Goal: Task Accomplishment & Management: Manage account settings

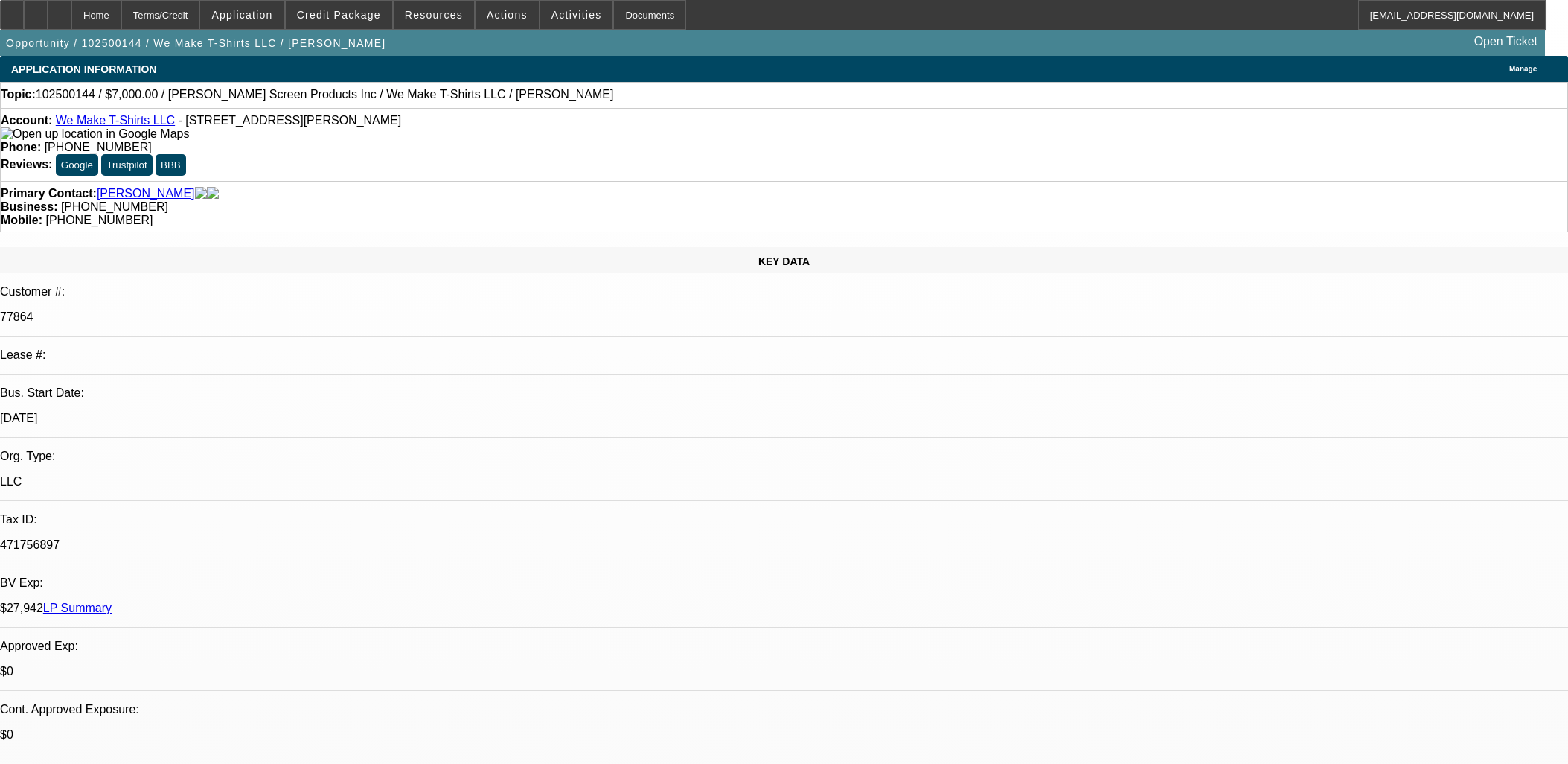
select select "0"
select select "2"
select select "0.1"
select select "4"
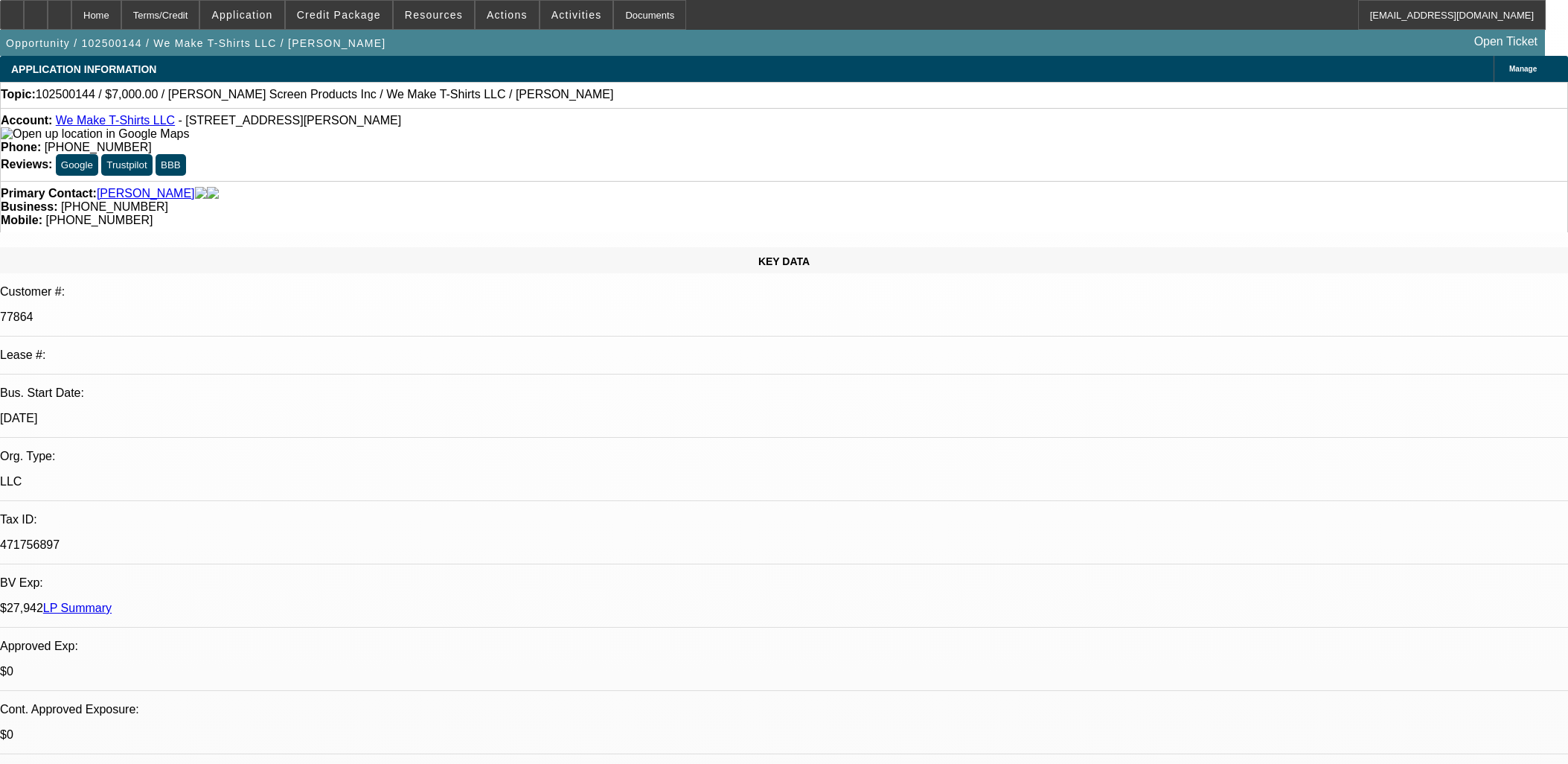
scroll to position [1241, 0]
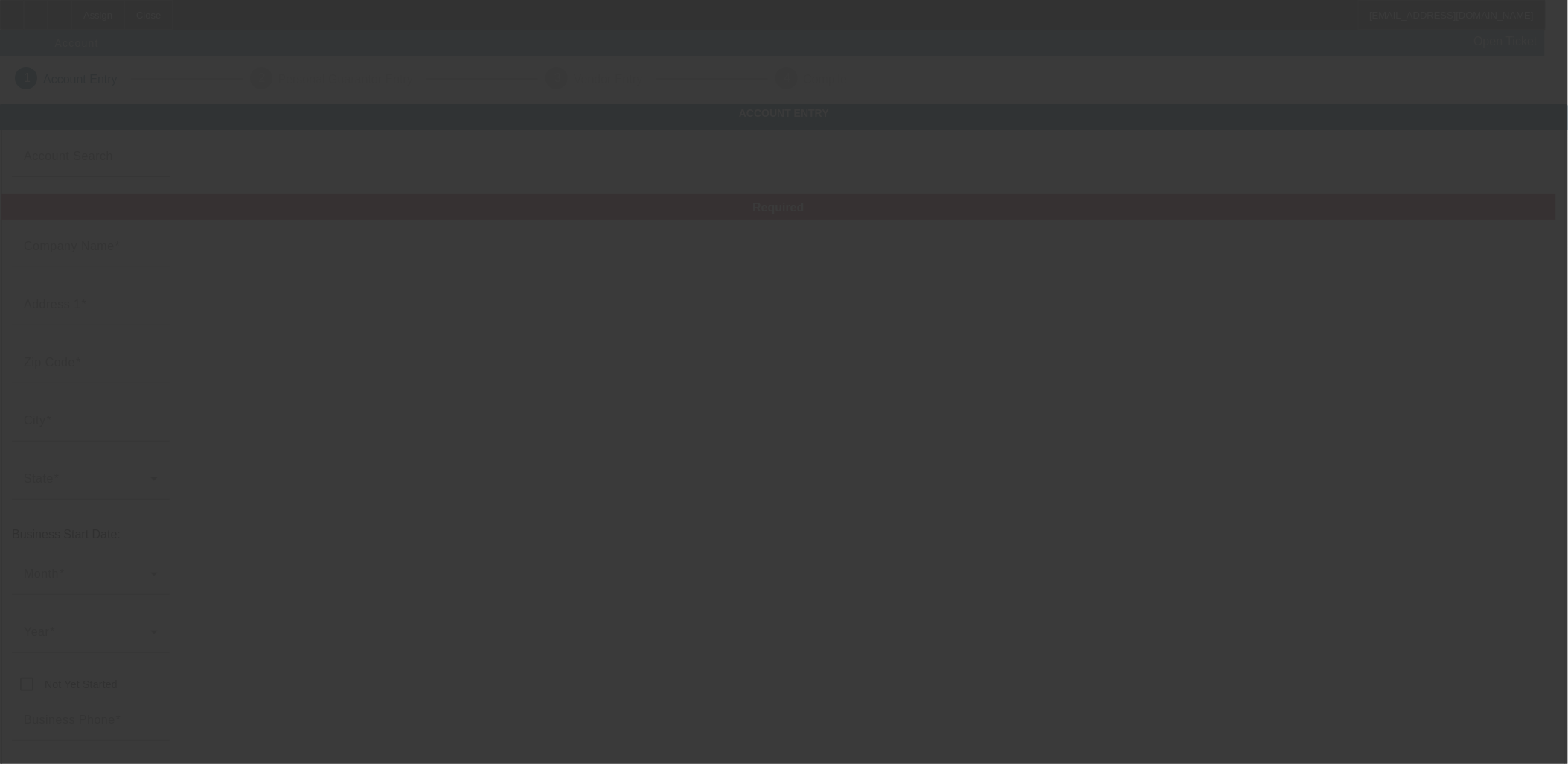
type input "[DATE]"
type input "HarrisHeavyHaulersLLC"
type input "1605"
type input "27597"
type input "Zebulon"
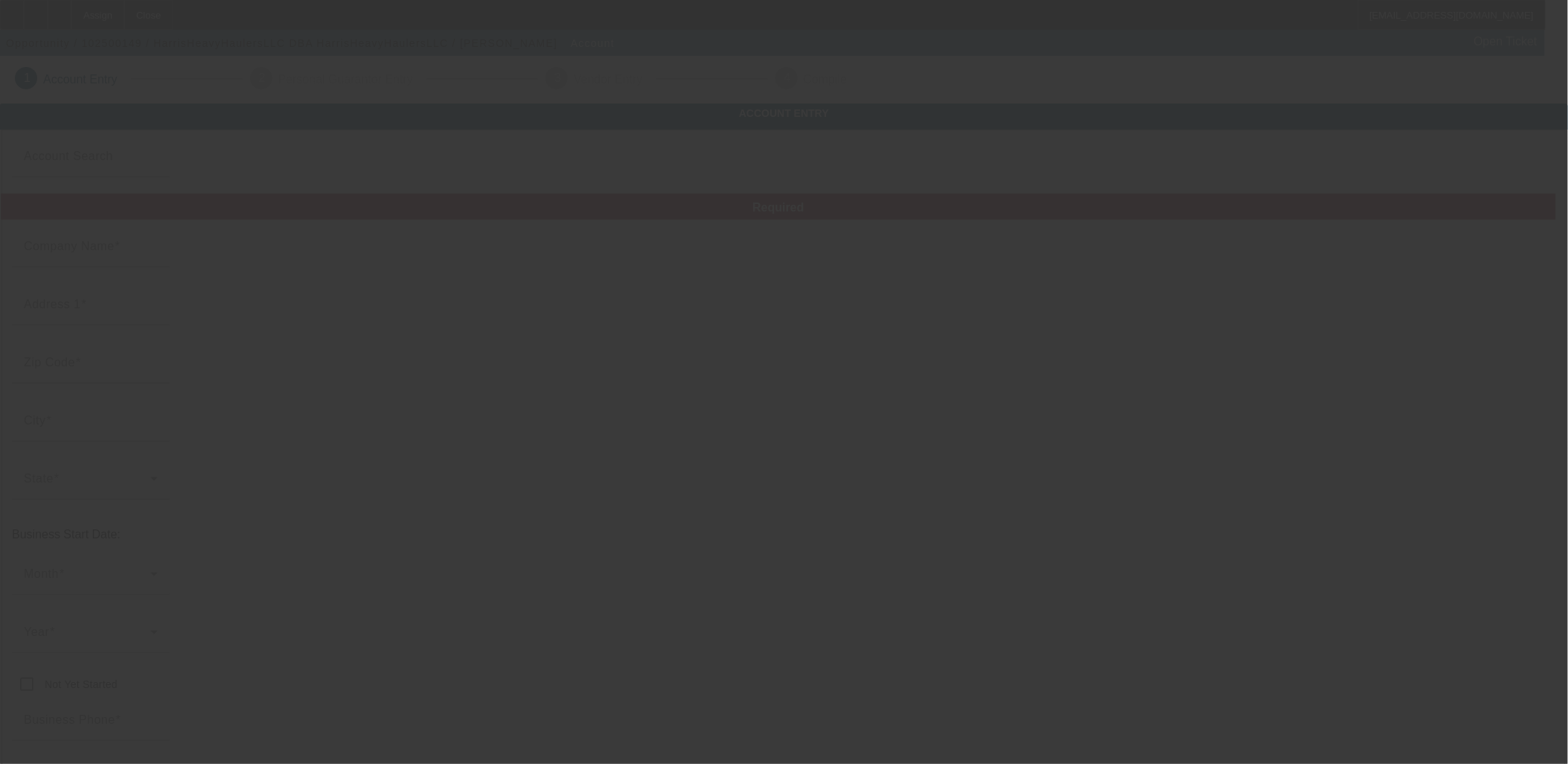
type input "(919) 748-8458"
type input "HarrisHeavyHaulersLLC"
type input "Ridge Rd"
type input "Harrisheavyhaulersllc@gmail.com"
type input "86-2409768"
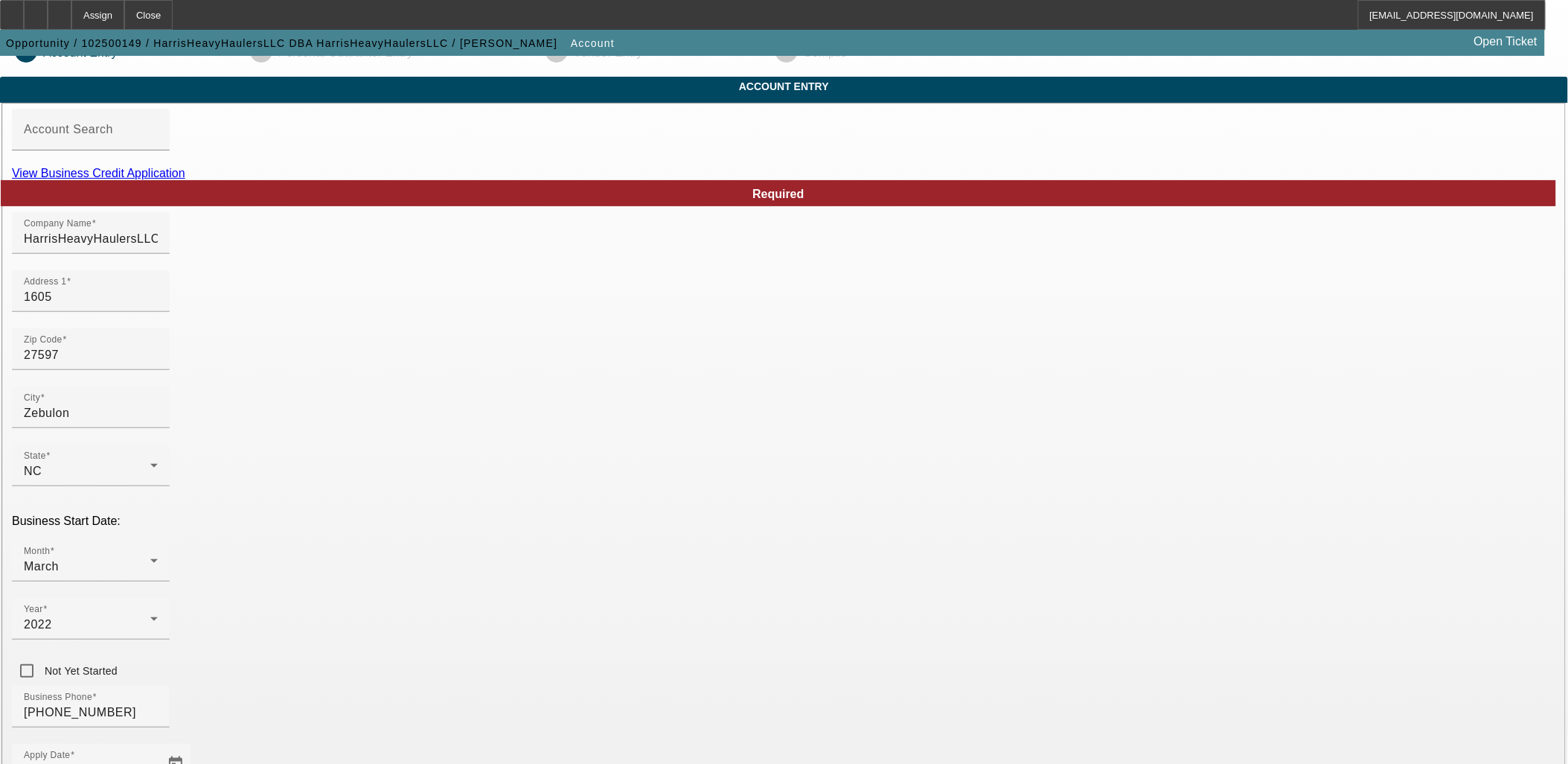
scroll to position [184, 0]
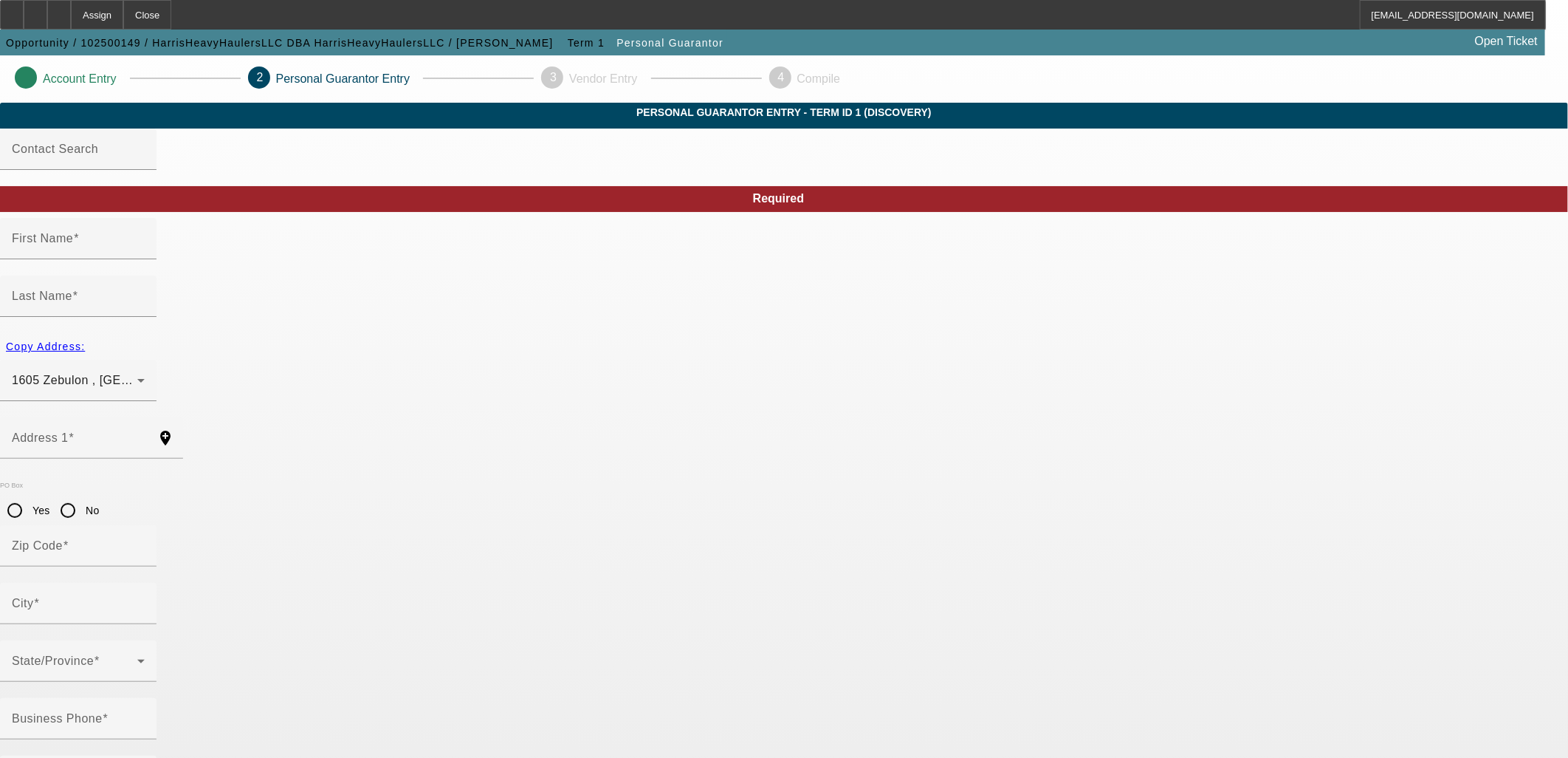
type input "Christopher"
type input "Harris"
type input "1605"
radio input "true"
type input "27597"
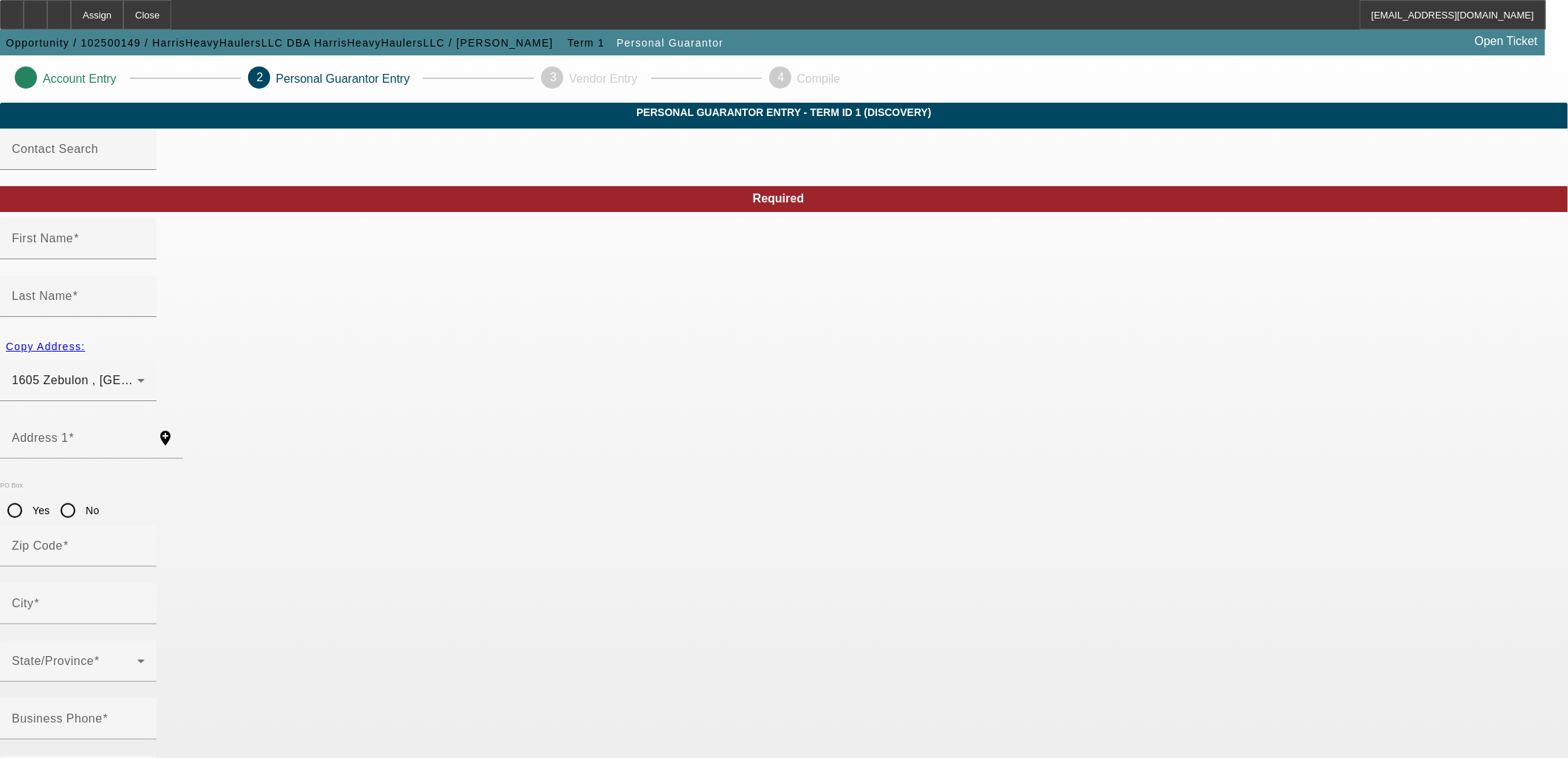
type input "Zebulon"
type input "(919) 748-8458"
type input "50"
type input "245-59-3563"
type input "Harrisheavyhaulersllc@gmail.com"
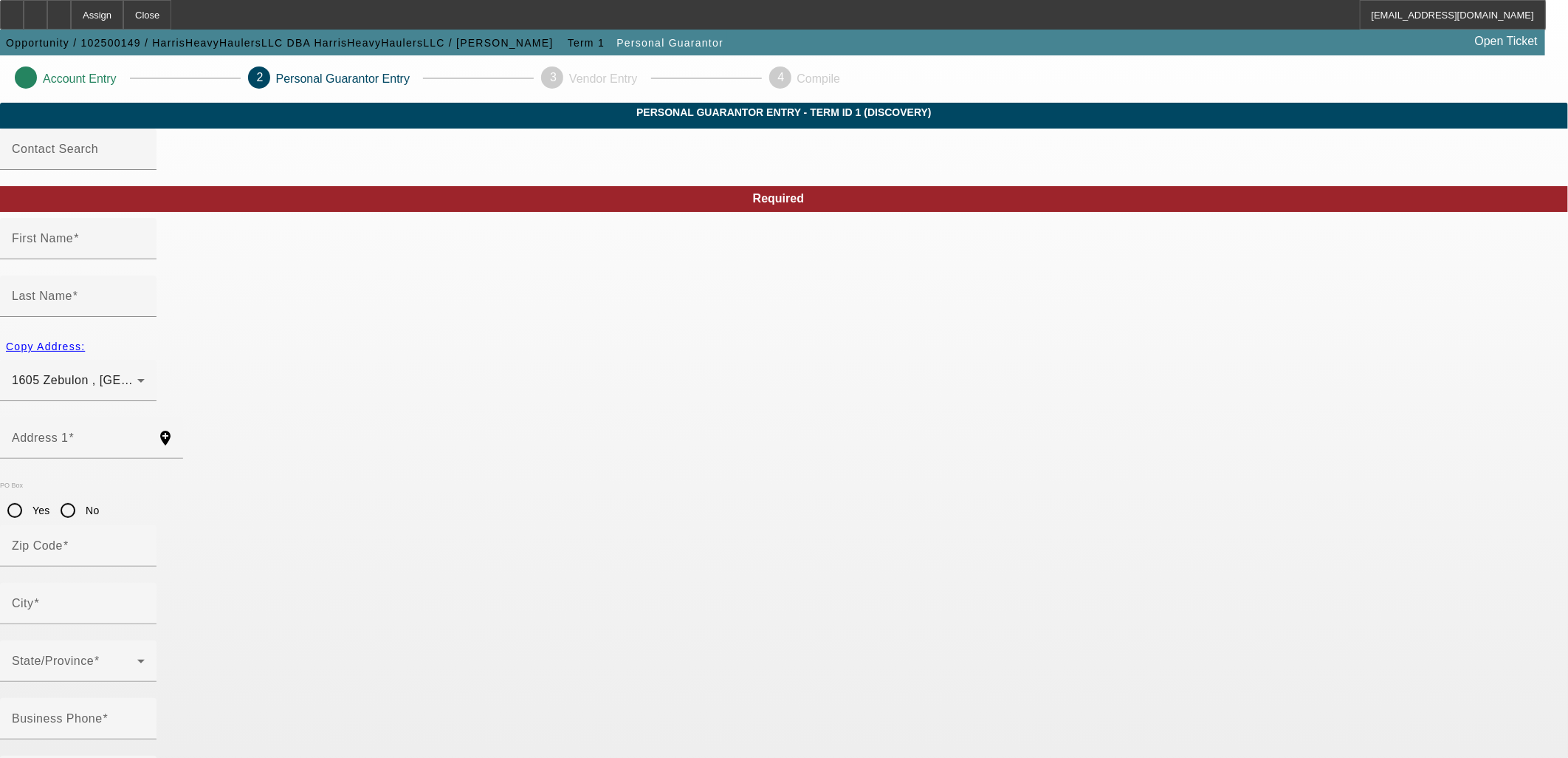
type input "(919) 748-8458"
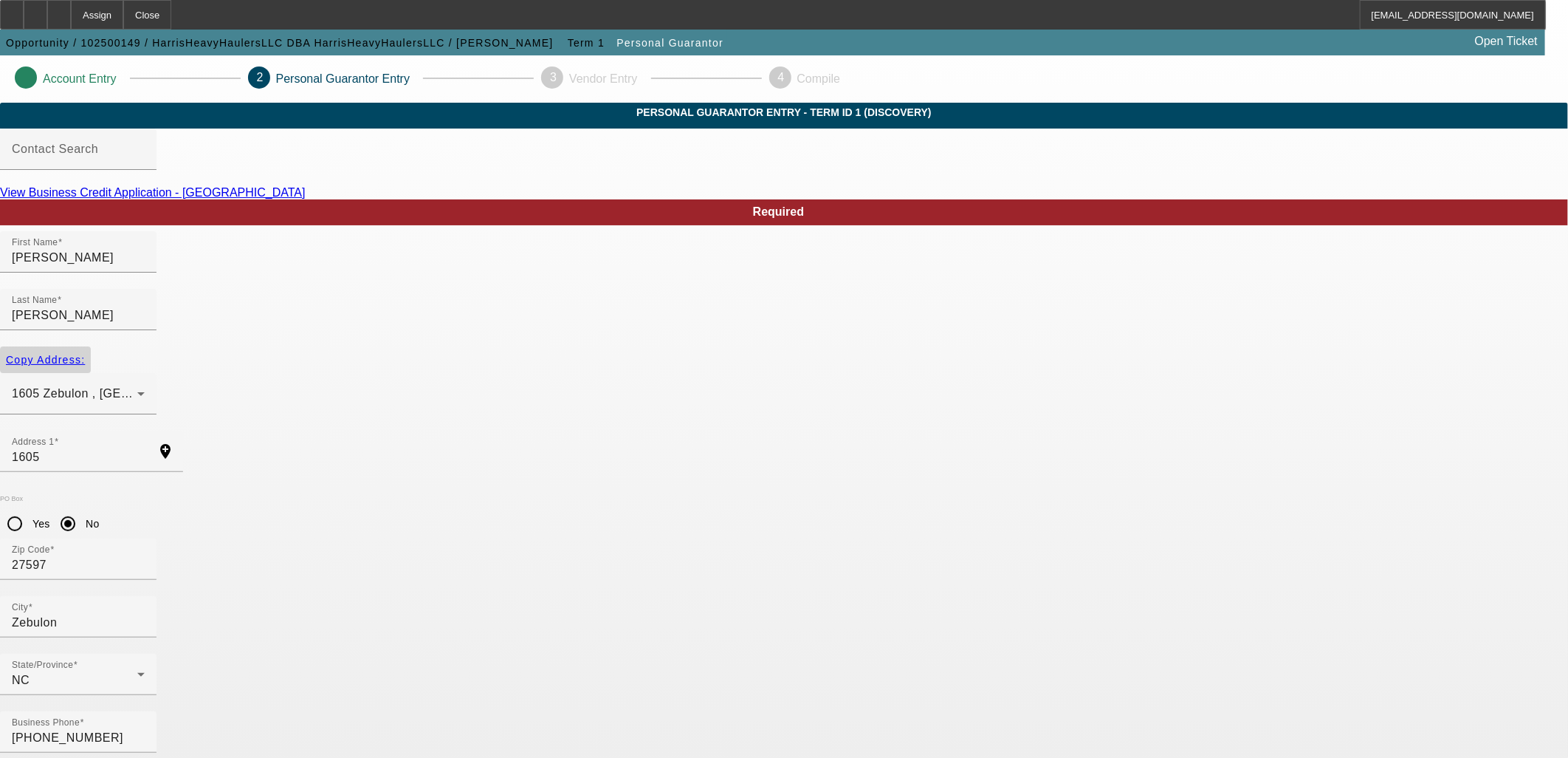
click at [85, 354] on span "Copy Address:" at bounding box center [45, 360] width 79 height 12
radio input "false"
click at [85, 354] on span "Copy Address:" at bounding box center [45, 360] width 79 height 12
click at [305, 199] on link "View Business Credit Application - HarrisHeavyHaulersLLC" at bounding box center [153, 192] width 305 height 12
click at [145, 448] on input "1605" at bounding box center [79, 457] width 133 height 18
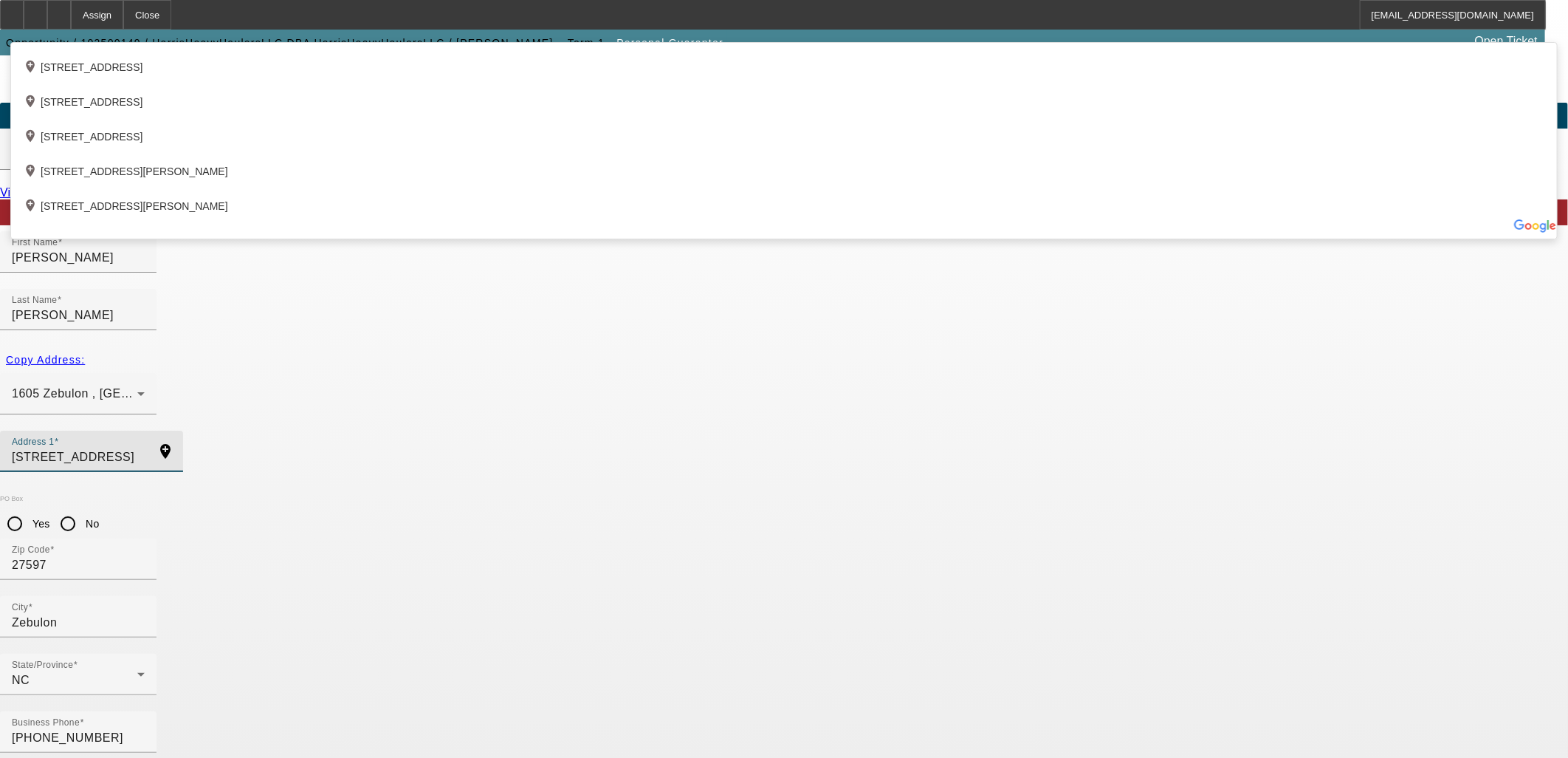
type input "1605 Ridge Rd"
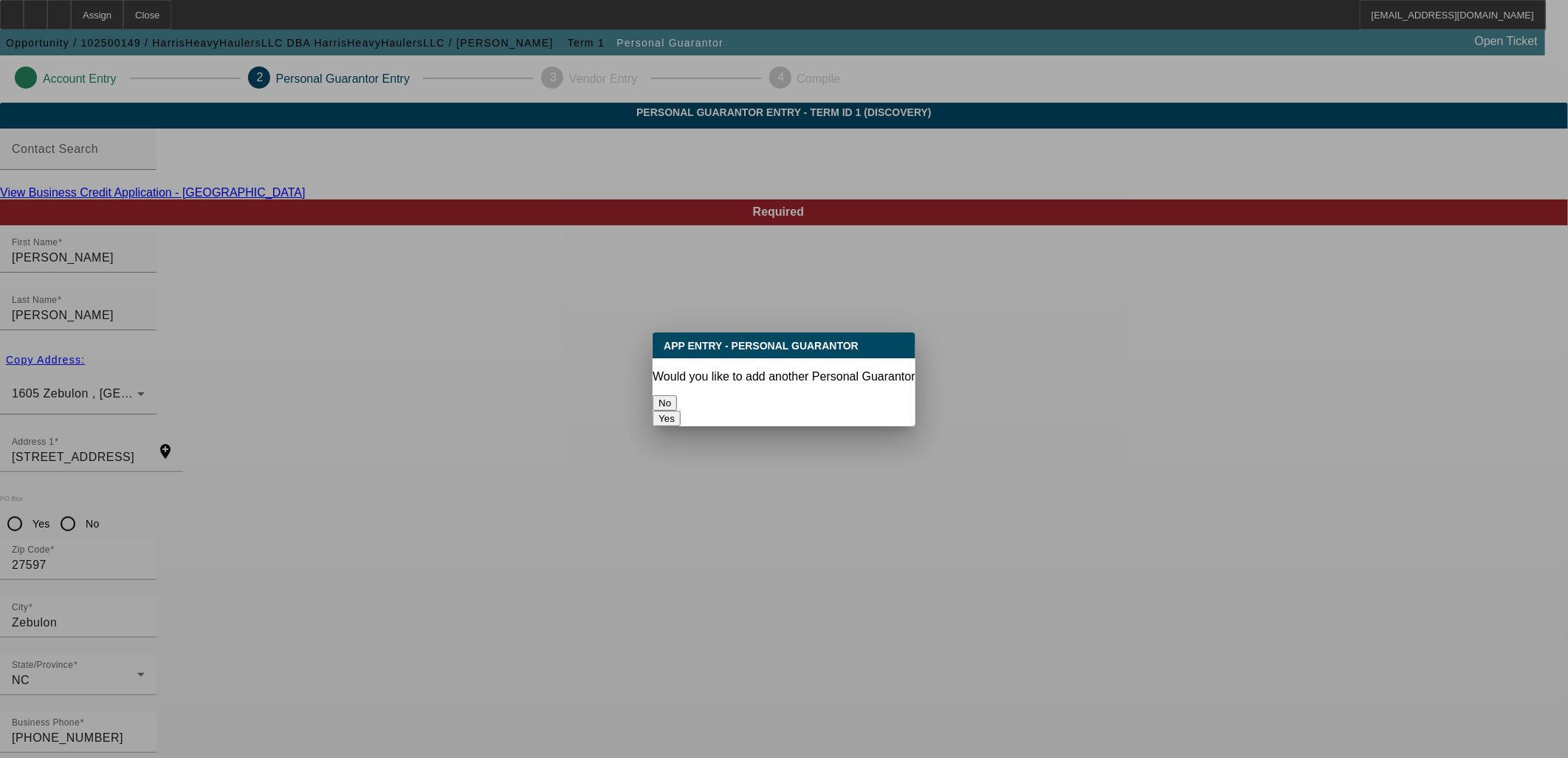
click at [677, 395] on button "No" at bounding box center [665, 402] width 24 height 15
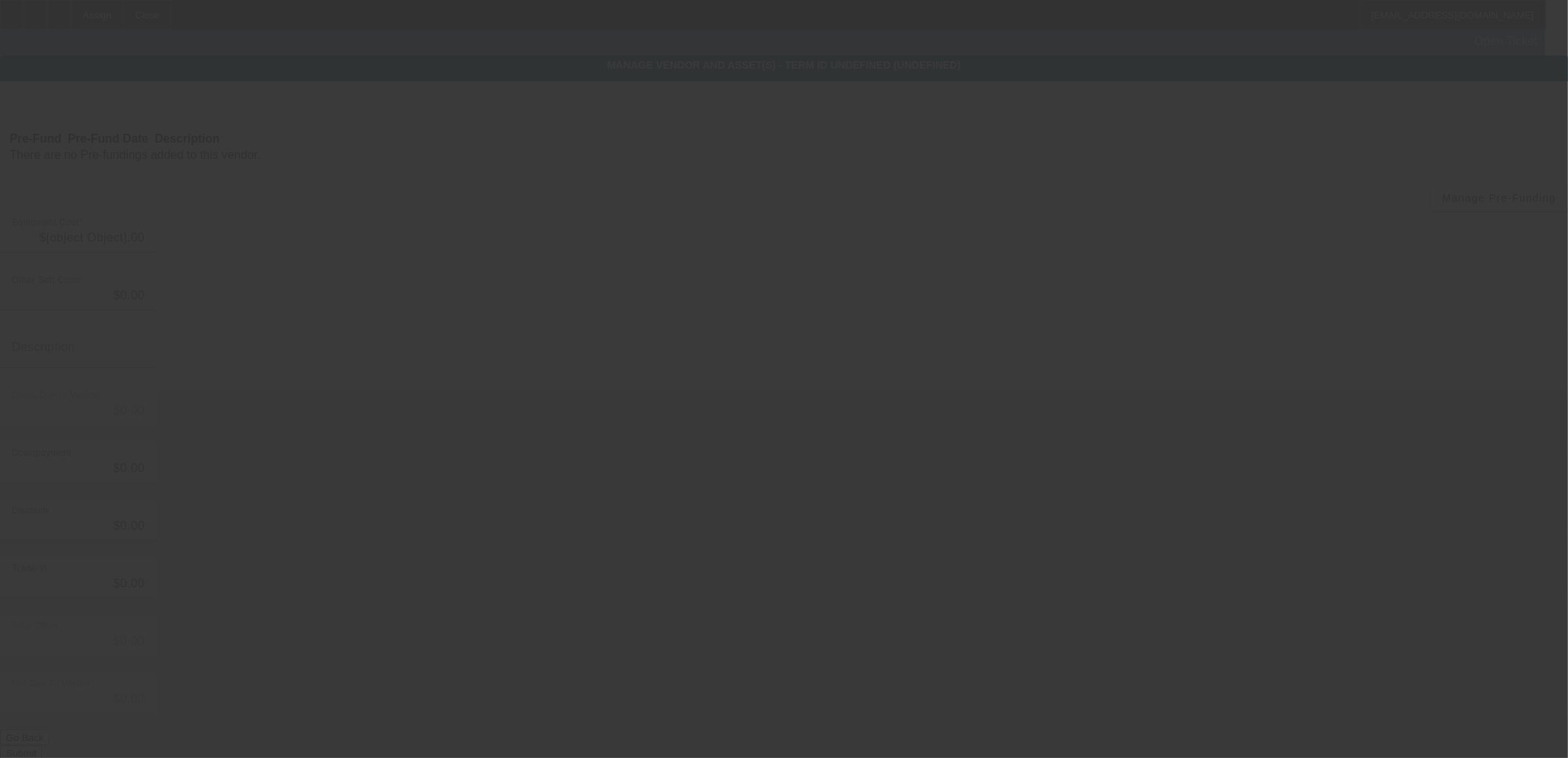
type input "$20,000.00"
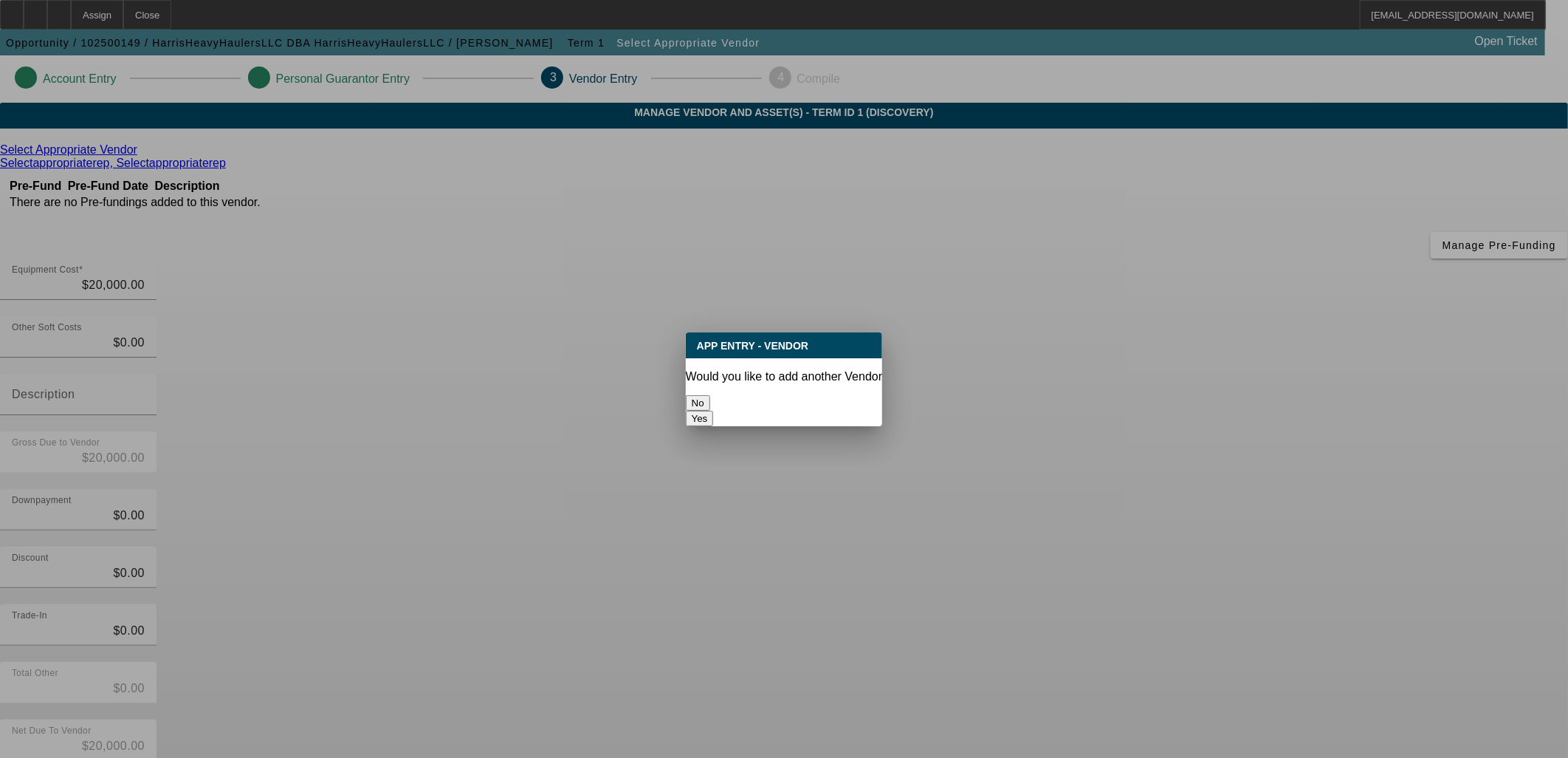
drag, startPoint x: 714, startPoint y: 384, endPoint x: 724, endPoint y: 395, distance: 14.9
click at [711, 395] on button "No" at bounding box center [698, 402] width 24 height 15
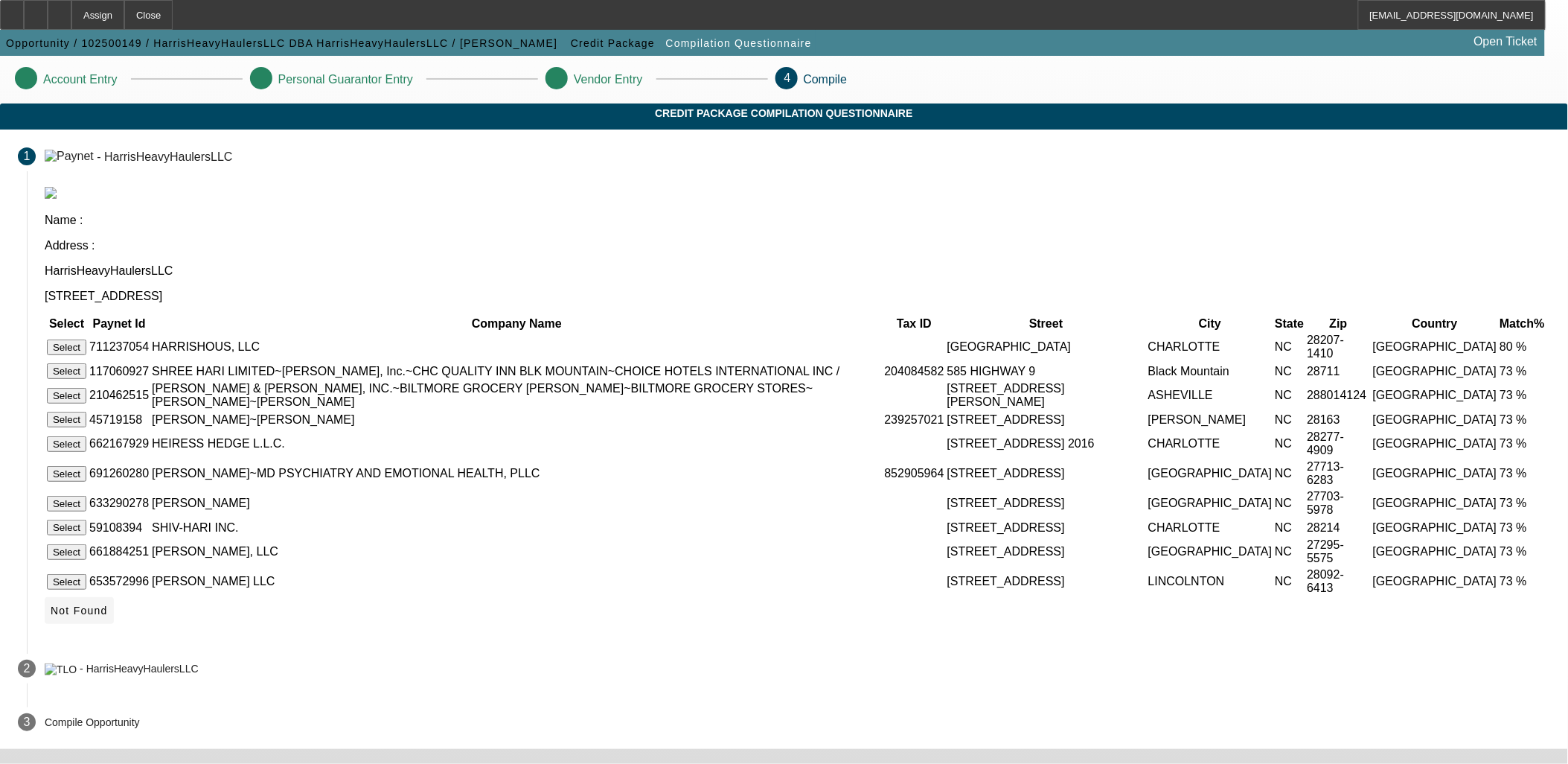
click at [108, 617] on span "Not Found" at bounding box center [79, 610] width 57 height 12
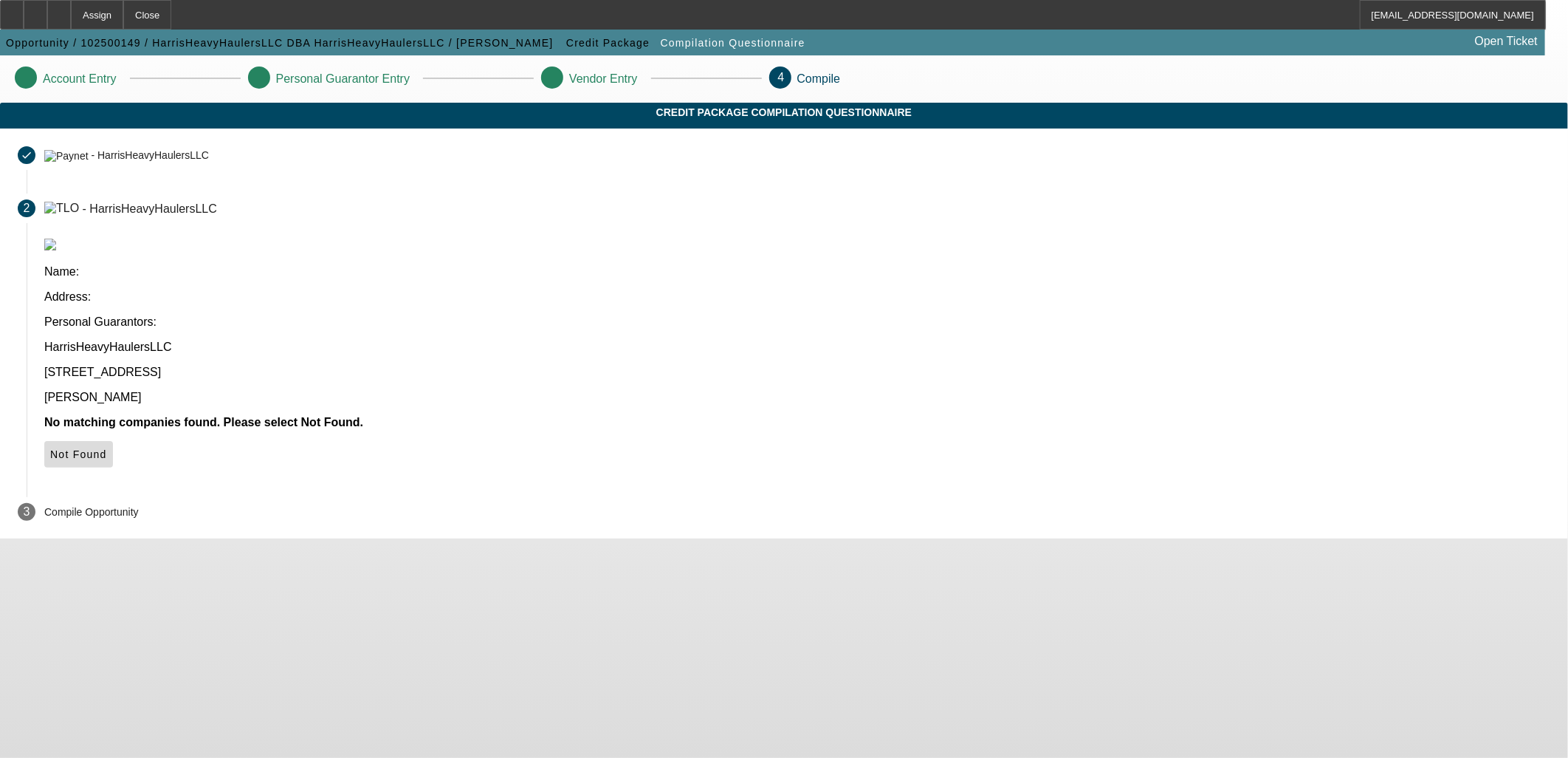
click at [113, 436] on span at bounding box center [79, 454] width 69 height 36
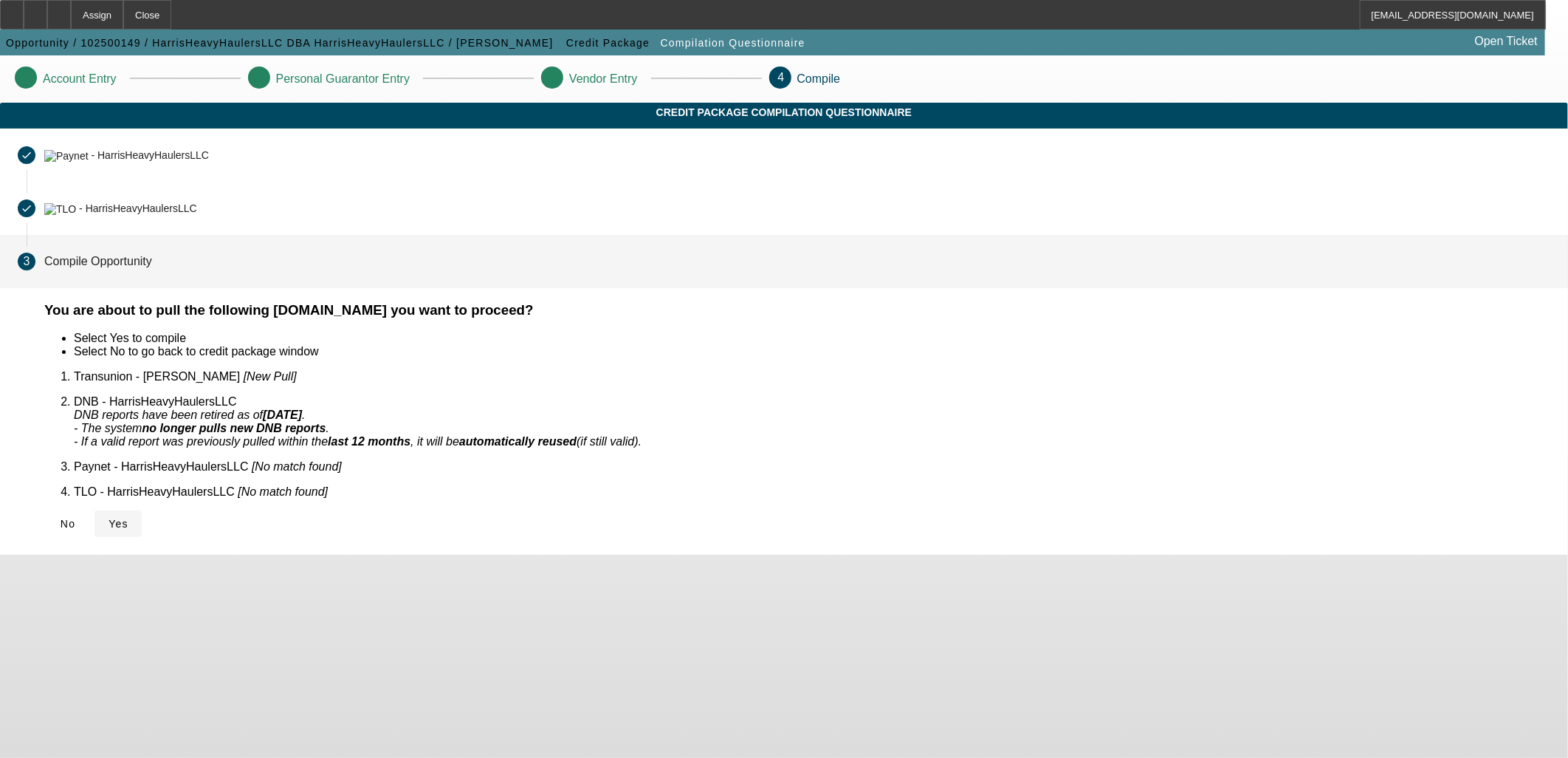
click at [109, 518] on icon at bounding box center [109, 523] width 0 height 12
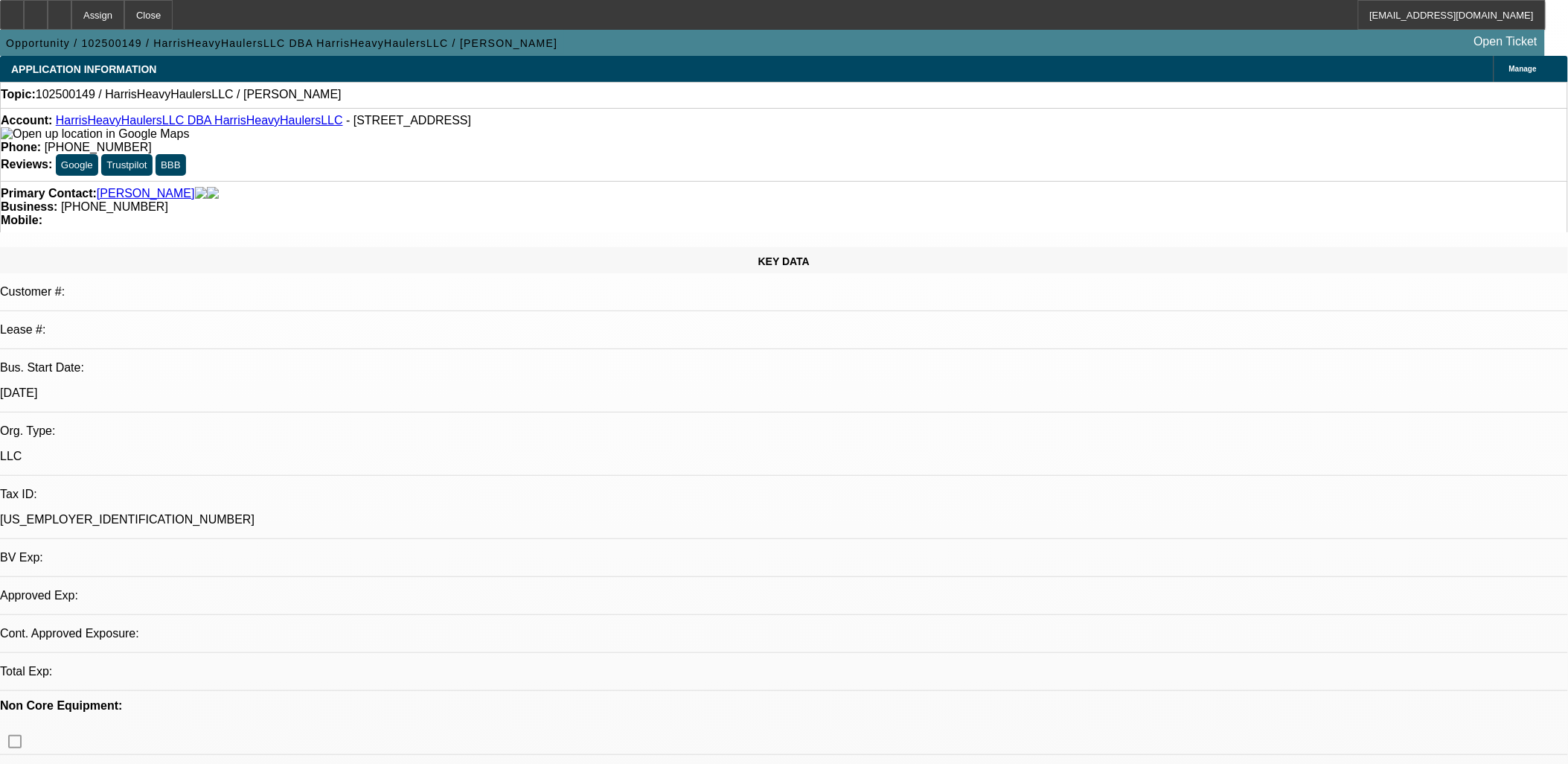
select select "0"
select select "2"
select select "0.1"
select select "1"
select select "2"
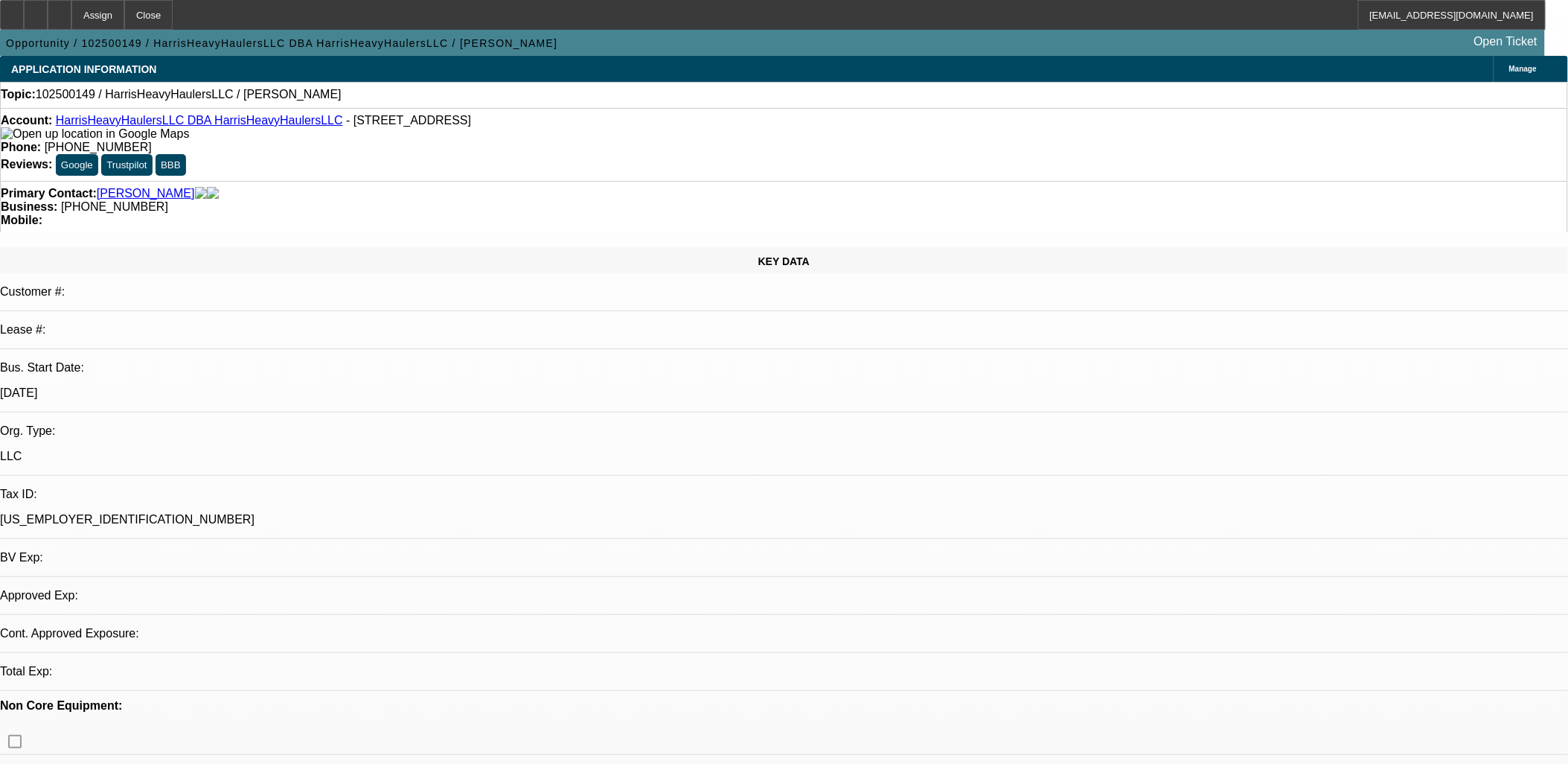
select select "4"
click at [71, 25] on div at bounding box center [59, 15] width 24 height 29
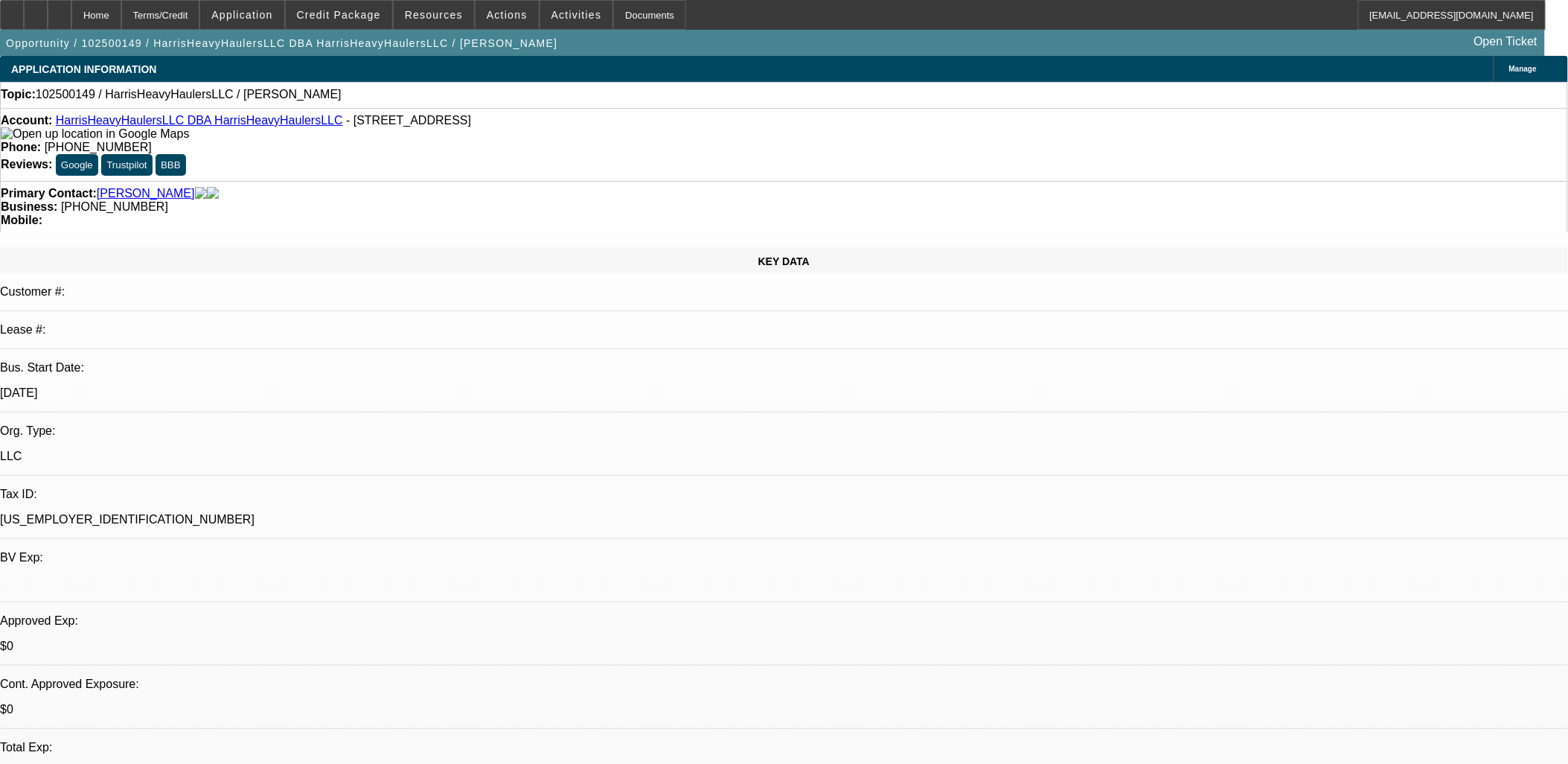
select select "0"
select select "2"
select select "0.1"
select select "1"
select select "2"
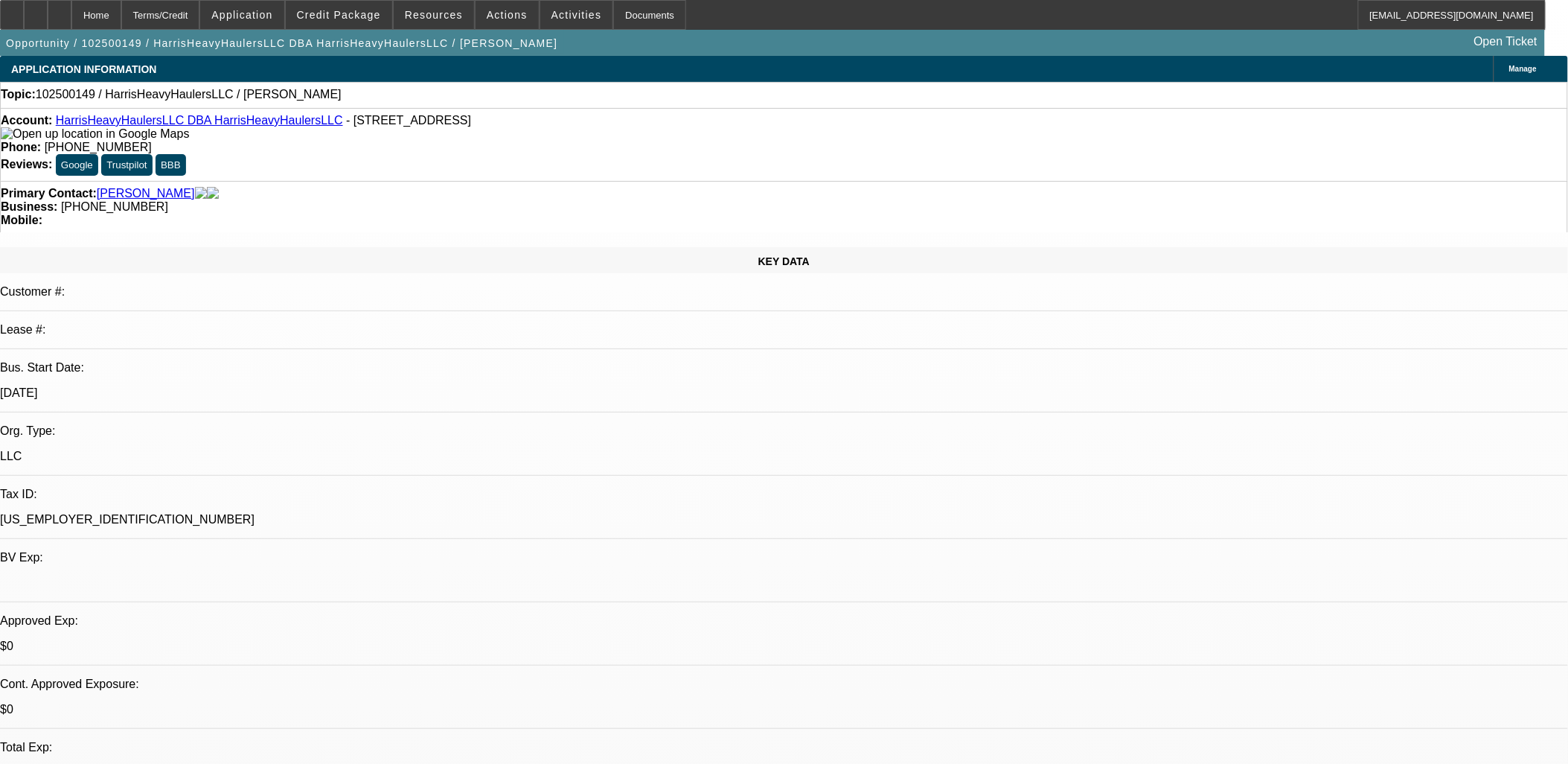
select select "4"
click at [60, 10] on icon at bounding box center [60, 10] width 0 height 0
select select "0"
select select "2"
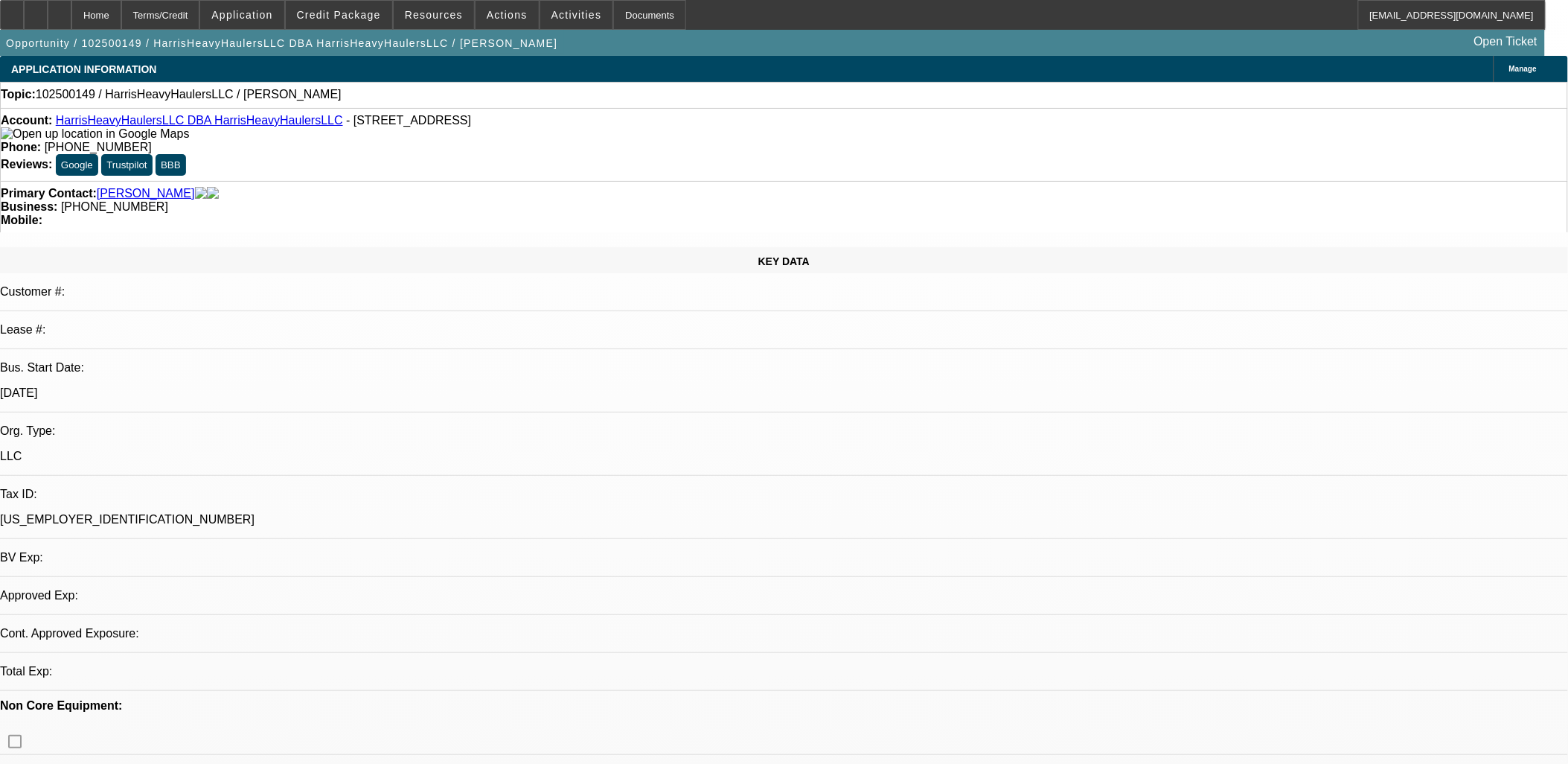
select select "0.1"
select select "4"
click at [566, 16] on span "Activities" at bounding box center [577, 15] width 51 height 12
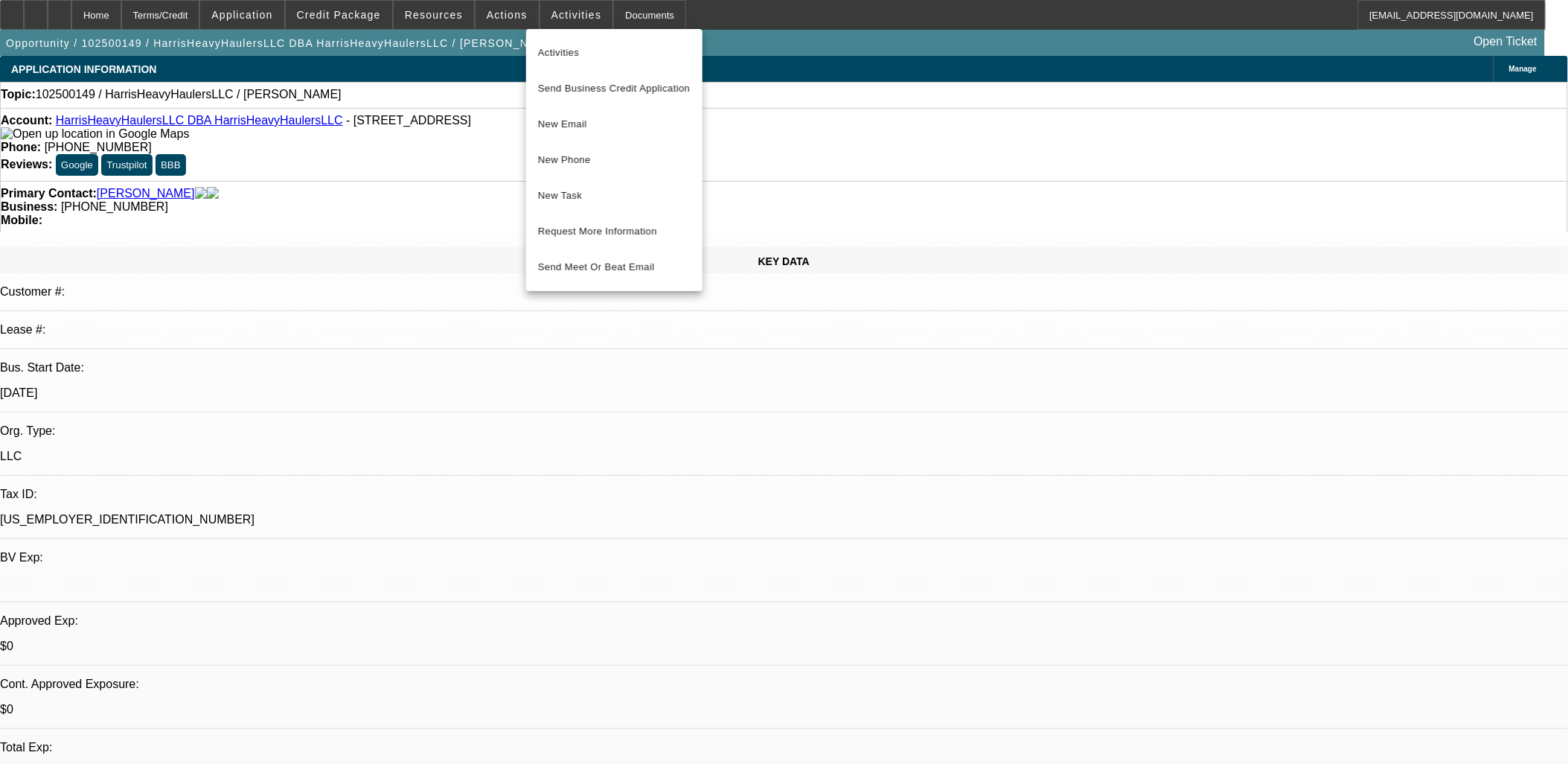
click at [696, 441] on div at bounding box center [784, 382] width 1568 height 764
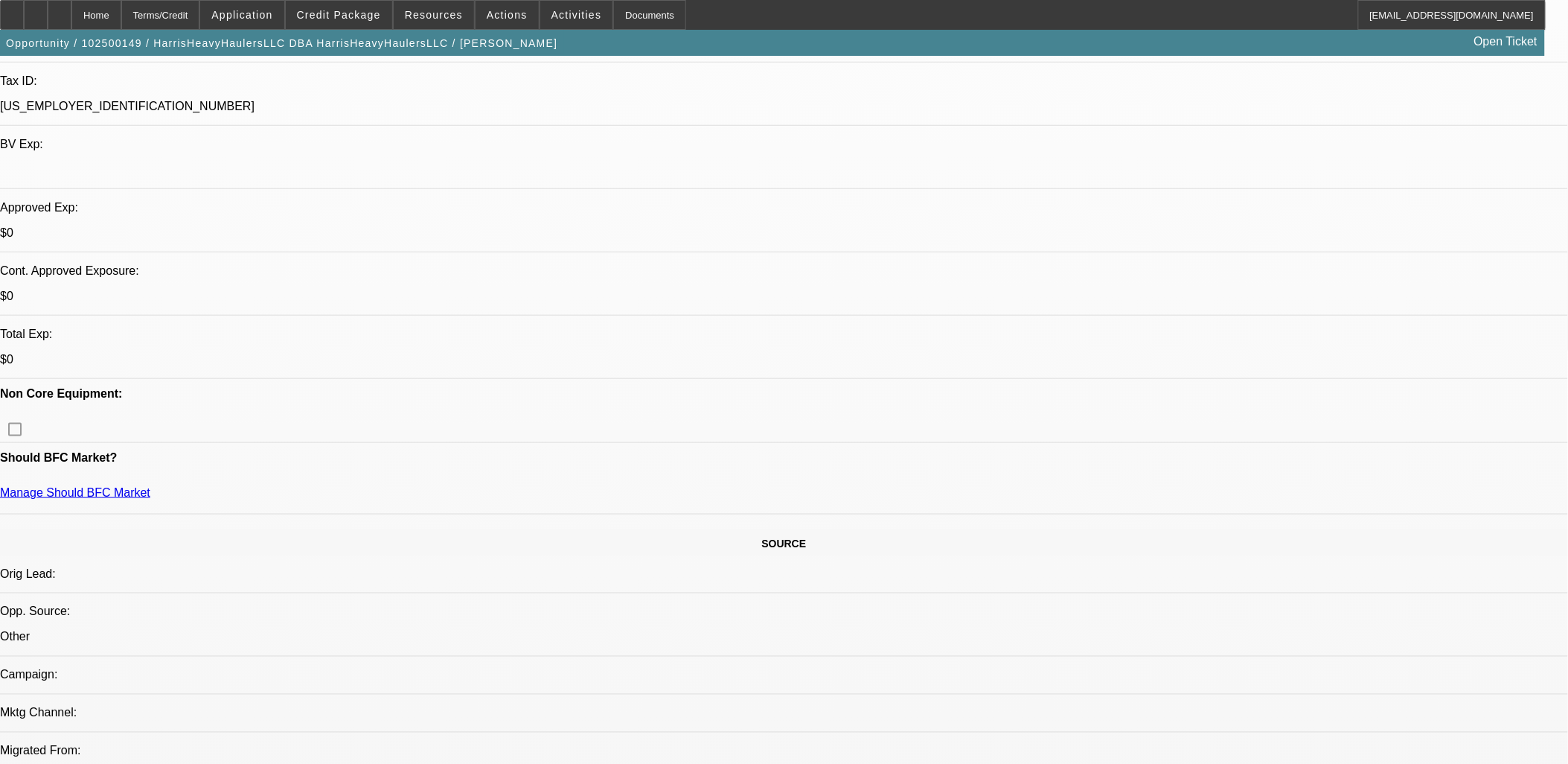
scroll to position [165, 0]
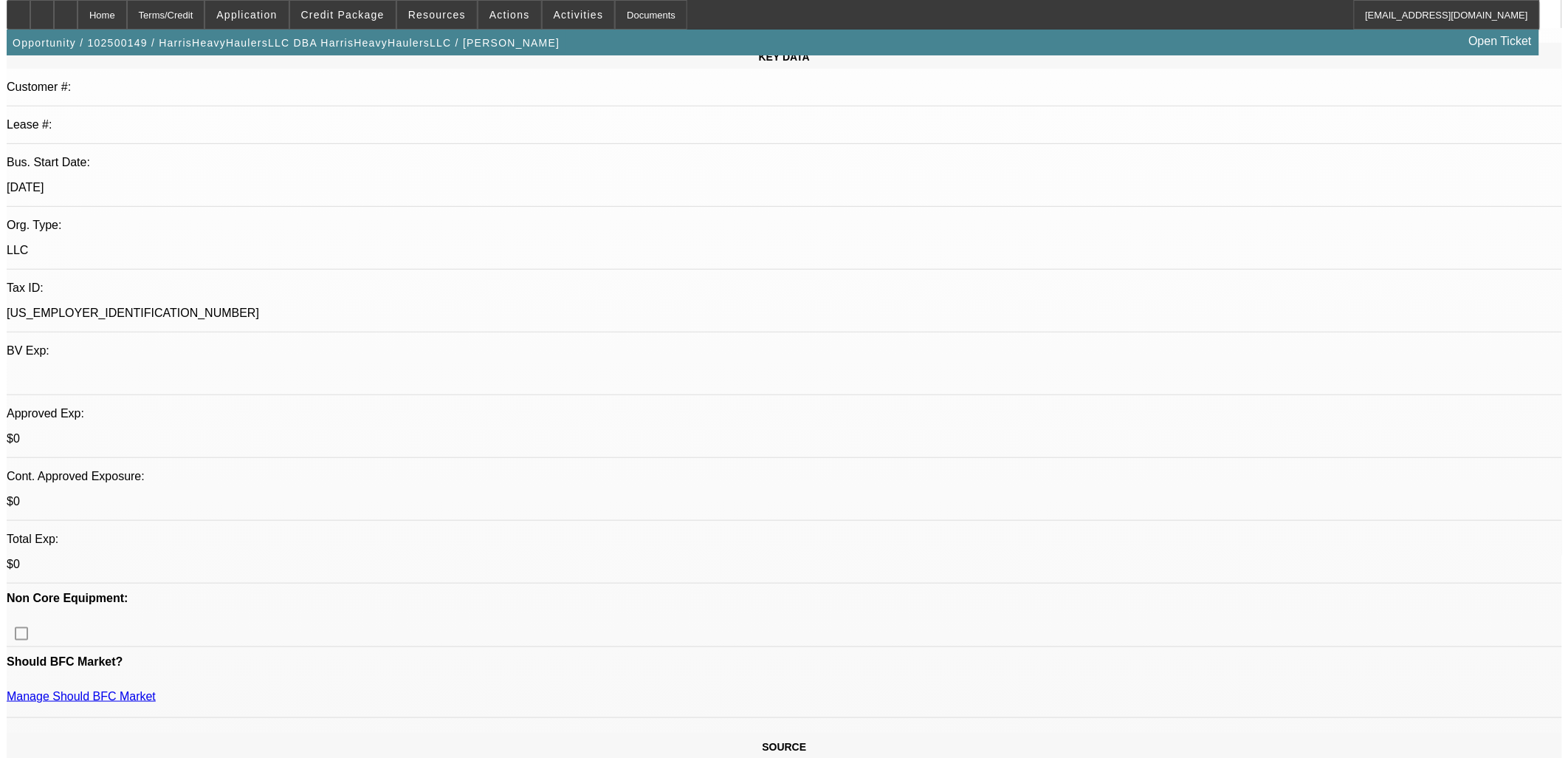
scroll to position [0, 0]
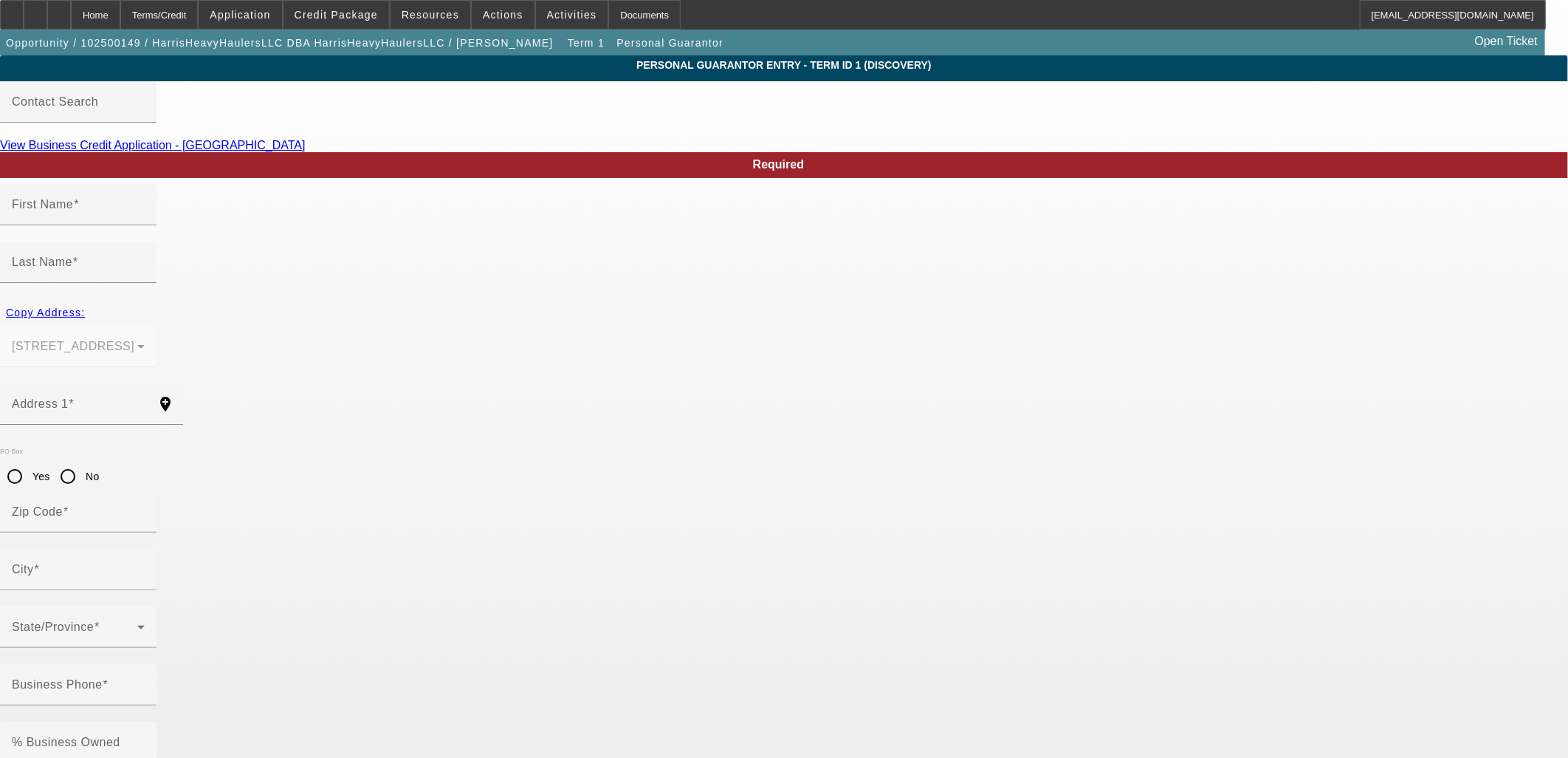
type input "Christopher"
type input "Harris"
type input "1605 Ridge Rd"
radio input "true"
type input "27597"
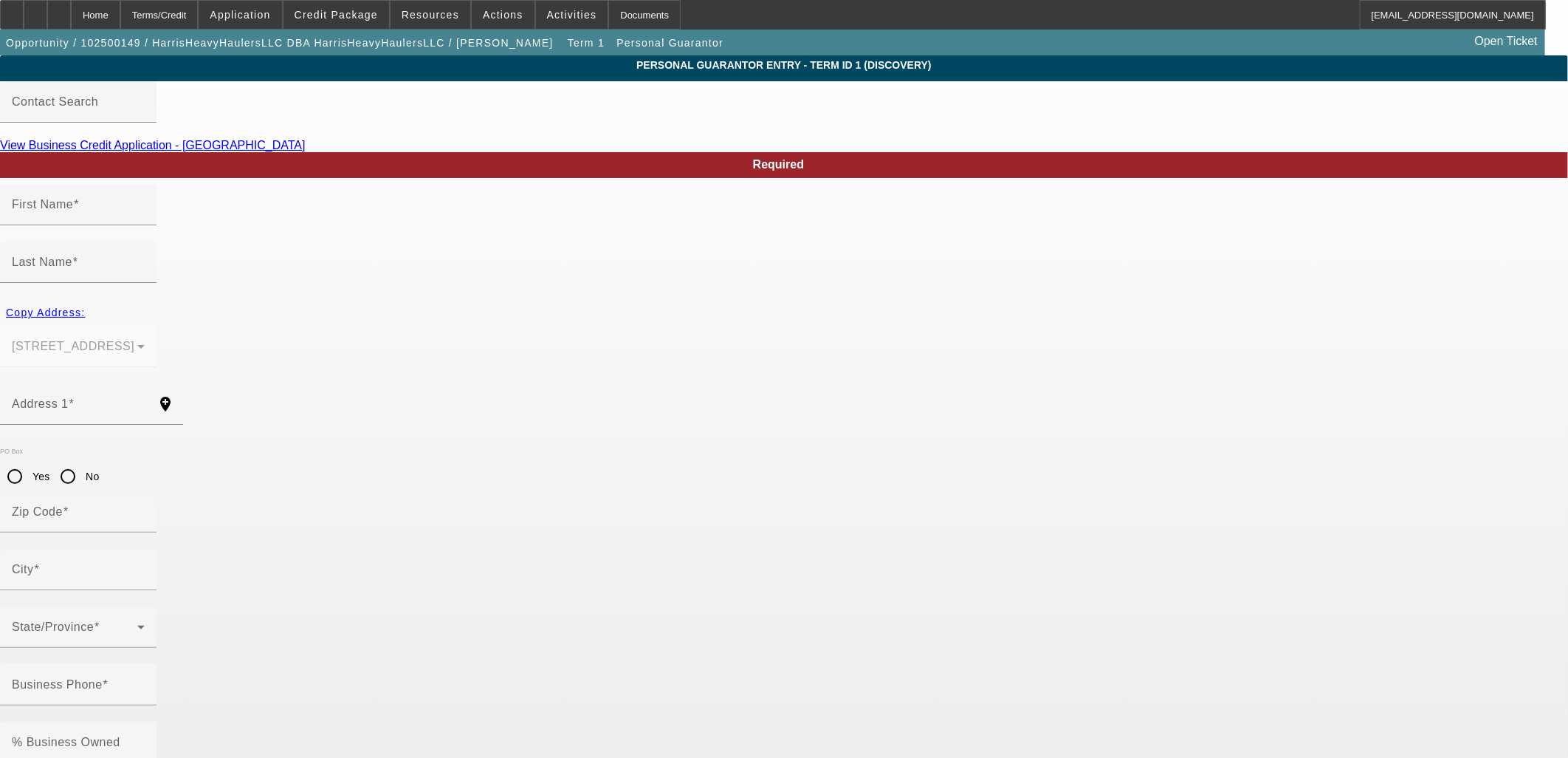
type input "Zebulon"
type input "(919) 748-8458"
type input "50"
type input "245-59-3563"
type input "Harrisheavyhaulersllc@gmail.com"
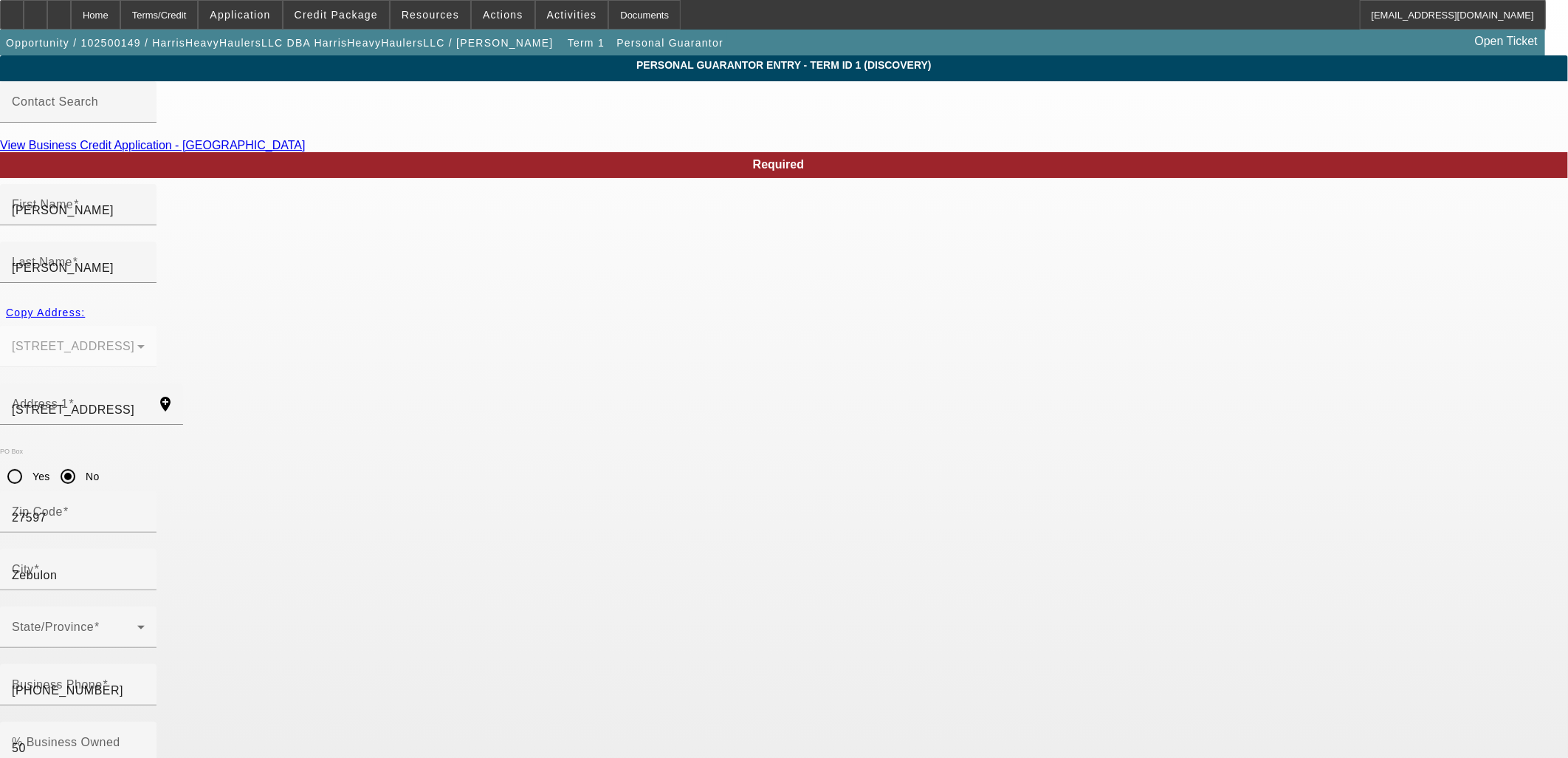
type input "(919) 748-8458"
drag, startPoint x: 757, startPoint y: 581, endPoint x: 540, endPoint y: 574, distance: 217.1
click at [495, 4] on span at bounding box center [503, 15] width 63 height 36
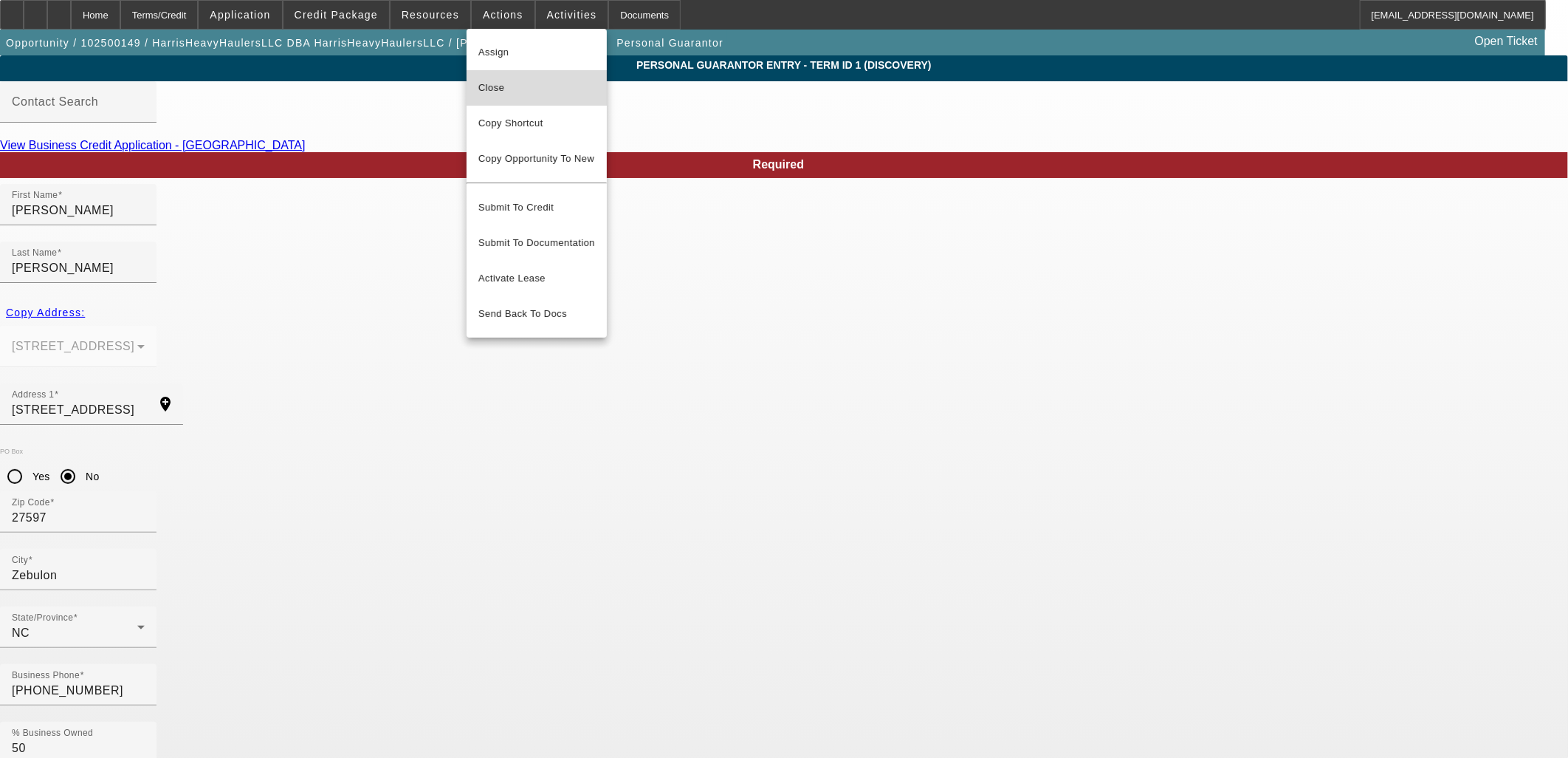
click at [502, 90] on span "Close" at bounding box center [537, 88] width 117 height 18
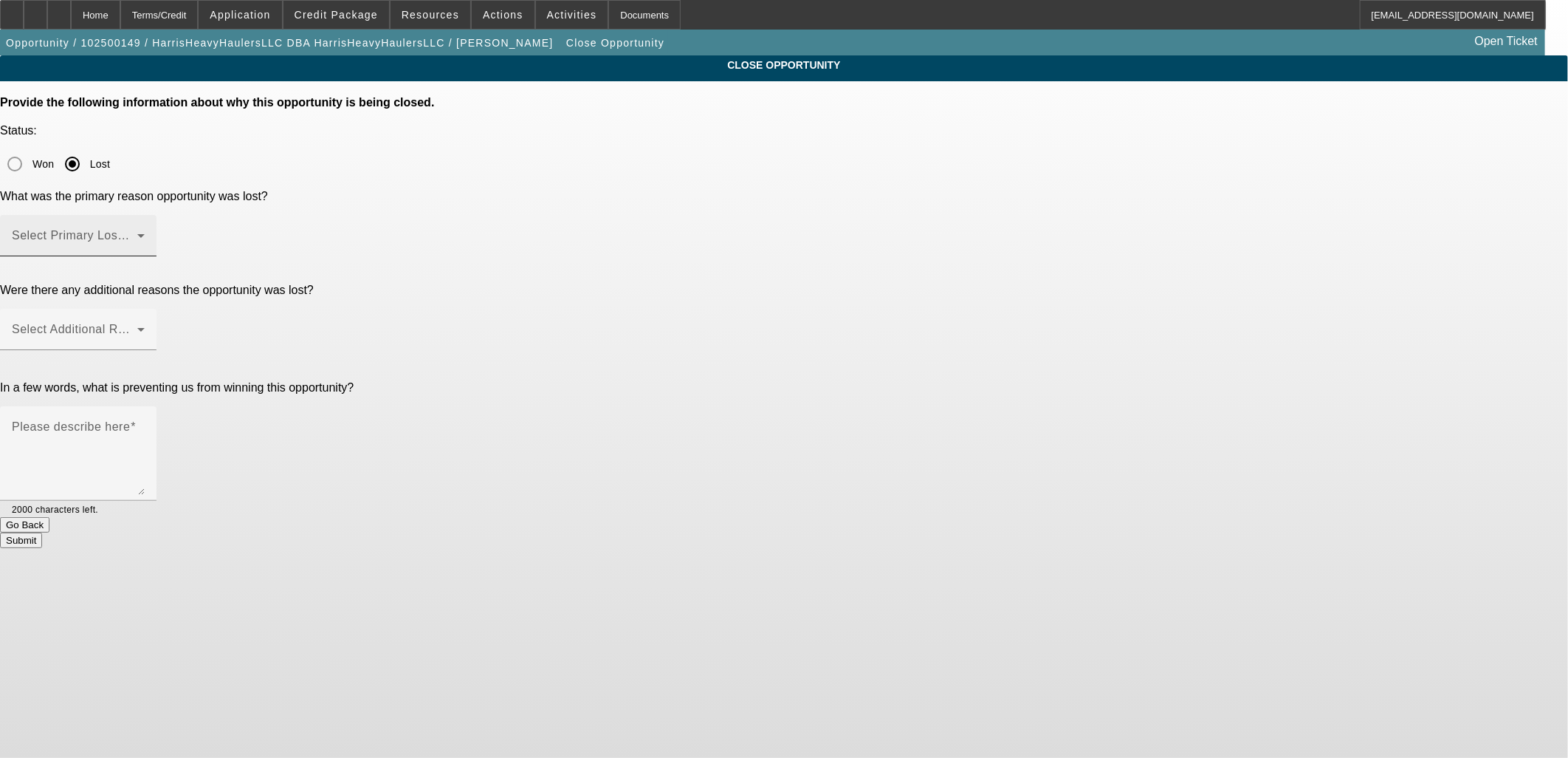
click at [167, 229] on mat-label "Select Primary Lost Reason" at bounding box center [90, 235] width 156 height 12
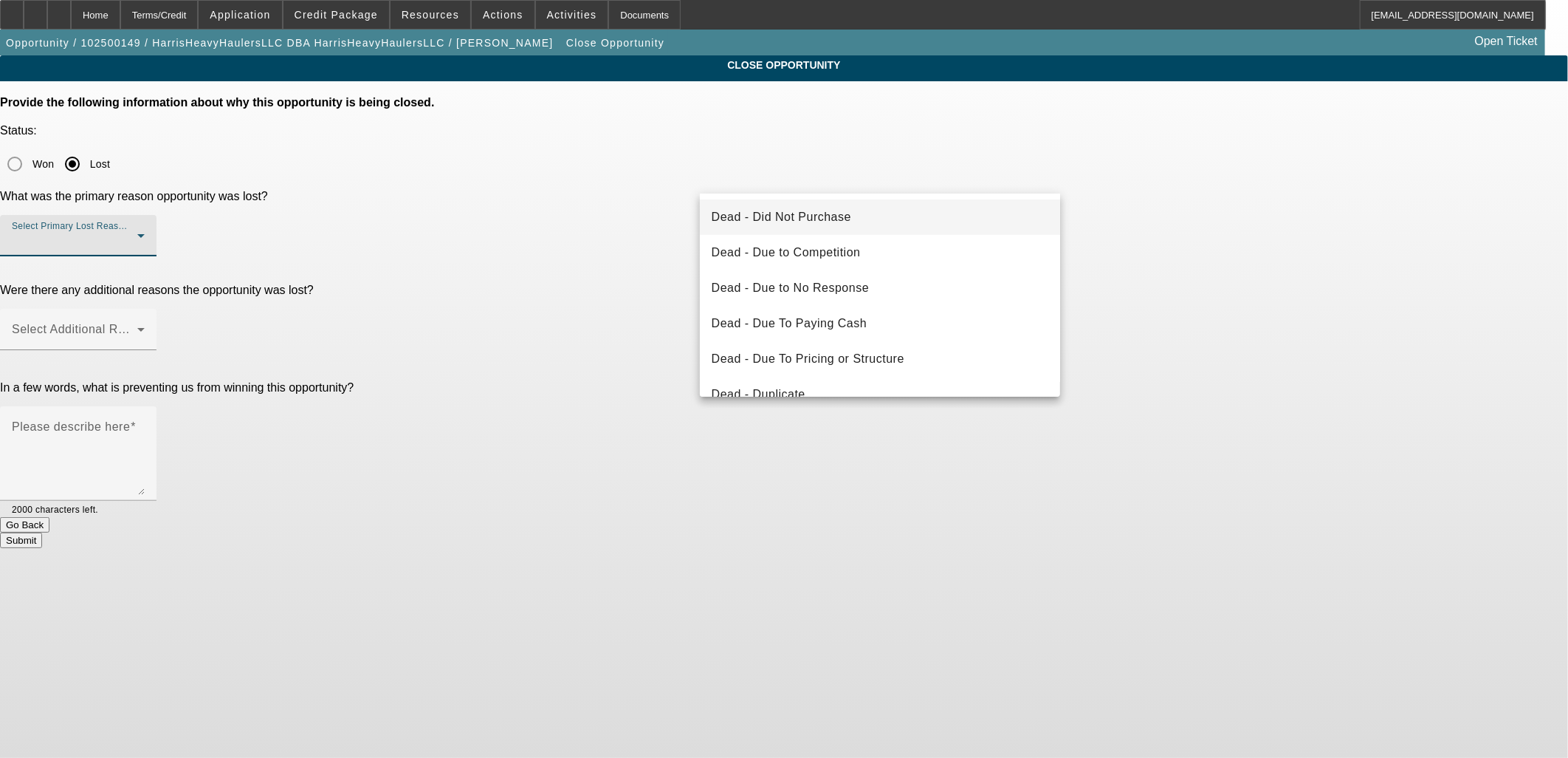
click at [832, 167] on div at bounding box center [784, 379] width 1568 height 758
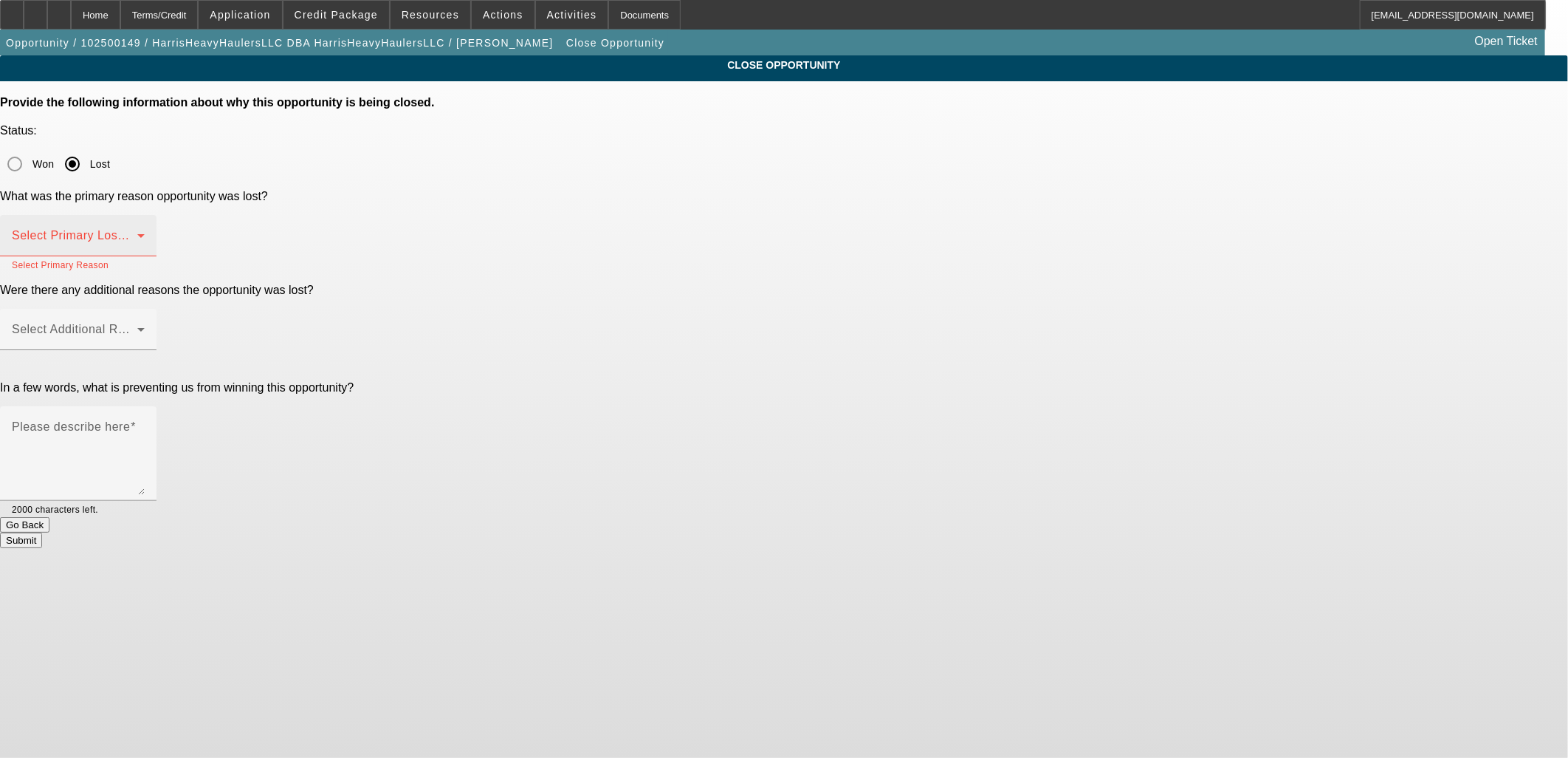
click at [145, 215] on div "Select Primary Lost Reason" at bounding box center [79, 236] width 133 height 41
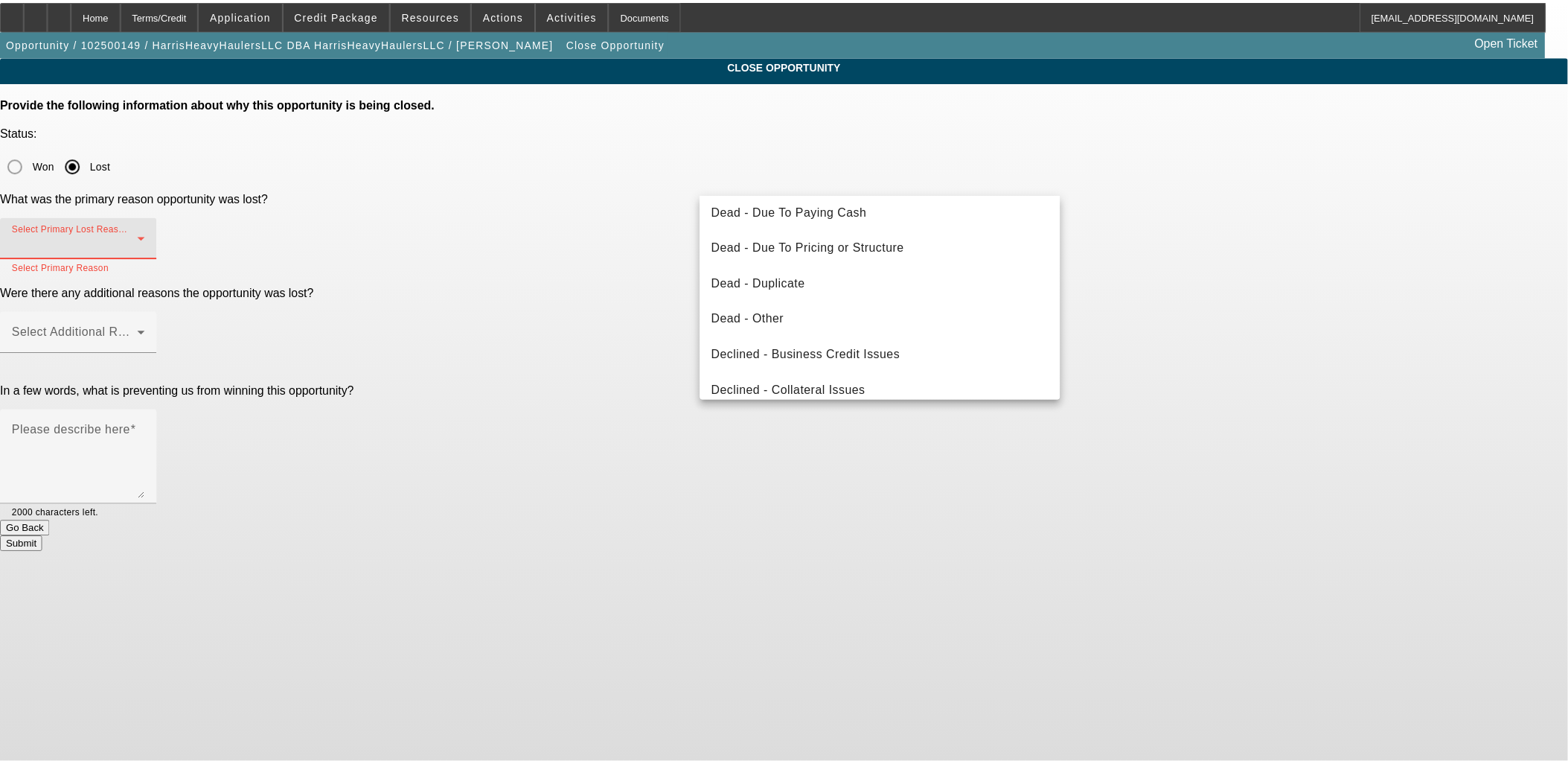
scroll to position [199, 0]
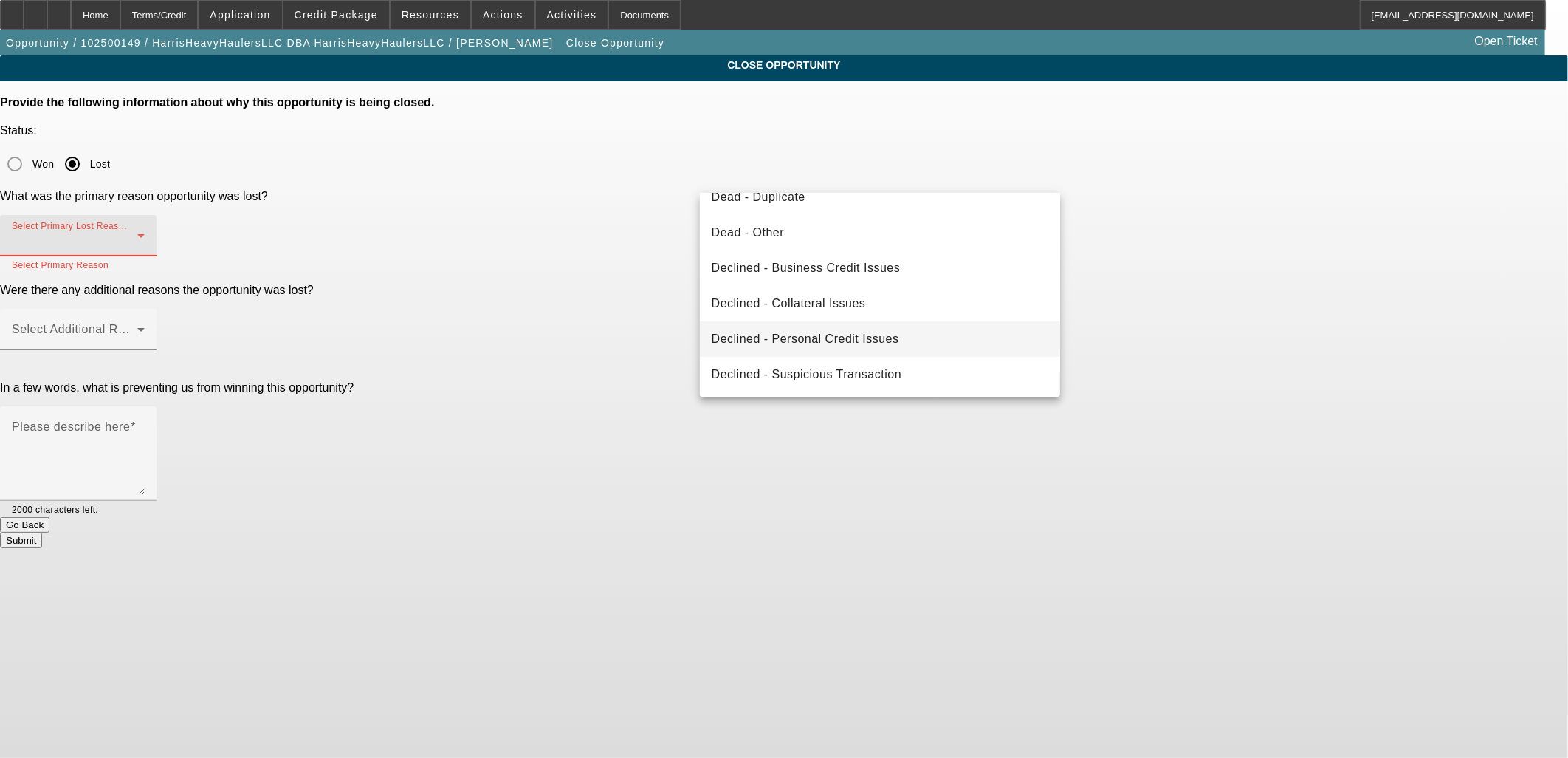
click at [857, 337] on span "Declined - Personal Credit Issues" at bounding box center [806, 339] width 188 height 18
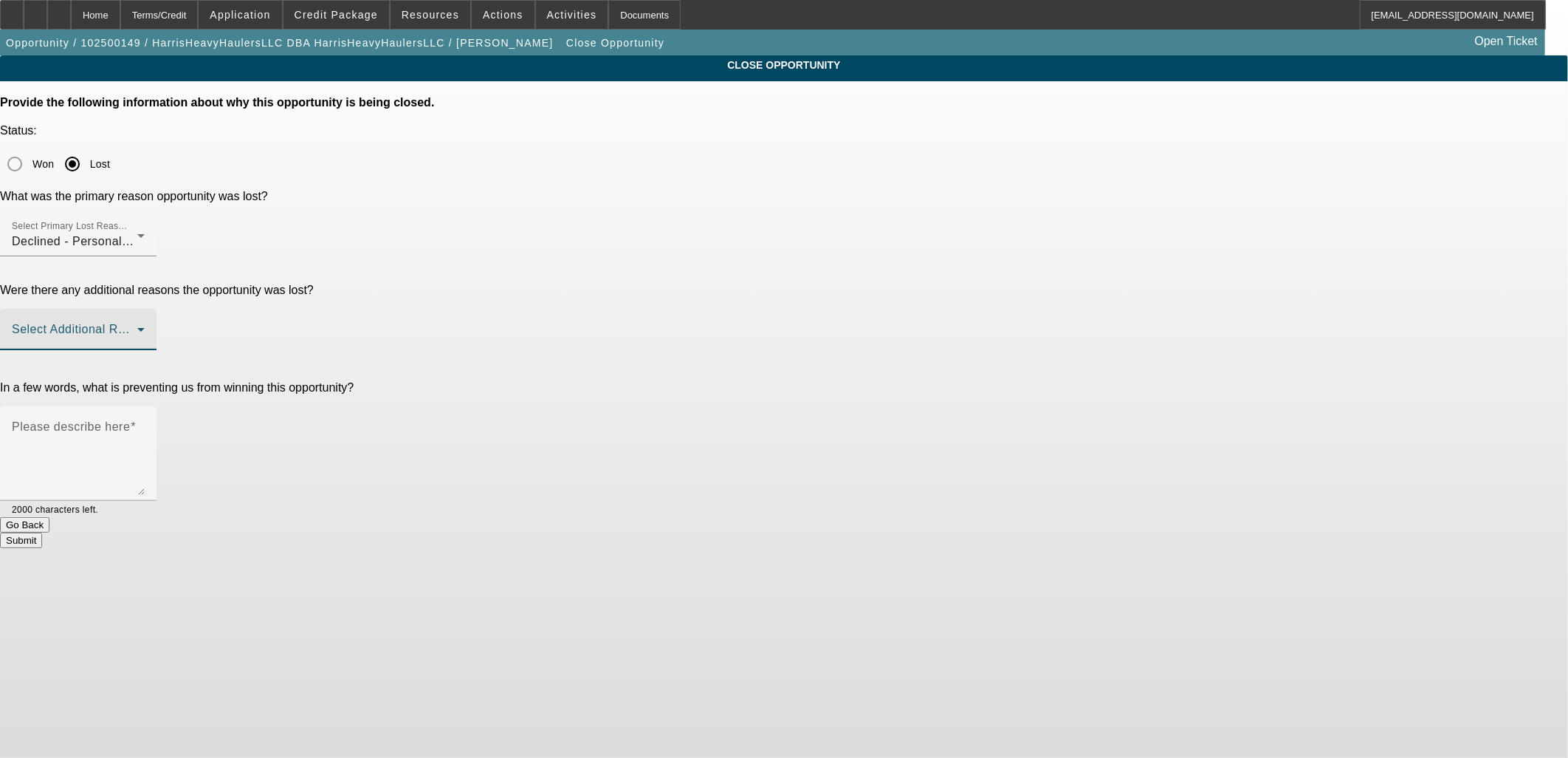
click at [137, 327] on span at bounding box center [75, 336] width 126 height 18
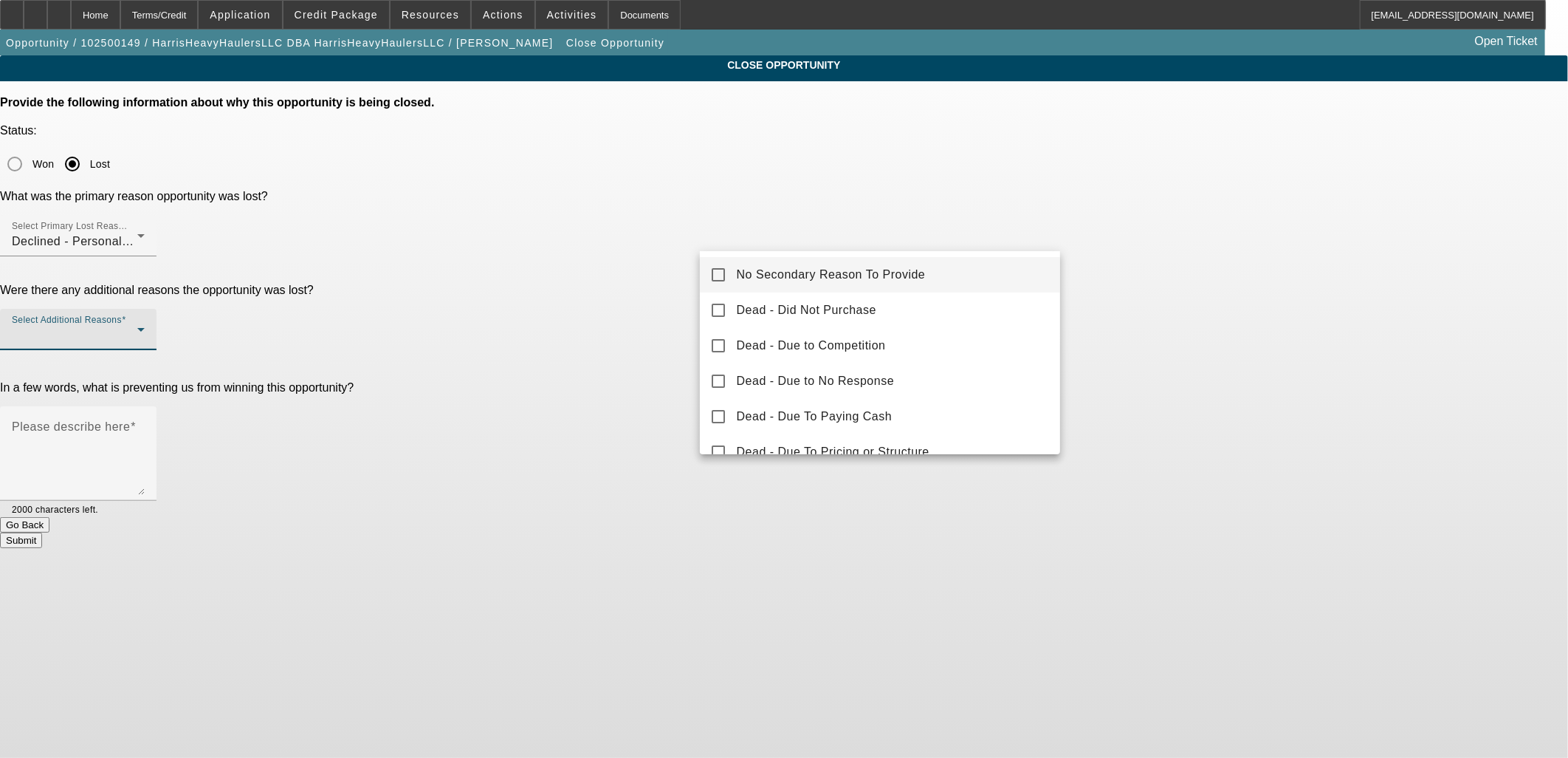
click at [796, 284] on mat-option "No Secondary Reason To Provide" at bounding box center [880, 275] width 361 height 36
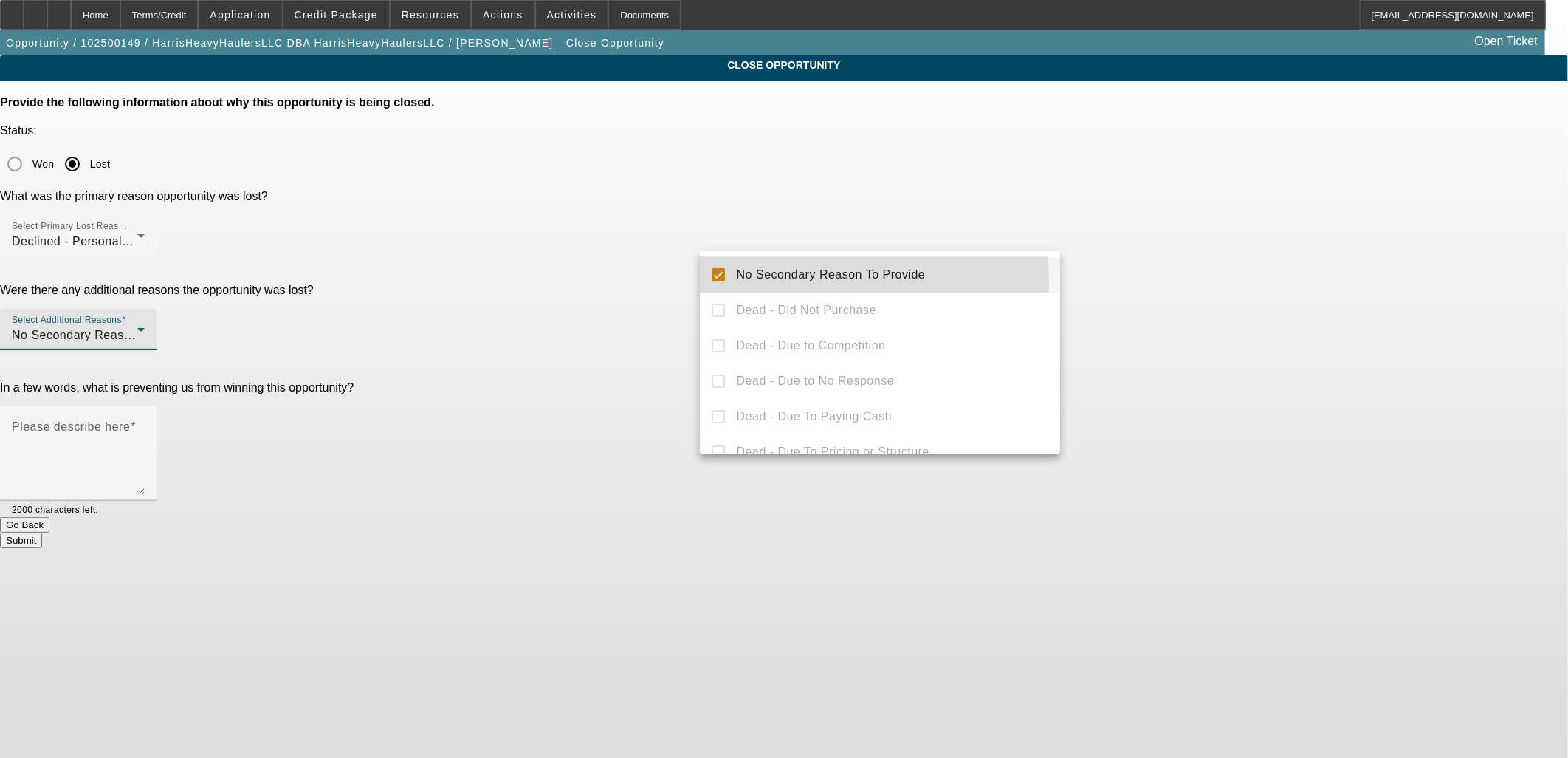
click at [639, 264] on div at bounding box center [784, 379] width 1568 height 758
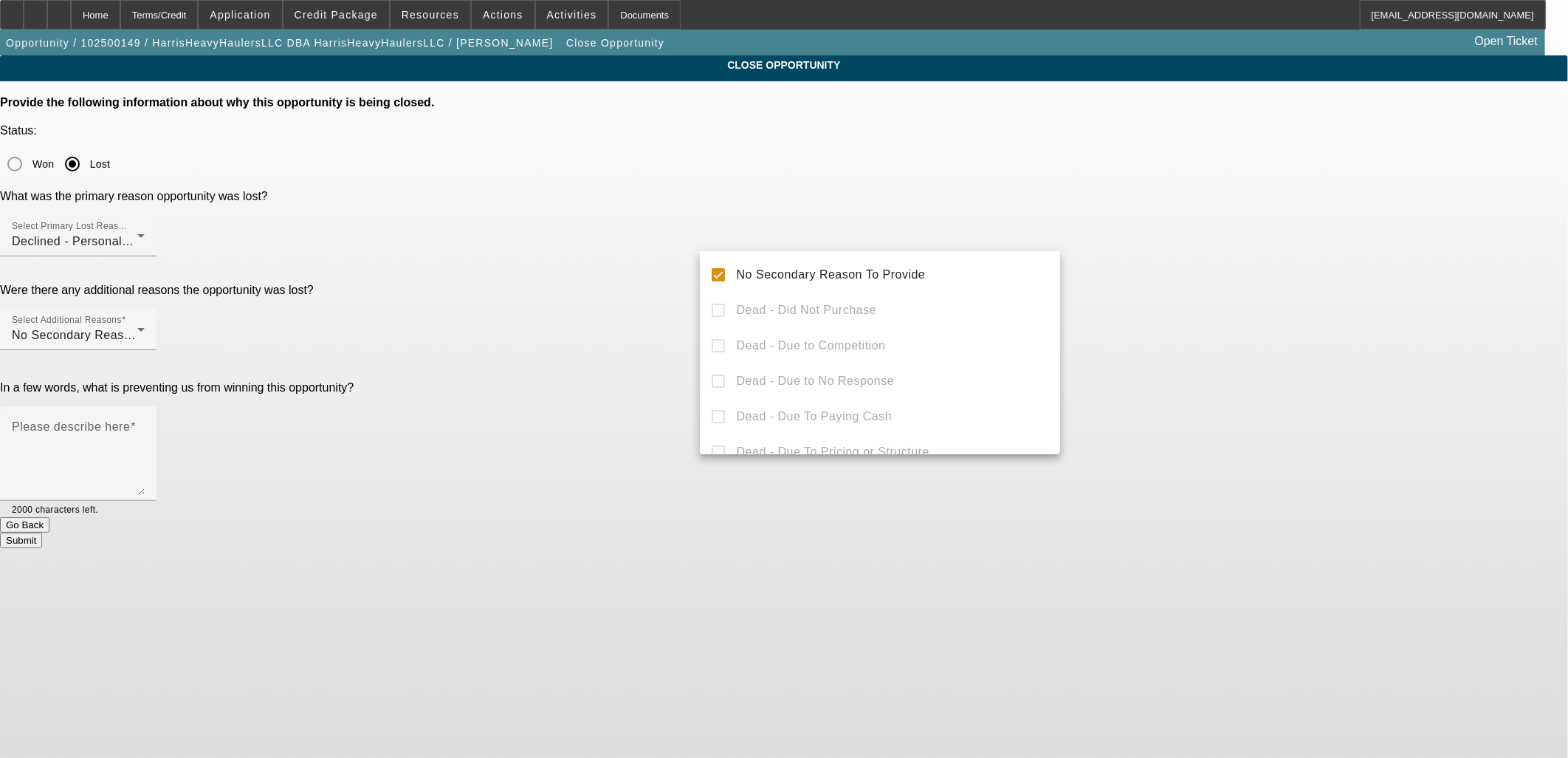
click at [145, 424] on textarea "Please describe here" at bounding box center [79, 459] width 133 height 71
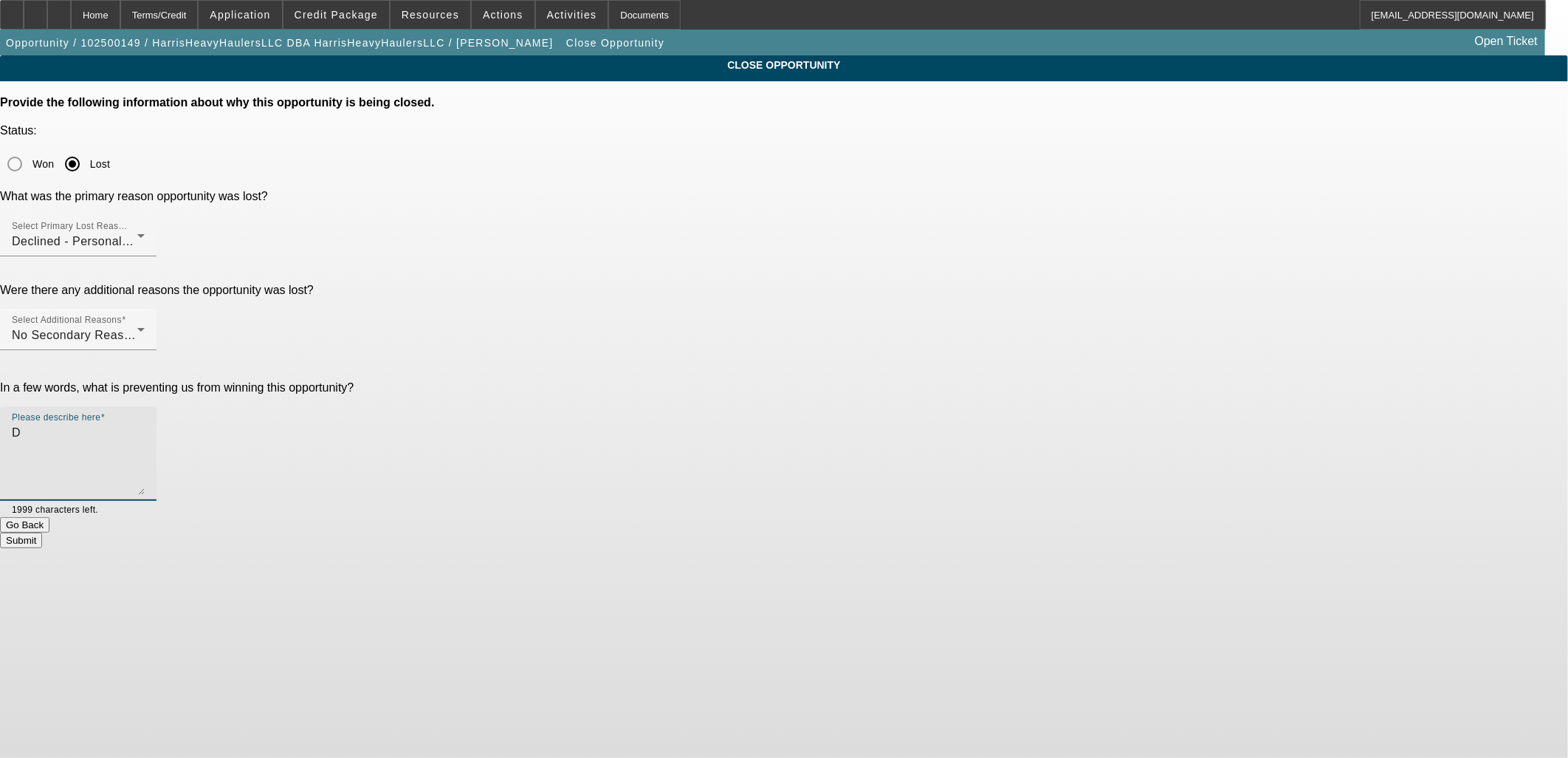
type textarea "D"
click at [42, 533] on button "Submit" at bounding box center [21, 540] width 42 height 15
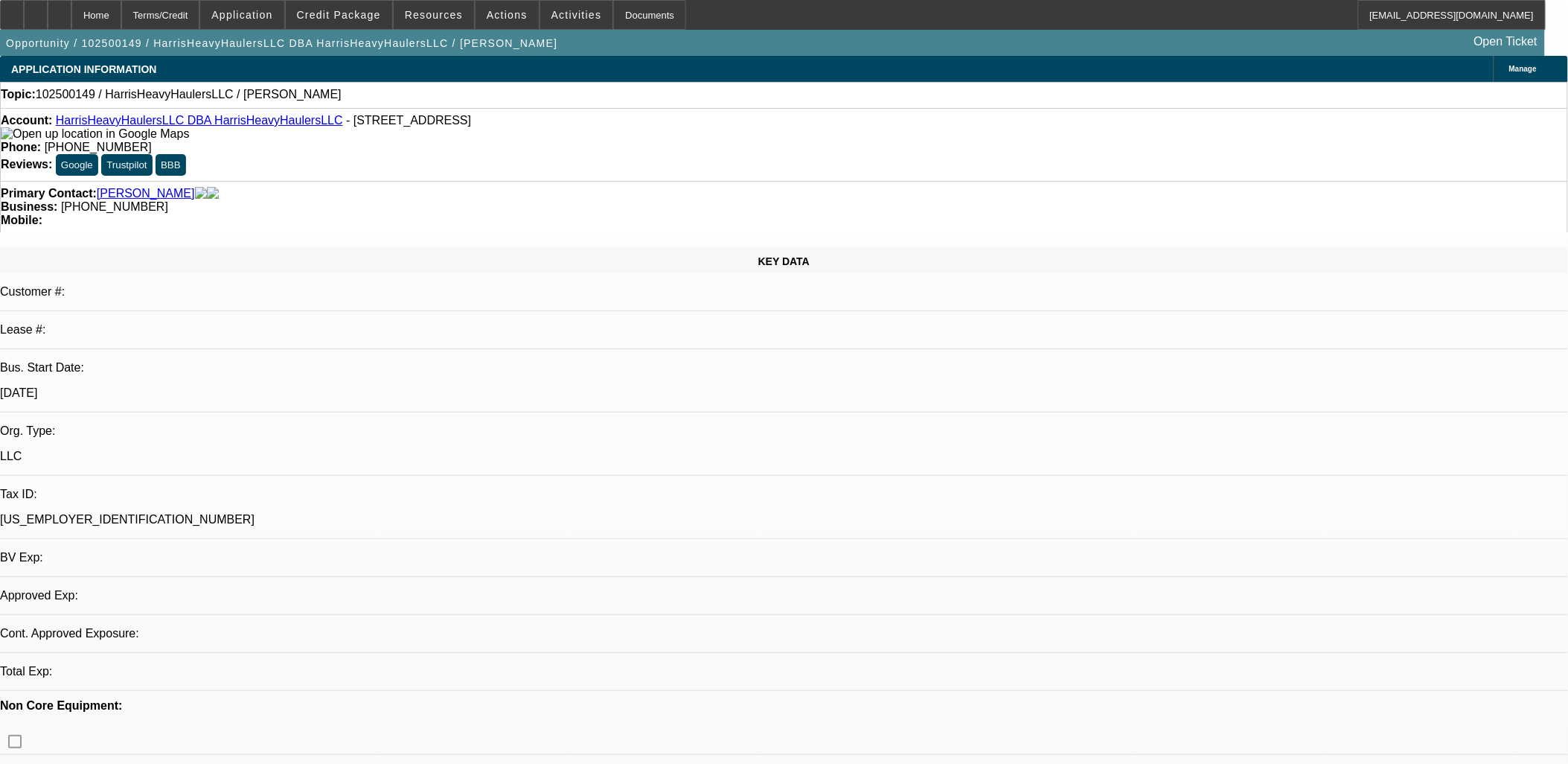
select select "0"
select select "2"
select select "0.1"
select select "1"
select select "2"
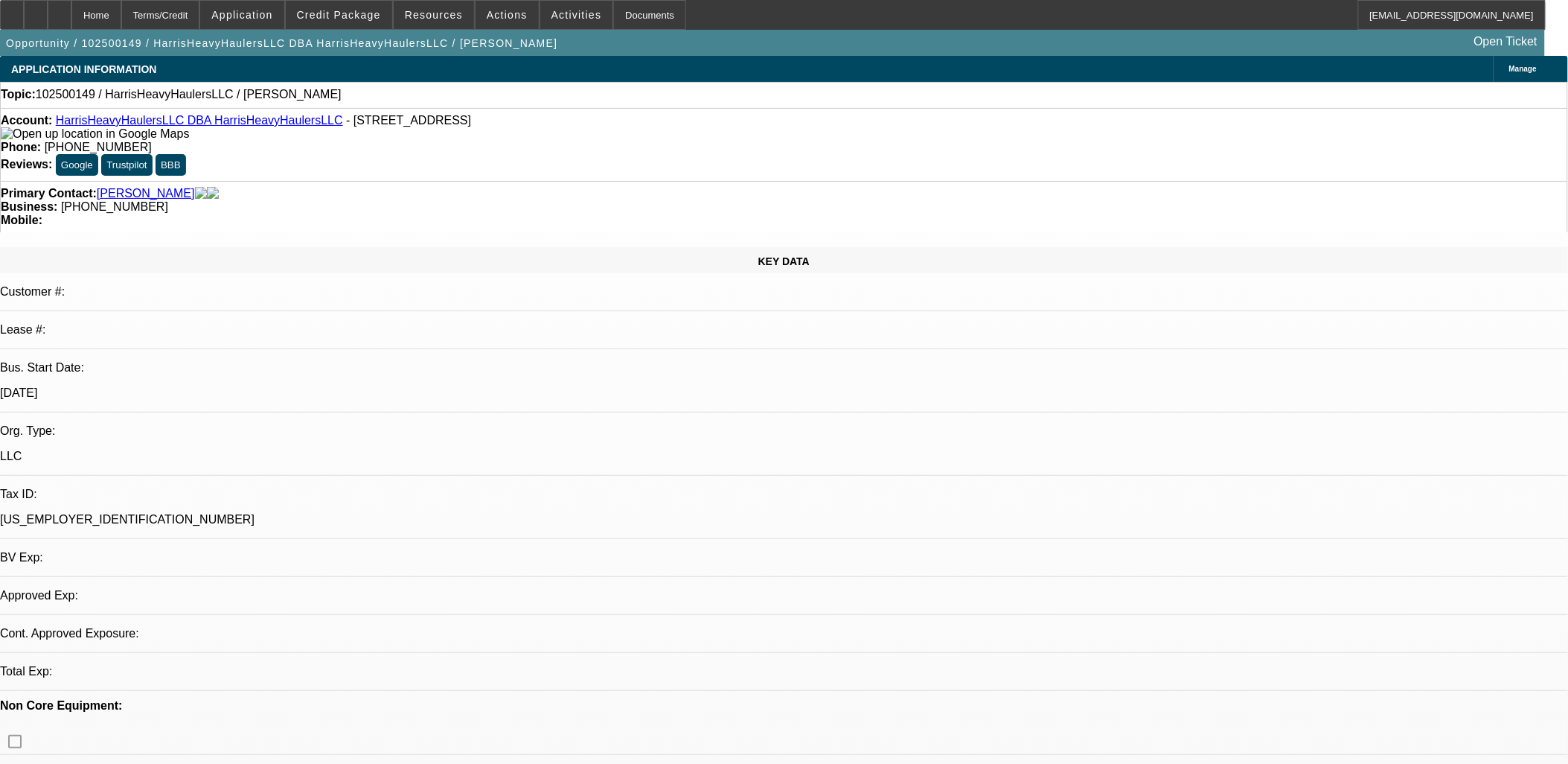
select select "4"
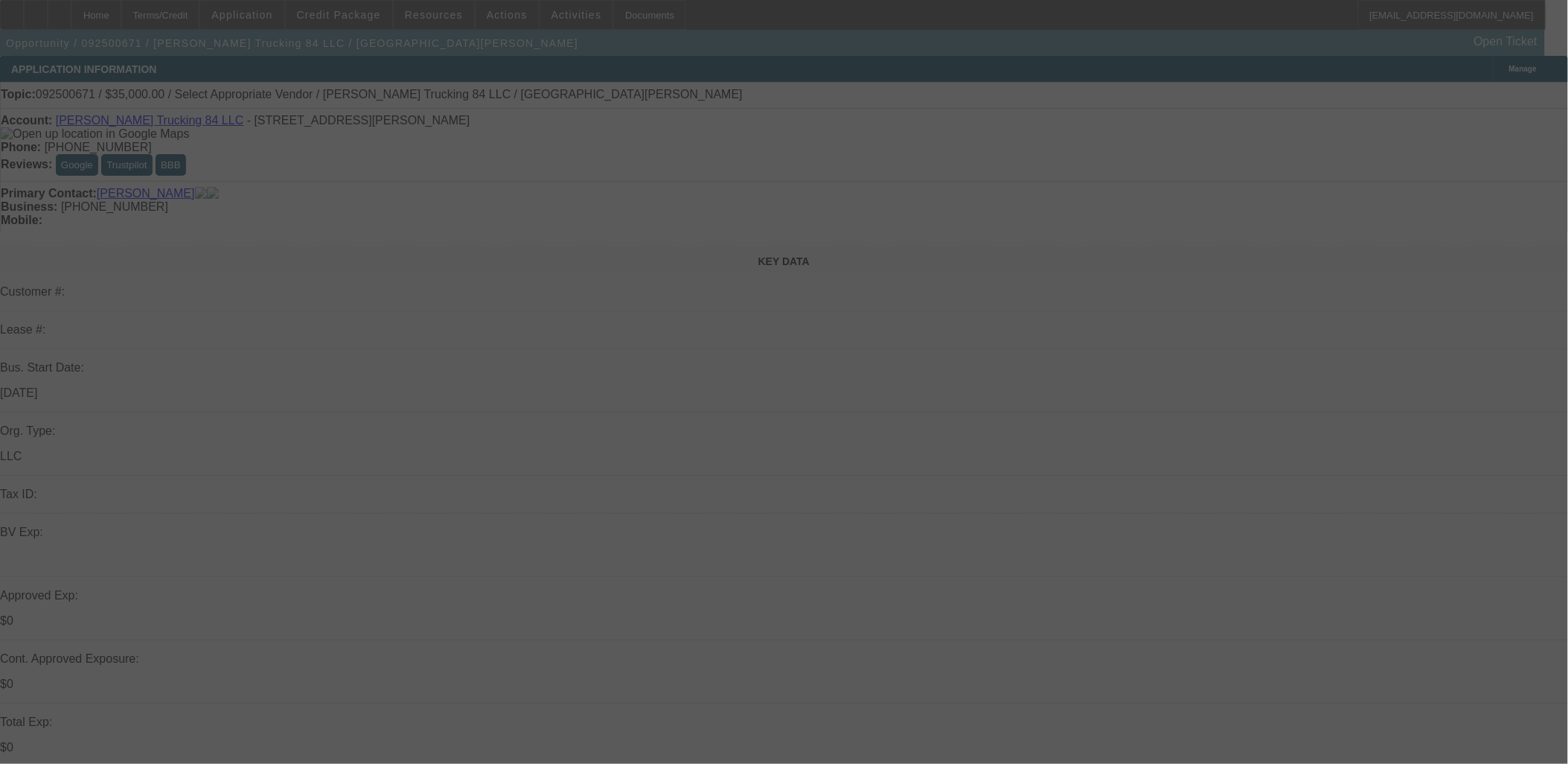
select select "0"
select select "2"
select select "0.1"
select select "0"
select select "2"
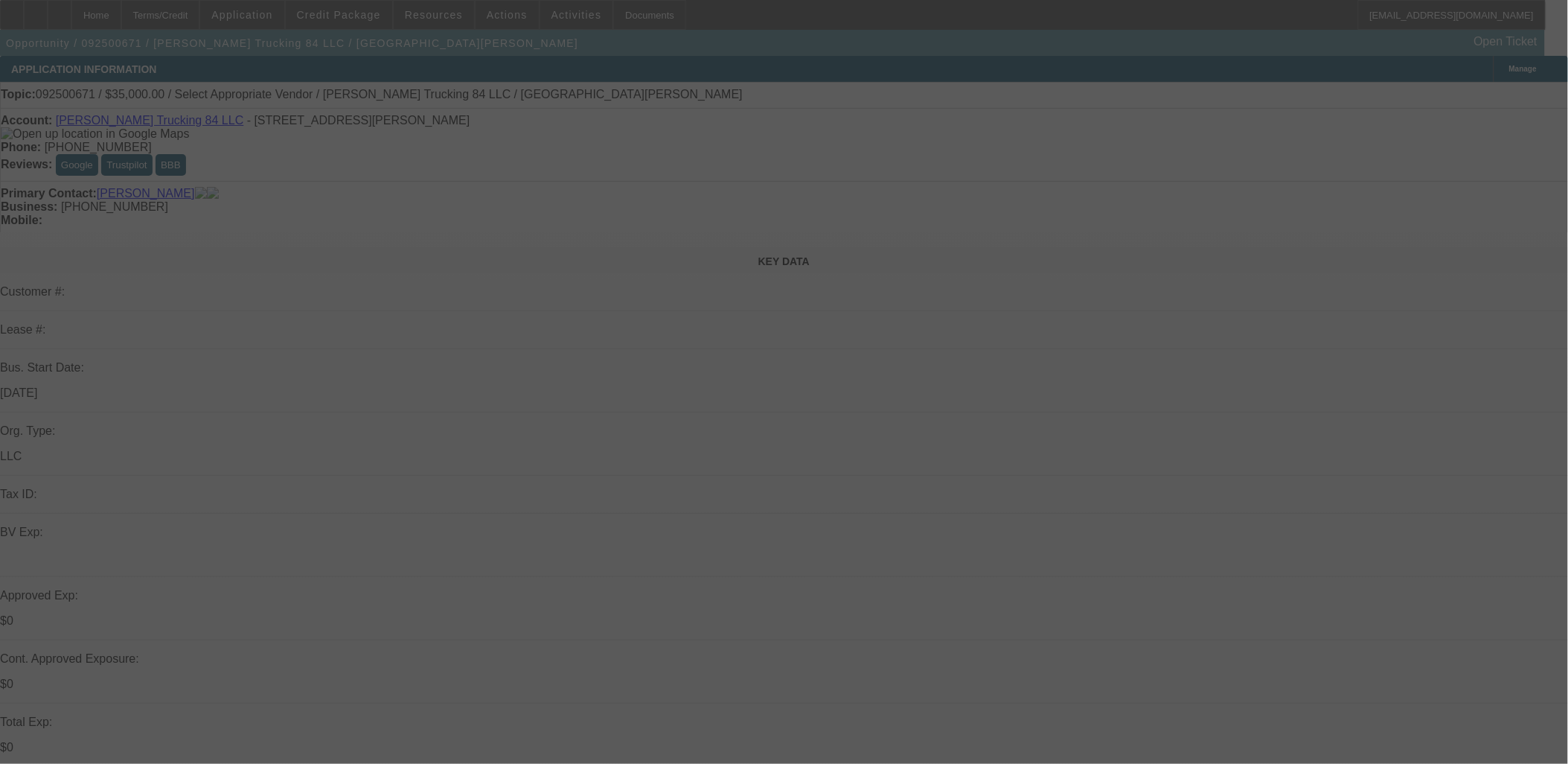
select select "0.1"
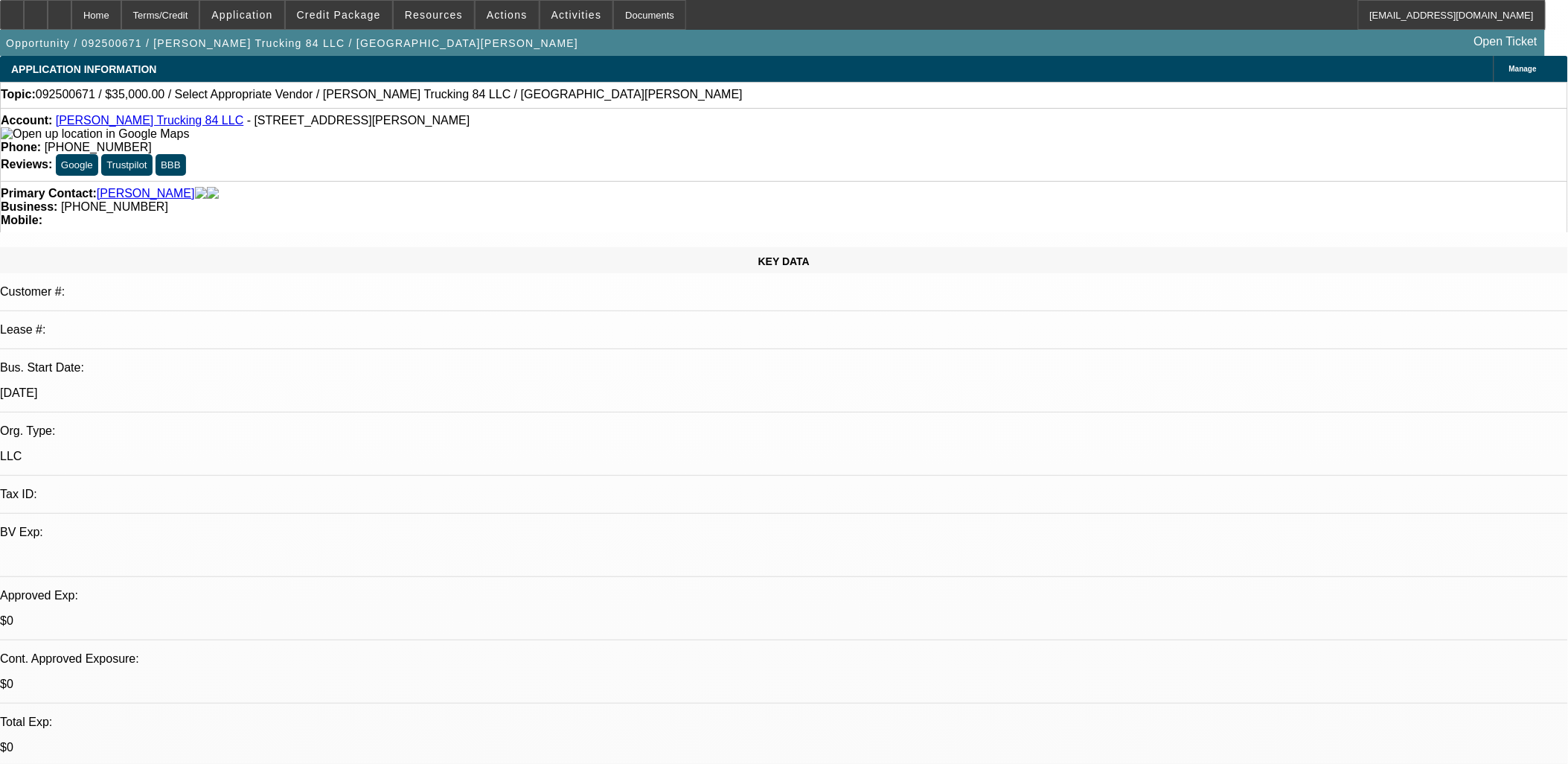
select select "1"
select select "2"
select select "4"
select select "1"
select select "2"
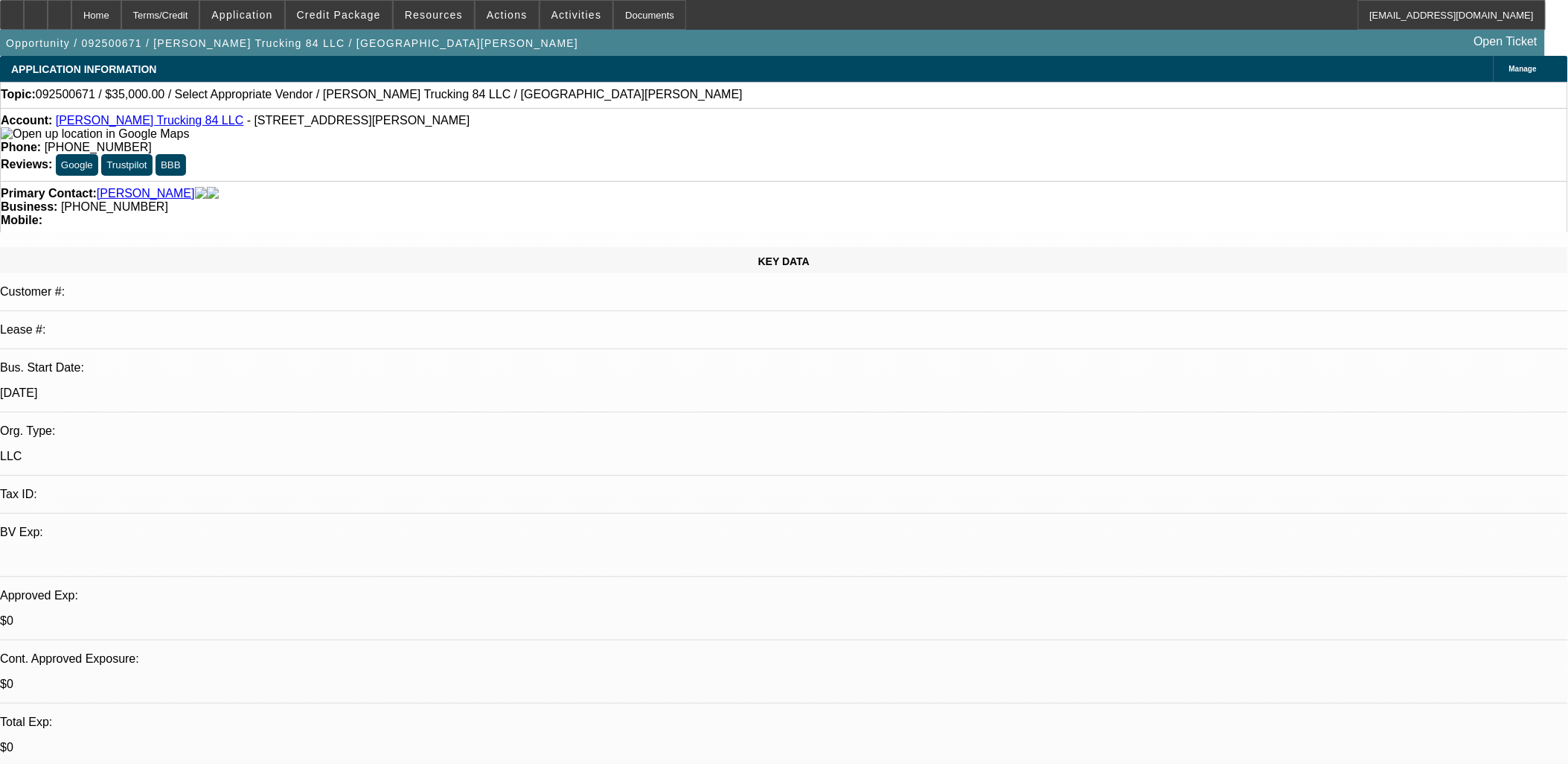
select select "4"
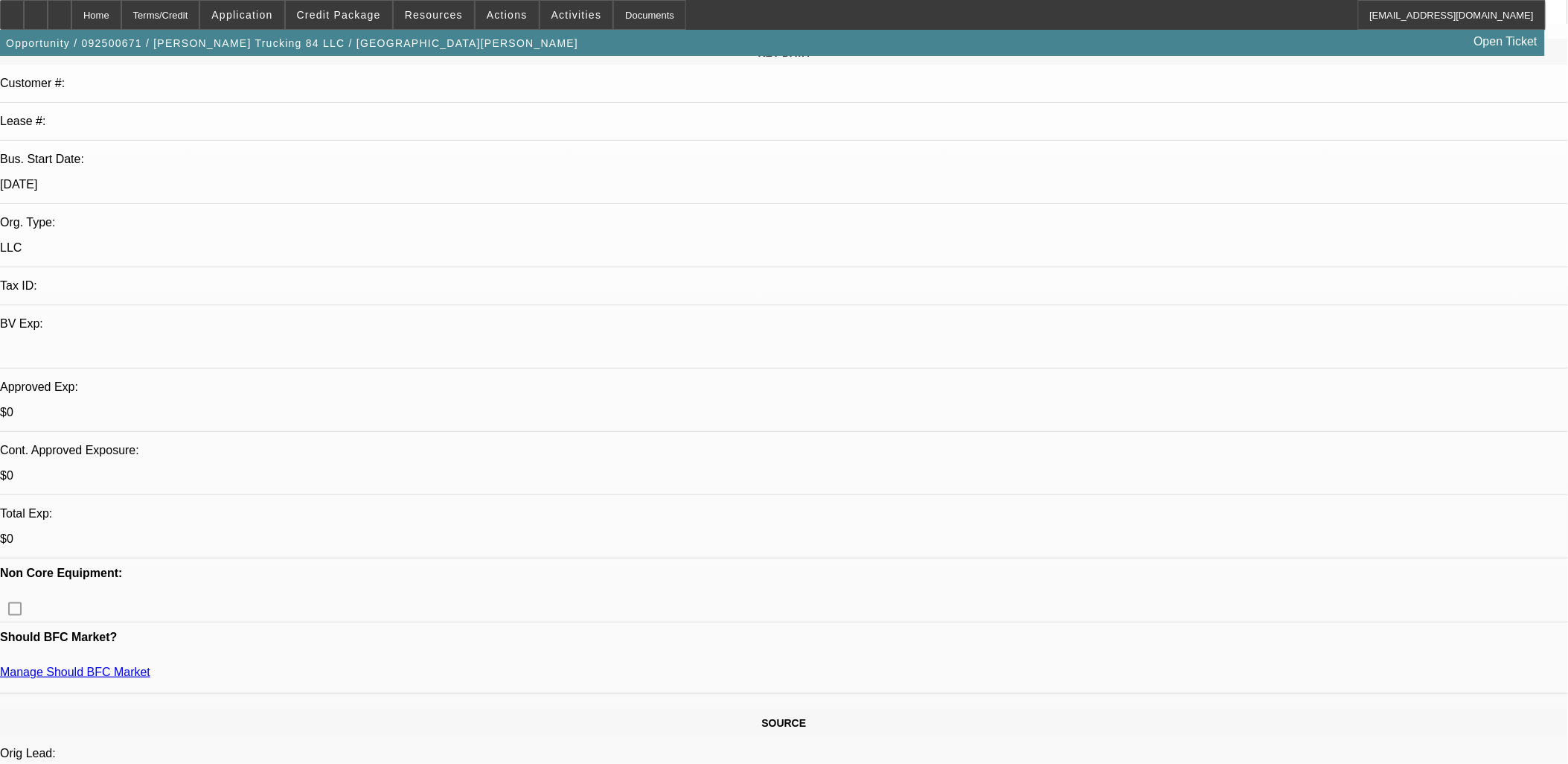
scroll to position [331, 0]
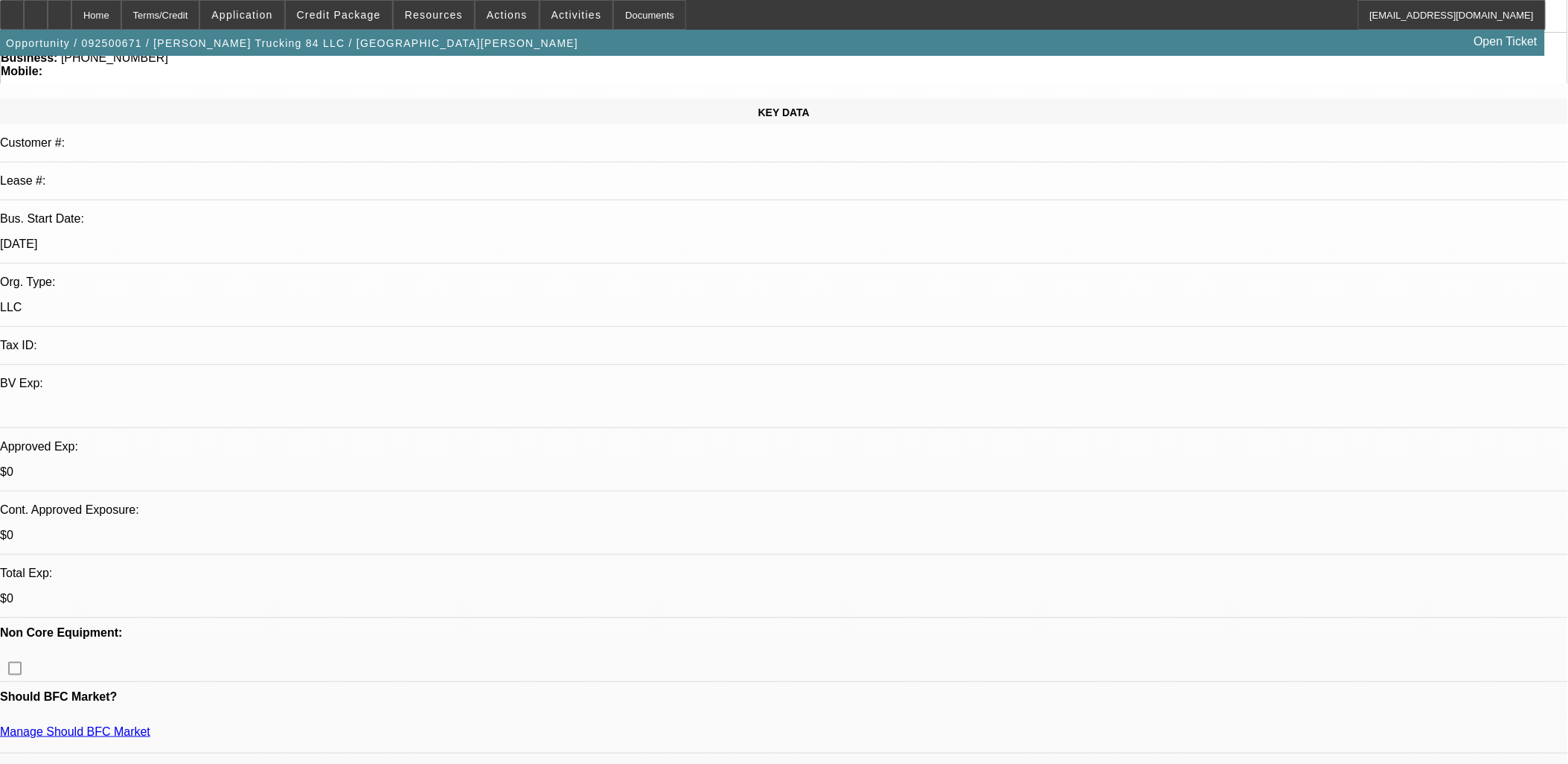
scroll to position [0, 0]
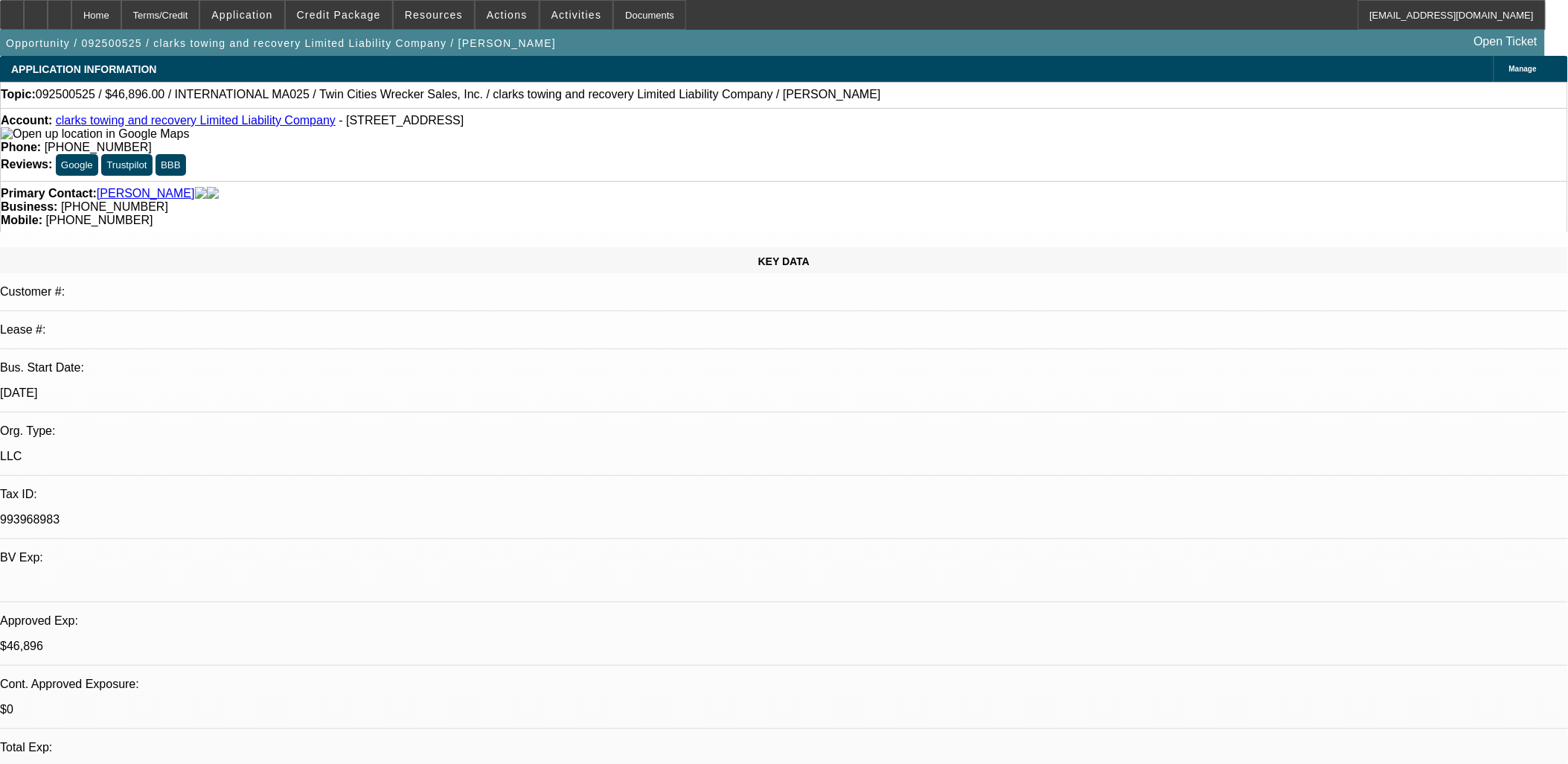
select select "0.2"
select select "2"
select select "0"
select select "0.2"
select select "2"
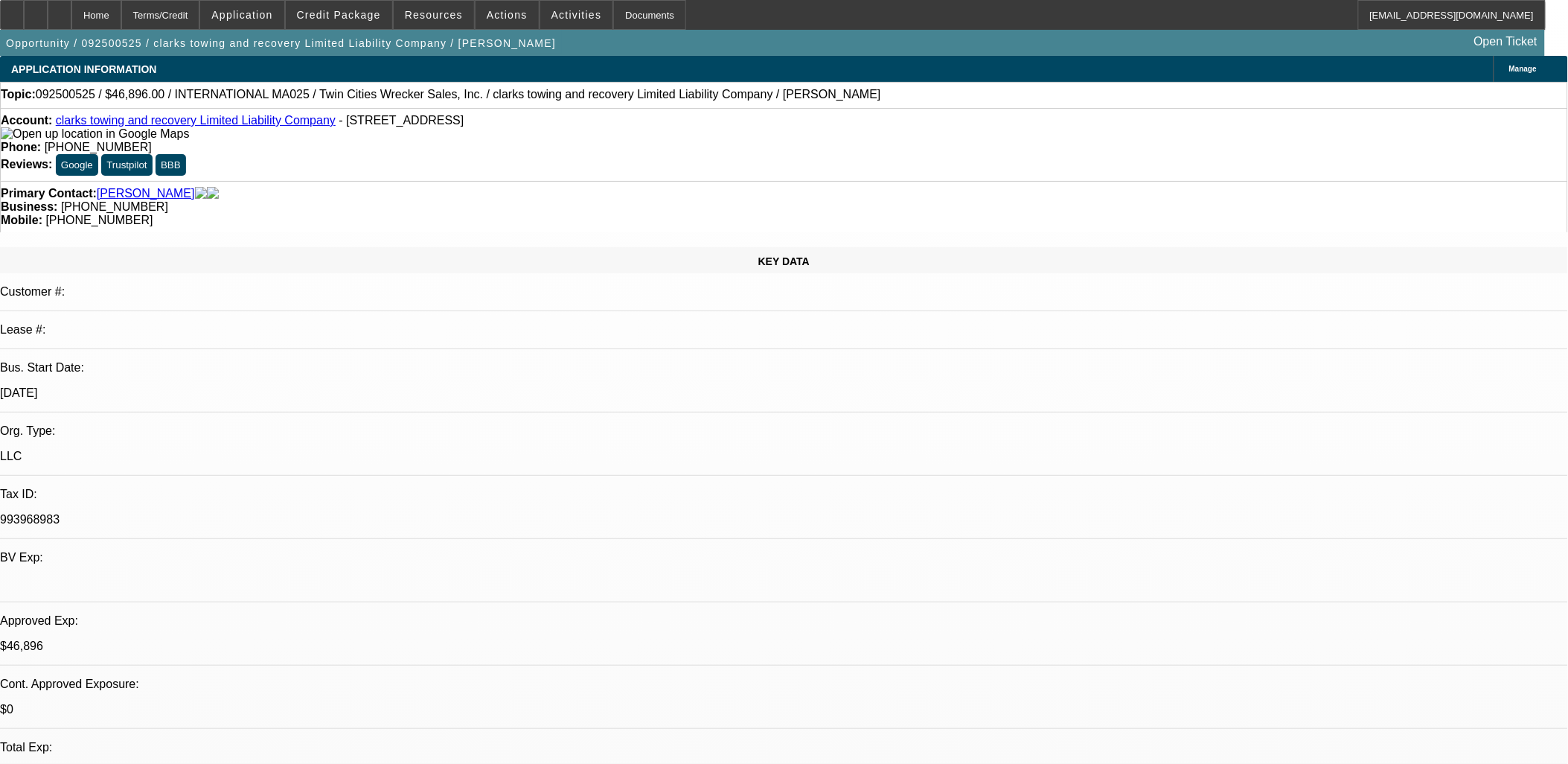
select select "0"
select select "2"
select select "0"
select select "1"
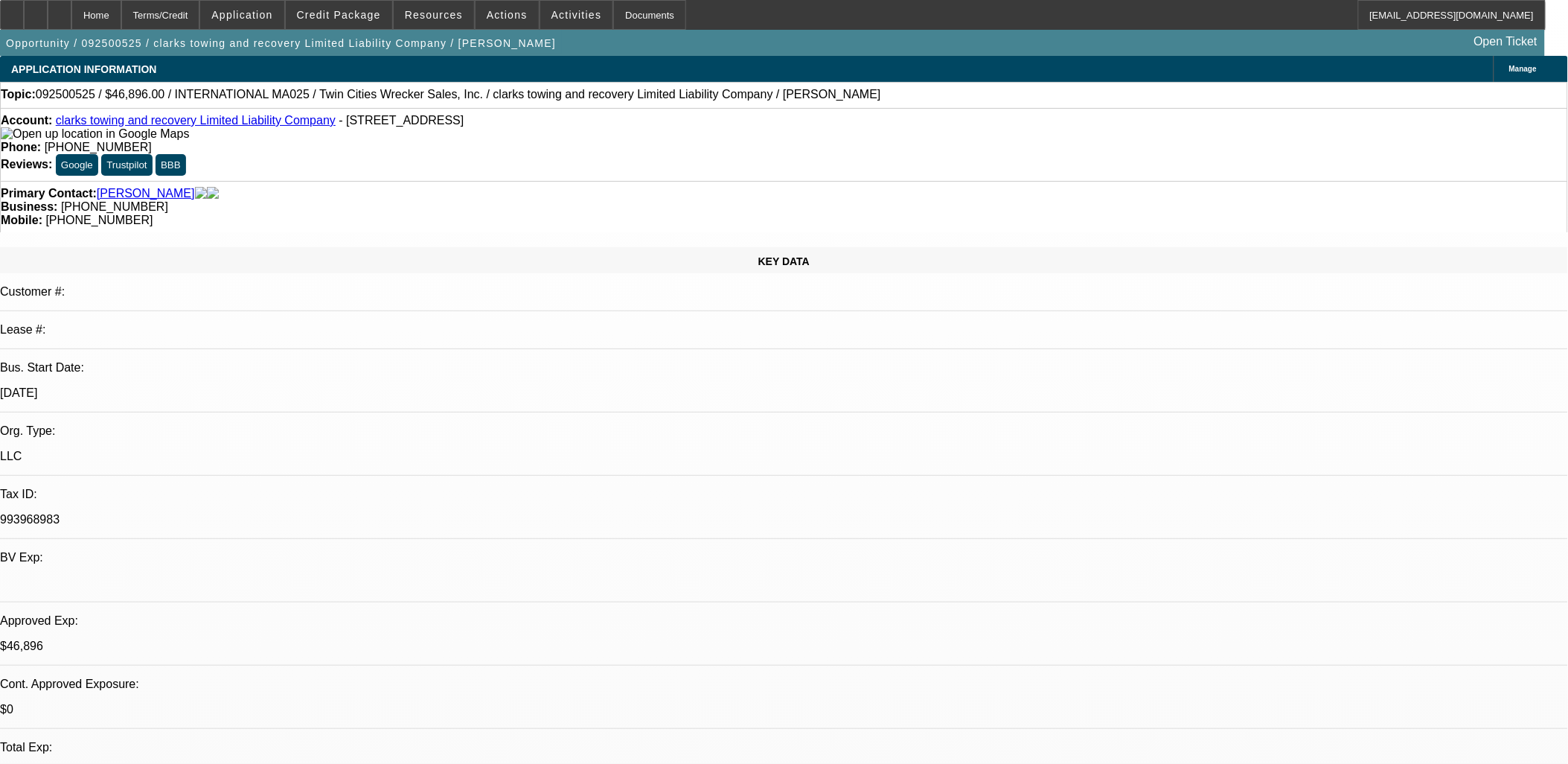
select select "2"
select select "6"
select select "1"
select select "2"
select select "6"
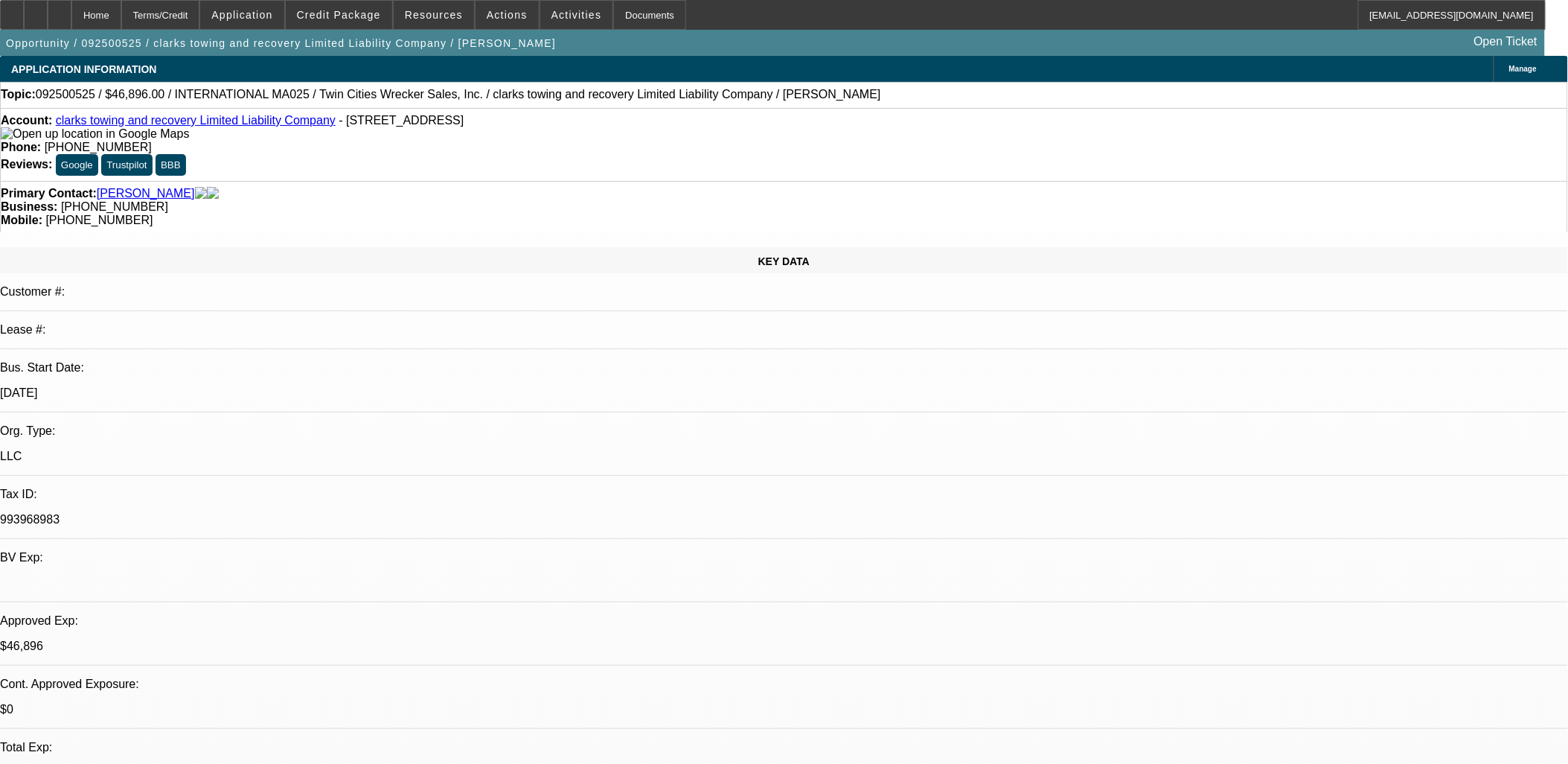
select select "1"
select select "2"
select select "6"
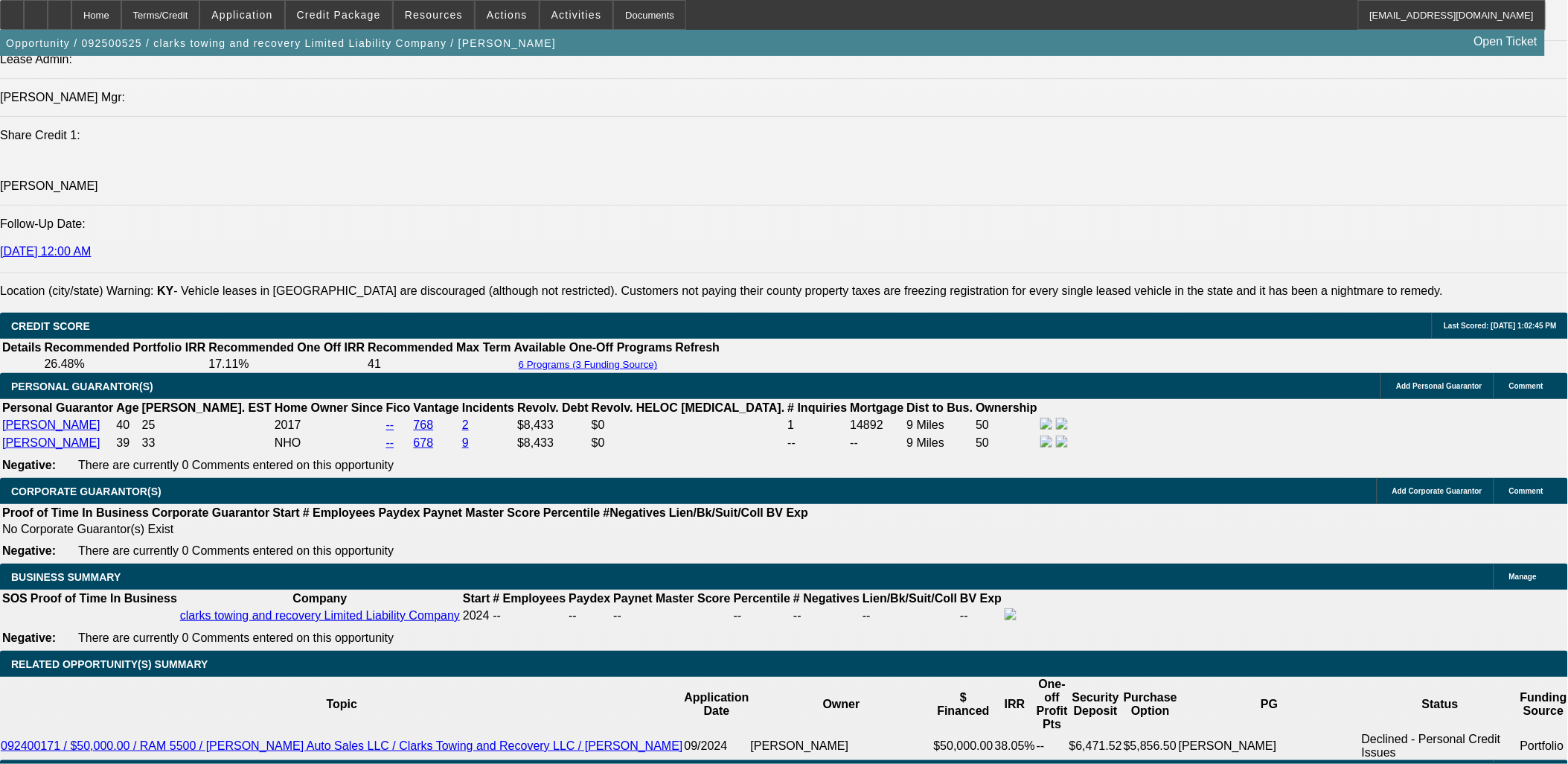
scroll to position [1988, 0]
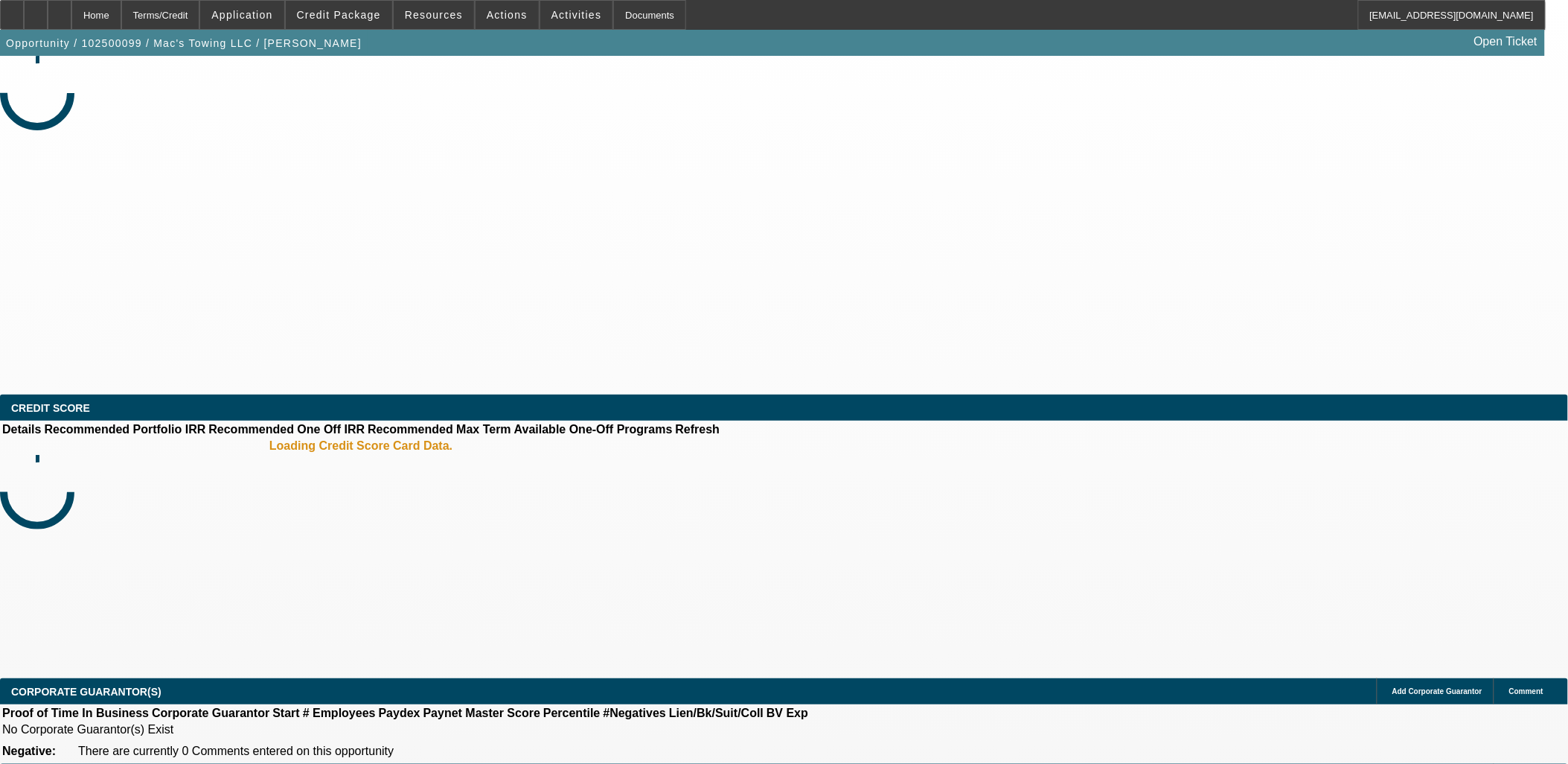
select select "0"
select select "1"
select select "2"
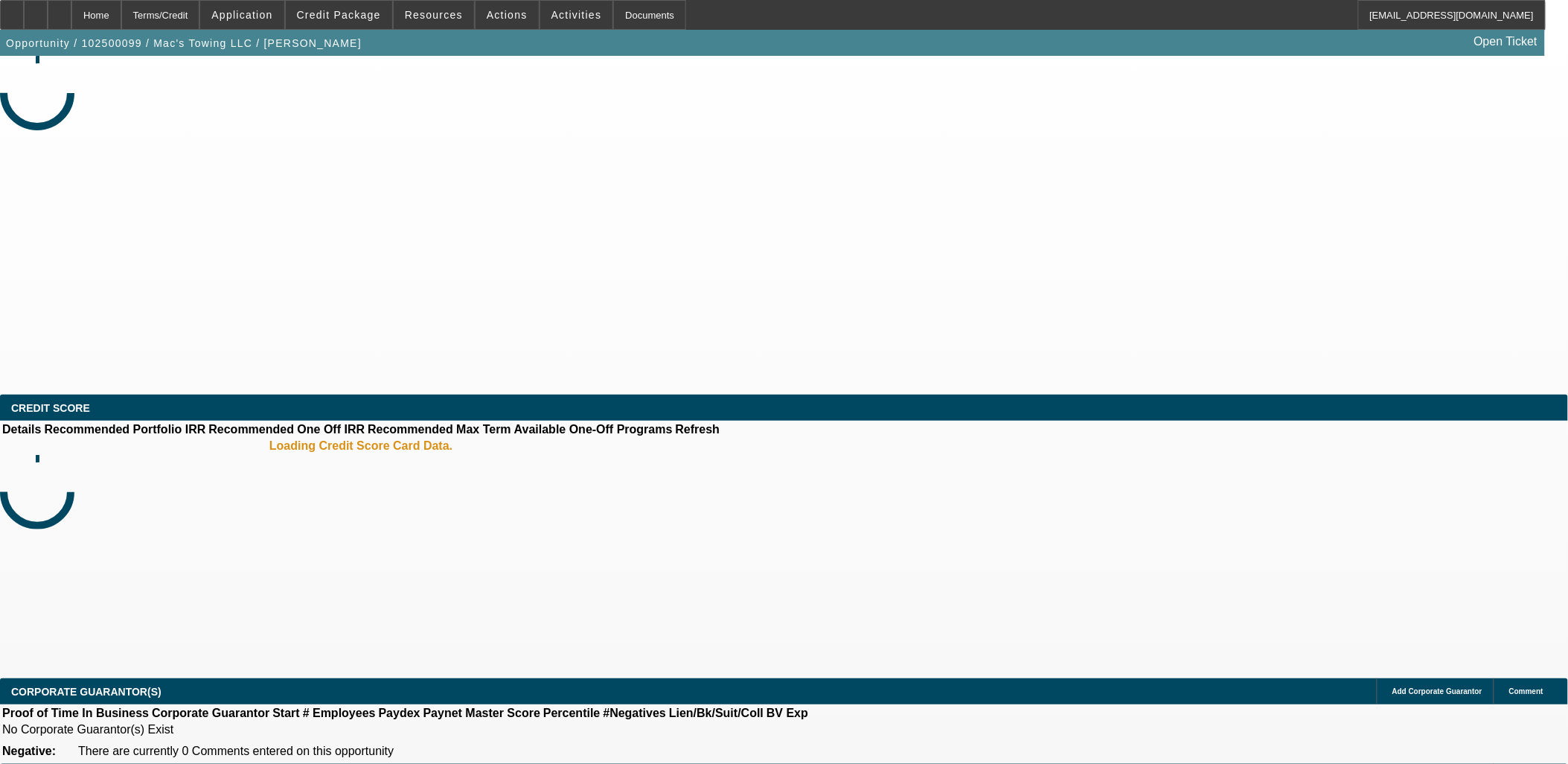
select select "6"
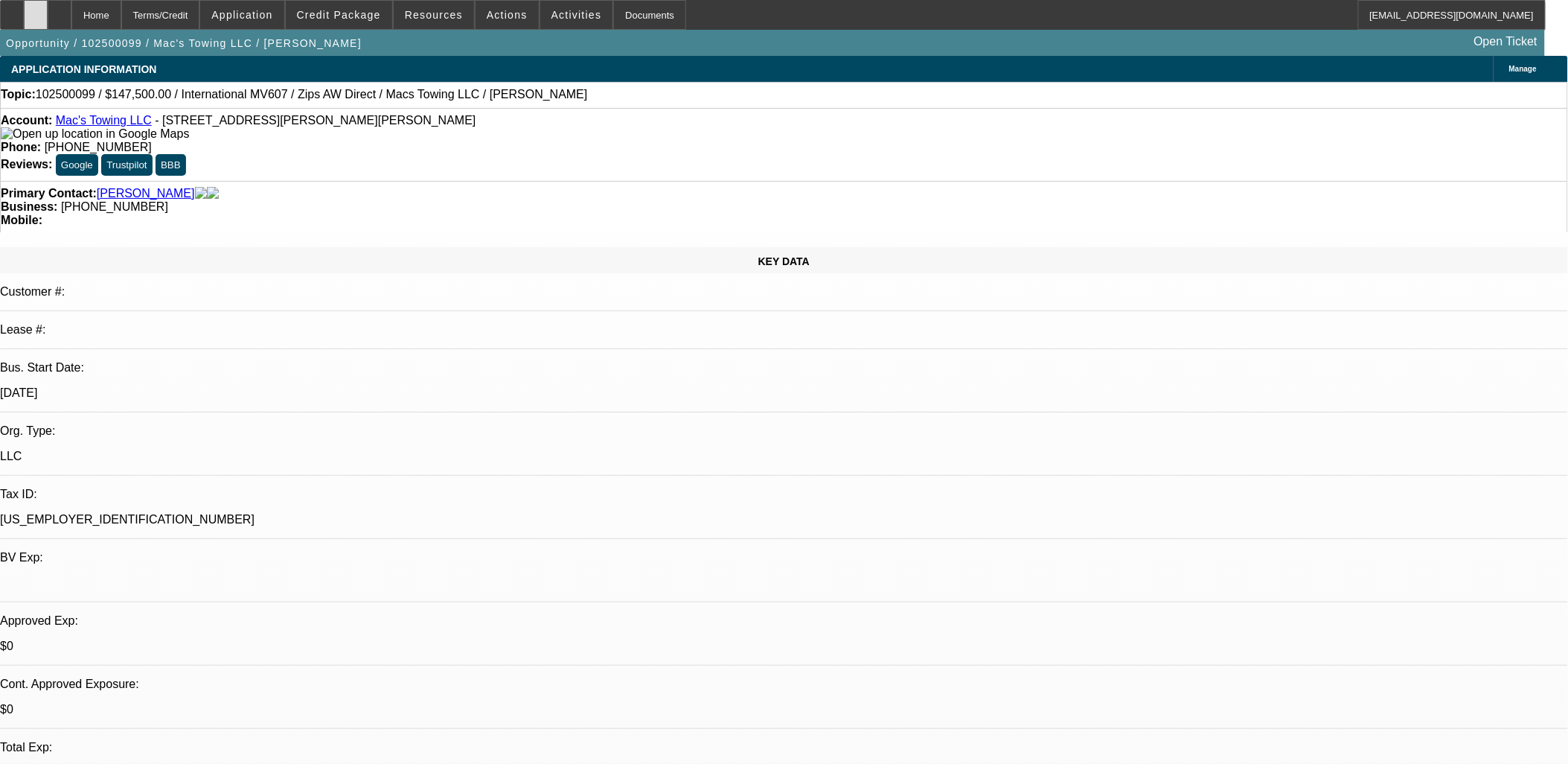
click at [47, 13] on div at bounding box center [35, 15] width 24 height 29
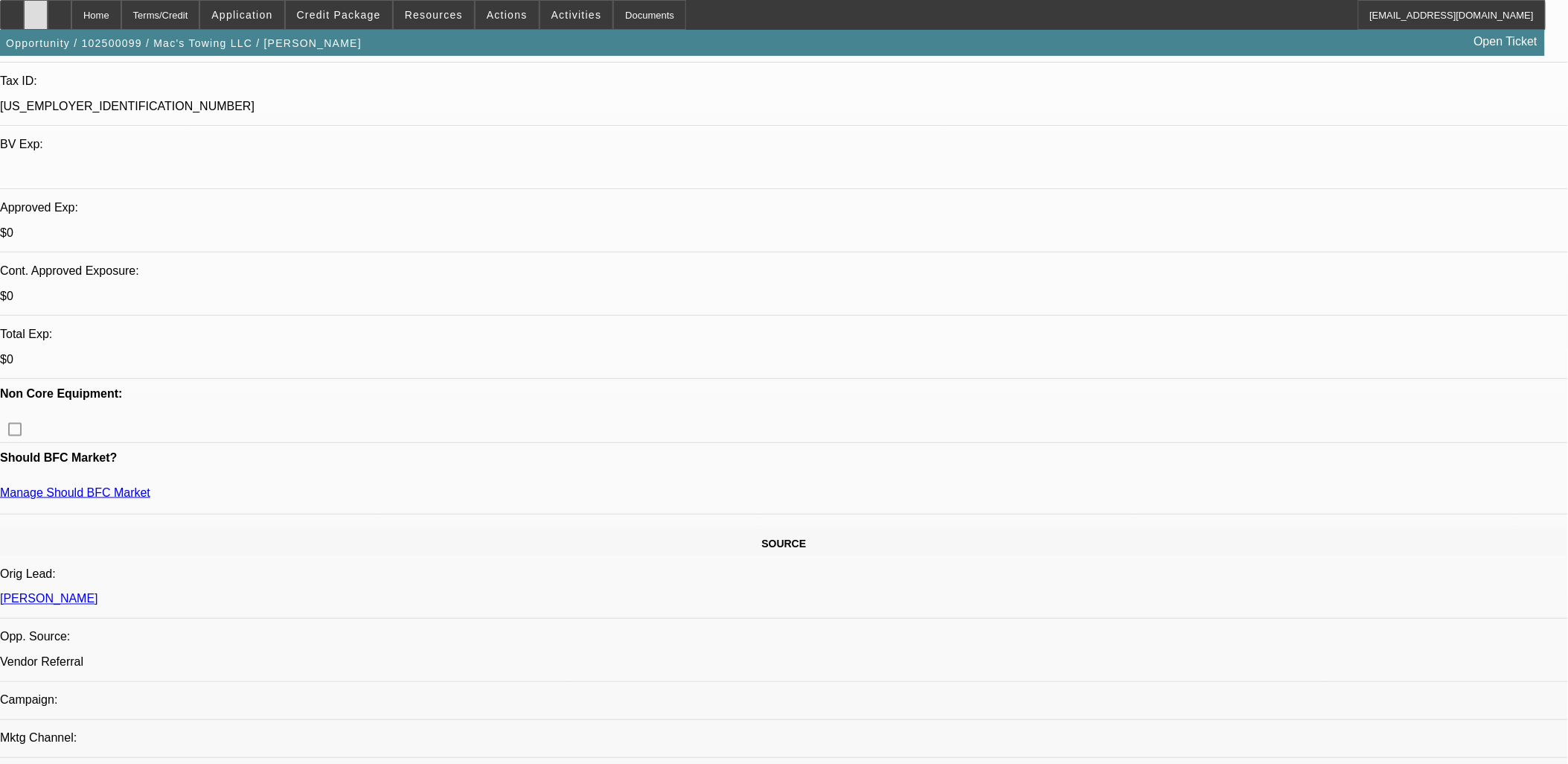
click at [36, 10] on icon at bounding box center [36, 10] width 0 height 0
click at [371, 18] on span "Credit Package" at bounding box center [339, 15] width 84 height 12
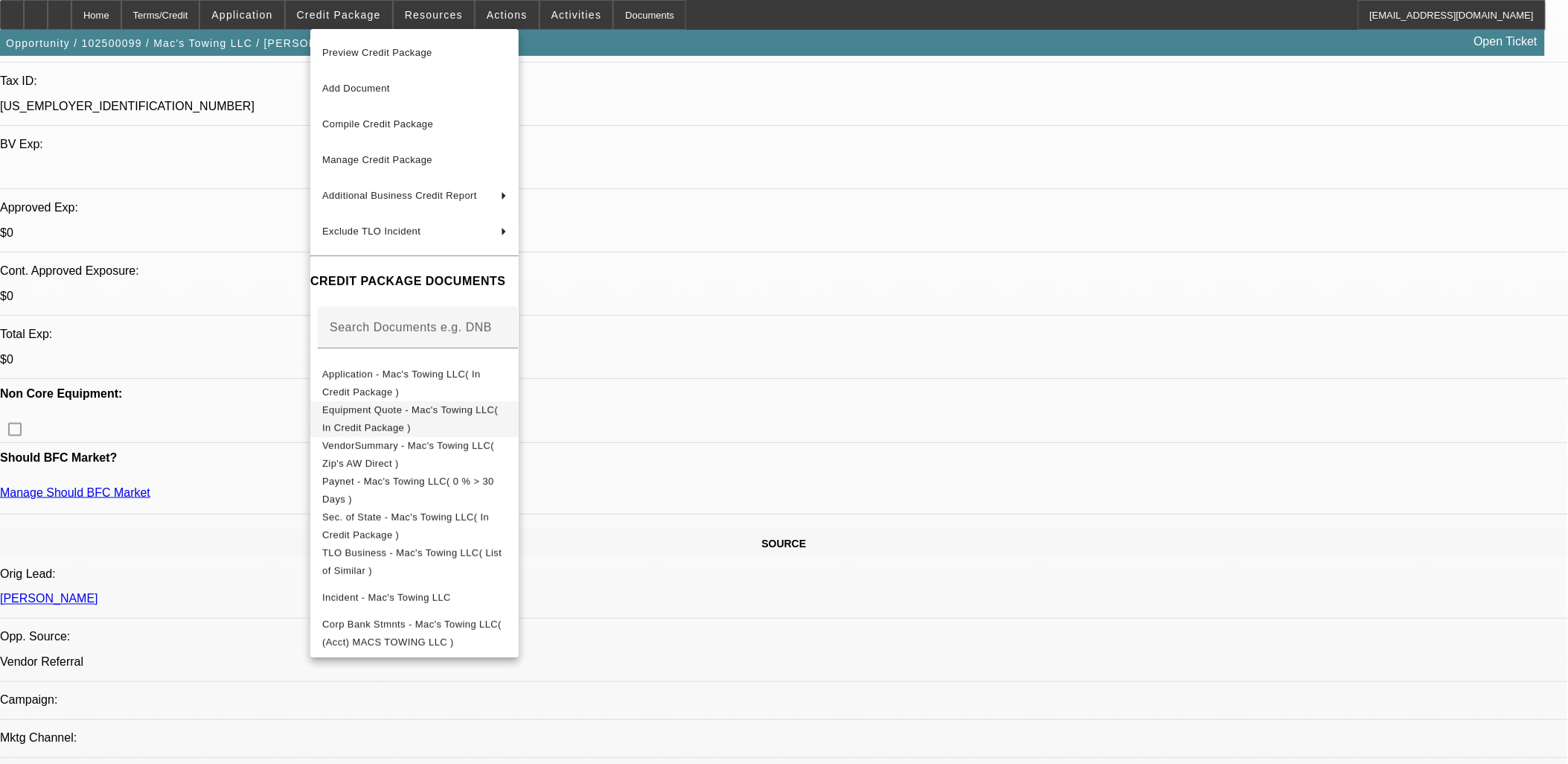
click at [443, 415] on span "Equipment Quote - Mac's Towing LLC( In Credit Package )" at bounding box center [410, 418] width 176 height 29
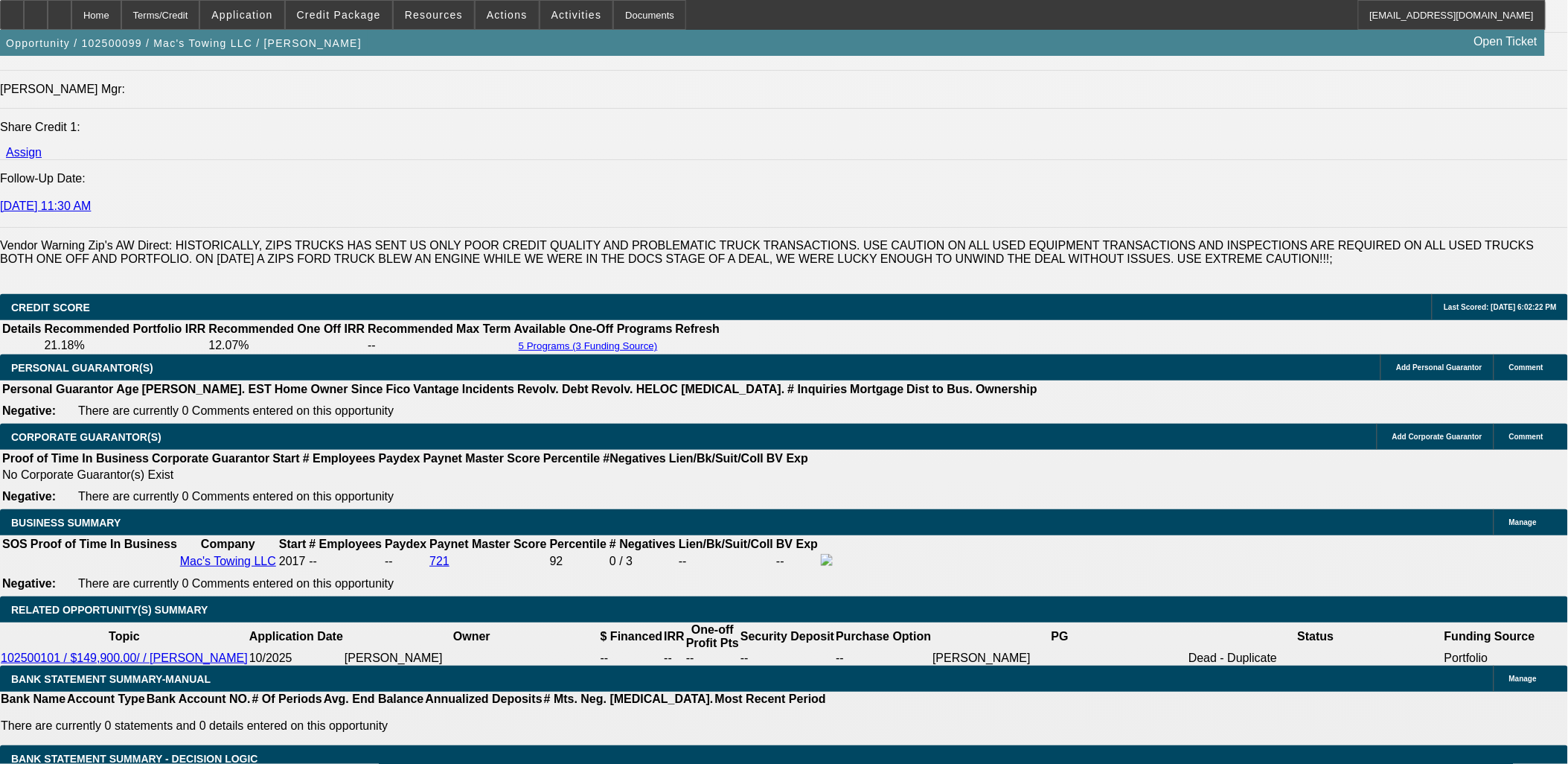
scroll to position [2150, 0]
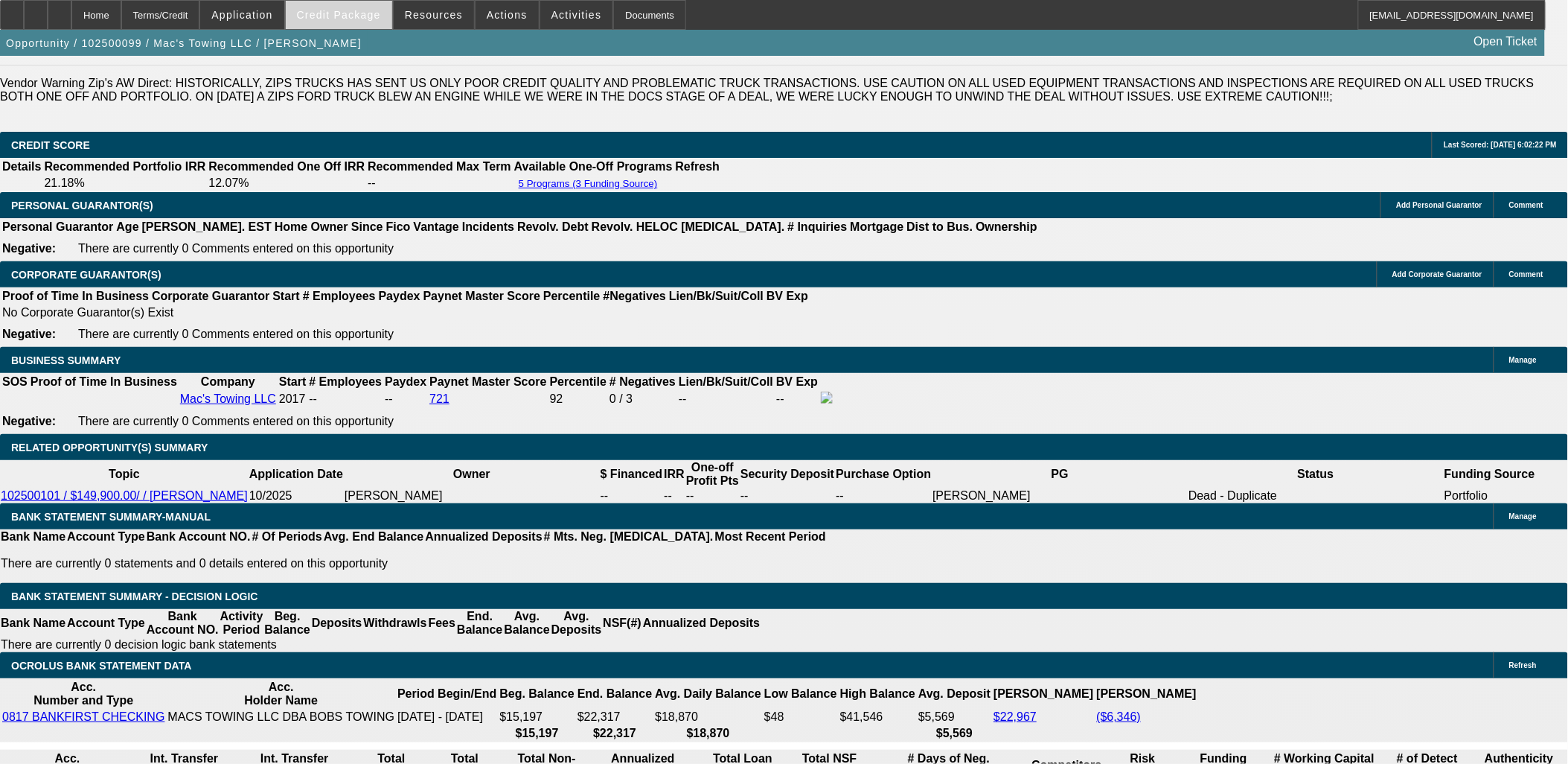
click at [381, 11] on span "Credit Package" at bounding box center [339, 15] width 84 height 12
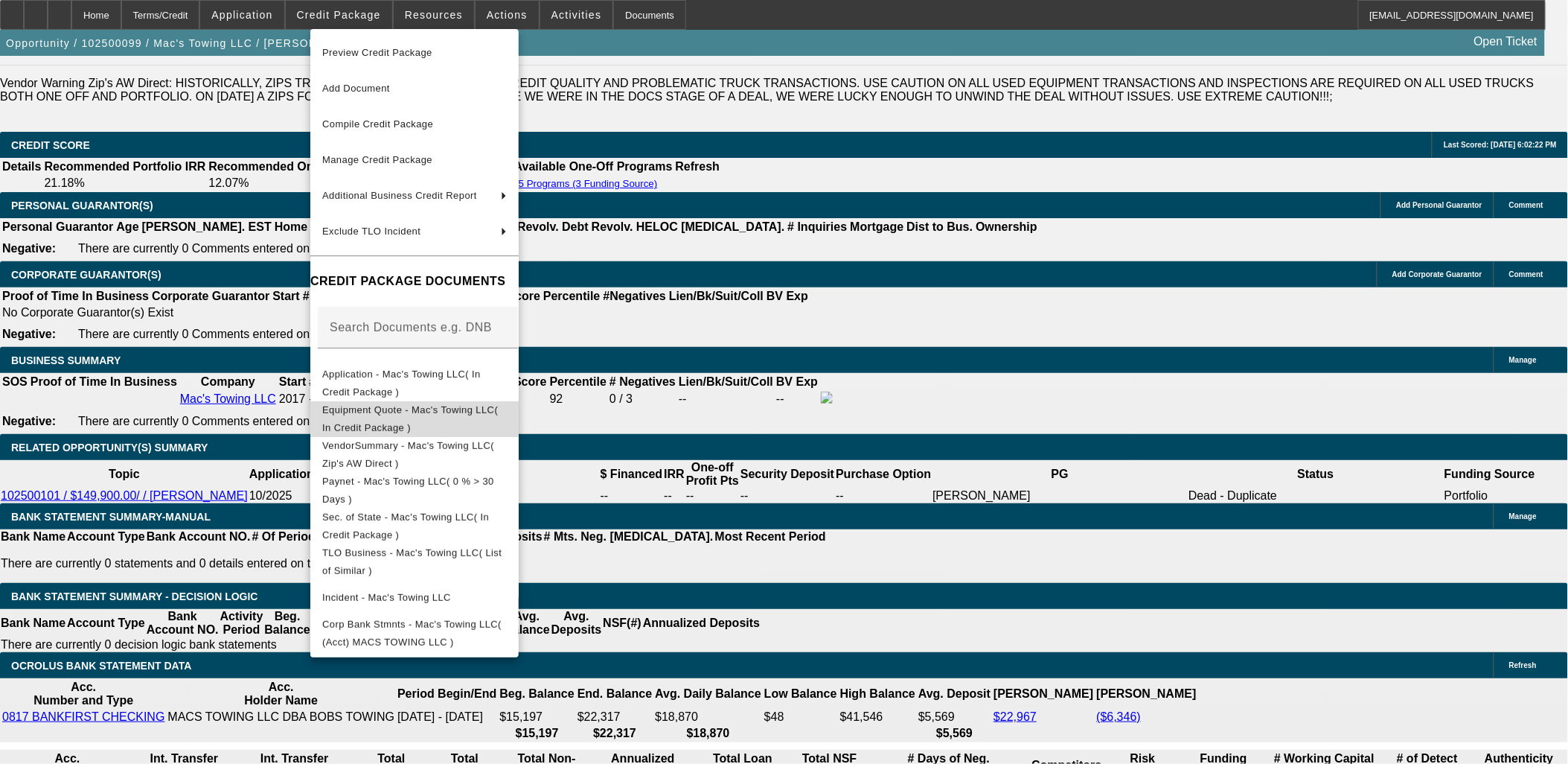
click at [406, 414] on span "Equipment Quote - Mac's Towing LLC( In Credit Package )" at bounding box center [410, 418] width 176 height 29
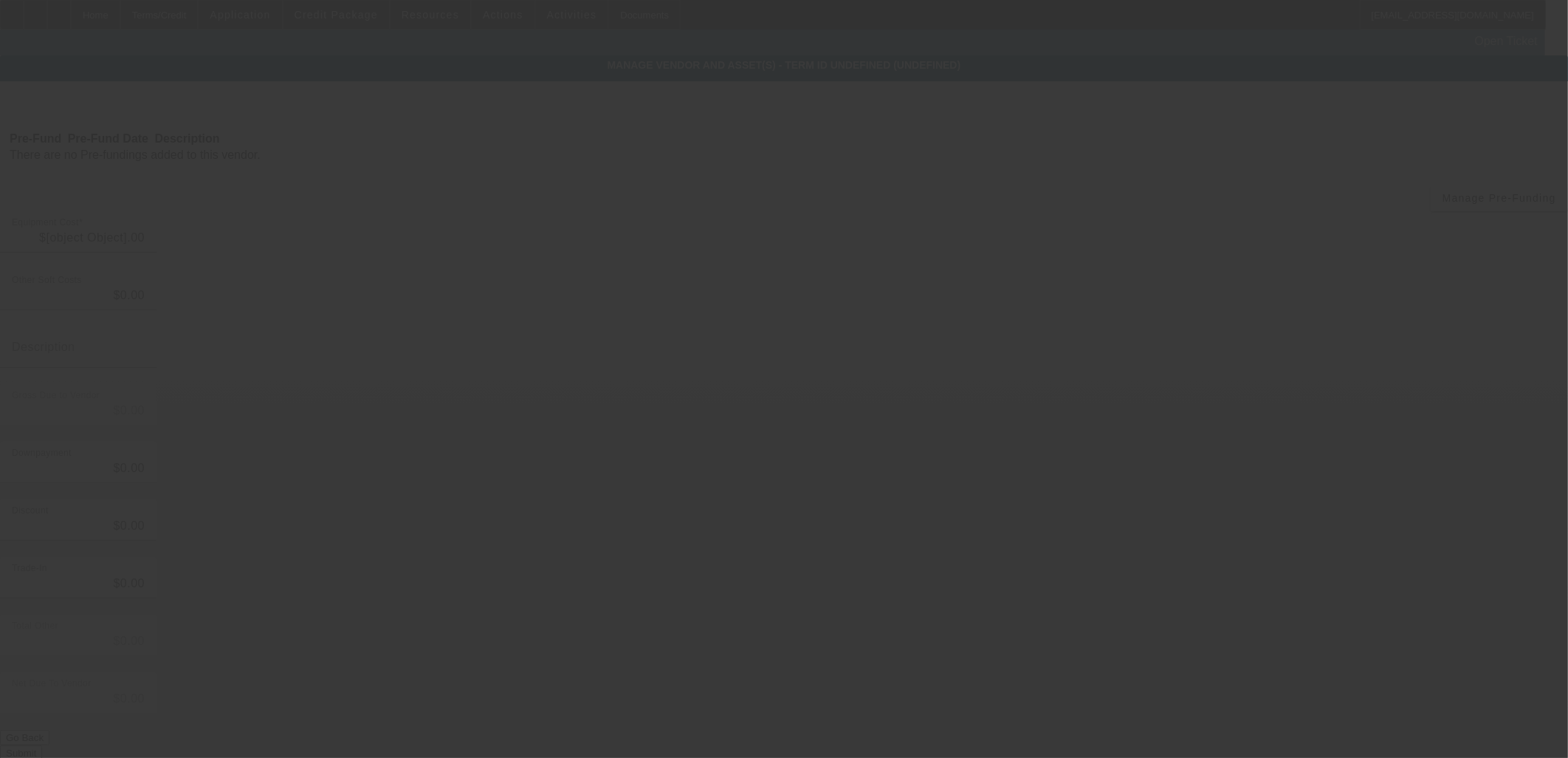
type input "$147,500.00"
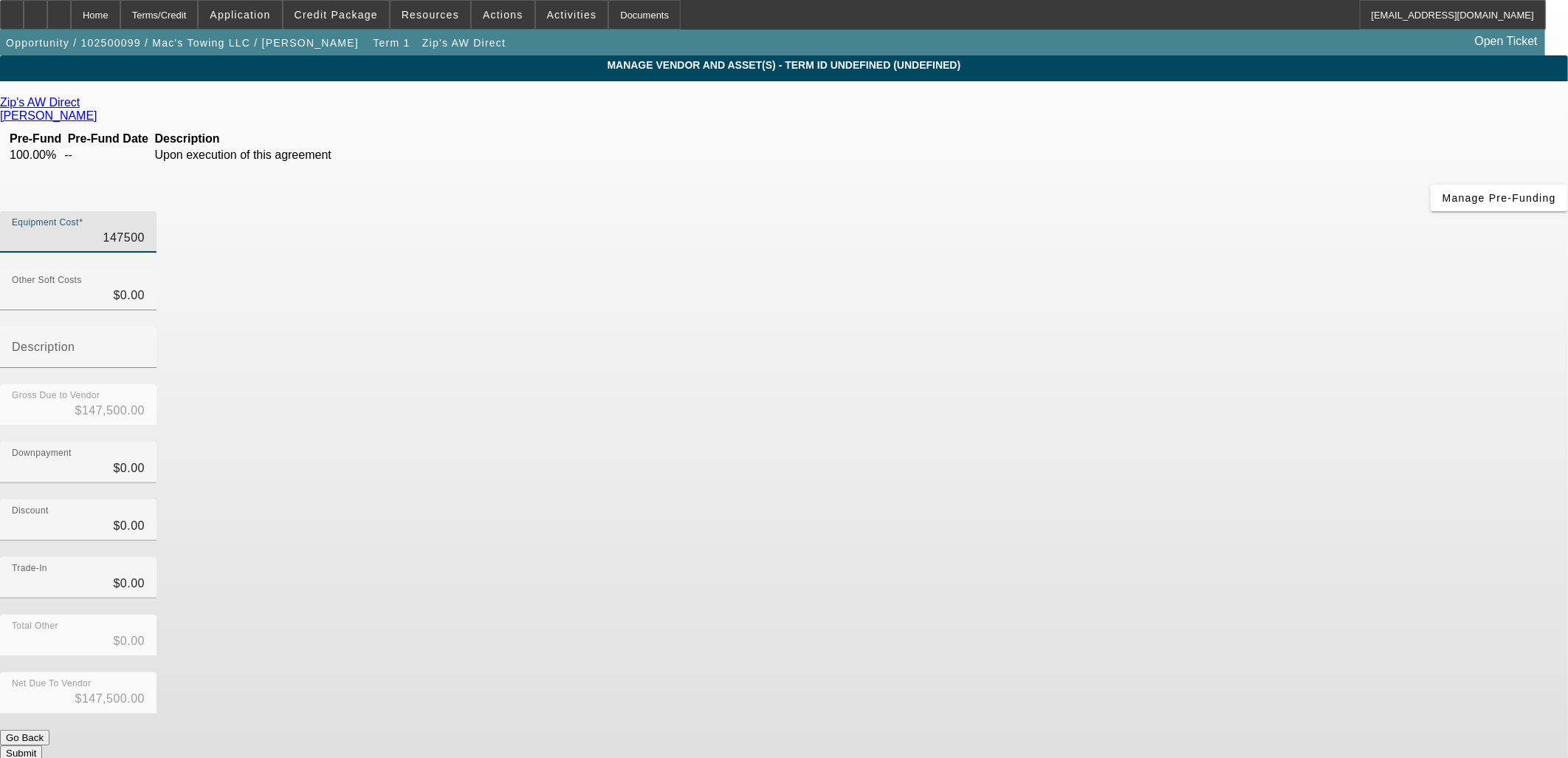
click at [145, 229] on input "147500" at bounding box center [79, 238] width 133 height 18
type input "1"
type input "$1.00"
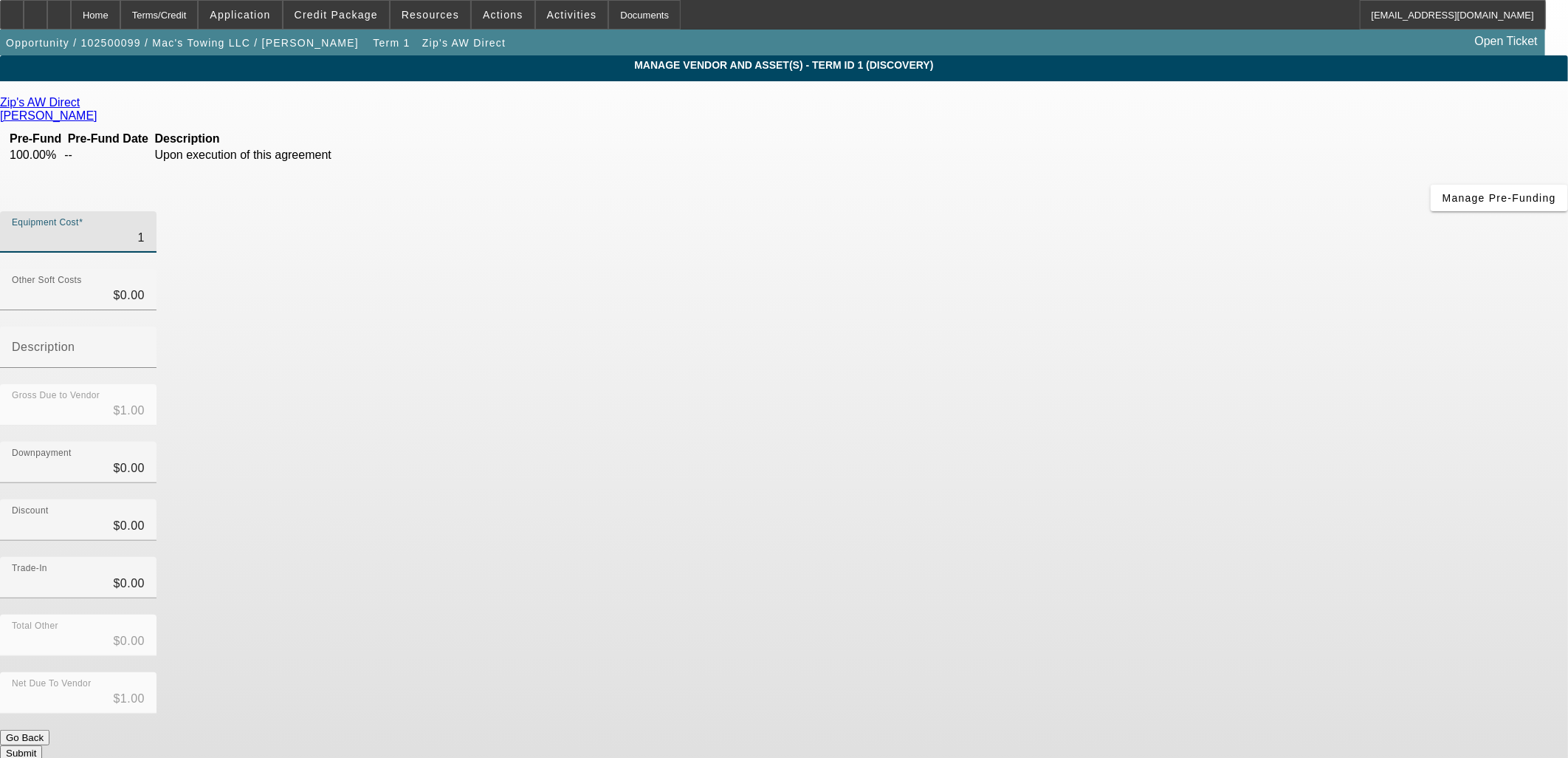
type input "13"
type input "$13.00"
type input "134"
type input "$134.00"
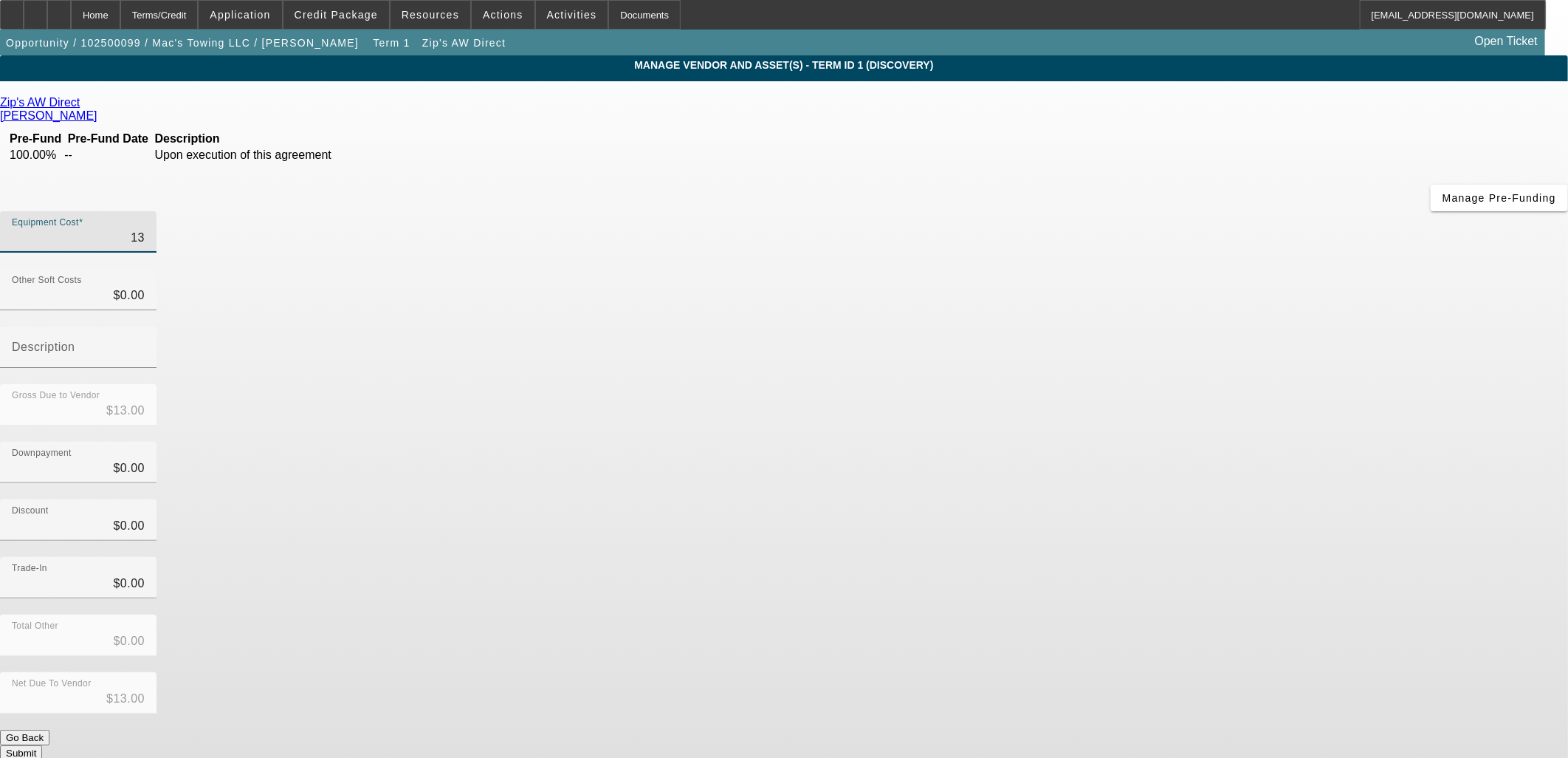
type input "$134.00"
type input "1341"
type input "$1,341.00"
type input "13417"
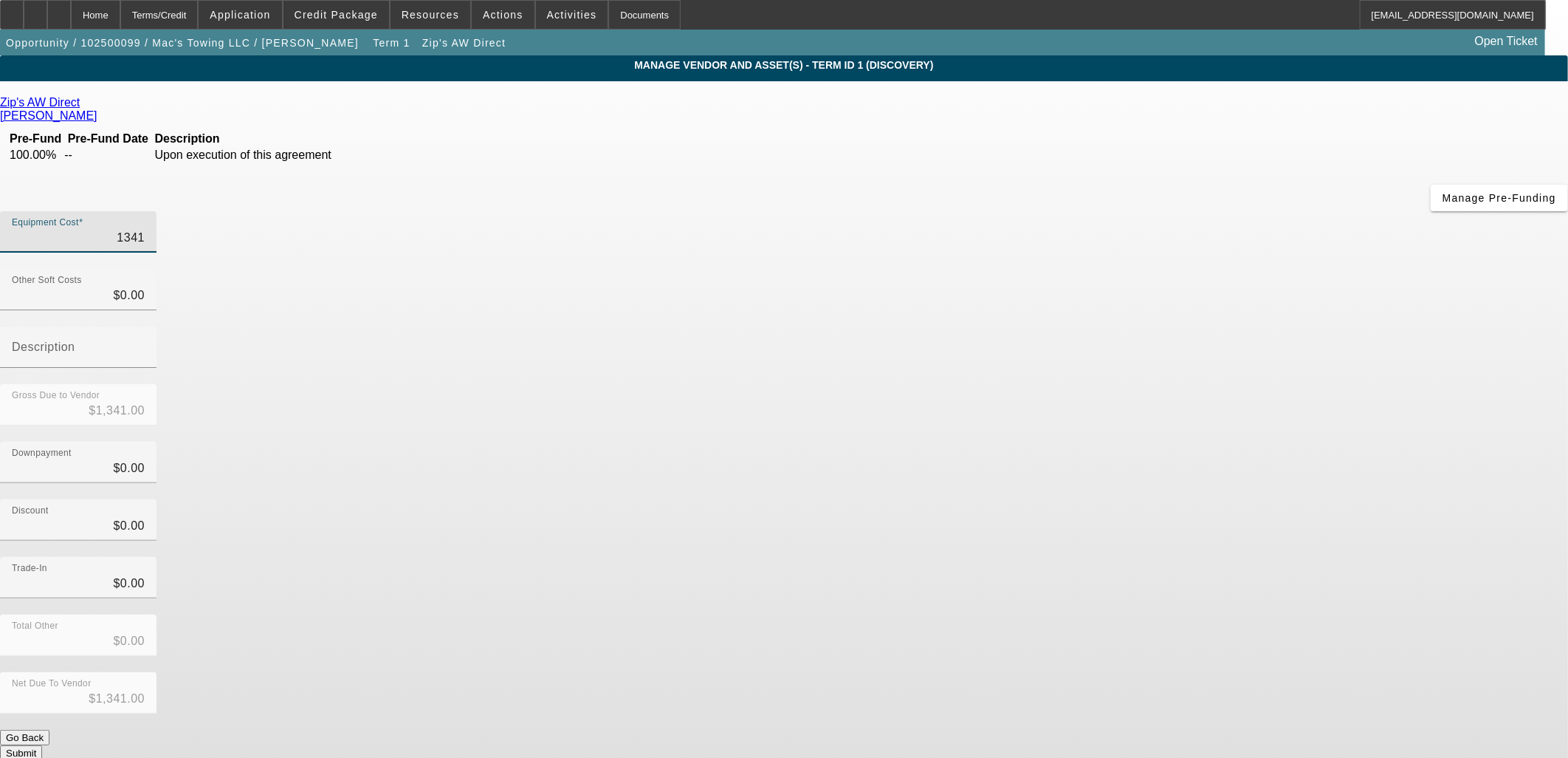
type input "$13,417.00"
type input "134175"
type input "$134,175.00"
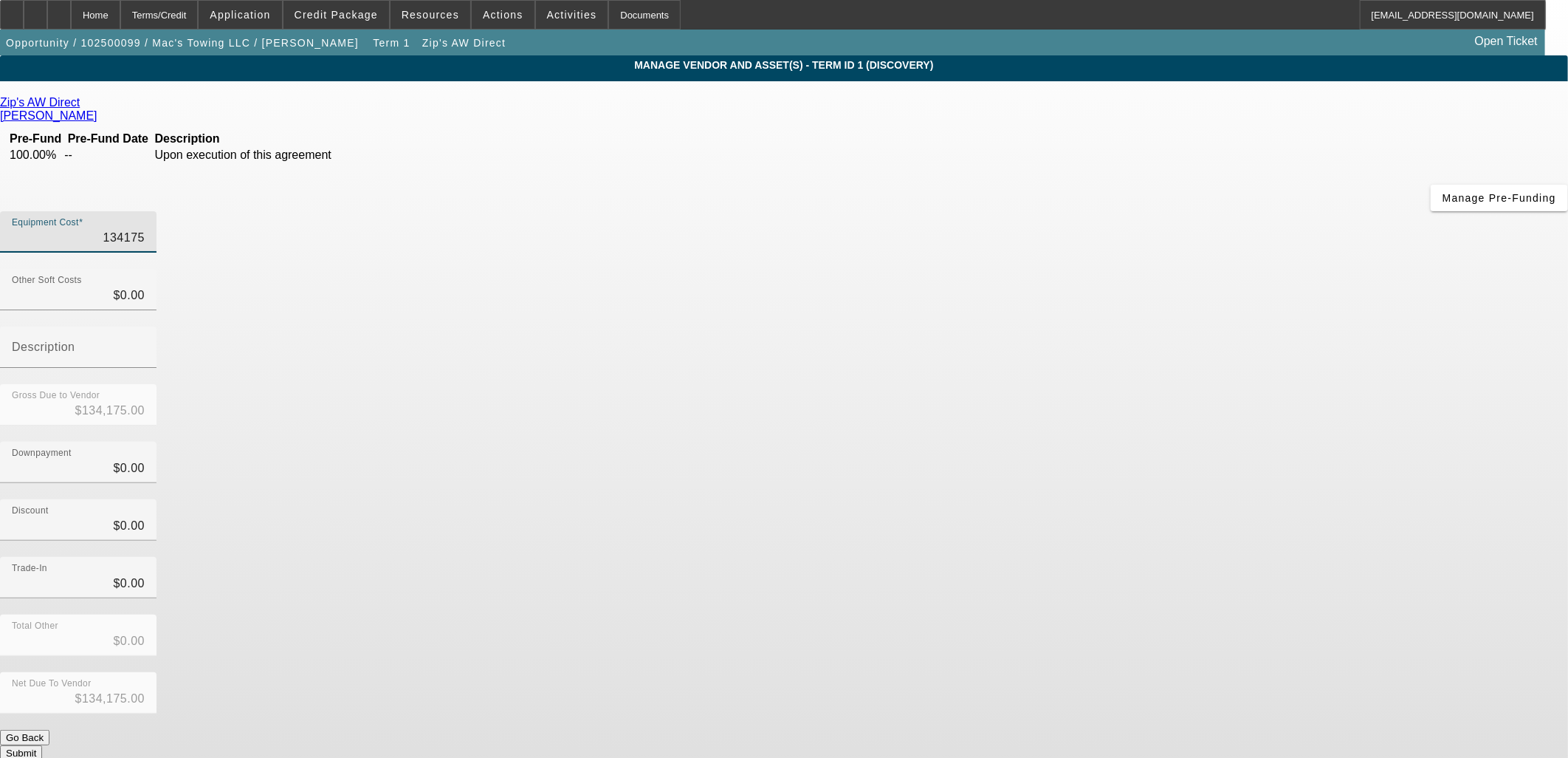
type input "$134,175.00"
click at [1095, 500] on div "Discount $0.00" at bounding box center [784, 528] width 1568 height 58
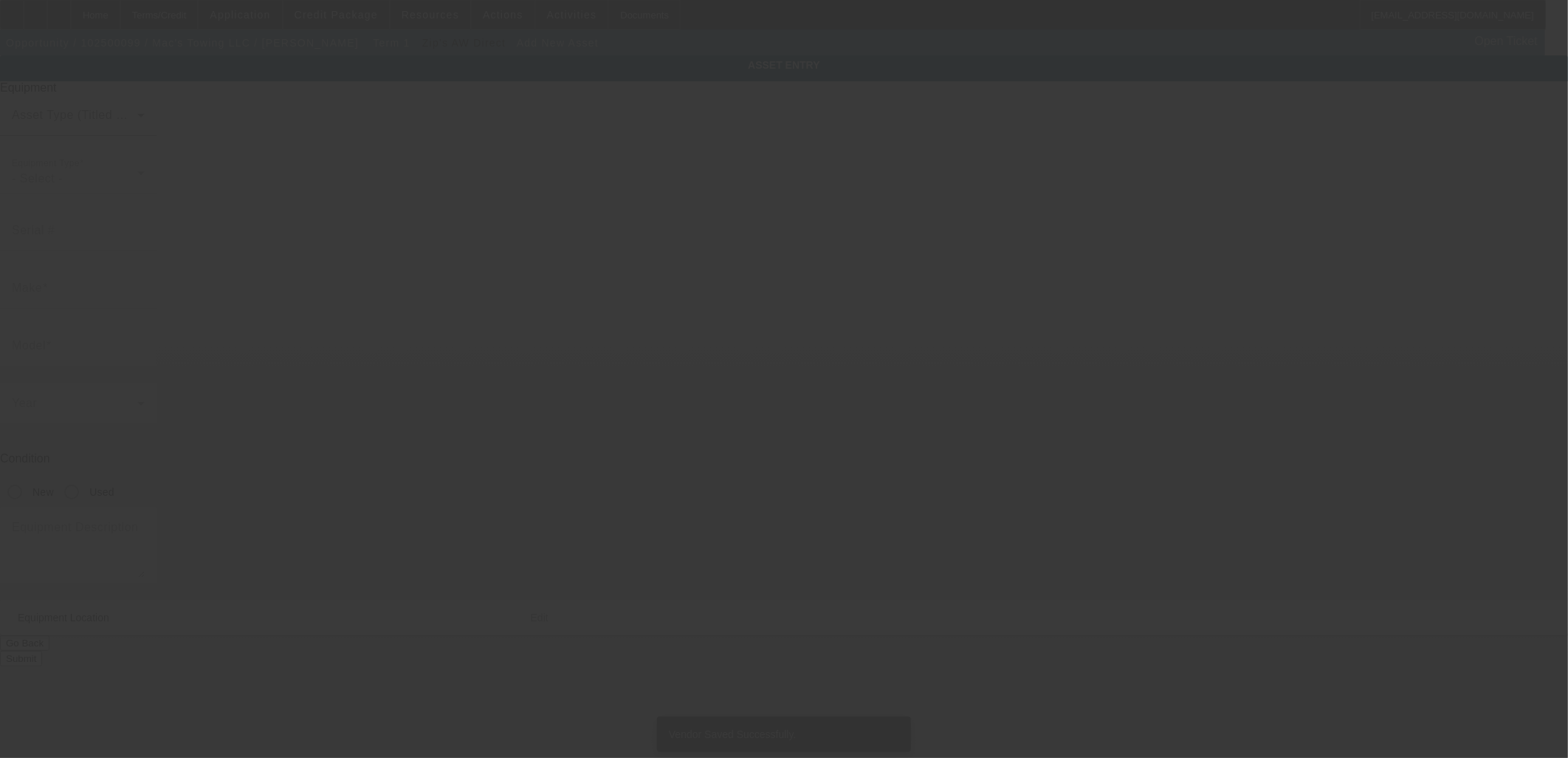
type input "571 Marcella St"
type input "Kimberly"
type input "54136"
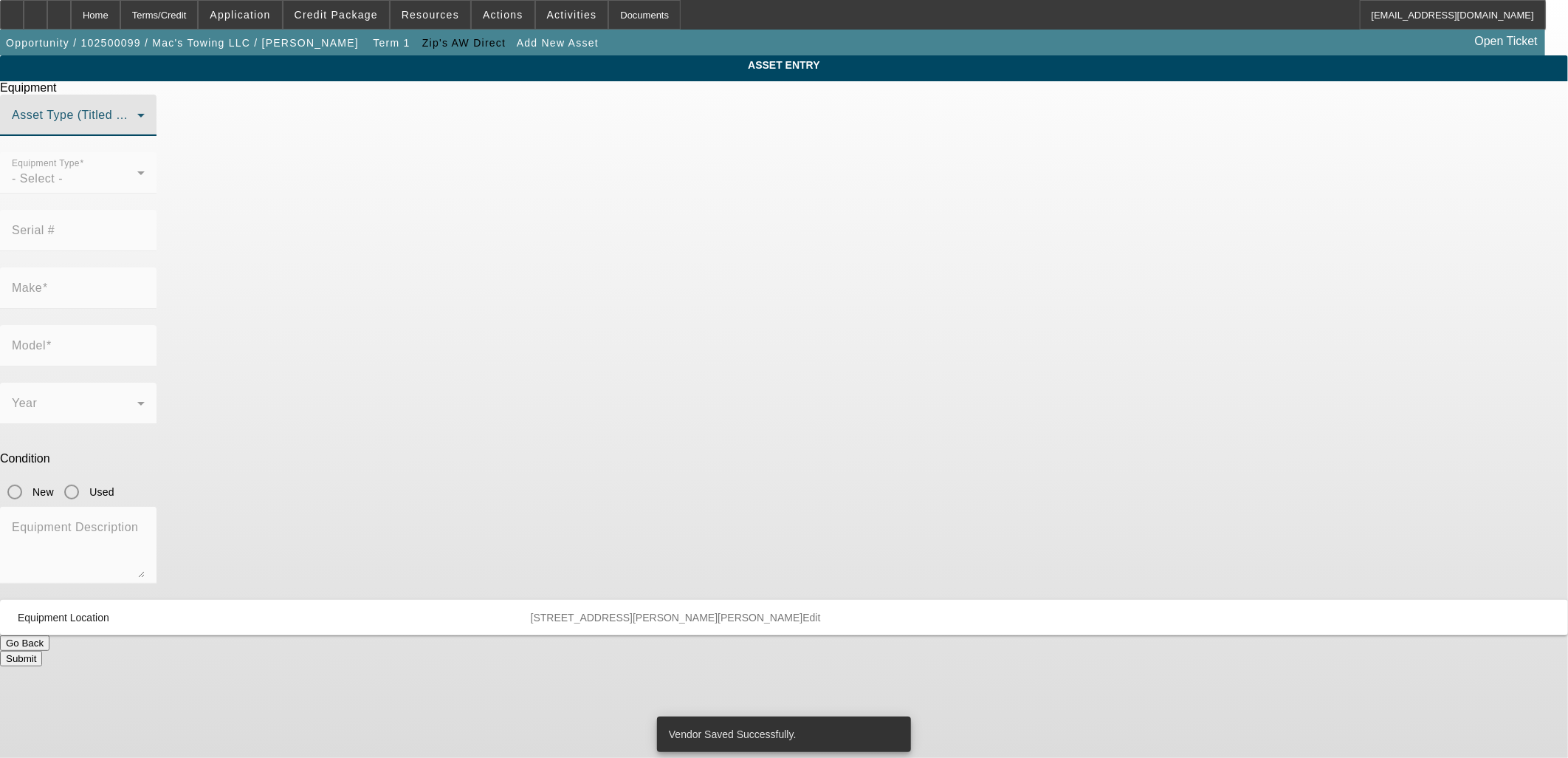
click at [137, 130] on span at bounding box center [75, 121] width 126 height 18
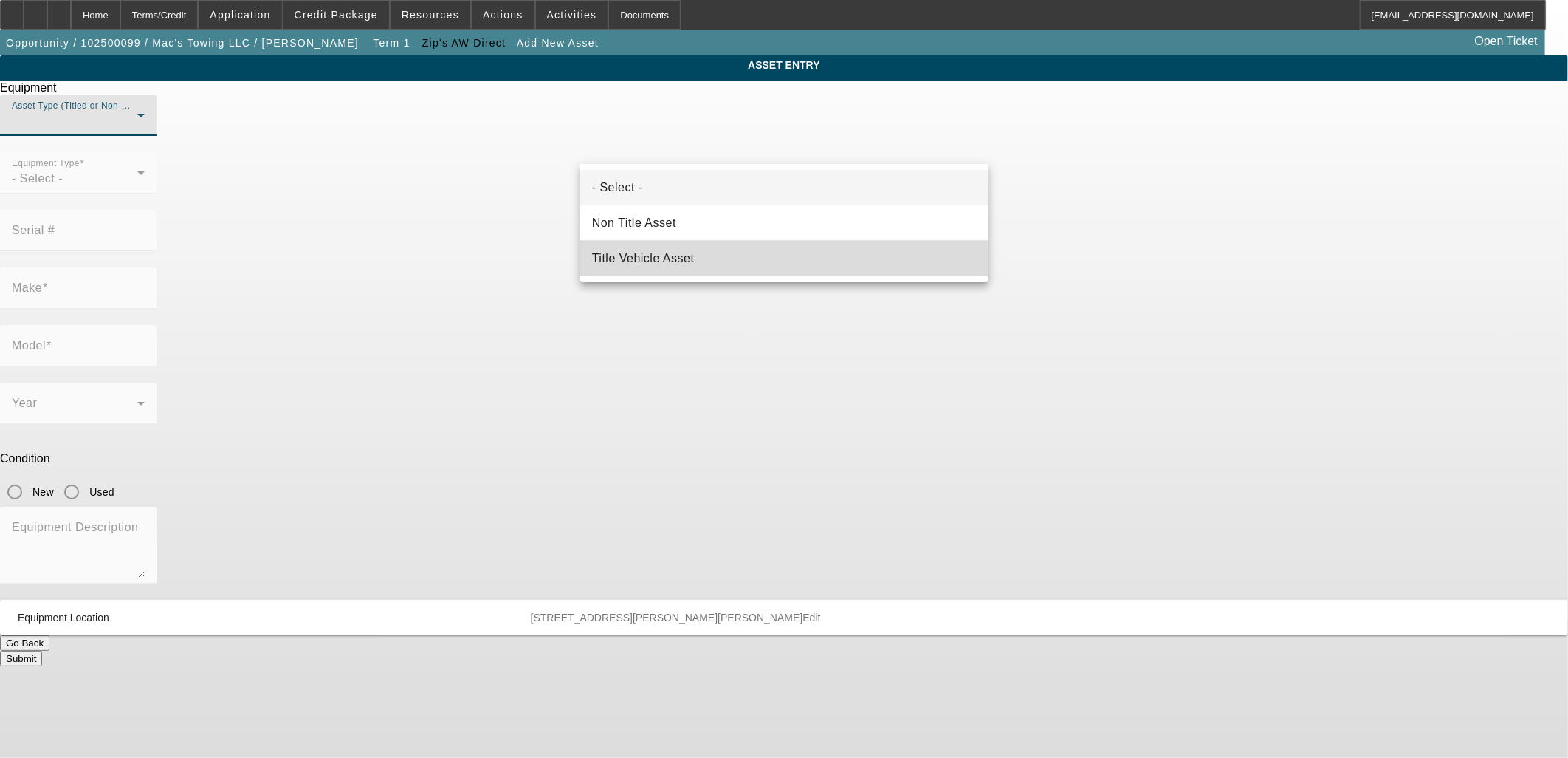
click at [659, 249] on span "Title Vehicle Asset" at bounding box center [643, 258] width 102 height 18
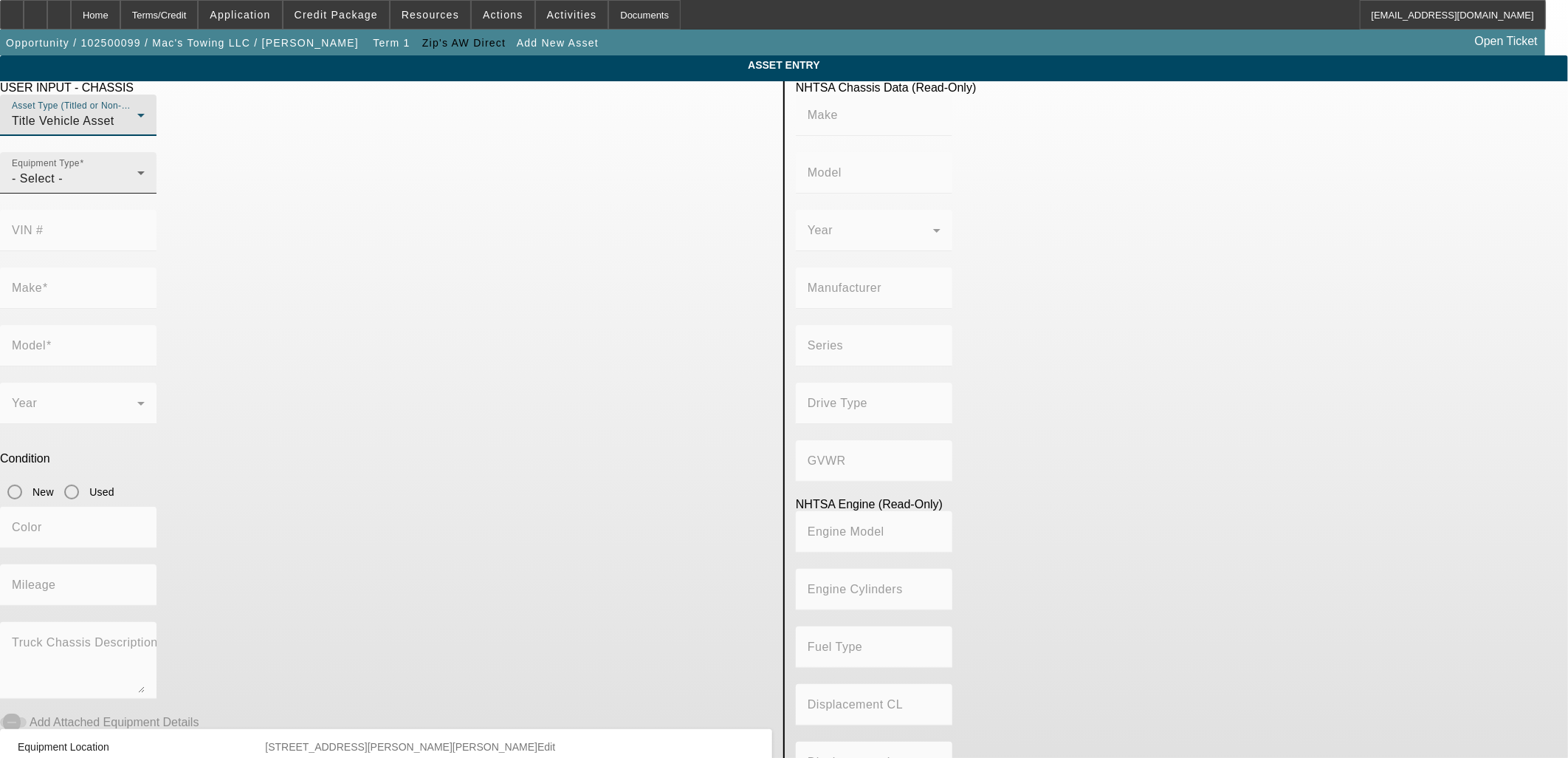
click at [145, 183] on div "Equipment Type - Select -" at bounding box center [79, 172] width 133 height 41
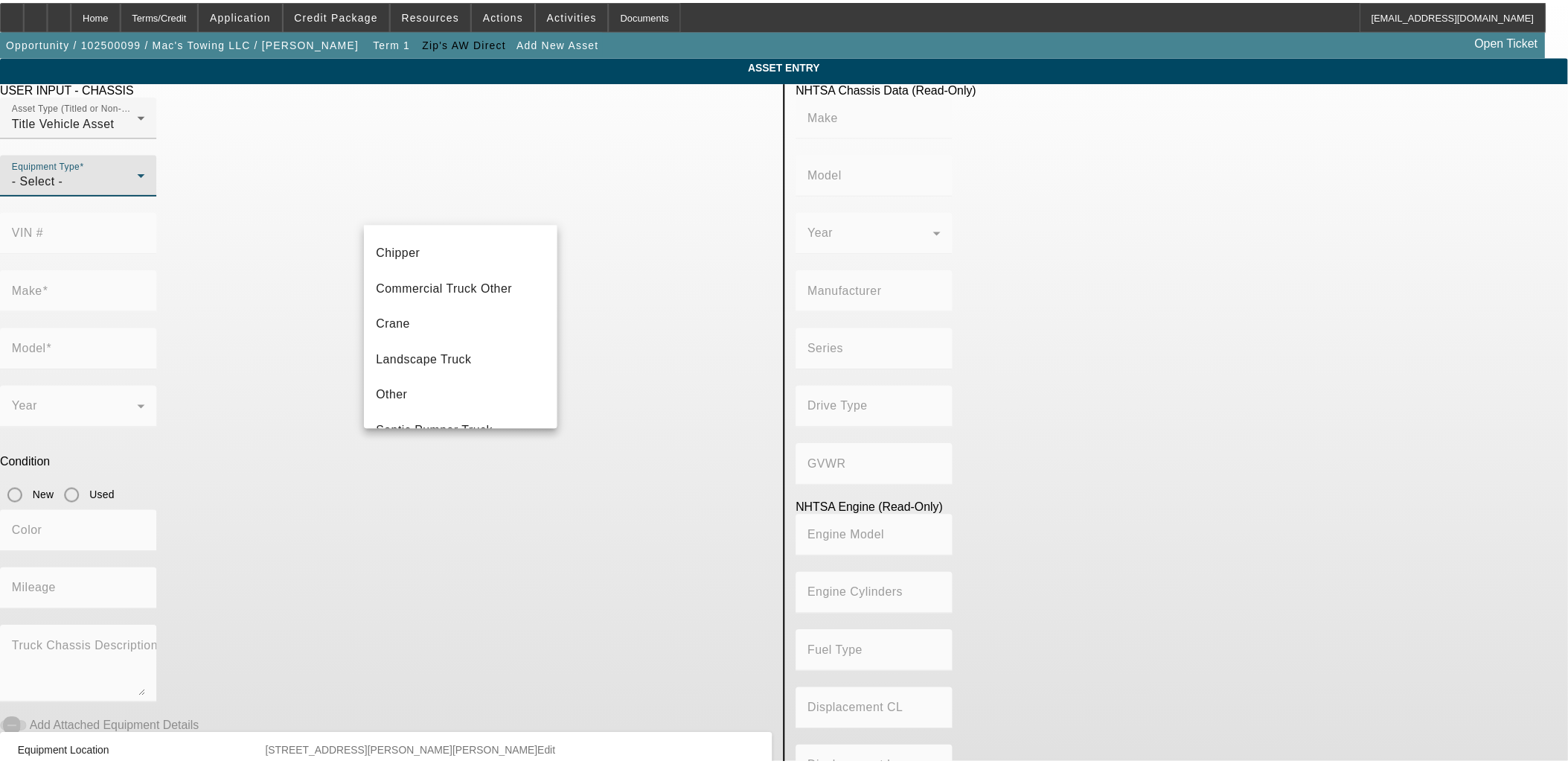
scroll to position [164, 0]
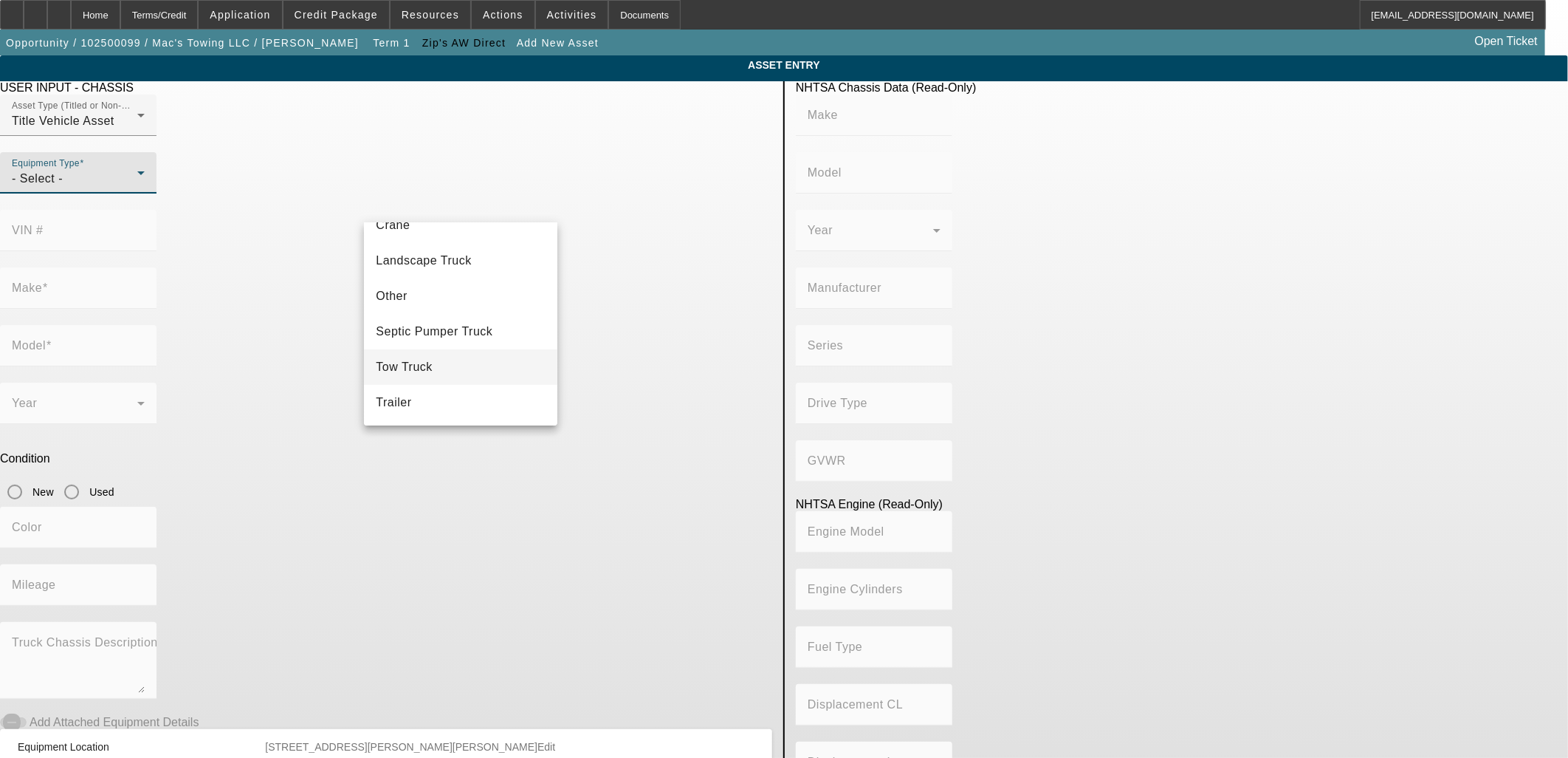
click at [452, 359] on mat-option "Tow Truck" at bounding box center [460, 367] width 192 height 36
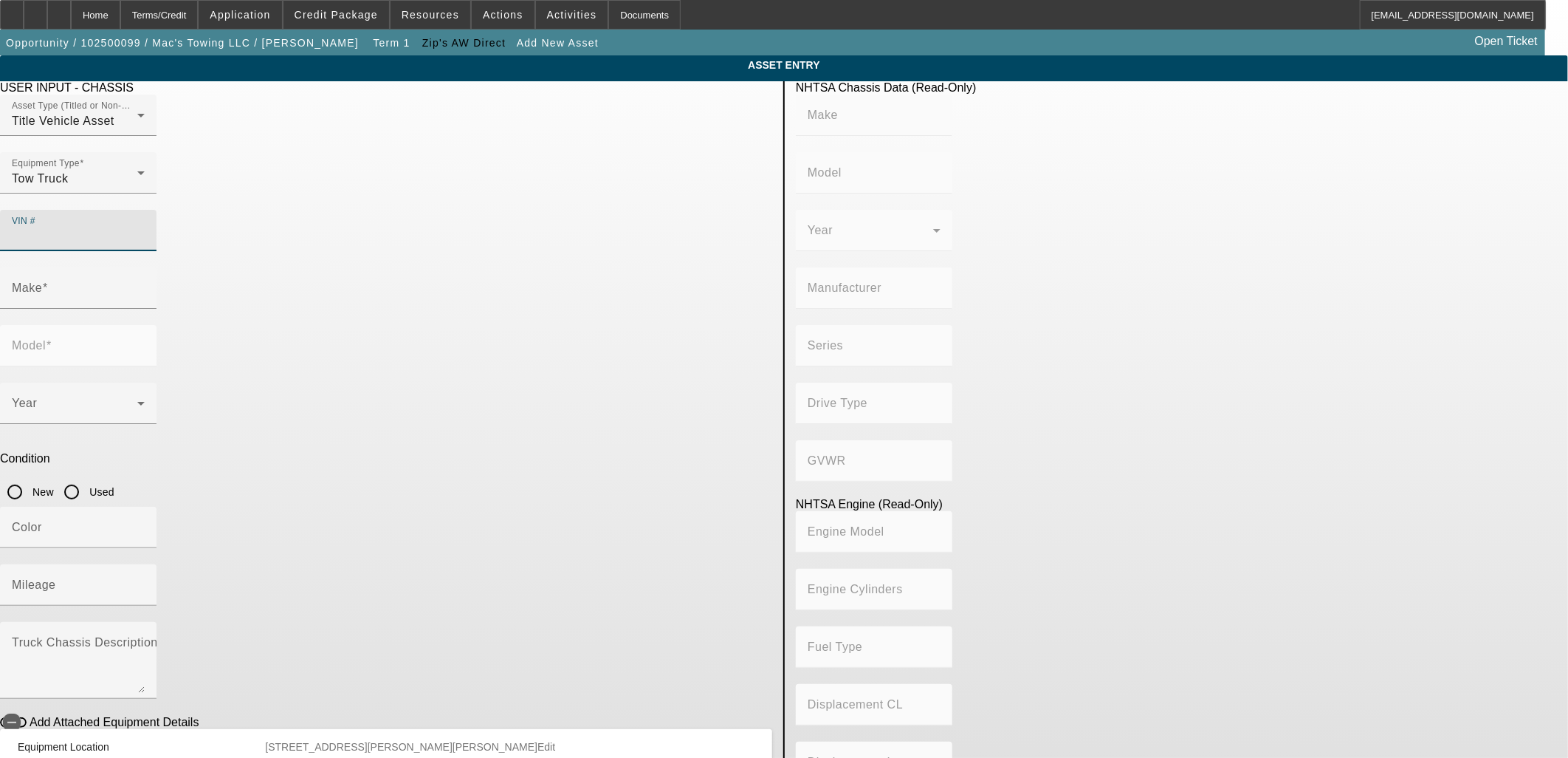
click at [145, 227] on input "VIN #" at bounding box center [79, 236] width 133 height 18
type input "3haeumml9sl366479"
type input "INTERNATIONAL"
type input "MV607"
type input "BLUE DIAMOND TRUCK, S. DE R. L. DE C. V."
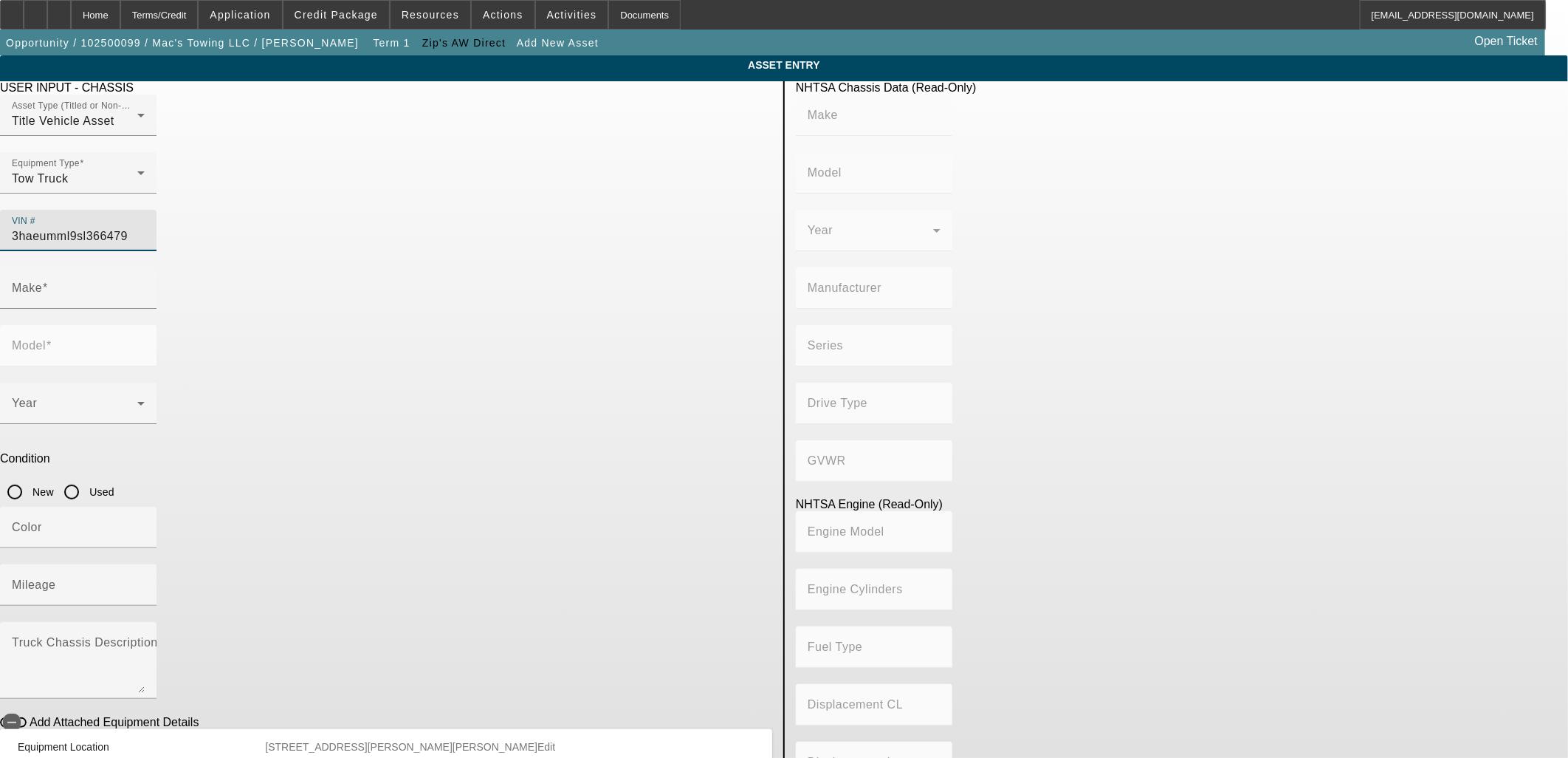
type input "MV"
type input "4x2"
type input "Class 6: 19,501 - 26,000 lb (8,845 - 11,794 kg)"
type input "B 6.7"
type input "Diesel"
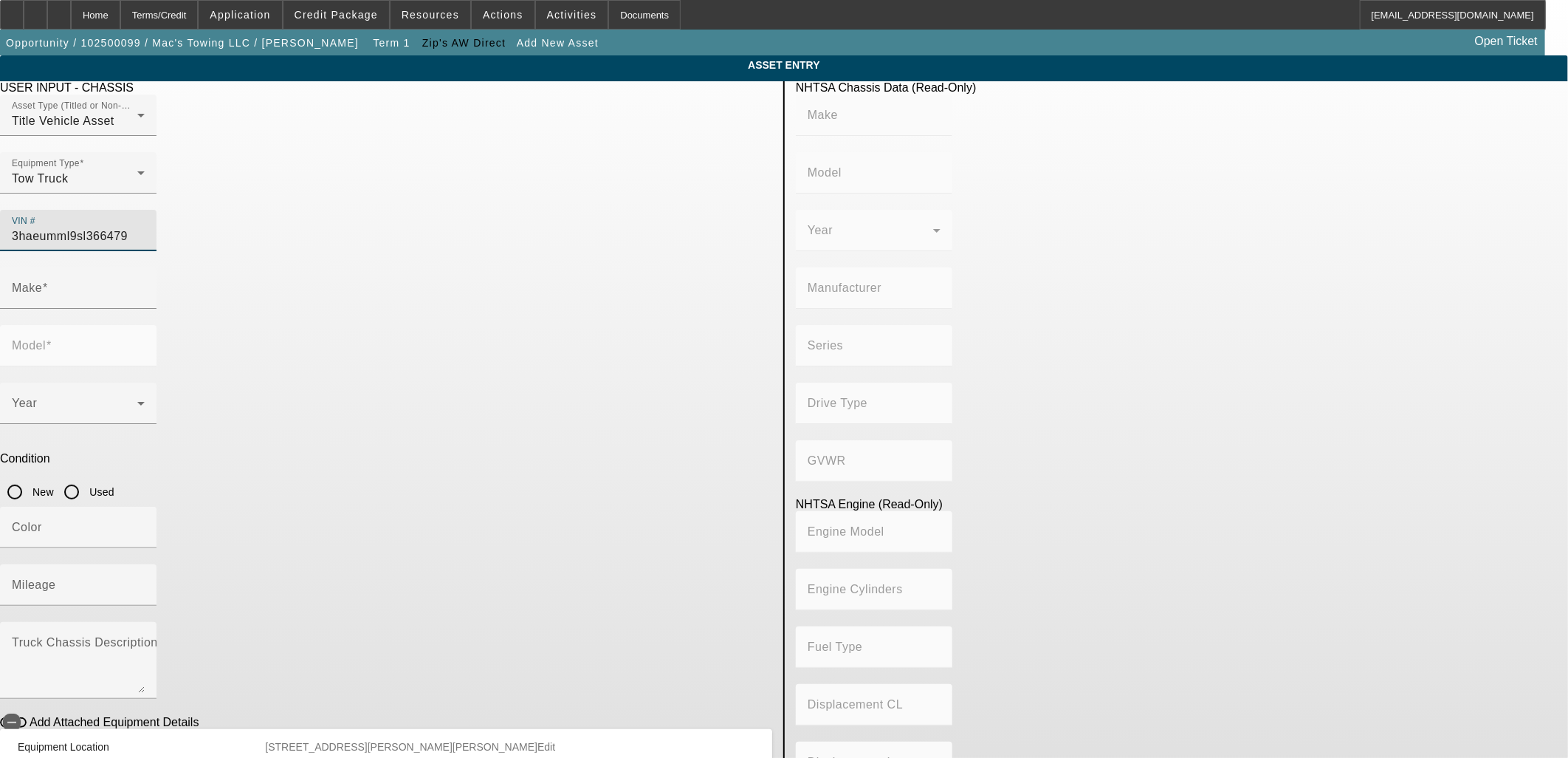
type input "408.85908543470"
type input "6.7"
type input "INTERNATIONAL"
type input "MV607"
type input "3HAEUMML9SL366479"
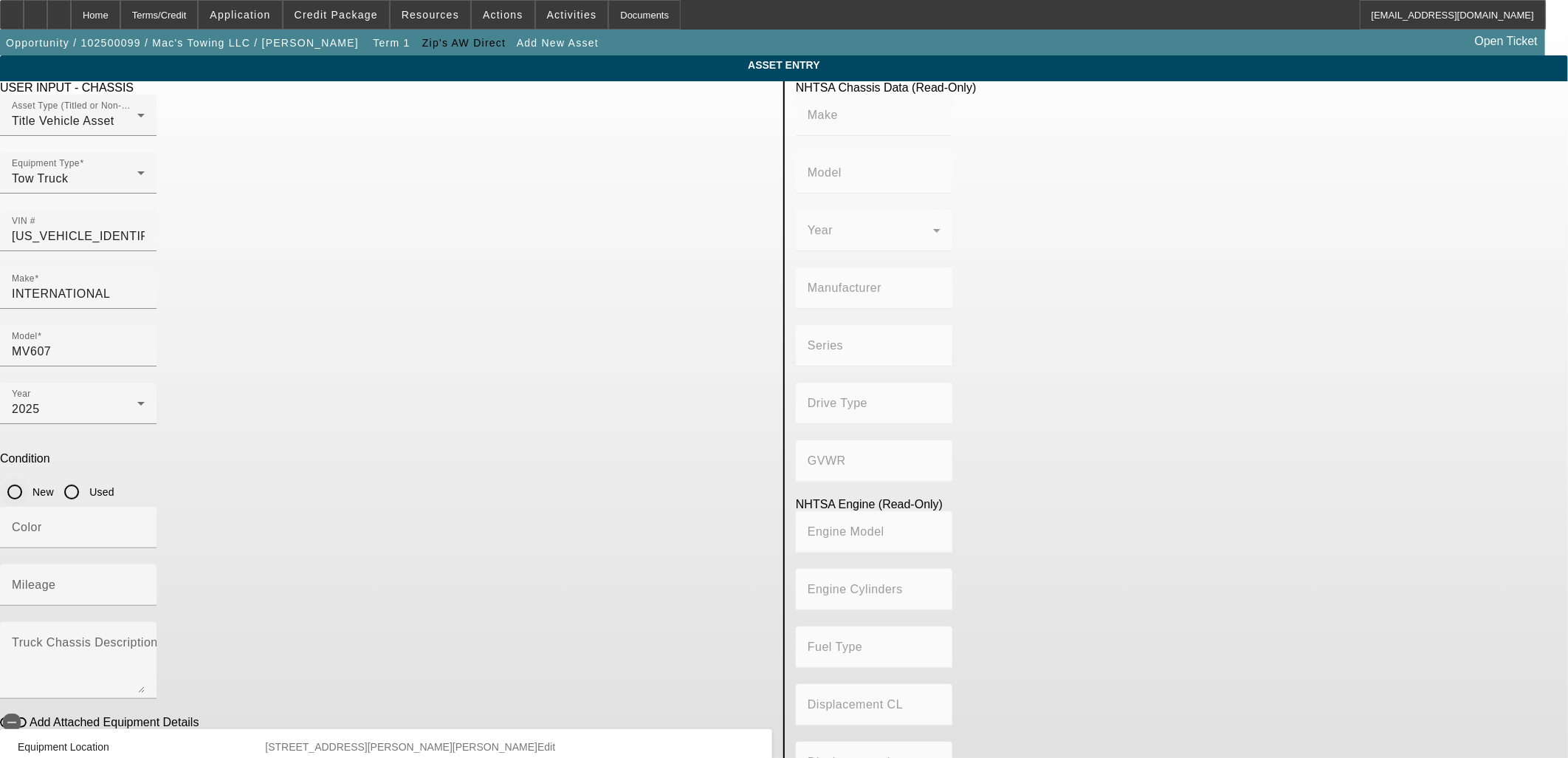
click at [29, 477] on input "New" at bounding box center [15, 492] width 29 height 29
radio input "true"
click at [56, 578] on mat-label "Mileage" at bounding box center [34, 584] width 45 height 12
click at [145, 582] on input "Mileage" at bounding box center [79, 591] width 133 height 18
type input "INTERNATIONAL"
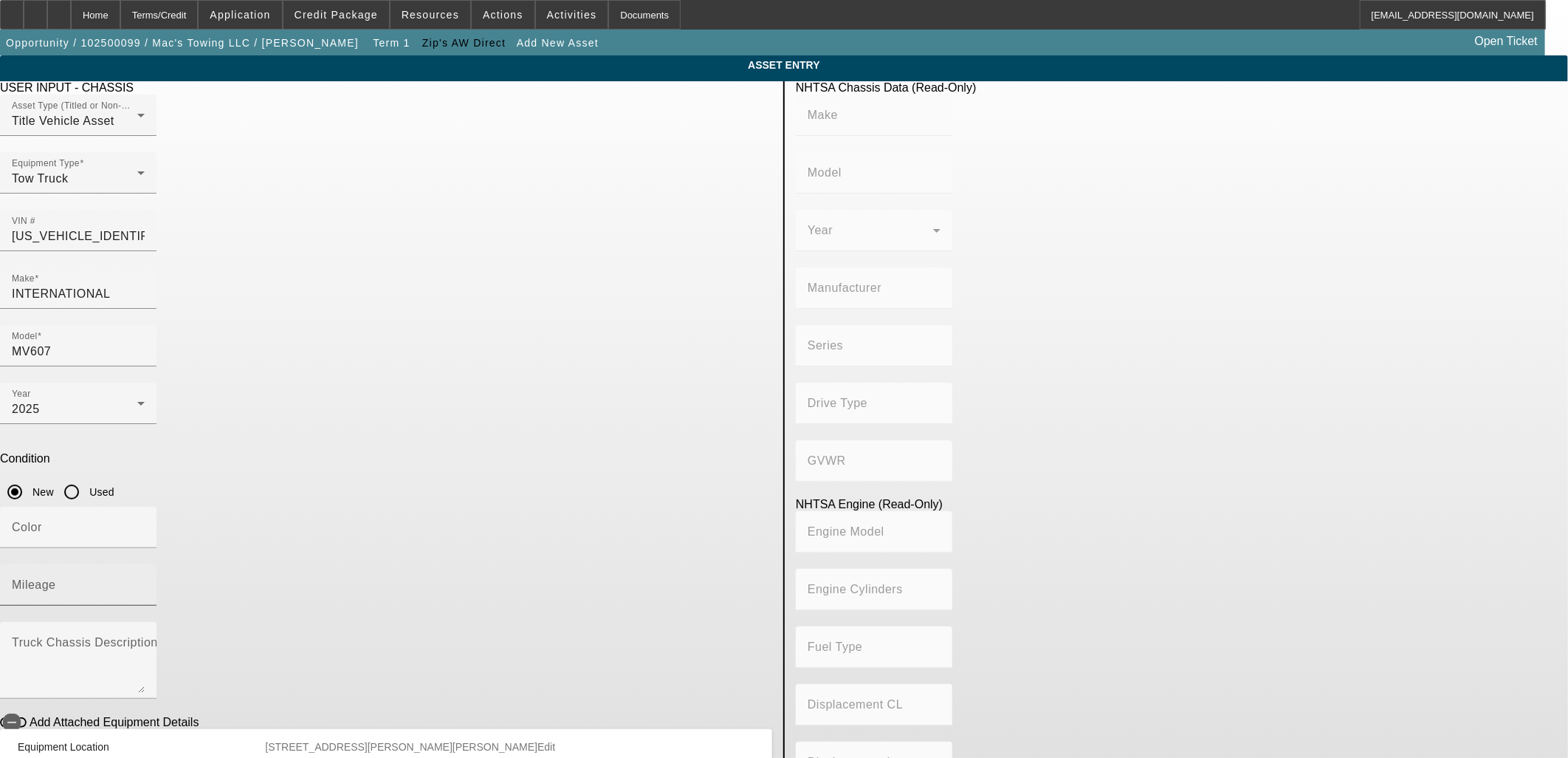
type input "MV607"
type input "BLUE DIAMOND TRUCK, S. DE R. L. DE C. V."
type input "MV"
type input "4x2"
type input "Class 6: 19,501 - 26,000 lb (8,845 - 11,794 kg)"
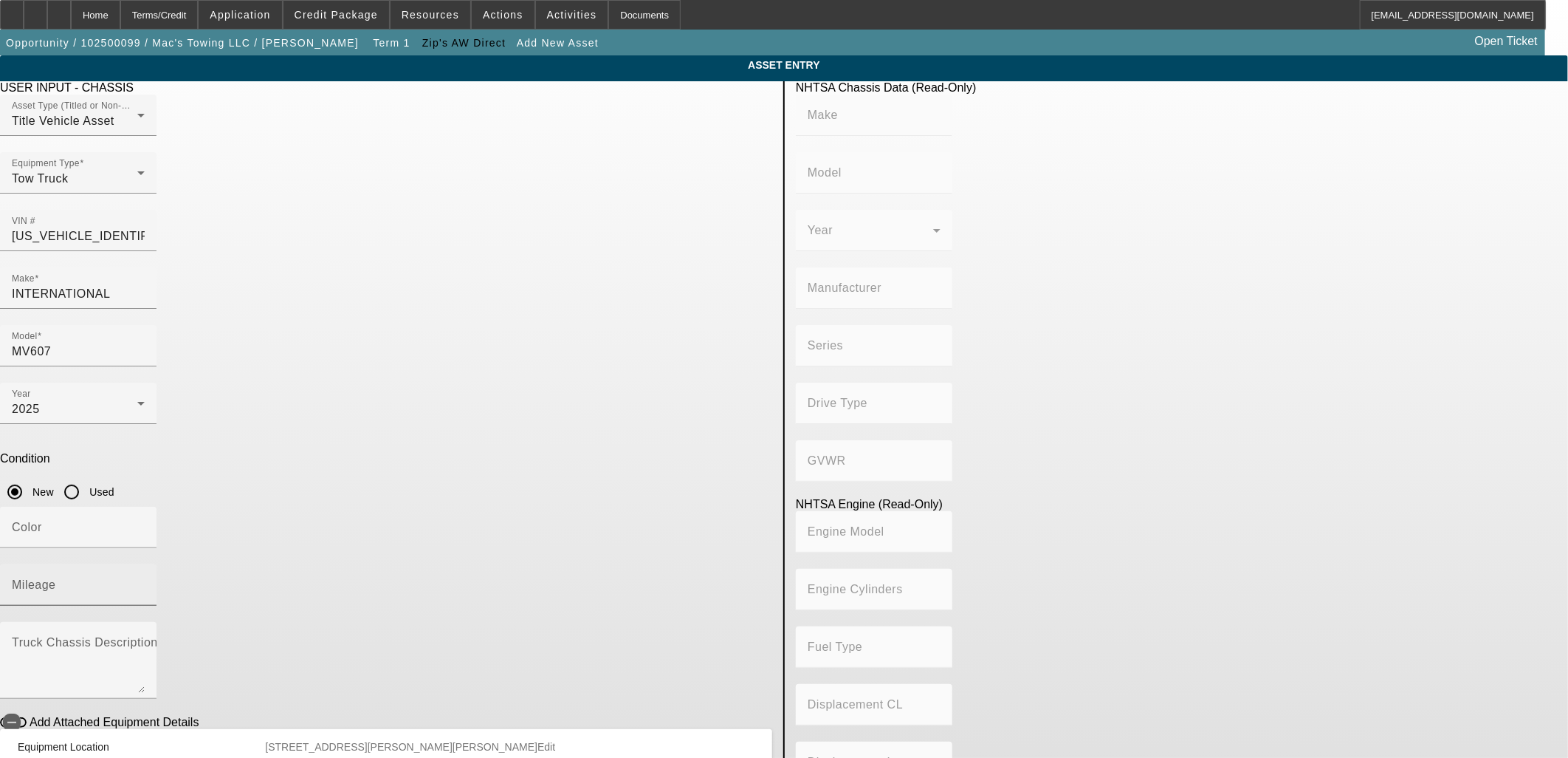
type input "B 6.7"
type input "Diesel"
type input "408.85908543470"
type input "6.7"
type input "10"
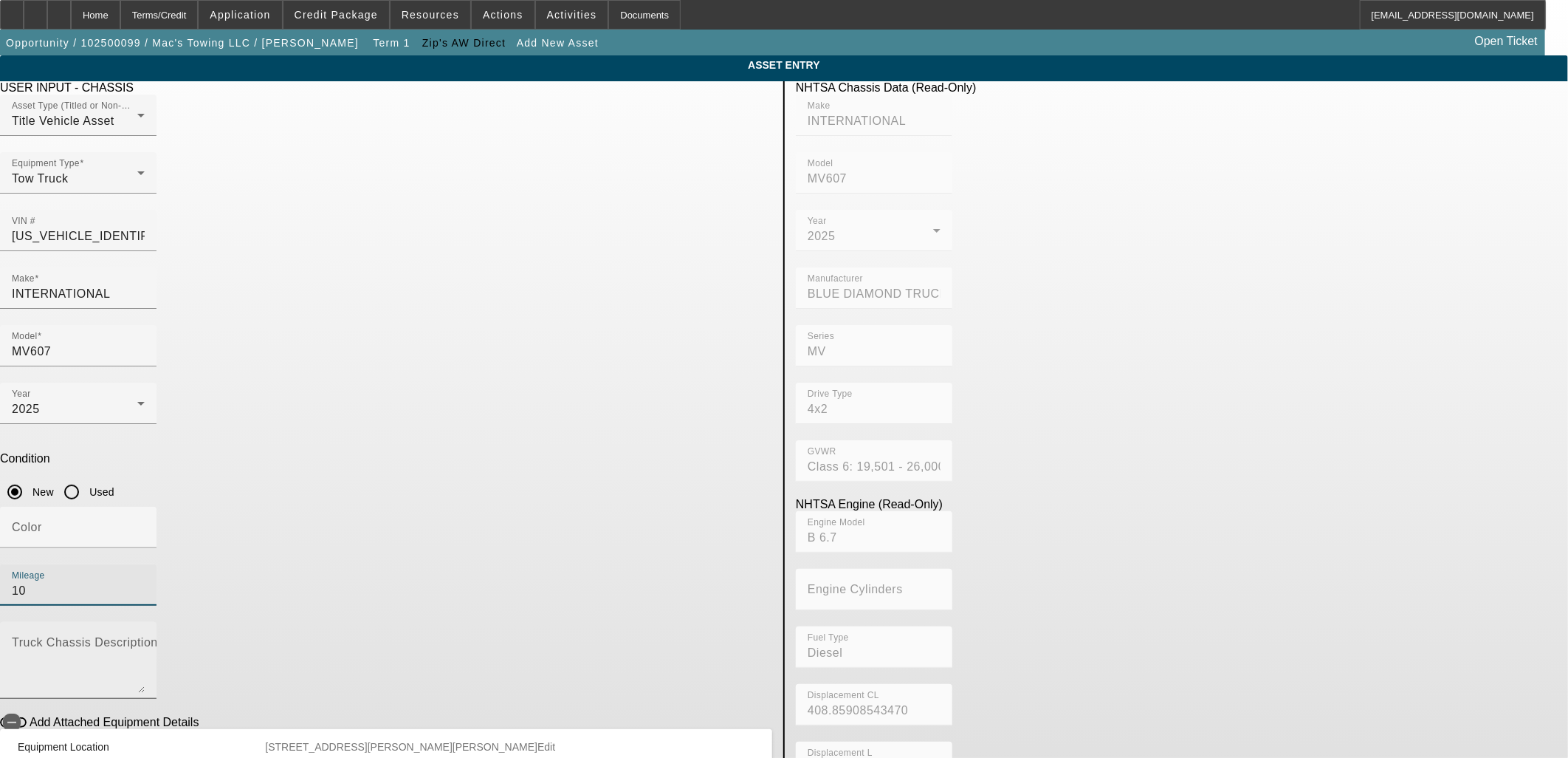
click at [145, 639] on textarea "Truck Chassis Description (Describe the truck chassis only)" at bounding box center [79, 665] width 133 height 53
type textarea "with"
click at [19, 716] on icon "button" at bounding box center [11, 722] width 13 height 13
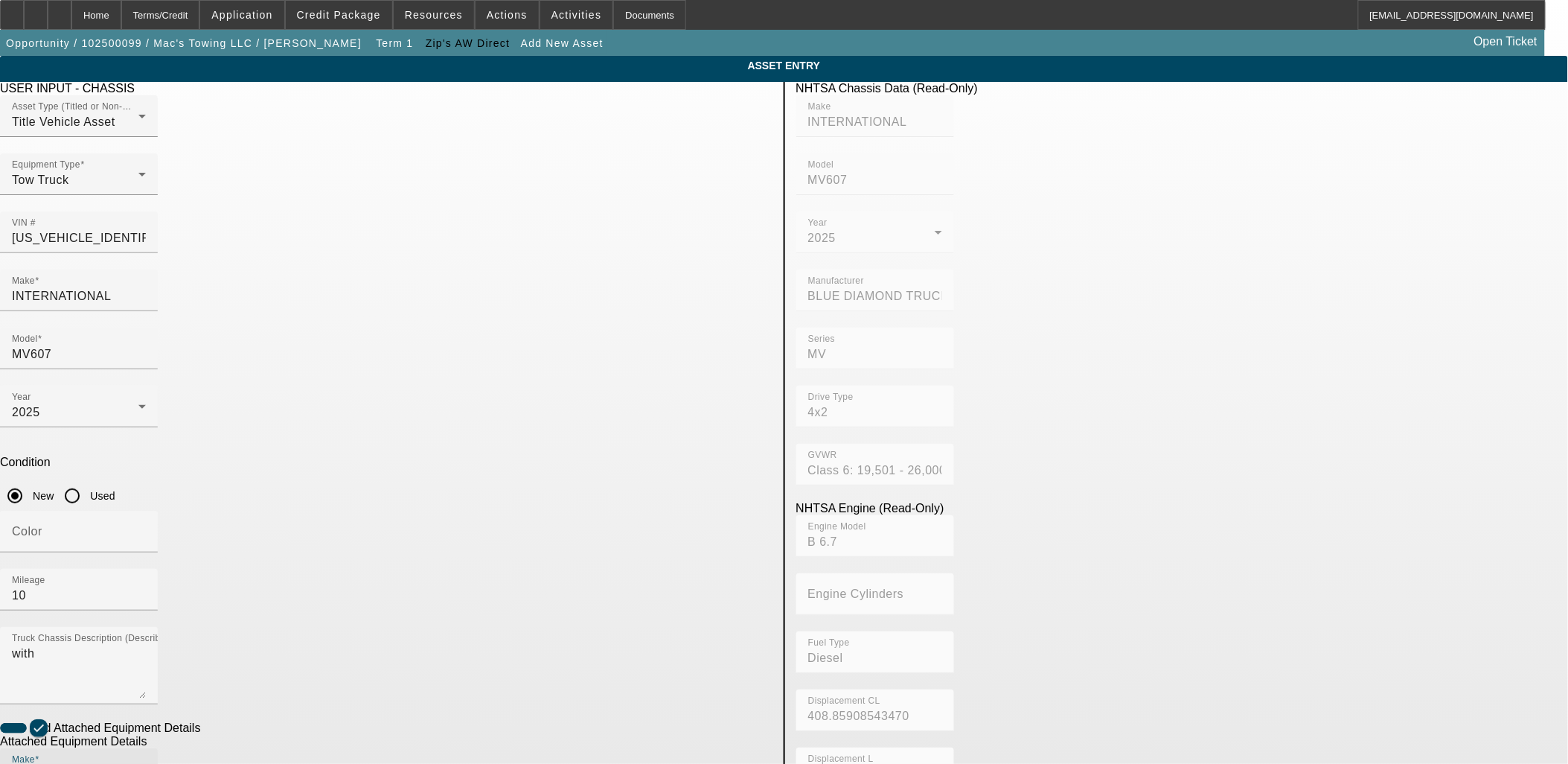
click at [146, 763] on input "Make" at bounding box center [79, 775] width 134 height 18
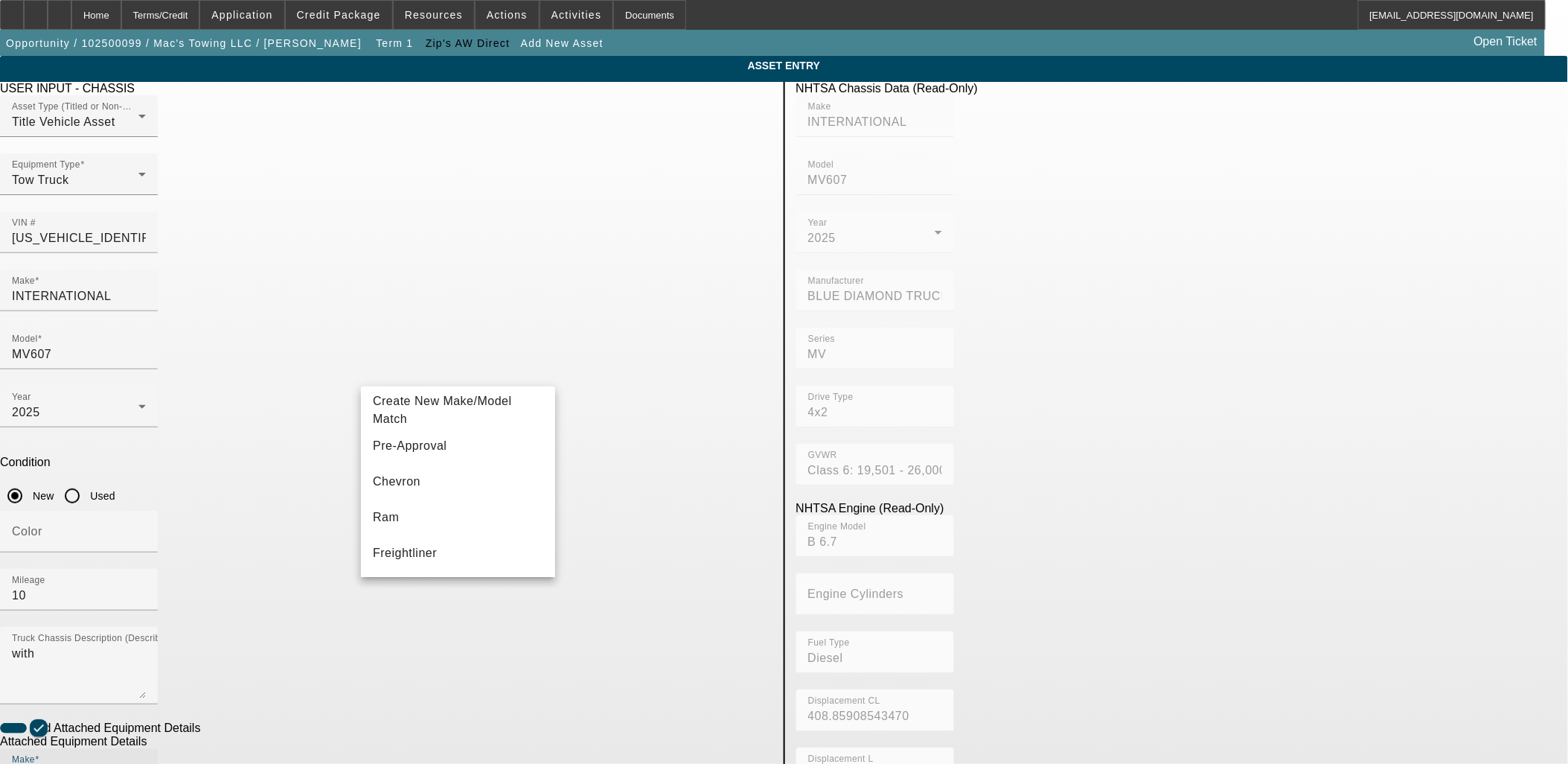
type input "C"
click at [428, 447] on span "Miller Century" at bounding box center [448, 445] width 151 height 12
type input "Miller Century"
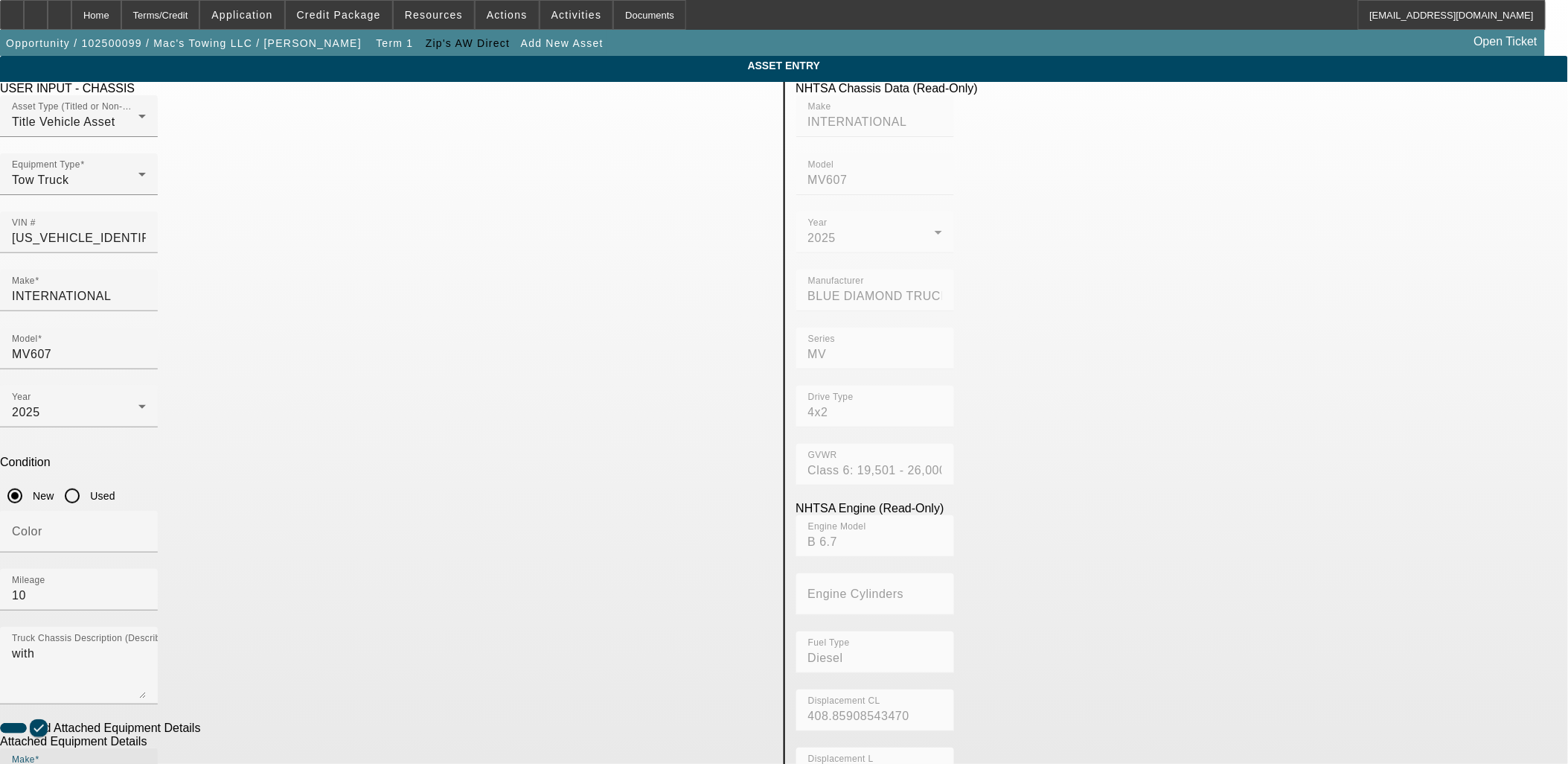
type input "12 Series"
click at [678, 652] on mat-option "Create New Make/Model Match" at bounding box center [674, 643] width 194 height 36
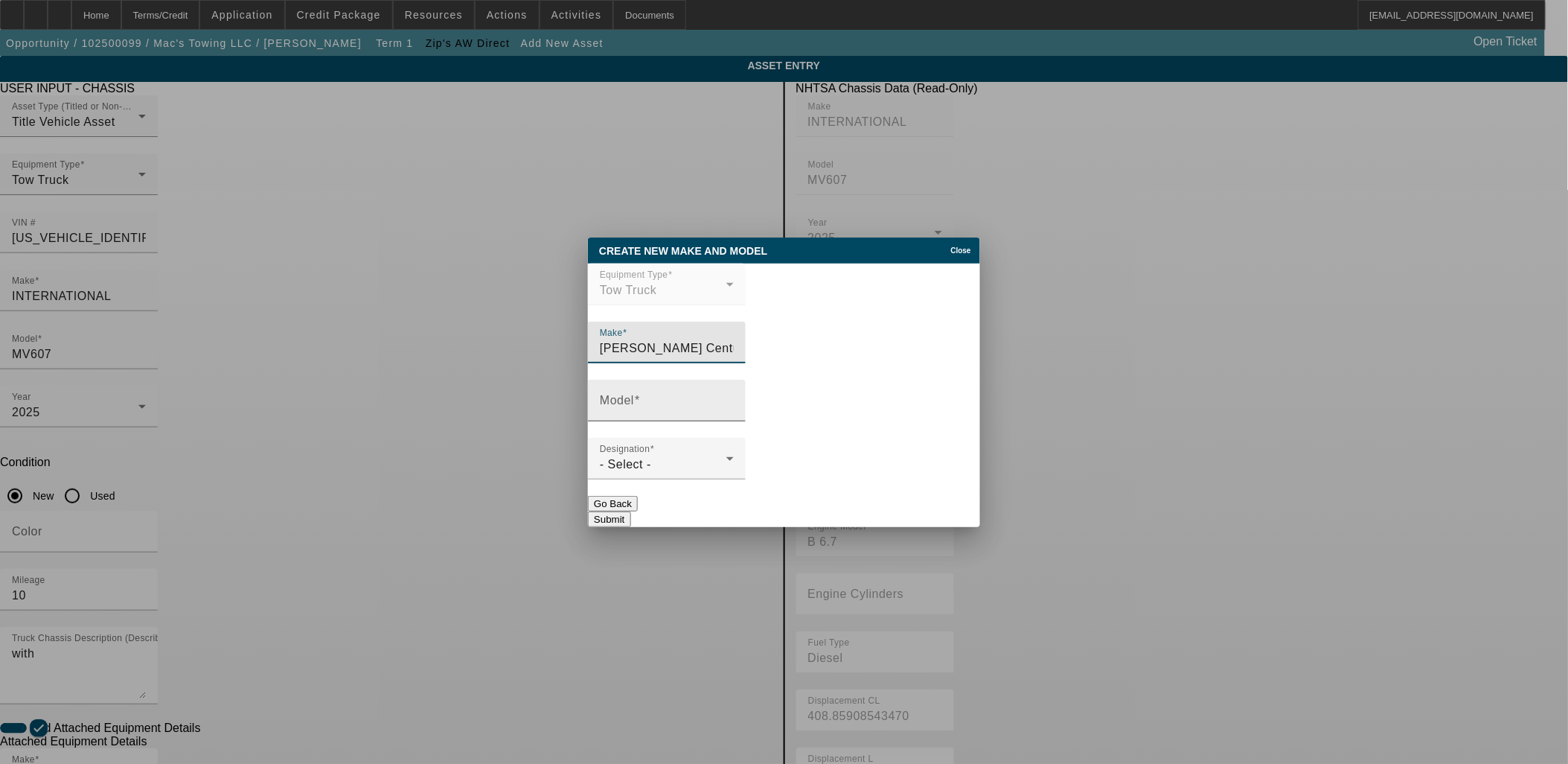
click at [663, 399] on input "Model" at bounding box center [667, 407] width 134 height 18
type input "12 Series LCG"
click at [679, 463] on div "- Select -" at bounding box center [663, 464] width 127 height 18
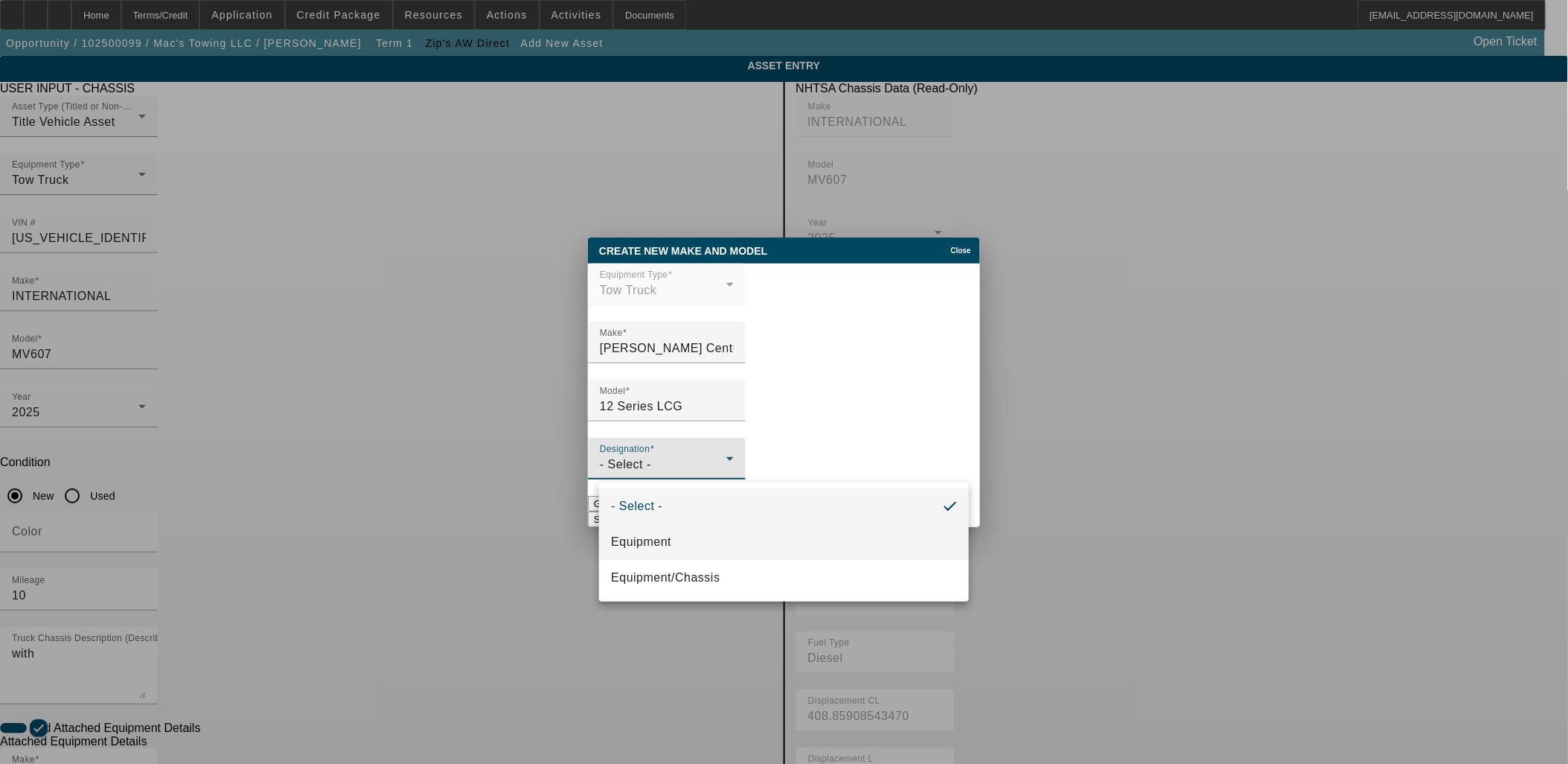
click at [658, 544] on span "Equipment" at bounding box center [641, 542] width 61 height 18
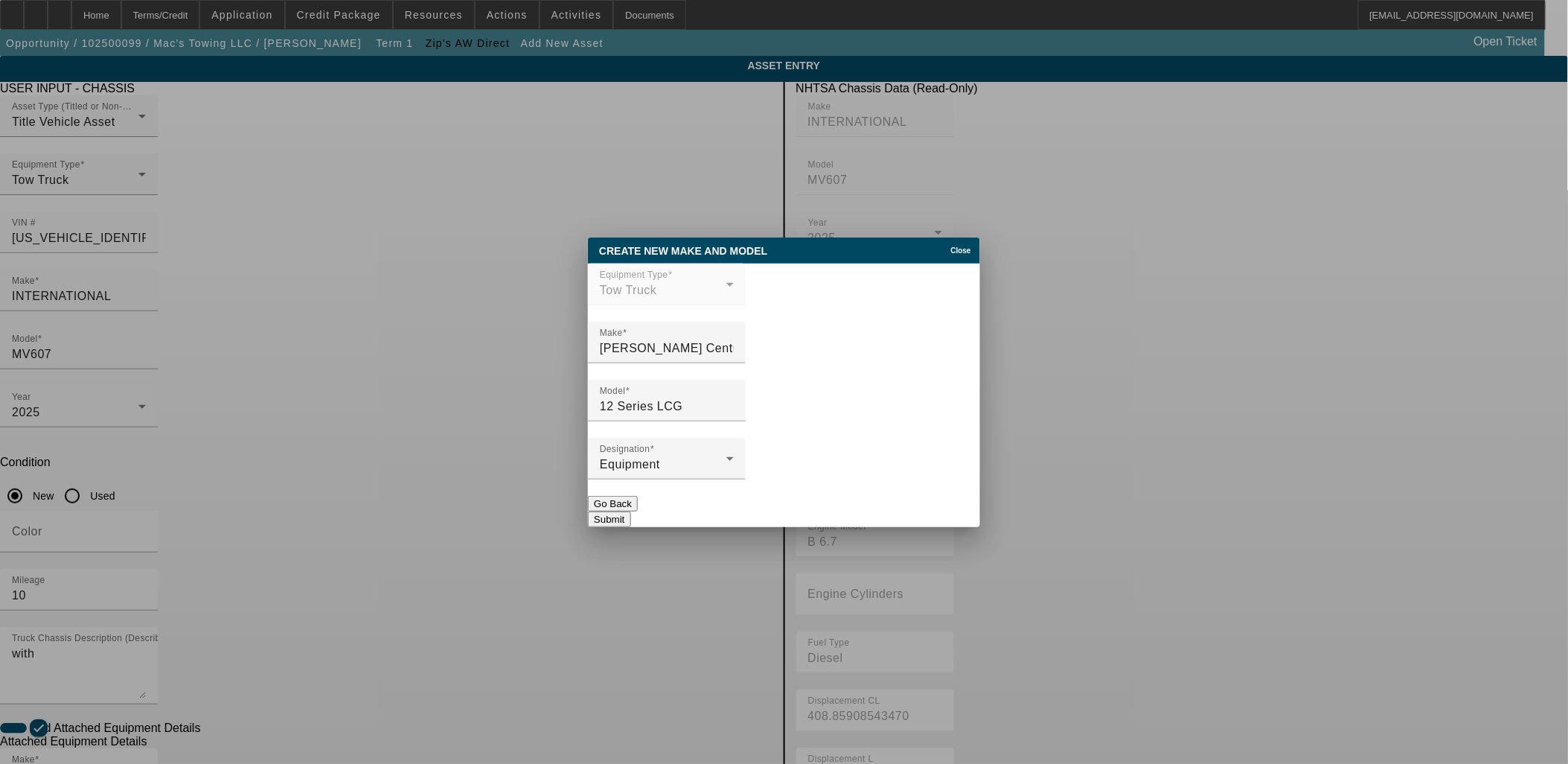
click at [630, 515] on button "Submit" at bounding box center [609, 519] width 43 height 16
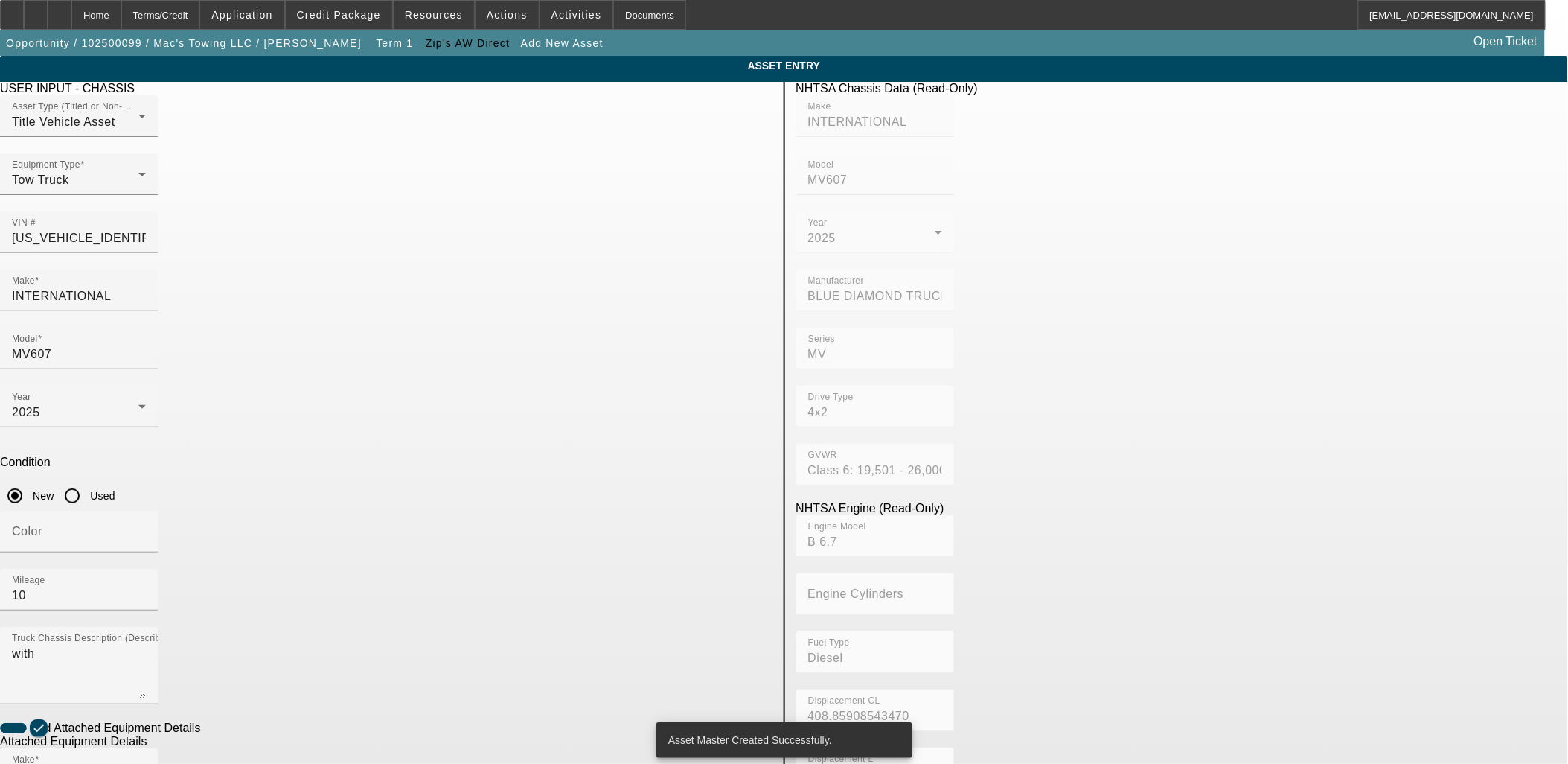
type input "12 Series LCG"
radio input "true"
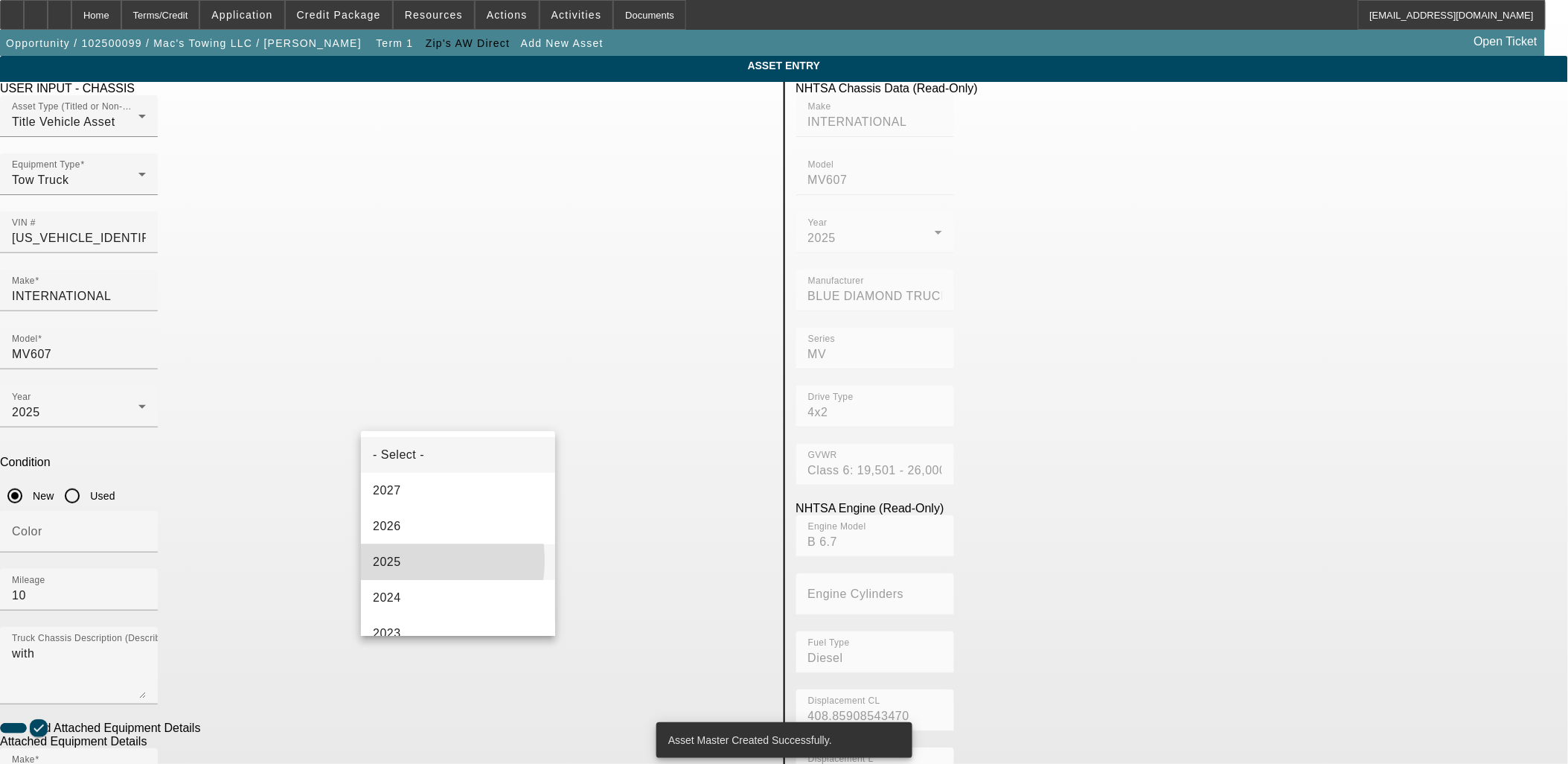
click at [398, 562] on span "2025" at bounding box center [387, 563] width 29 height 18
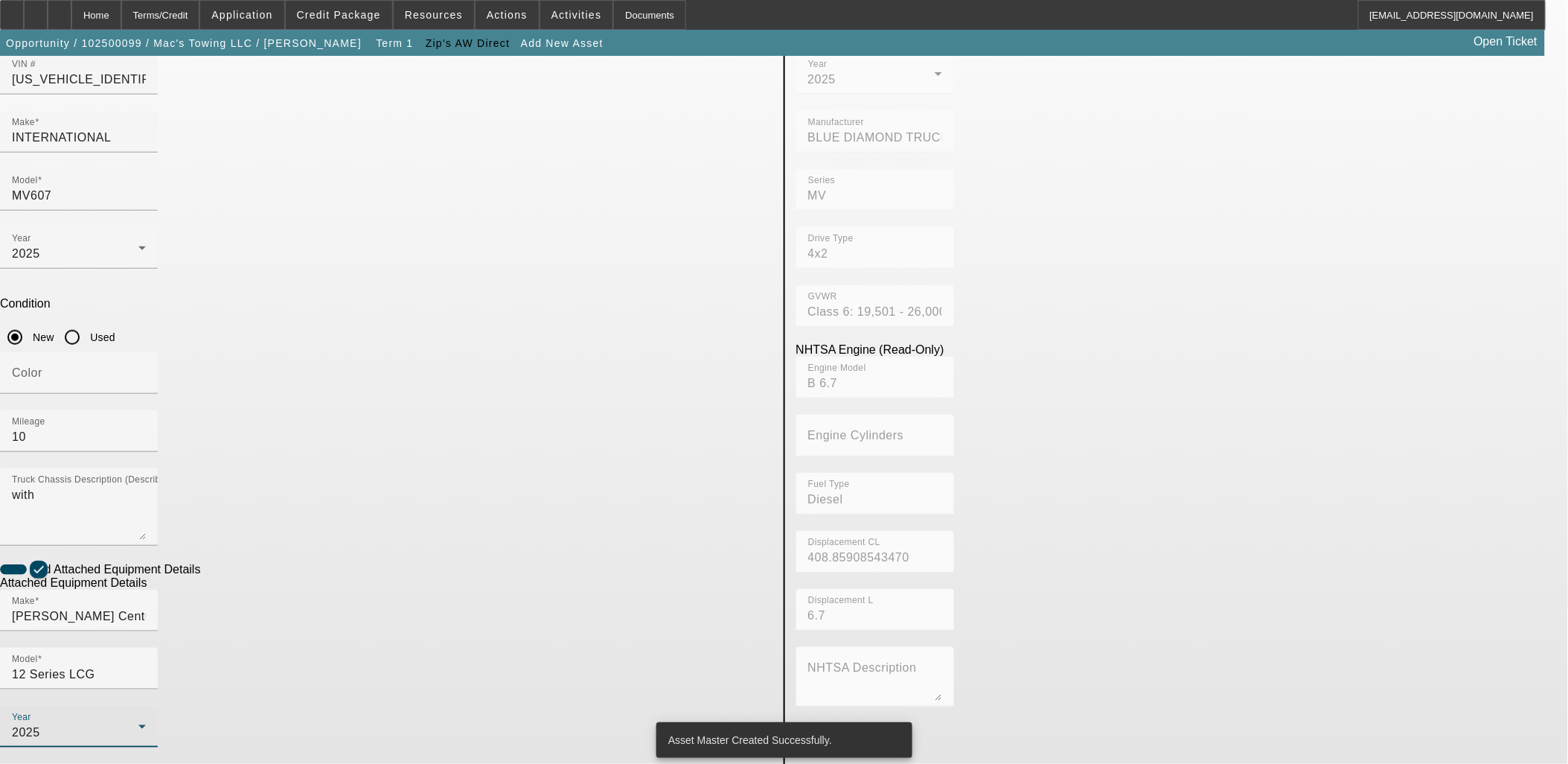
scroll to position [165, 0]
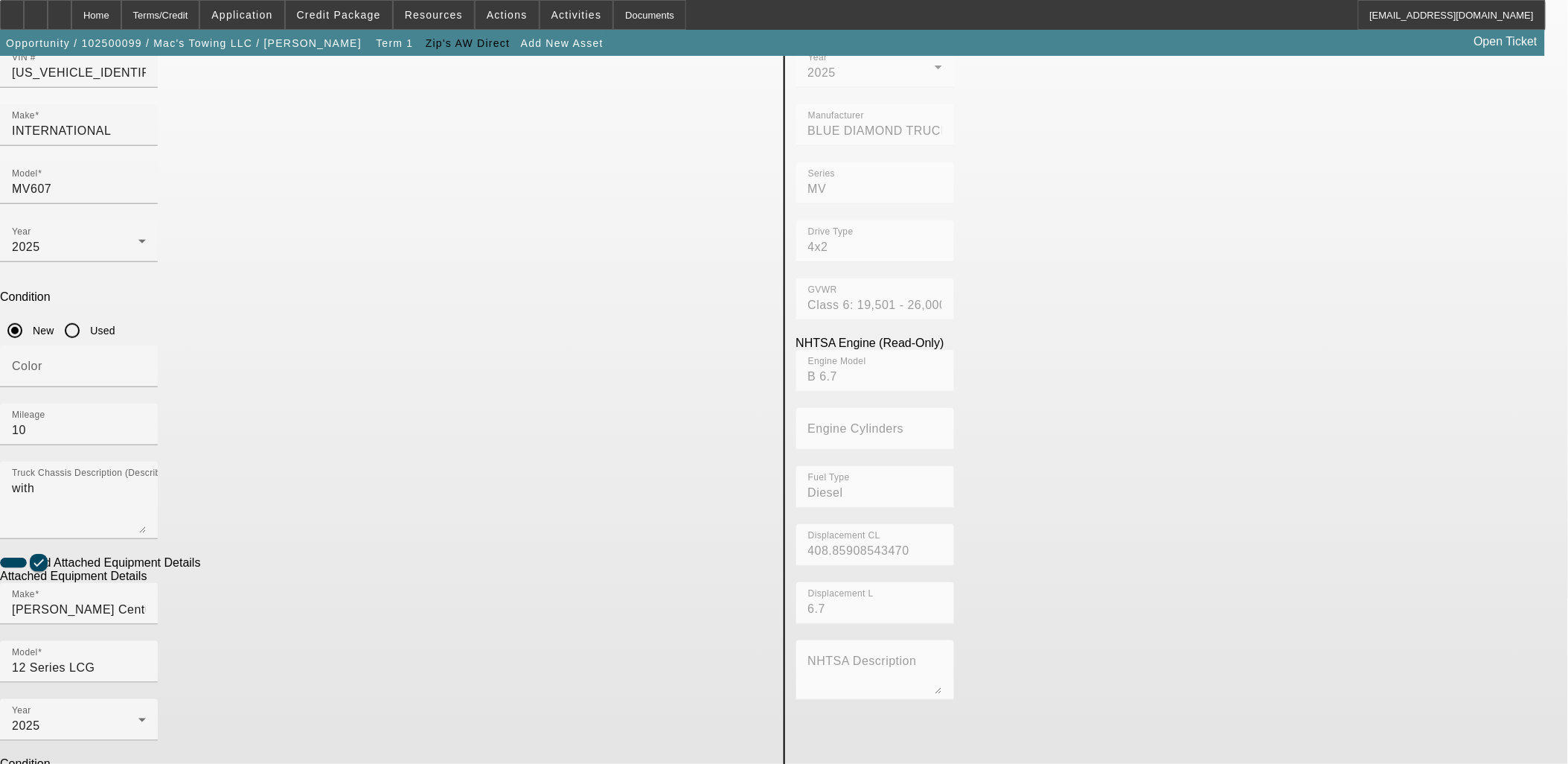
type input "ST12L2A250185"
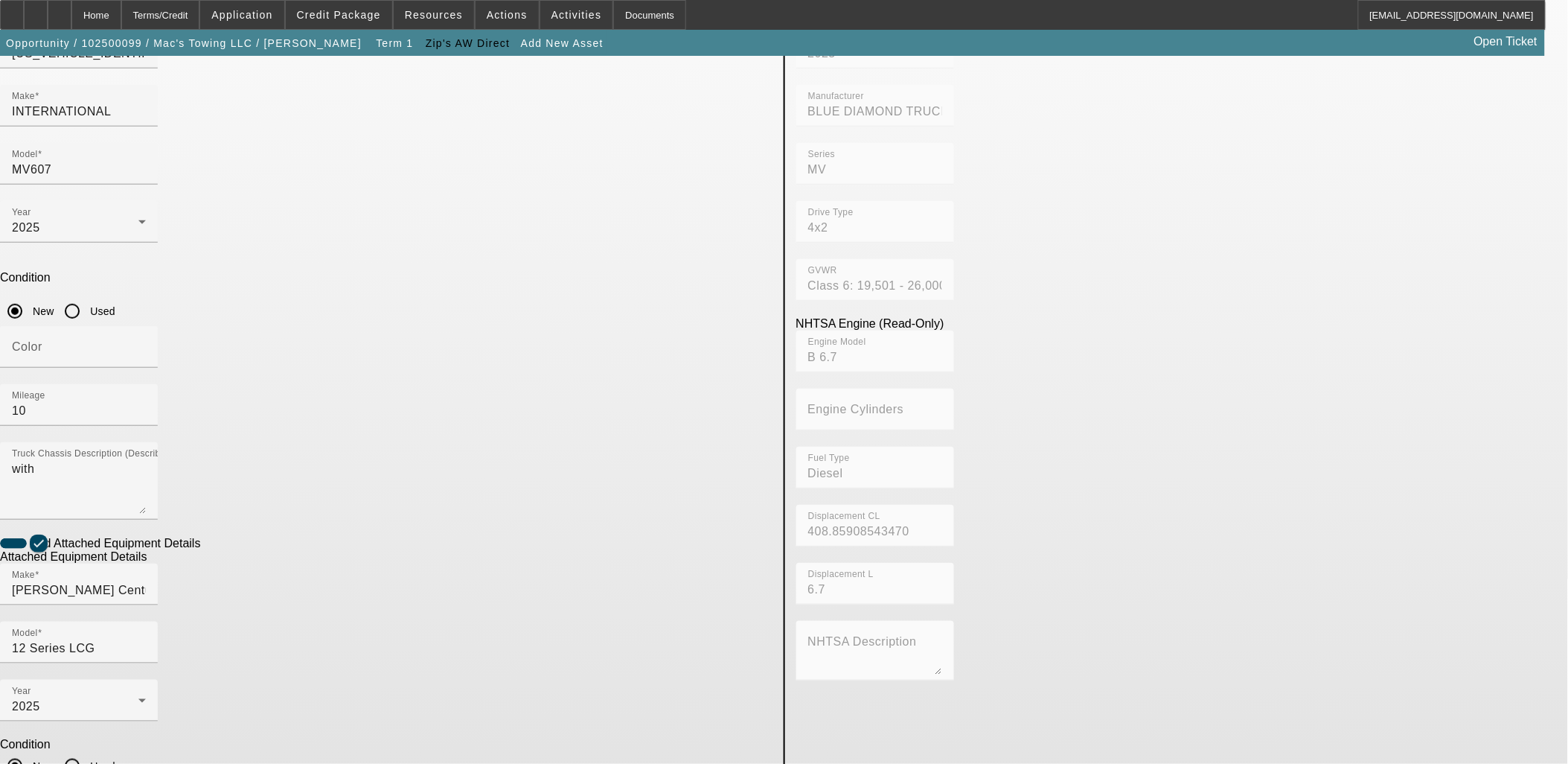
scroll to position [193, 0]
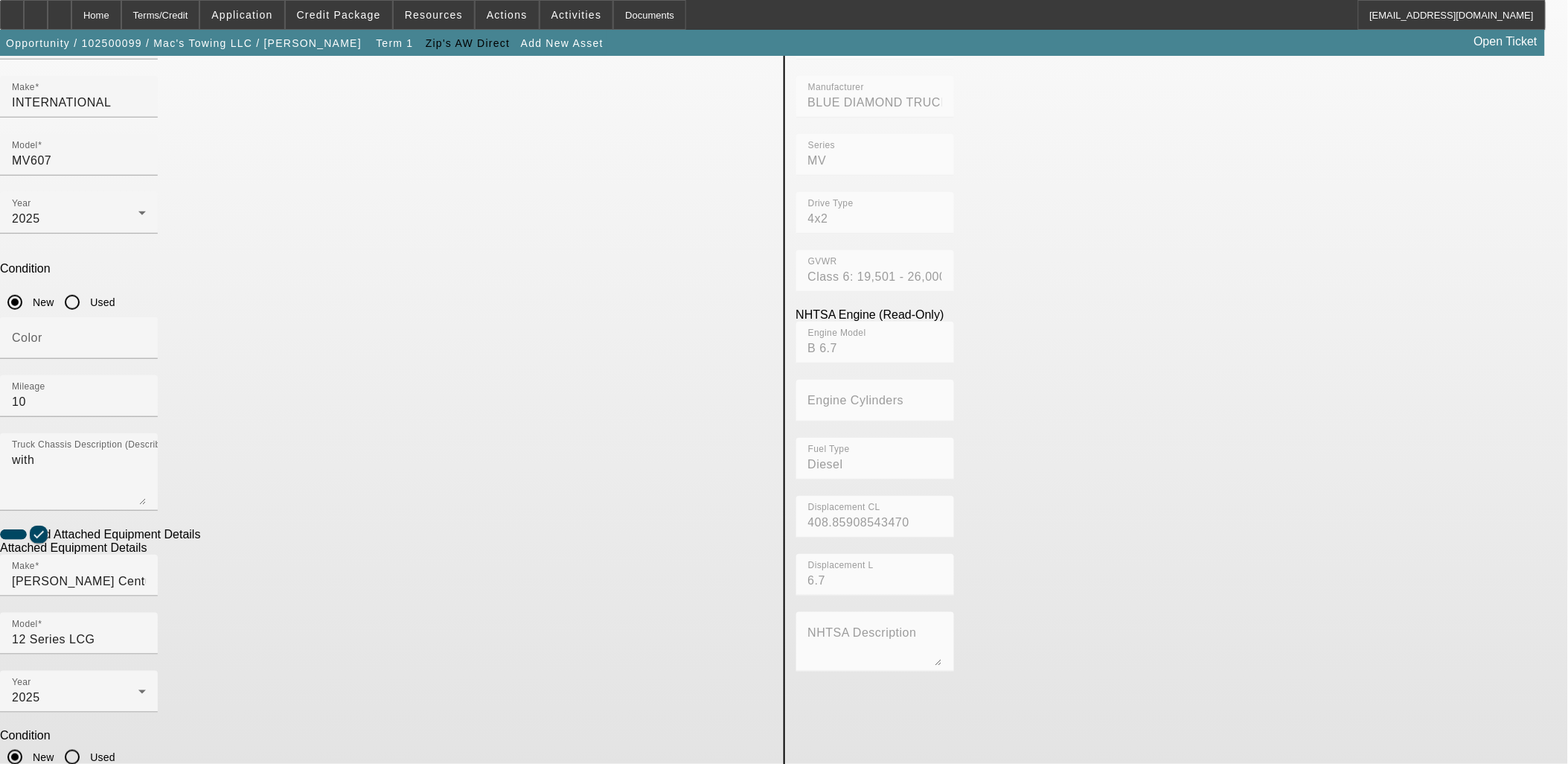
type textarea "And All"
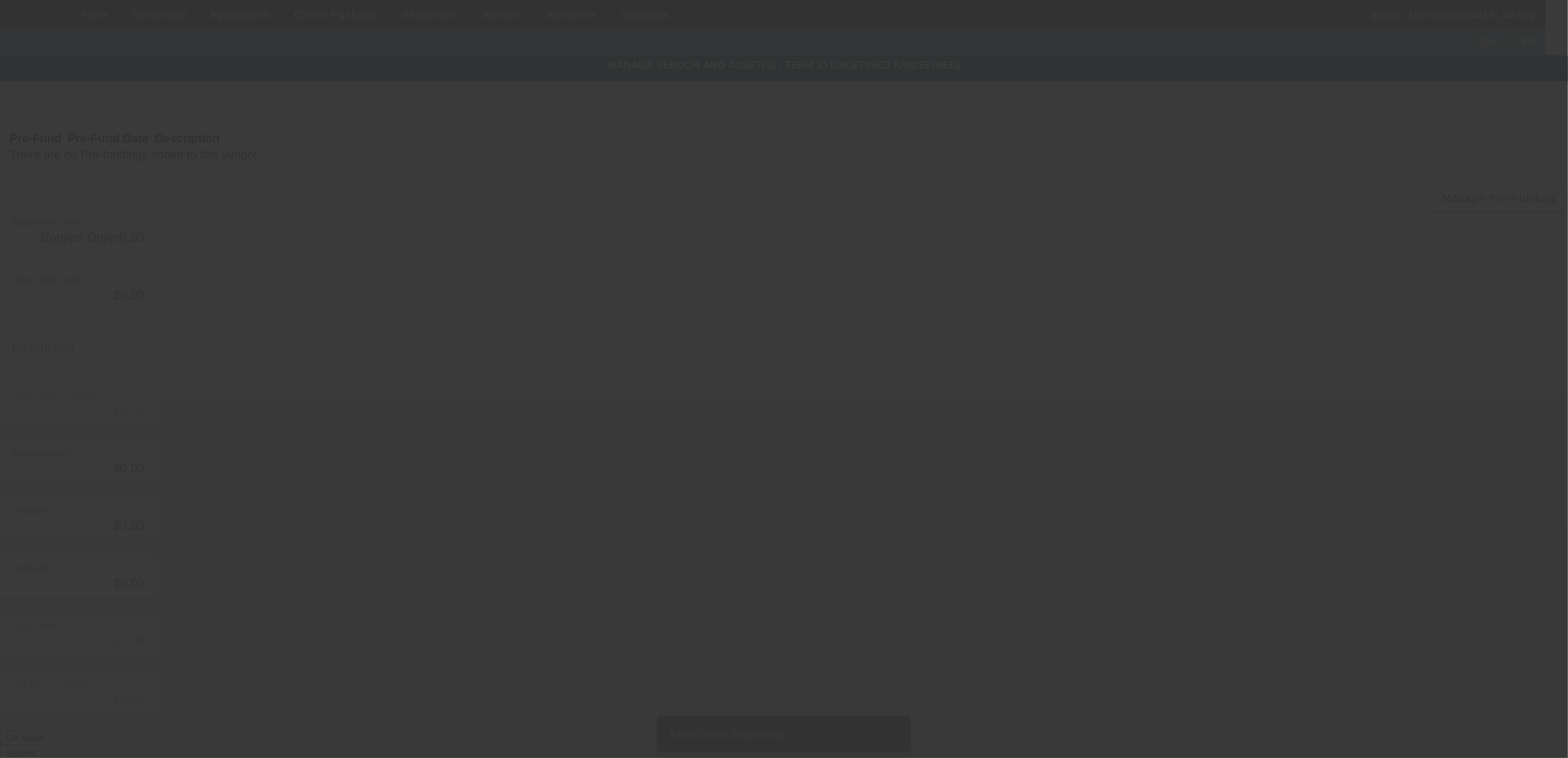
type input "$134,175.00"
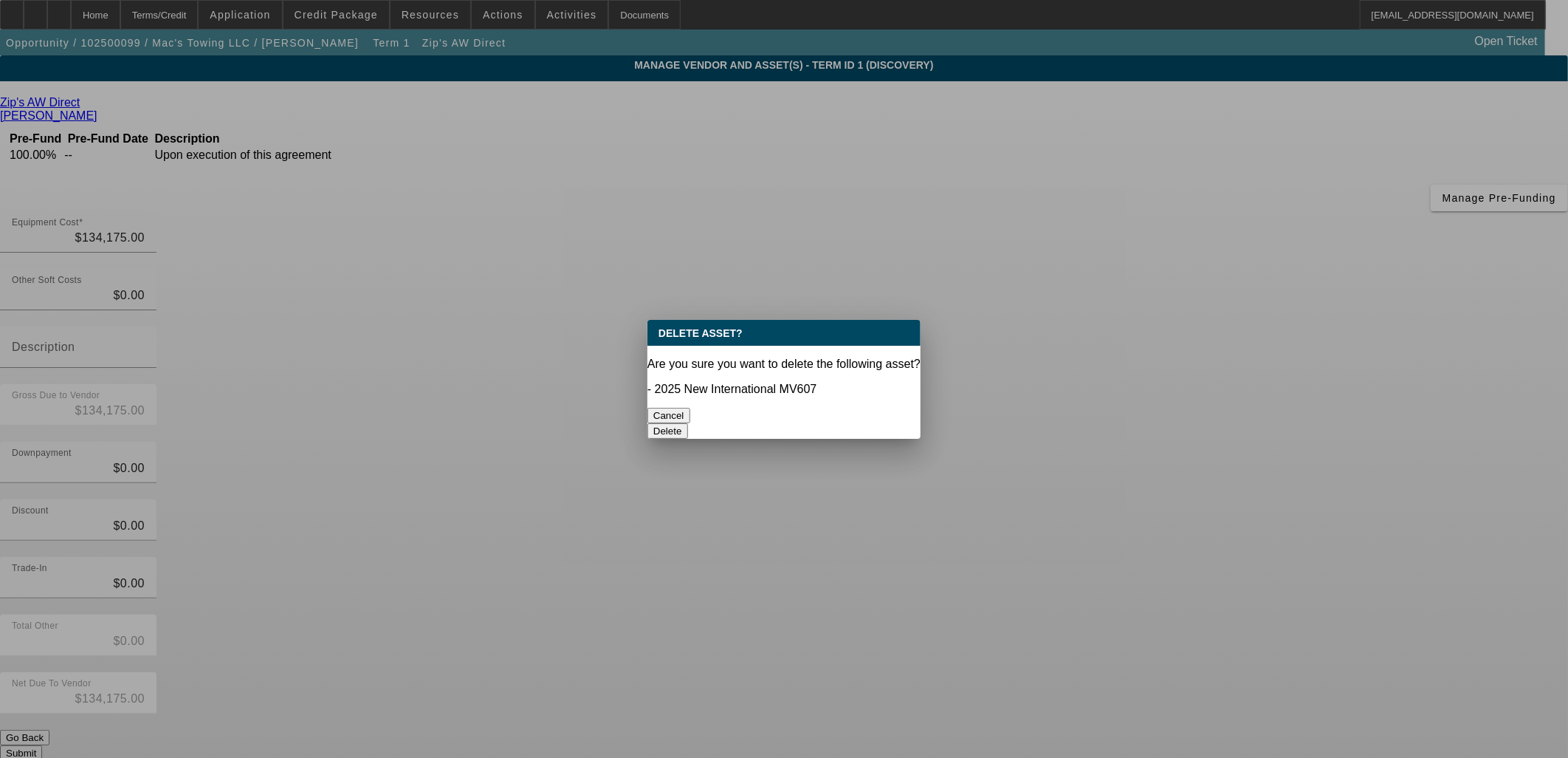
click at [688, 423] on button "Delete" at bounding box center [667, 431] width 41 height 15
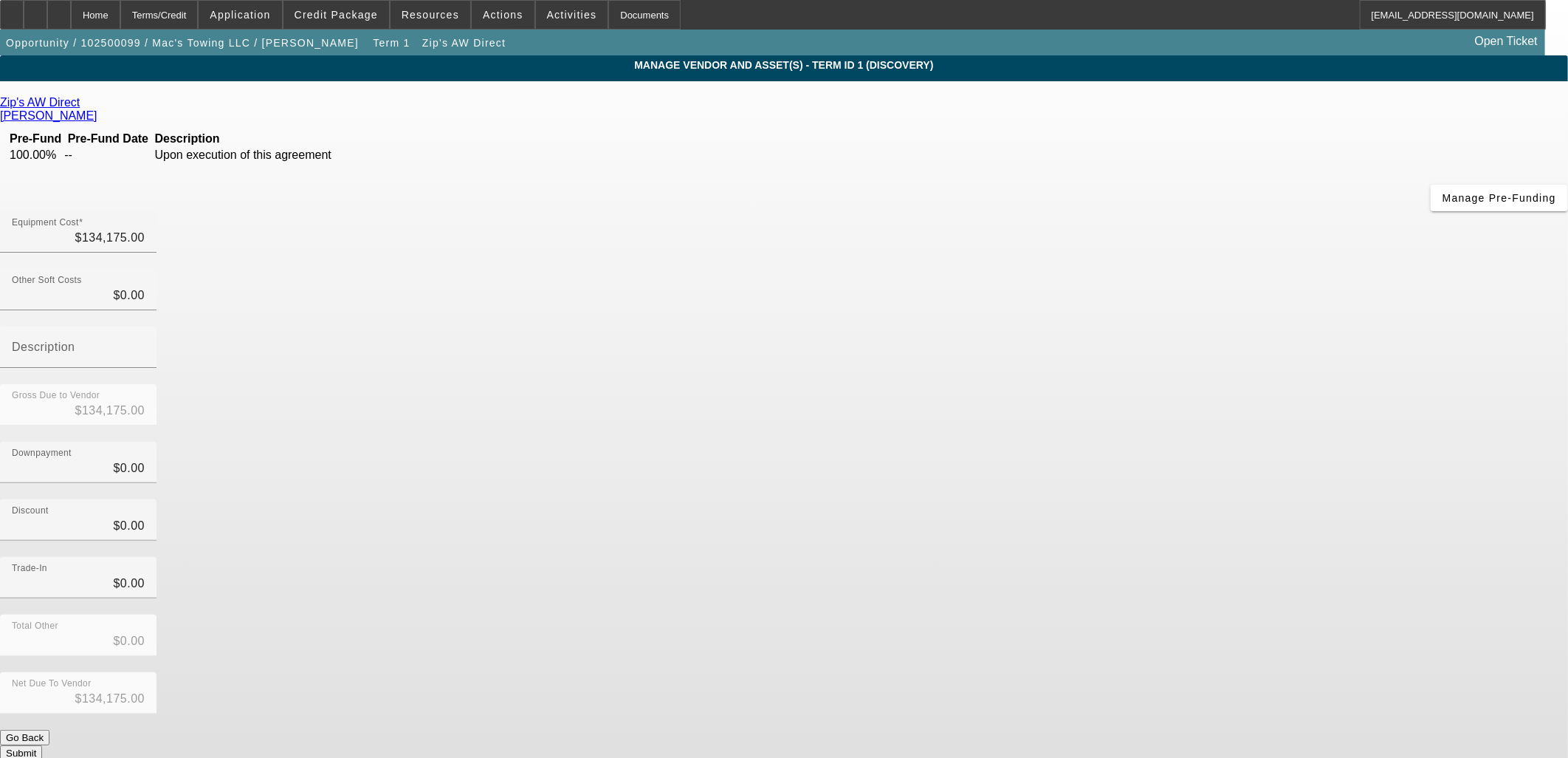
click at [1125, 557] on div "Trade-In $0.00" at bounding box center [784, 586] width 1568 height 58
click at [145, 229] on input "134175" at bounding box center [79, 238] width 133 height 18
type input "13175"
type input "$13,175.00"
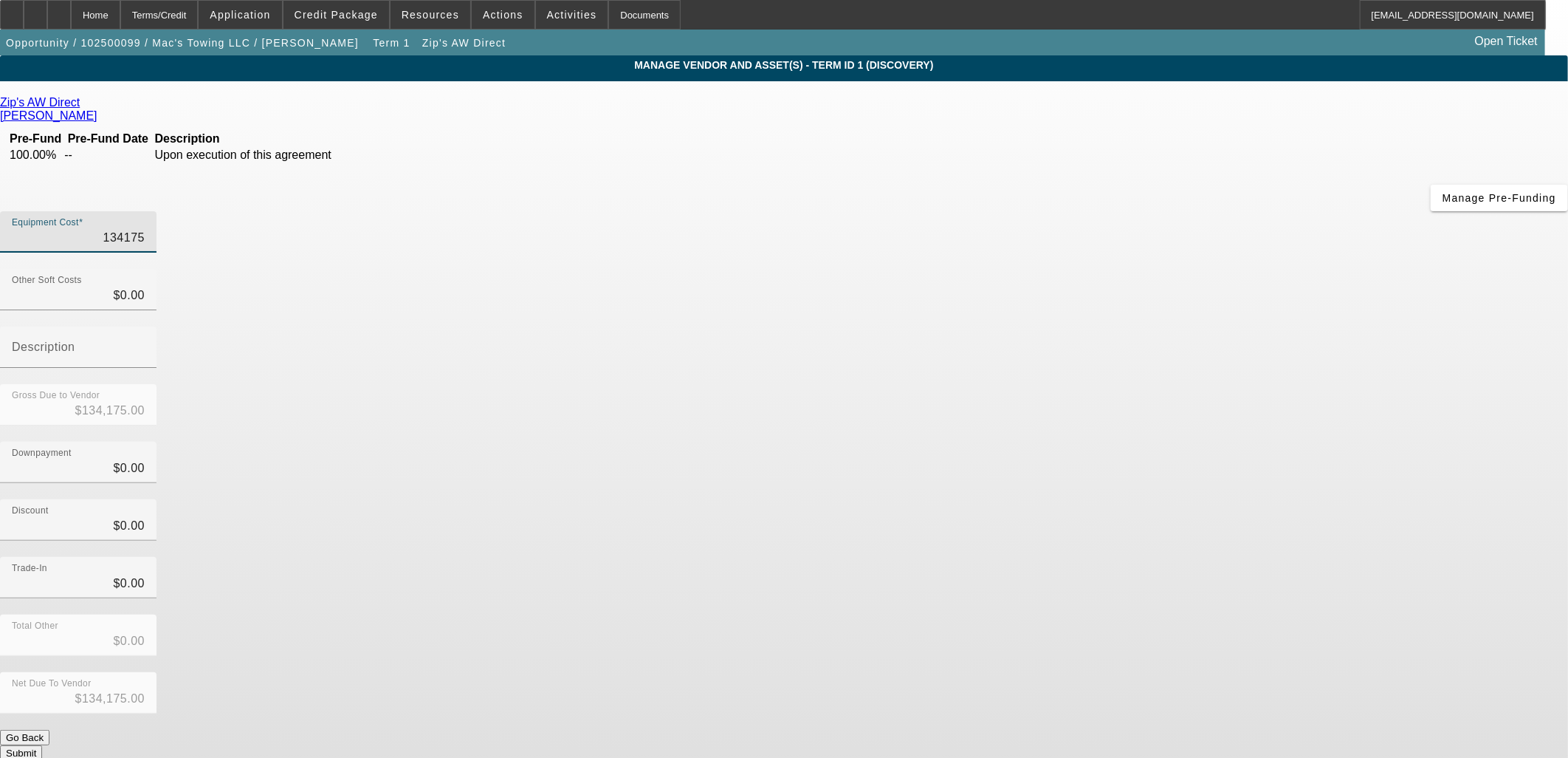
type input "$13,175.00"
type input "136175"
type input "$136,175.00"
type input "13675"
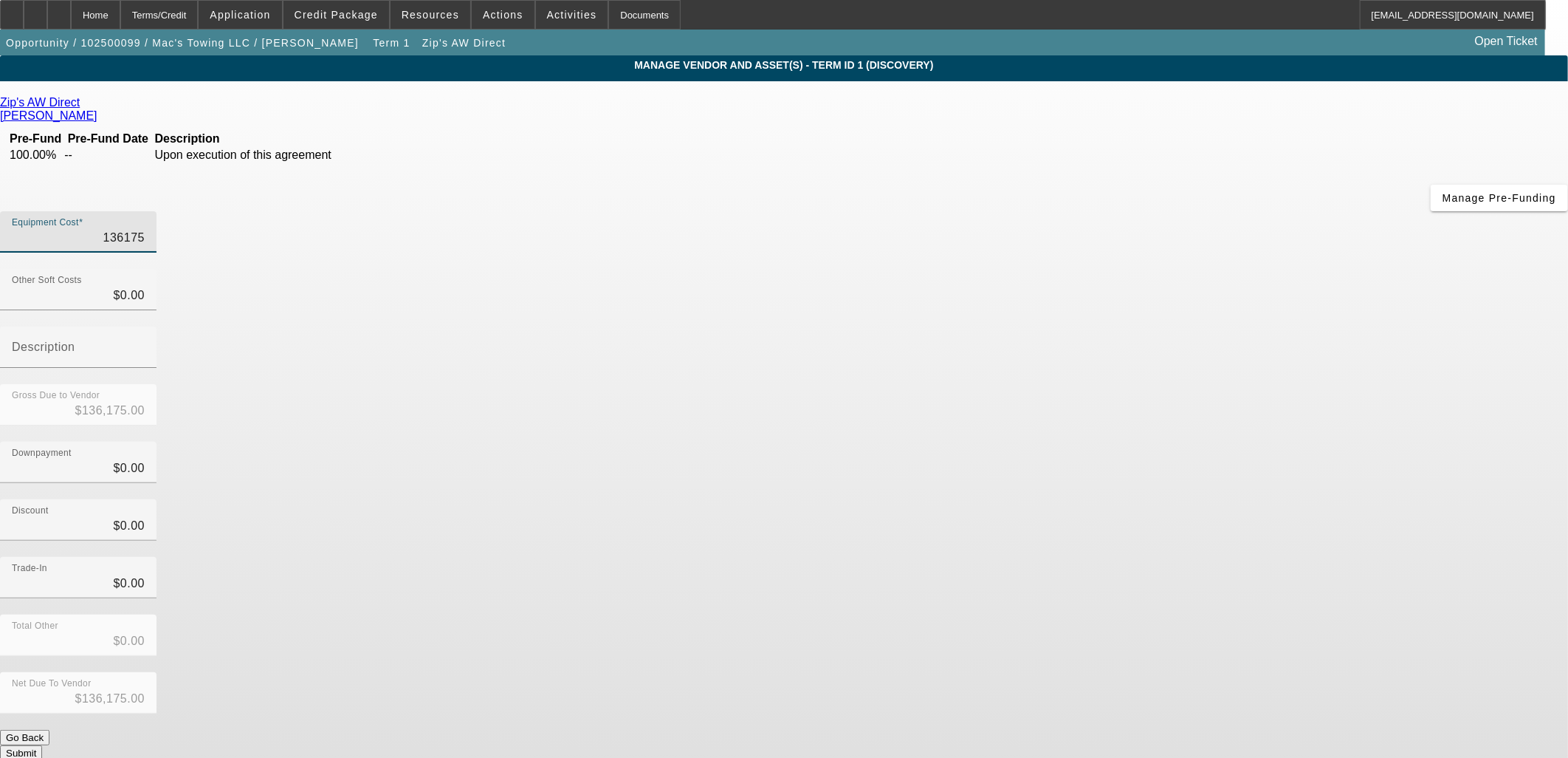
type input "$13,675.00"
type input "136675"
type input "$136,675.00"
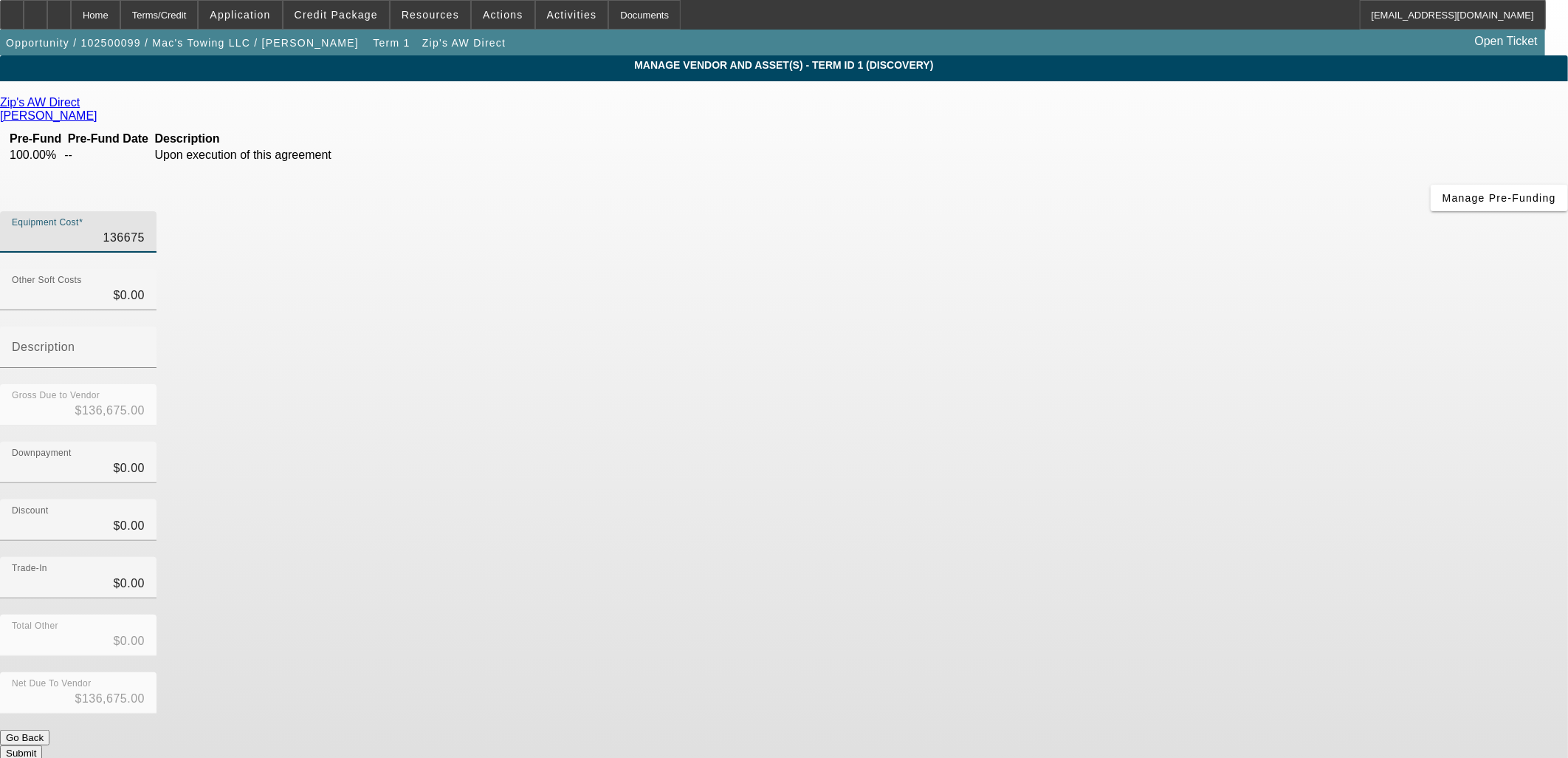
type input "$136,675.00"
click at [1091, 500] on div "Discount $0.00" at bounding box center [784, 528] width 1568 height 58
click at [42, 745] on button "Submit" at bounding box center [21, 752] width 42 height 15
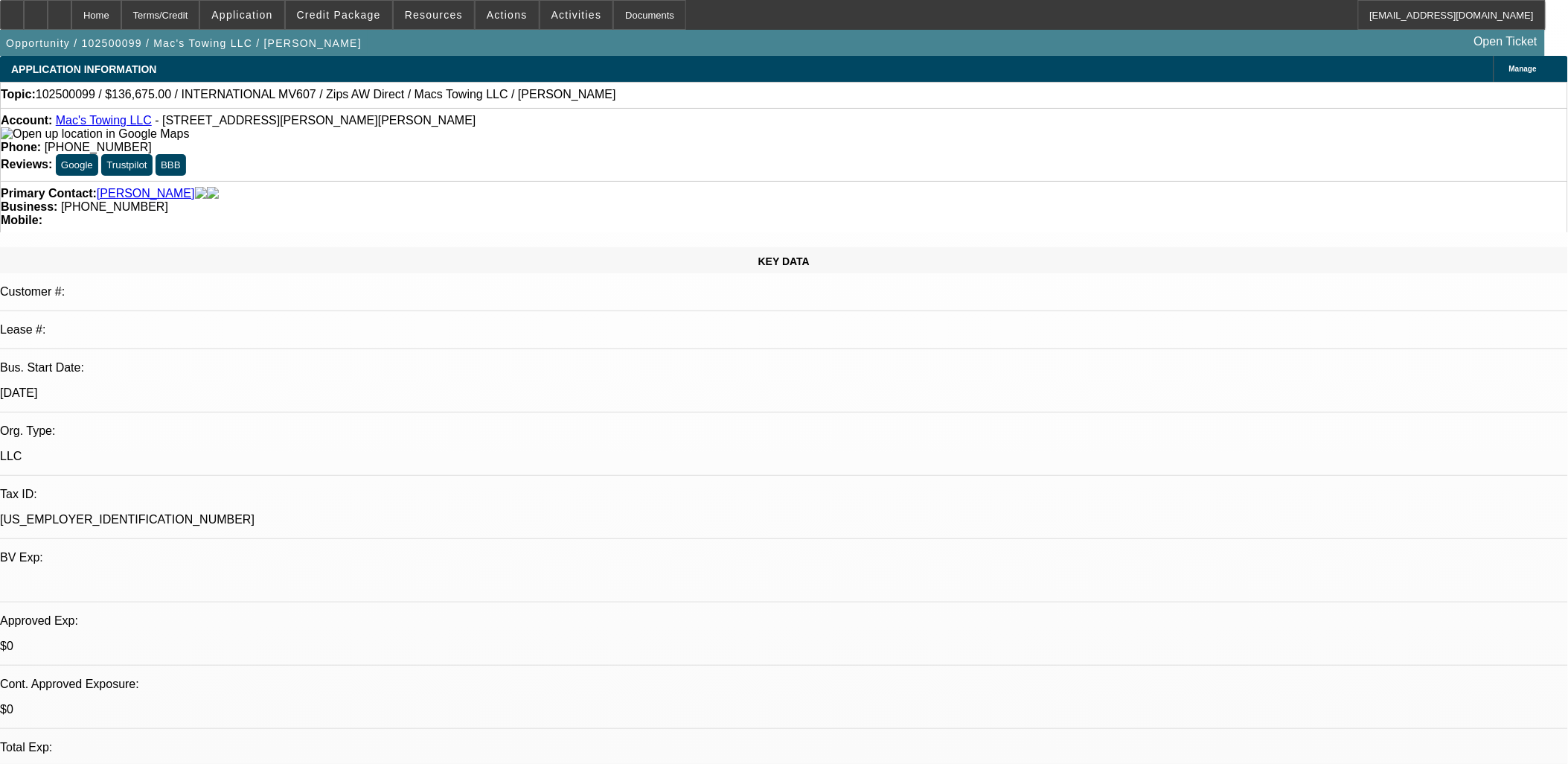
select select "0"
select select "2"
select select "0"
select select "6"
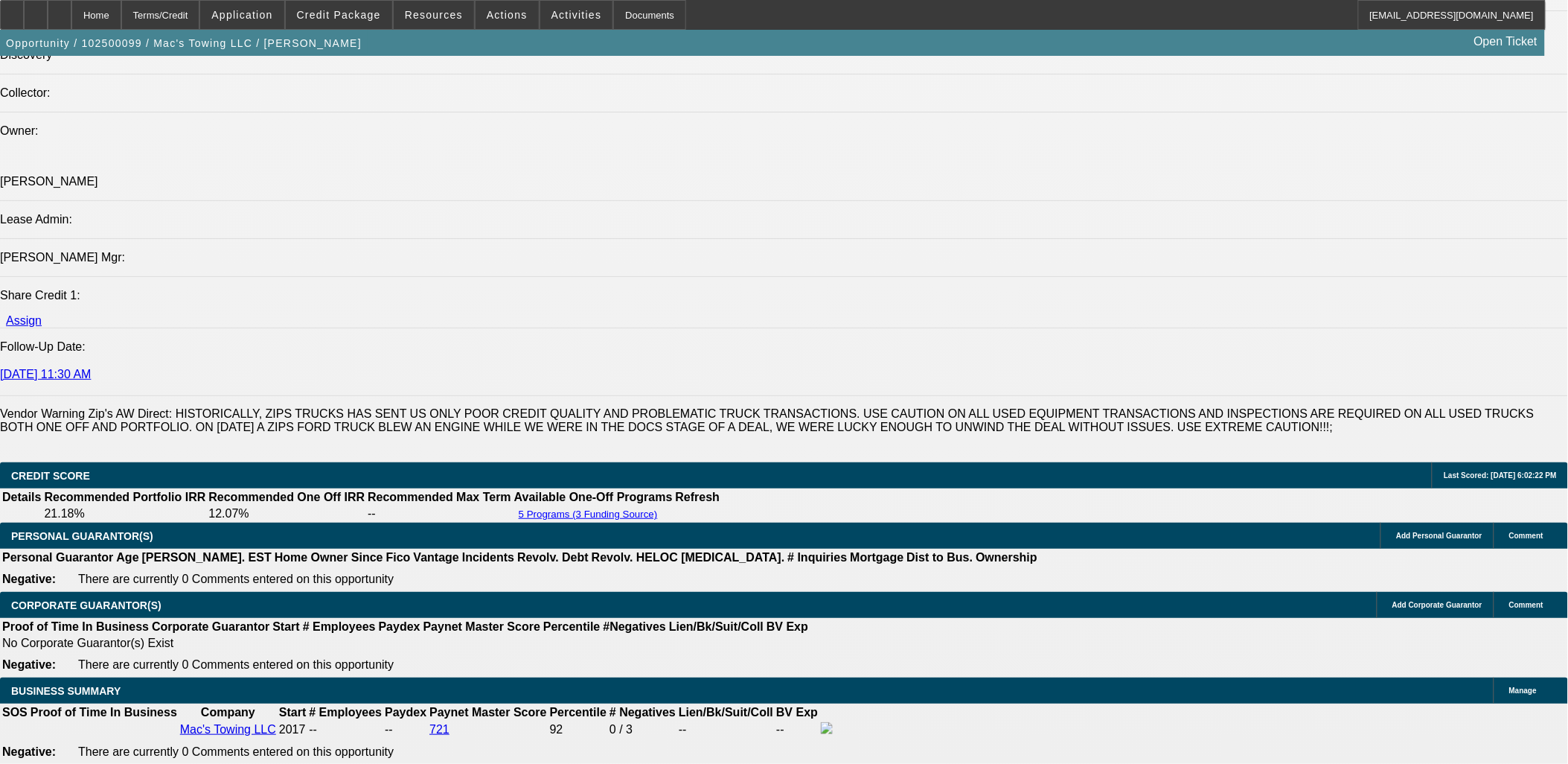
scroll to position [2150, 0]
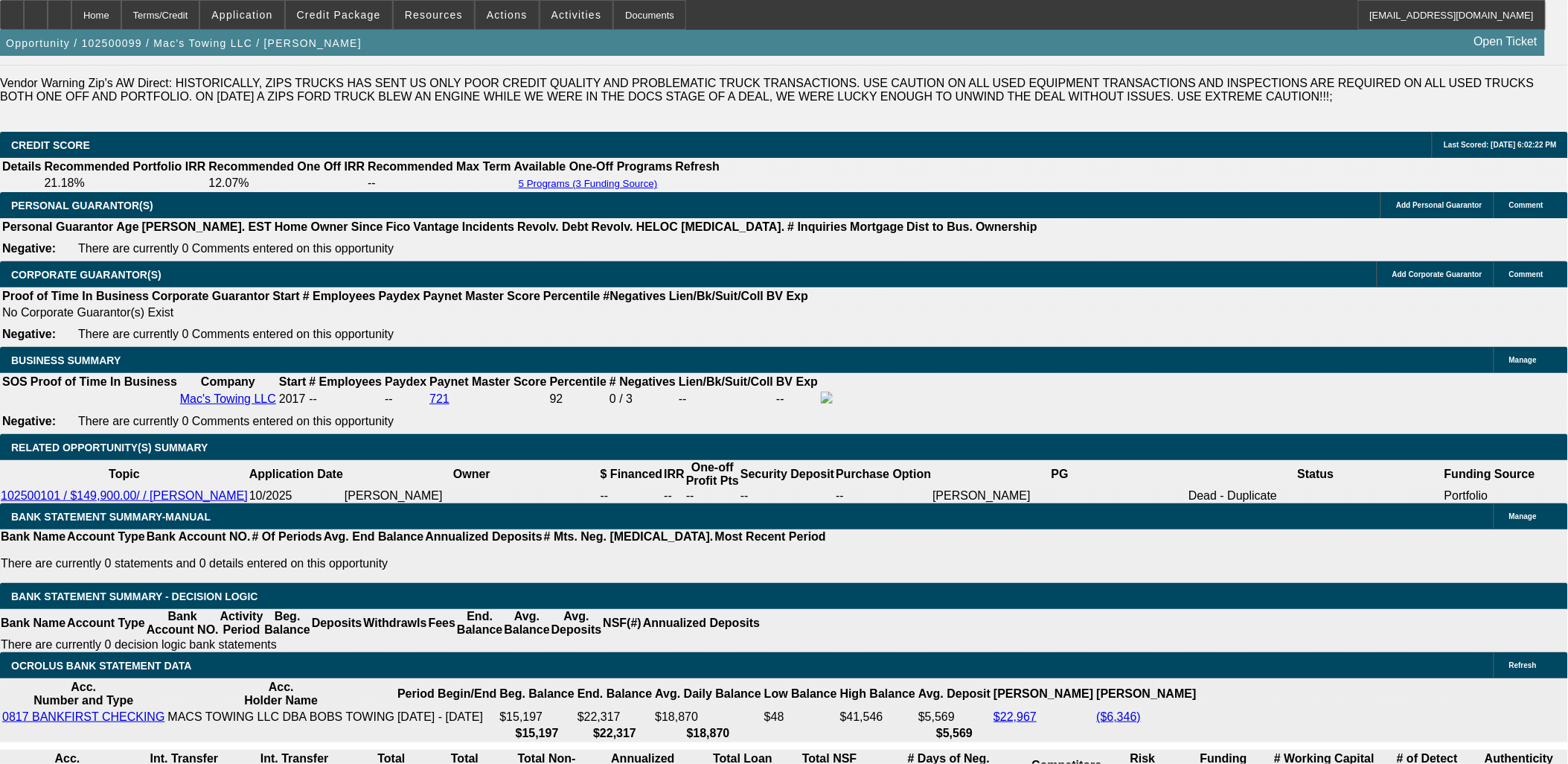
click at [355, 20] on span at bounding box center [339, 15] width 106 height 36
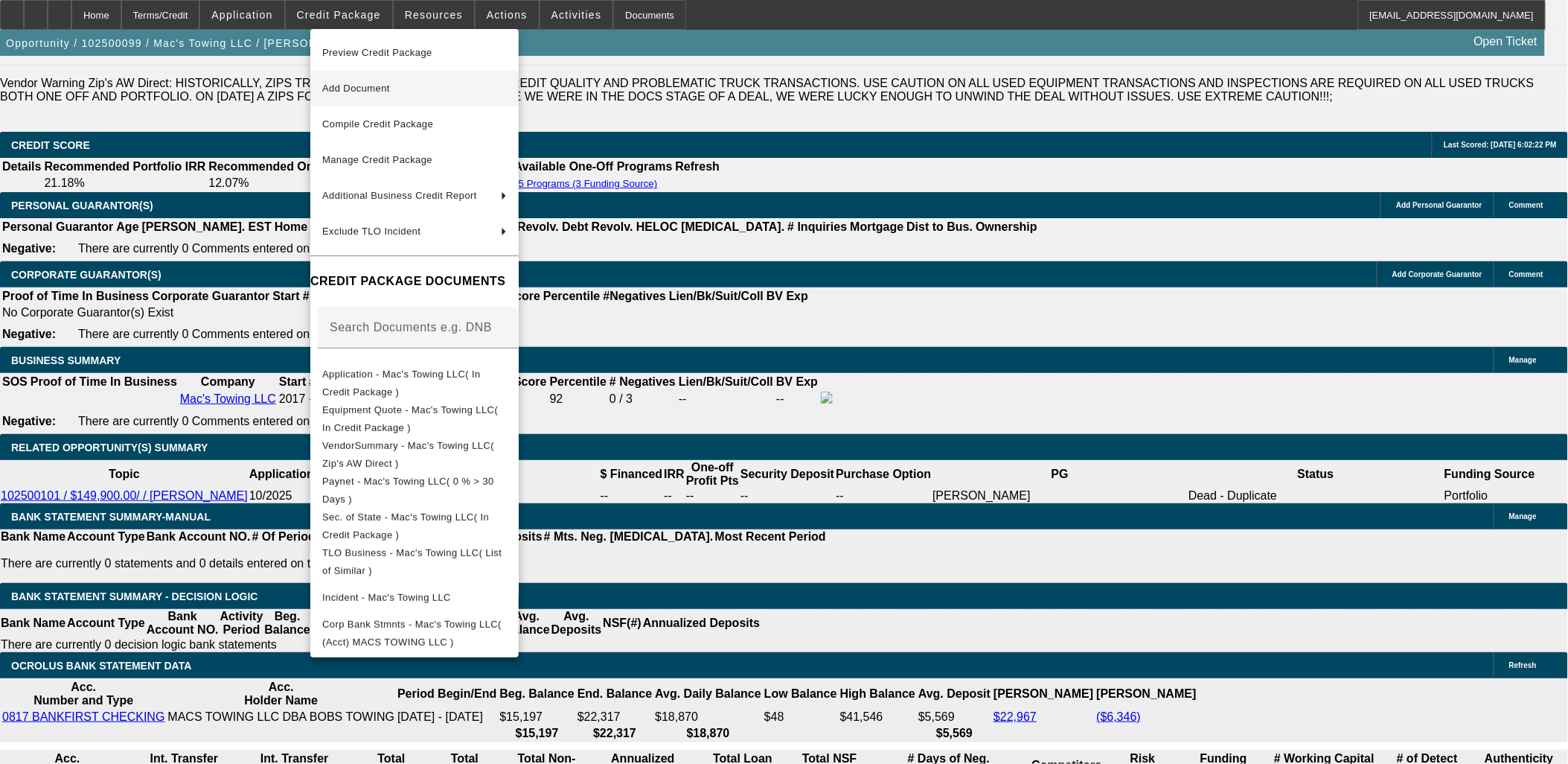
scroll to position [2195, 0]
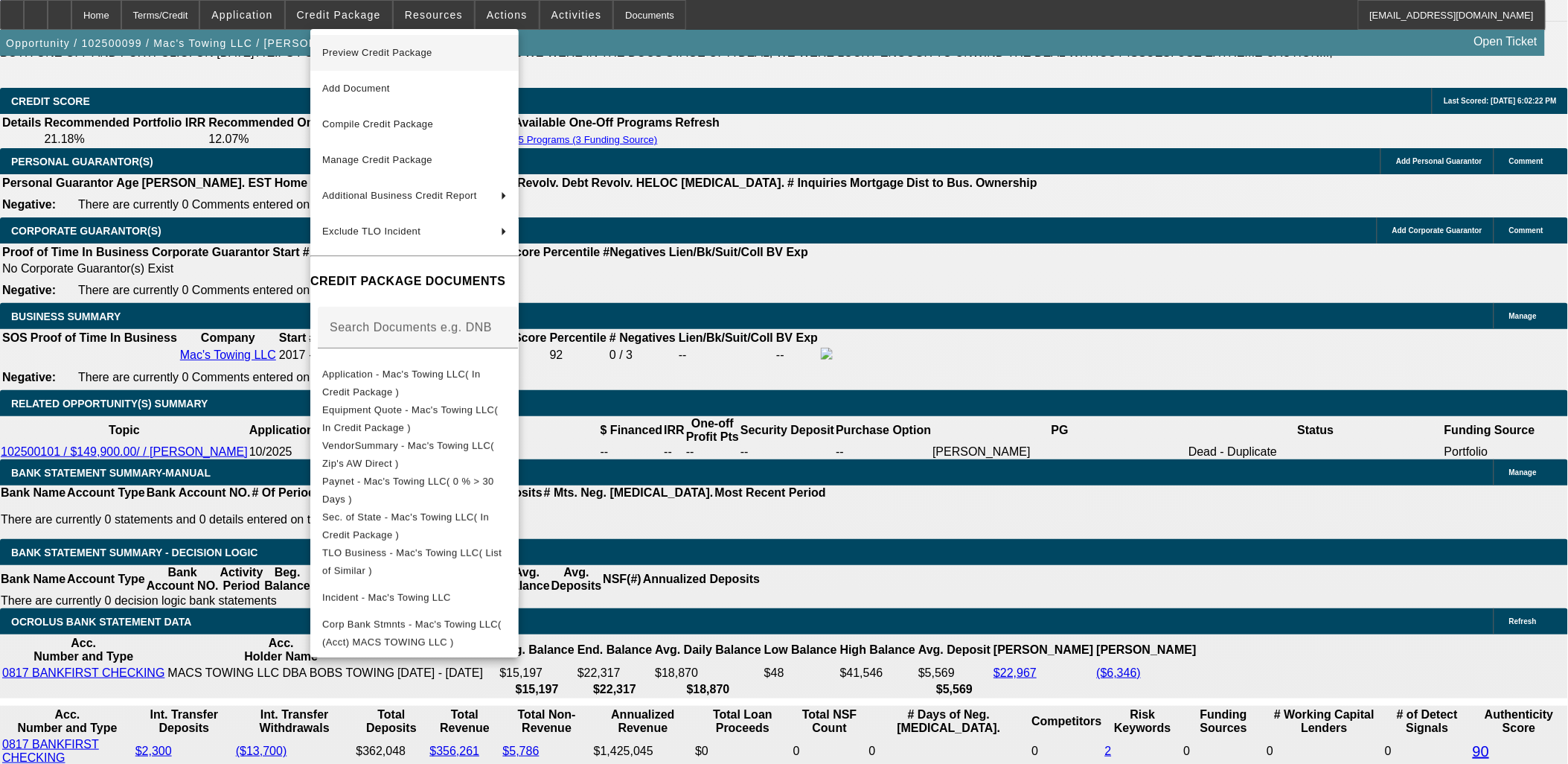
click at [393, 53] on span "Preview Credit Package" at bounding box center [377, 52] width 110 height 11
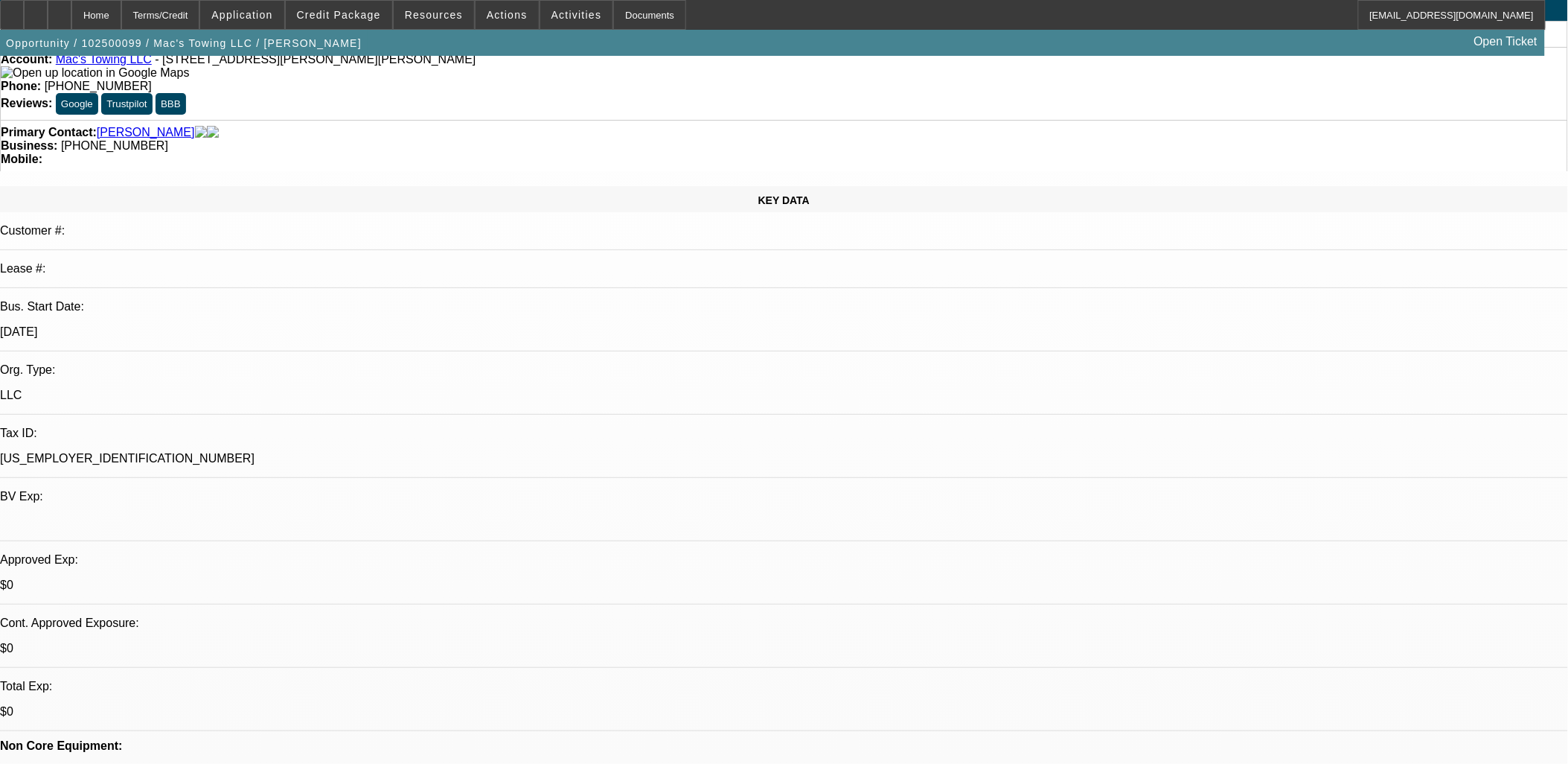
scroll to position [0, 0]
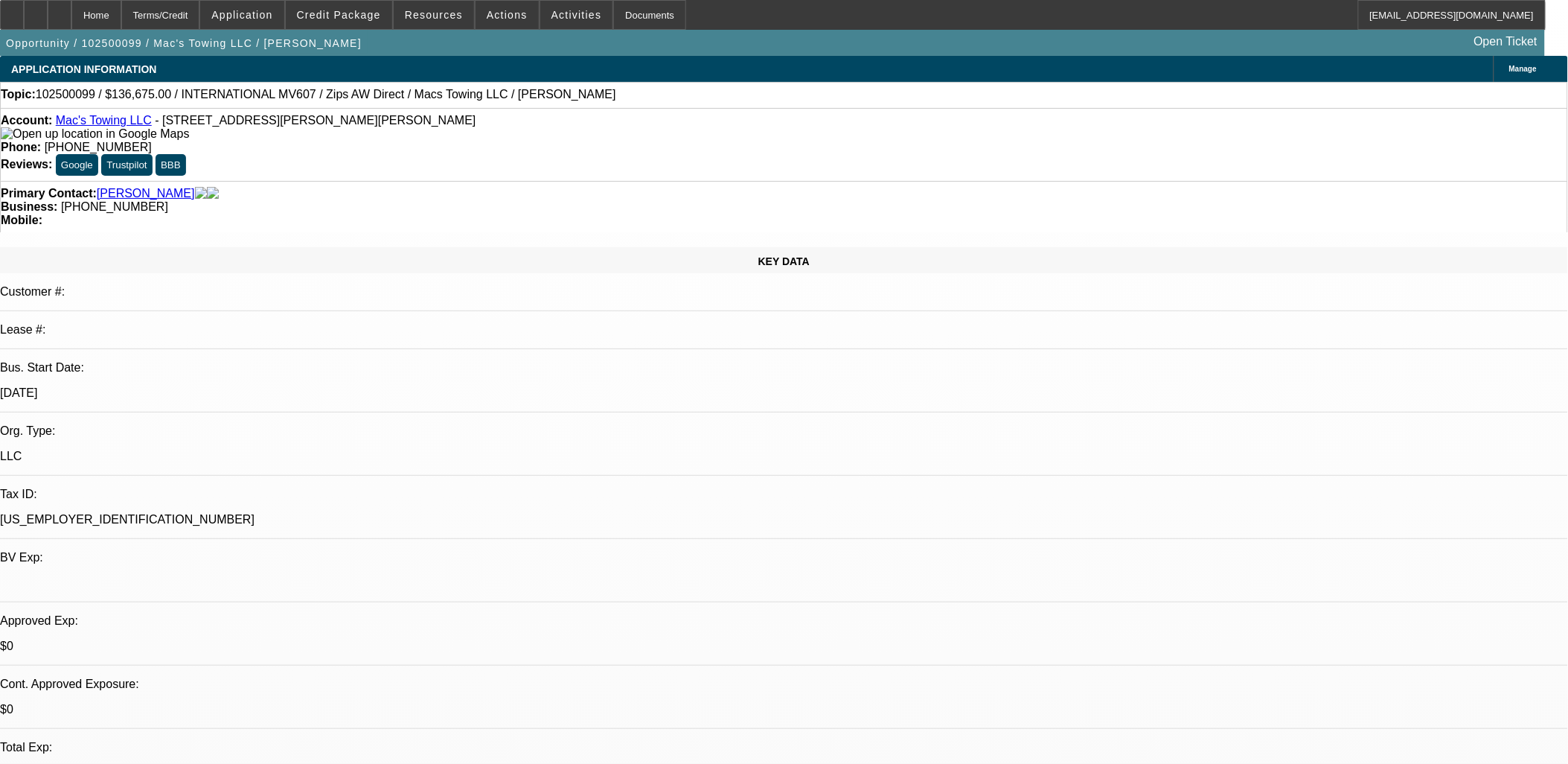
click at [1494, 58] on div "Manage" at bounding box center [1530, 69] width 74 height 26
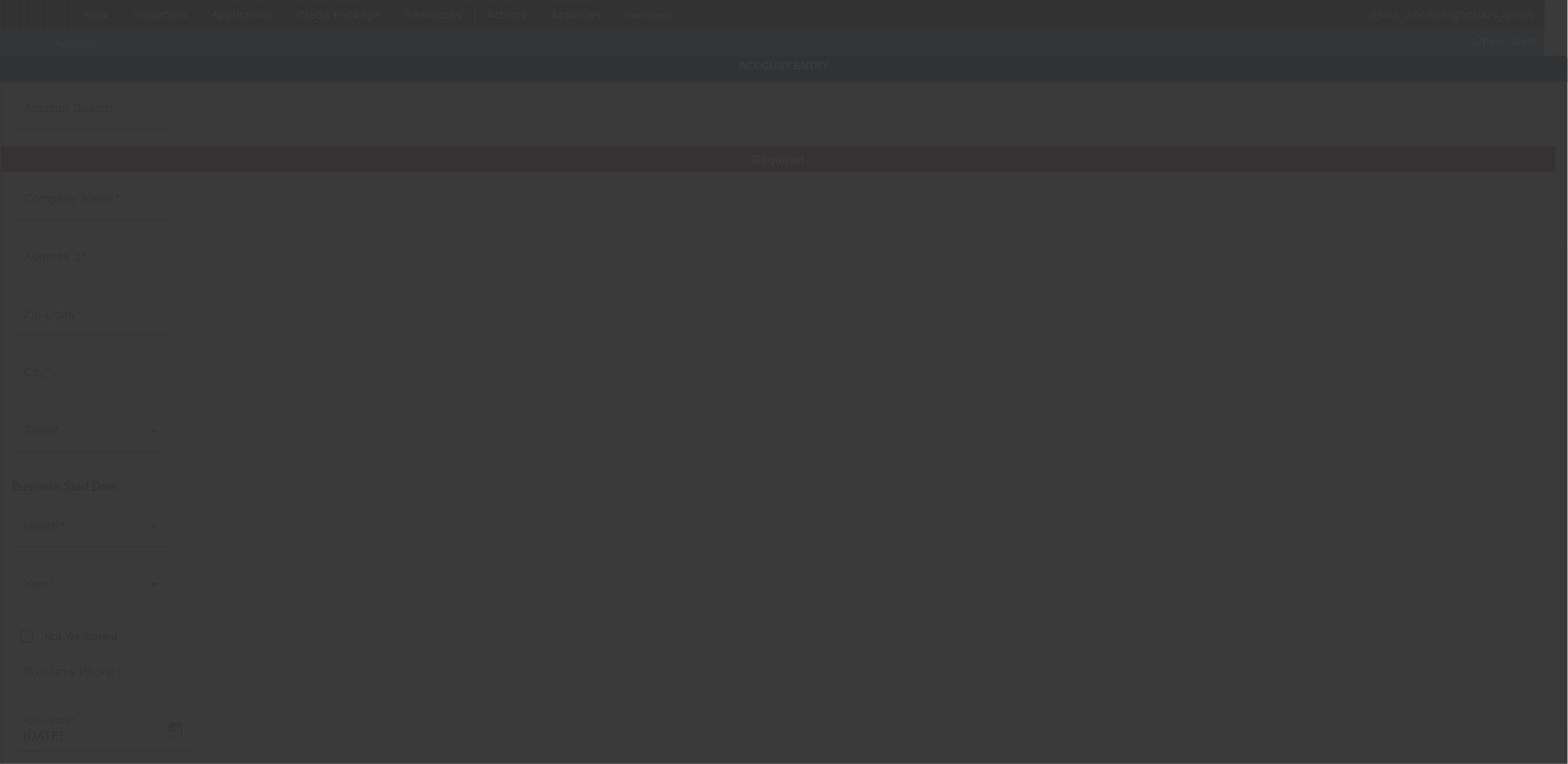
type input "Mac's Towing LLC"
type input "571 Marcella St"
type input "54136"
type input "Kimberly"
type input "(920) 740-2145"
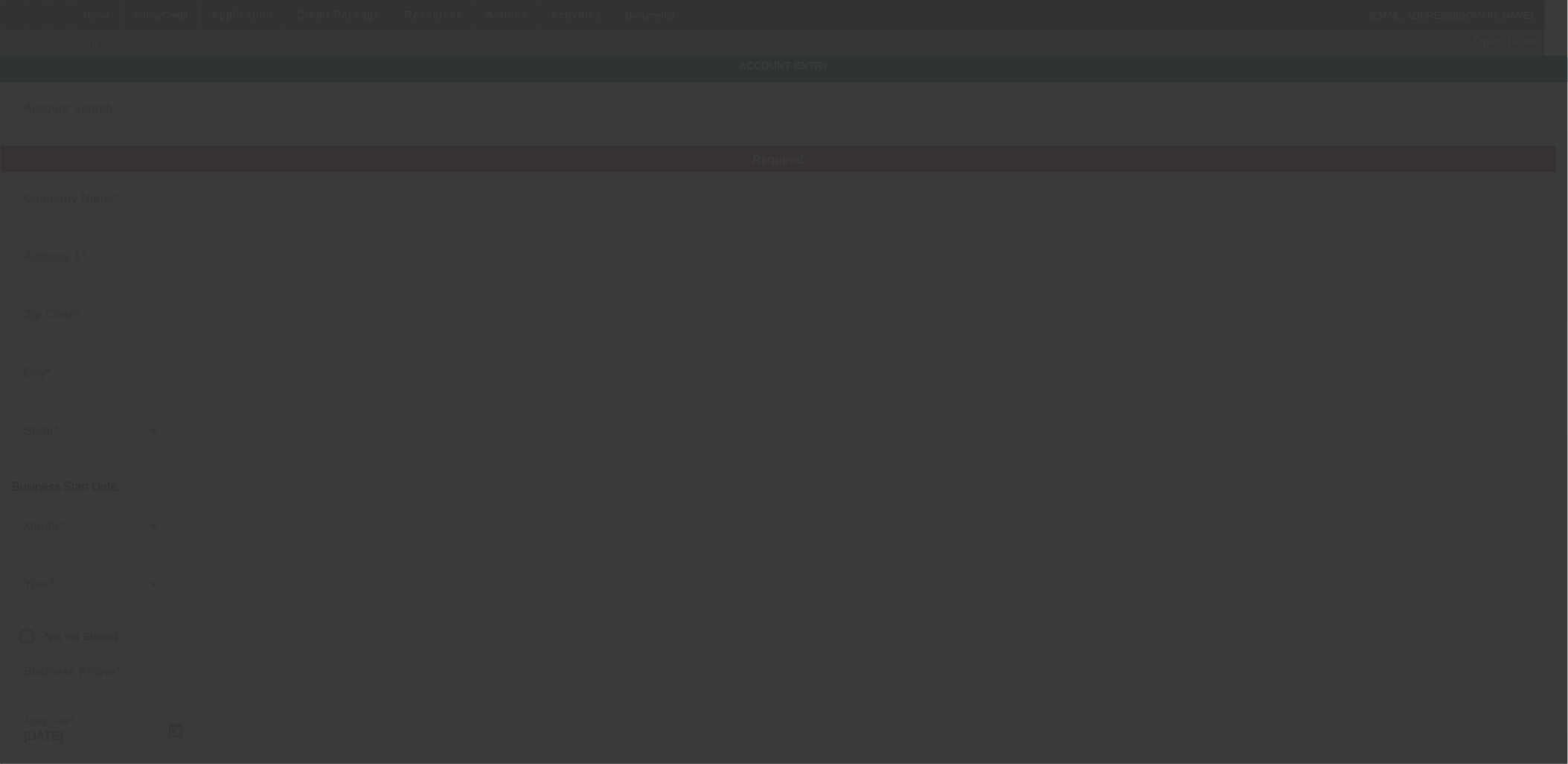
type input "10/3/2025"
type input "keith@towmemac.com"
type input "82-2627376"
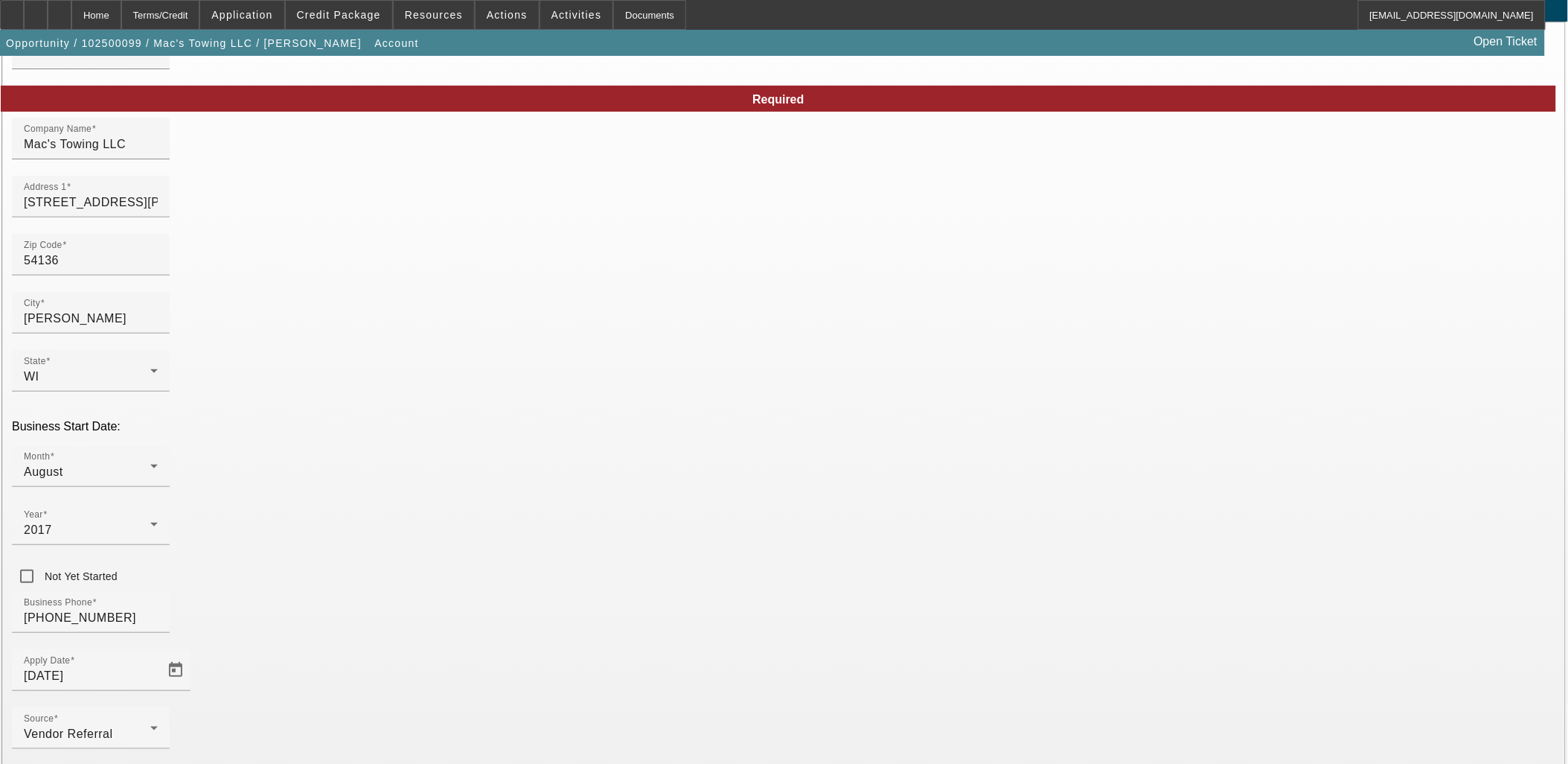
scroll to position [110, 0]
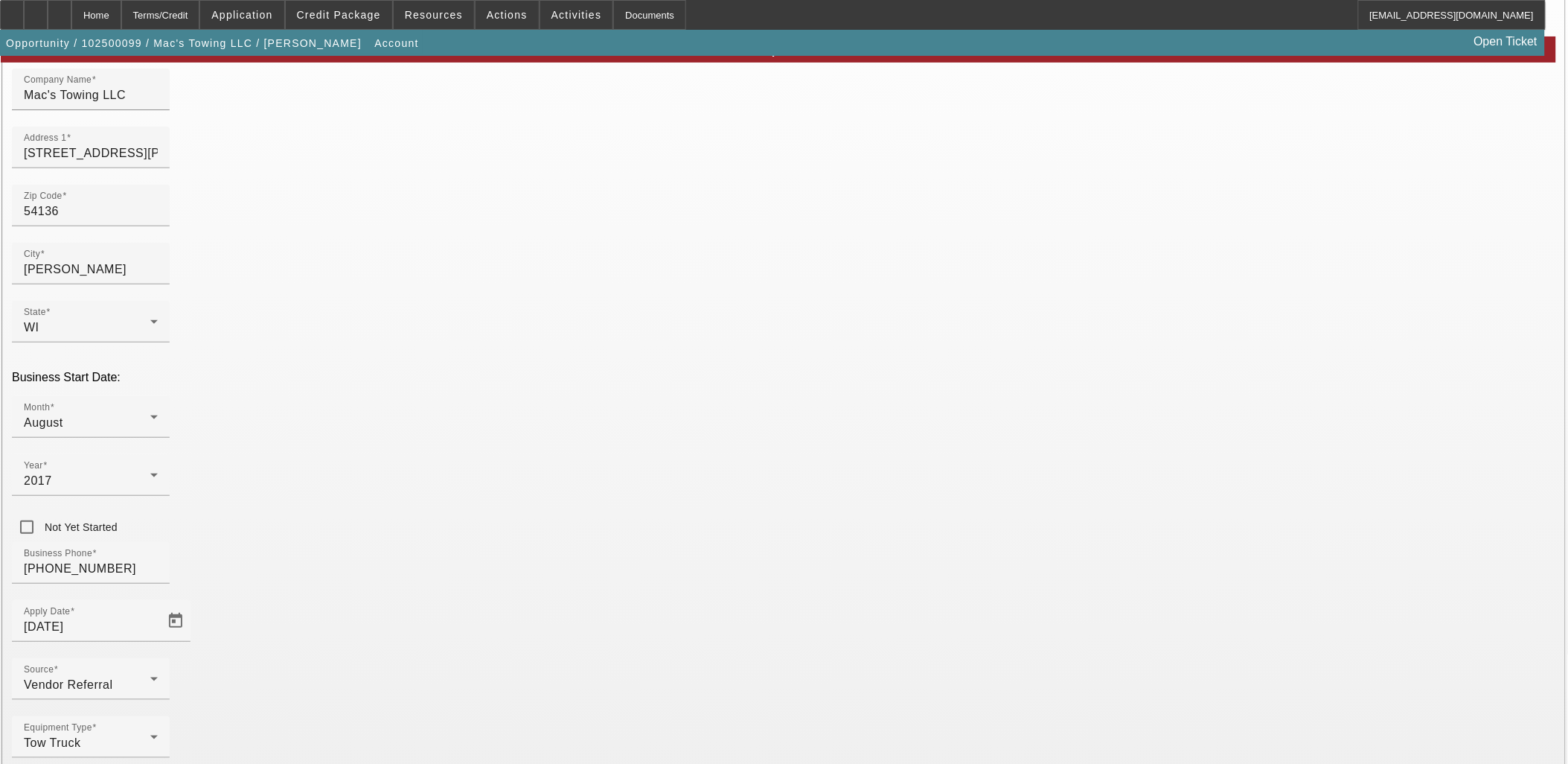
type input "Bob's Towing"
click at [730, 717] on div "Equipment Type Tow Truck" at bounding box center [784, 745] width 1544 height 58
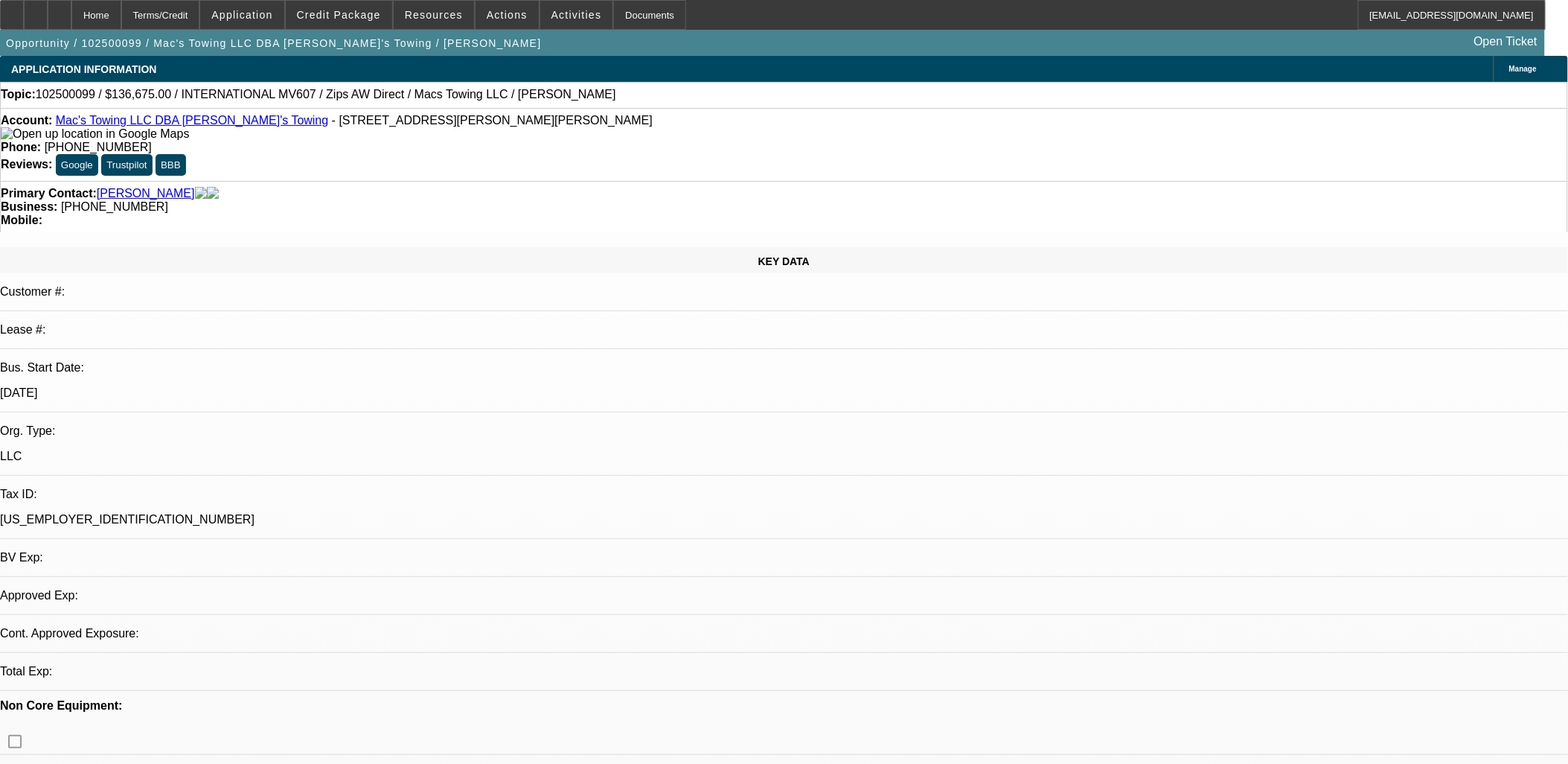
select select "0"
select select "2"
select select "0"
select select "6"
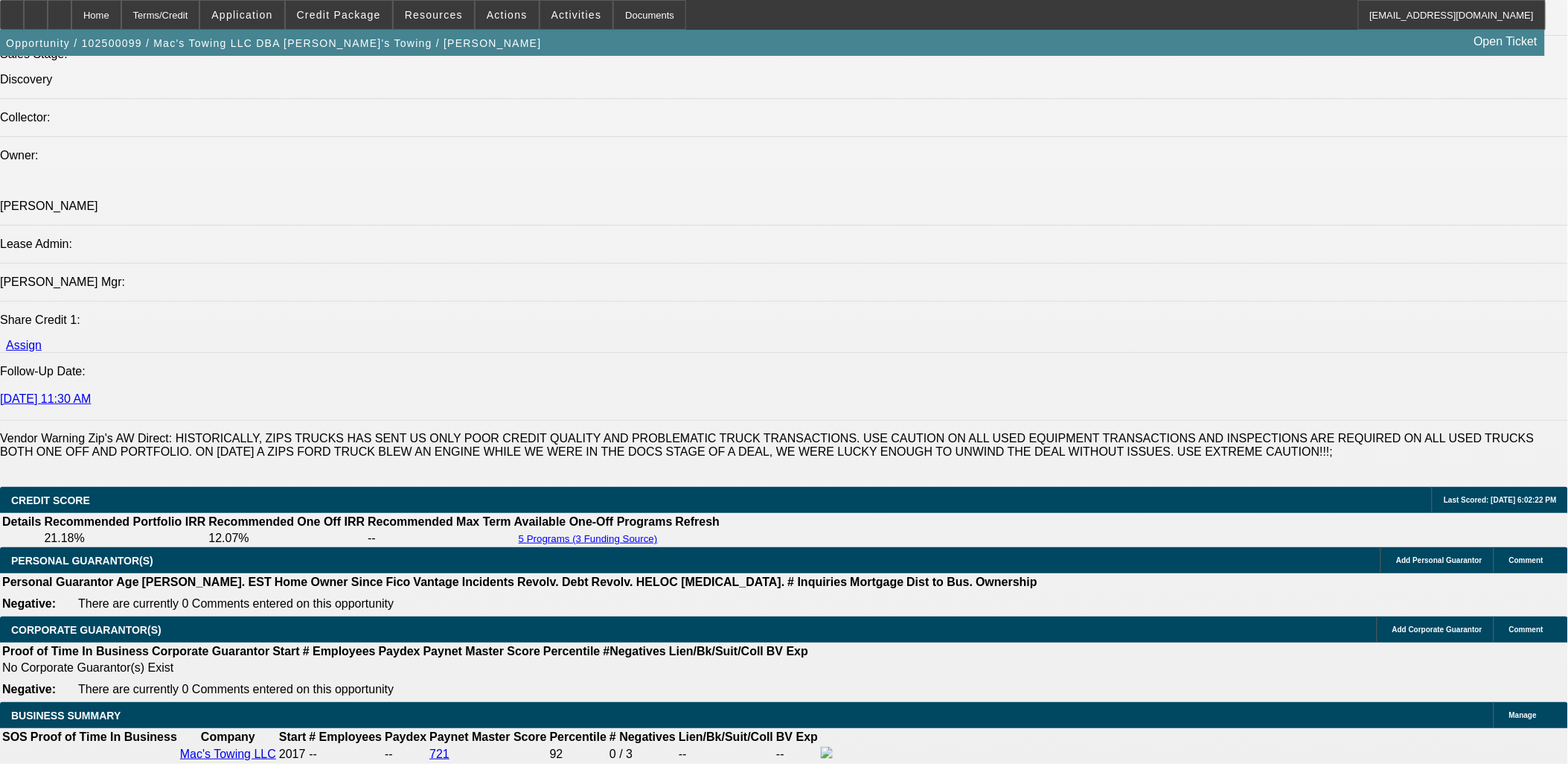
scroll to position [1902, 0]
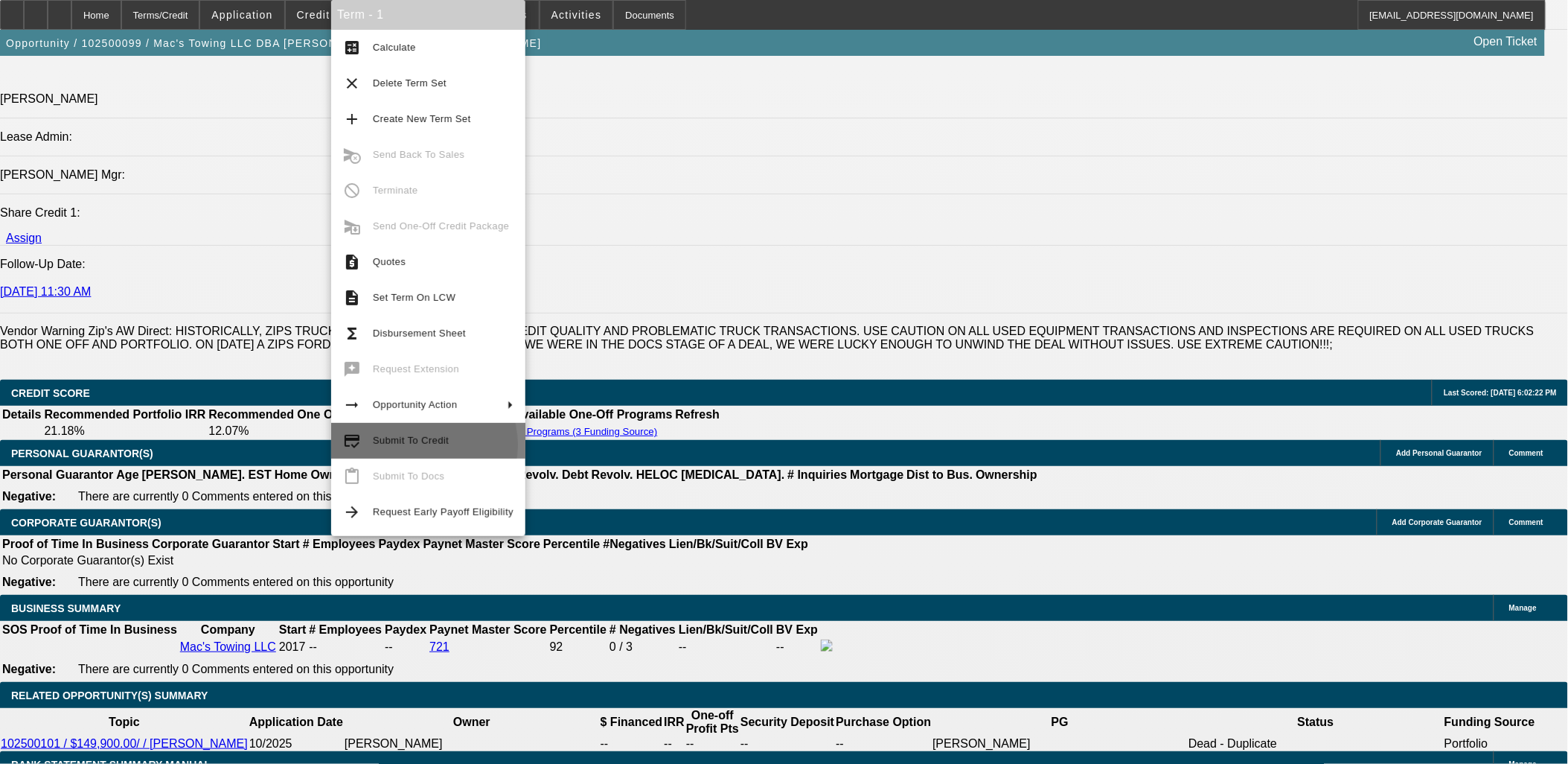
click at [421, 445] on span "Submit To Credit" at bounding box center [444, 441] width 141 height 18
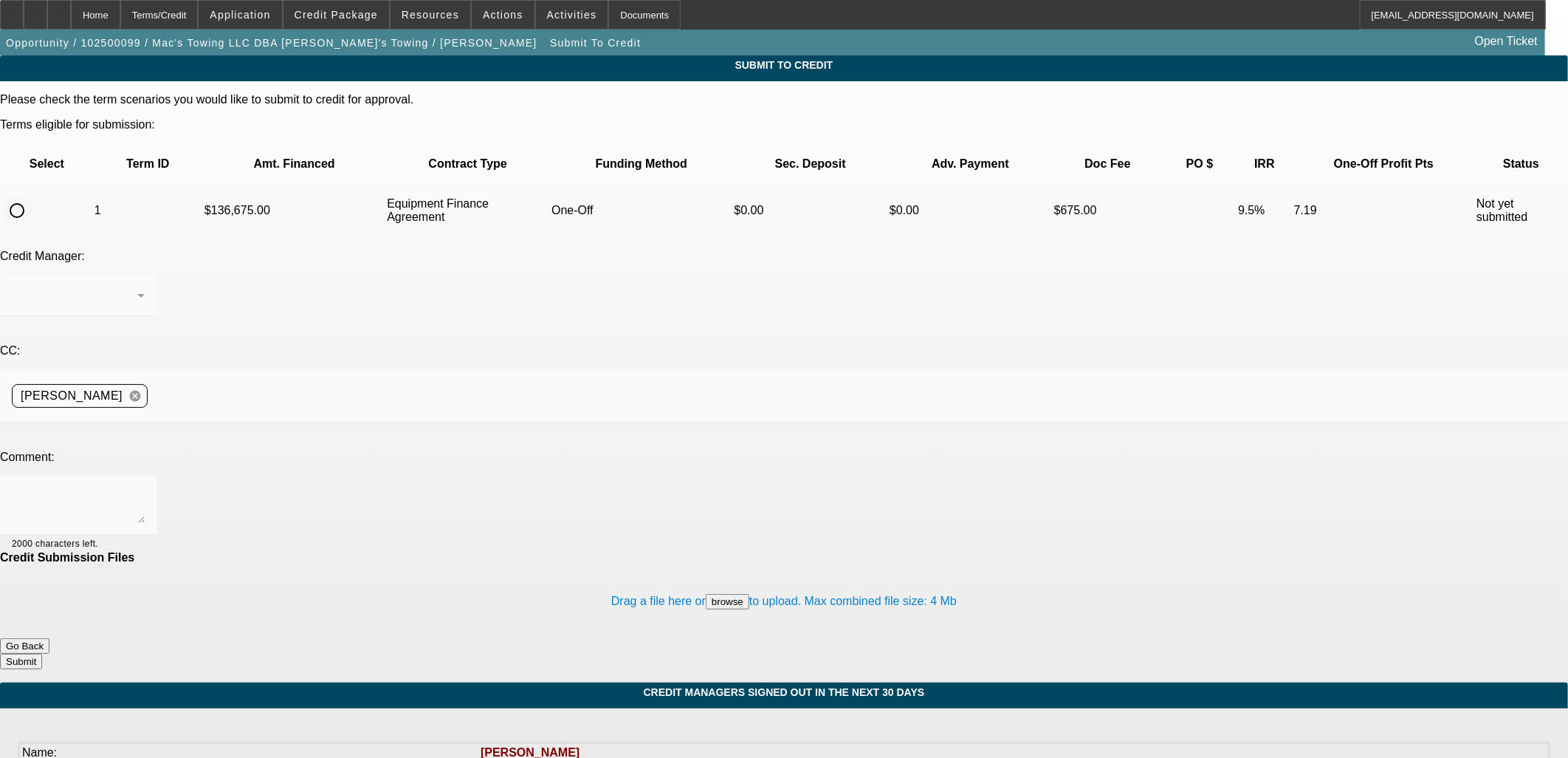
click at [32, 196] on input "radio" at bounding box center [17, 210] width 29 height 29
radio input "true"
click at [145, 487] on textarea at bounding box center [79, 505] width 133 height 36
type textarea "please send for corp only"
click at [42, 654] on button "Submit" at bounding box center [21, 661] width 42 height 15
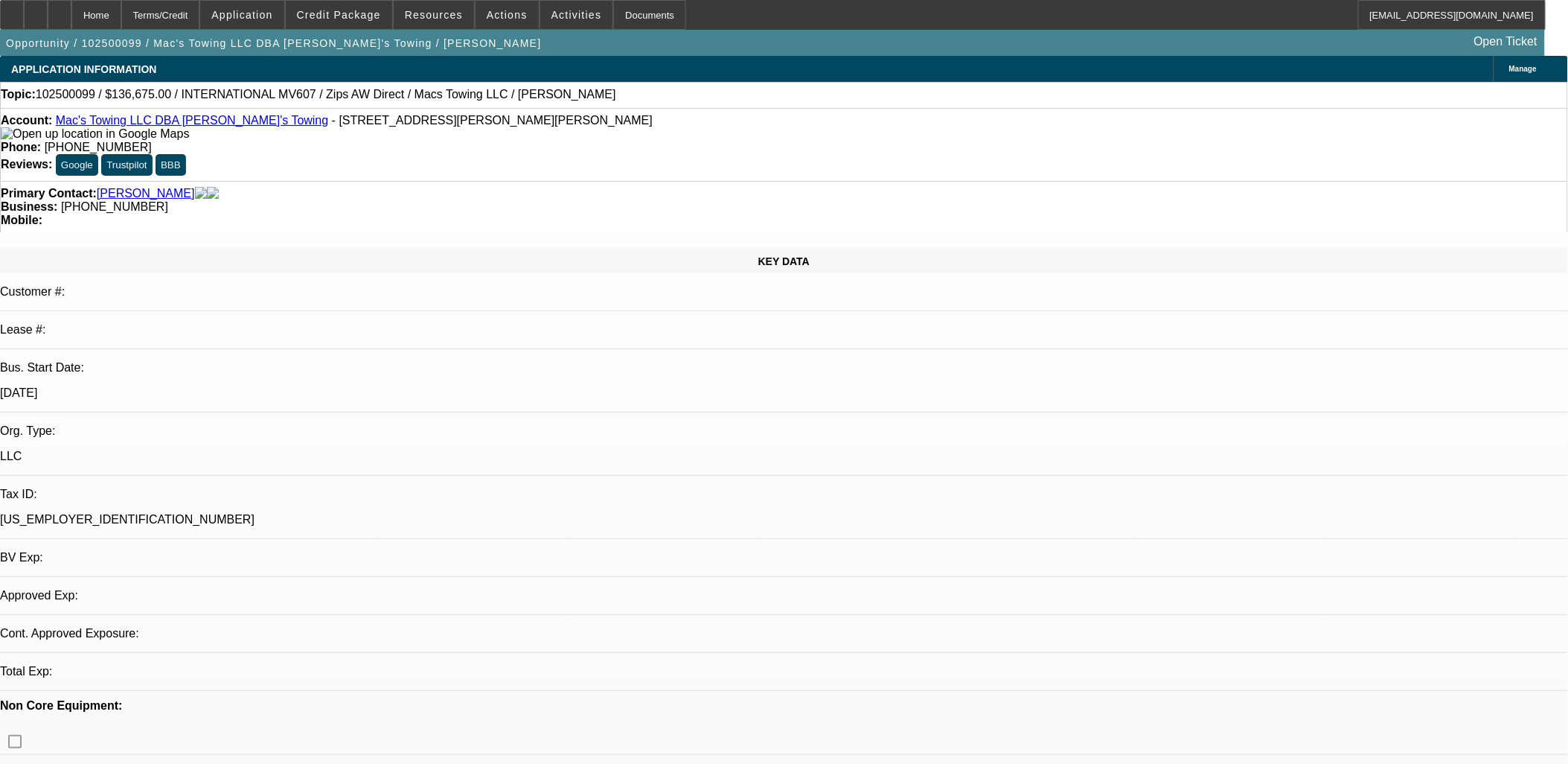
select select "0"
select select "2"
select select "0"
select select "6"
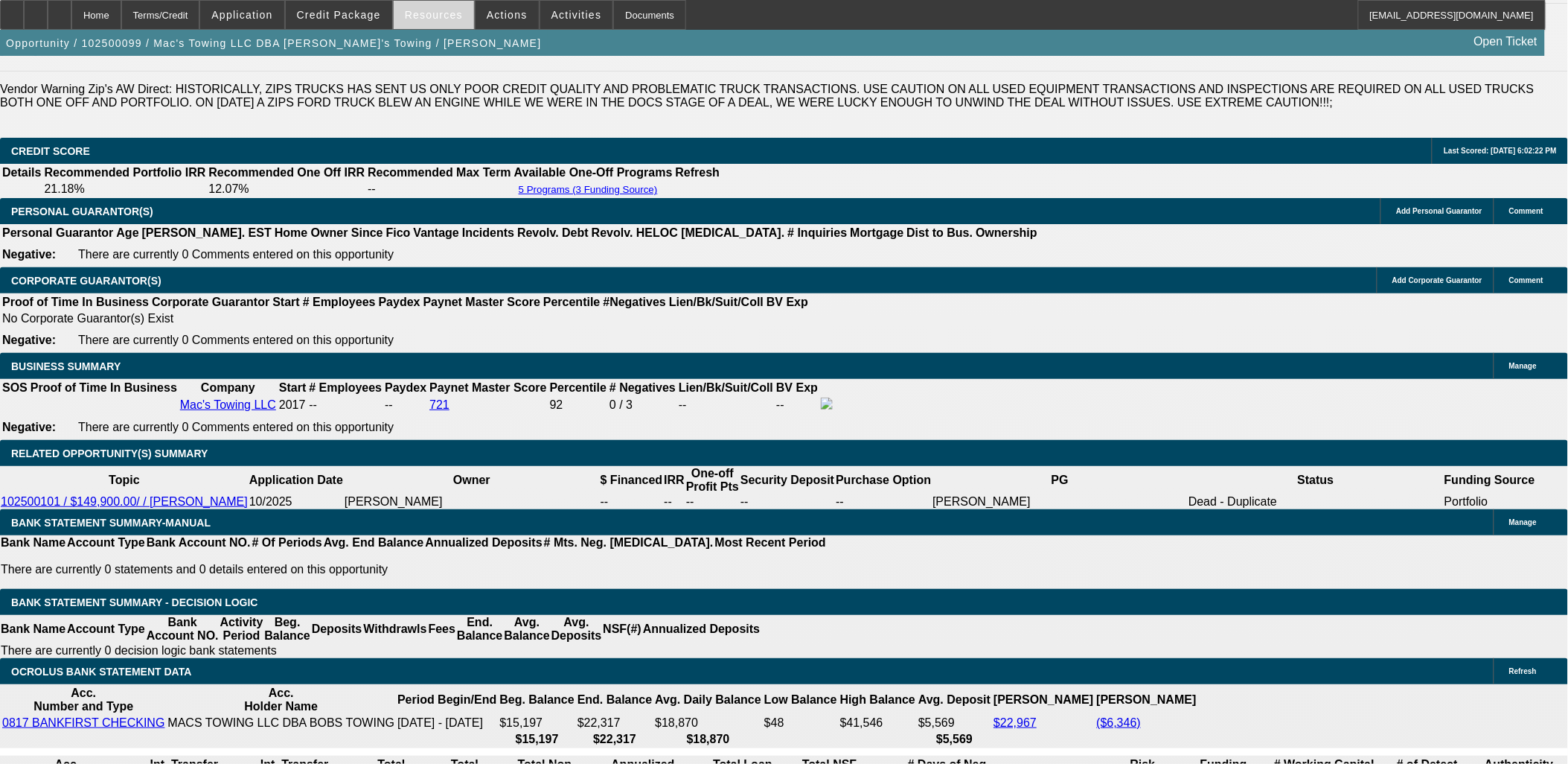
scroll to position [1985, 0]
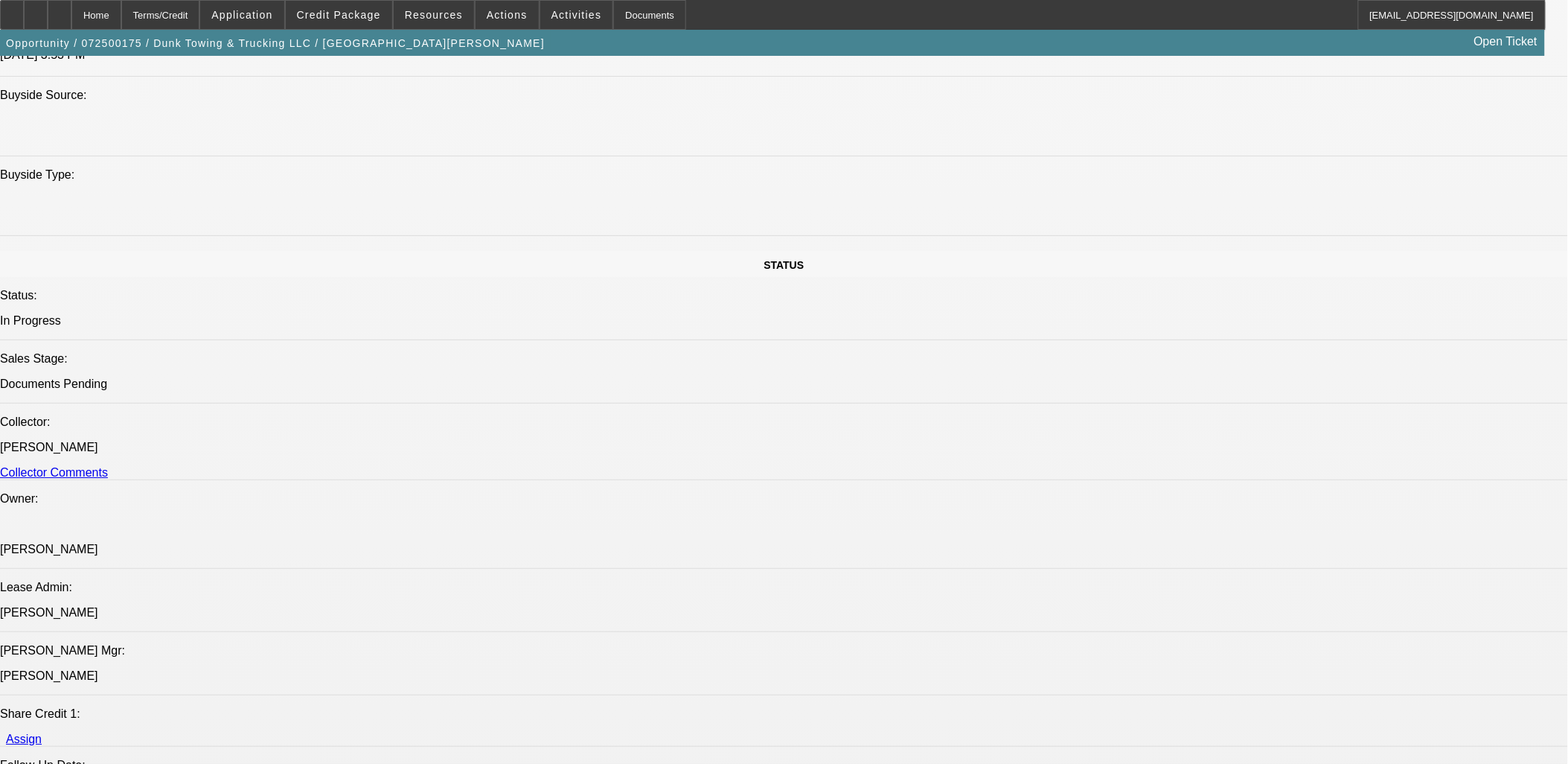
select select "0"
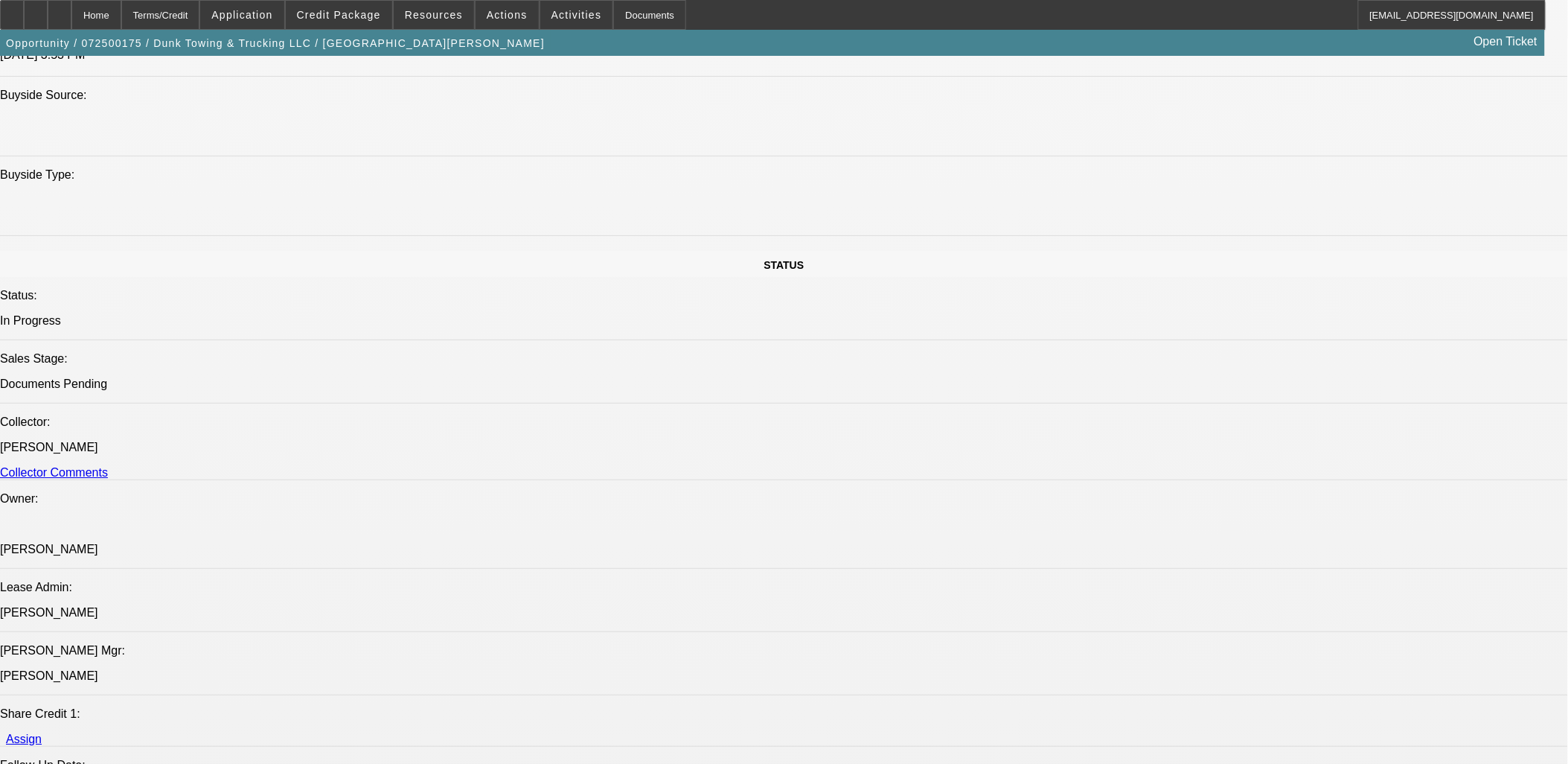
select select "0"
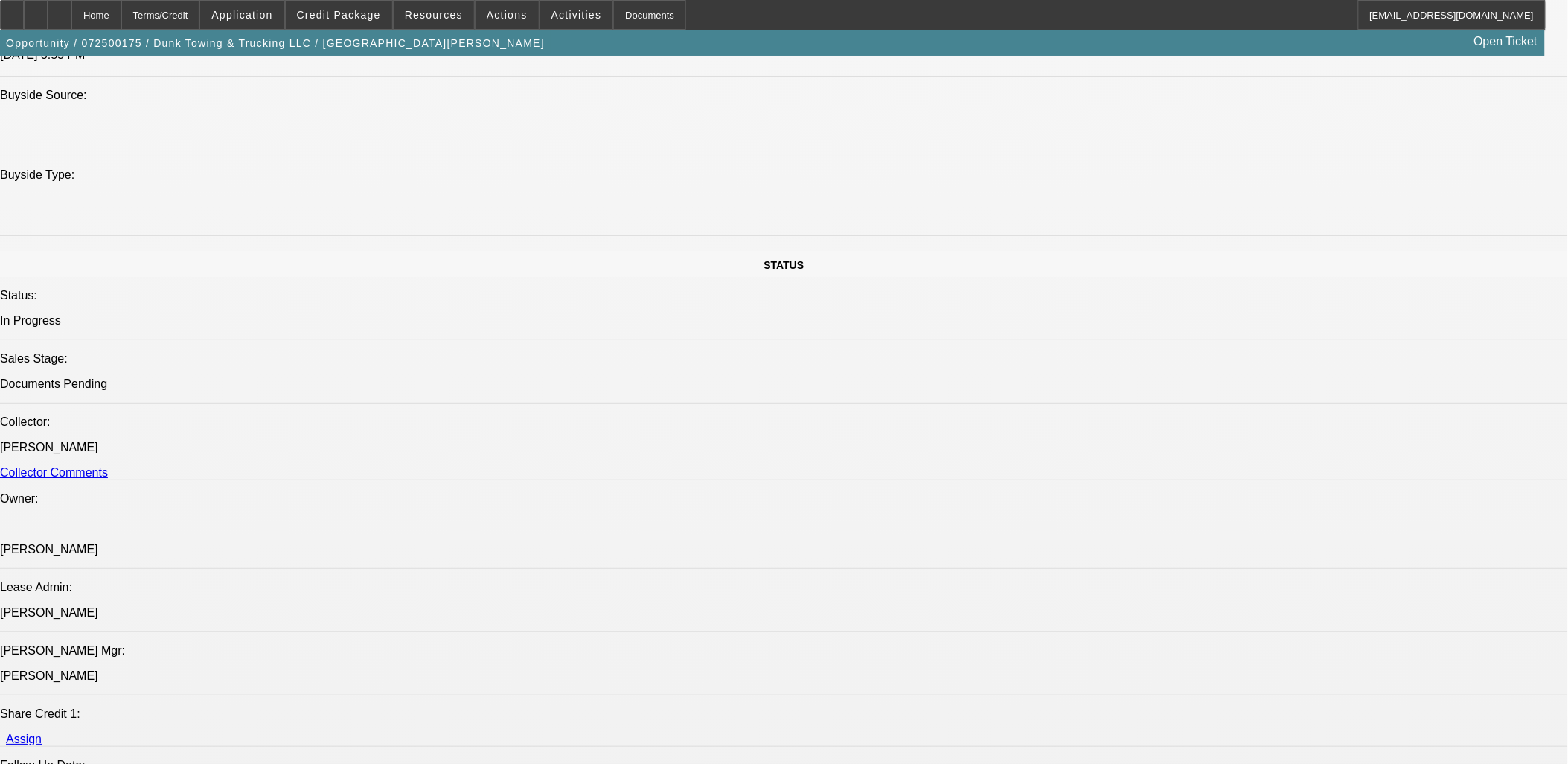
select select "0"
select select "1"
select select "3"
select select "6"
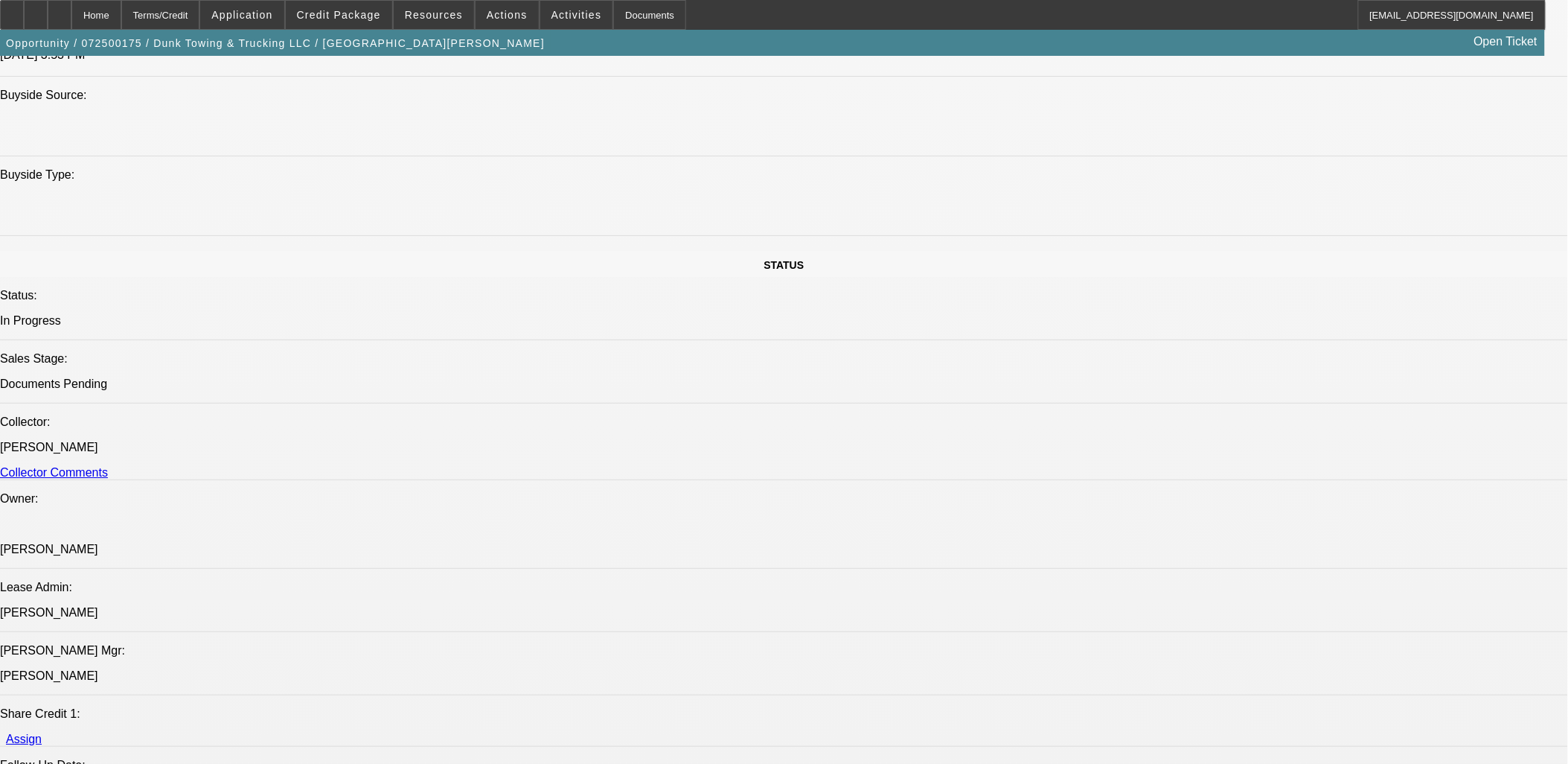
select select "1"
select select "3"
select select "6"
select select "1"
select select "3"
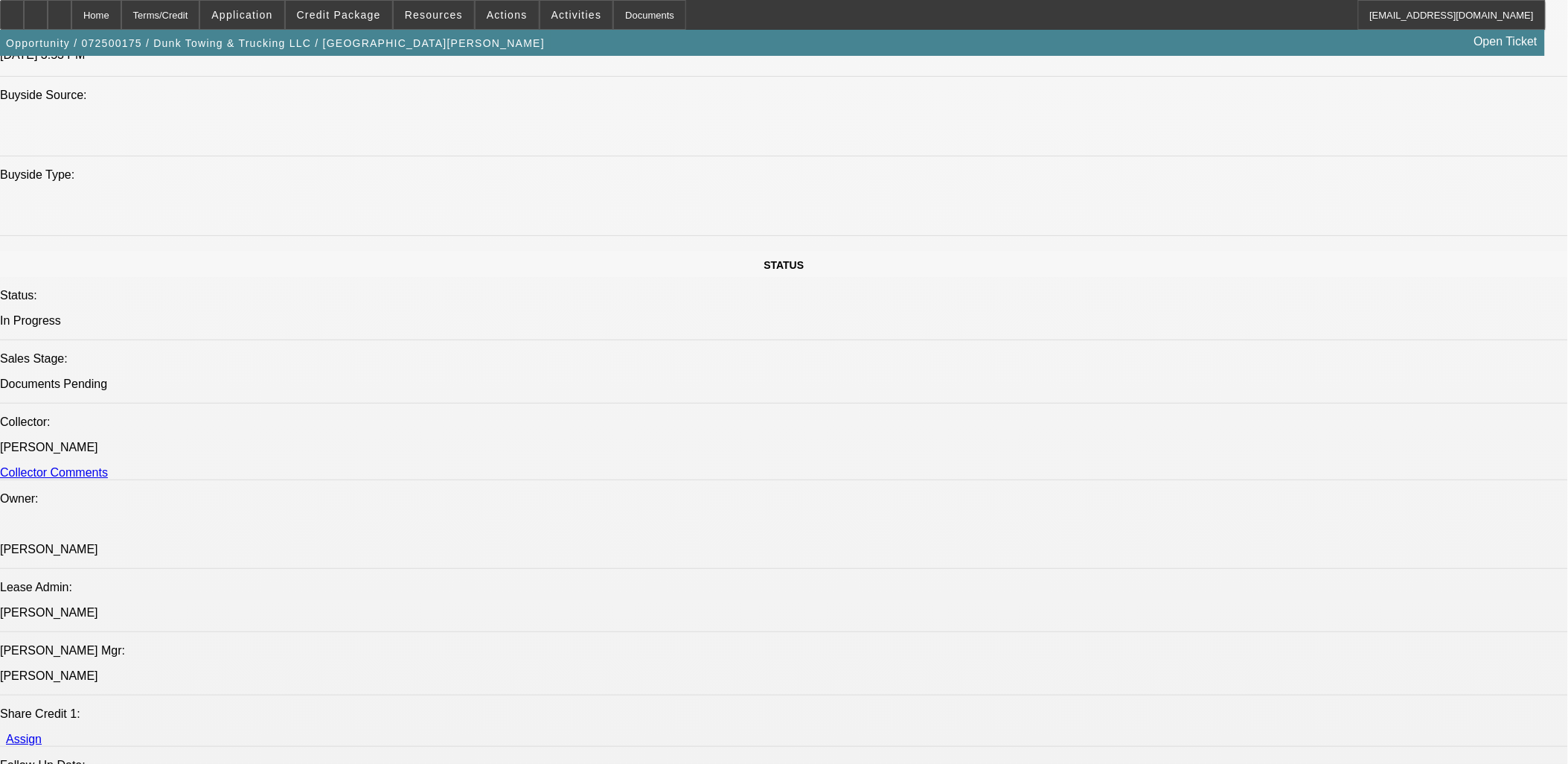
select select "6"
select select "1"
select select "3"
select select "6"
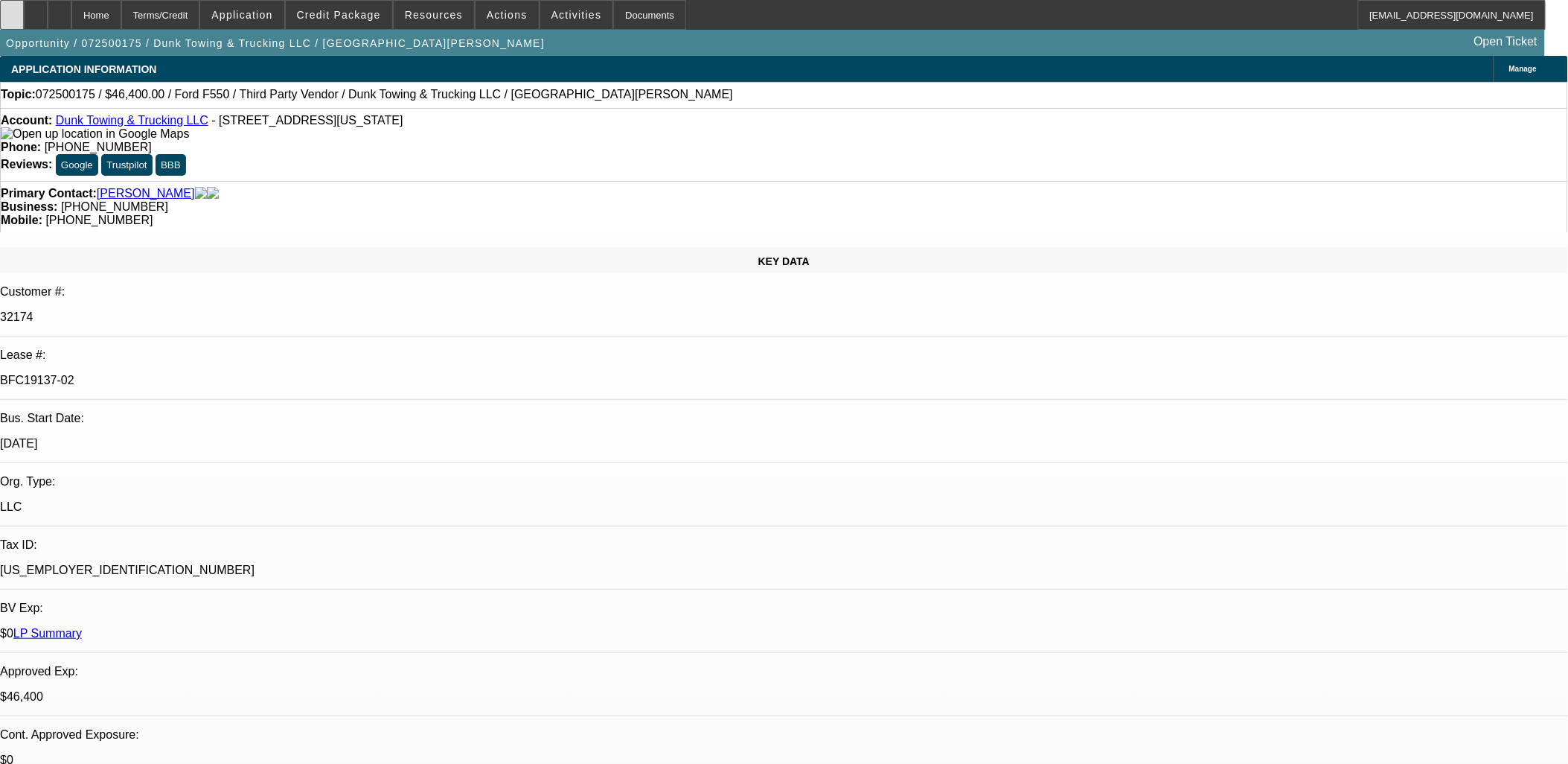
click at [12, 10] on icon at bounding box center [12, 10] width 0 height 0
click at [363, 20] on span at bounding box center [339, 15] width 106 height 36
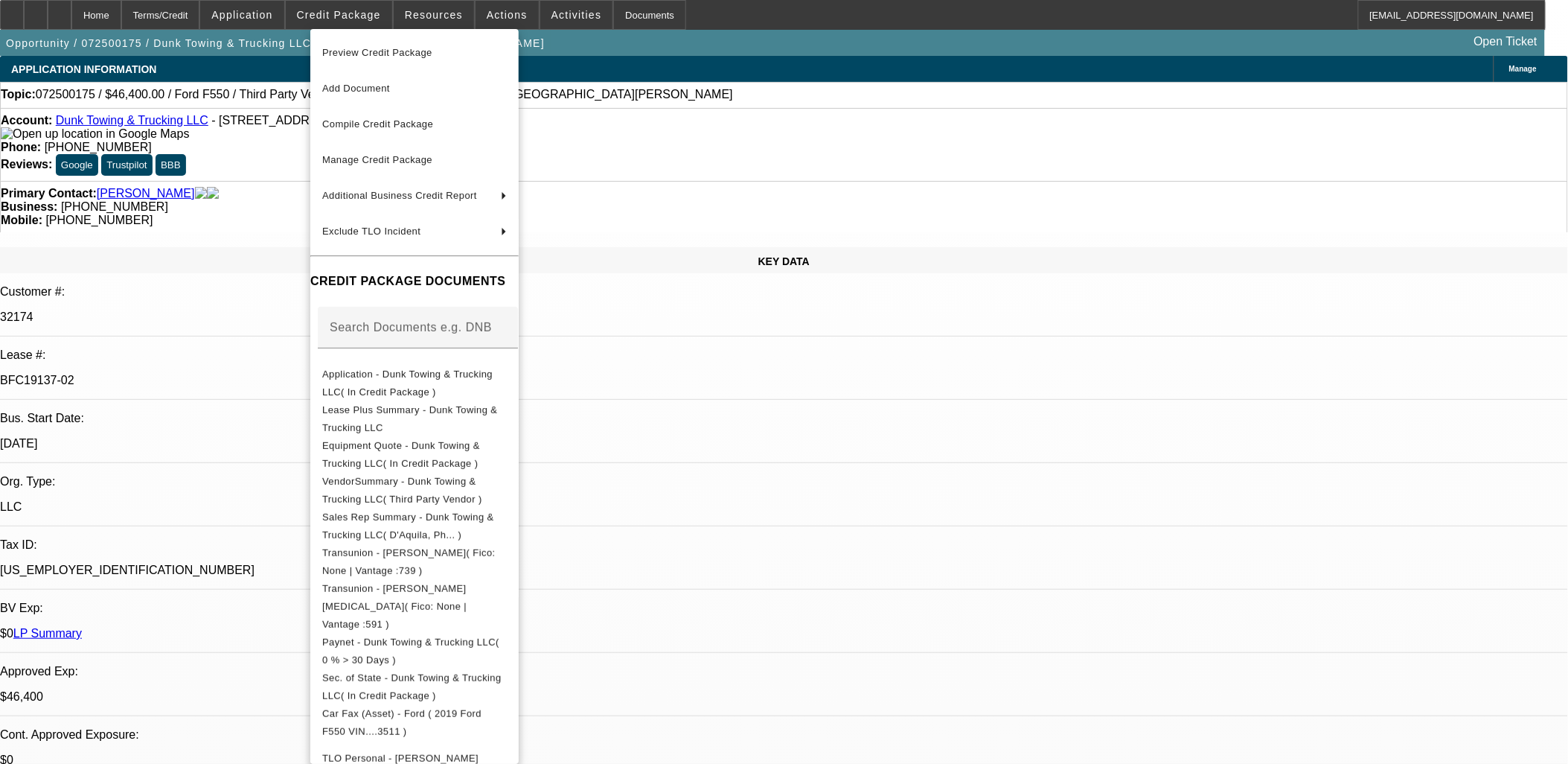
scroll to position [400, 0]
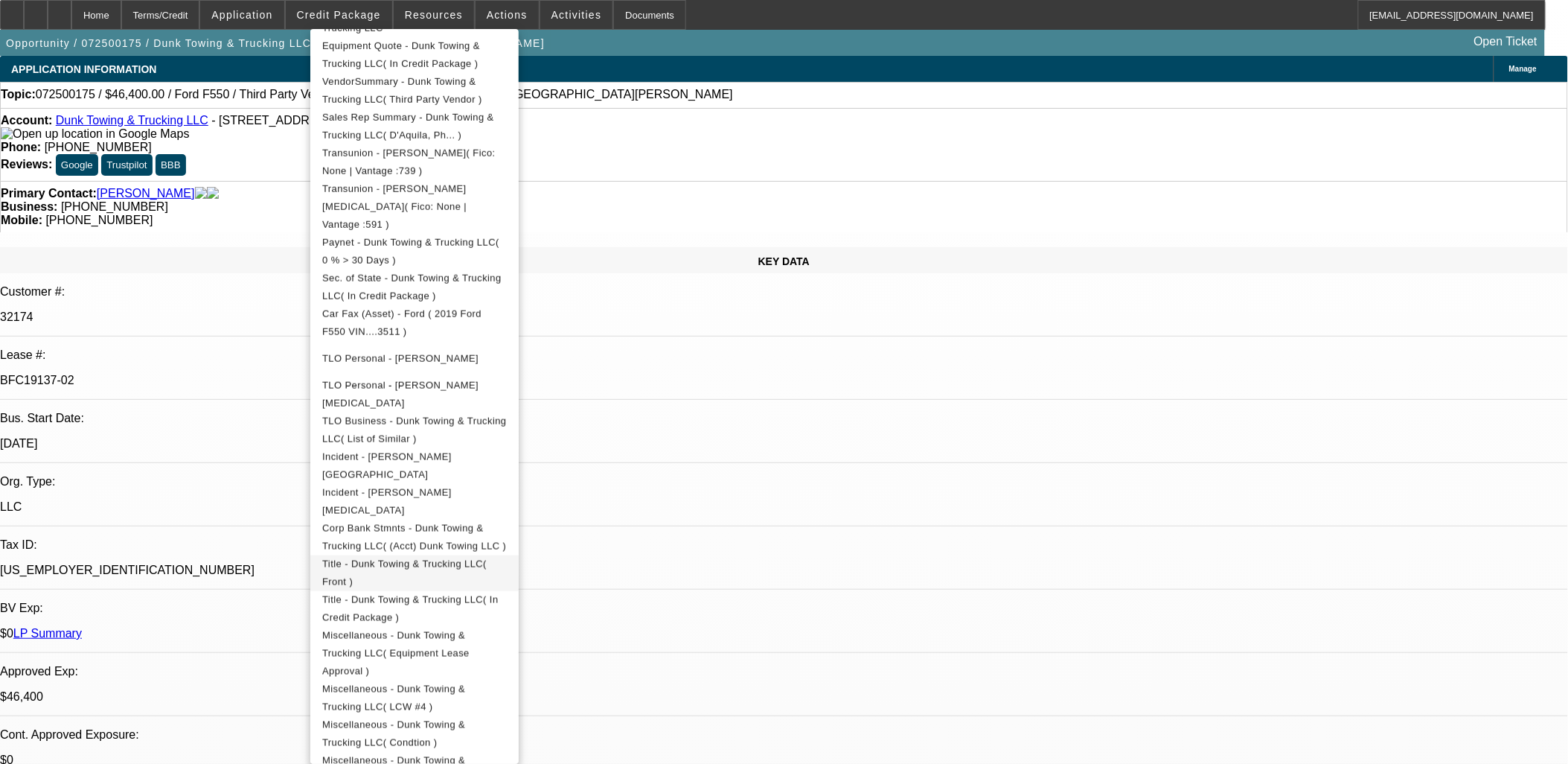
click at [471, 558] on span "Title - Dunk Towing & Trucking LLC( Front )" at bounding box center [404, 572] width 164 height 29
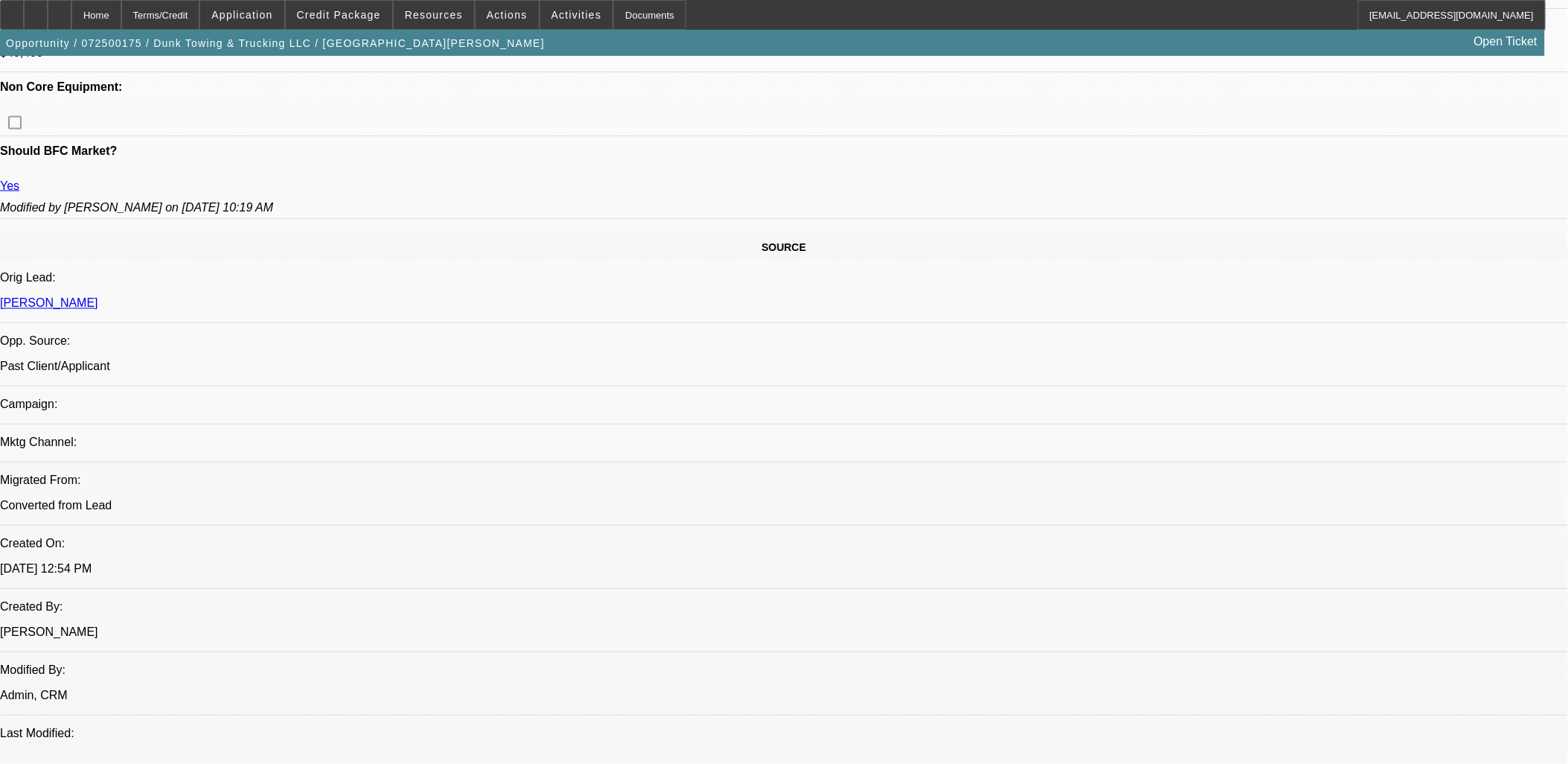
scroll to position [827, 0]
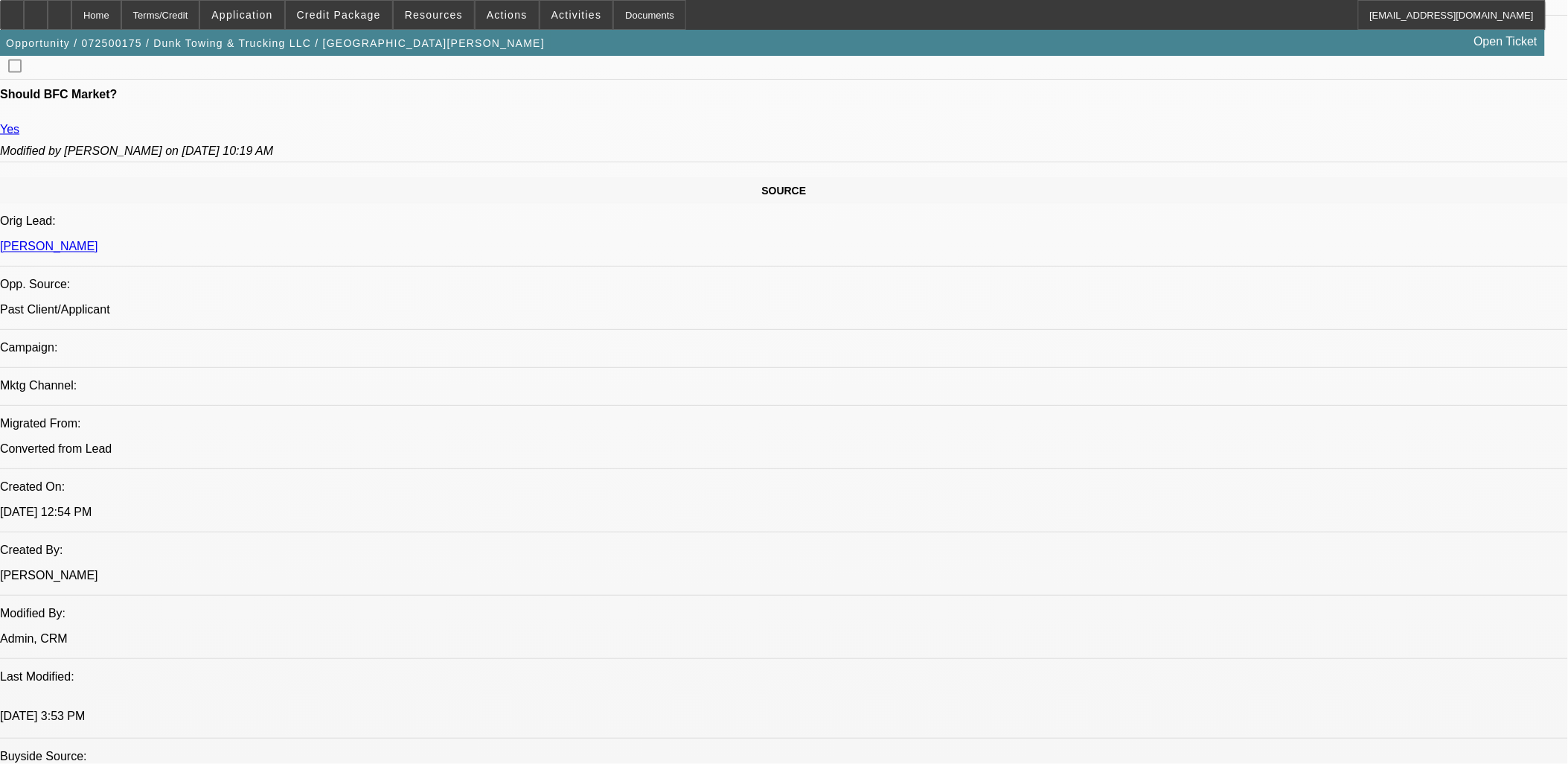
click at [360, 13] on span "Credit Package" at bounding box center [339, 15] width 84 height 12
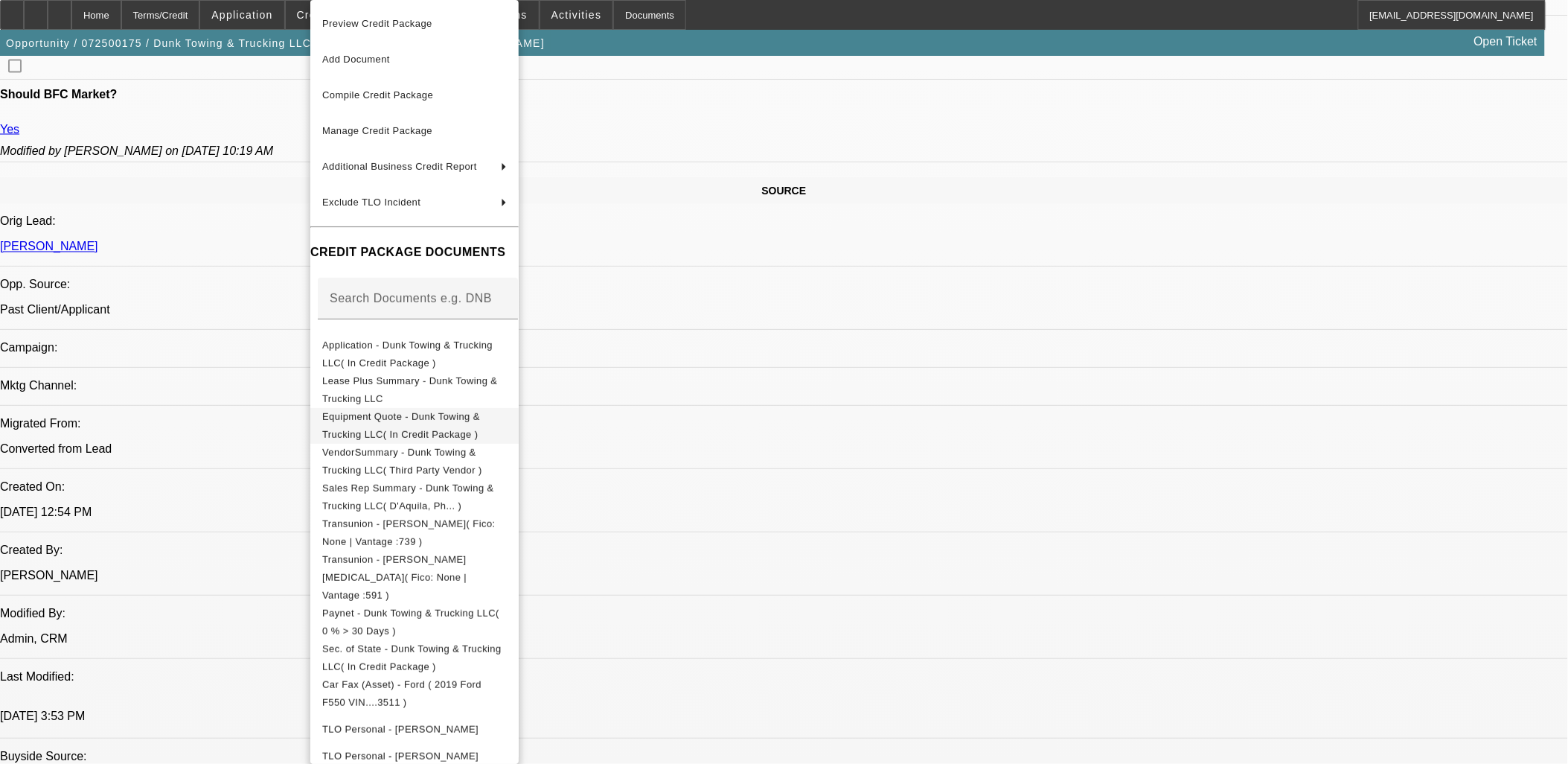
click at [417, 412] on span "Equipment Quote - Dunk Towing & Trucking LLC( In Credit Package )" at bounding box center [414, 426] width 184 height 36
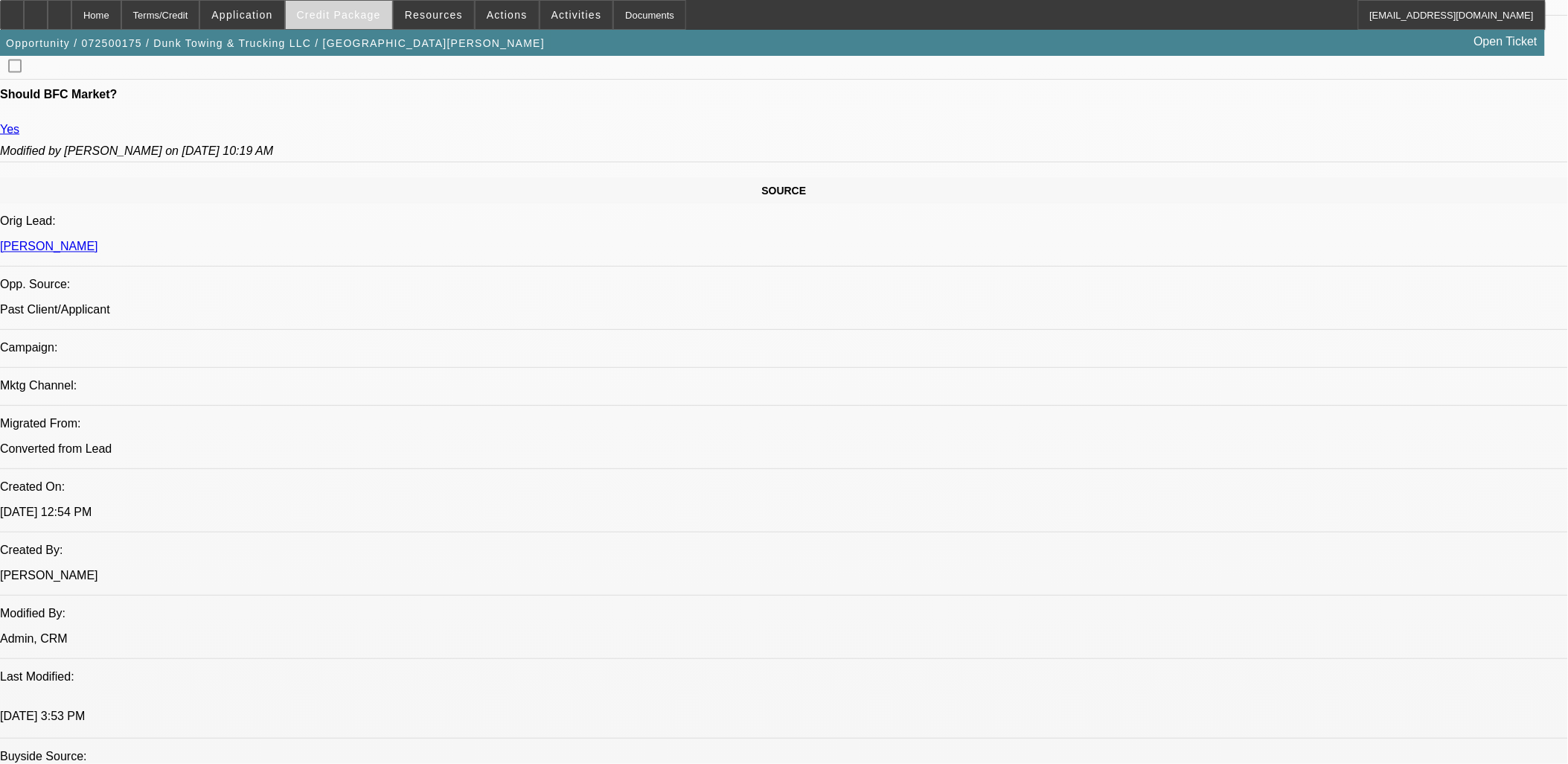
click at [368, 13] on span "Credit Package" at bounding box center [339, 15] width 84 height 12
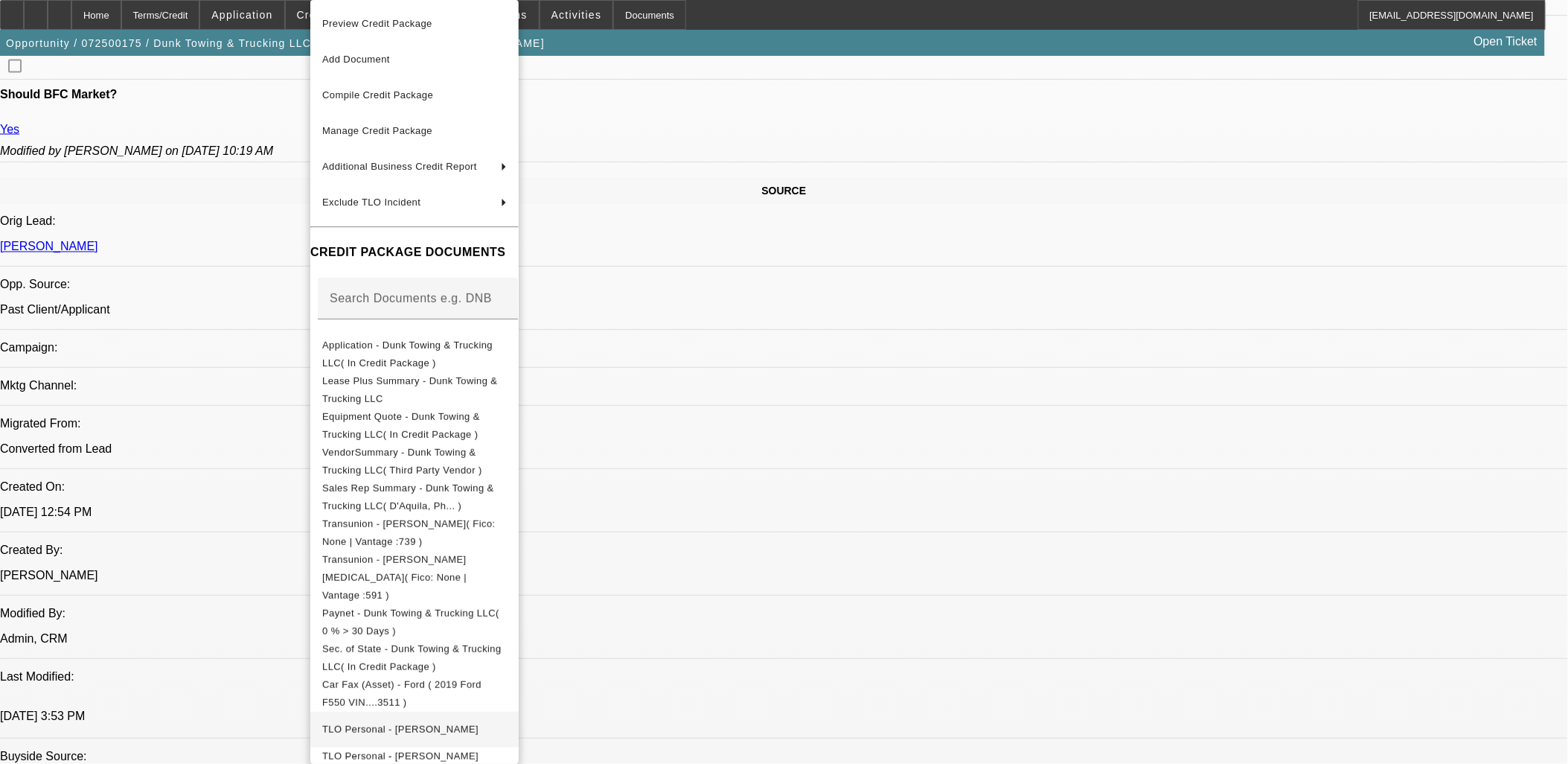
scroll to position [370, 0]
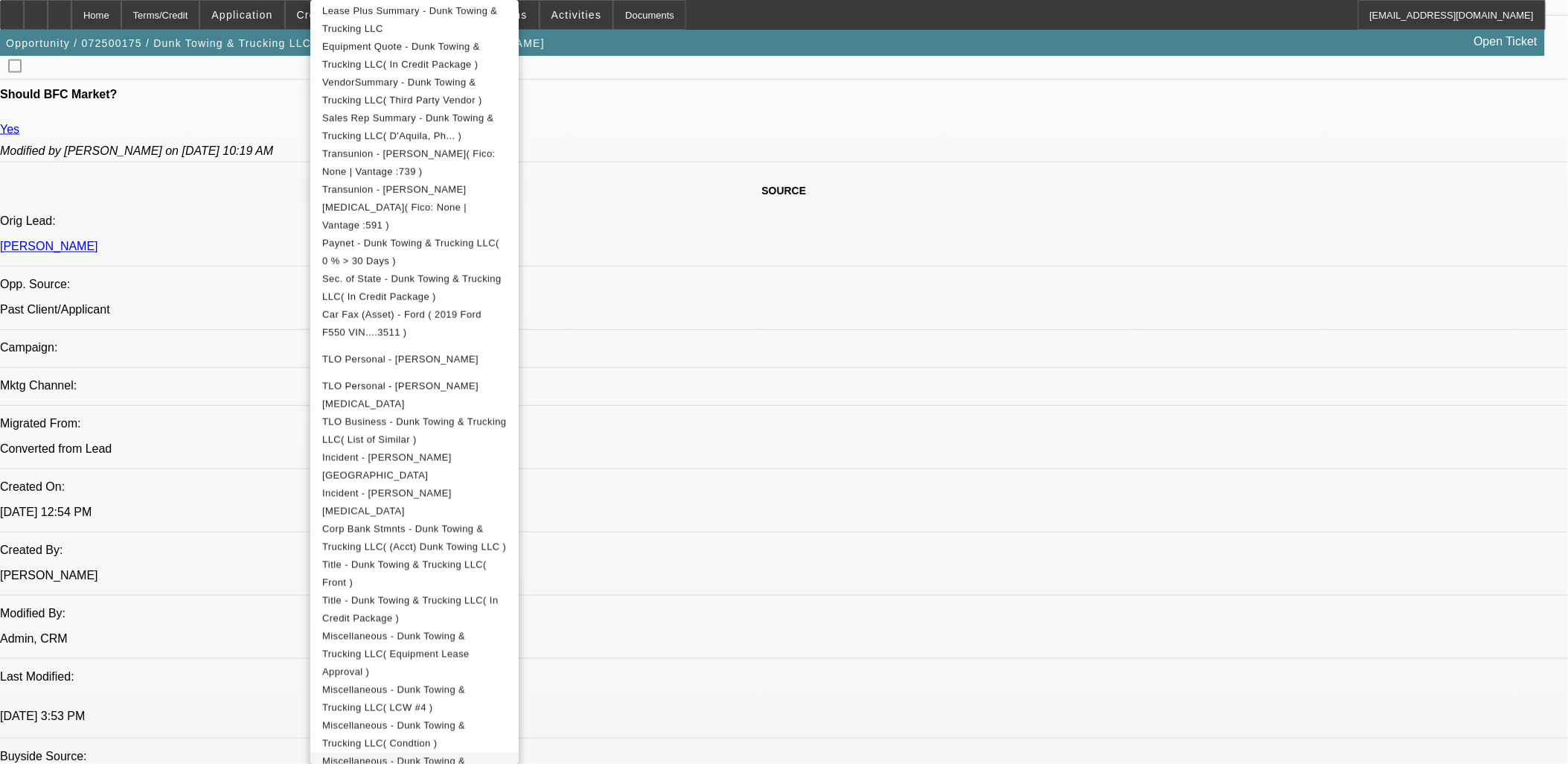
click at [465, 756] on span "Miscellaneous - Dunk Towing & Trucking LLC( PPI 1 )" at bounding box center [394, 770] width 143 height 29
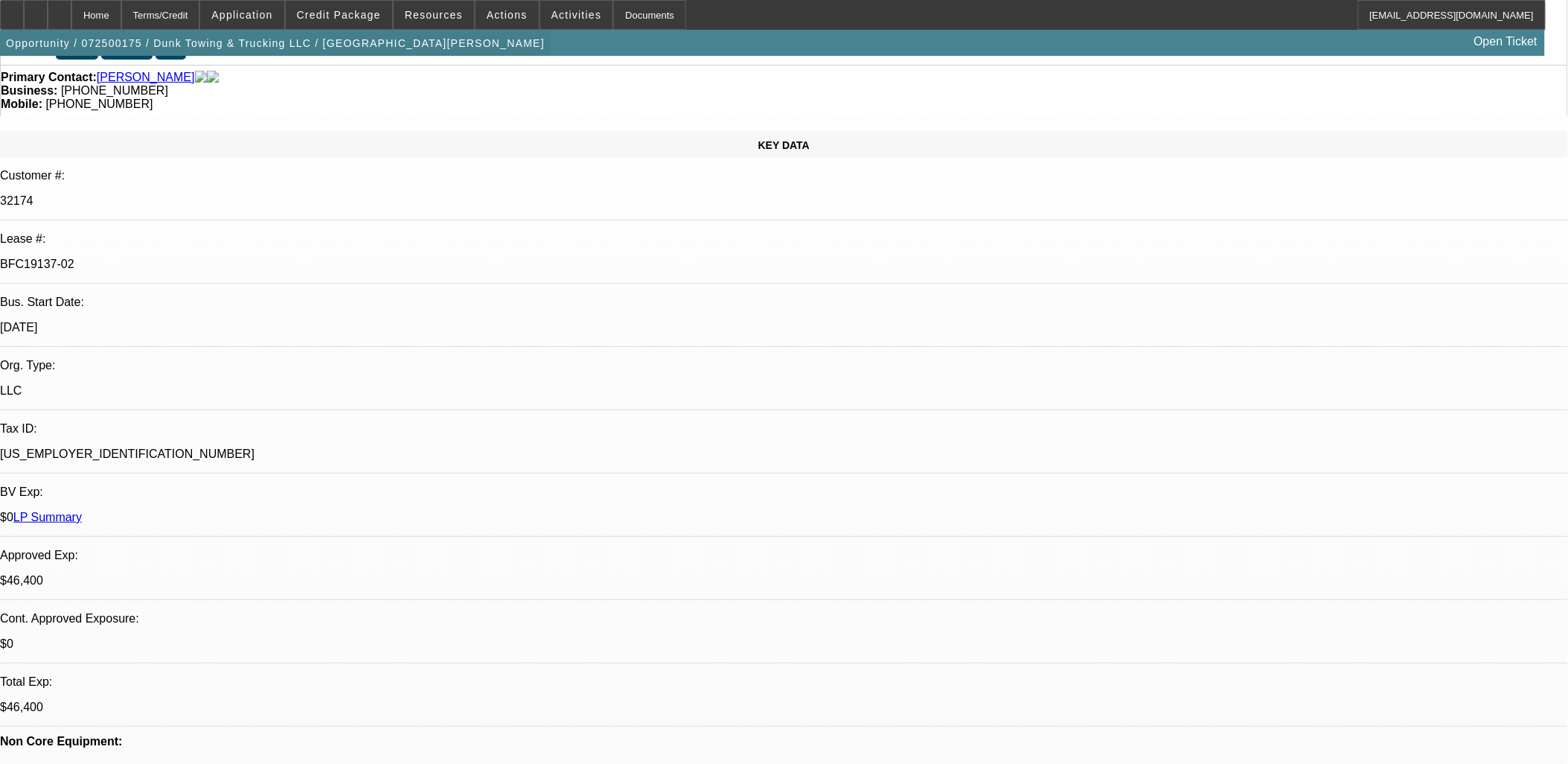
scroll to position [0, 0]
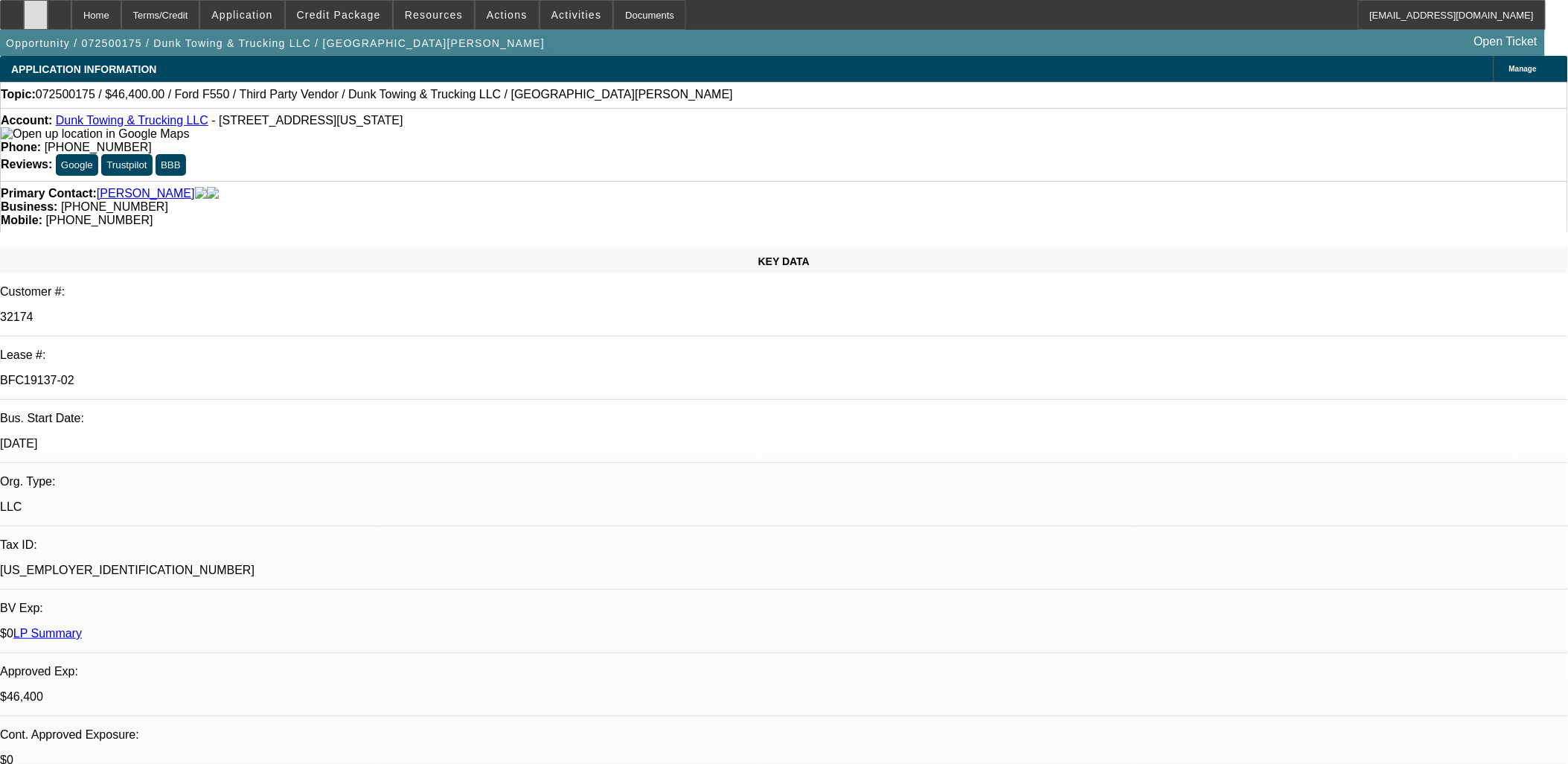
click at [47, 23] on div at bounding box center [35, 15] width 24 height 29
click at [355, 20] on span "Credit Package" at bounding box center [339, 15] width 84 height 12
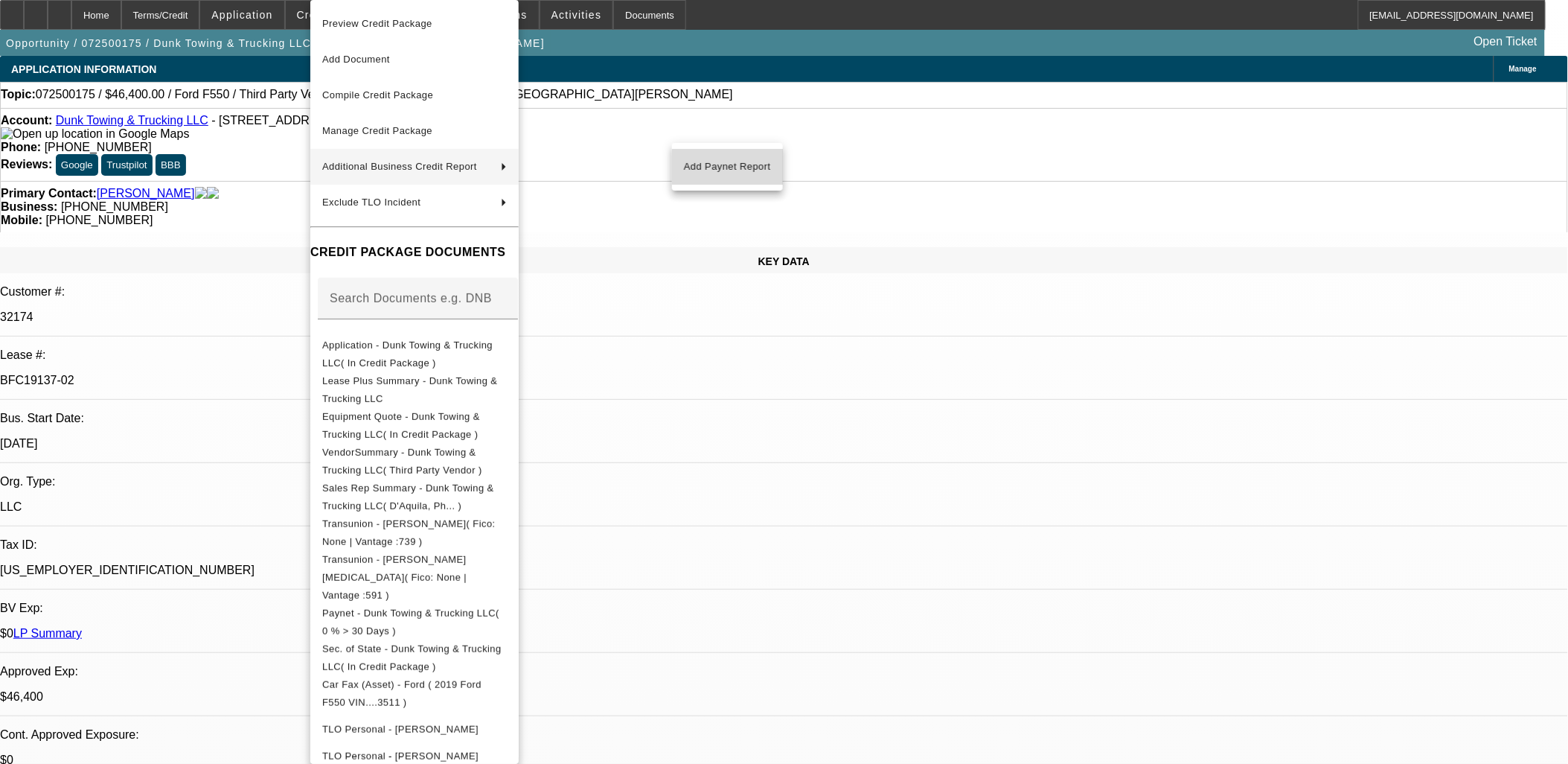
click at [730, 160] on span "Add Paynet Report" at bounding box center [728, 167] width 87 height 18
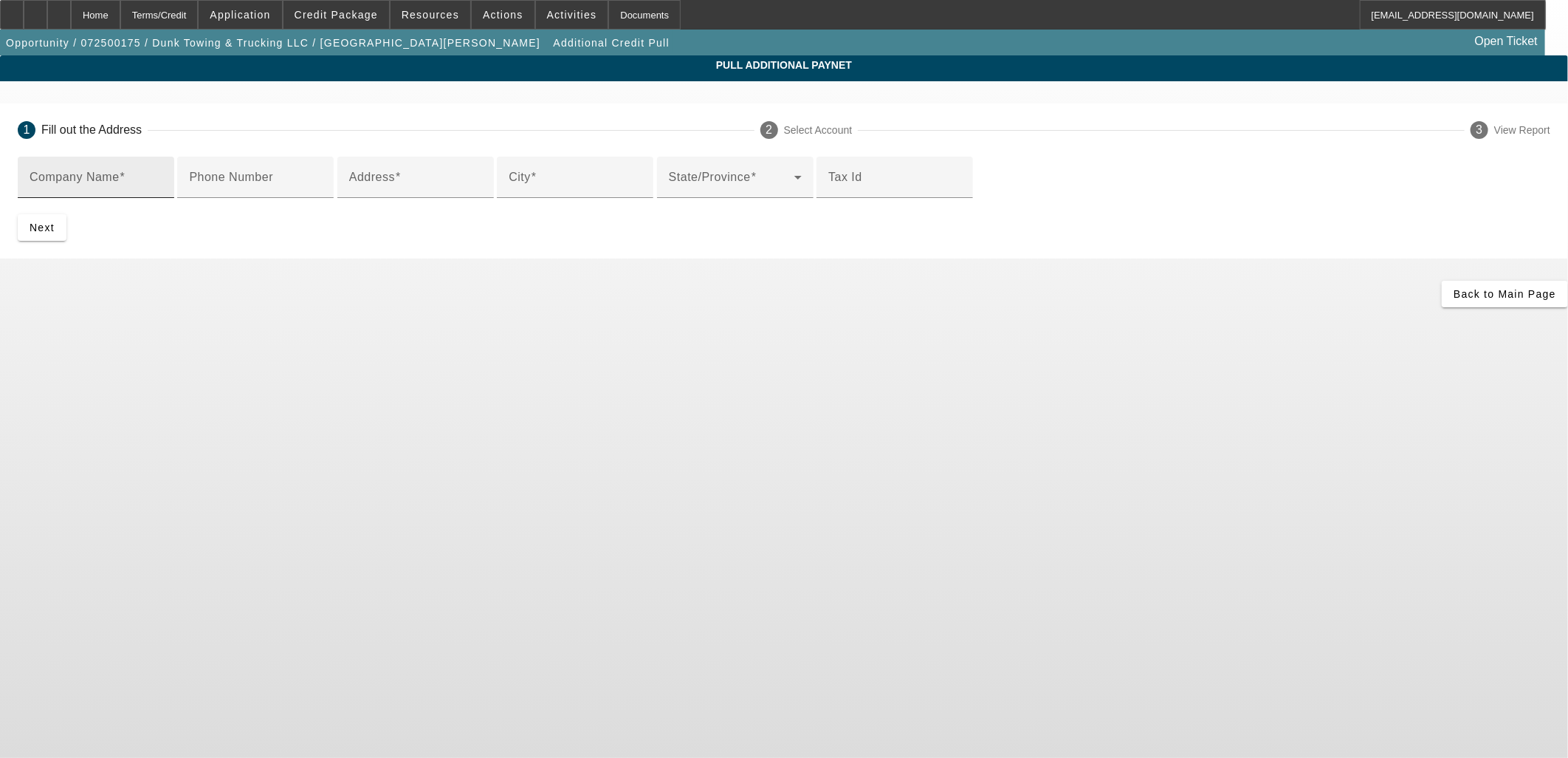
click at [162, 183] on input "Company Name" at bounding box center [96, 184] width 133 height 18
type input "A"
click at [119, 183] on mat-label "Company Name" at bounding box center [74, 176] width 90 height 12
click at [162, 183] on input "Company Name" at bounding box center [96, 184] width 133 height 18
type input "Maynards Towing LLC"
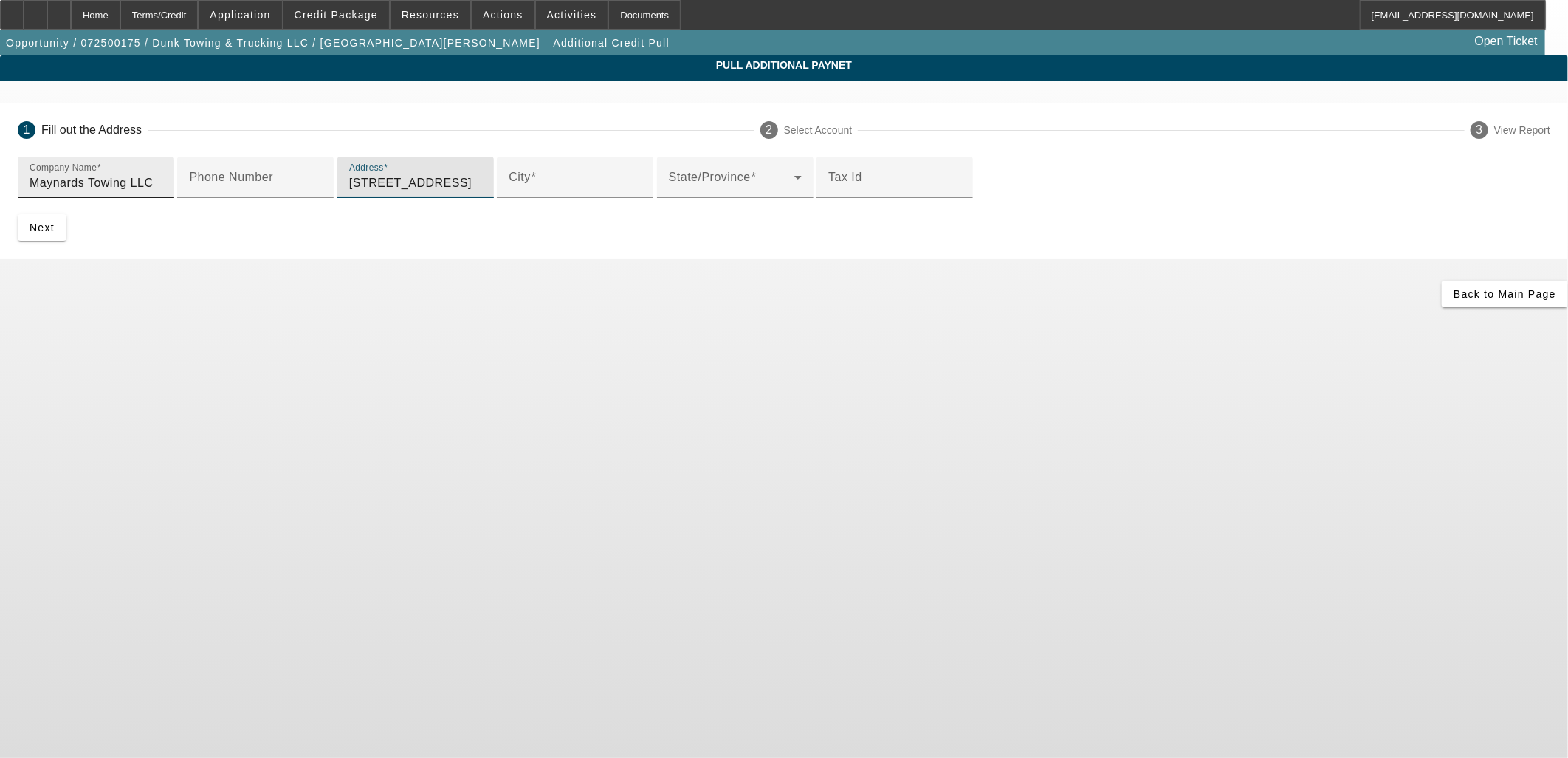
type input "2997 Westerville rd"
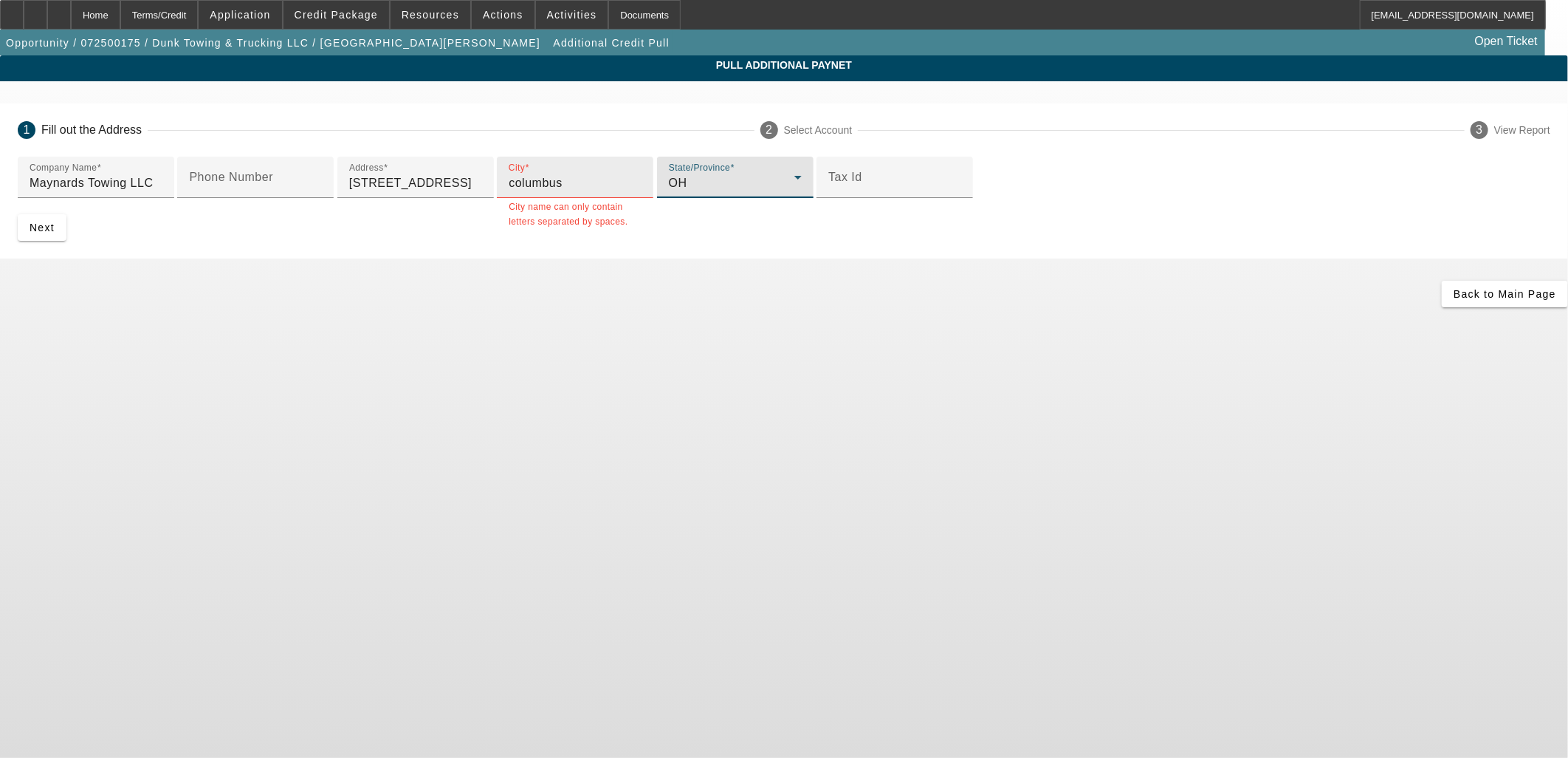
click at [508, 192] on input "columbus" at bounding box center [575, 184] width 133 height 18
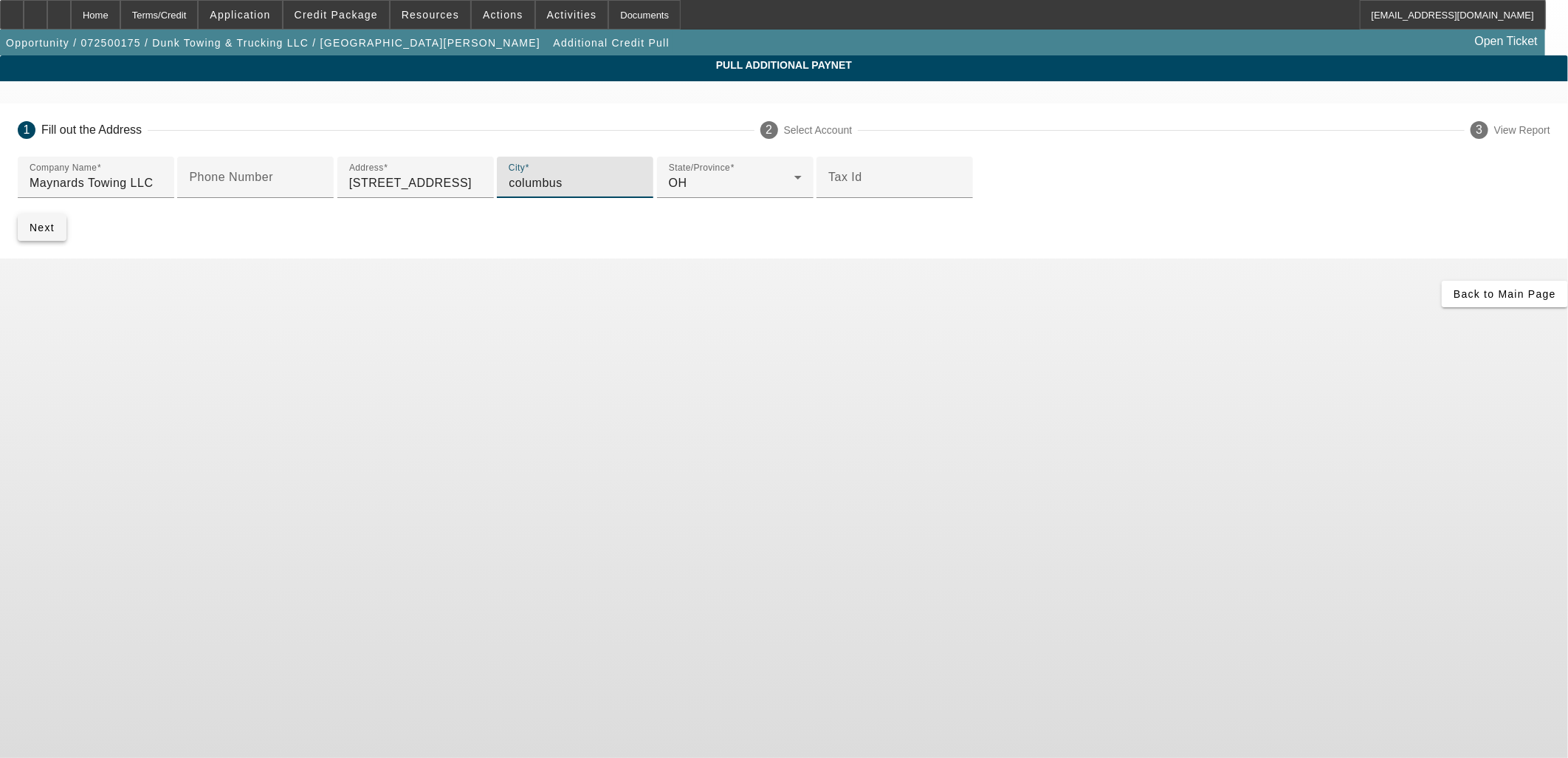
type input "columbus"
click at [54, 233] on span "Next" at bounding box center [41, 227] width 25 height 12
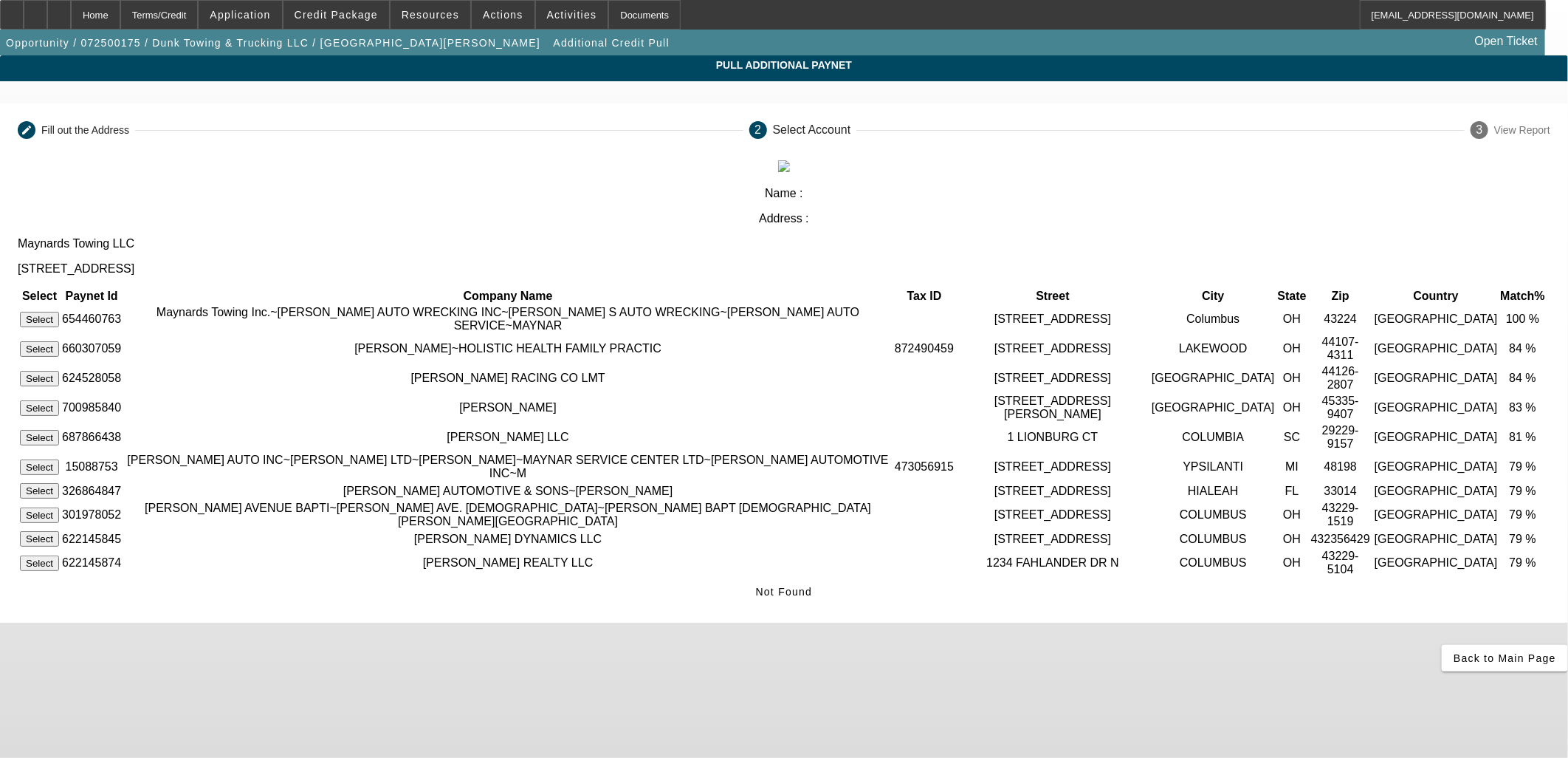
click at [59, 312] on button "Select" at bounding box center [40, 319] width 39 height 15
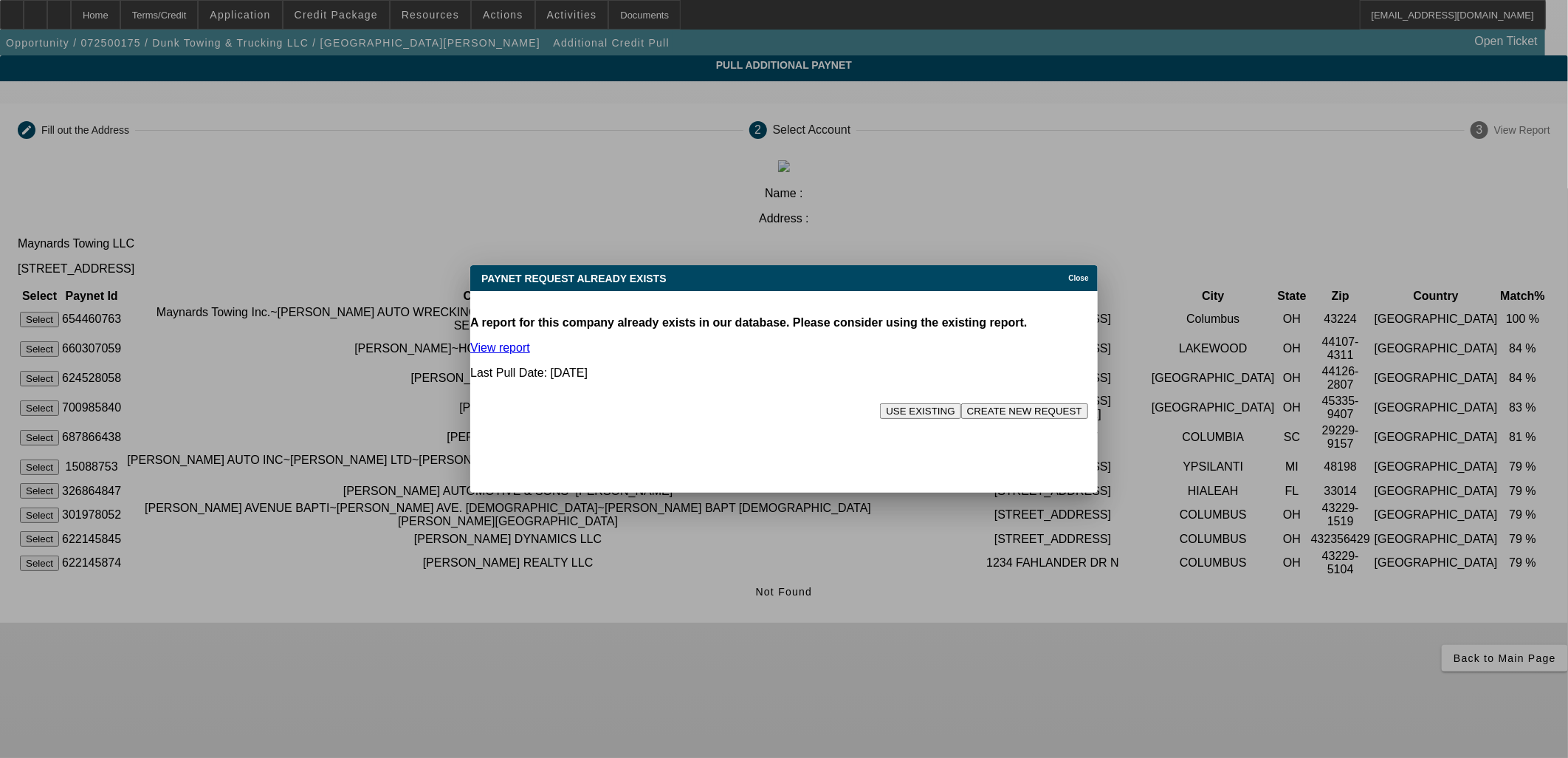
click at [983, 403] on button "CREATE NEW REQUEST" at bounding box center [1025, 410] width 127 height 15
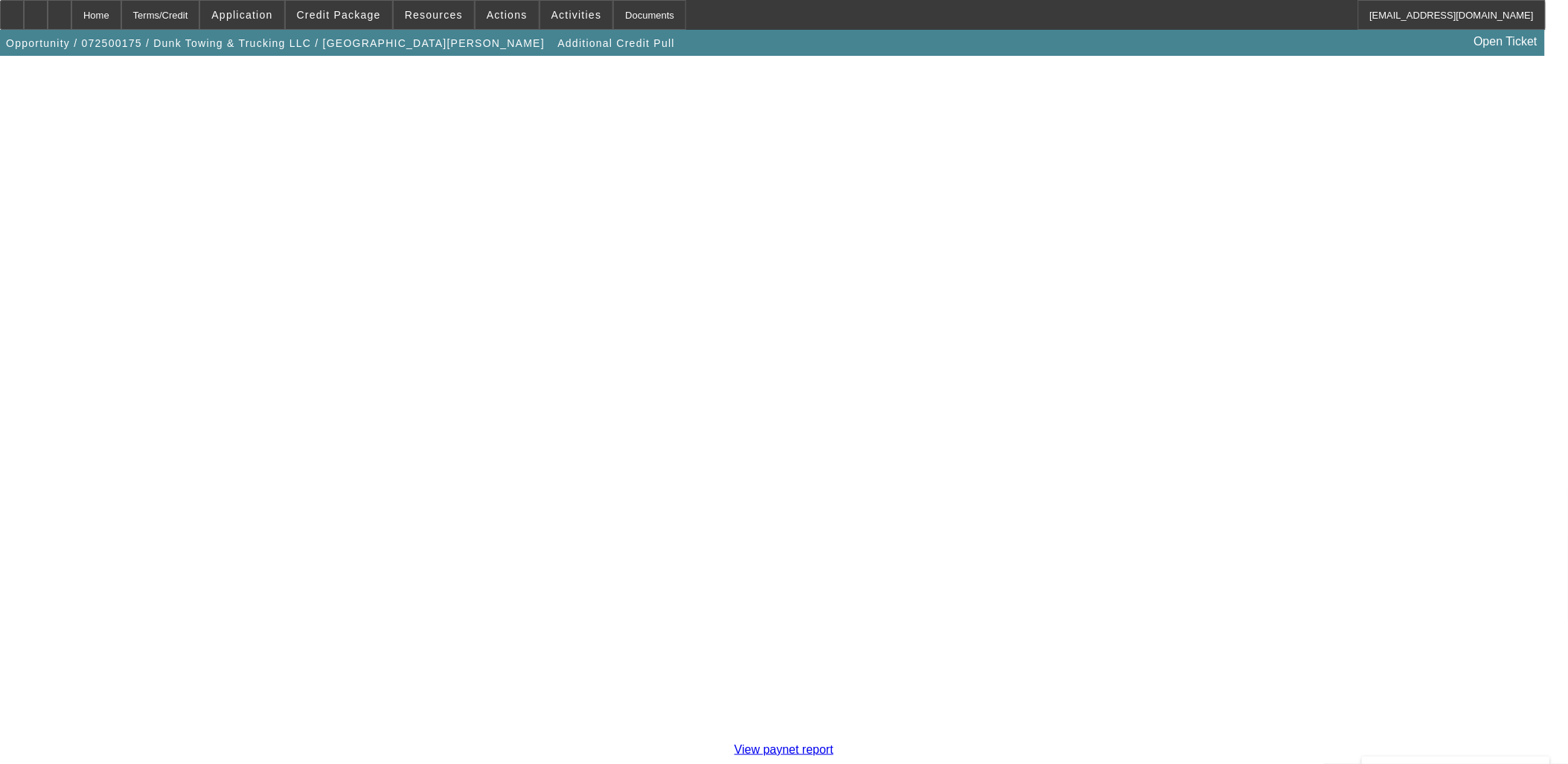
scroll to position [259, 0]
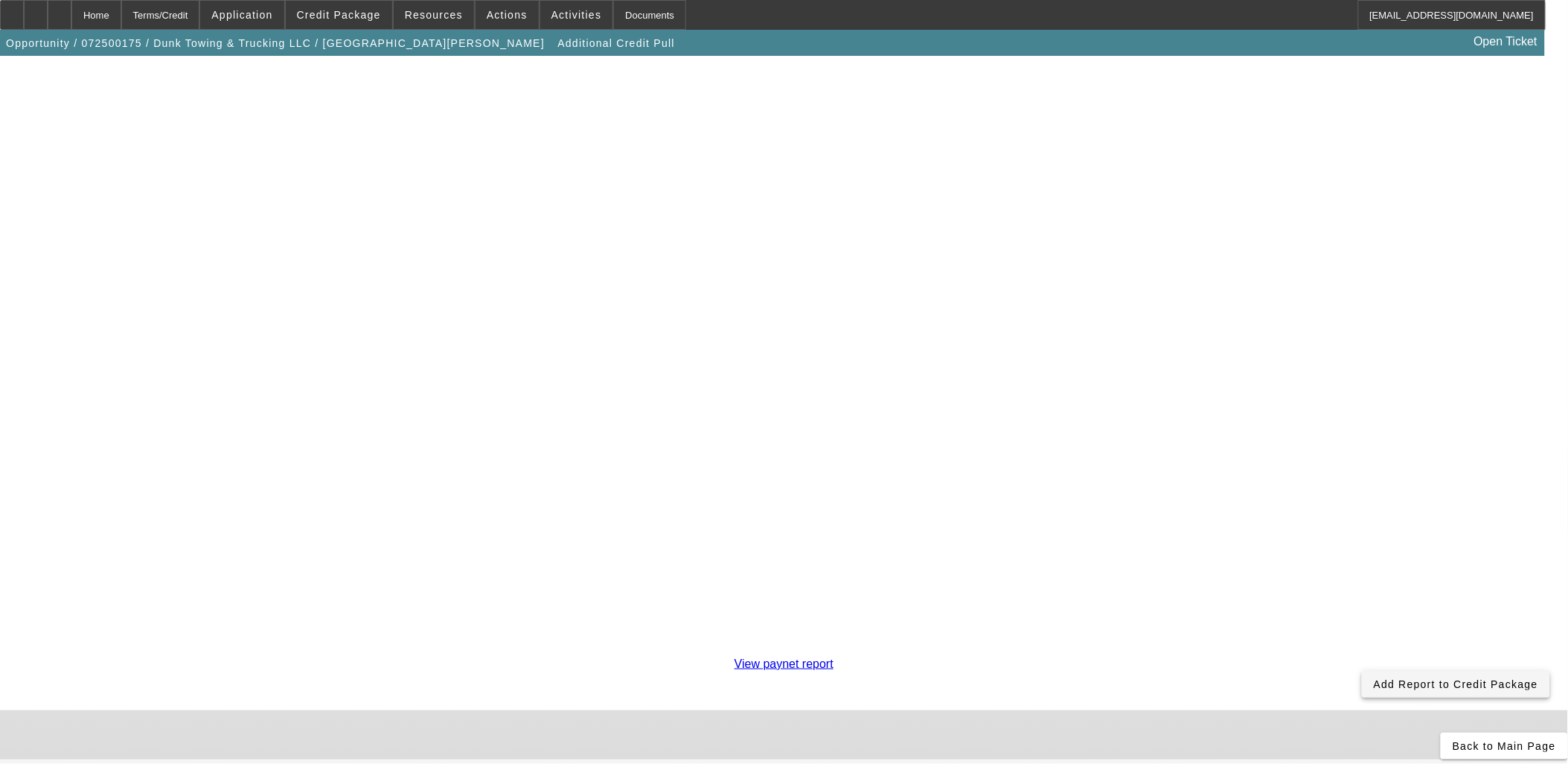
click at [1373, 678] on span "Add Report to Credit Package" at bounding box center [1455, 684] width 164 height 12
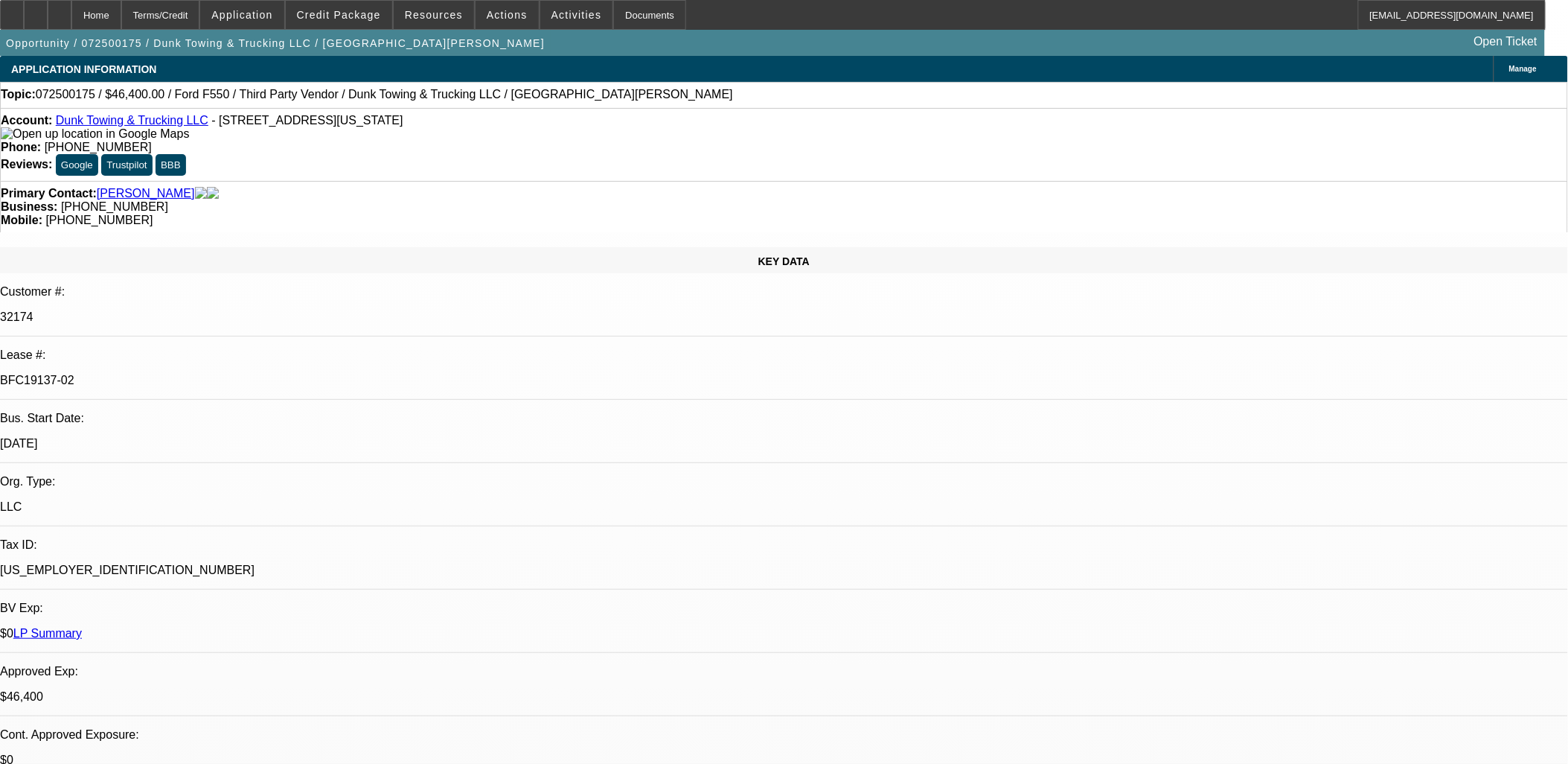
select select "0"
select select "3"
select select "0"
select select "6"
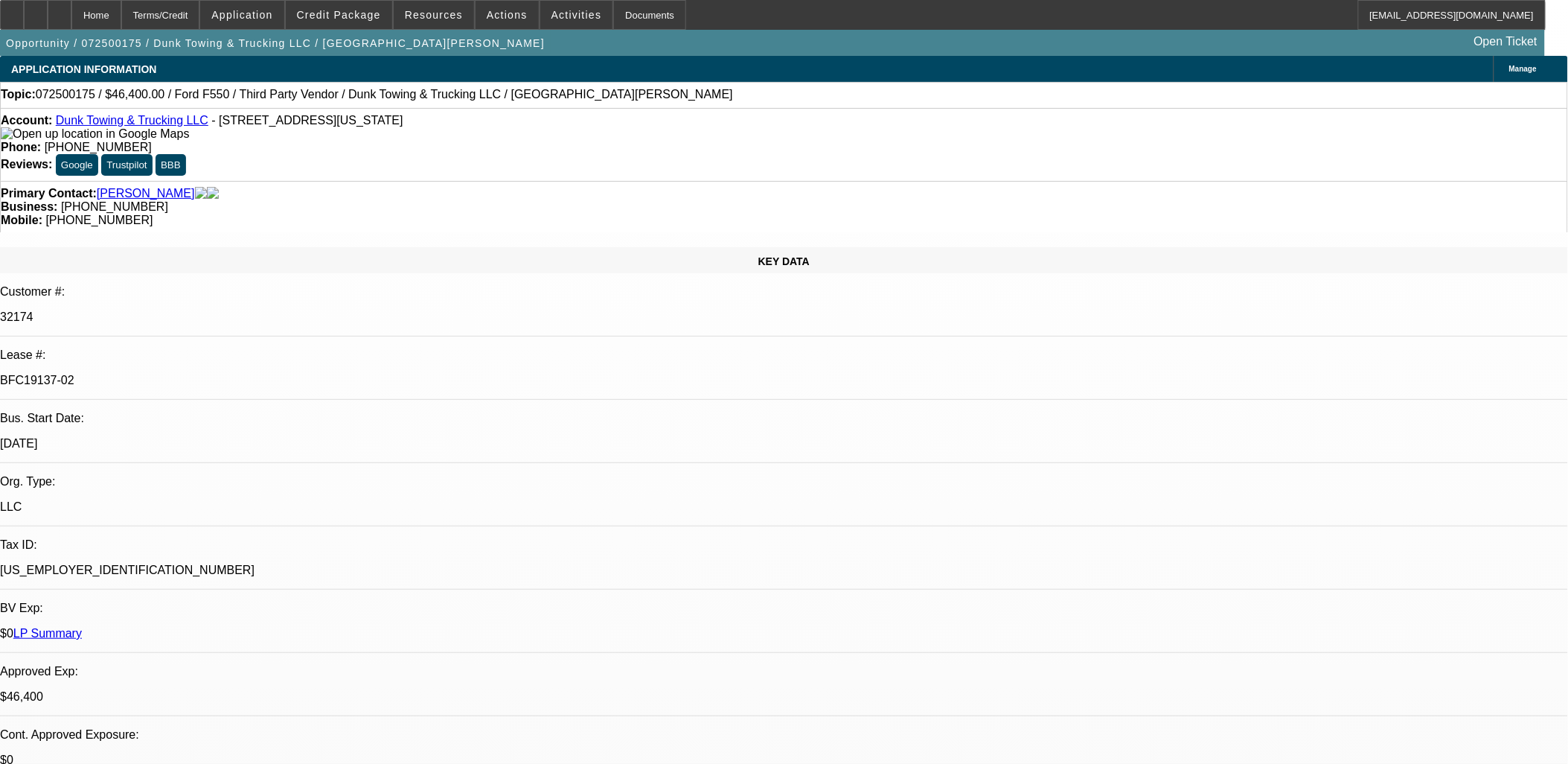
select select "0"
select select "3"
select select "0"
select select "6"
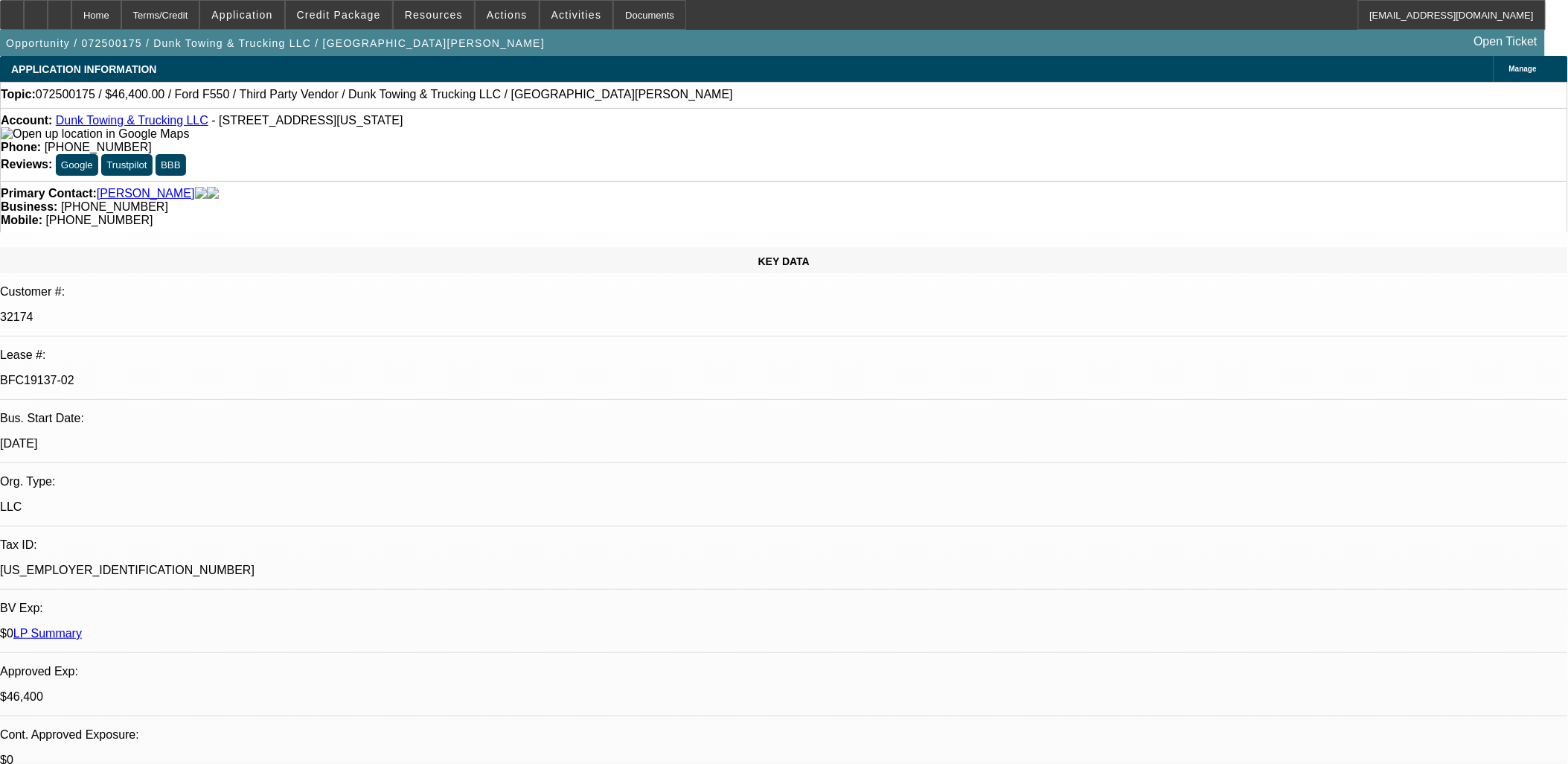
select select "0"
select select "3"
select select "0"
select select "6"
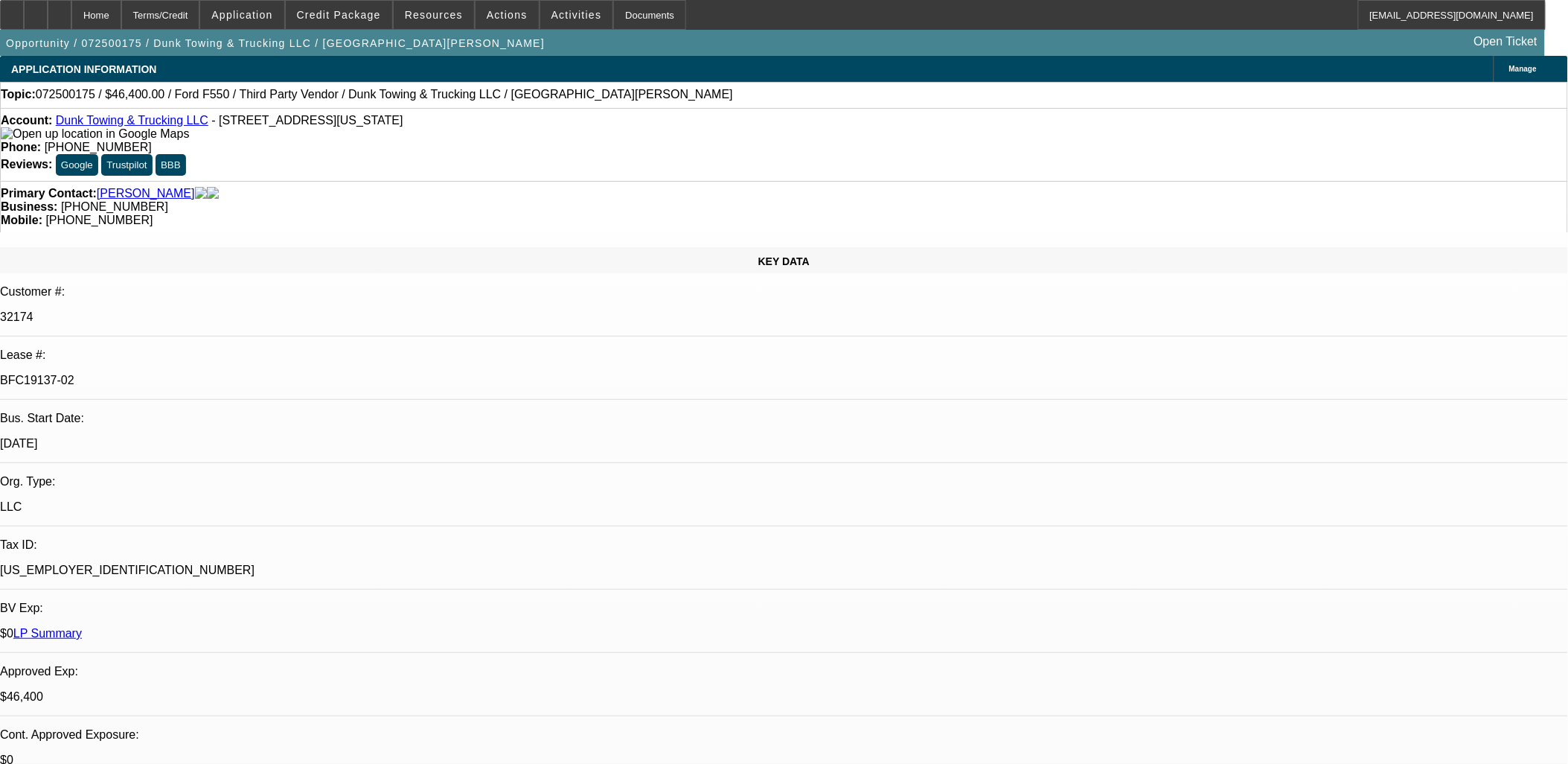
select select "0"
select select "3"
select select "0"
select select "6"
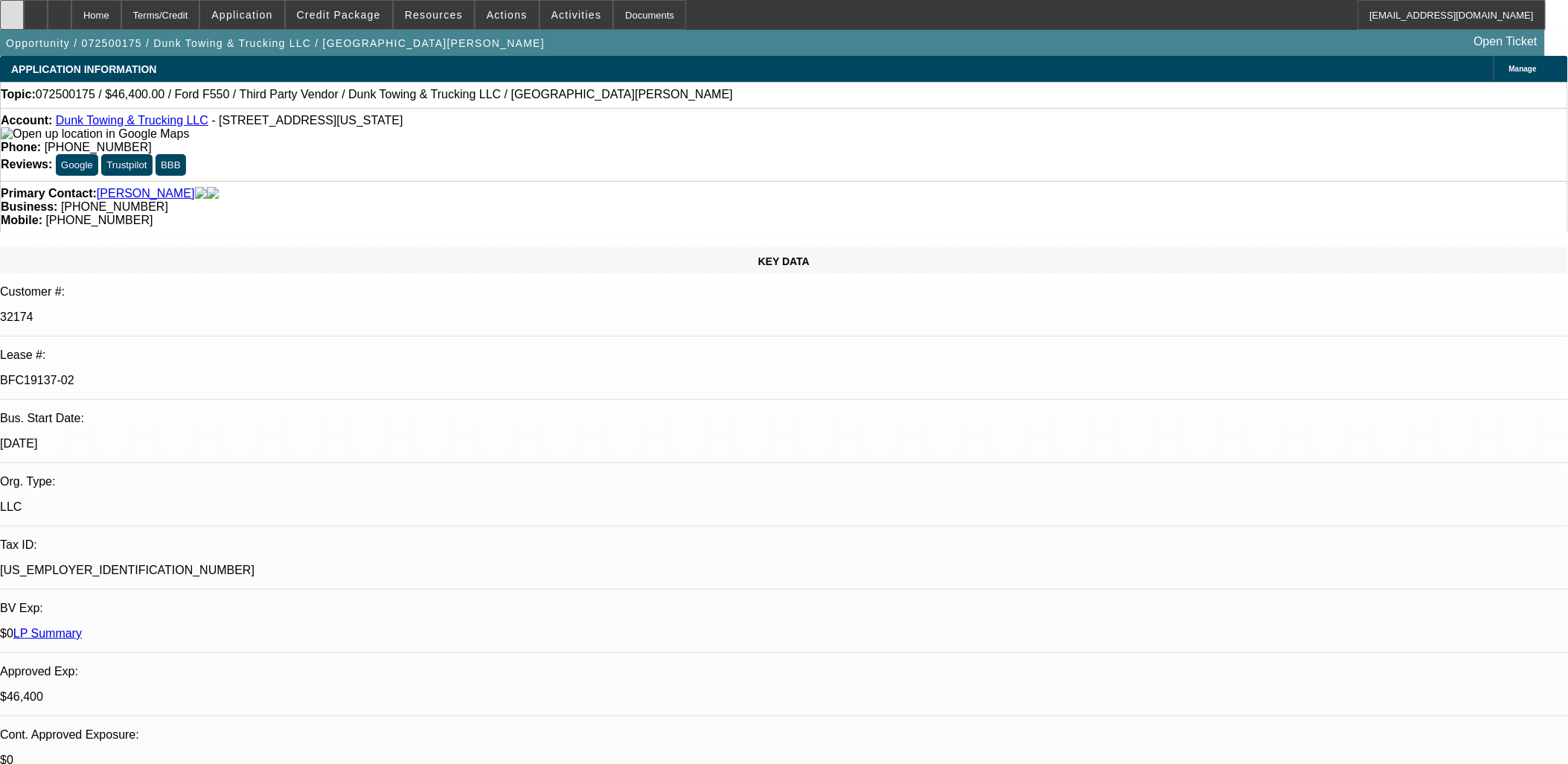
click at [12, 10] on icon at bounding box center [12, 10] width 0 height 0
click at [47, 18] on div at bounding box center [35, 15] width 24 height 29
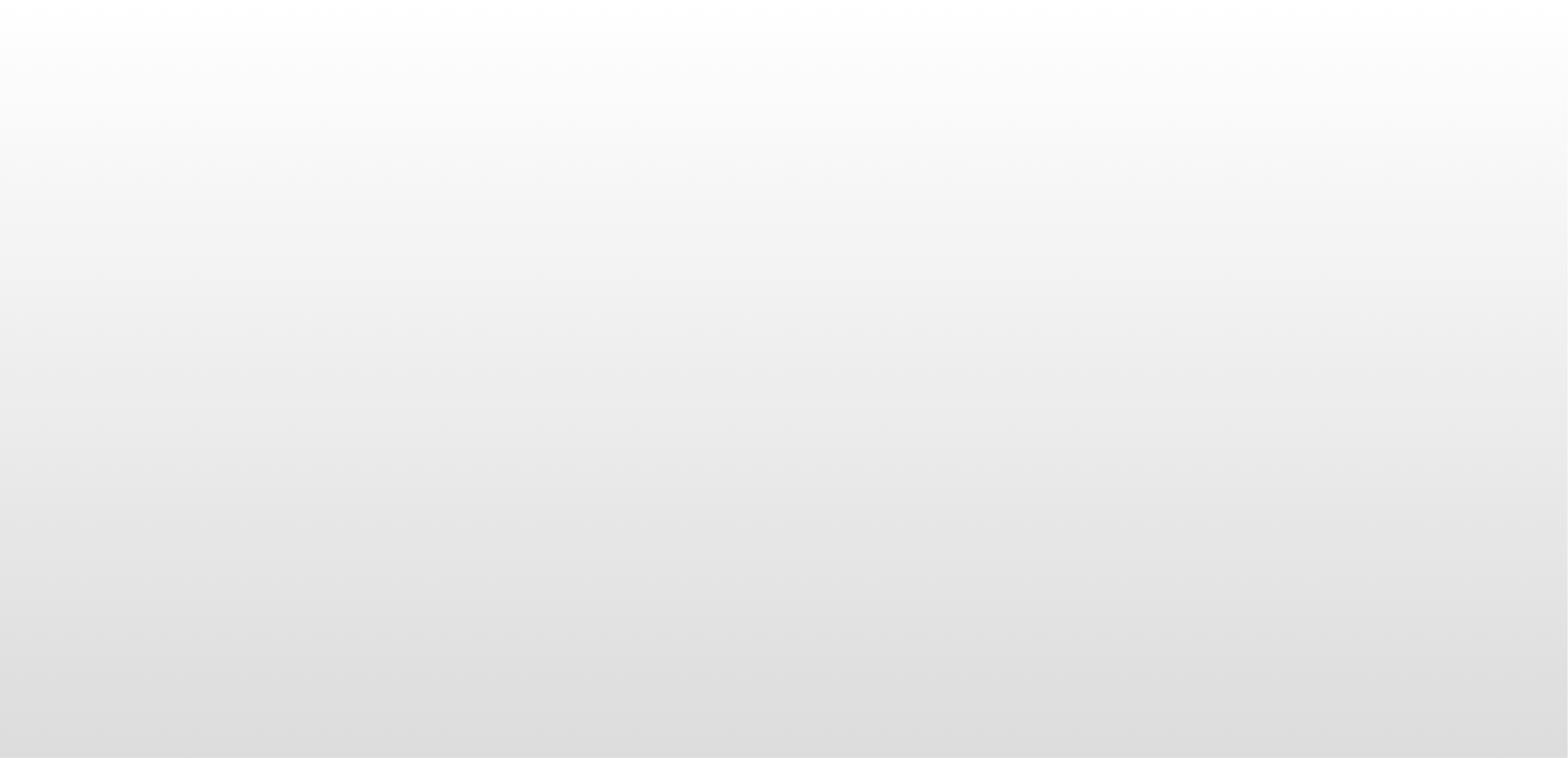
click at [1150, 305] on body at bounding box center [784, 379] width 1568 height 758
click at [692, 303] on body at bounding box center [784, 379] width 1568 height 758
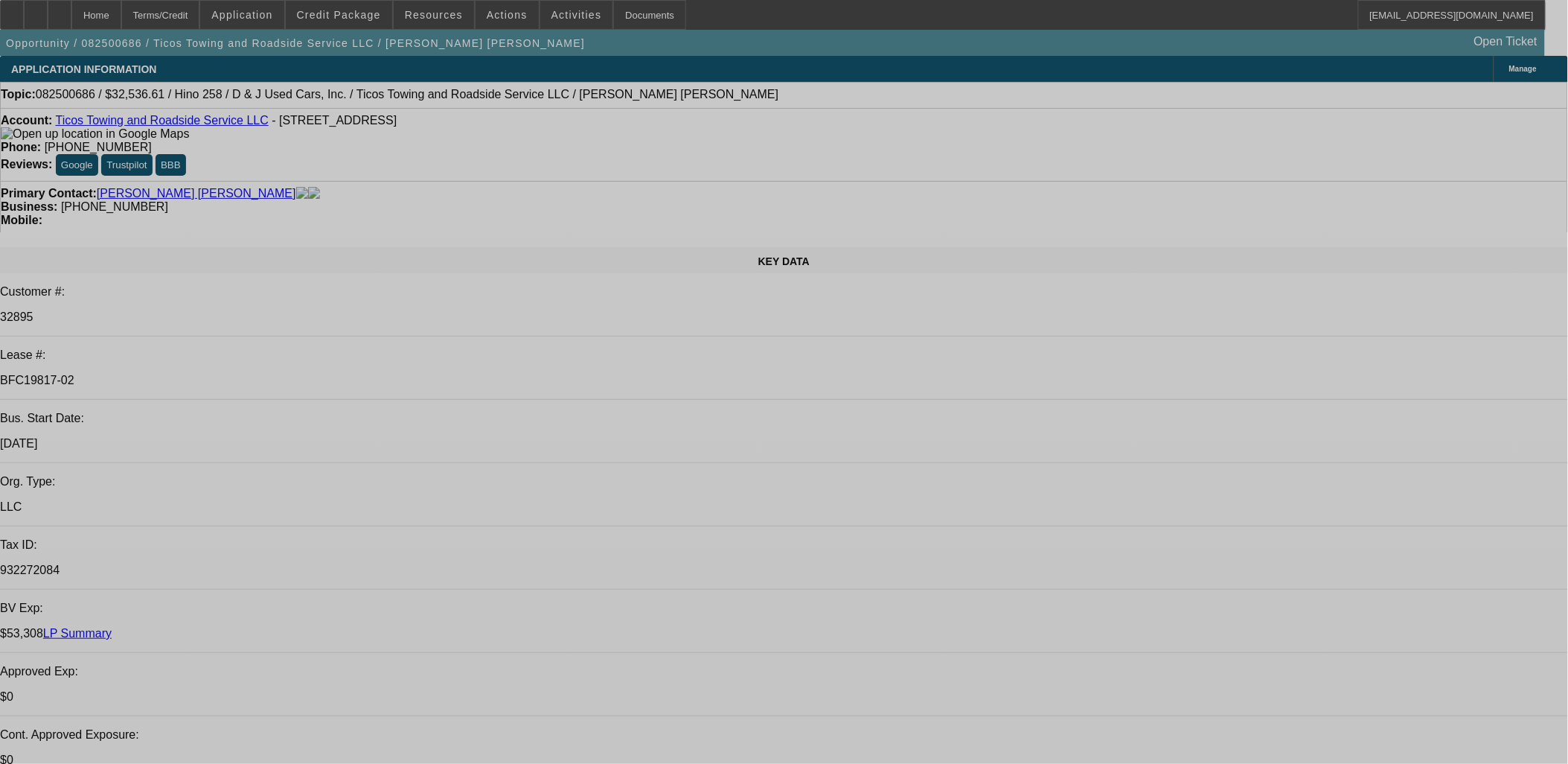
select select "0.15"
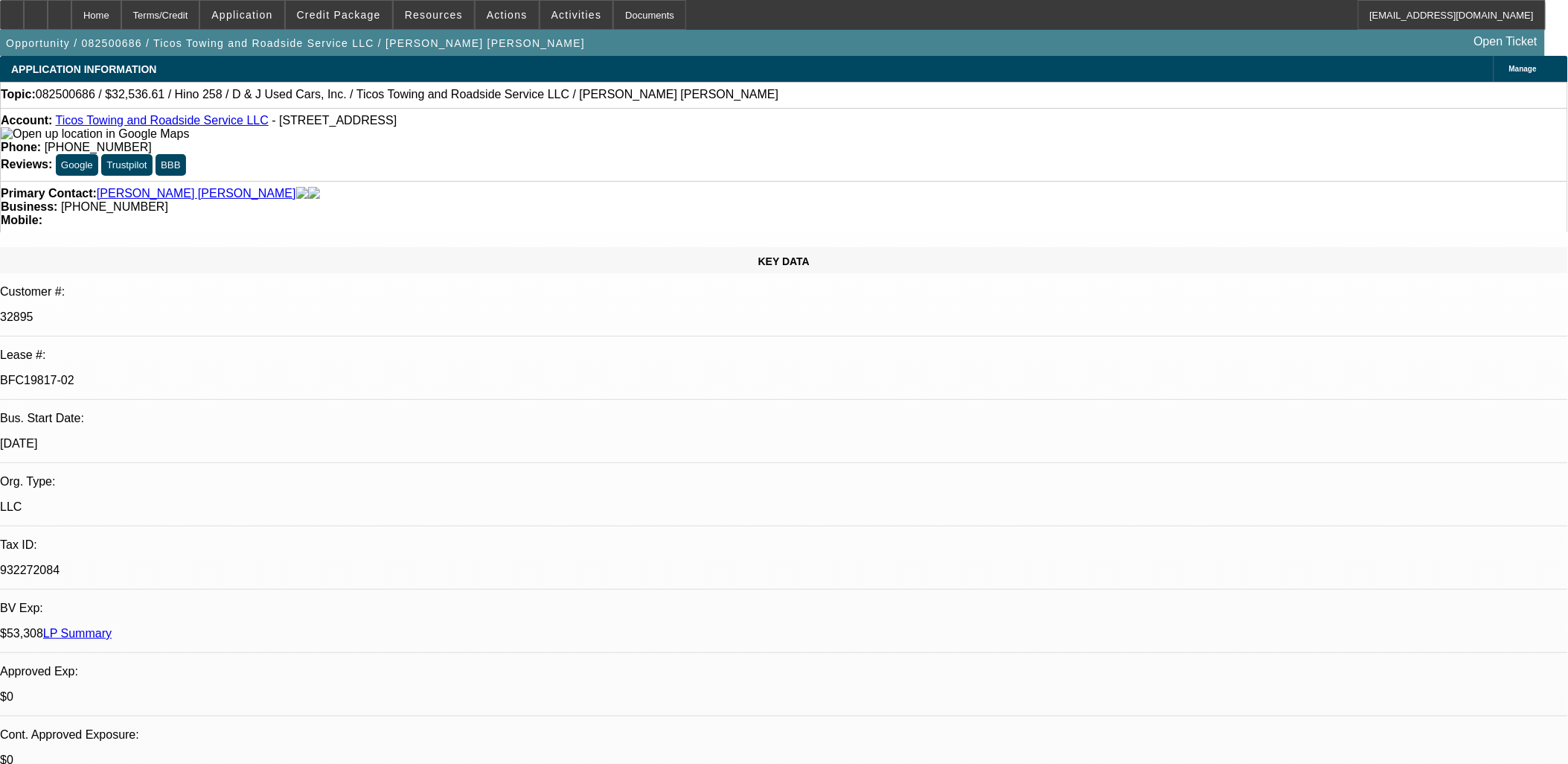
select select "2"
select select "0.1"
select select "2"
select select "0.1"
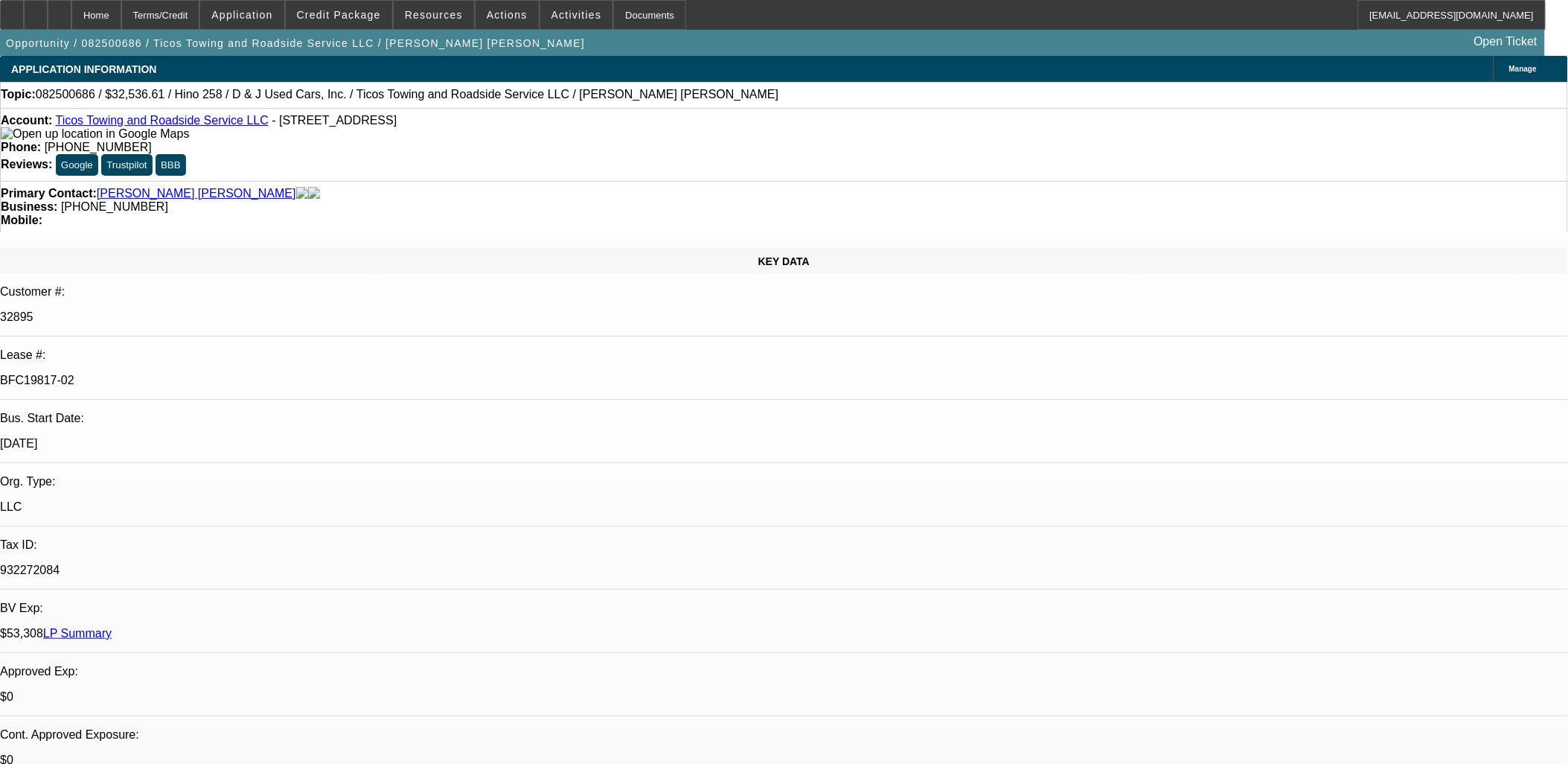
select select "0"
select select "2"
select select "0.1"
select select "0"
select select "2"
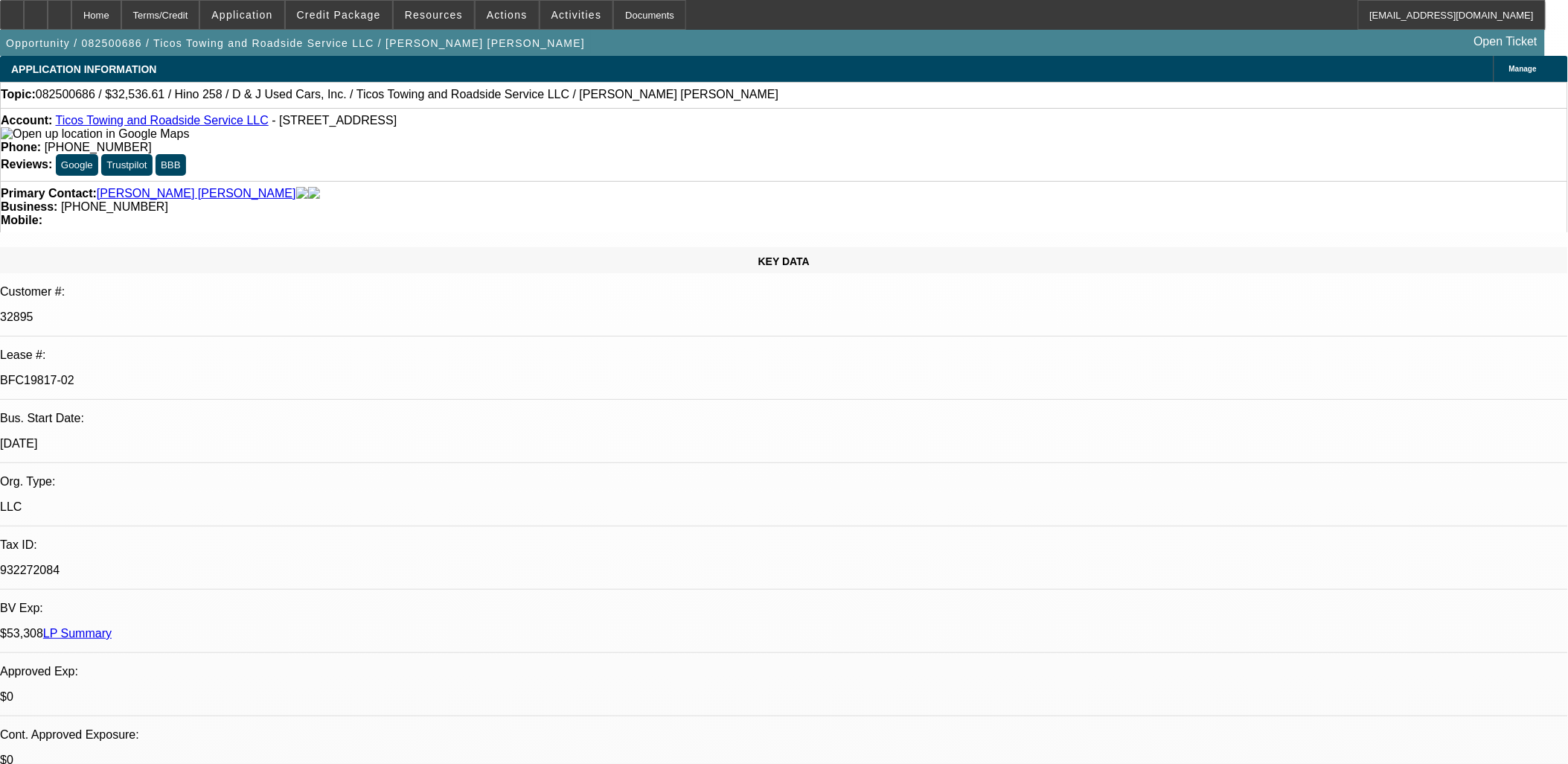
select select "0.1"
select select "1"
select select "2"
select select "4"
select select "1"
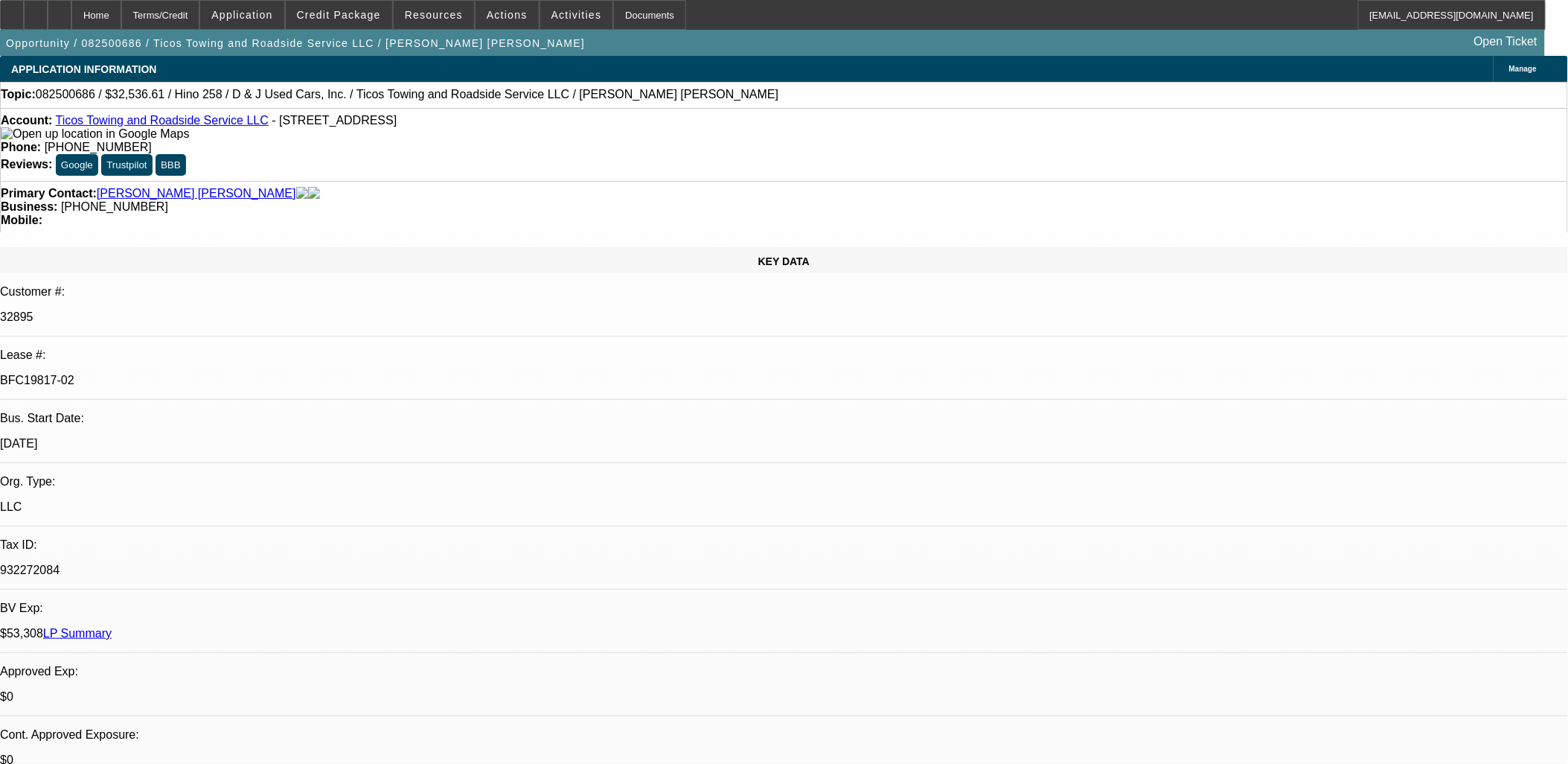
select select "2"
select select "4"
select select "1"
select select "2"
select select "4"
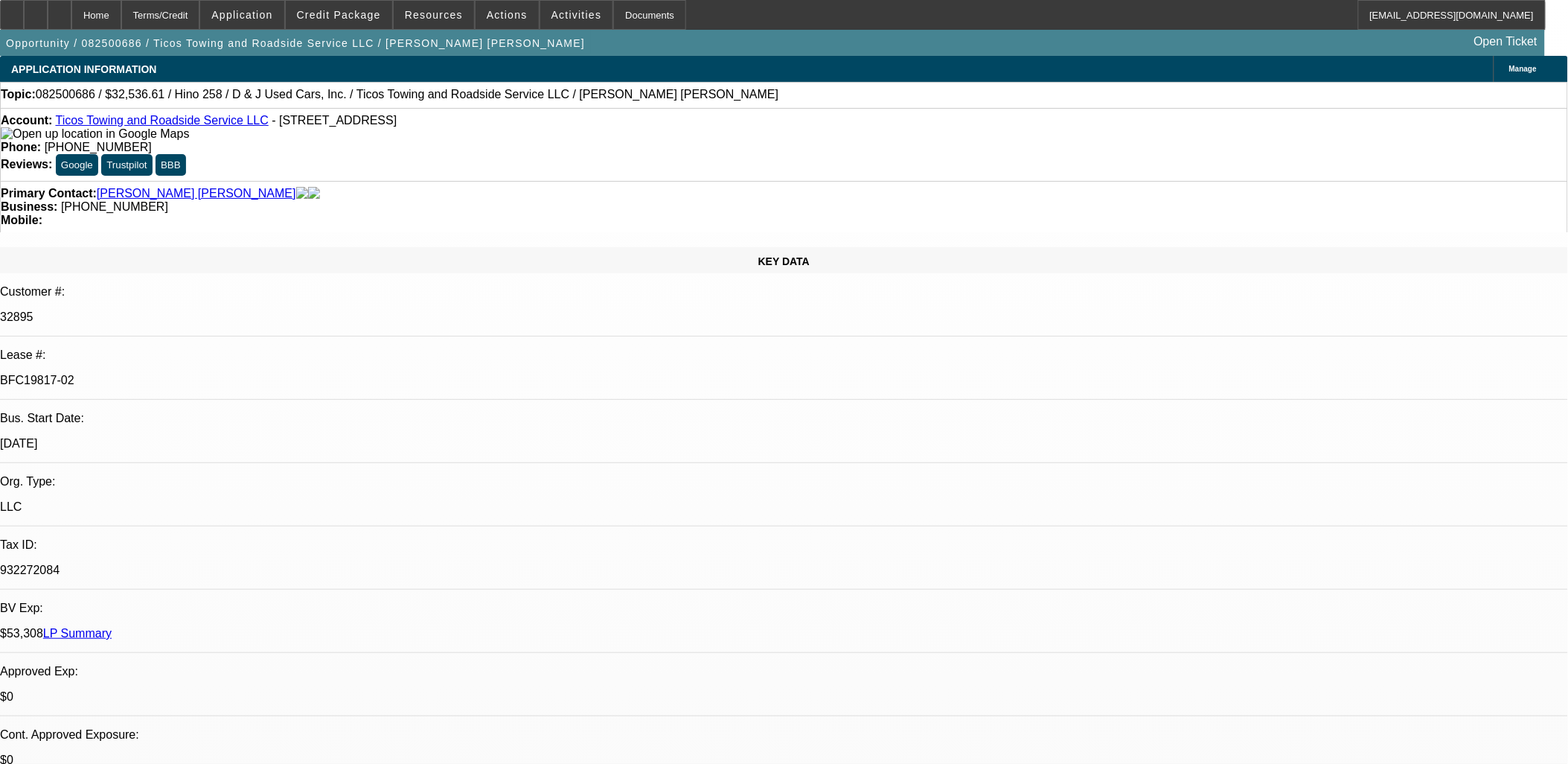
select select "1"
select select "2"
select select "4"
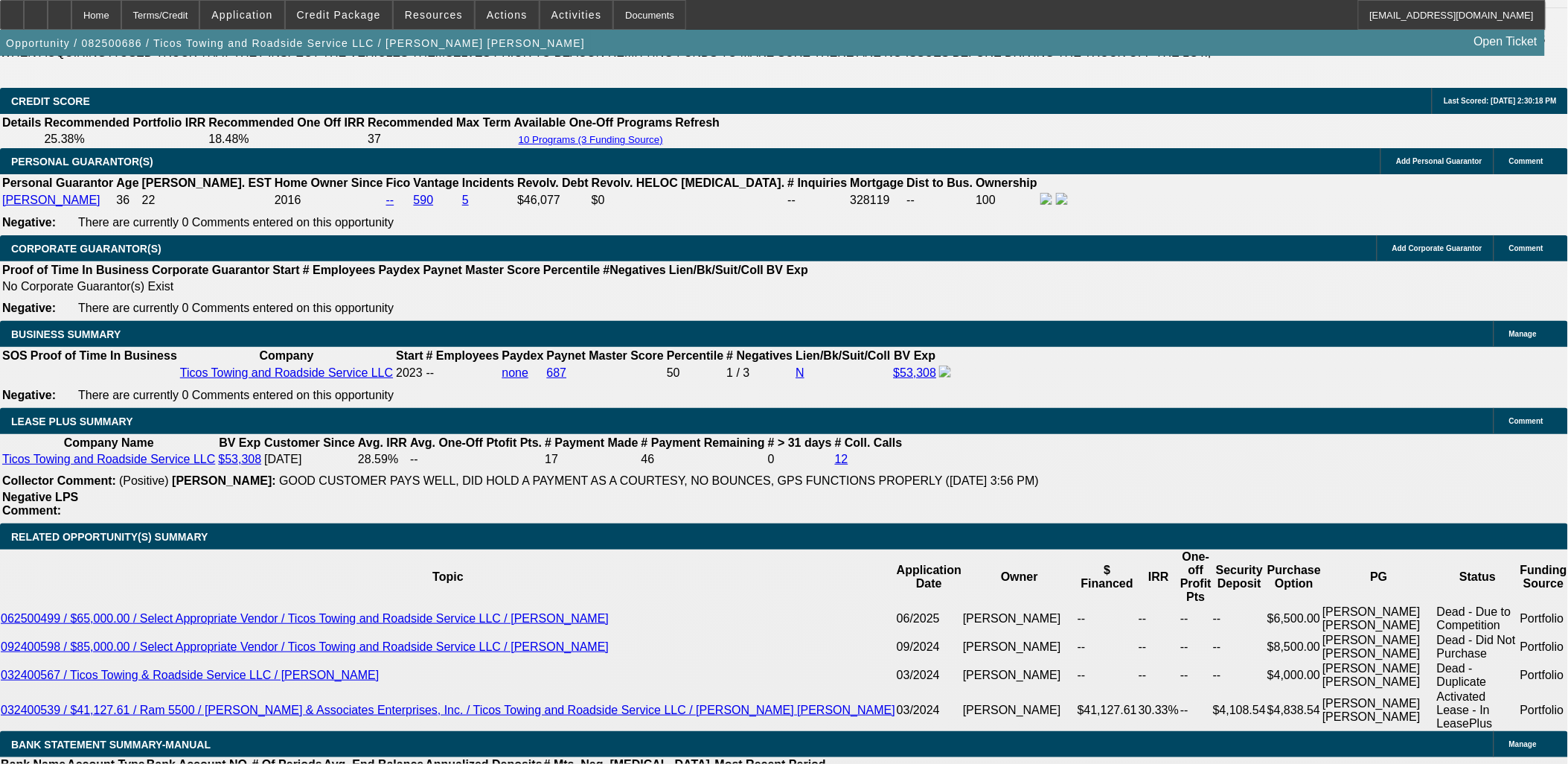
scroll to position [2399, 0]
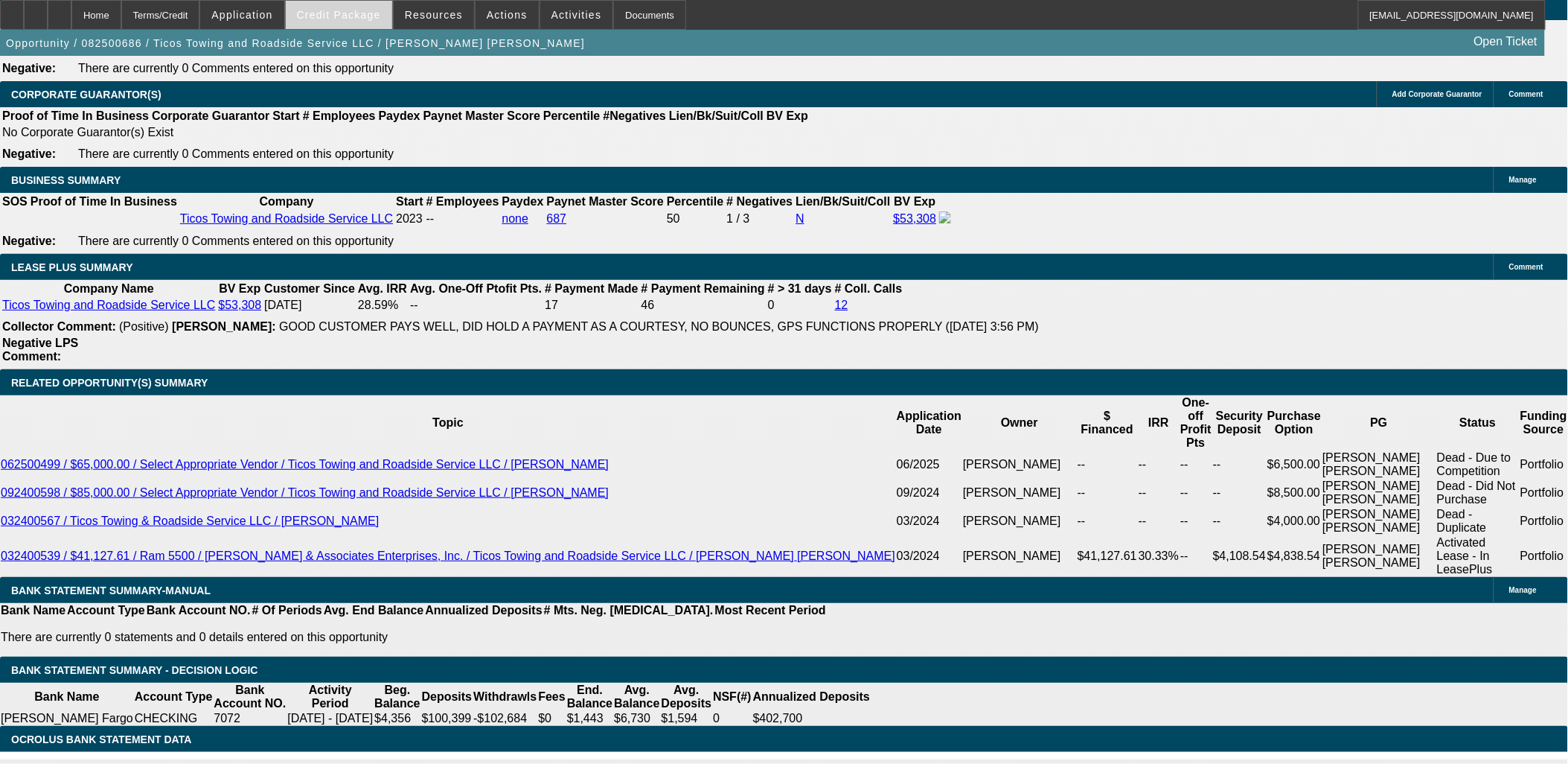
click at [354, 18] on span "Credit Package" at bounding box center [339, 15] width 84 height 12
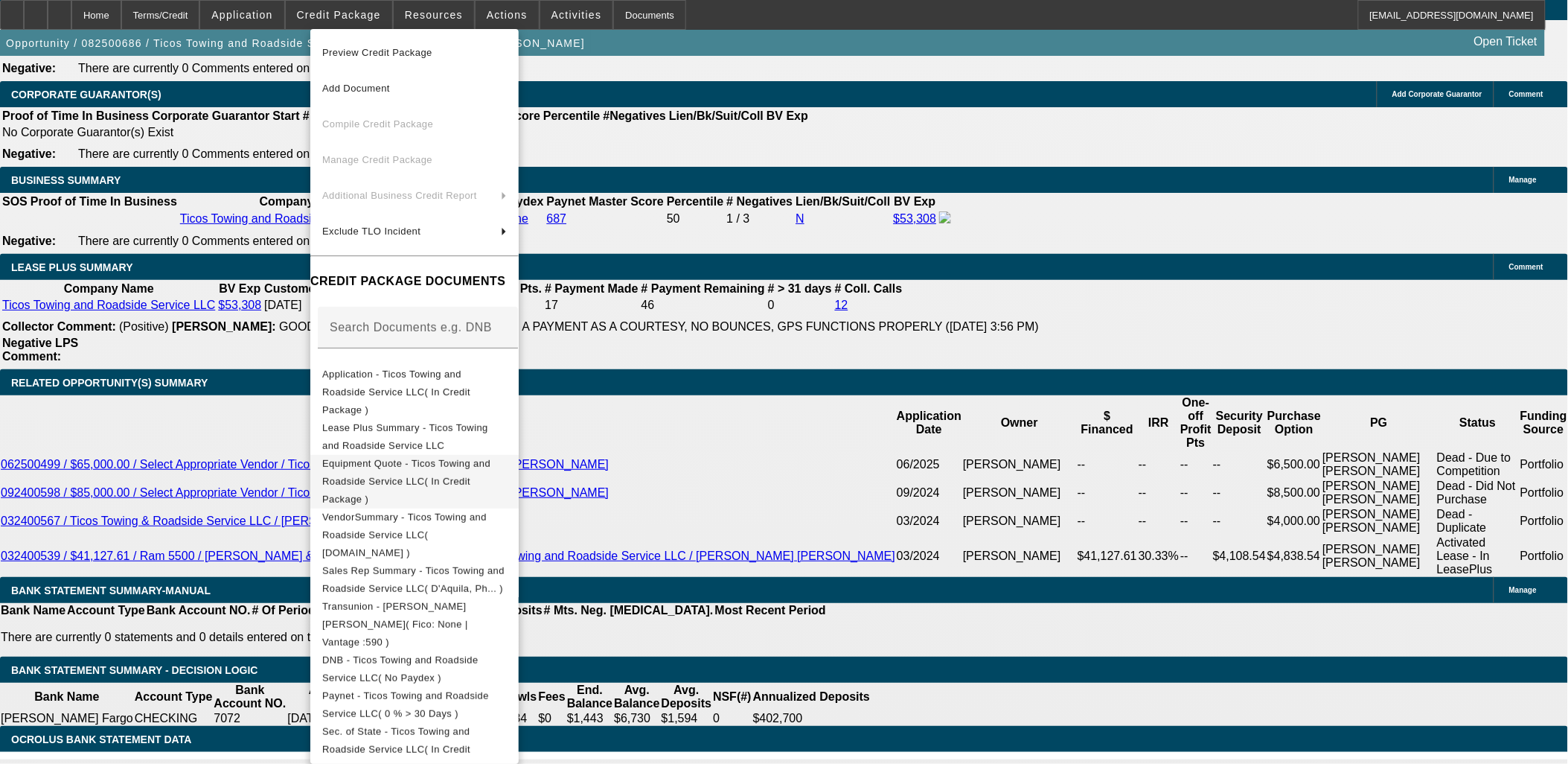
click at [441, 457] on span "Equipment Quote - Ticos Towing and Roadside Service LLC( In Credit Package )" at bounding box center [406, 480] width 168 height 47
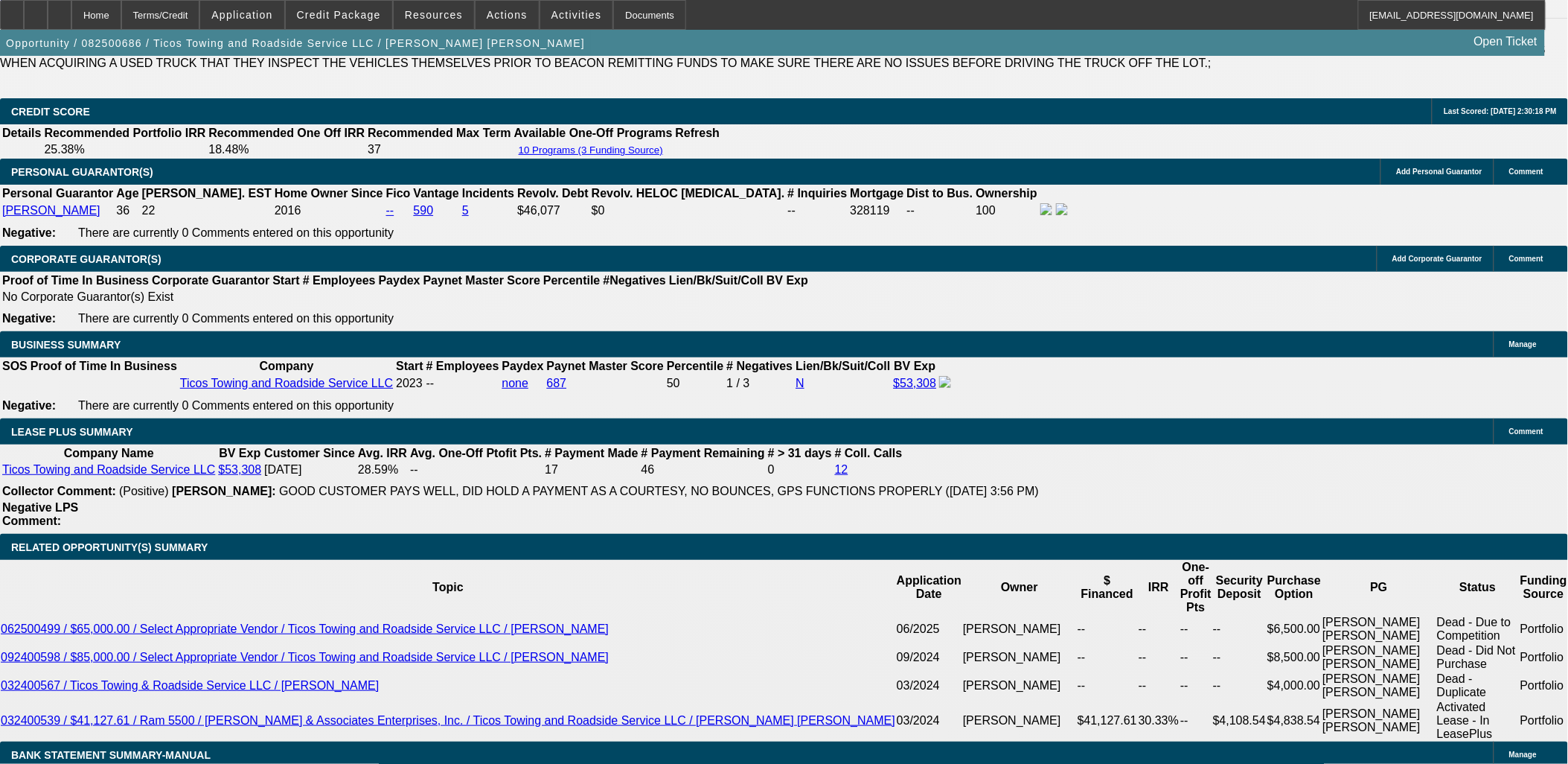
scroll to position [2234, 0]
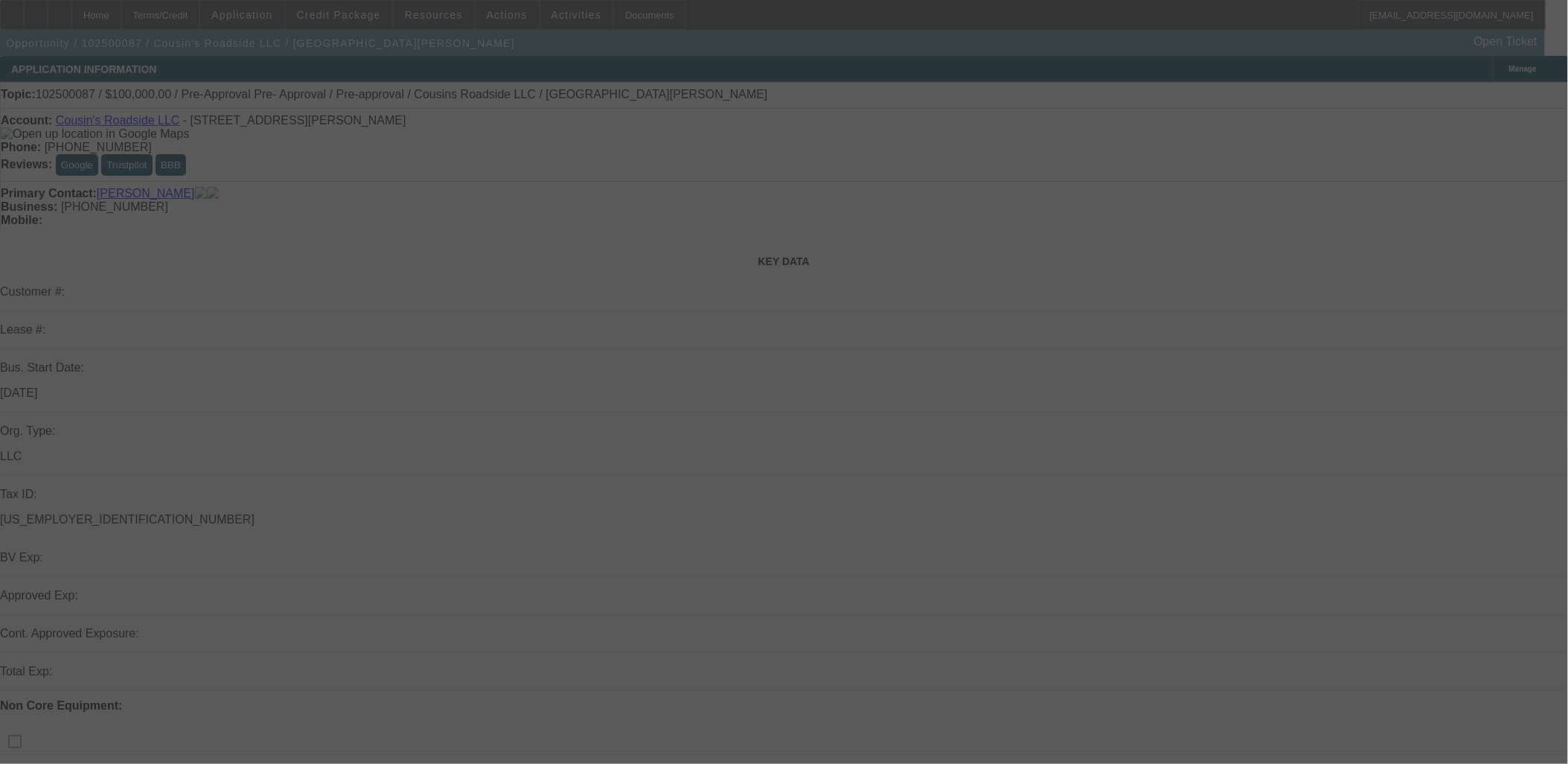
select select "0"
select select "2"
select select "0.1"
select select "4"
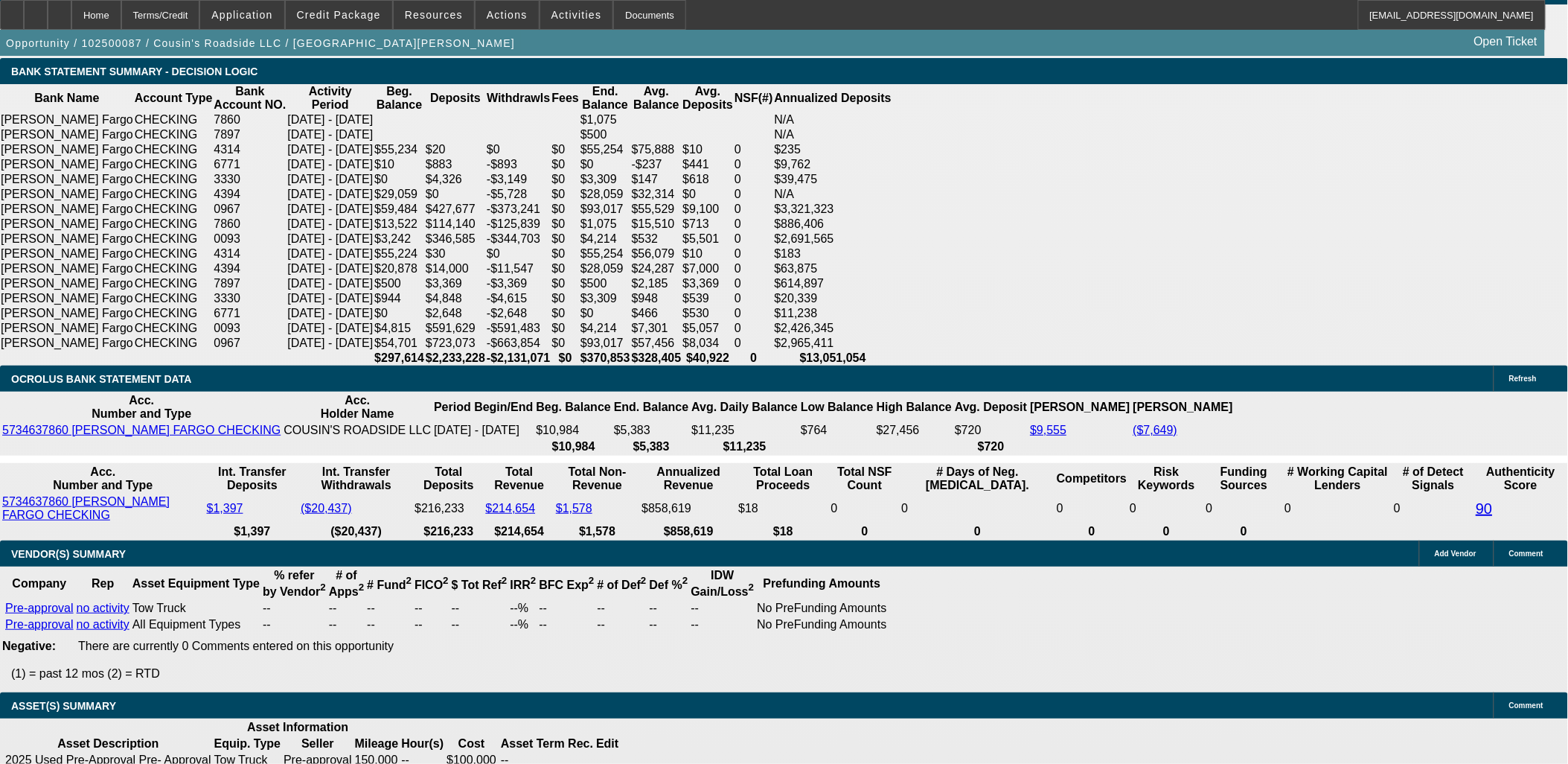
scroll to position [2729, 0]
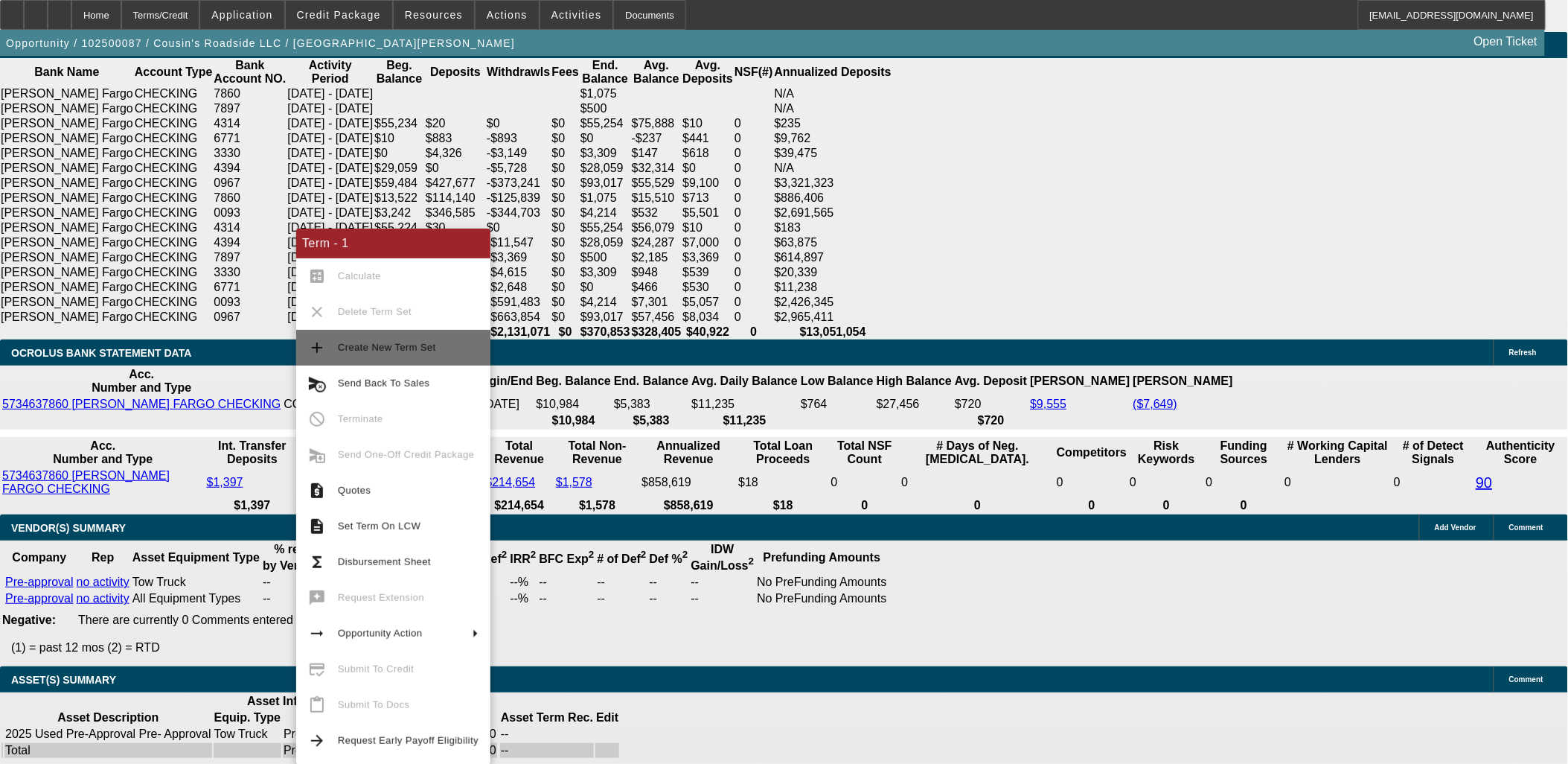
click at [403, 341] on span "Create New Term Set" at bounding box center [408, 348] width 141 height 18
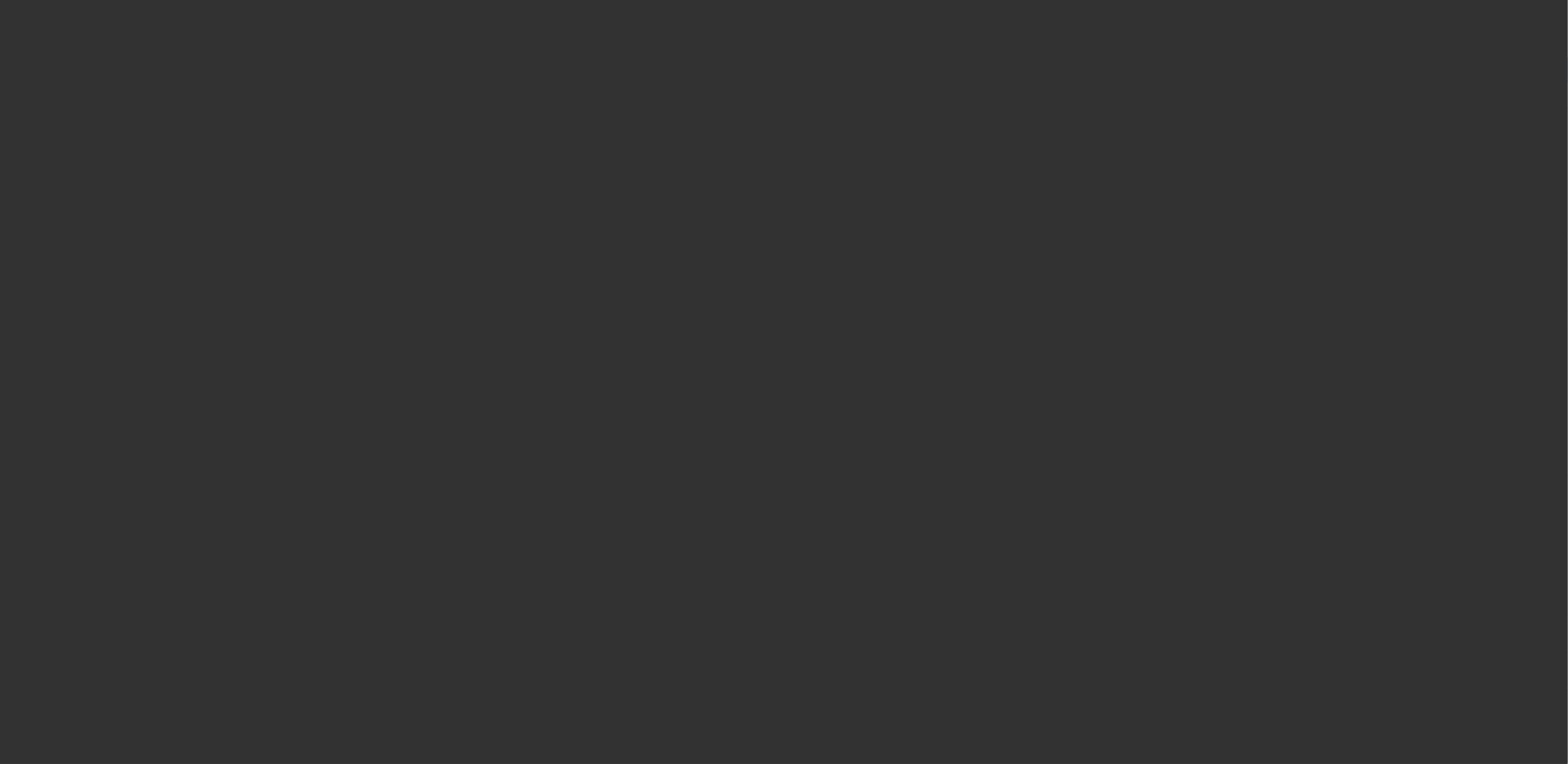
select select "0"
select select "2"
select select "0.1"
select select "0"
select select "2"
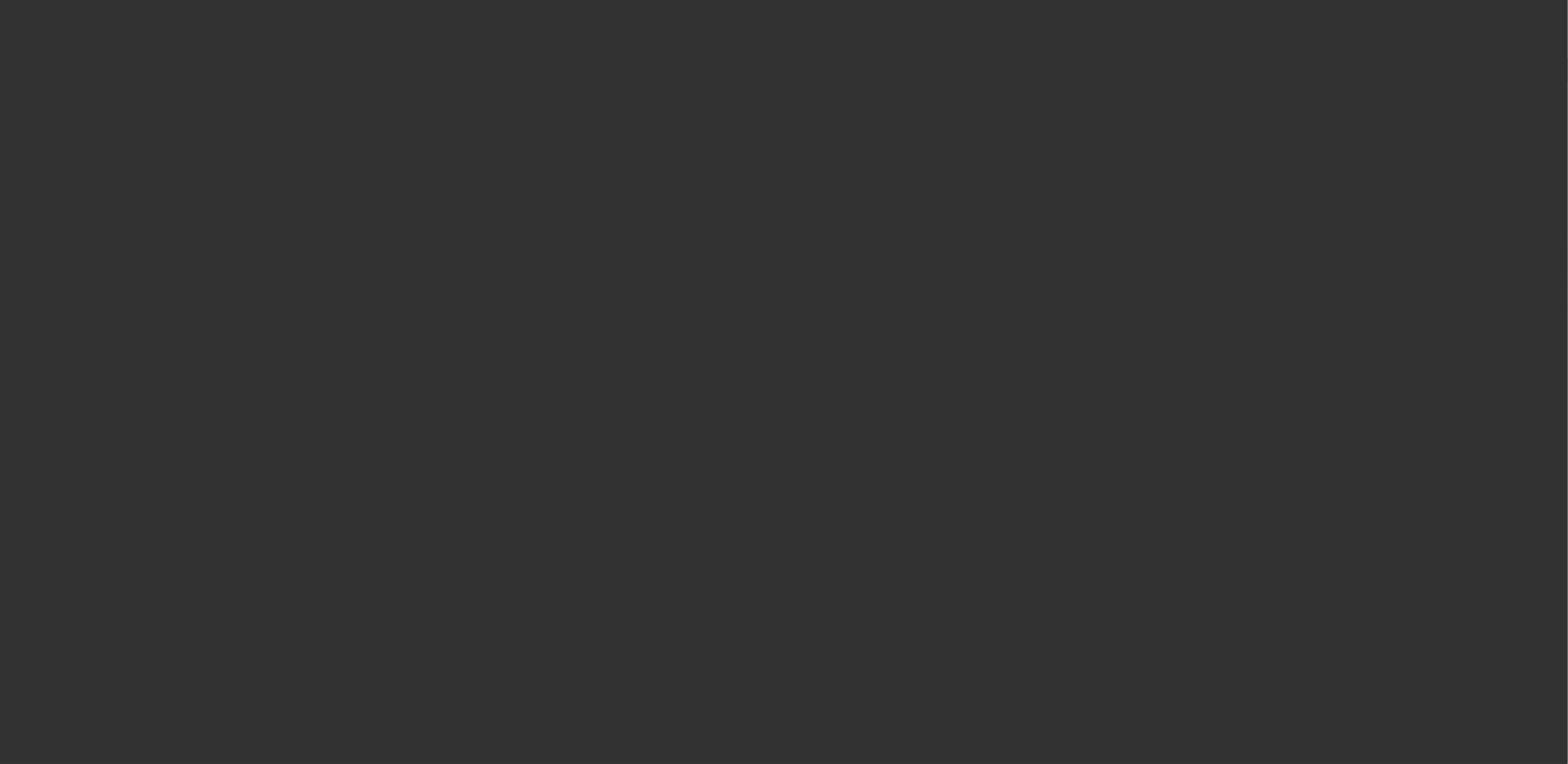
select select "0.1"
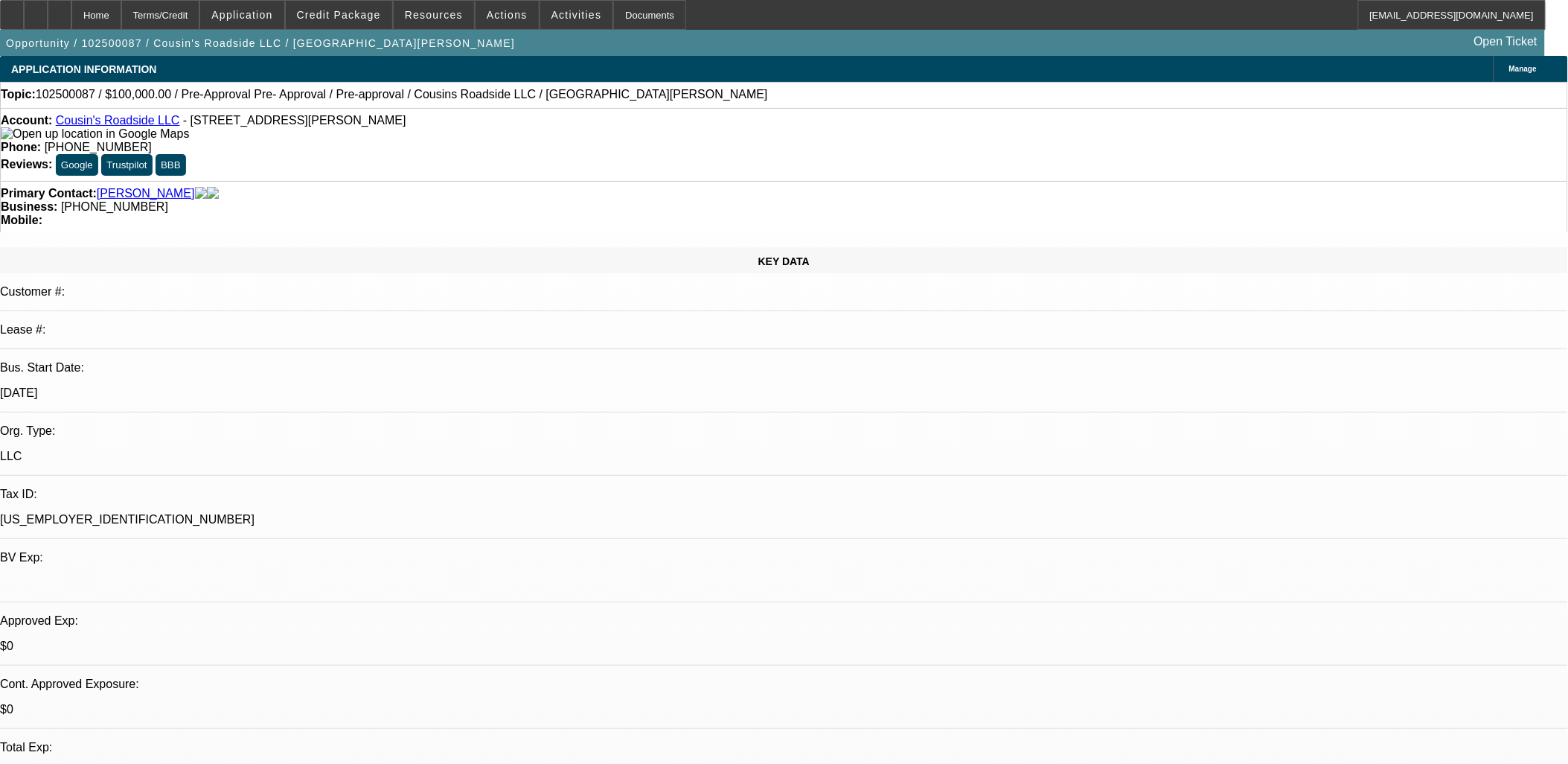
select select "1"
select select "2"
select select "4"
select select "1"
select select "2"
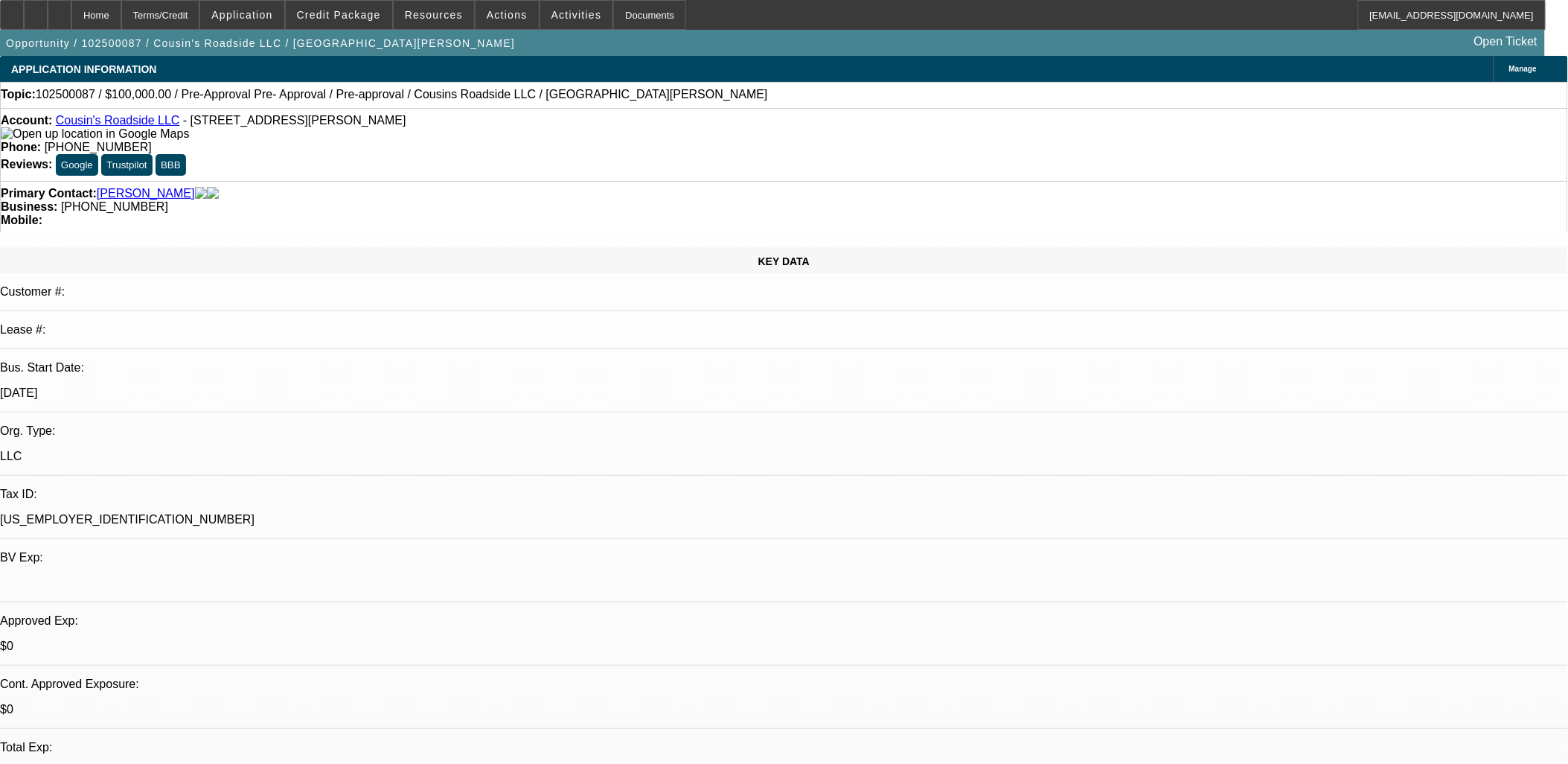
select select "4"
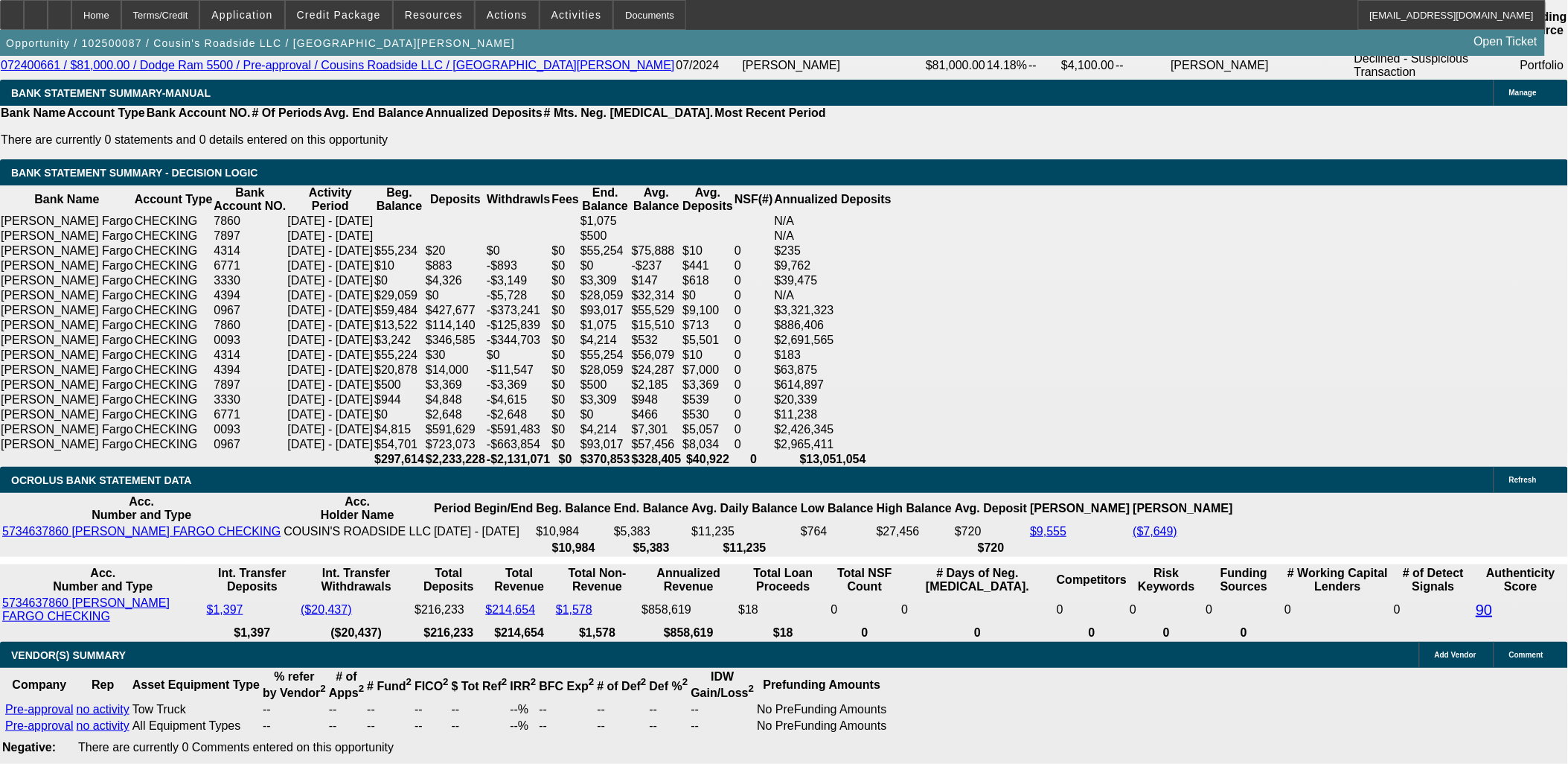
scroll to position [2729, 0]
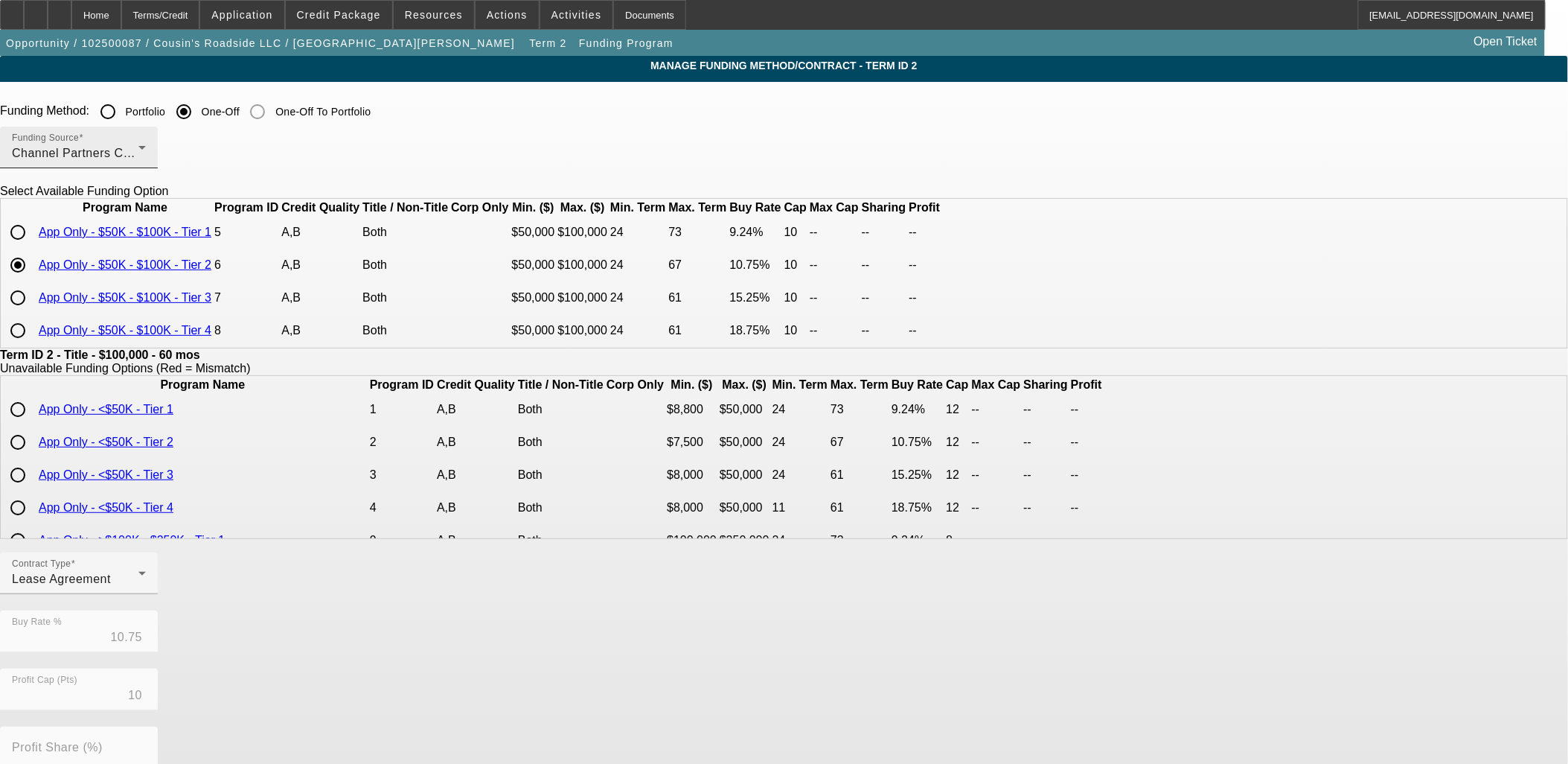
click at [146, 138] on div "Funding Source Channel Partners Capital LLC (EF)" at bounding box center [79, 147] width 134 height 42
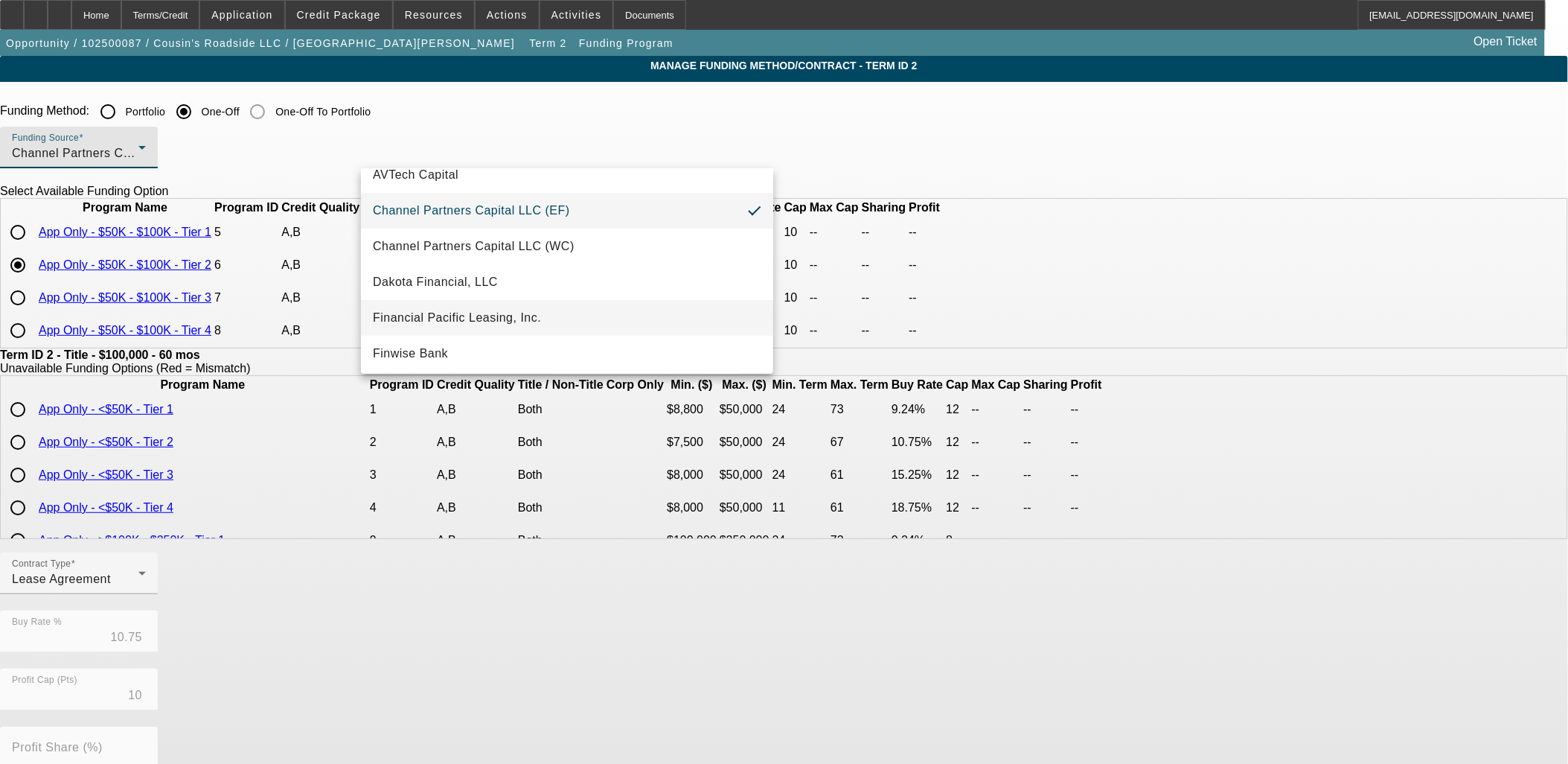
scroll to position [83, 0]
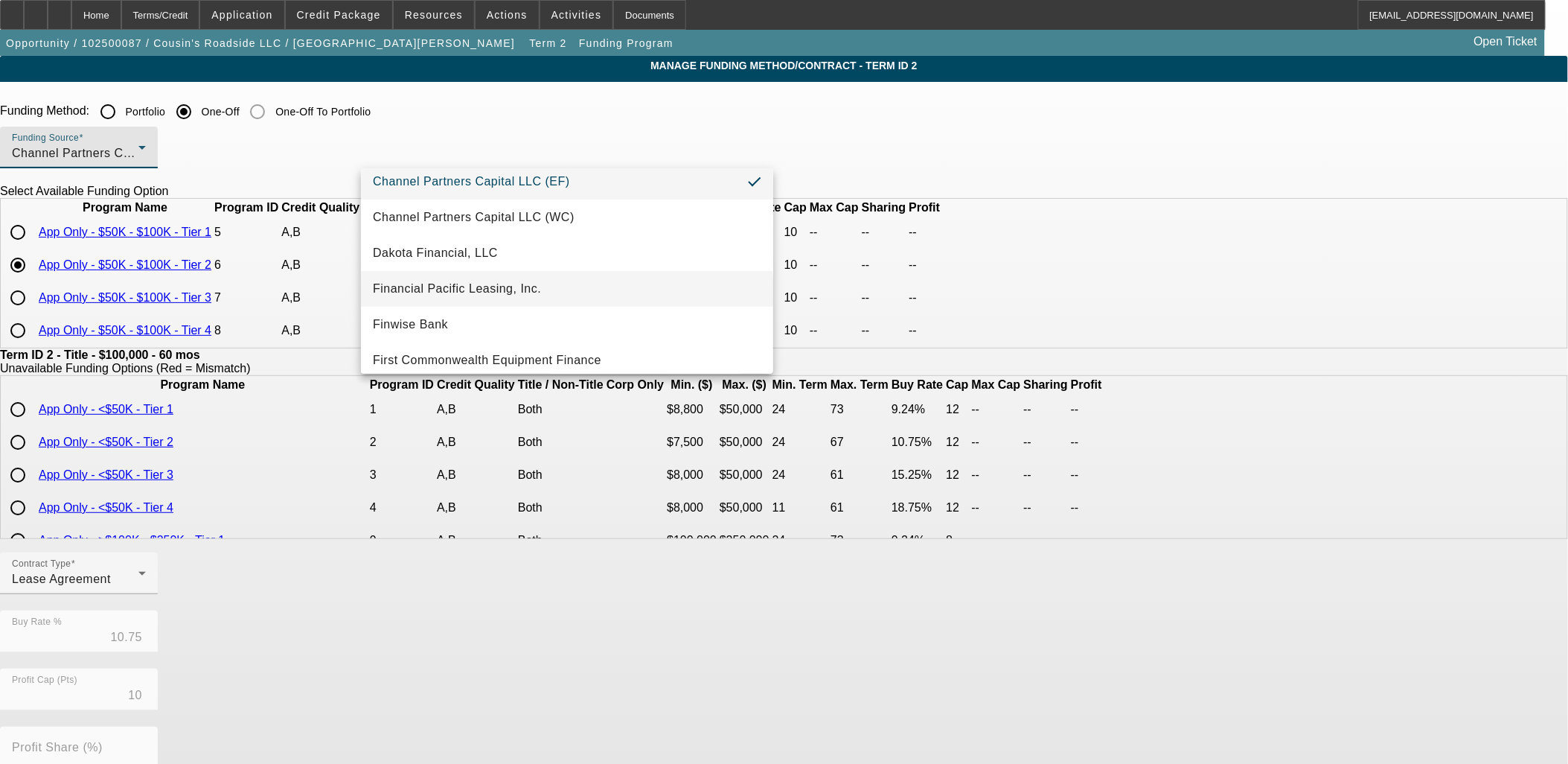
click at [508, 289] on span "Financial Pacific Leasing, Inc." at bounding box center [457, 289] width 168 height 18
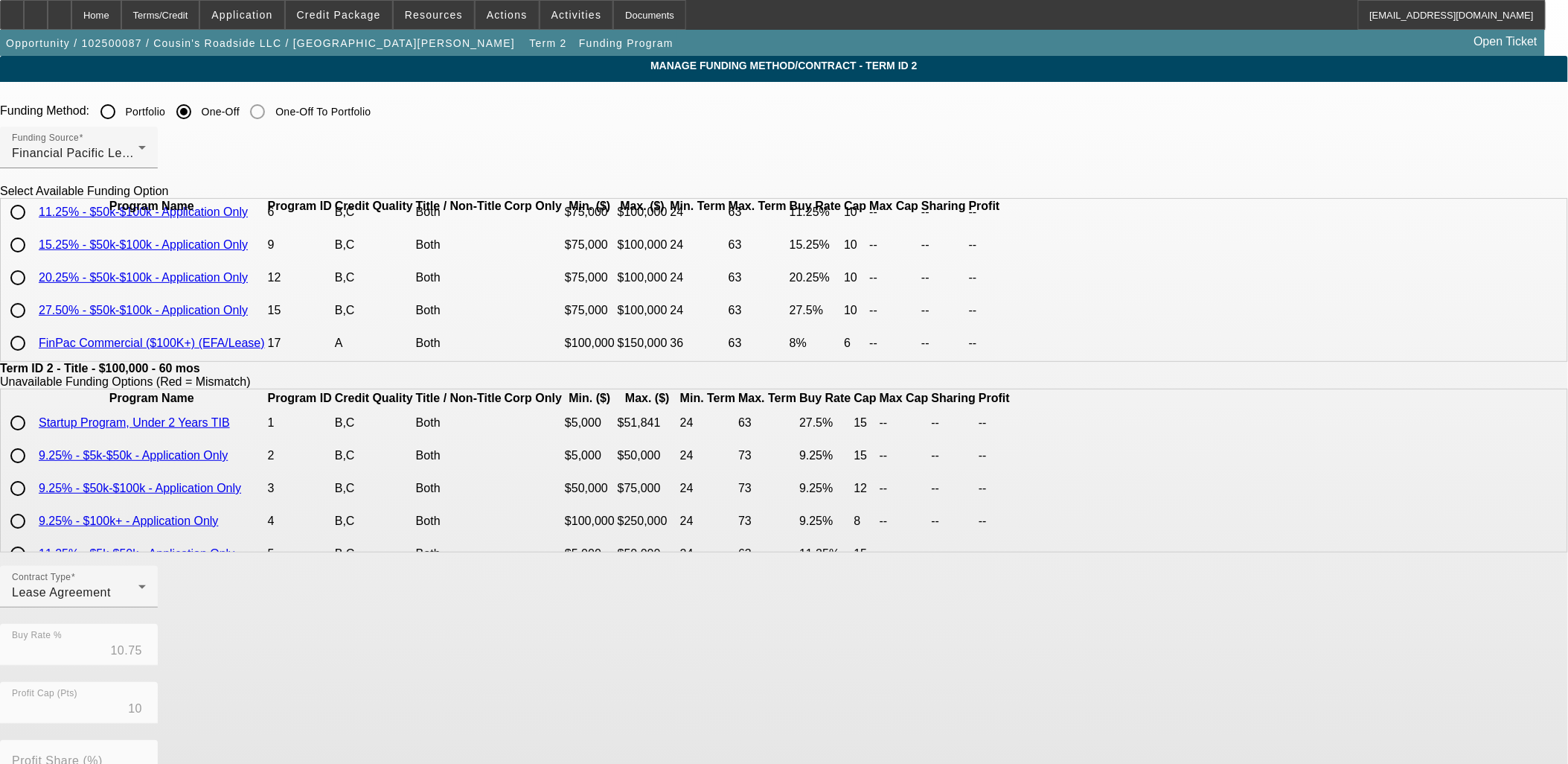
drag, startPoint x: 381, startPoint y: 292, endPoint x: 310, endPoint y: 308, distance: 72.8
click at [33, 292] on input "radio" at bounding box center [18, 278] width 29 height 29
radio input "true"
click at [188, 362] on app-term-manage-funding "Manage Funding Method/Contract - Term ID 2 Funding Method: Portfolio One-Off On…" at bounding box center [784, 565] width 1568 height 1019
drag, startPoint x: 638, startPoint y: 666, endPoint x: 525, endPoint y: 622, distance: 121.3
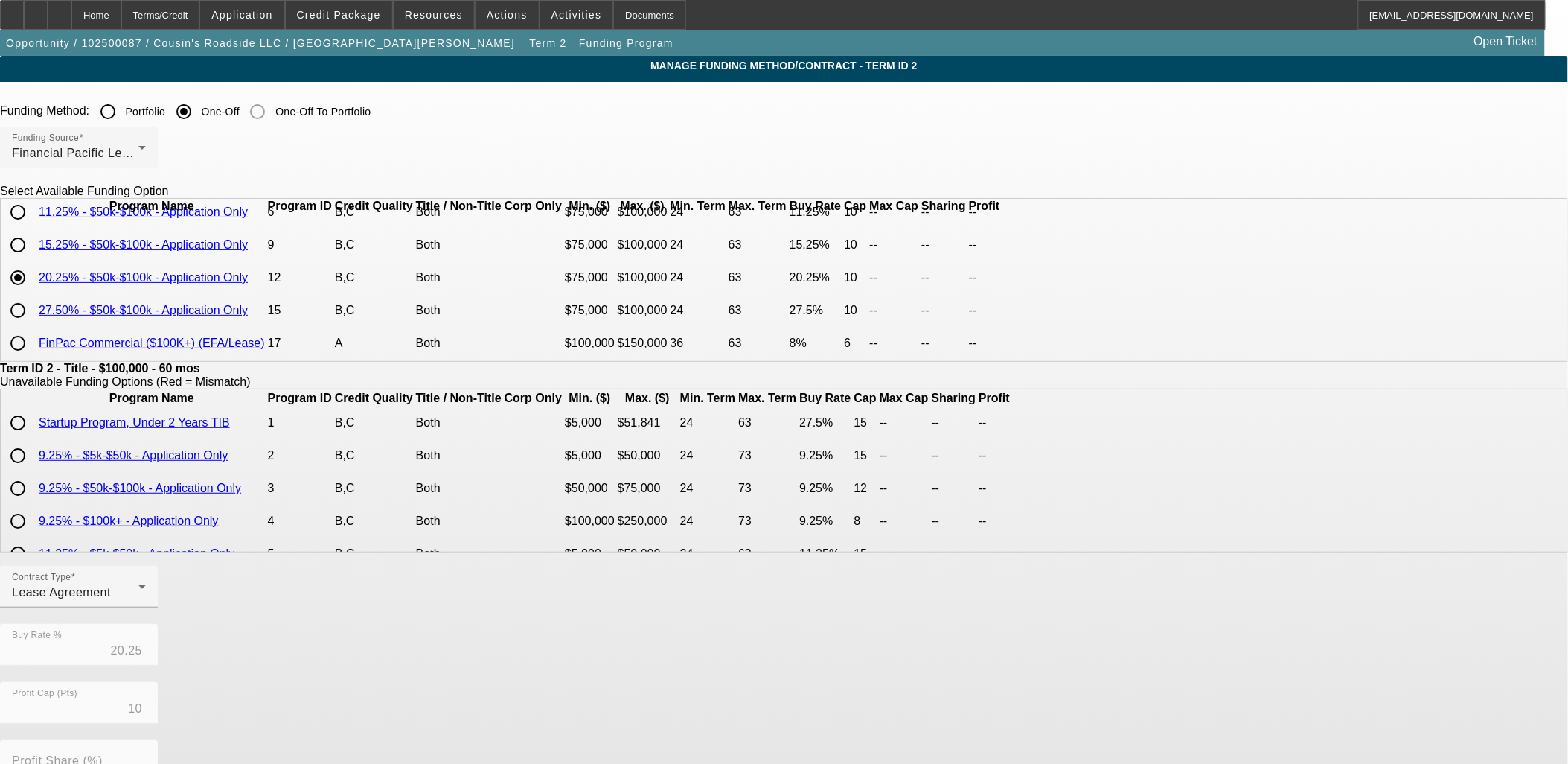
click at [138, 602] on div "Lease Agreement" at bounding box center [75, 593] width 127 height 18
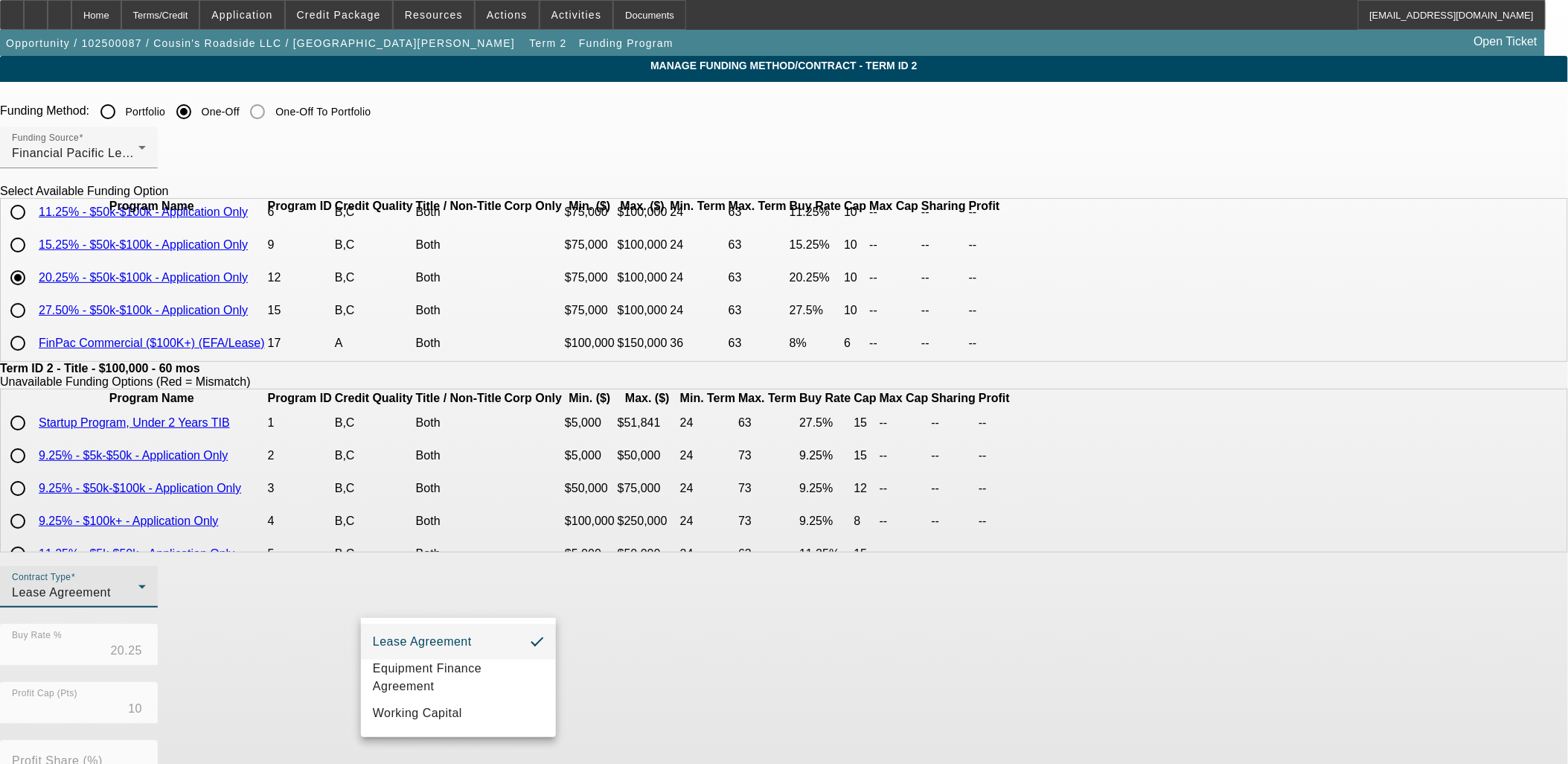
click at [811, 669] on div at bounding box center [784, 382] width 1568 height 764
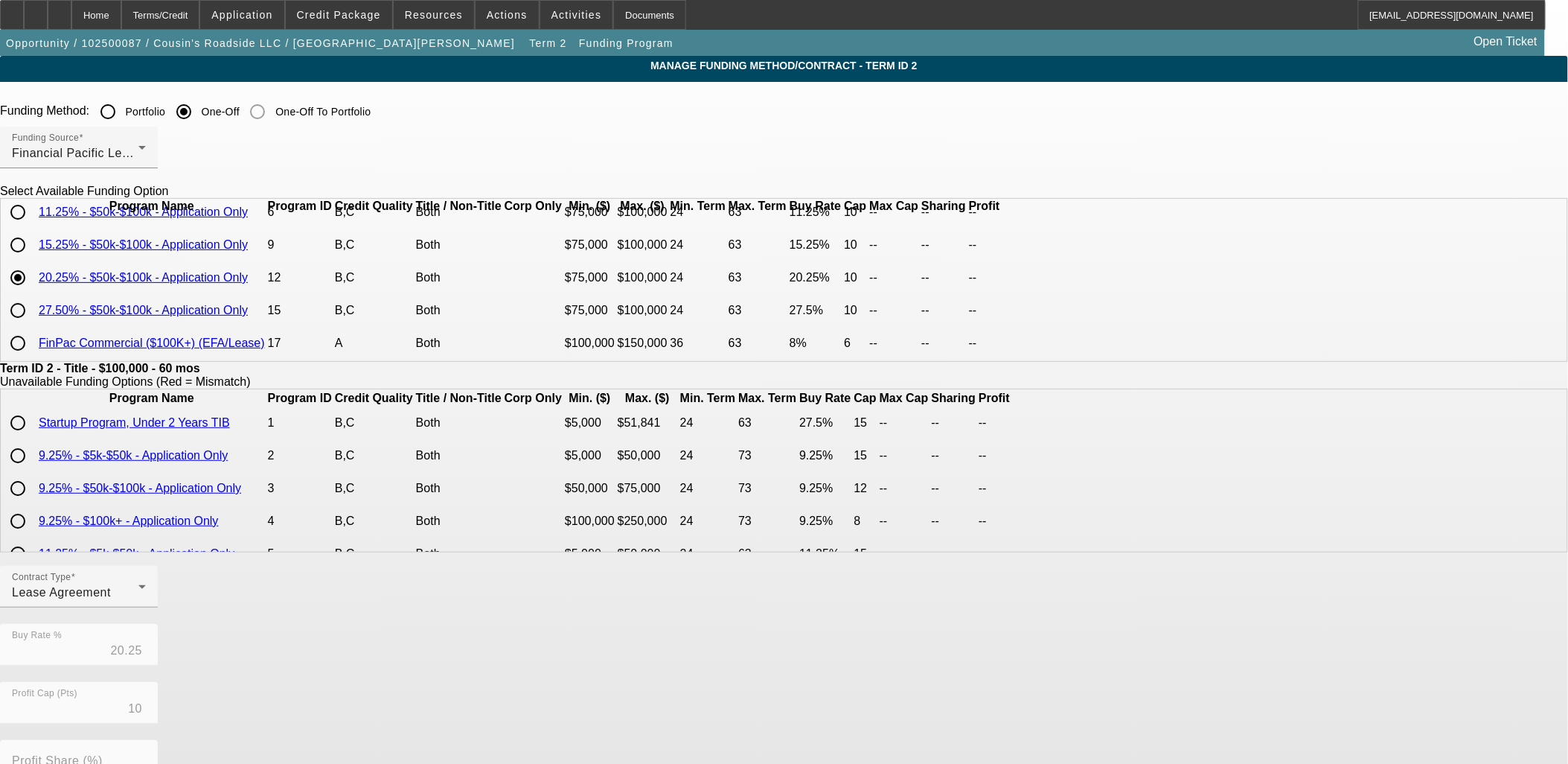
scroll to position [262, 0]
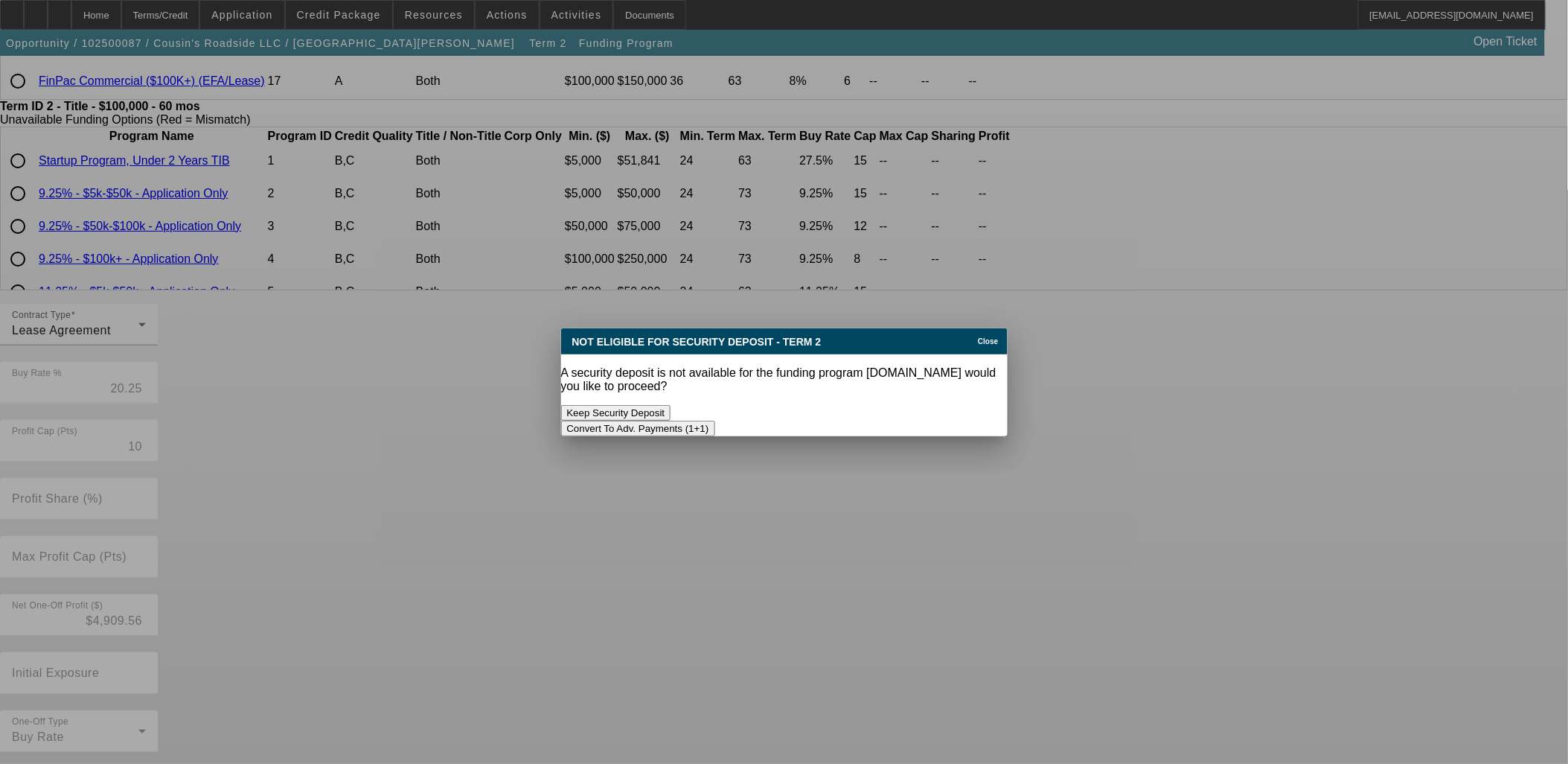
click at [715, 421] on button "Convert To Adv. Payments (1+1)" at bounding box center [638, 428] width 154 height 16
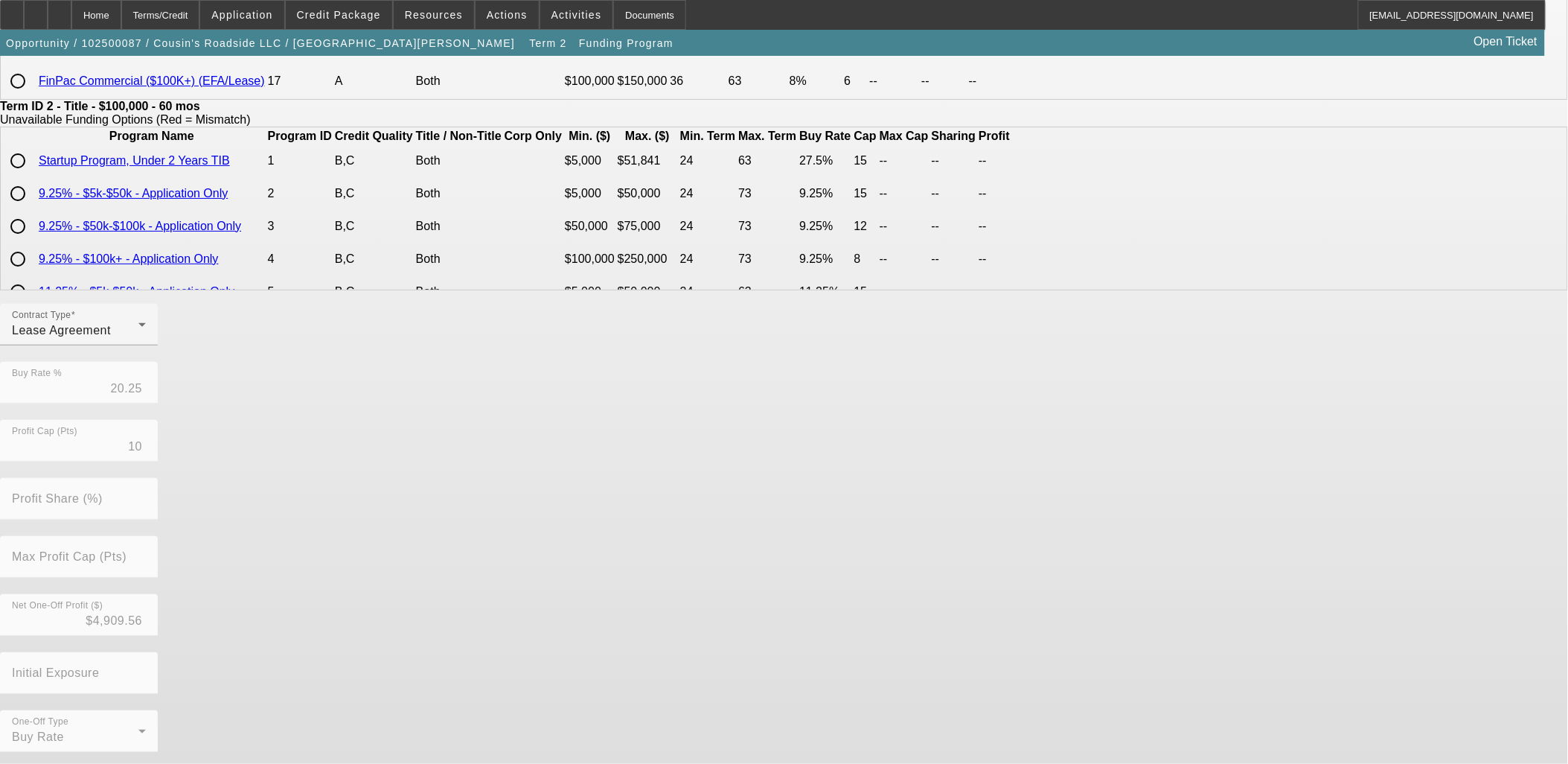
scroll to position [262, 0]
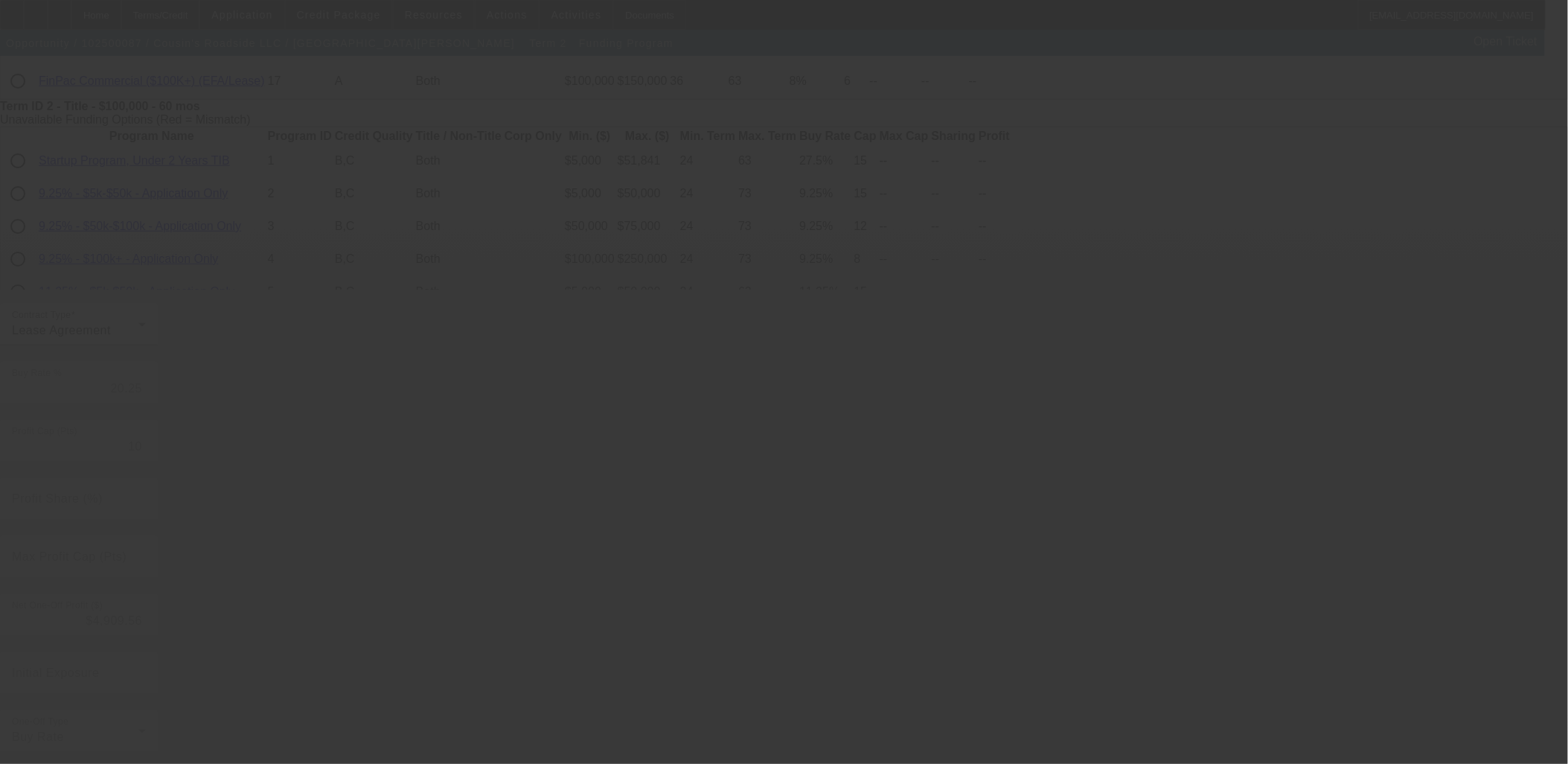
type input "10.75"
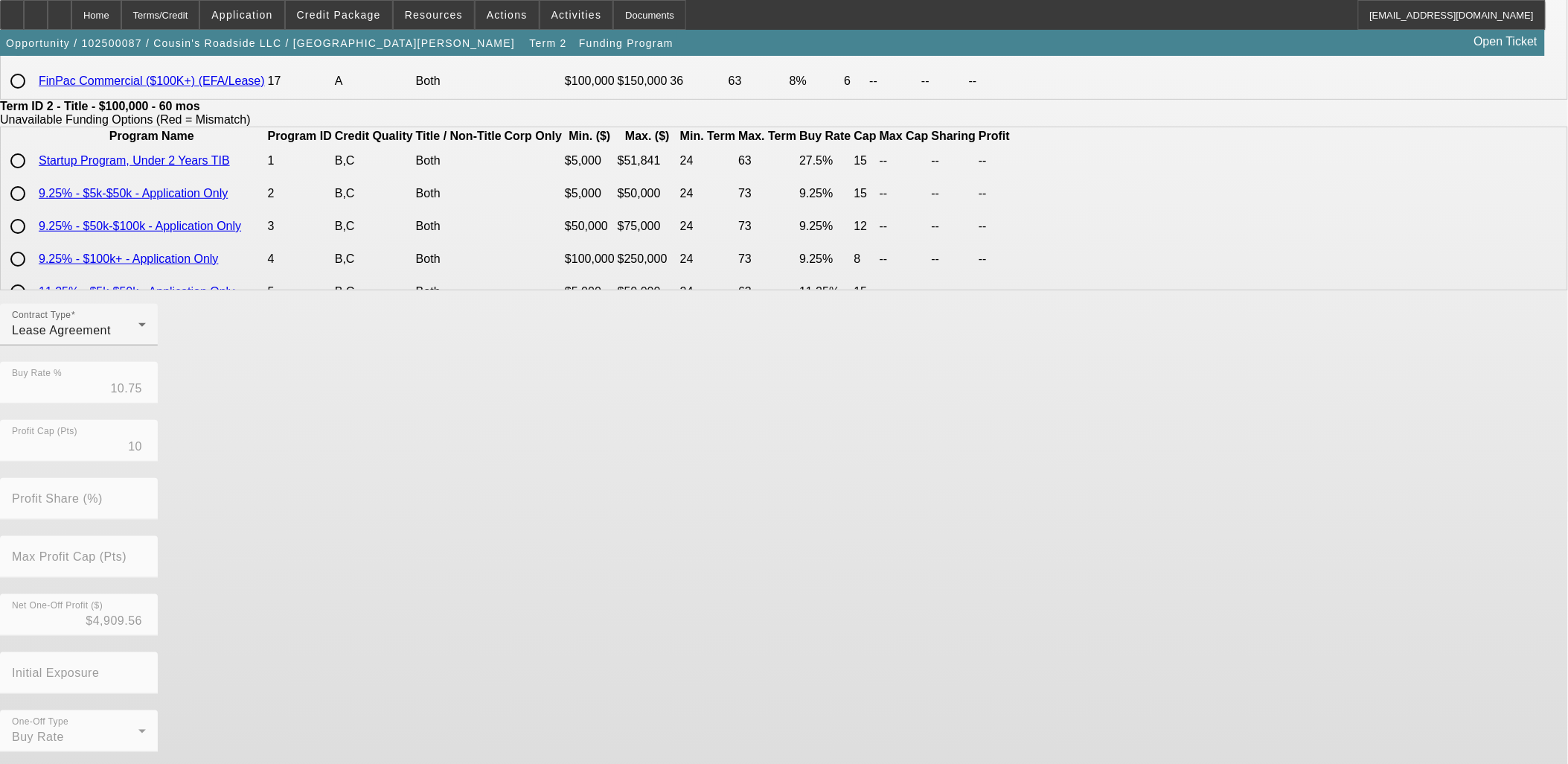
scroll to position [0, 0]
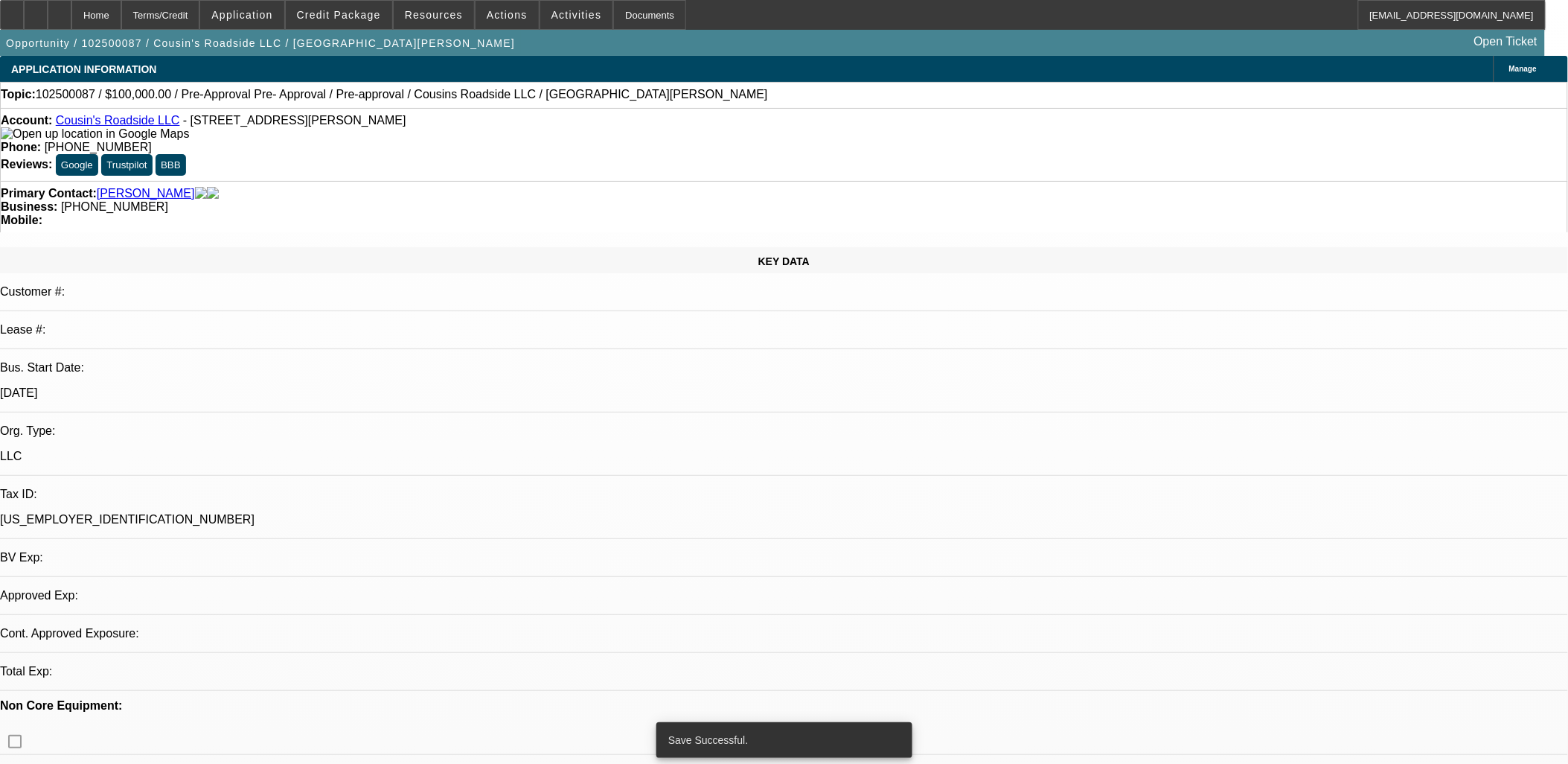
select select "0"
select select "0.1"
select select "4"
select select "0"
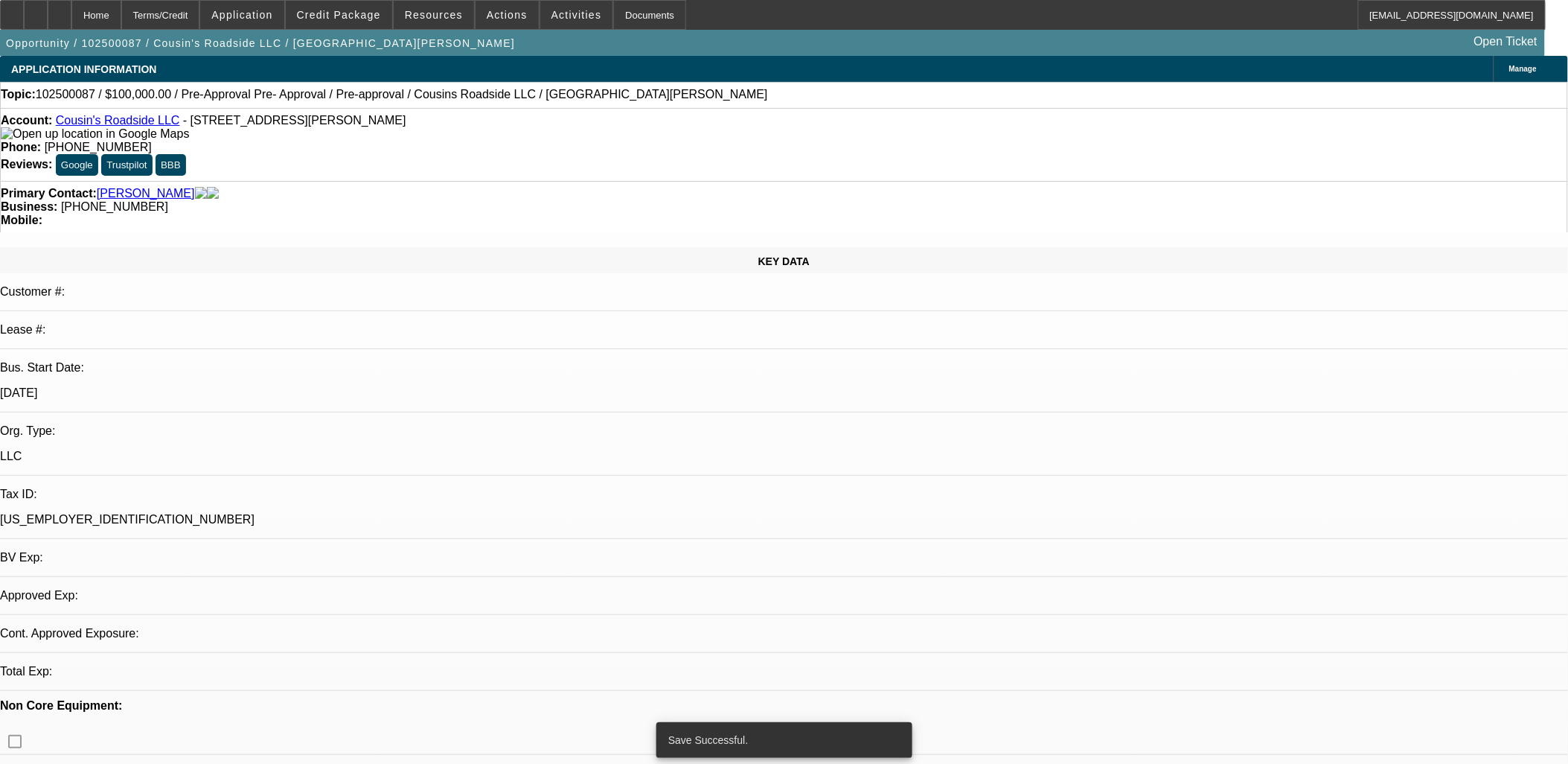
select select "2"
select select "0.1"
select select "4"
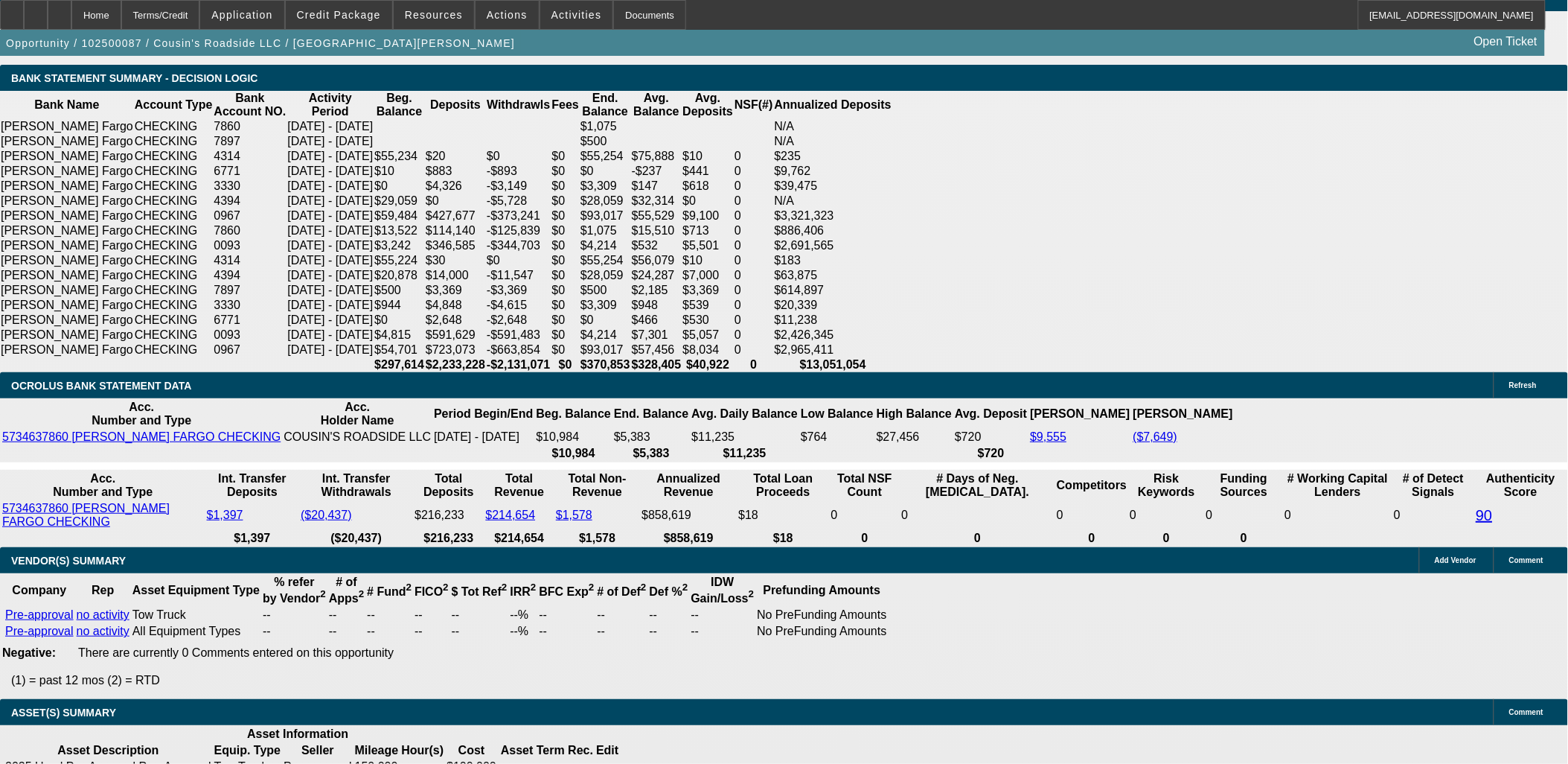
scroll to position [2895, 0]
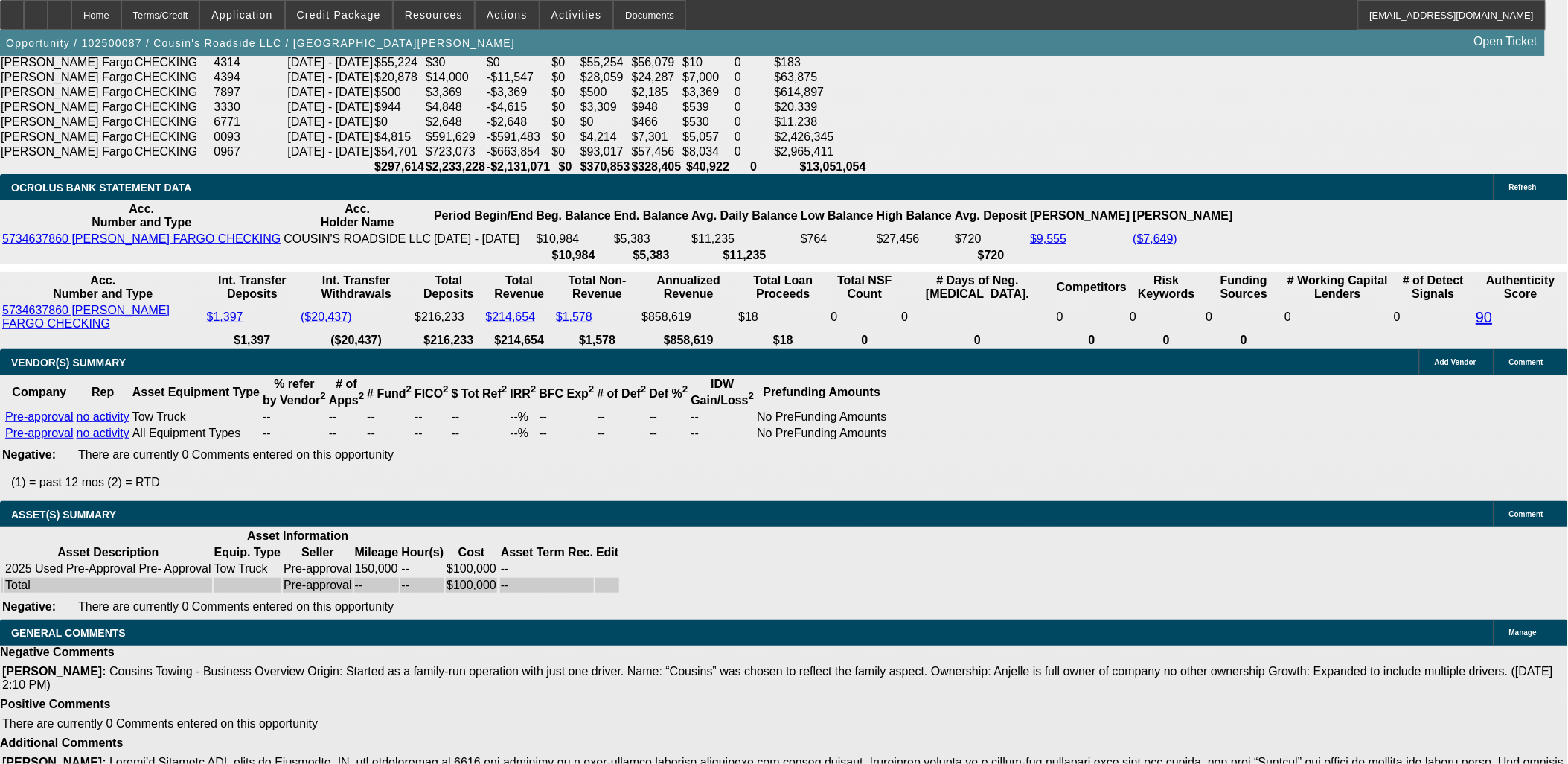
type input "UNKNOWN"
type input "21"
type input "$1,752.78"
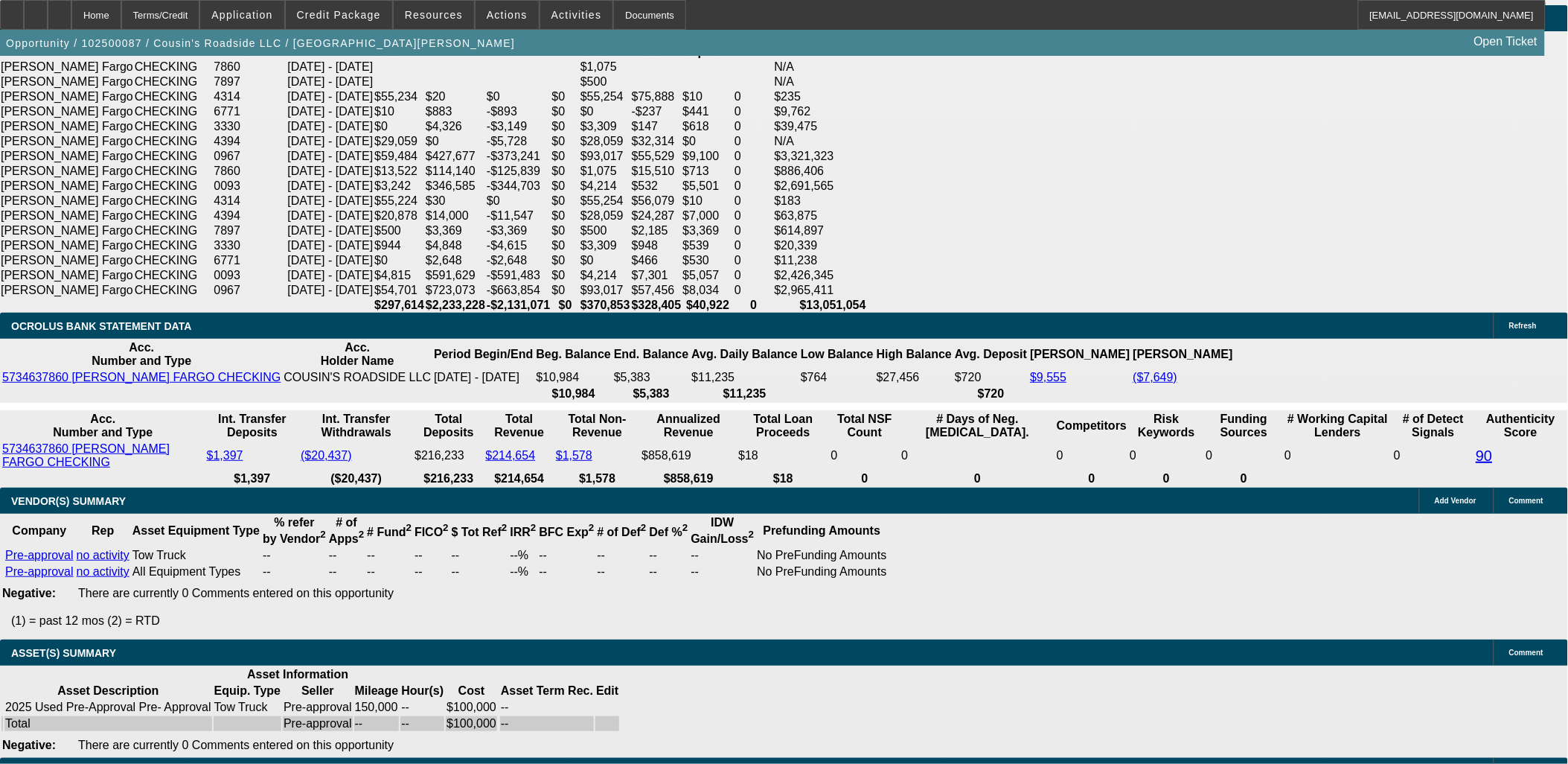
scroll to position [2729, 0]
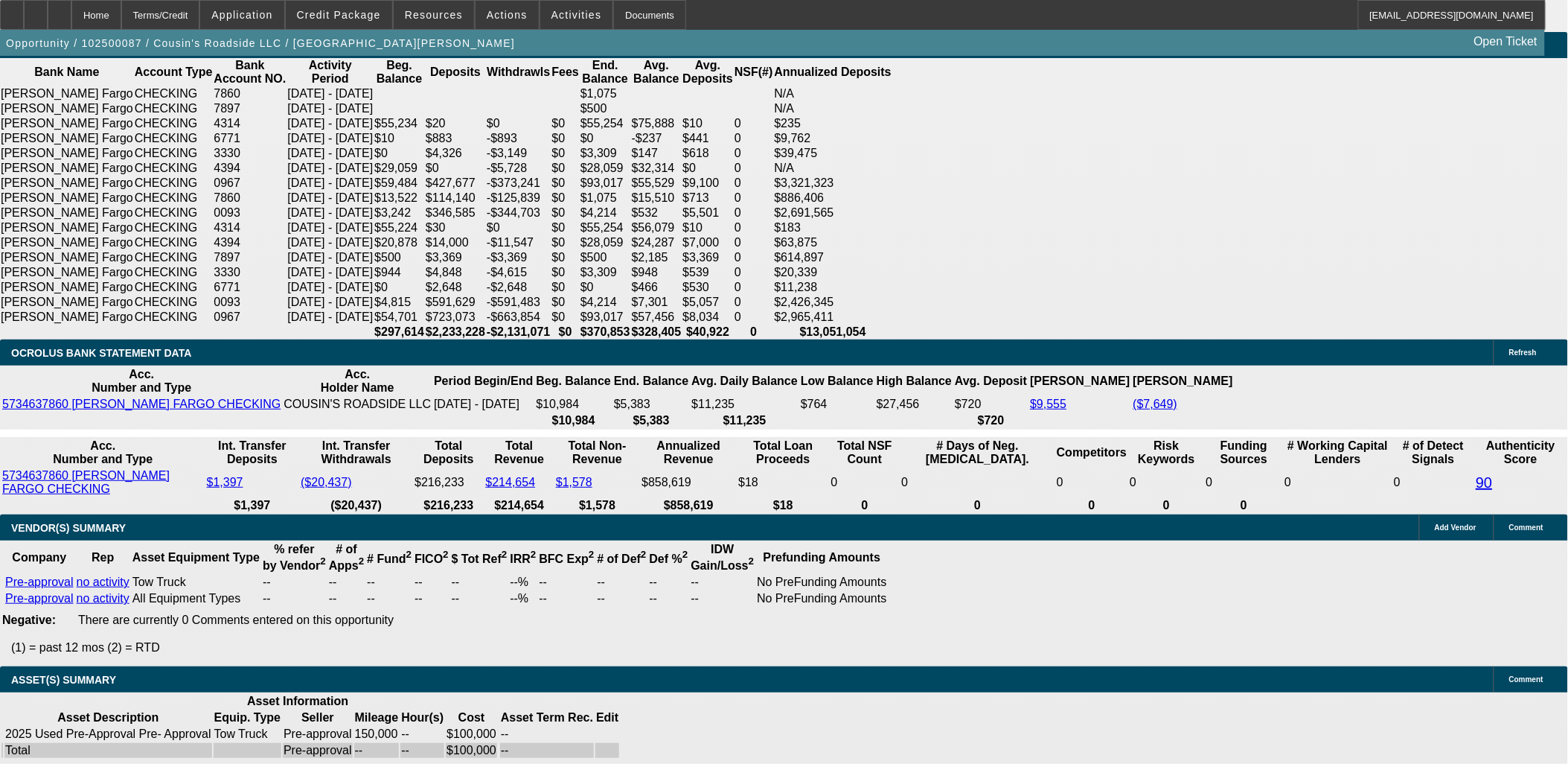
type input "21"
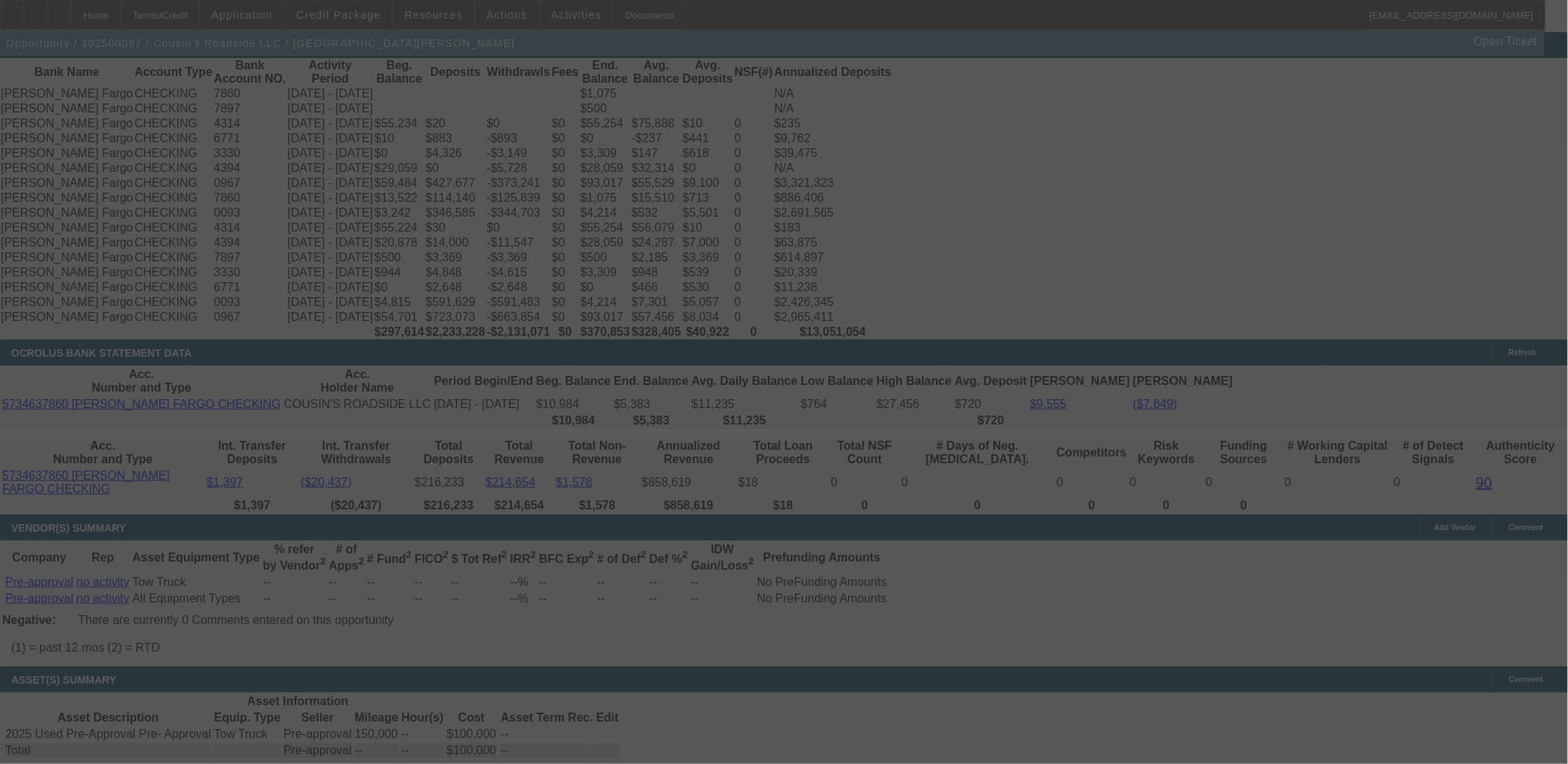
select select "0"
select select "0.1"
select select "4"
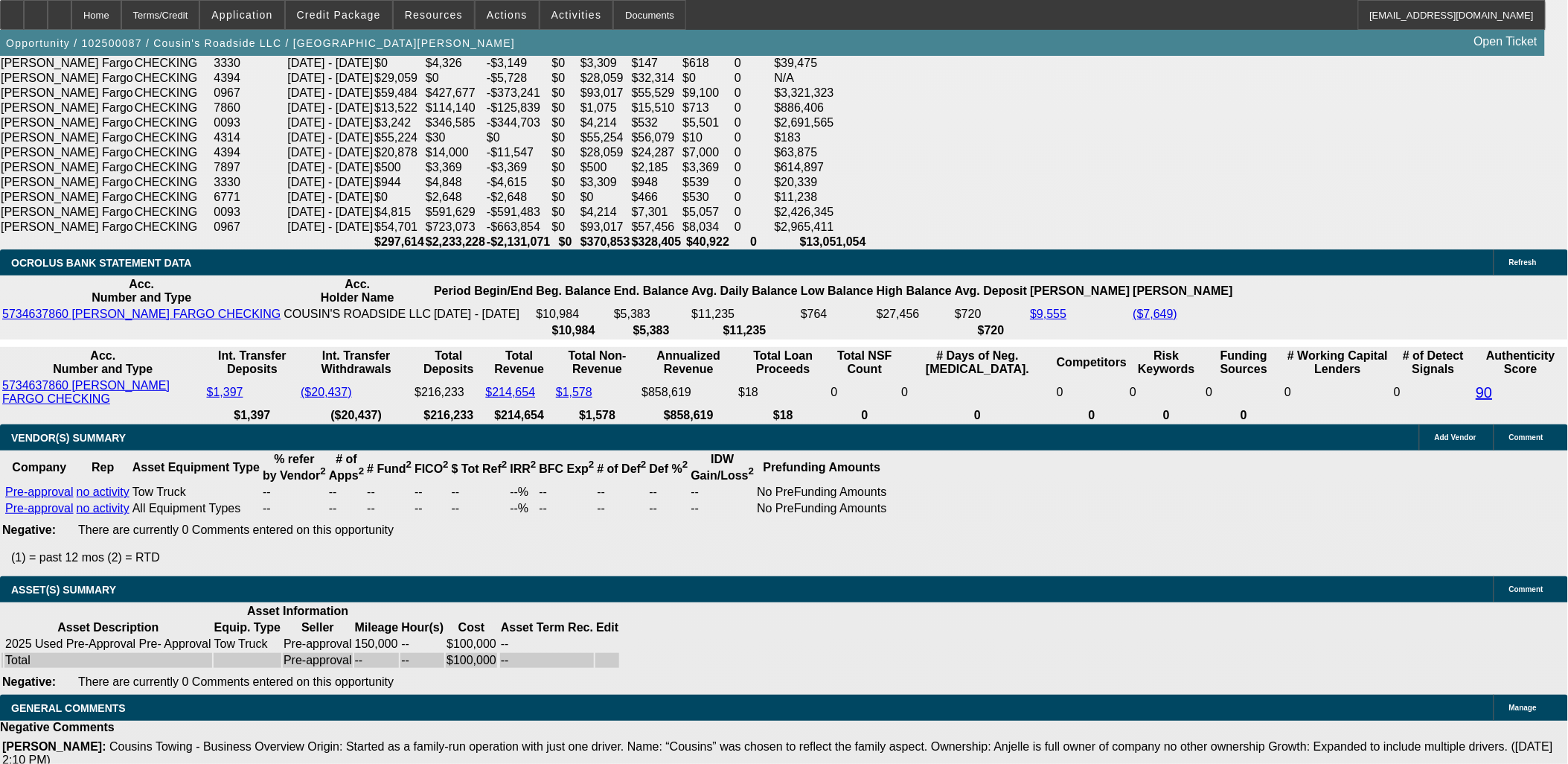
scroll to position [2895, 0]
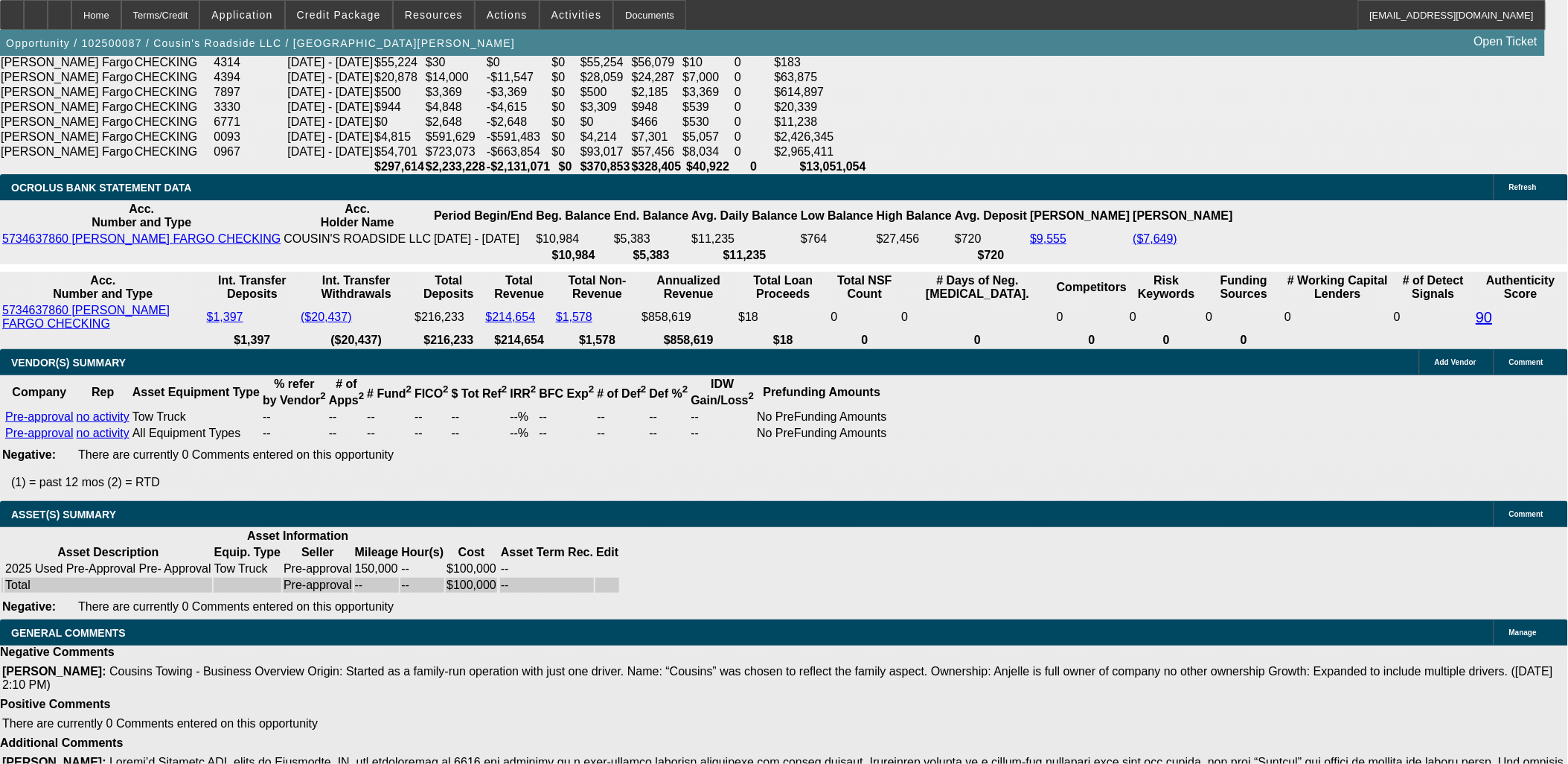
type input "UNKNOWN"
type input "21"
type input "$2,705.34"
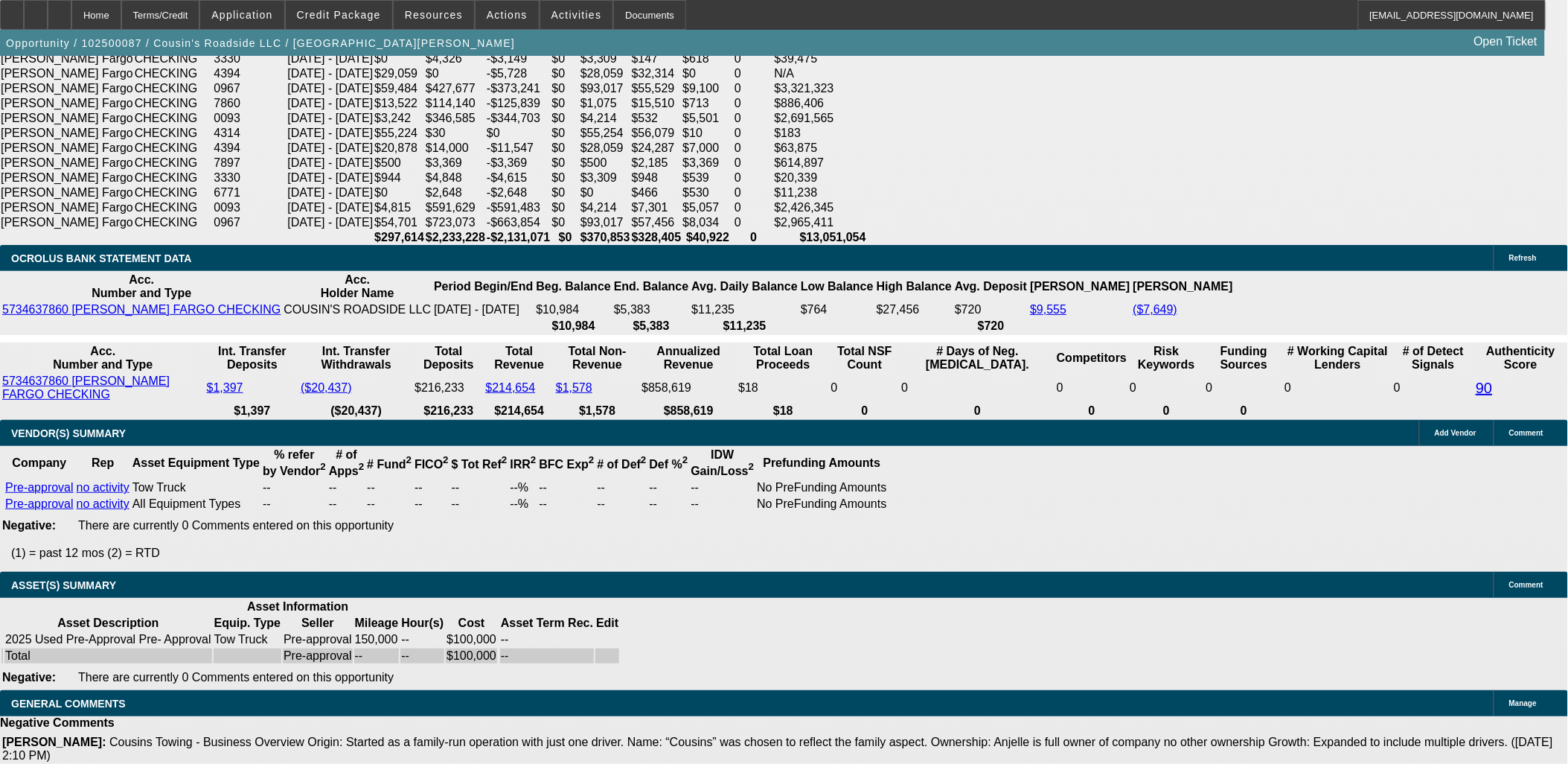
scroll to position [2729, 0]
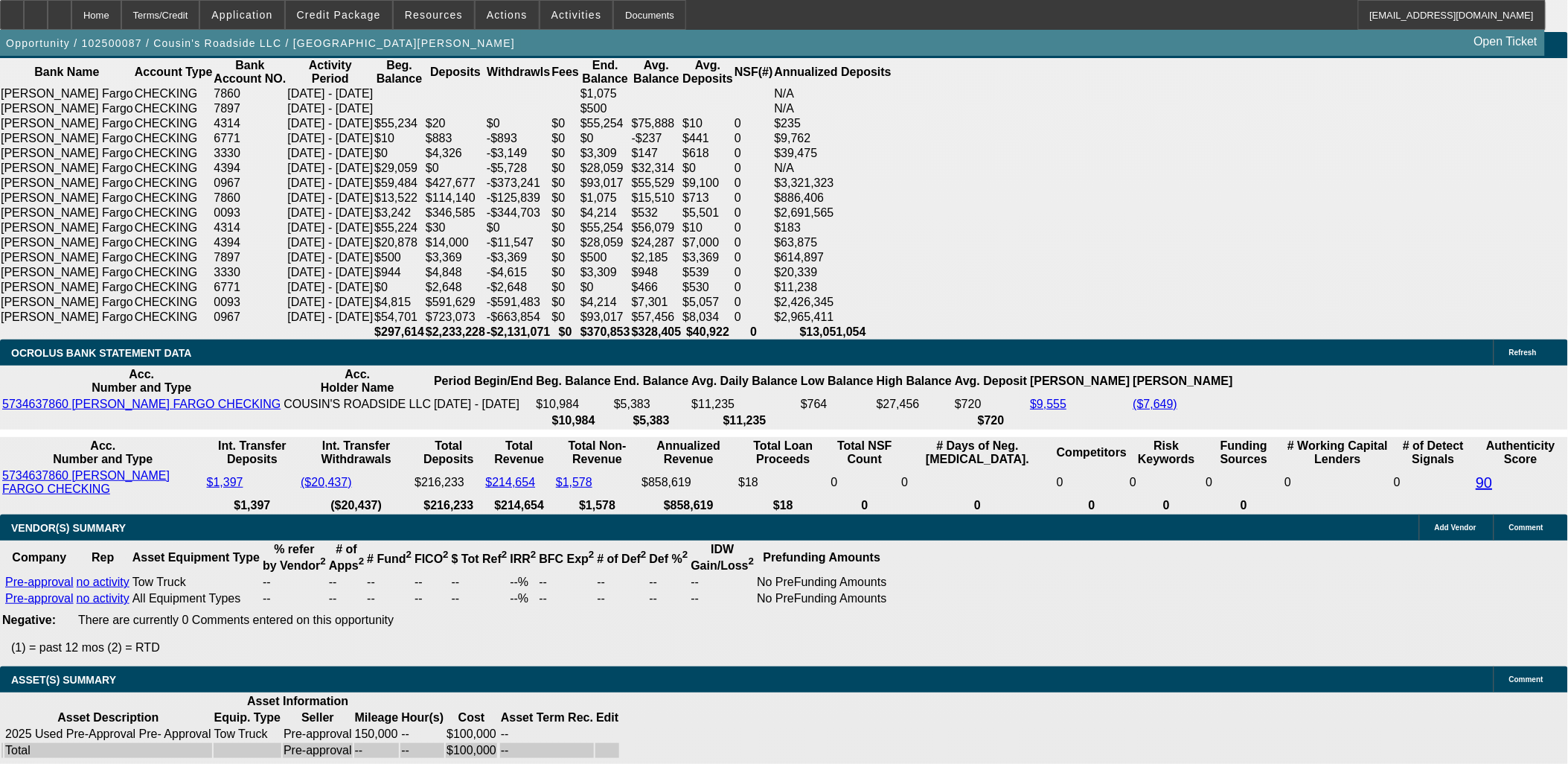
type input "21"
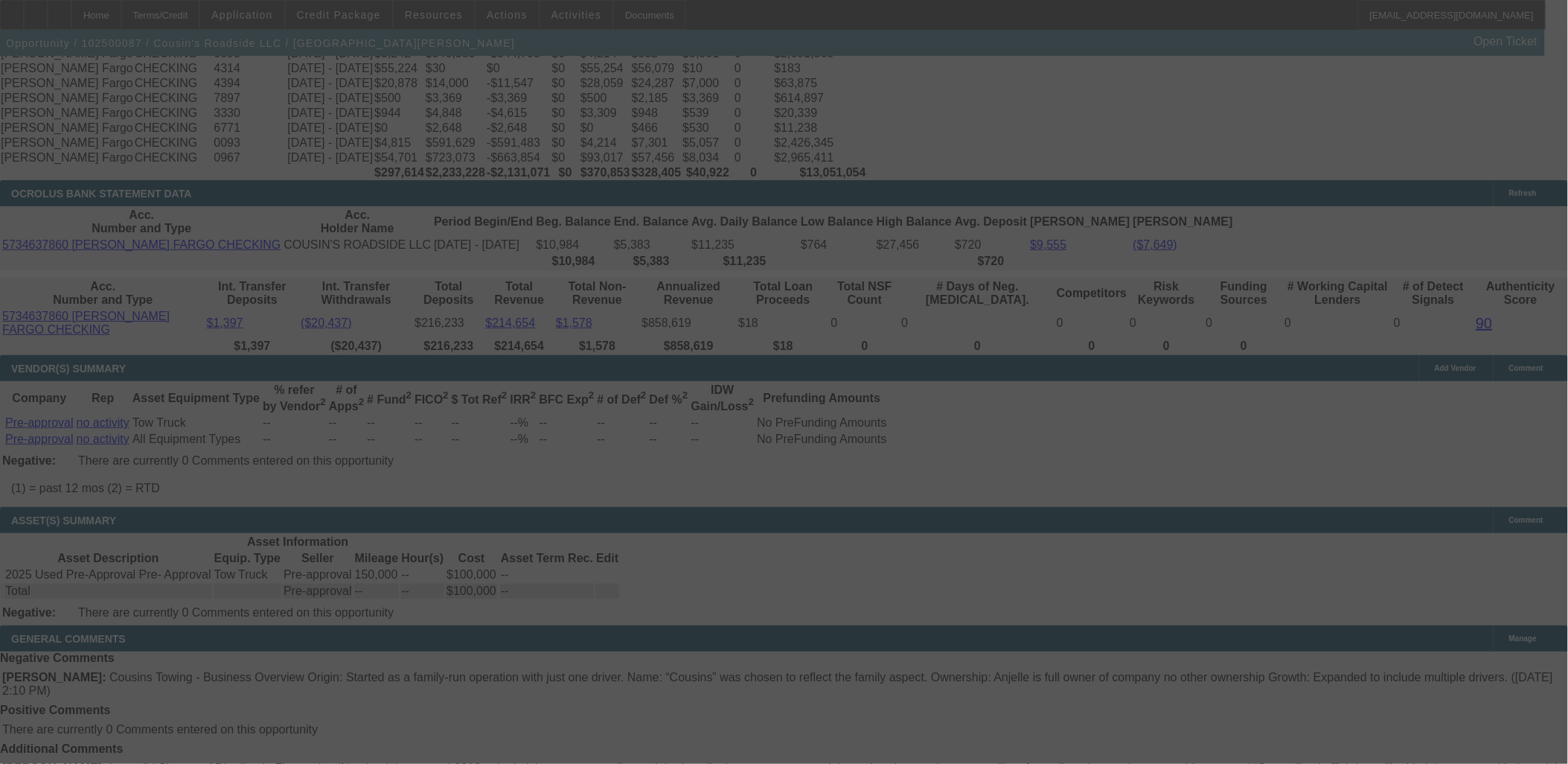
scroll to position [2895, 0]
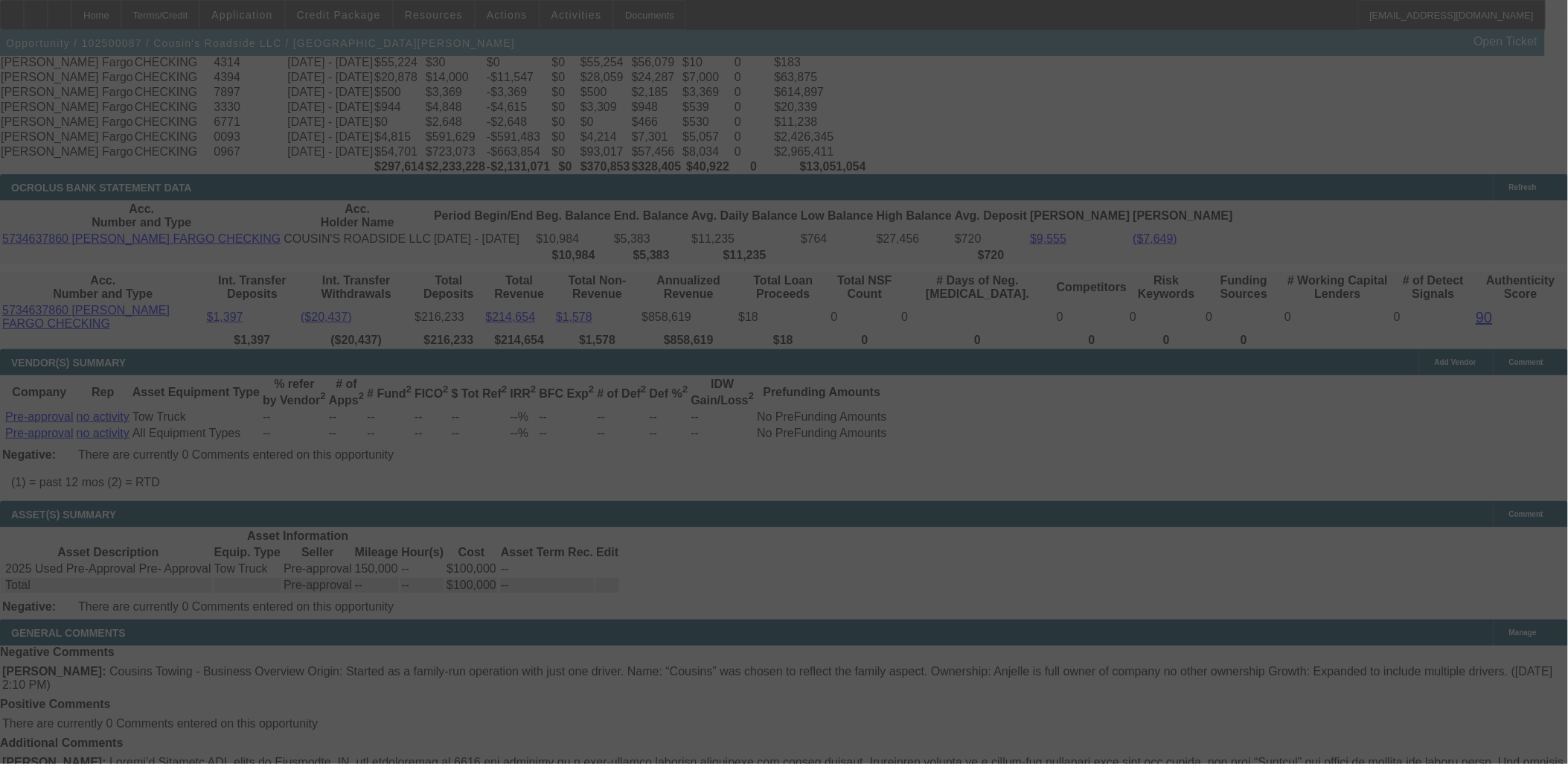
select select "0"
select select "0.1"
select select "4"
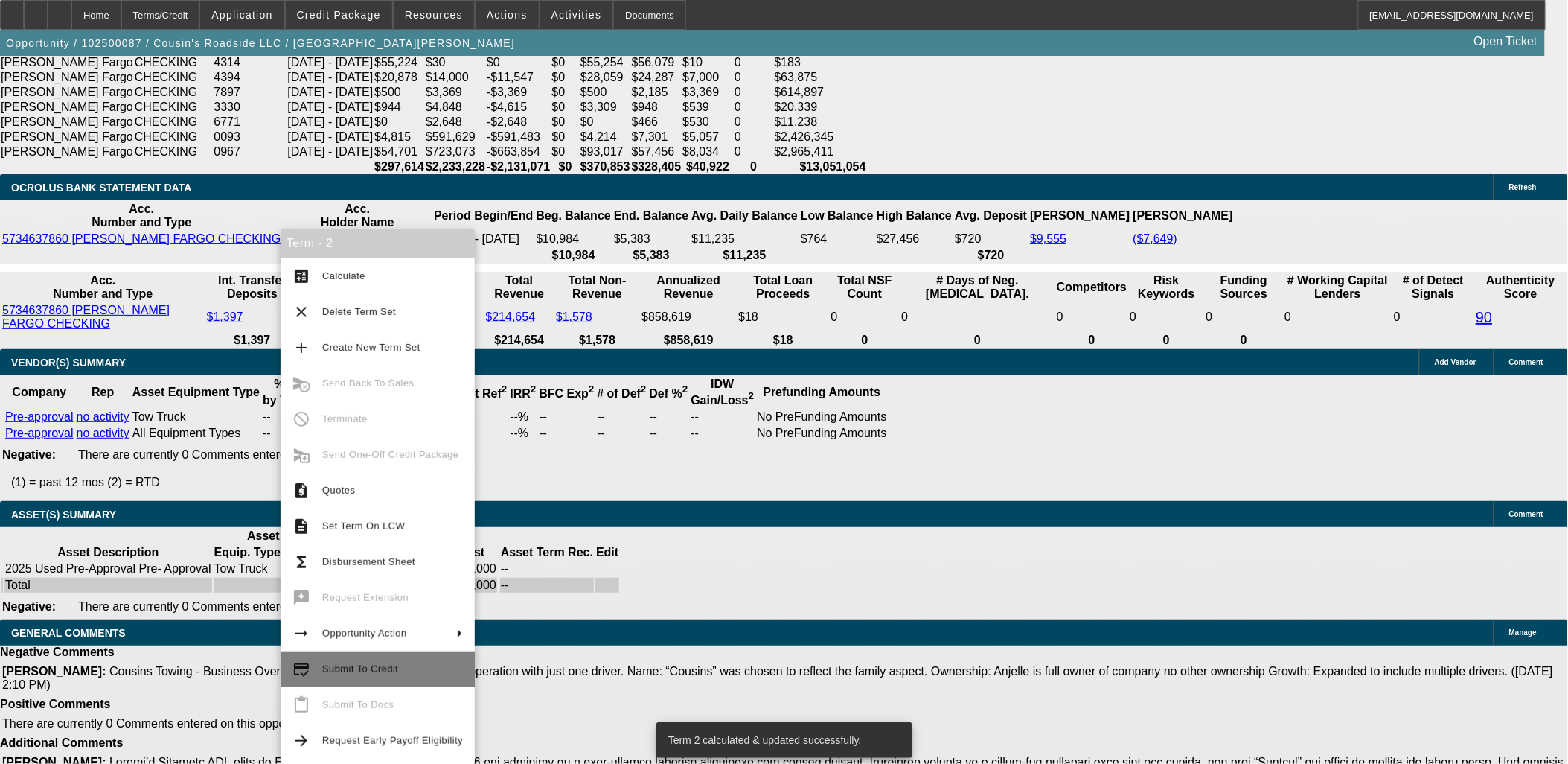
click at [336, 670] on span "Submit To Credit" at bounding box center [360, 669] width 76 height 11
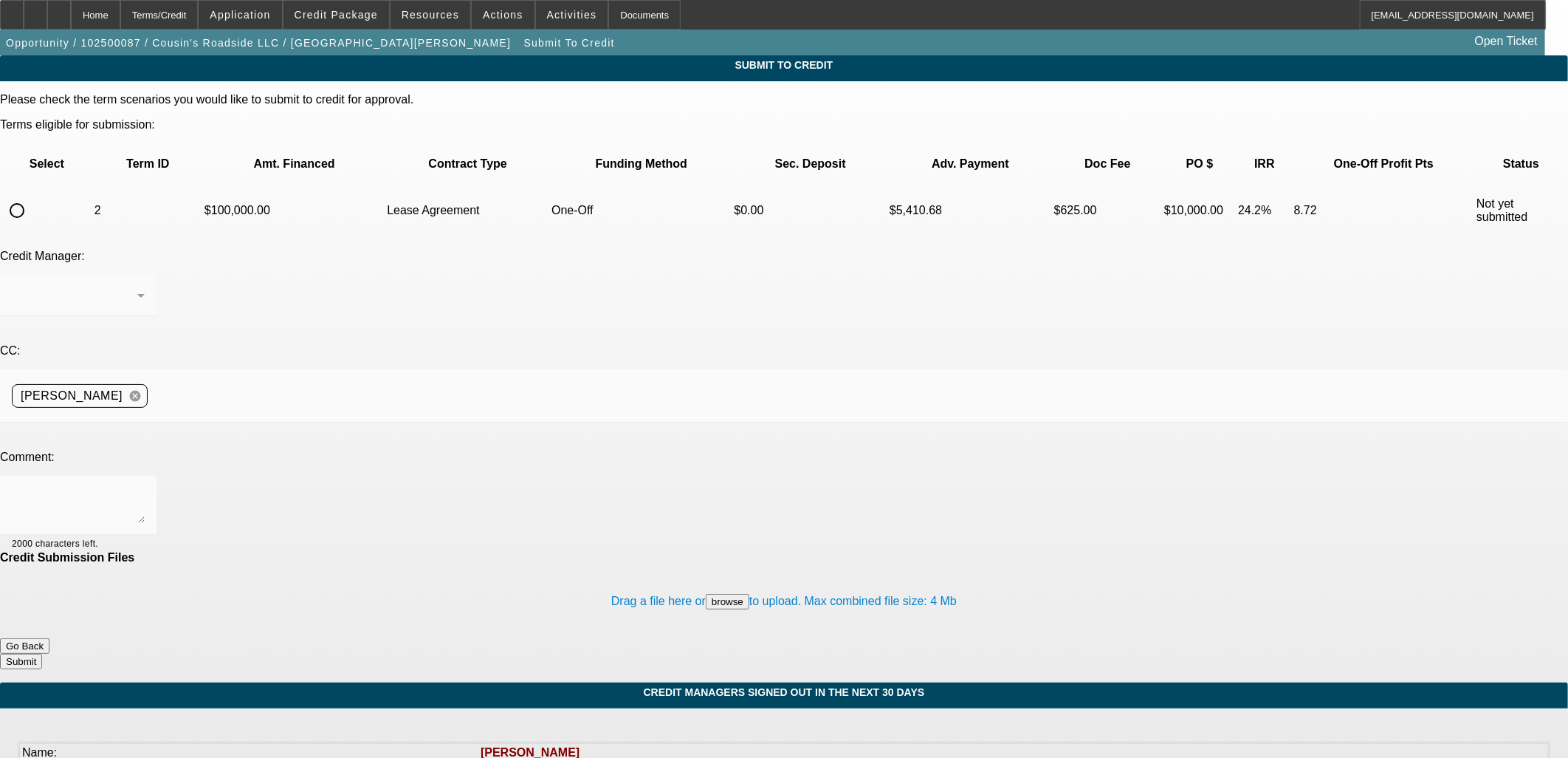
click at [32, 196] on input "radio" at bounding box center [17, 210] width 29 height 29
radio input "true"
click at [145, 487] on textarea at bounding box center [79, 505] width 133 height 36
type textarea "p"
type textarea "please try fin"
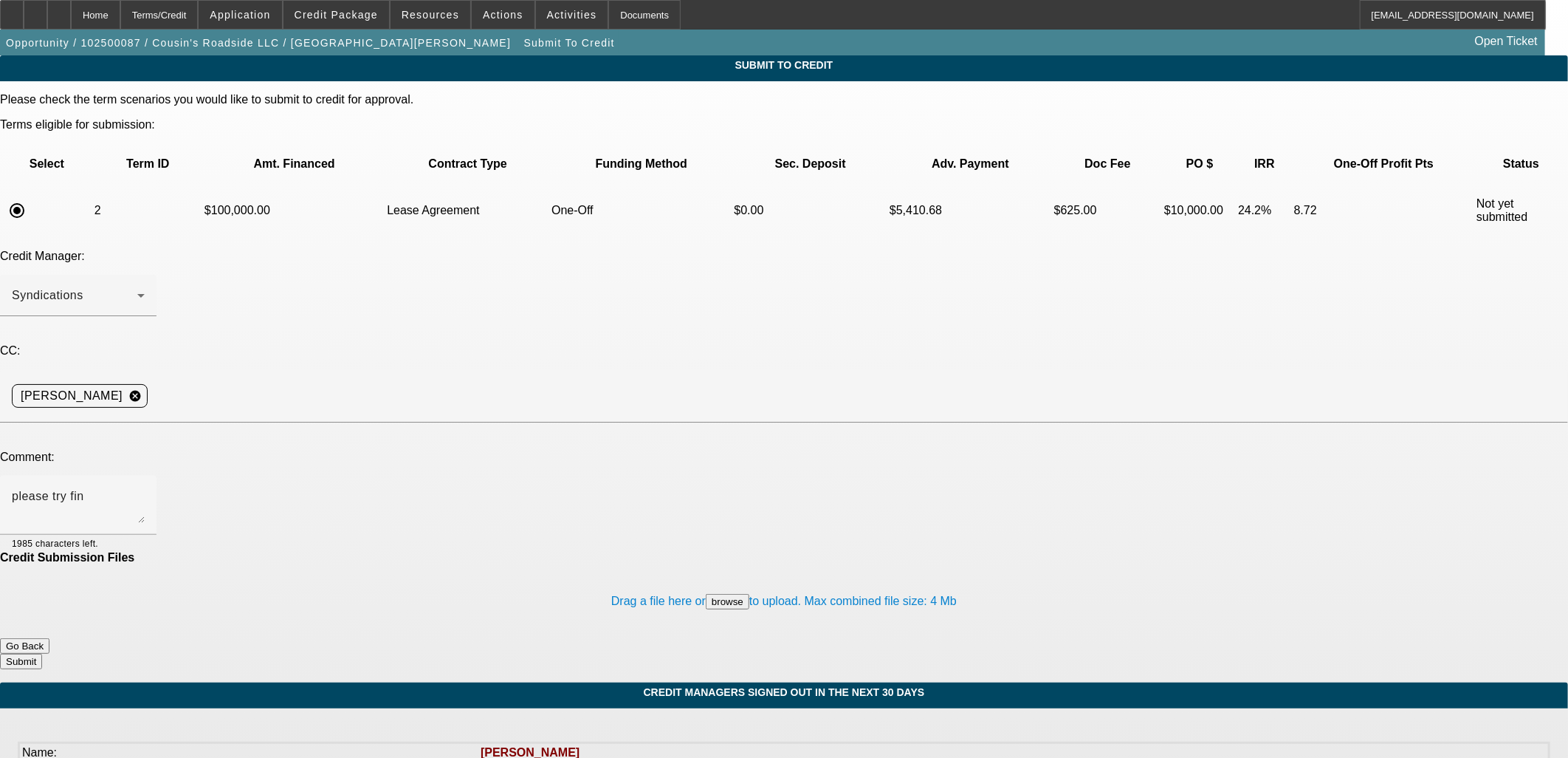
click at [42, 654] on button "Submit" at bounding box center [21, 661] width 42 height 15
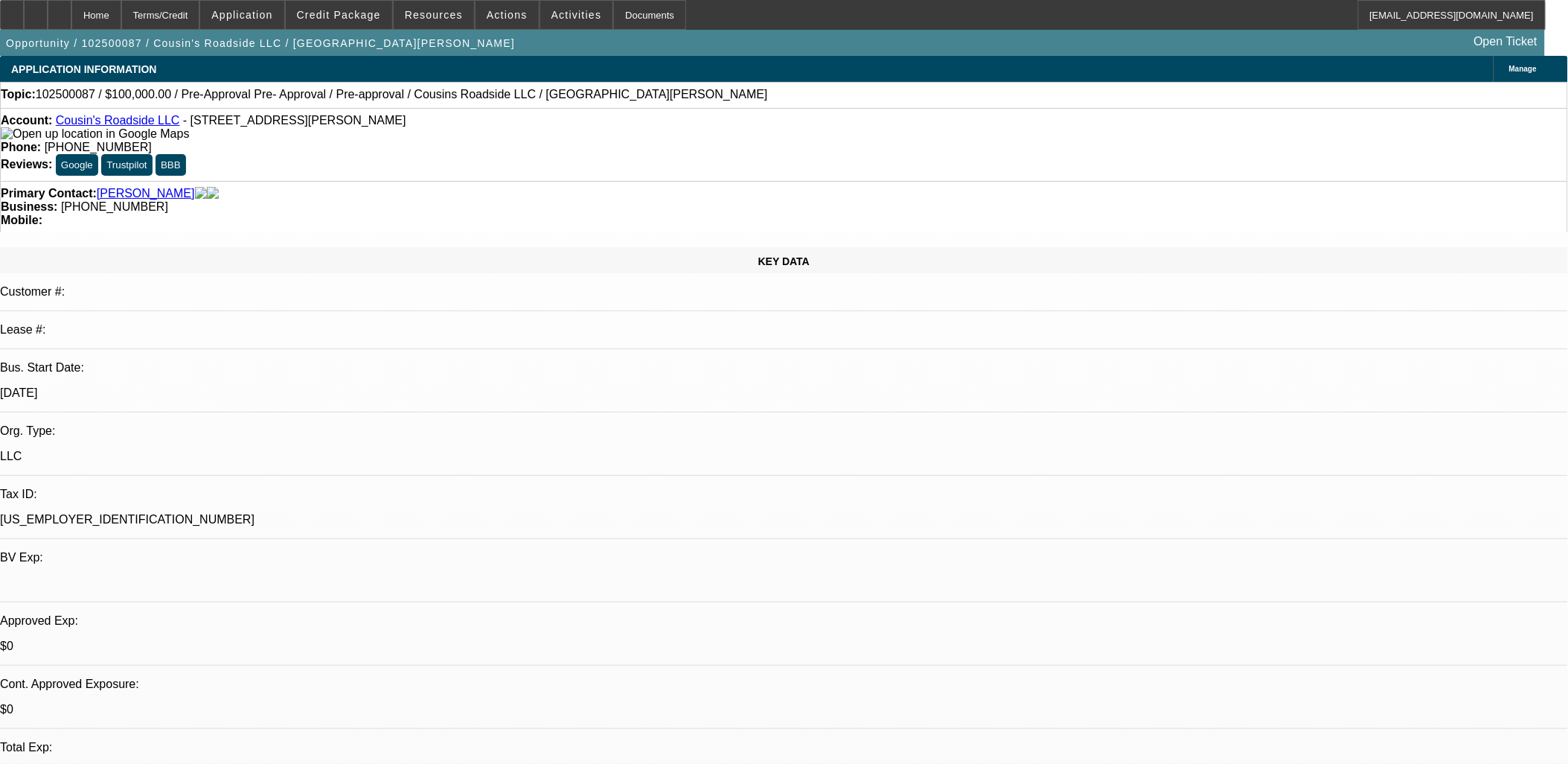
select select "0"
select select "0.1"
select select "4"
select select "0"
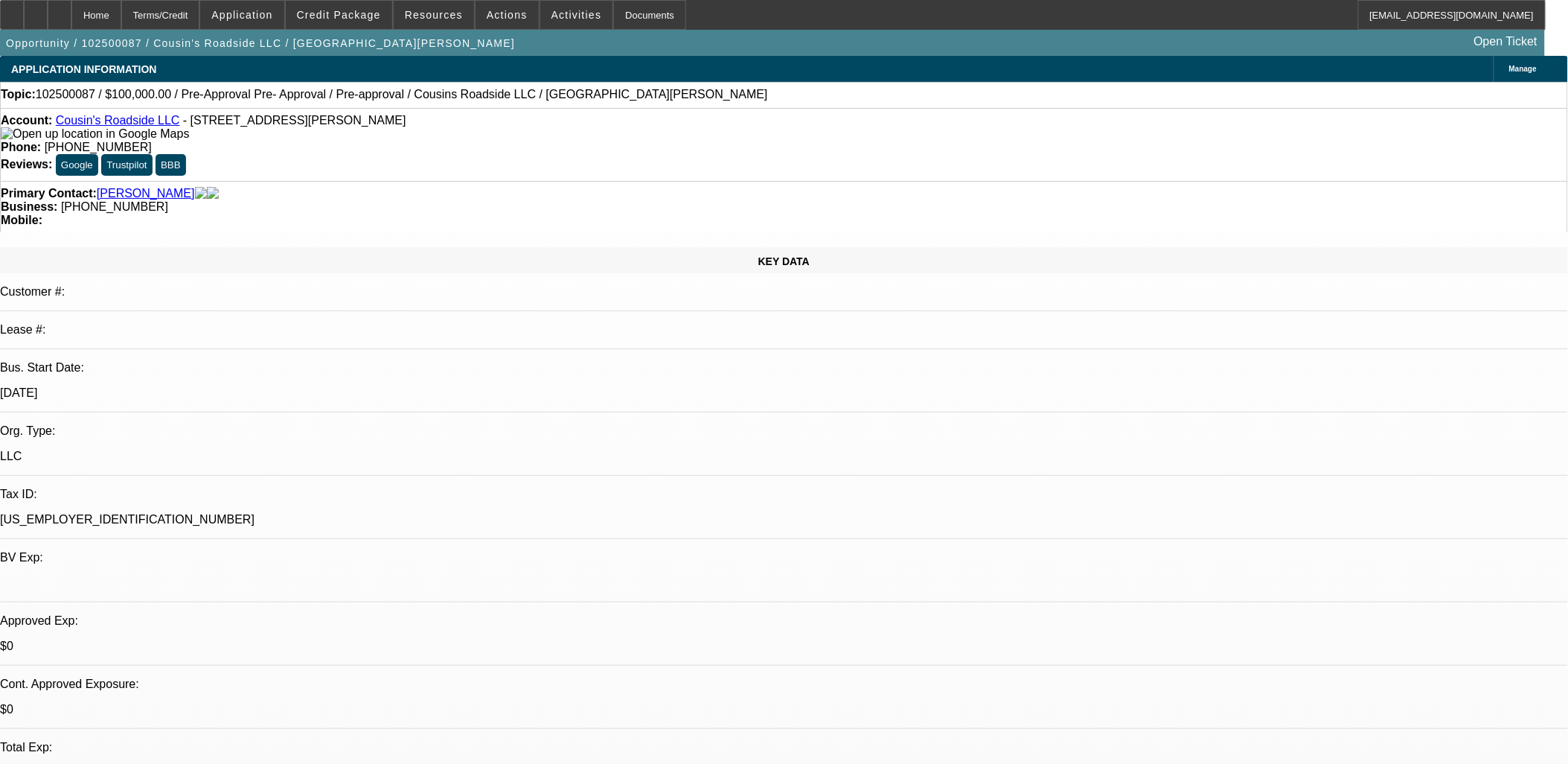
select select "2"
select select "0.1"
select select "4"
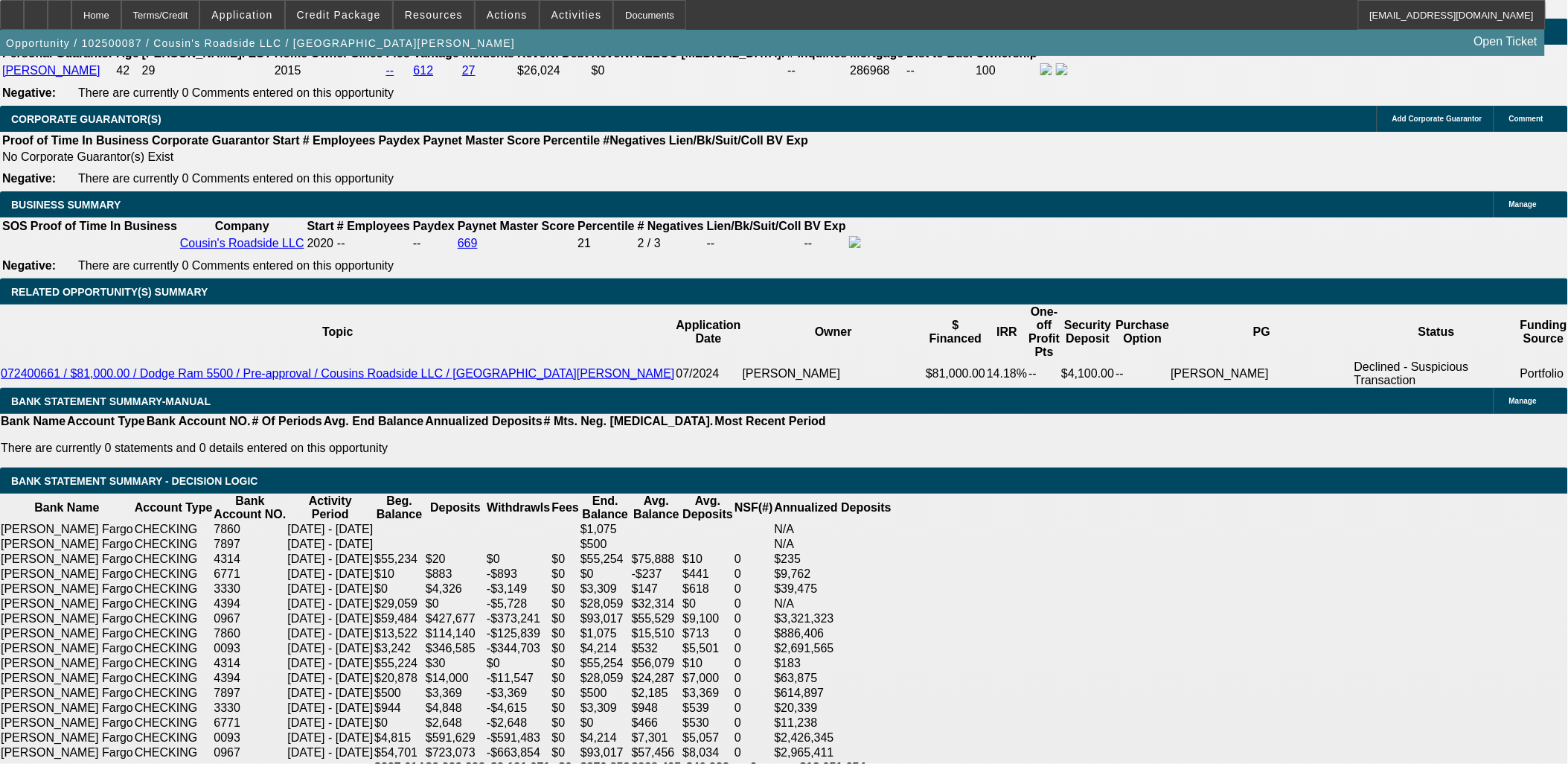
scroll to position [2729, 0]
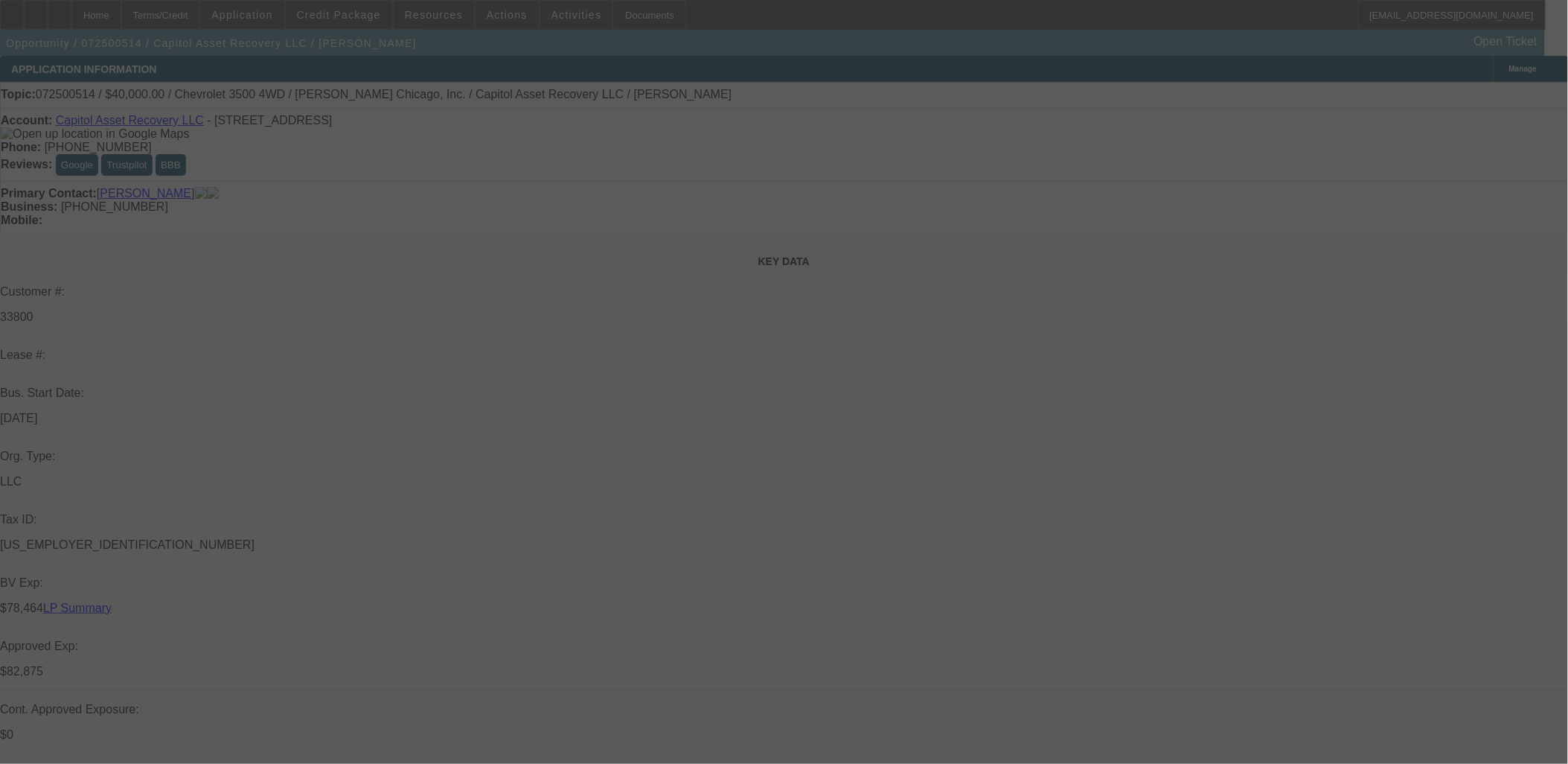
select select "0"
select select "2"
select select "0"
select select "0.15"
select select "2"
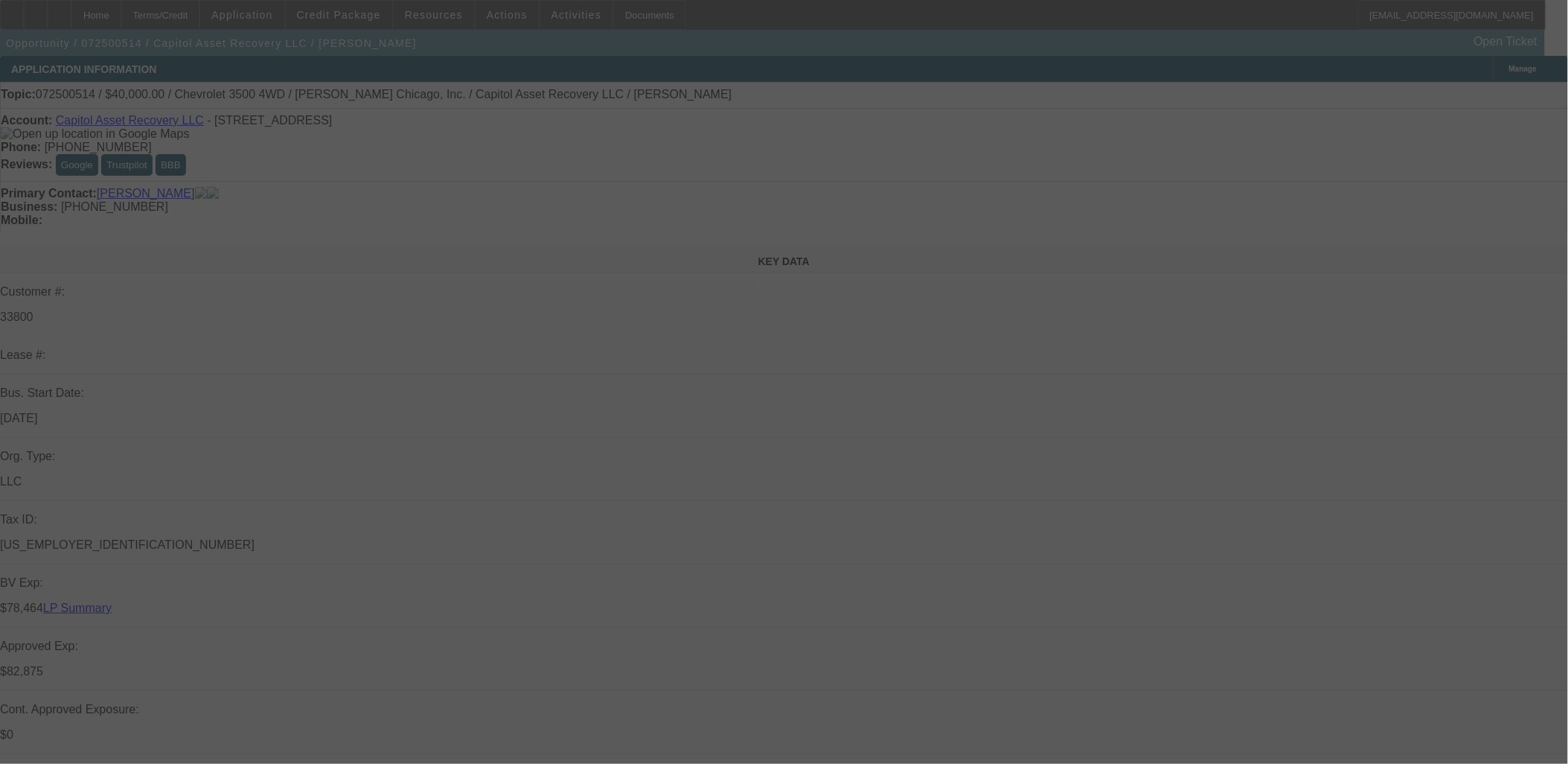
select select "0"
select select "0.15"
select select "2"
select select "0.1"
select select "0.15"
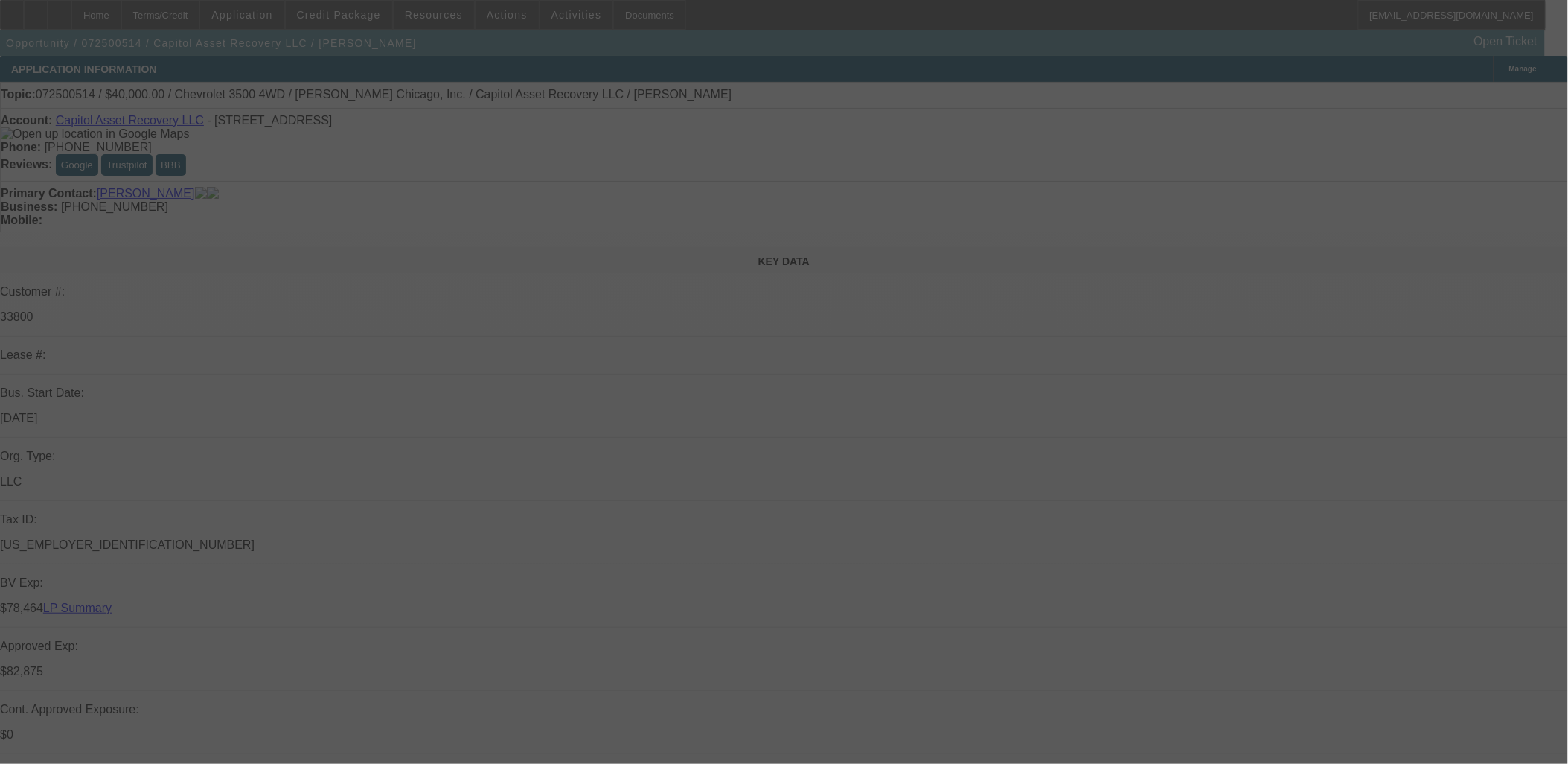
select select "2"
select select "0.1"
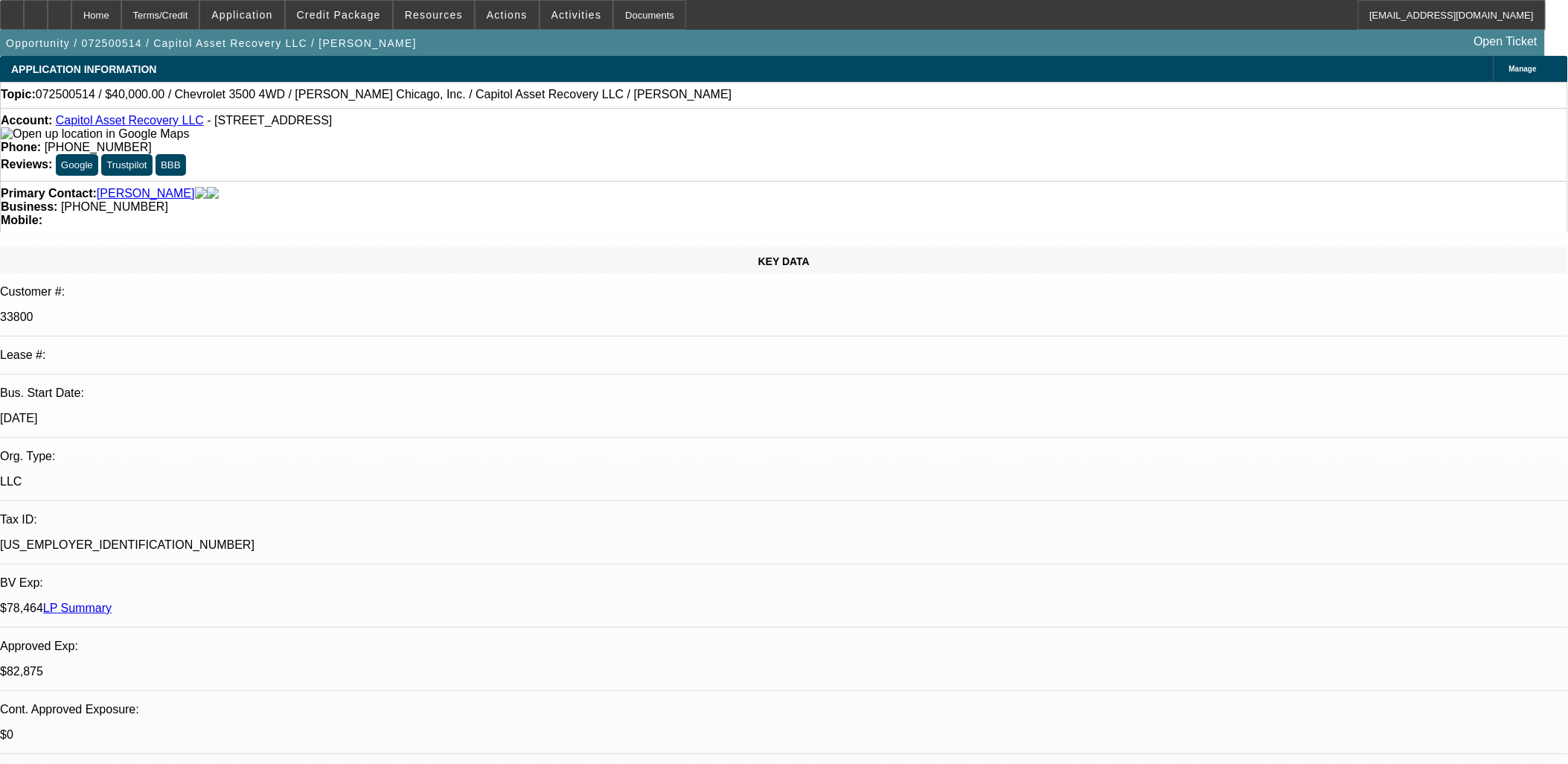
select select "1"
select select "2"
select select "6"
select select "1"
select select "2"
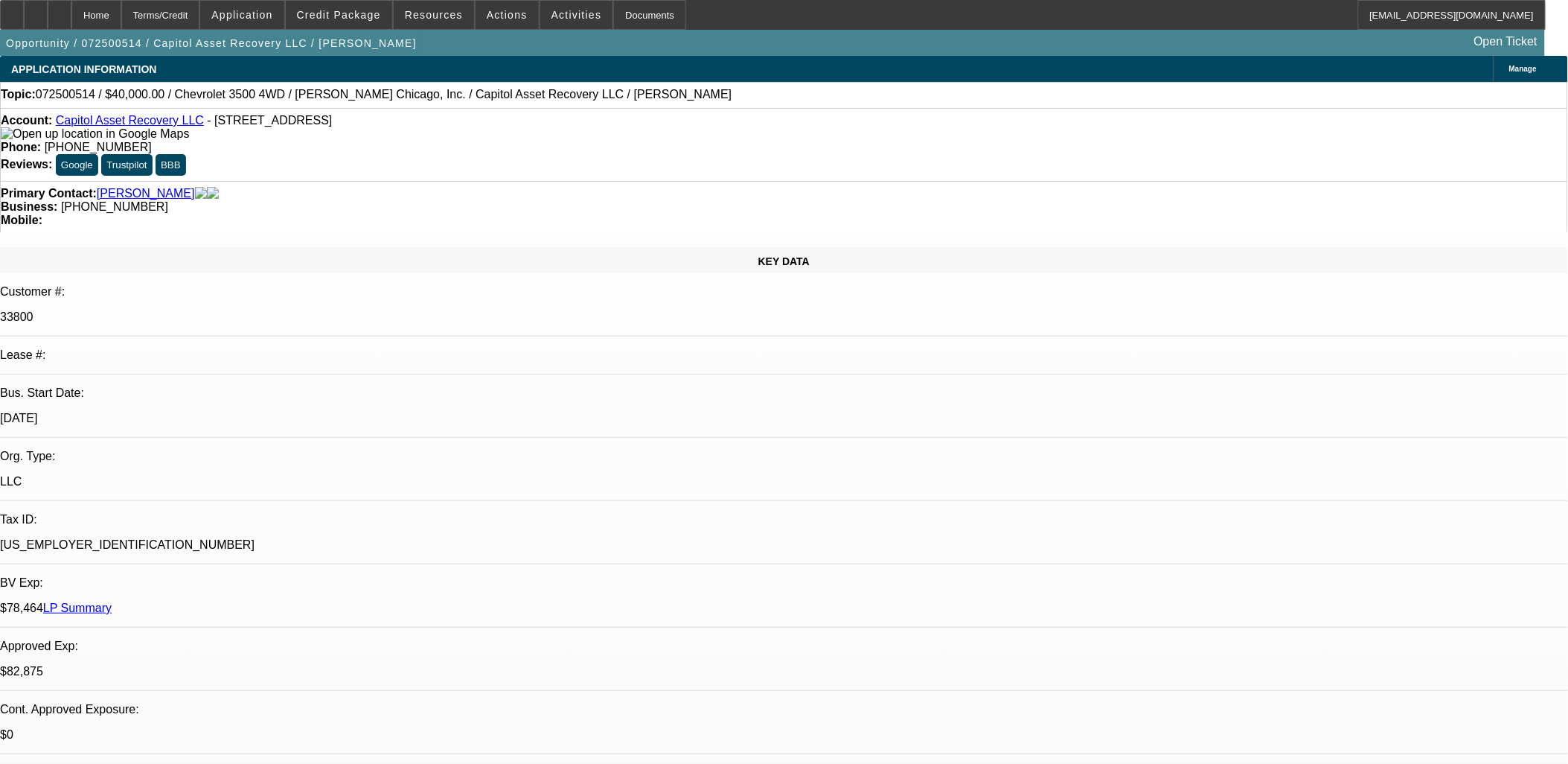
select select "6"
select select "1"
select select "2"
select select "4"
select select "1"
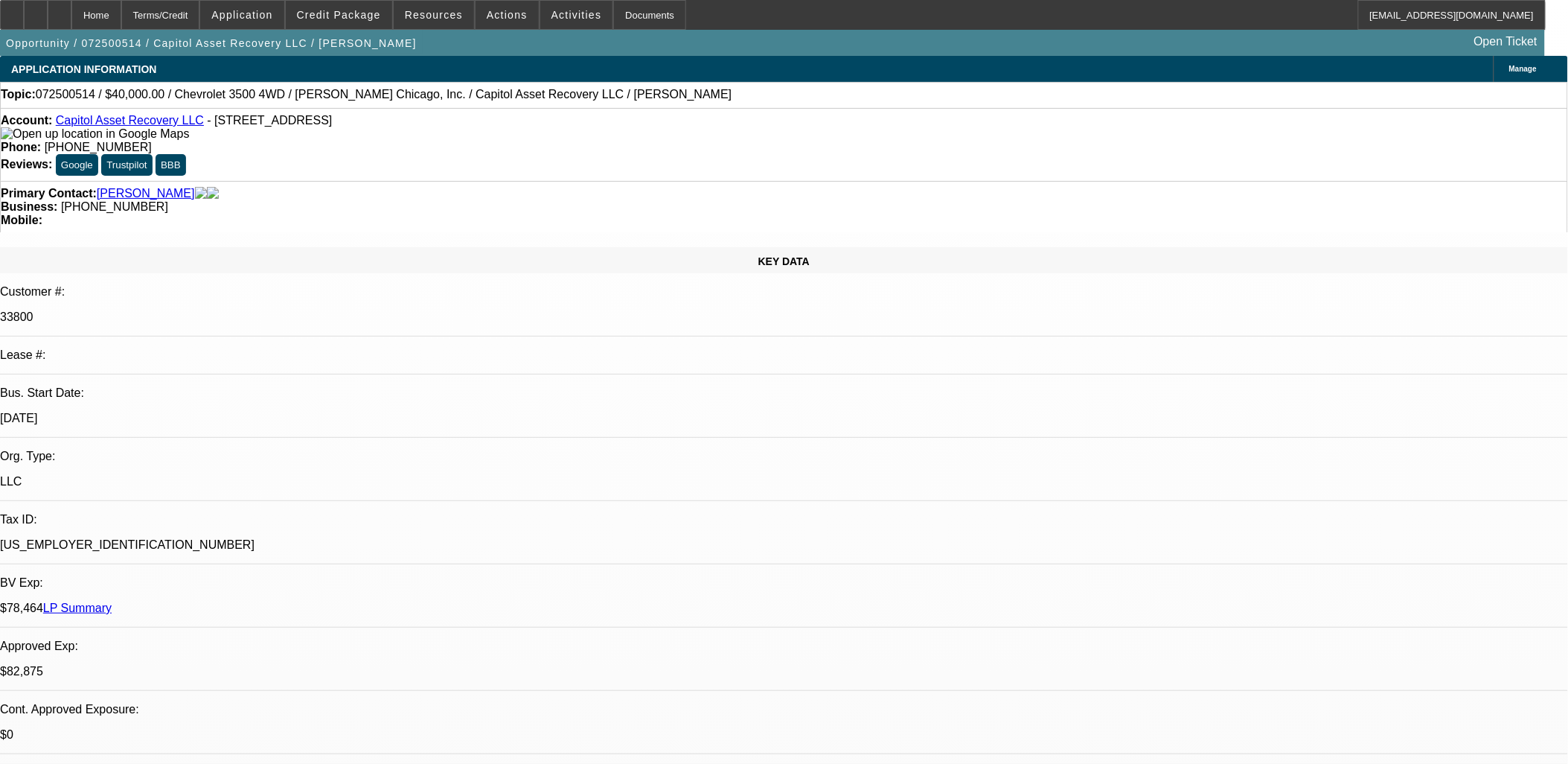
select select "2"
select select "4"
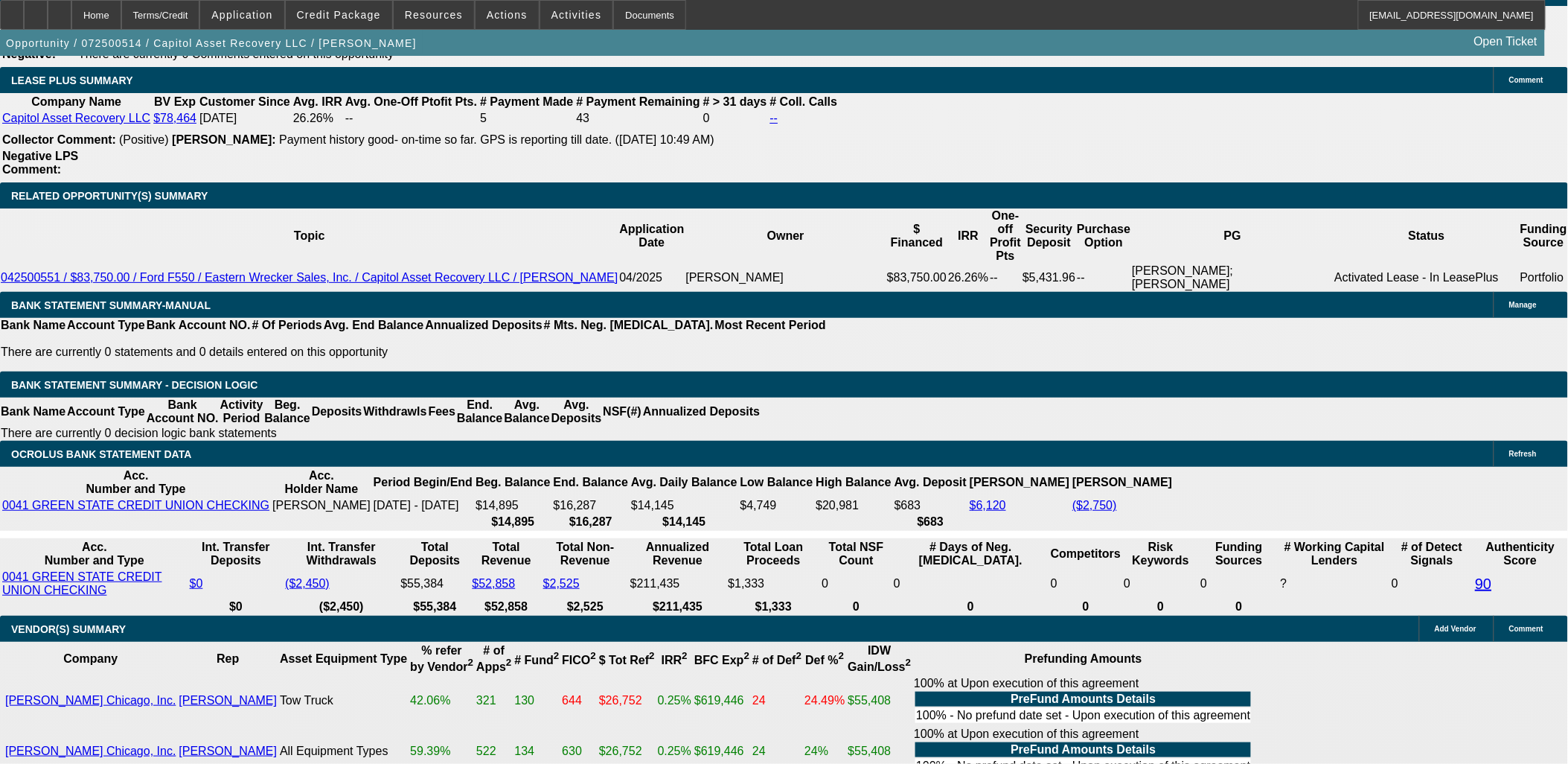
scroll to position [2564, 0]
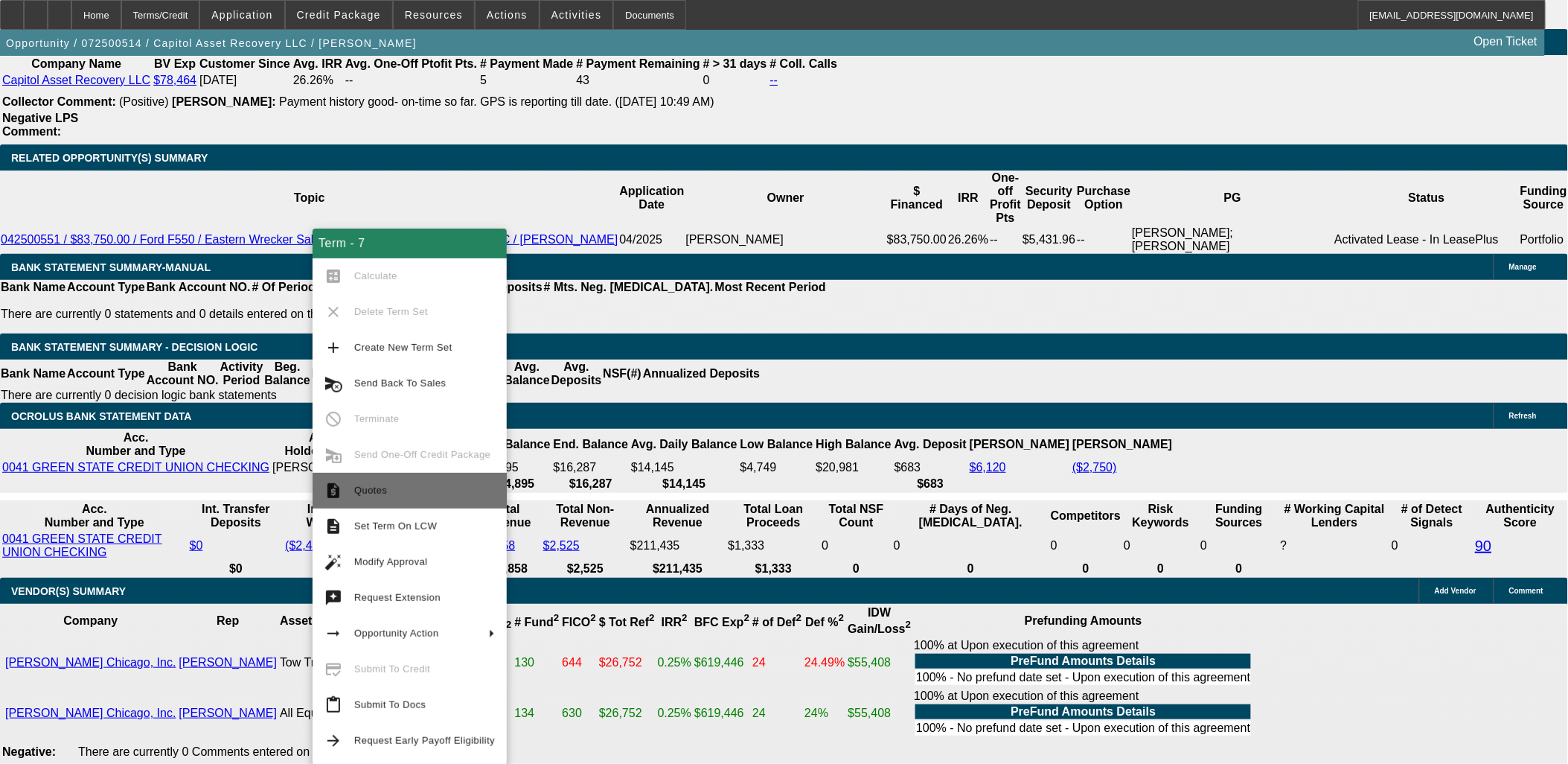
click at [433, 490] on span "Quotes" at bounding box center [425, 490] width 141 height 18
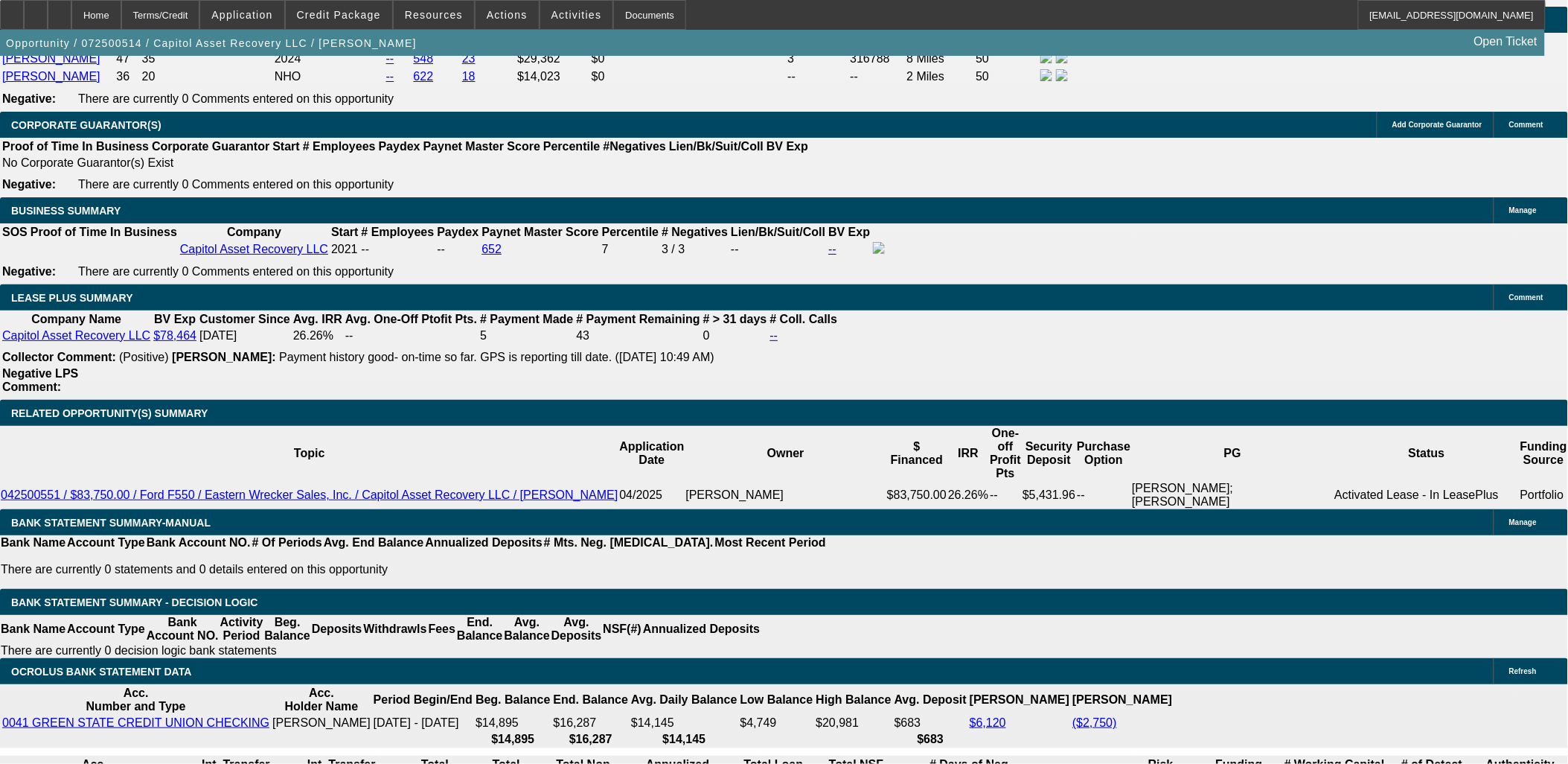
scroll to position [2399, 0]
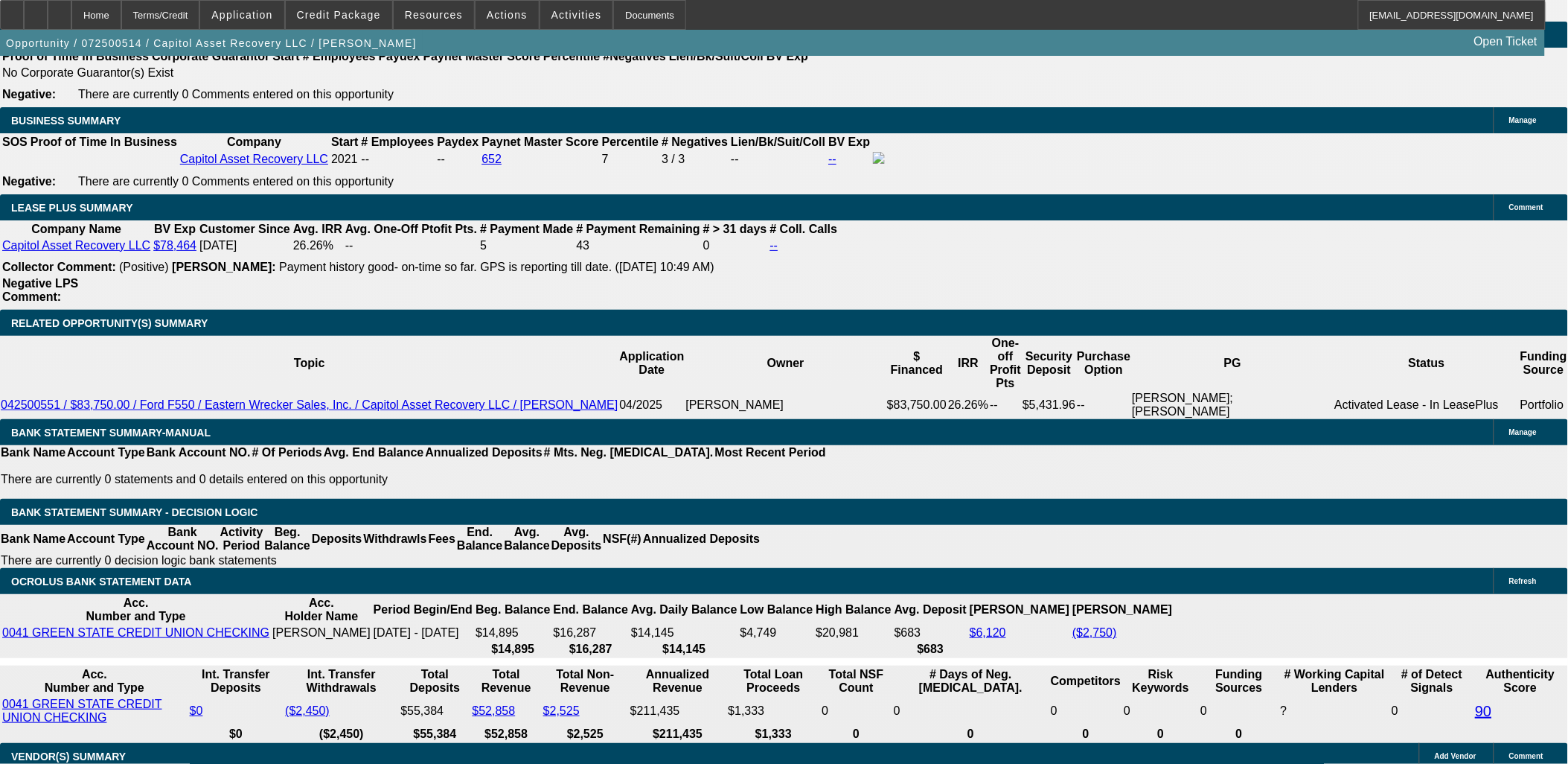
select select "0"
select select "2"
select select "0.1"
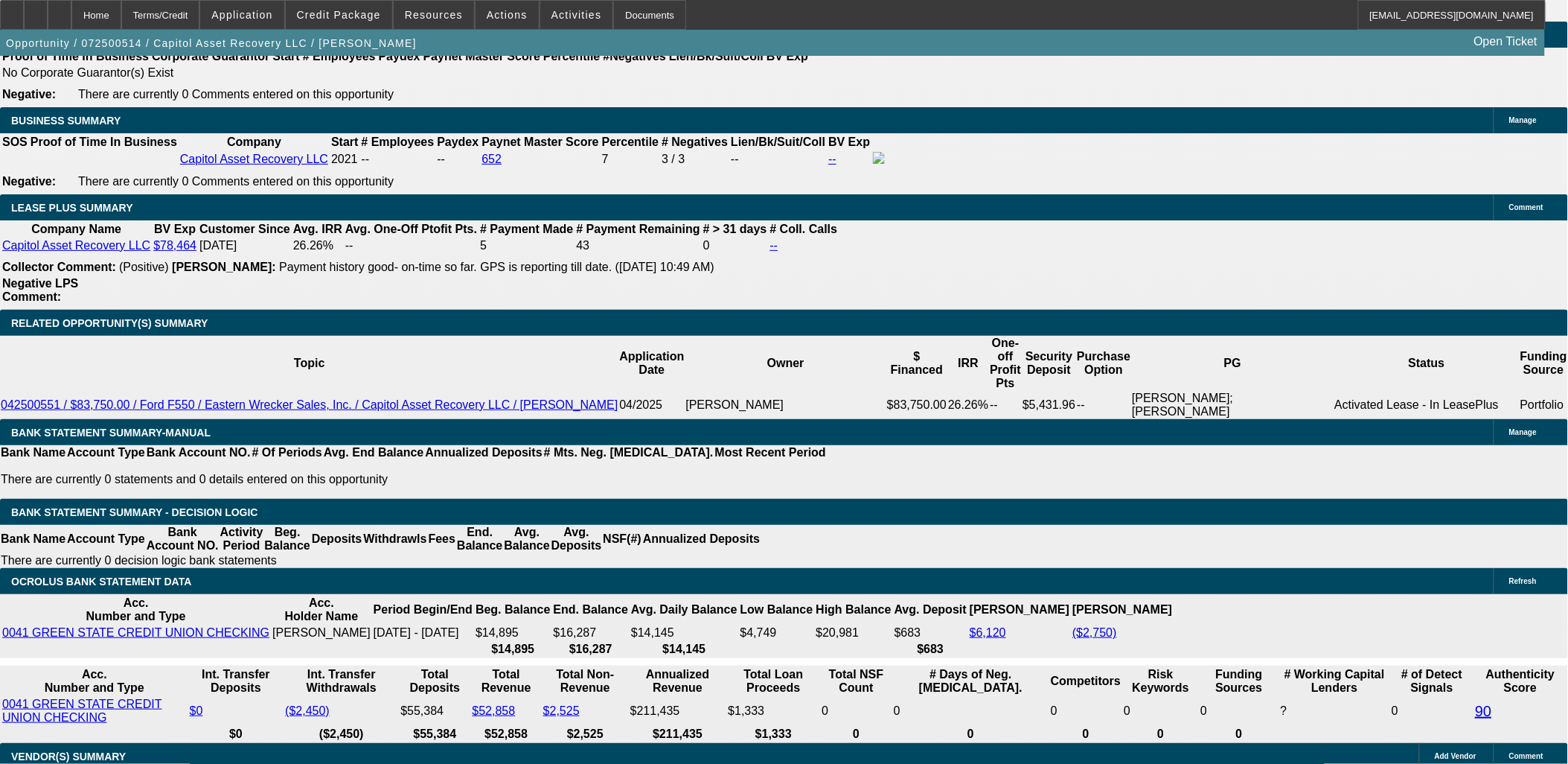
select select "4"
select select "0.15"
select select "2"
select select "0"
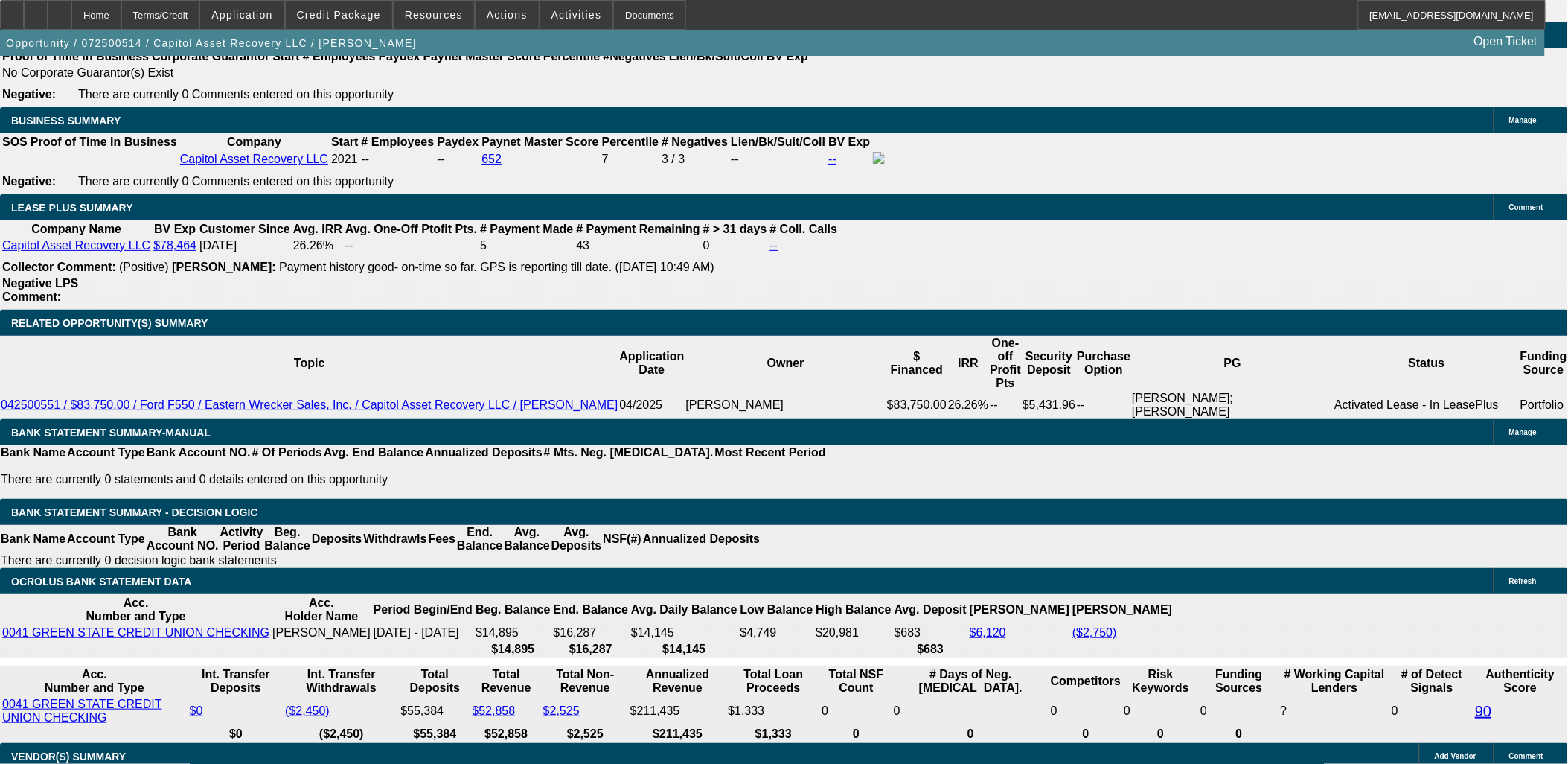
select select "6"
select select "0.15"
select select "2"
select select "0"
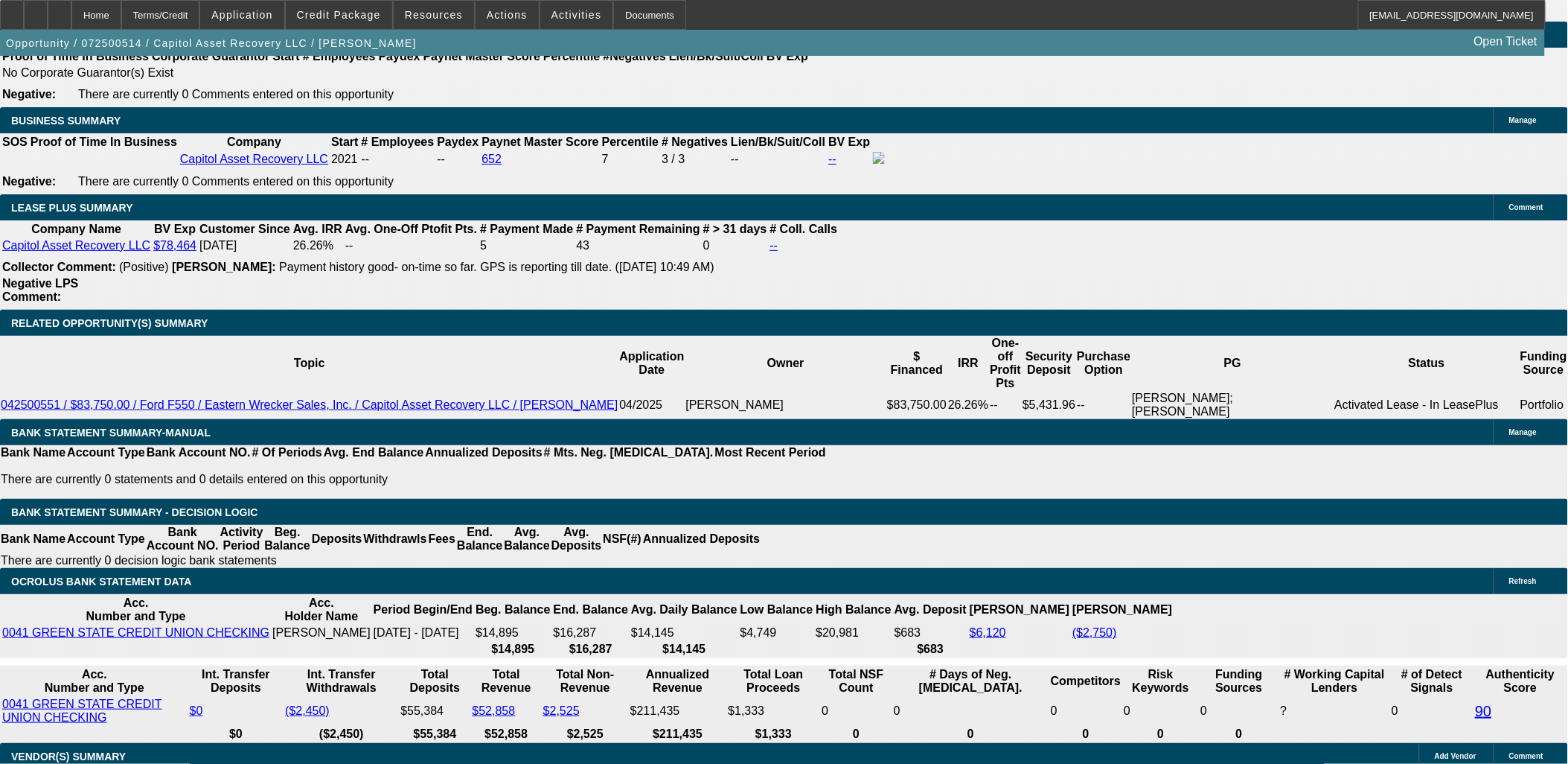
select select "6"
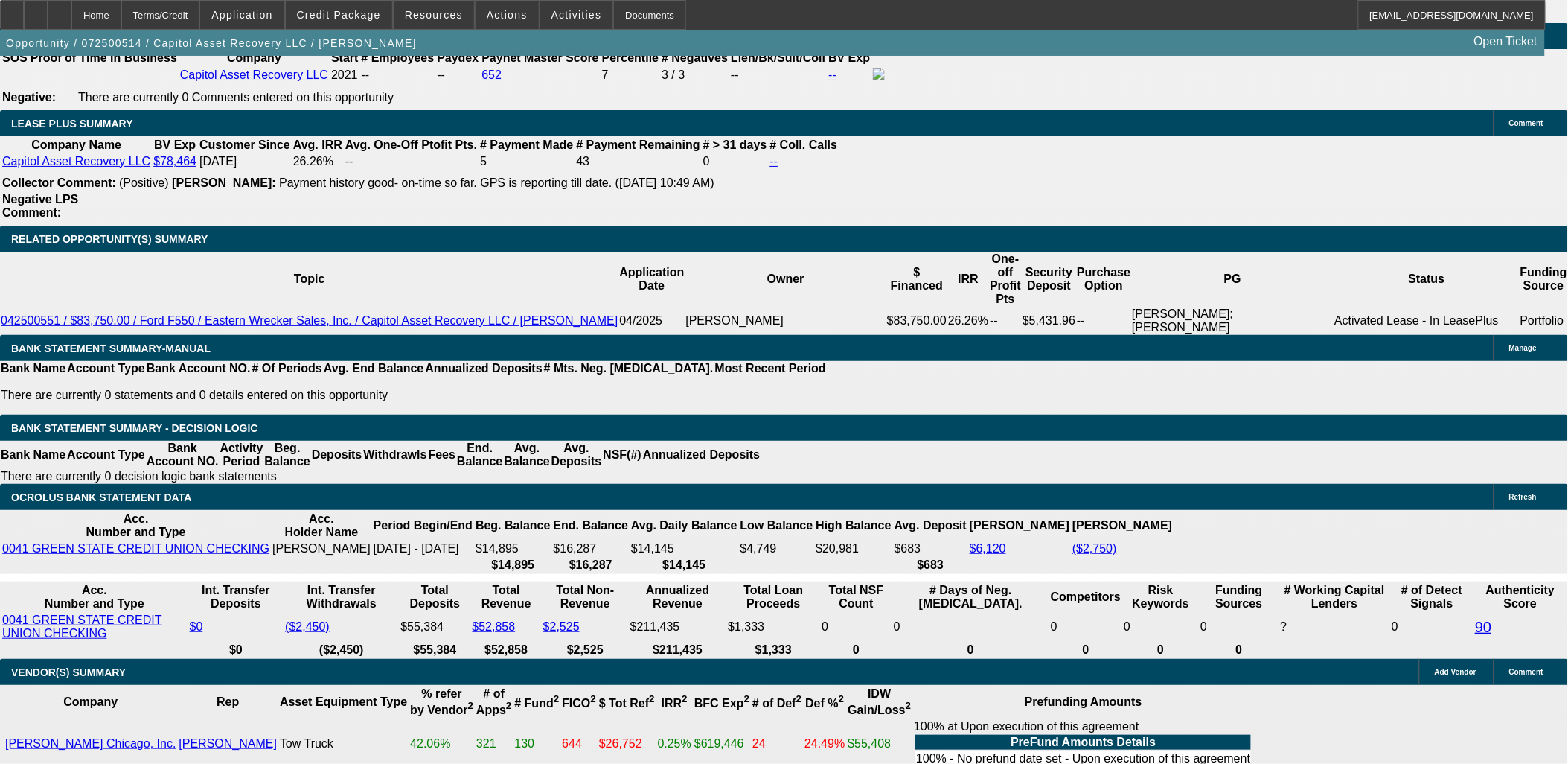
scroll to position [2482, 0]
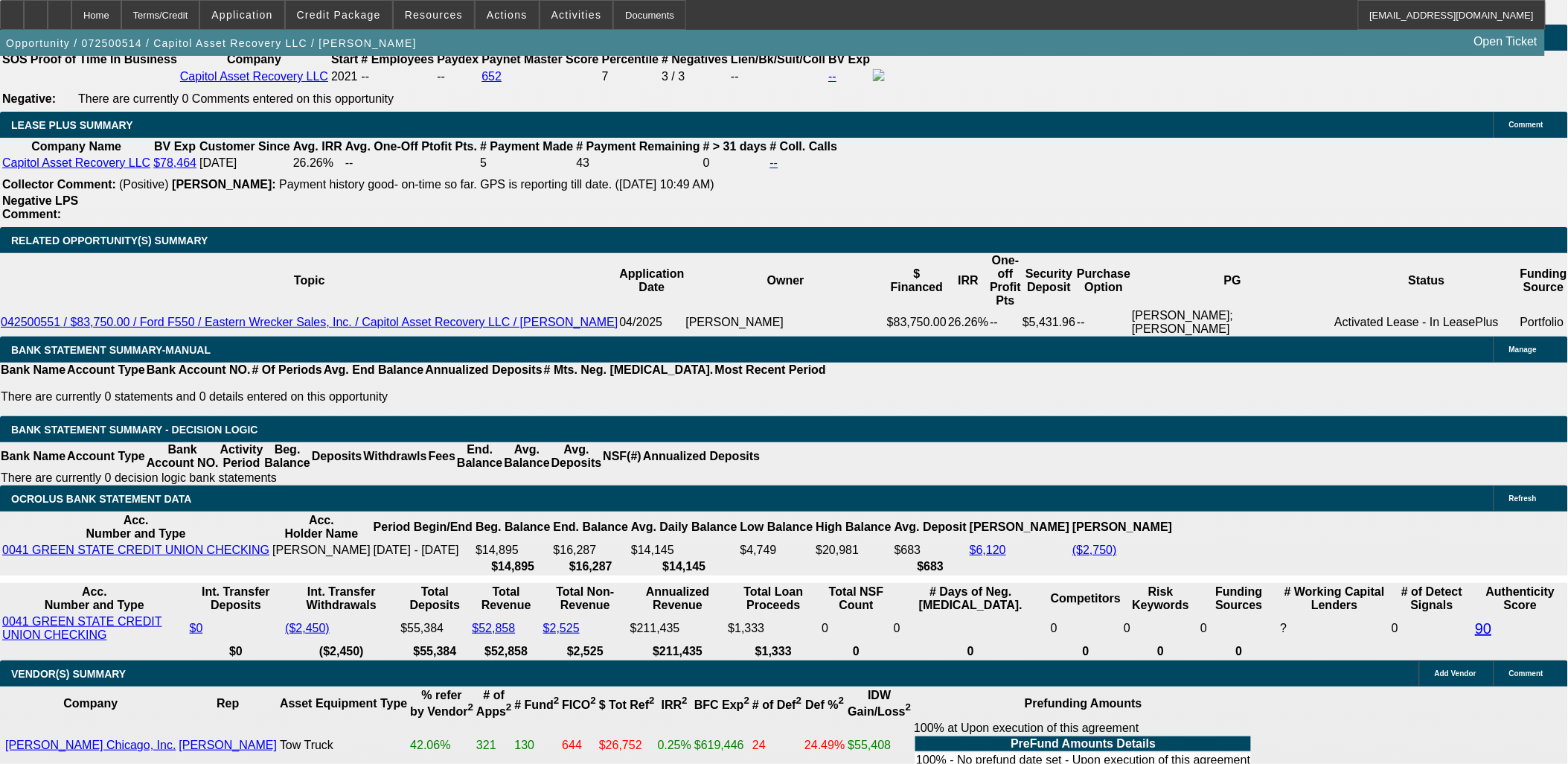
select select "0"
select select "2"
select select "0"
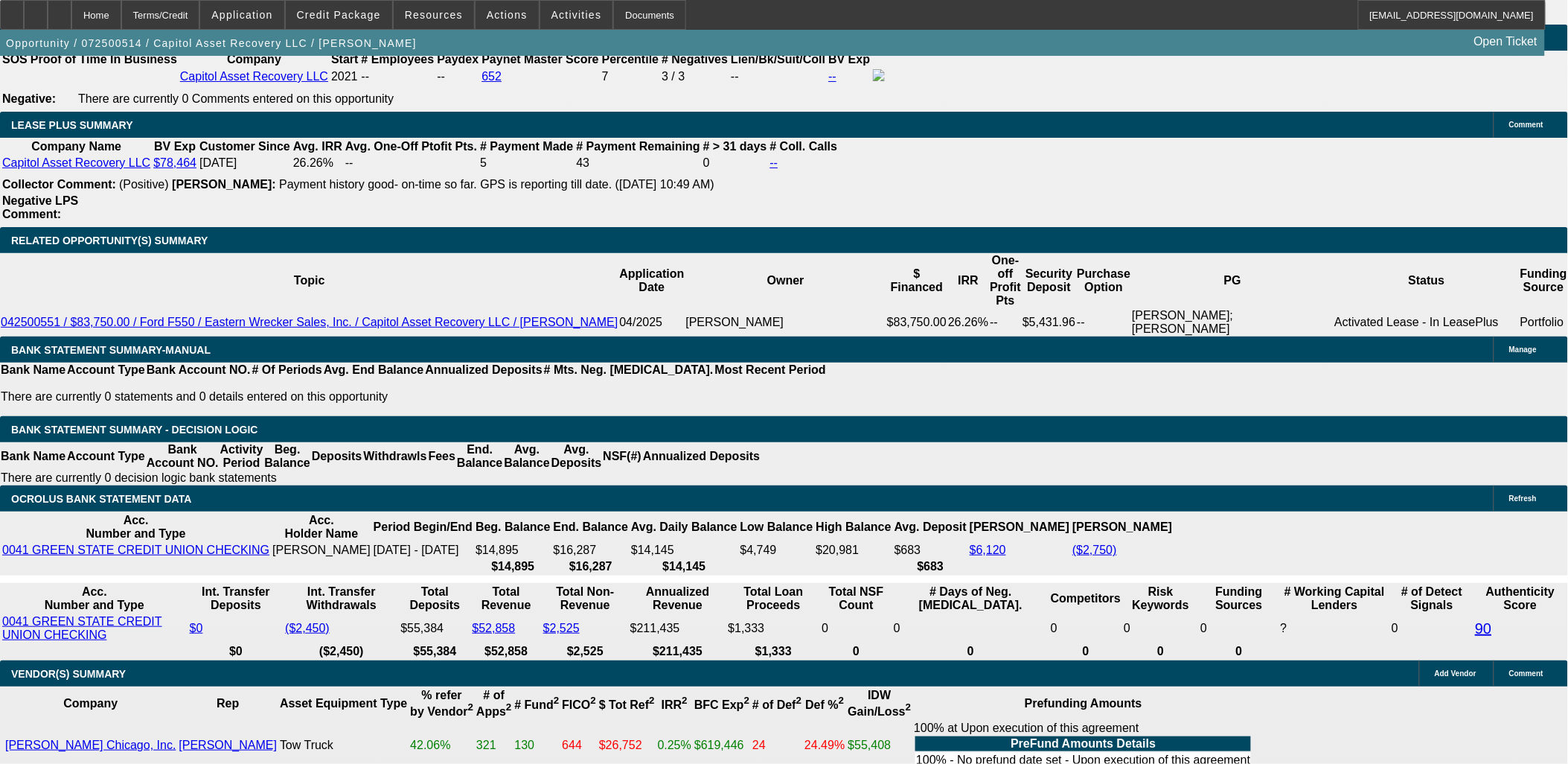
select select "6"
select select "0.15"
select select "2"
select select "0"
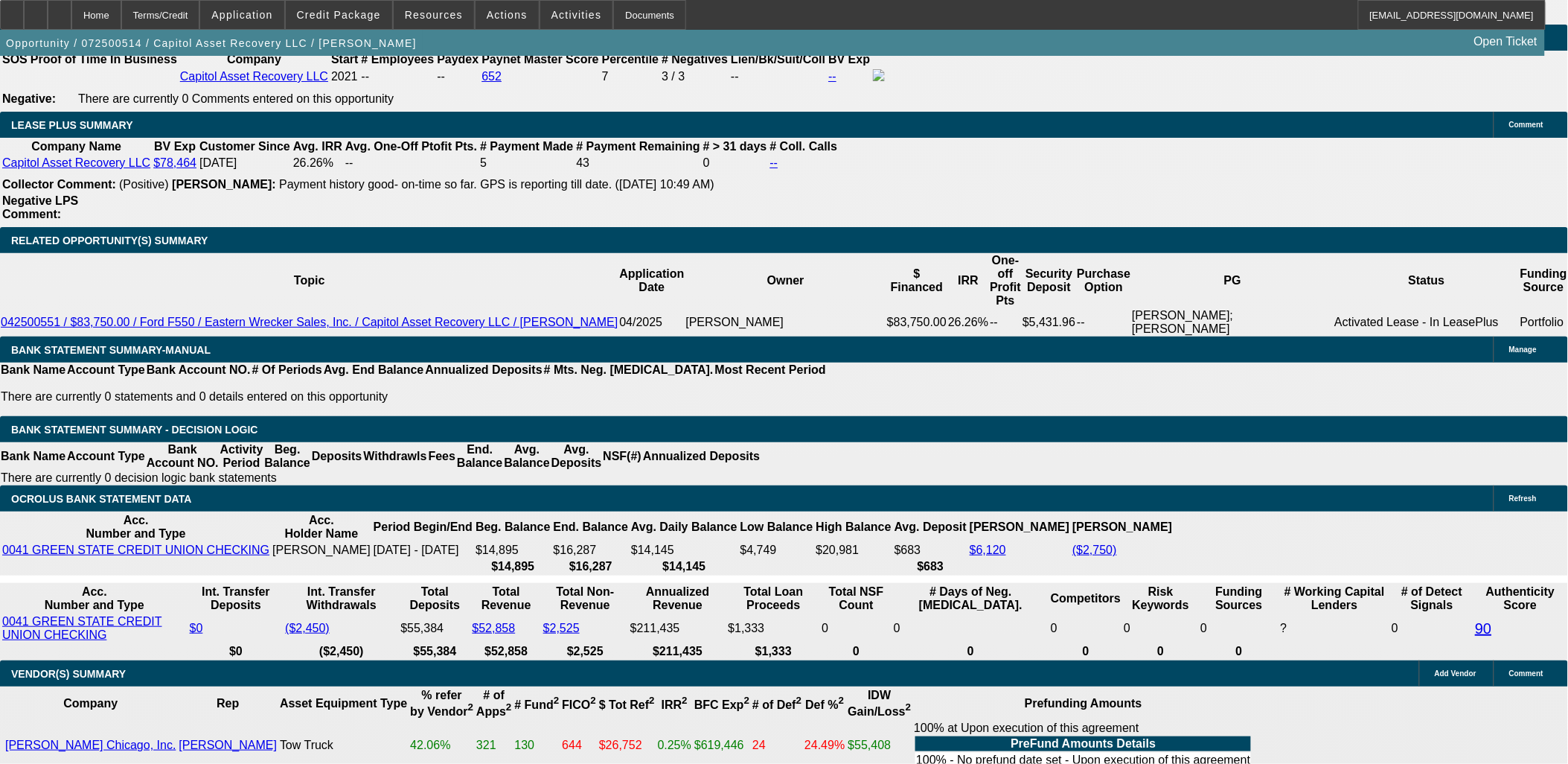
select select "6"
select select "0.15"
select select "2"
select select "0.1"
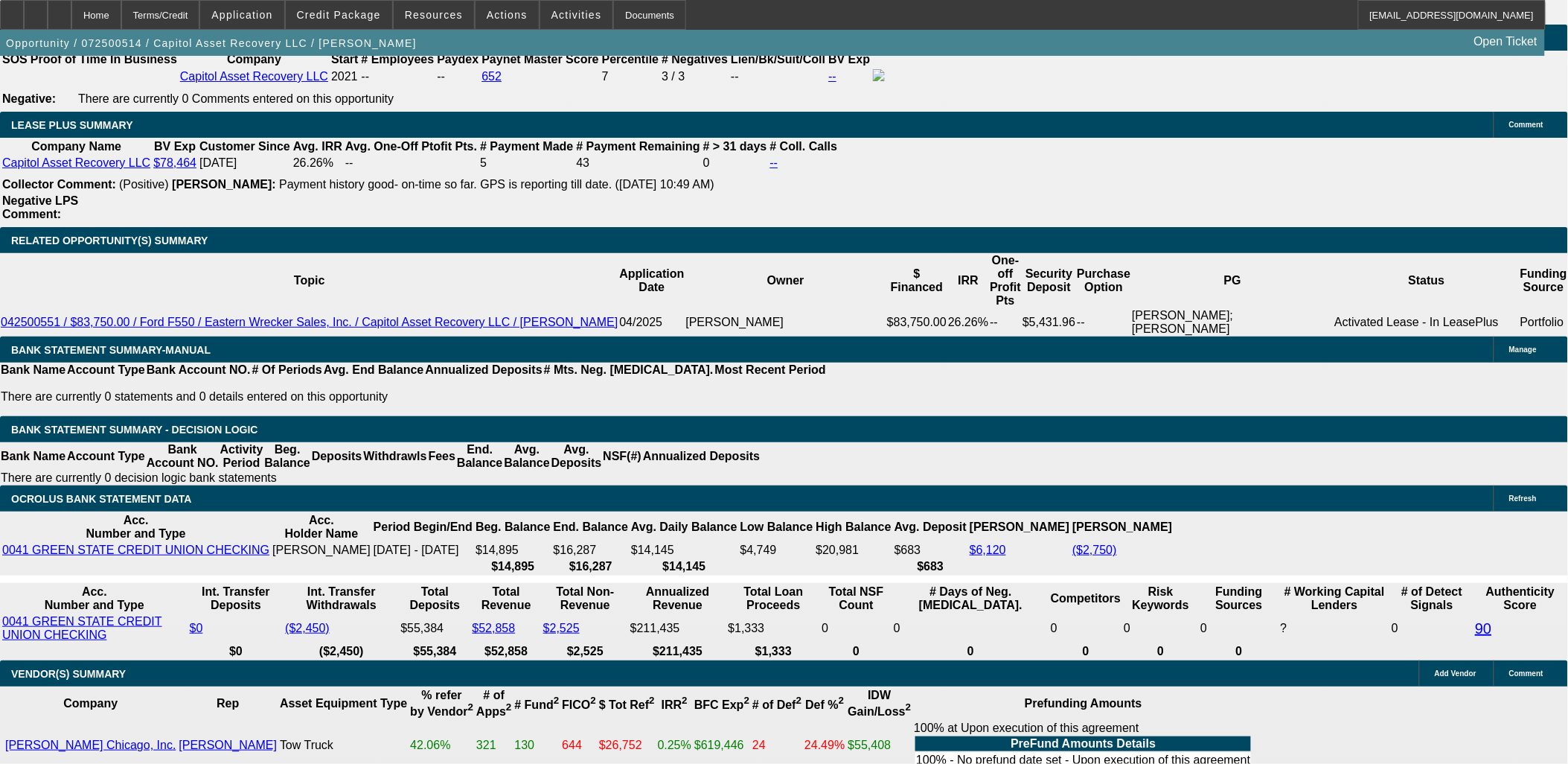
select select "4"
select select "0.15"
select select "2"
select select "0.1"
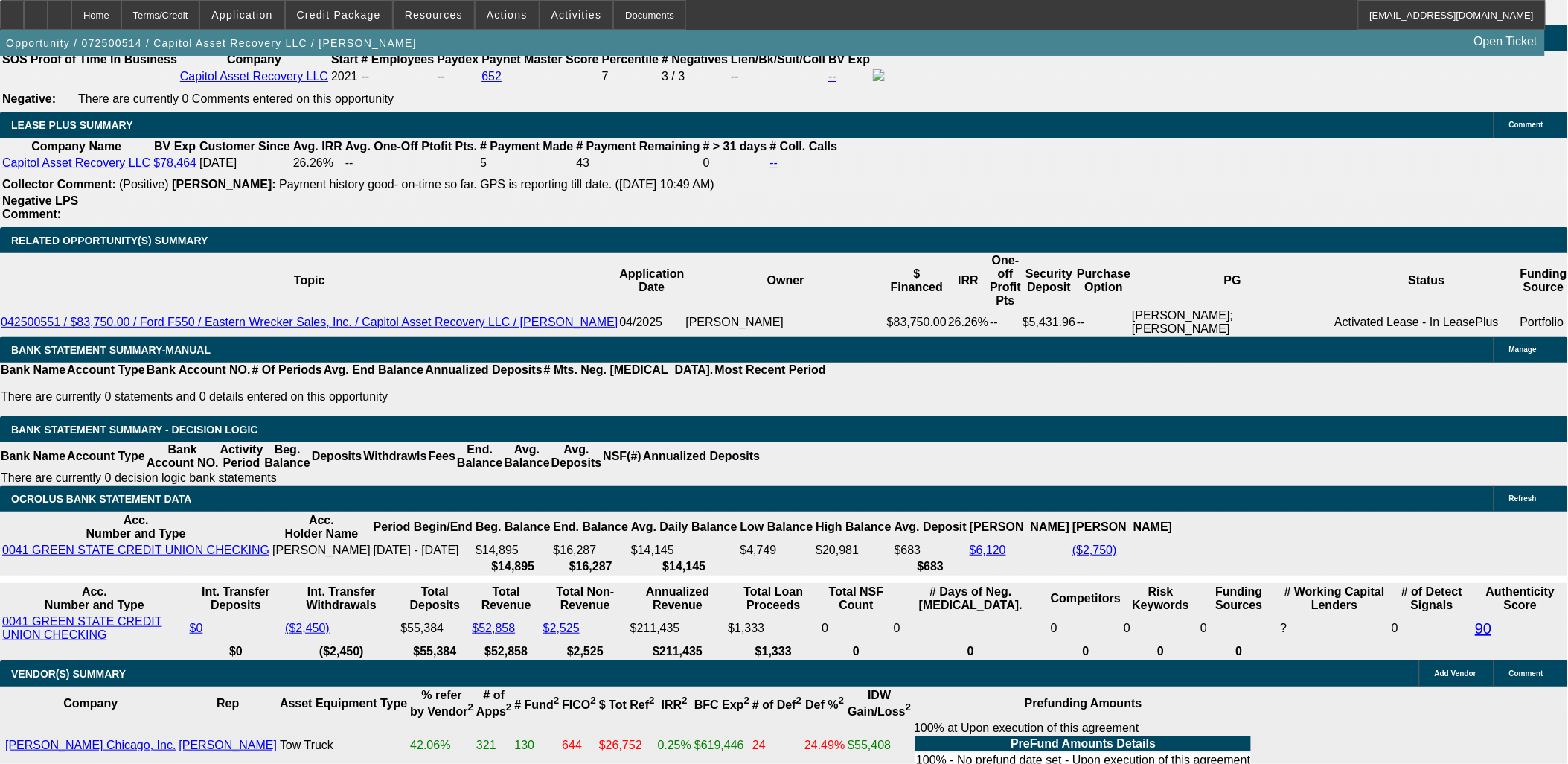
select select "4"
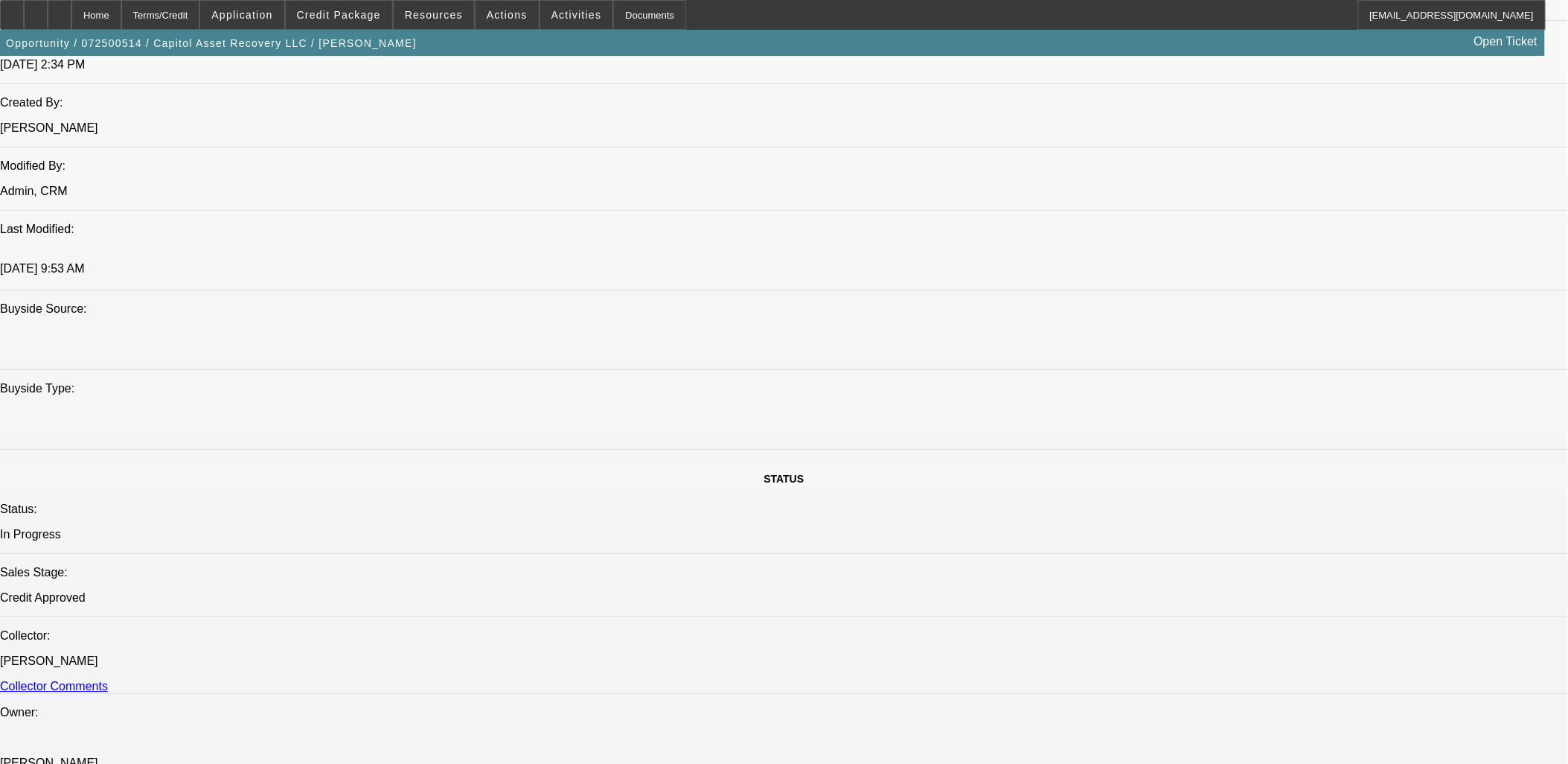
scroll to position [910, 0]
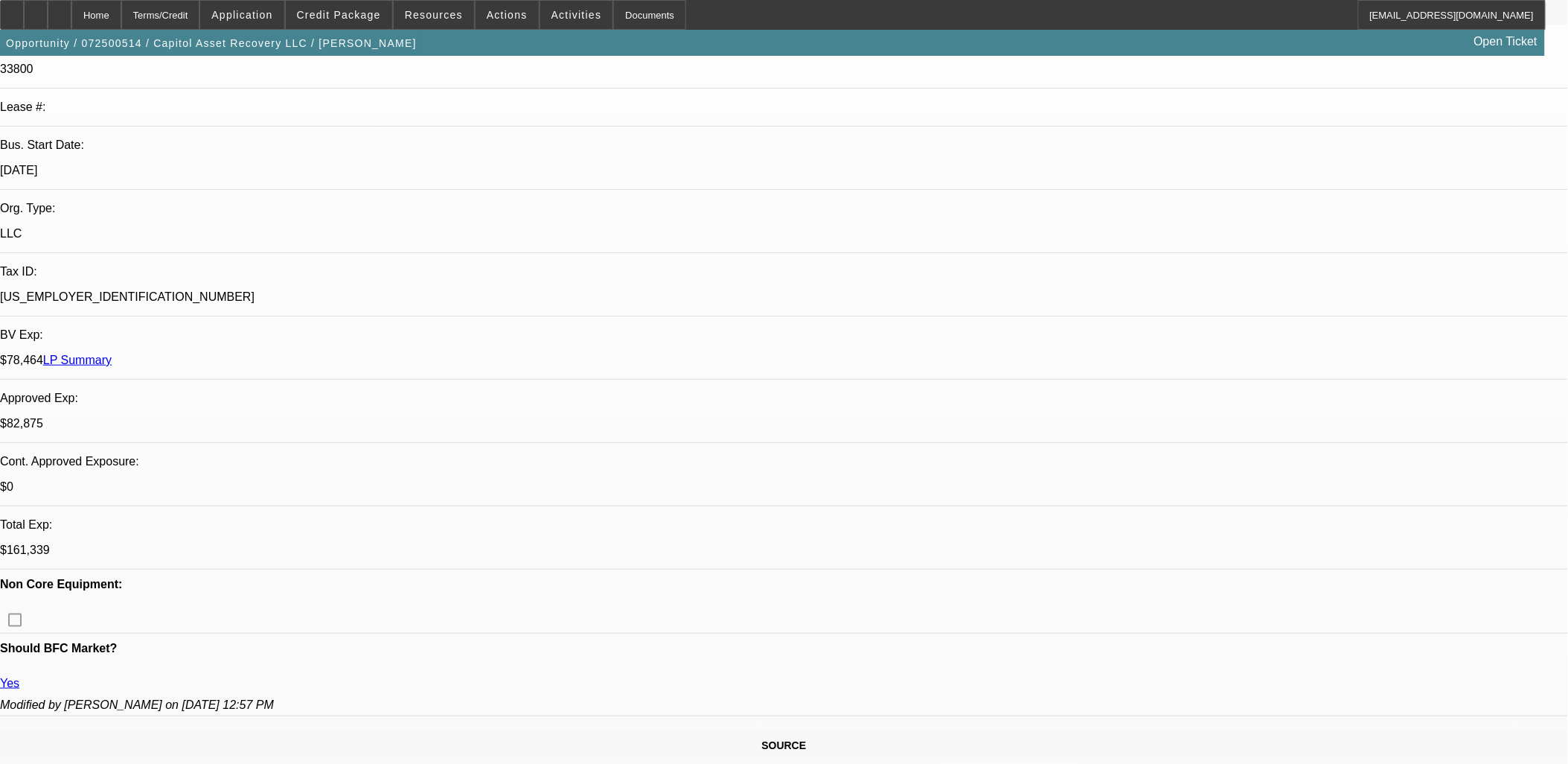
scroll to position [0, 0]
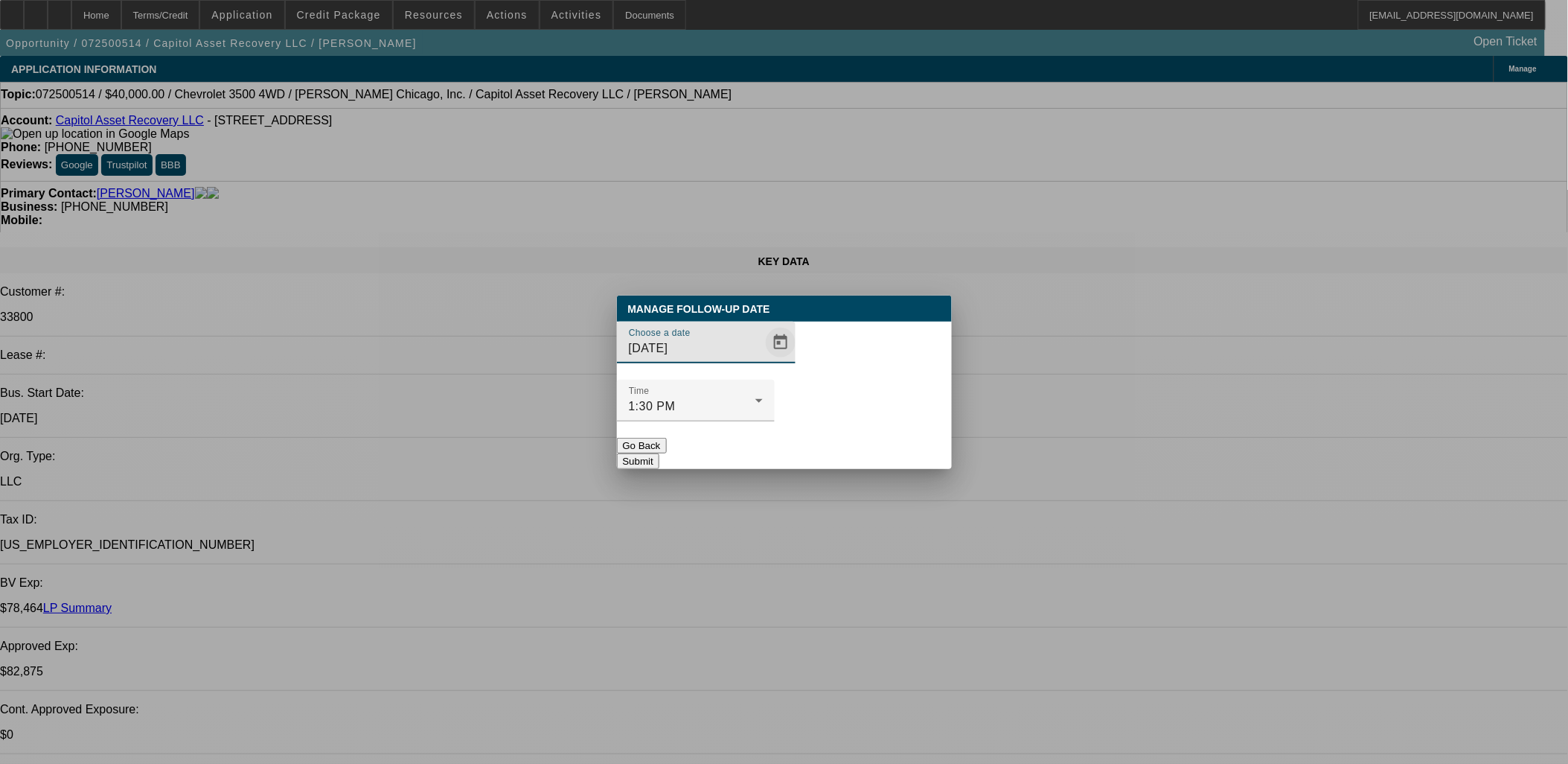
click at [763, 360] on span "Open calendar" at bounding box center [781, 342] width 36 height 36
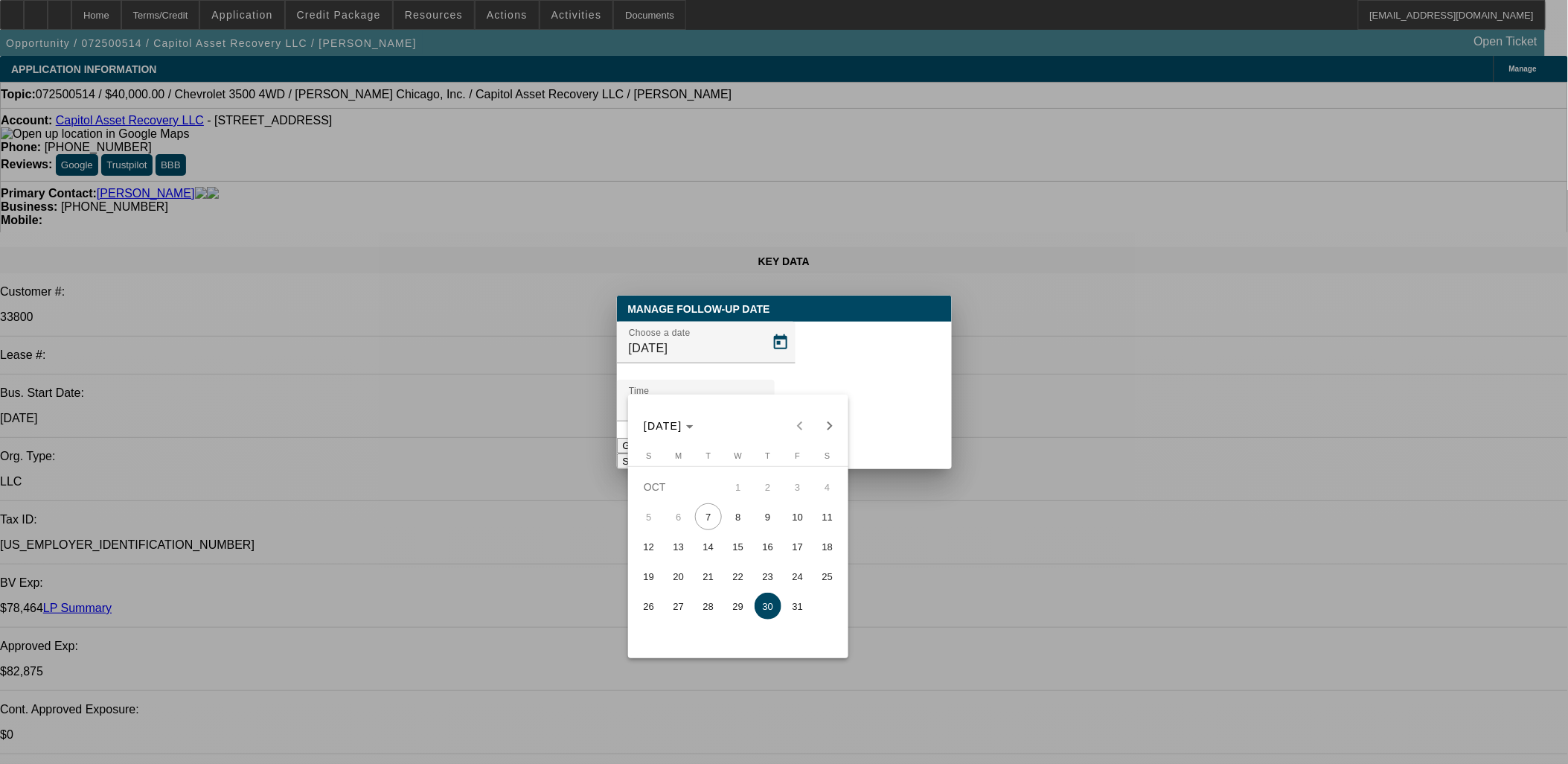
click at [835, 444] on mat-calendar "OCT 2025 OCT 2025 Sunday S Monday M Tuesday T Wednesday W Thursday T Friday F S…" at bounding box center [737, 527] width 220 height 264
click at [831, 428] on span "Next month" at bounding box center [830, 426] width 29 height 29
click at [775, 525] on span "6" at bounding box center [768, 517] width 27 height 27
type input "11/6/2025"
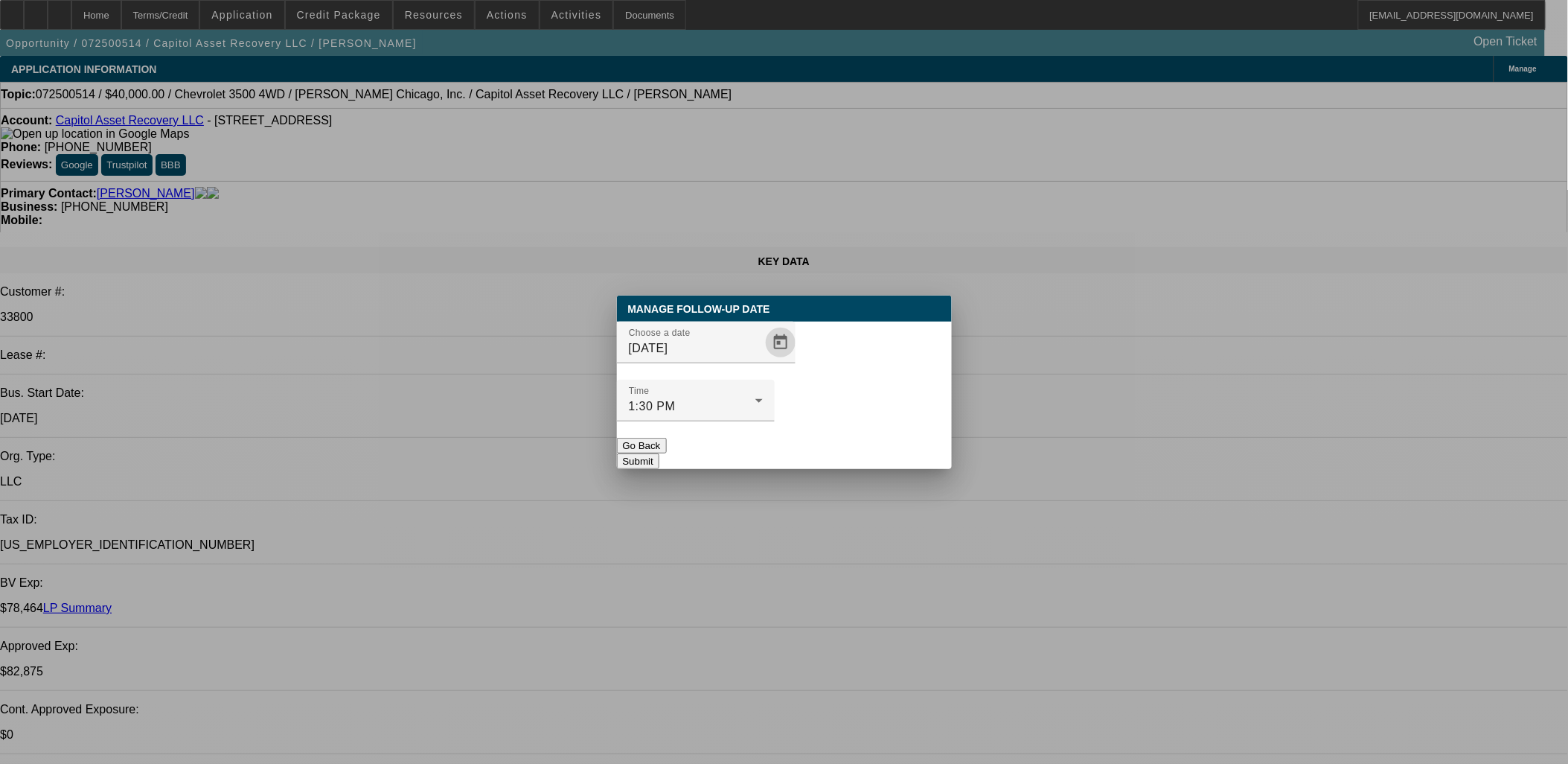
click at [660, 454] on button "Submit" at bounding box center [638, 461] width 43 height 16
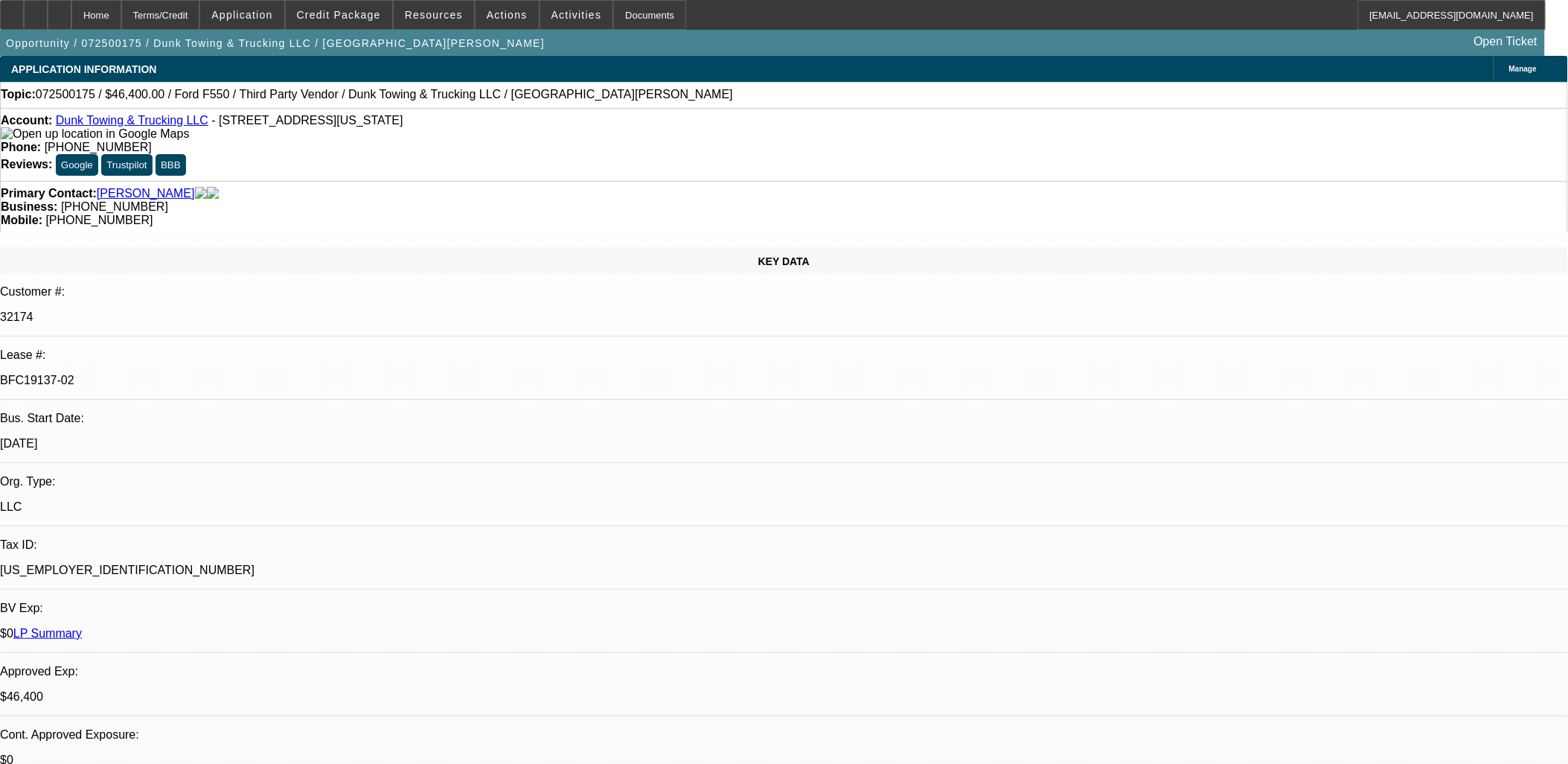
select select "0"
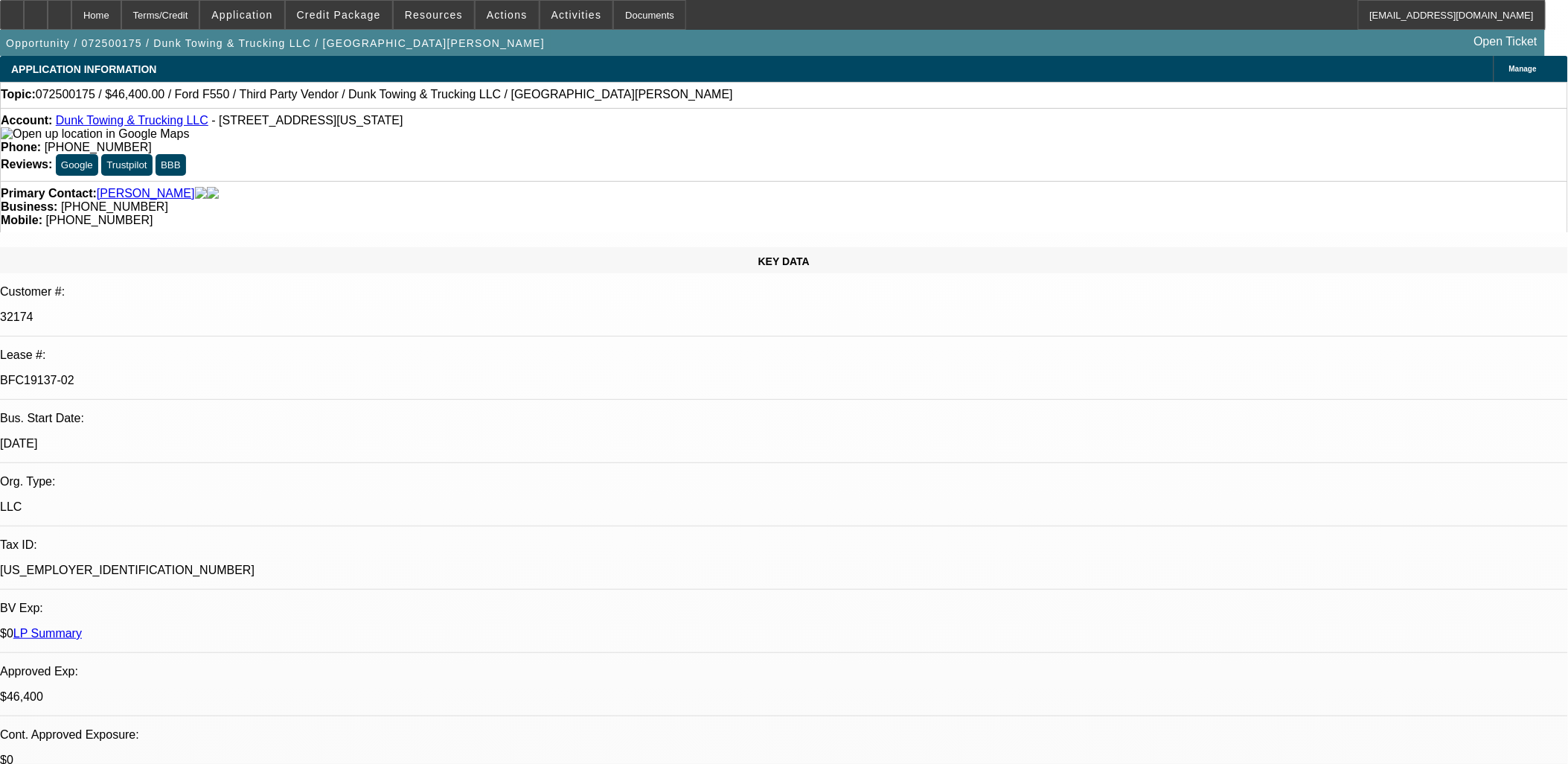
select select "0"
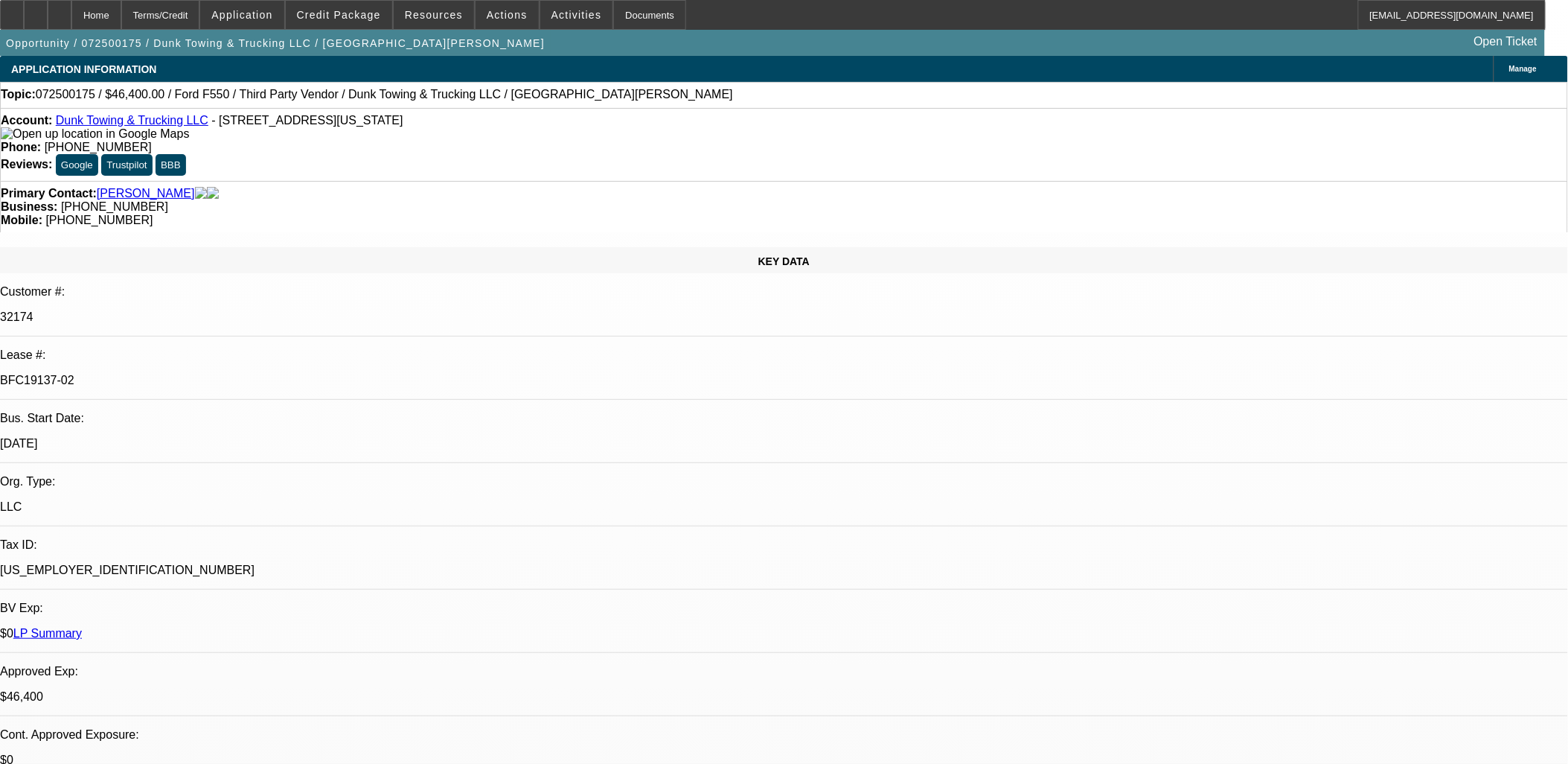
select select "0"
select select "1"
select select "3"
select select "6"
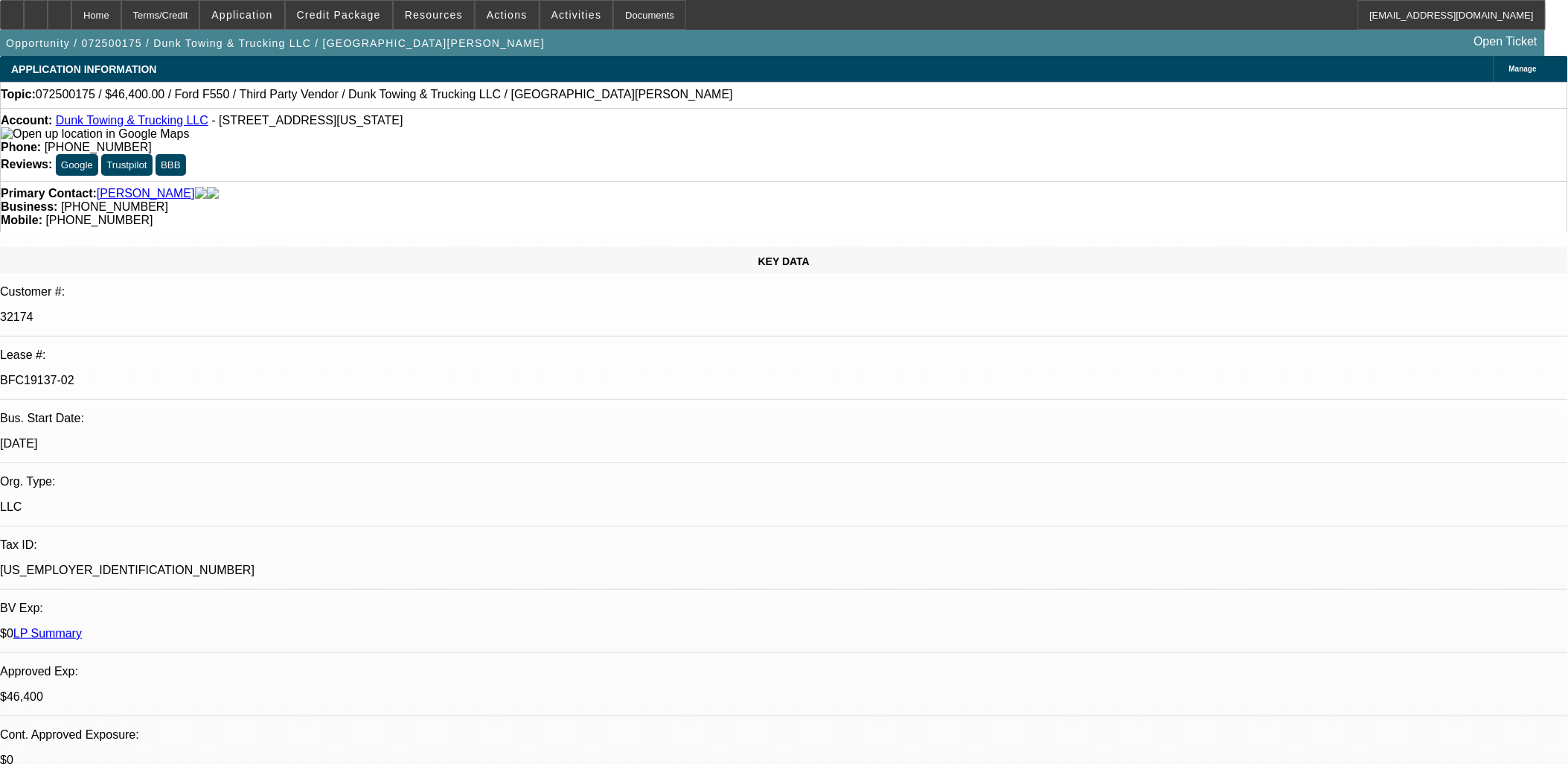
select select "1"
select select "3"
select select "6"
select select "1"
select select "3"
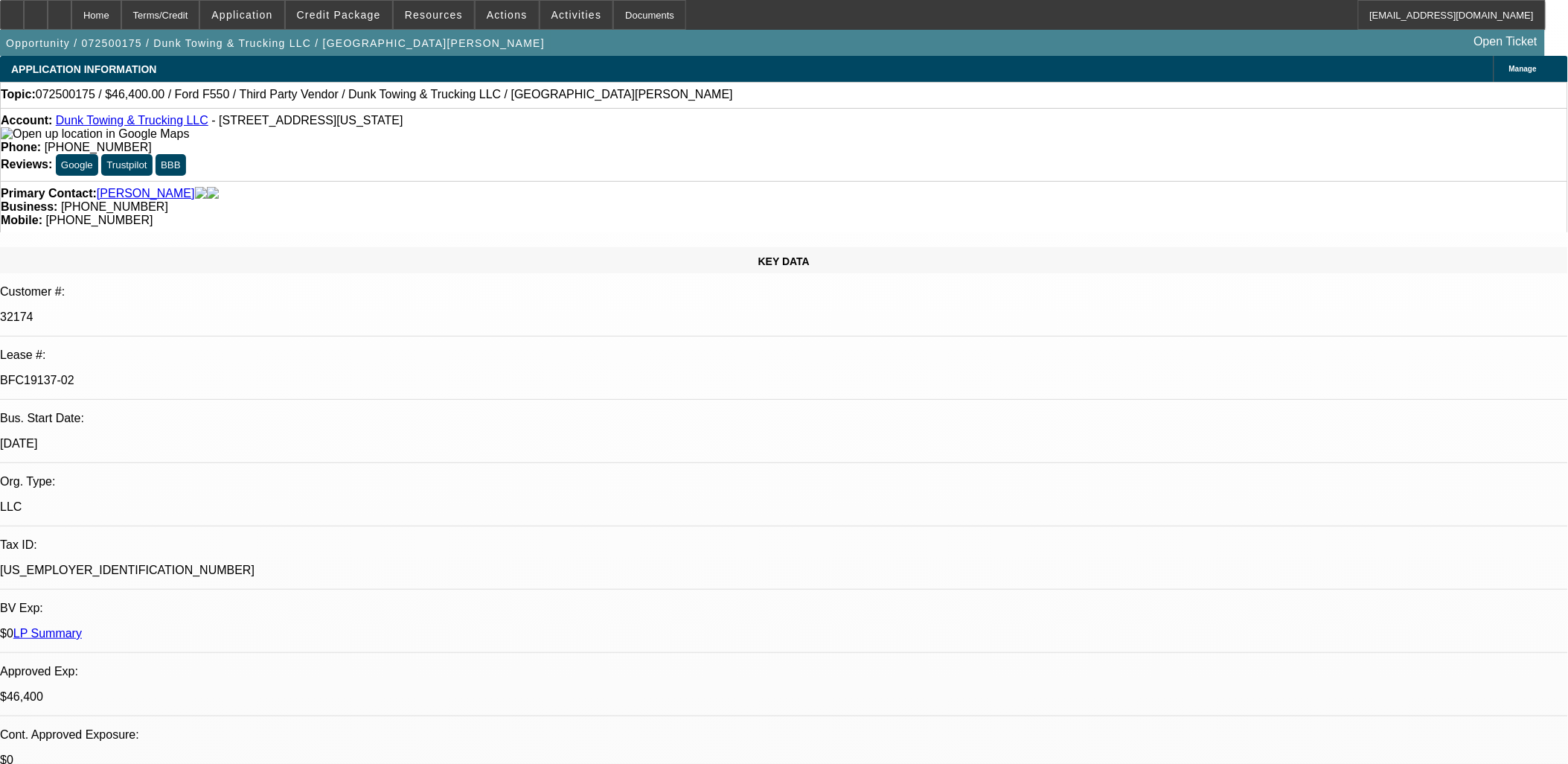
select select "6"
select select "1"
select select "3"
select select "6"
drag, startPoint x: 1215, startPoint y: 548, endPoint x: 1090, endPoint y: 542, distance: 125.1
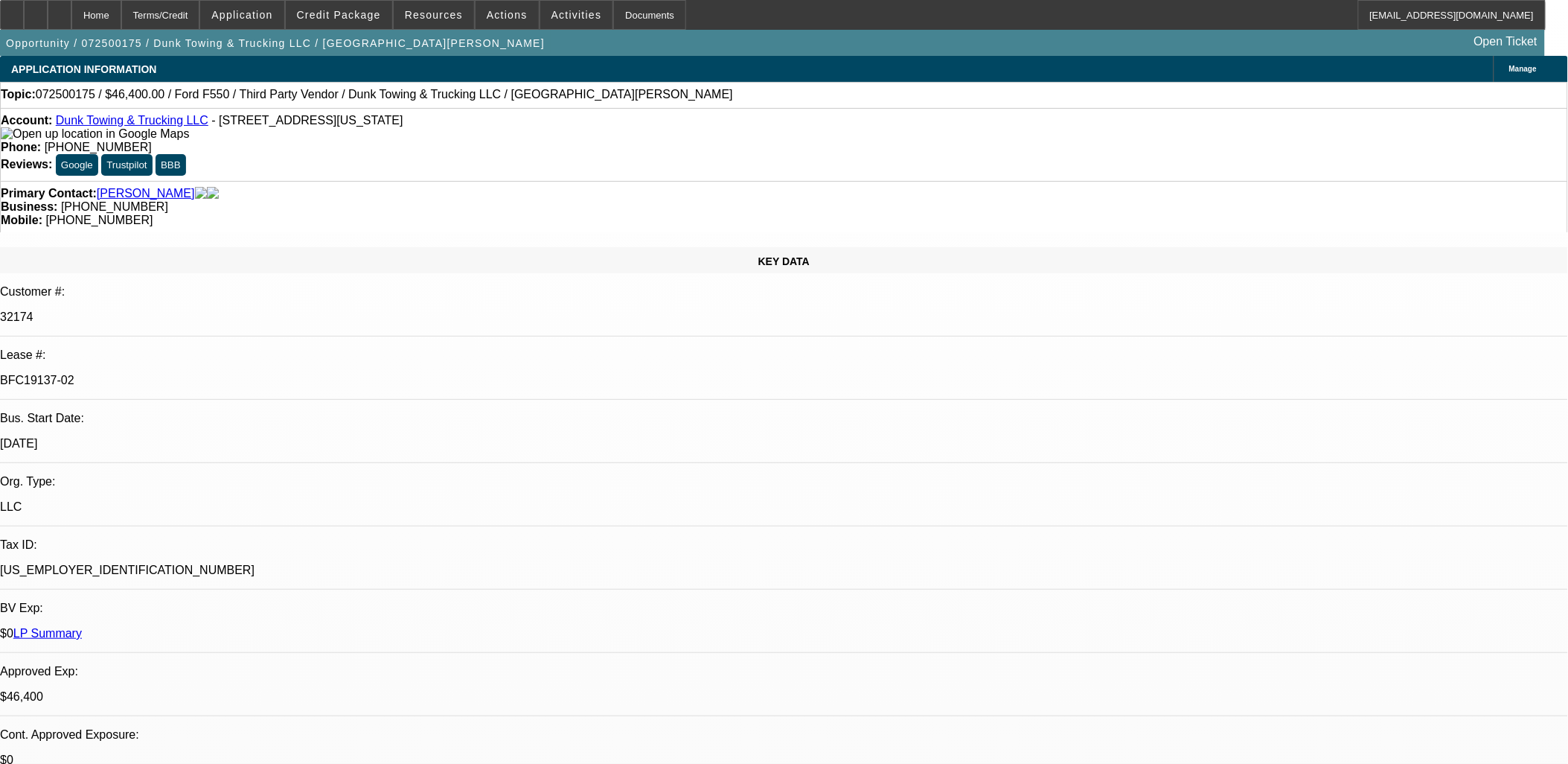
drag, startPoint x: 1172, startPoint y: 547, endPoint x: 1068, endPoint y: 529, distance: 105.5
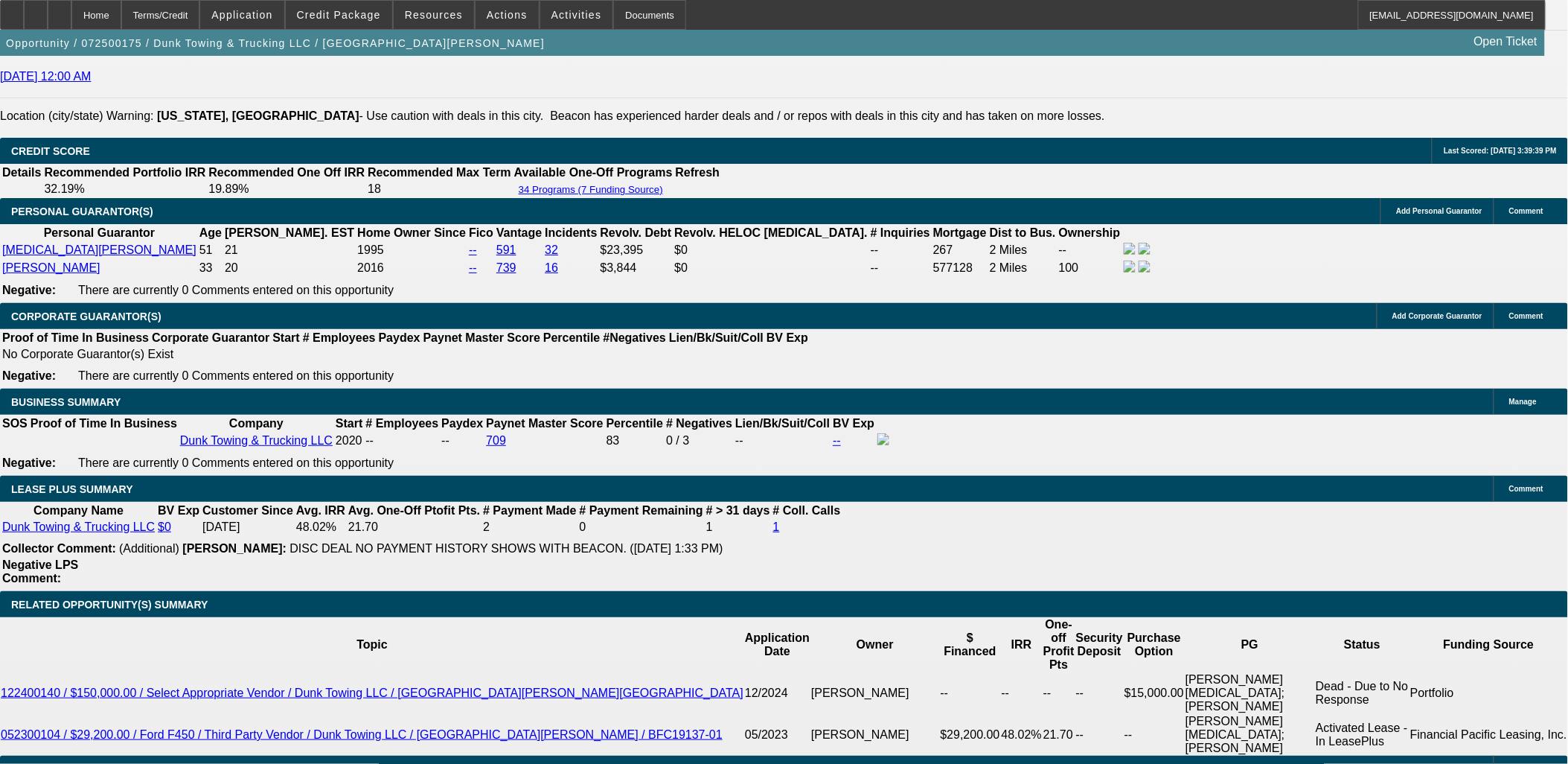
scroll to position [2399, 0]
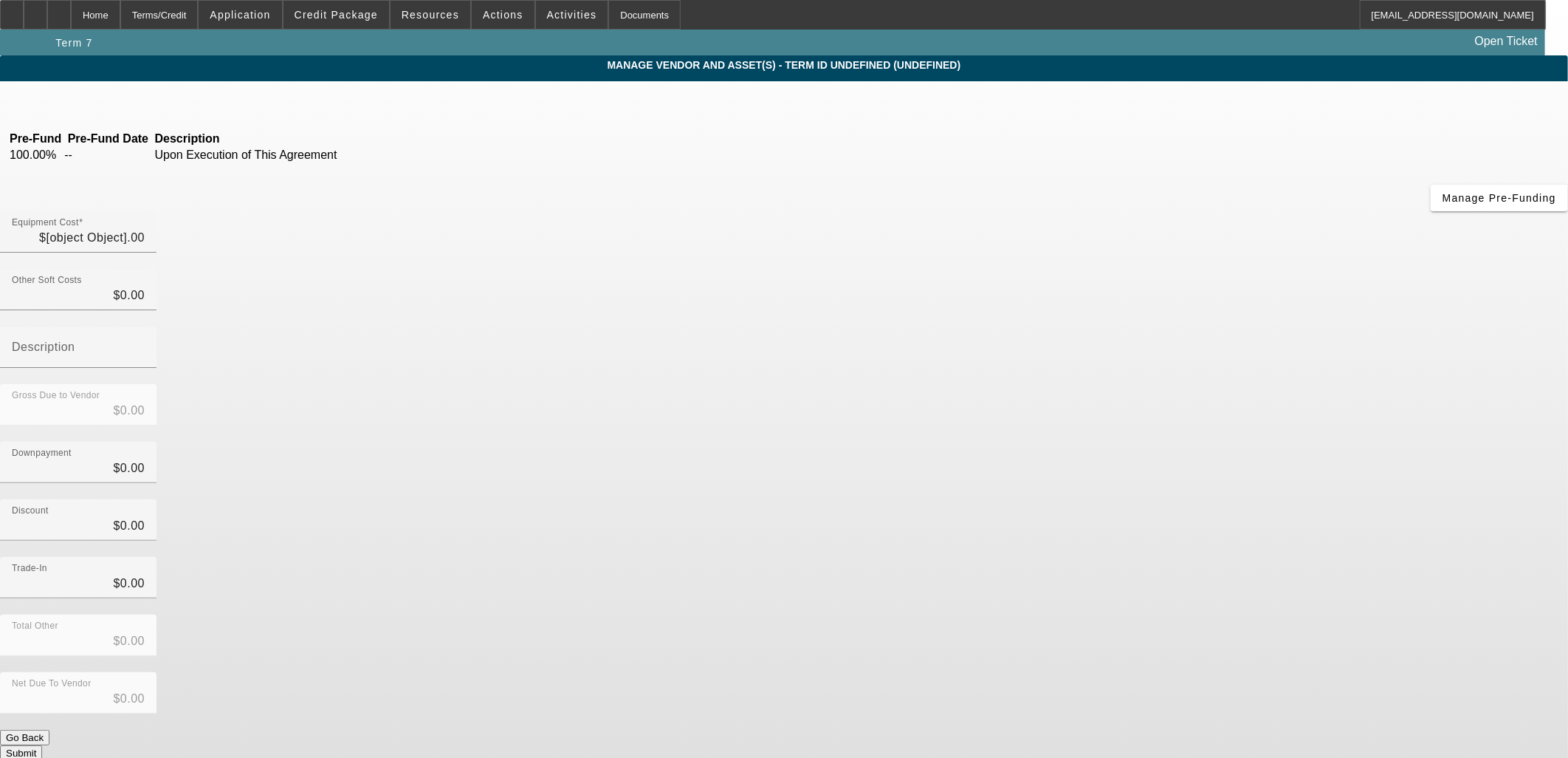
type input "$42,000.00"
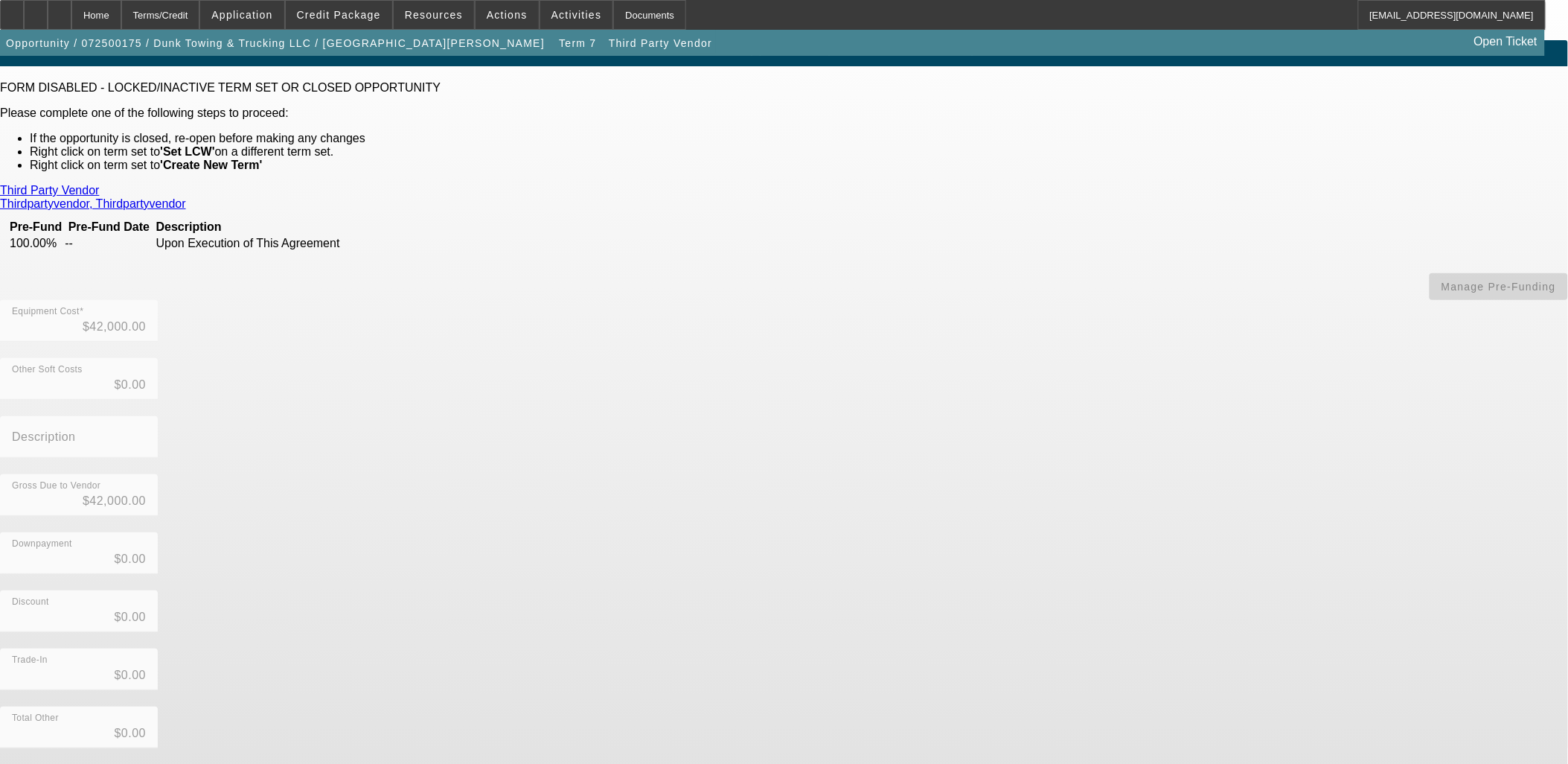
scroll to position [29, 0]
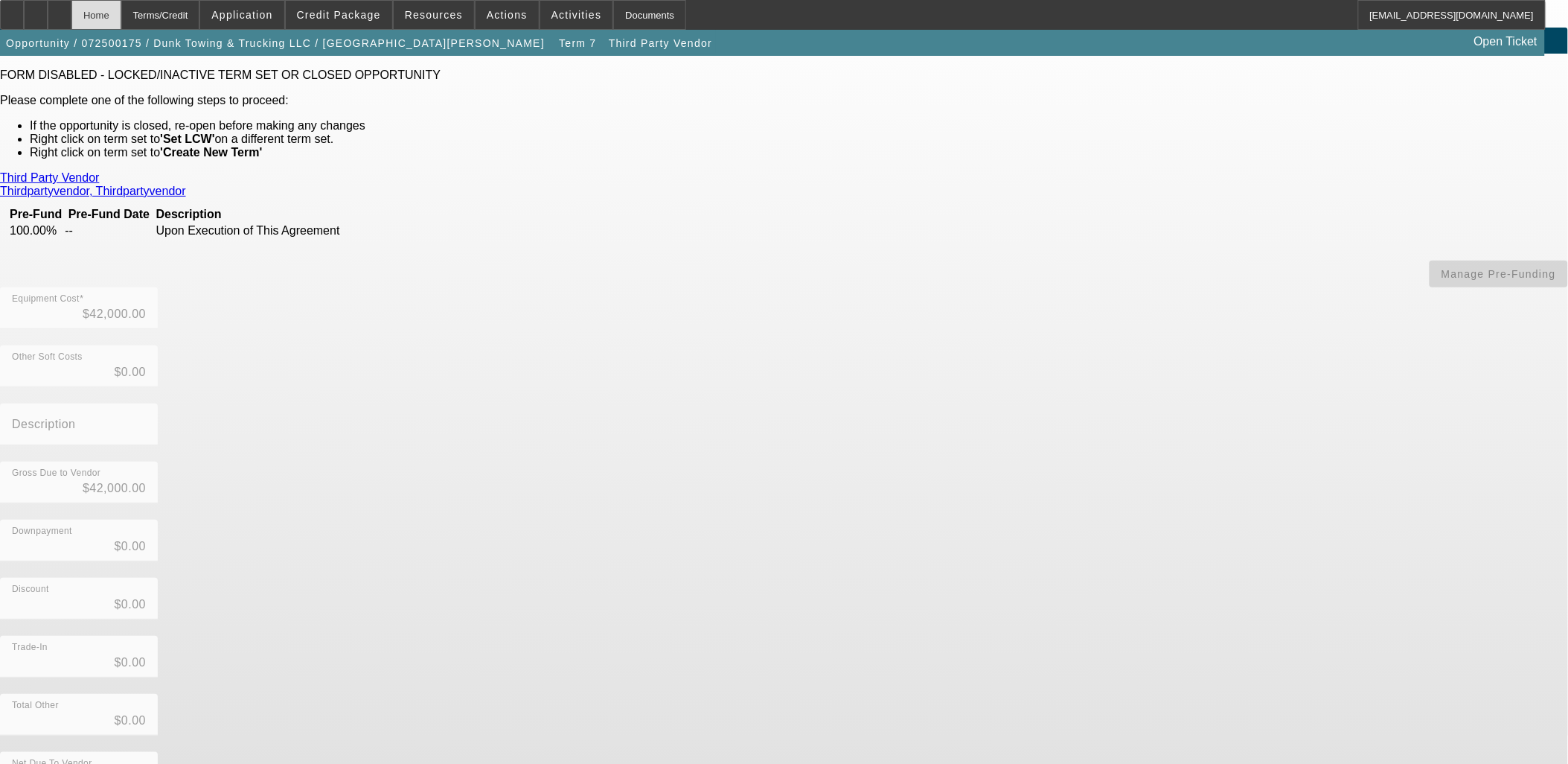
click at [121, 17] on div "Home" at bounding box center [96, 15] width 50 height 29
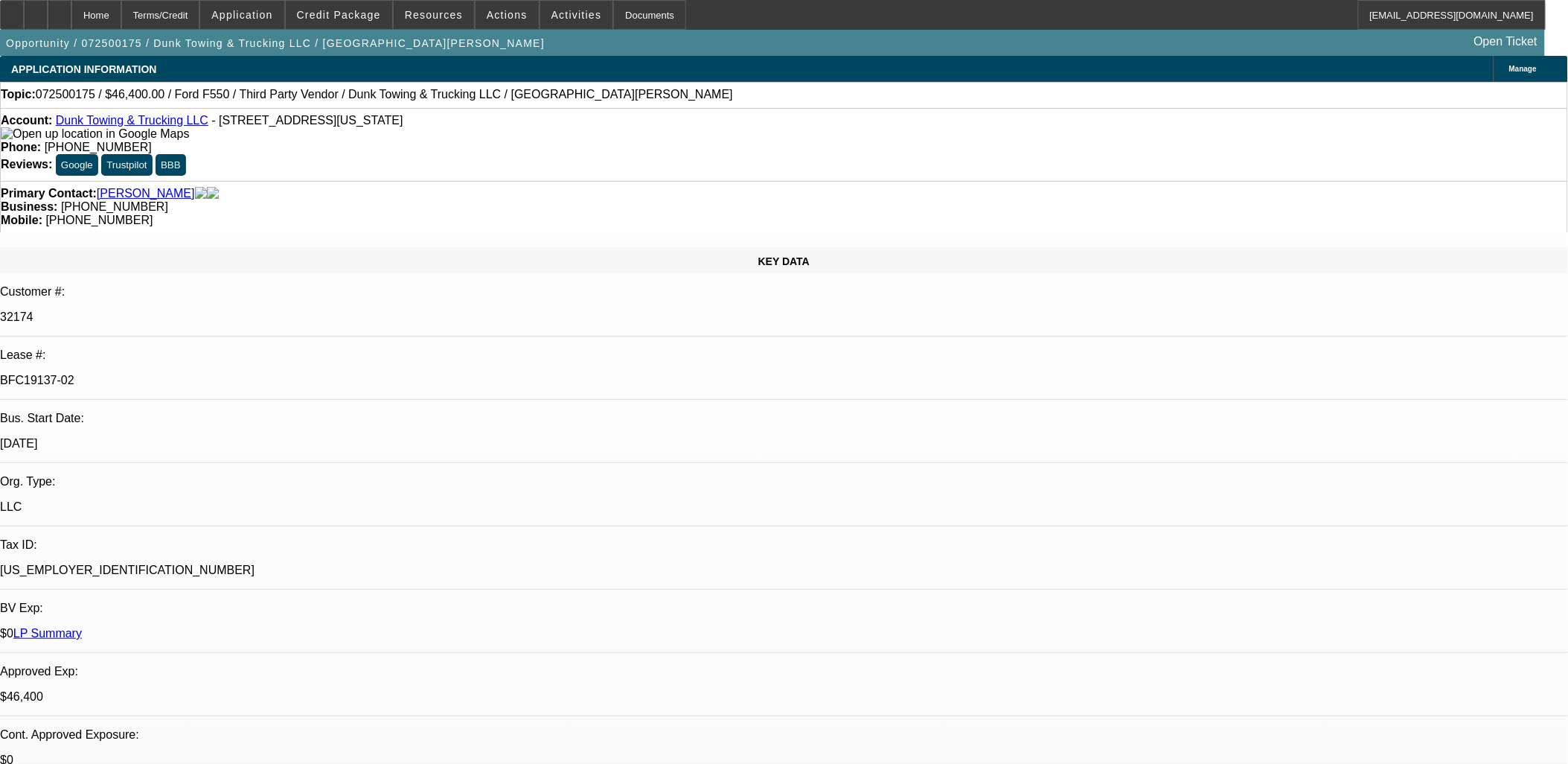
select select "0"
select select "3"
select select "0"
select select "6"
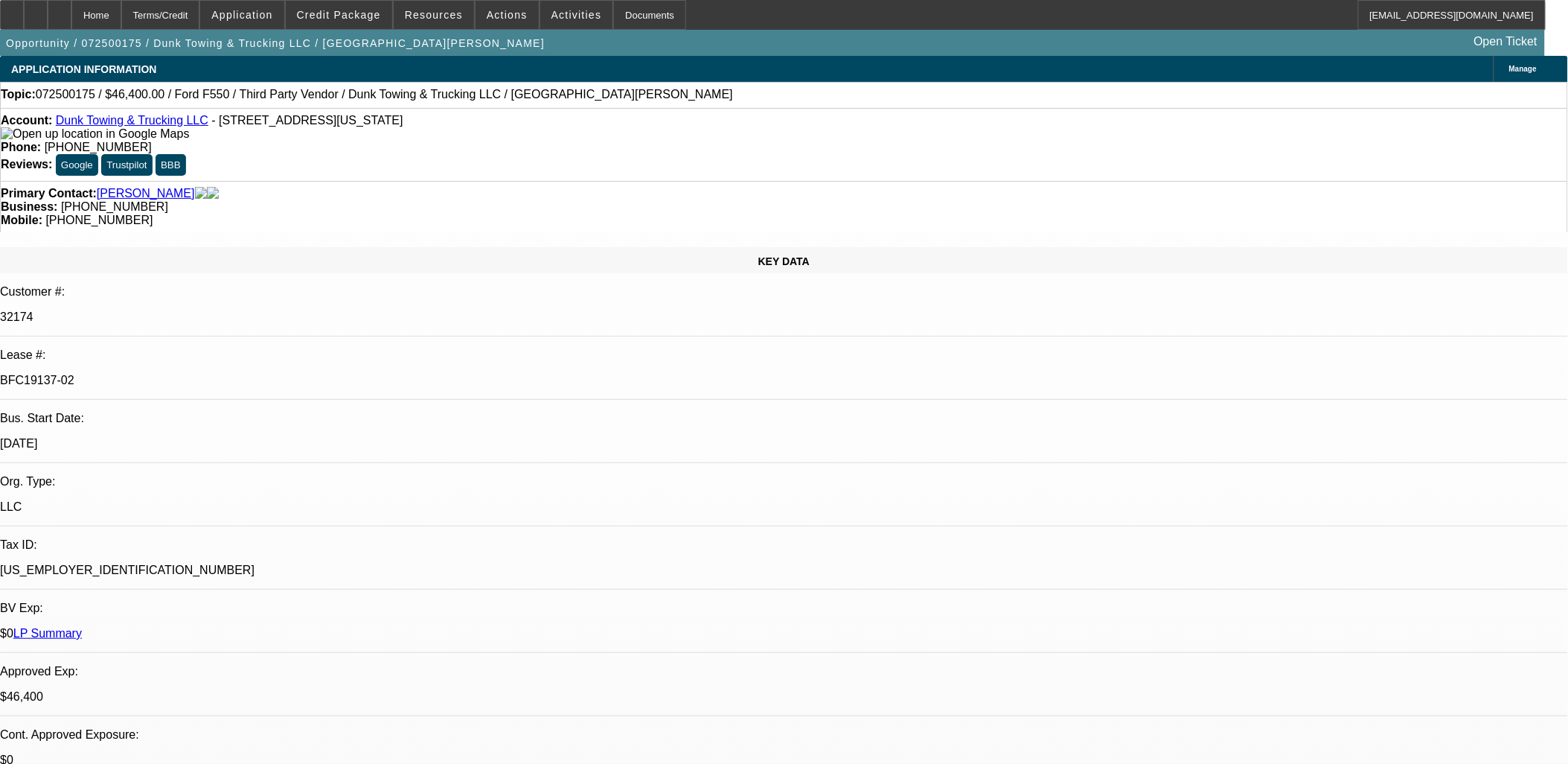
select select "0"
select select "3"
select select "0"
select select "6"
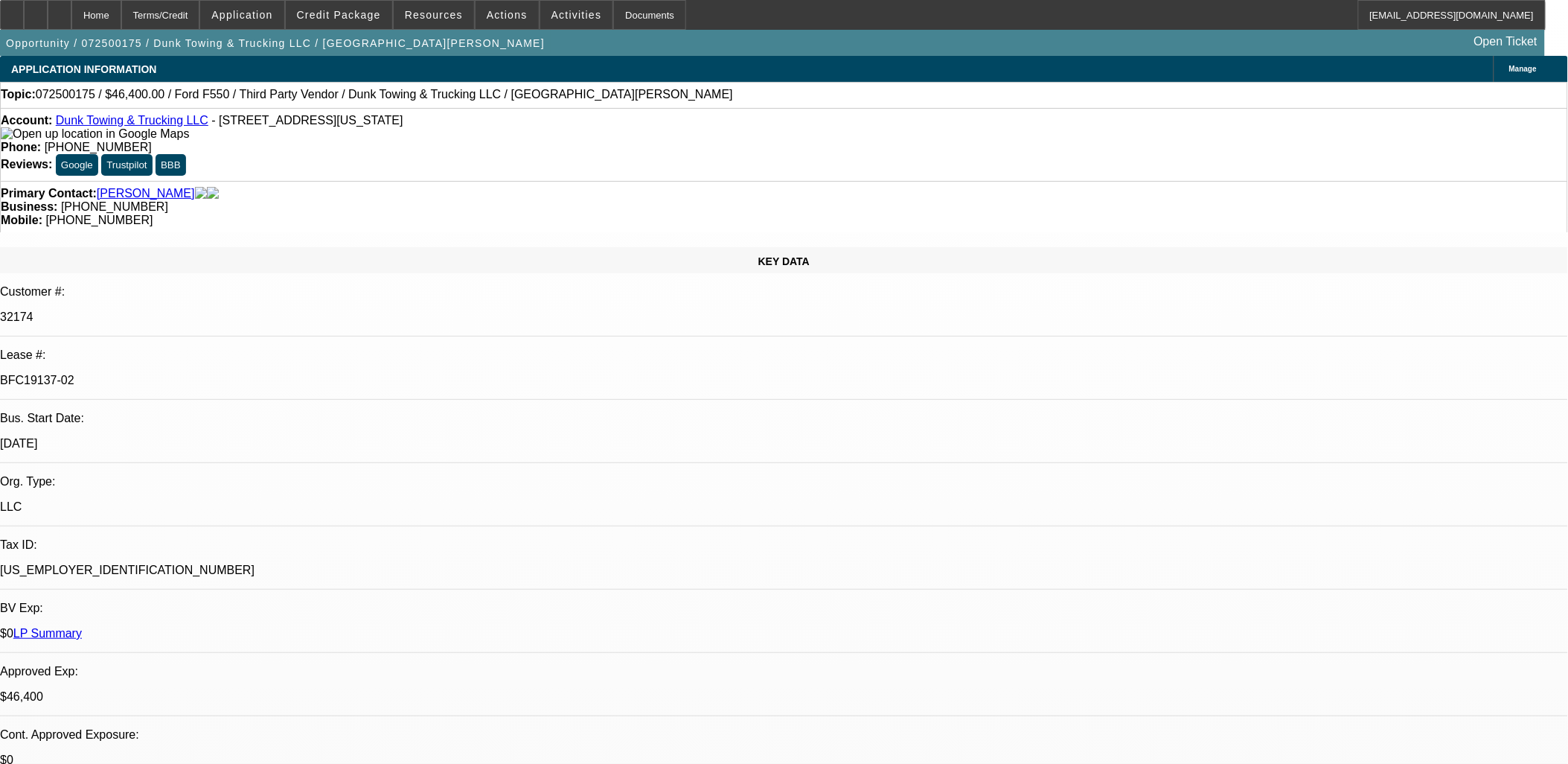
select select "0"
select select "3"
select select "0"
select select "6"
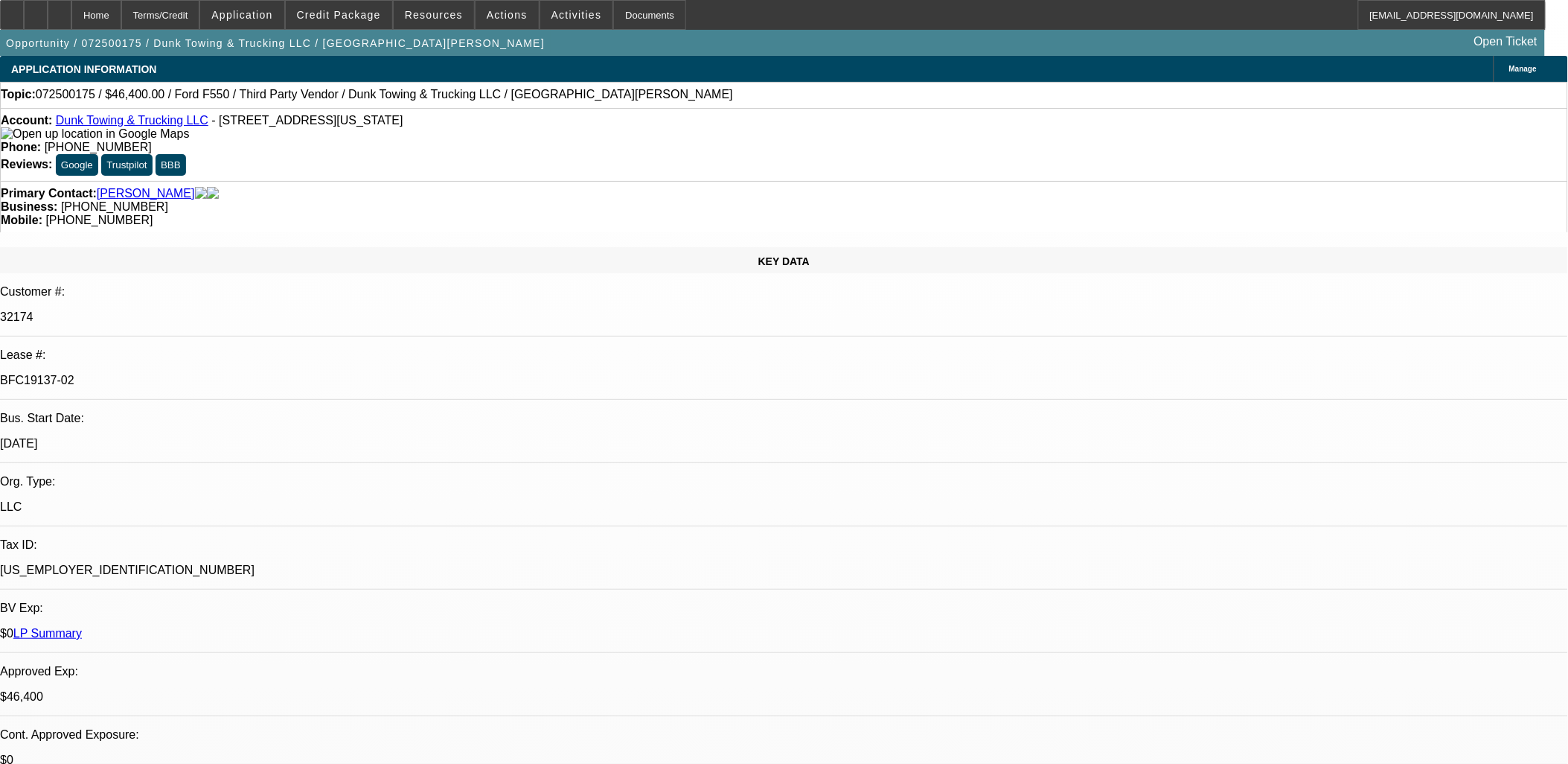
select select "0"
select select "3"
select select "0"
select select "6"
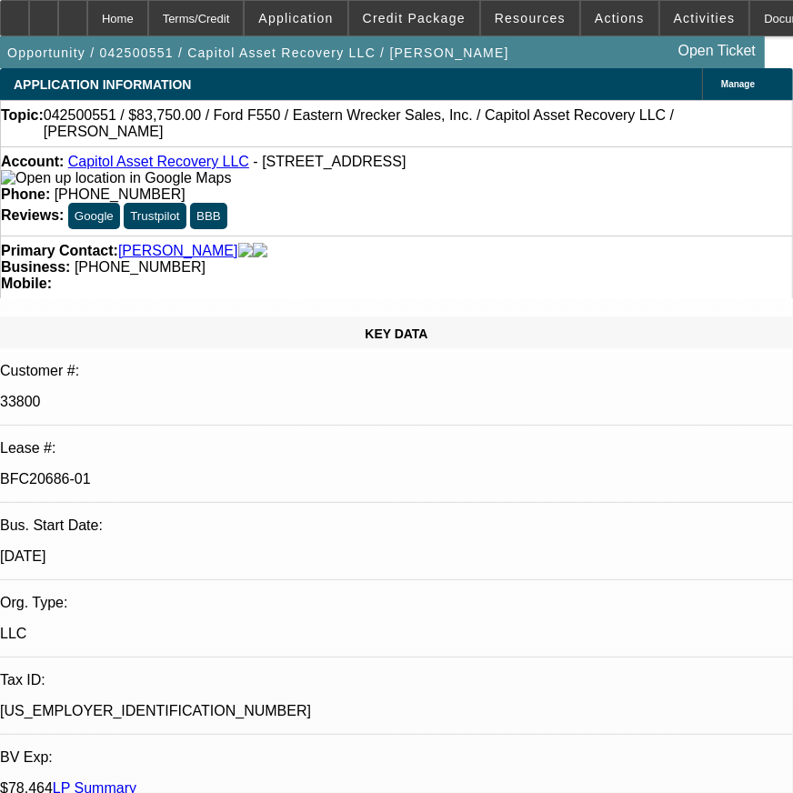
select select "0"
select select "2"
select select "0"
select select "2"
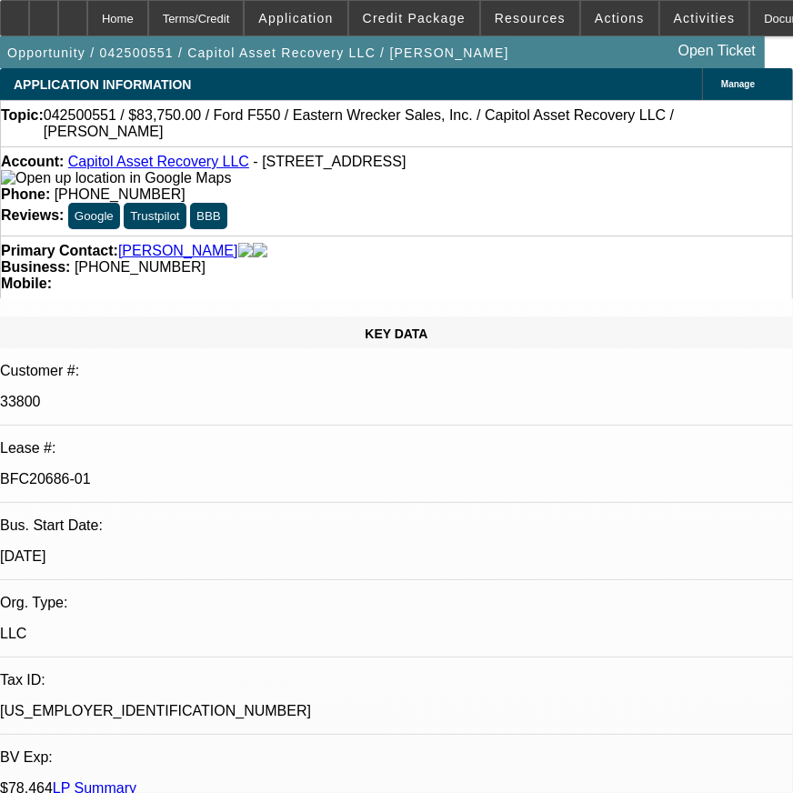
select select "0"
select select "2"
select select "0"
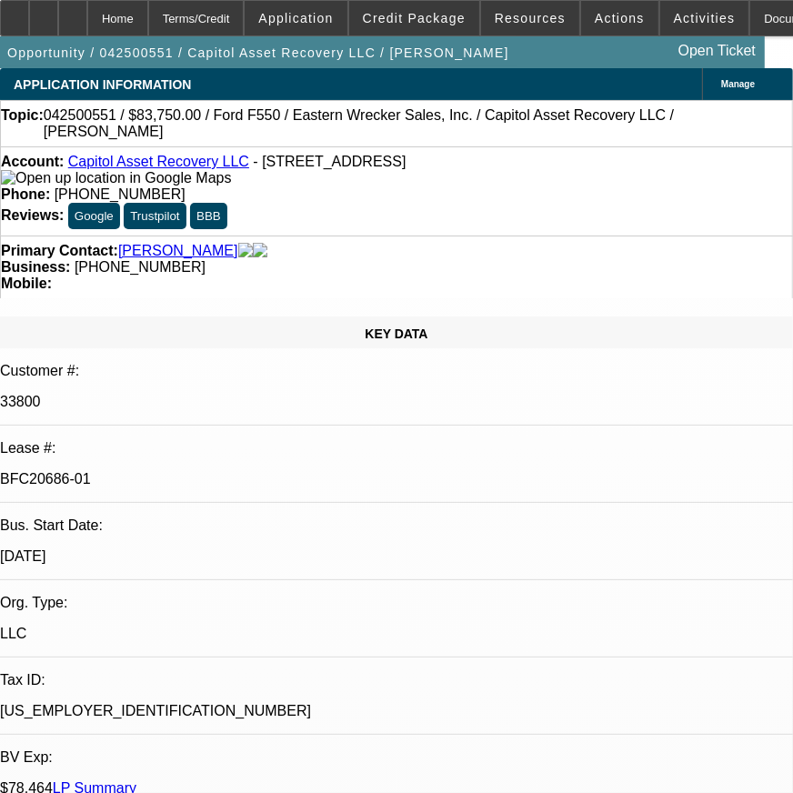
select select "2"
select select "0"
select select "1"
select select "2"
select select "6"
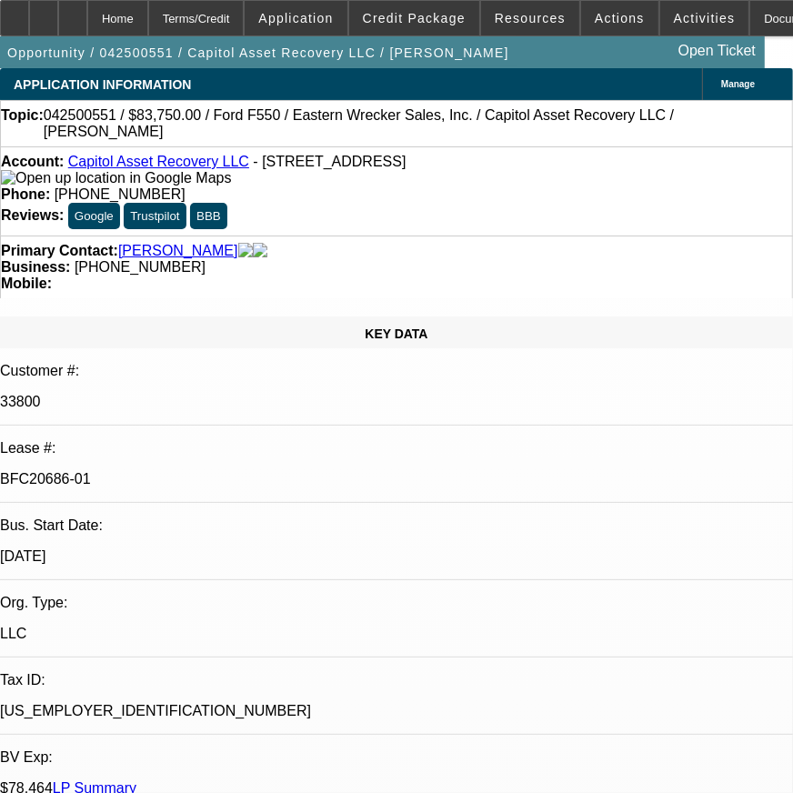
select select "1"
select select "2"
select select "6"
select select "1"
select select "2"
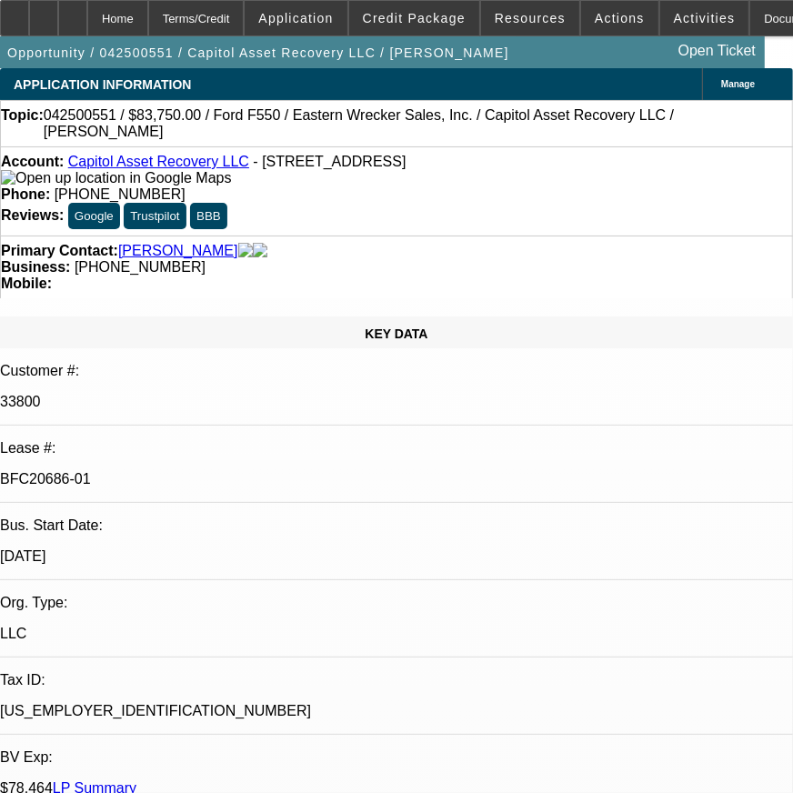
select select "6"
select select "1"
select select "2"
select select "6"
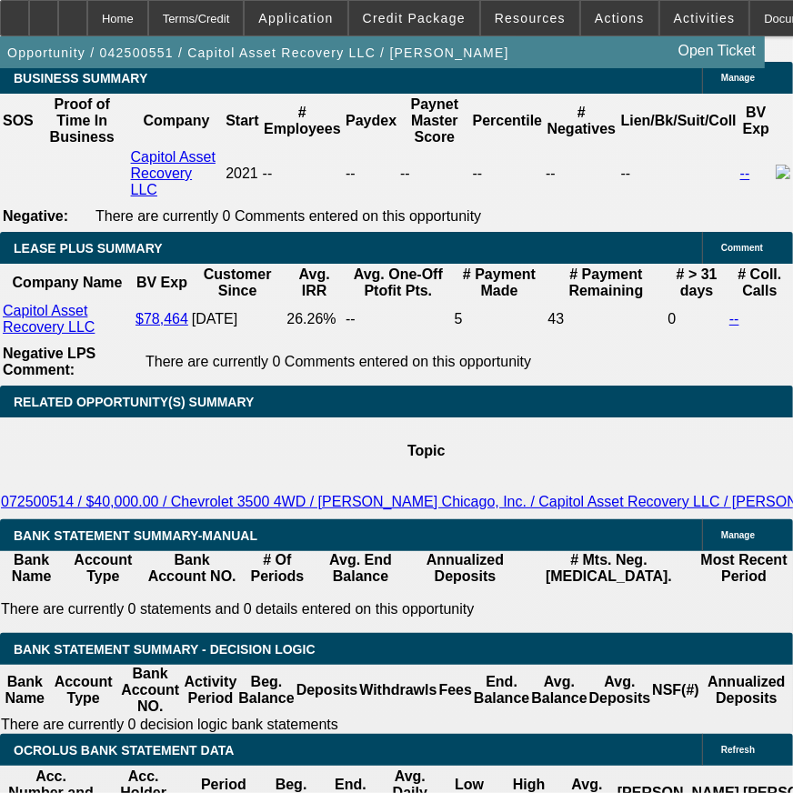
scroll to position [3482, 0]
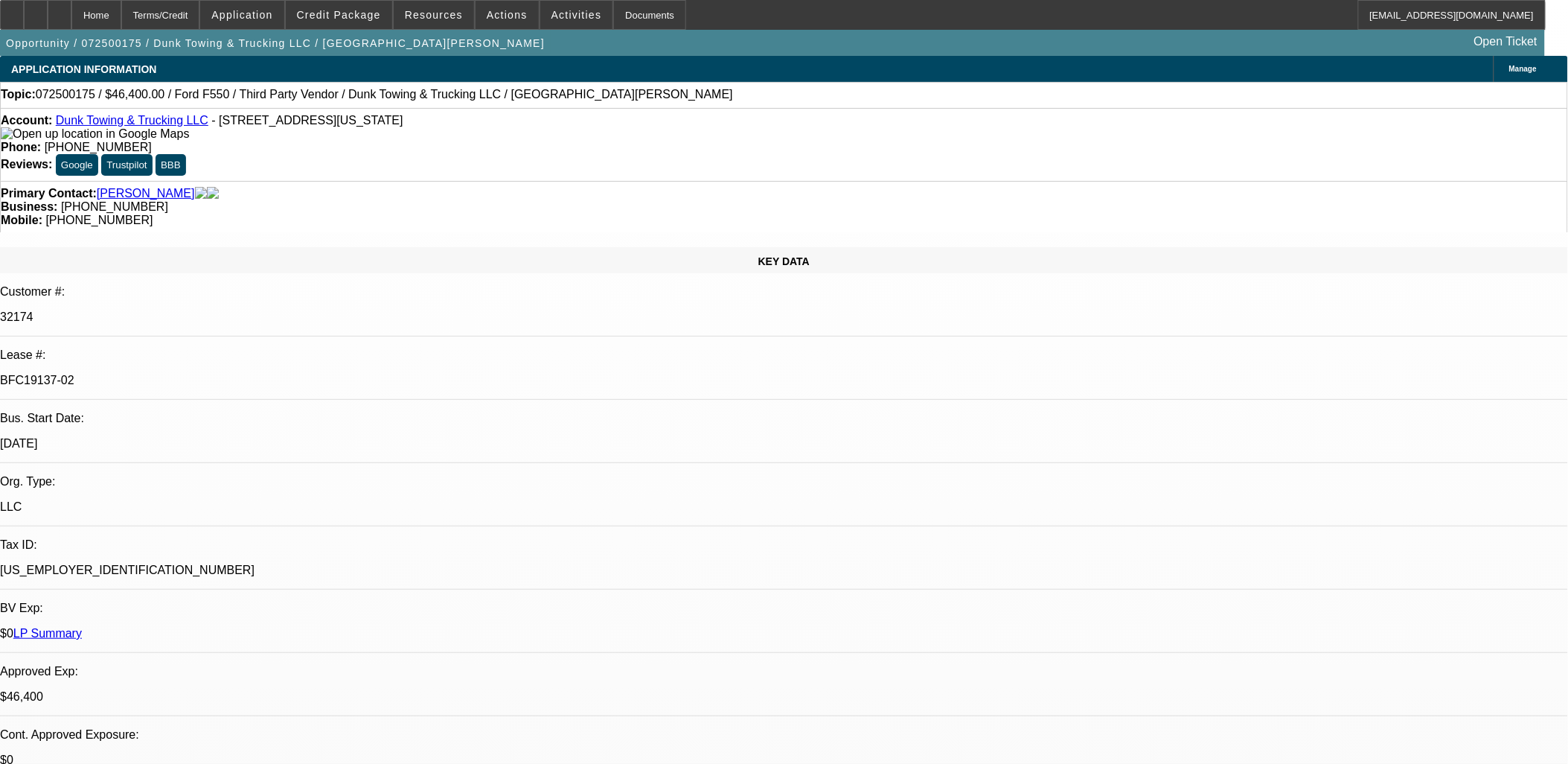
select select "0"
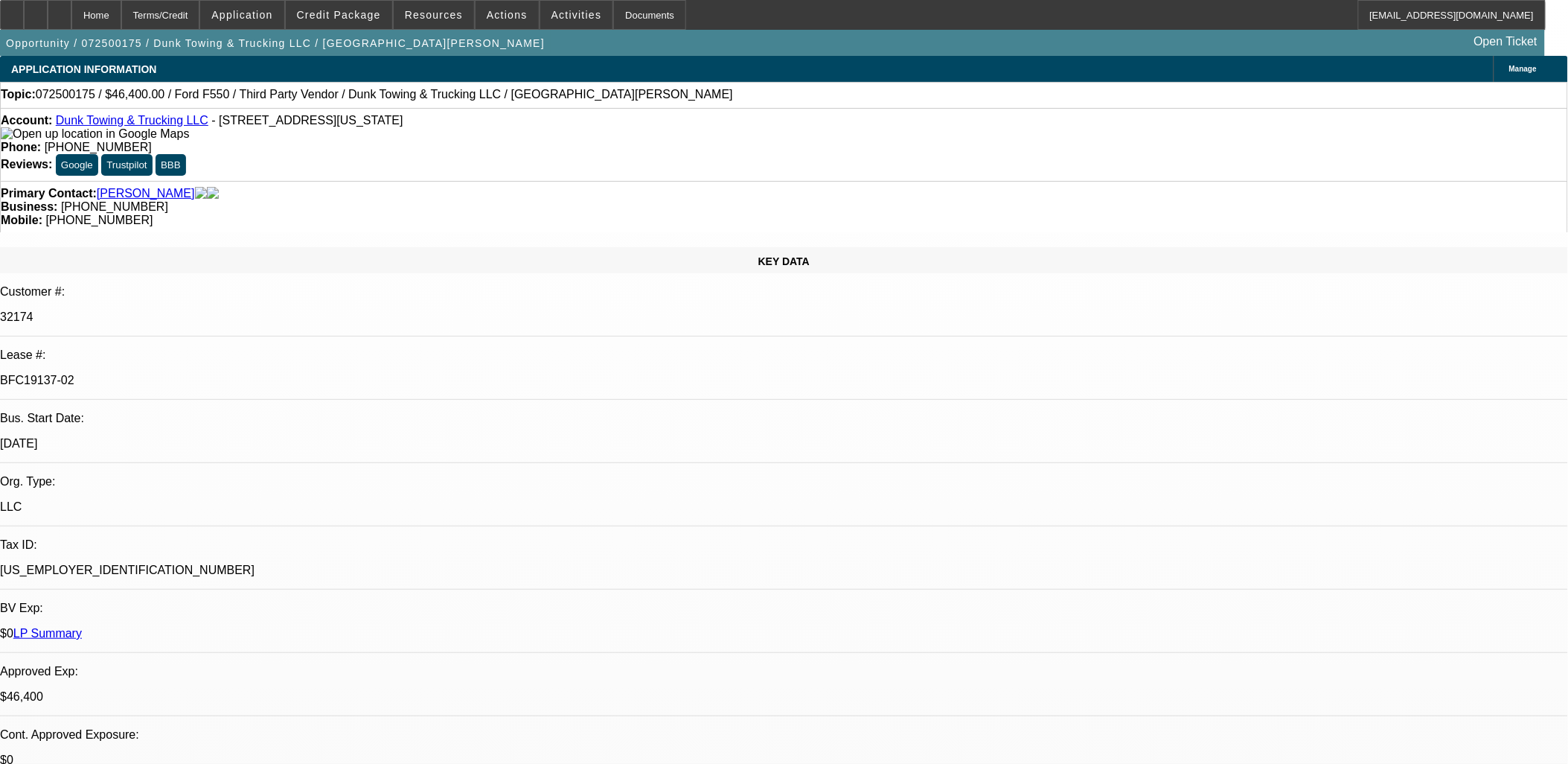
select select "0"
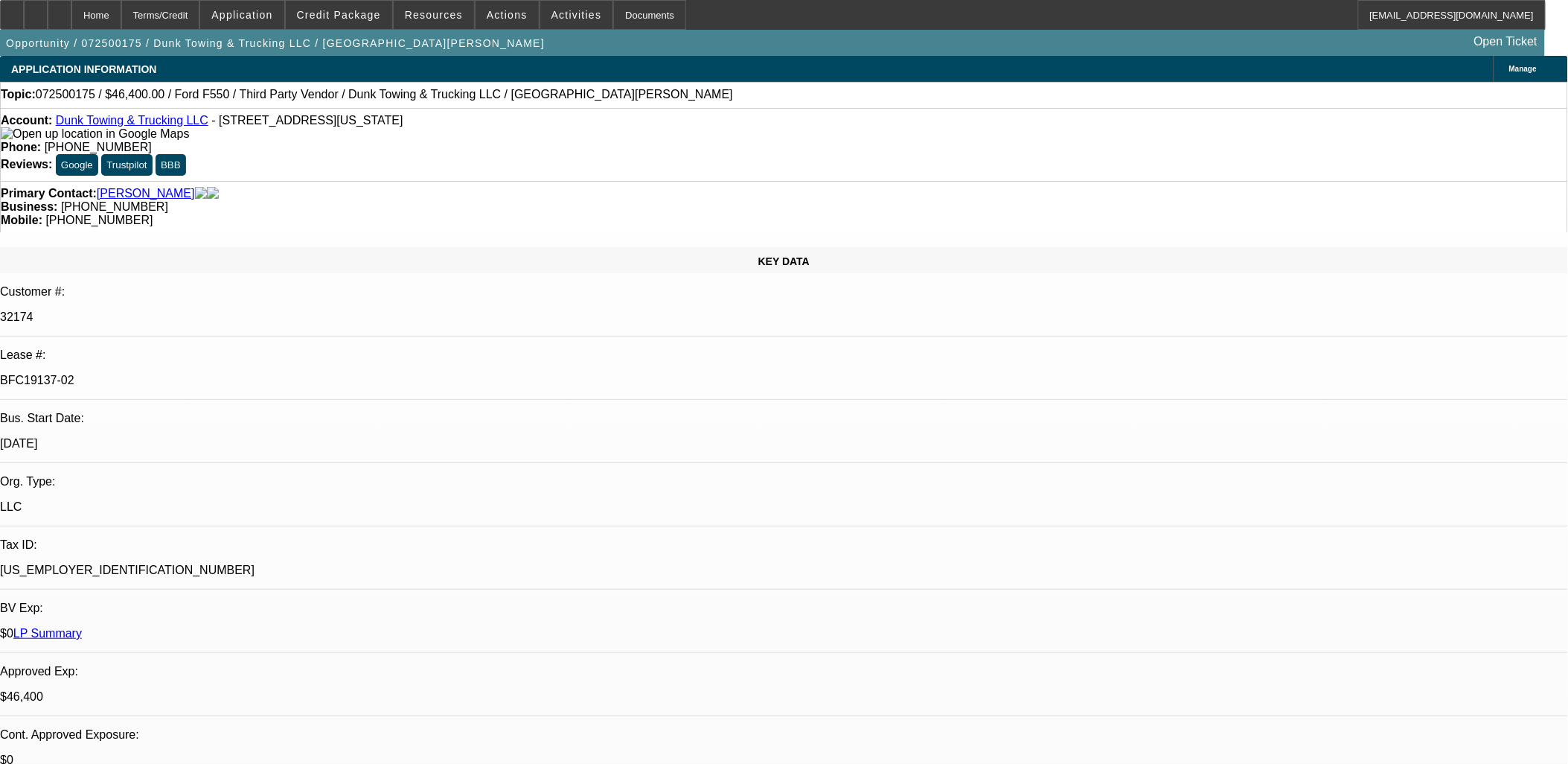
select select "0"
select select "1"
select select "3"
select select "6"
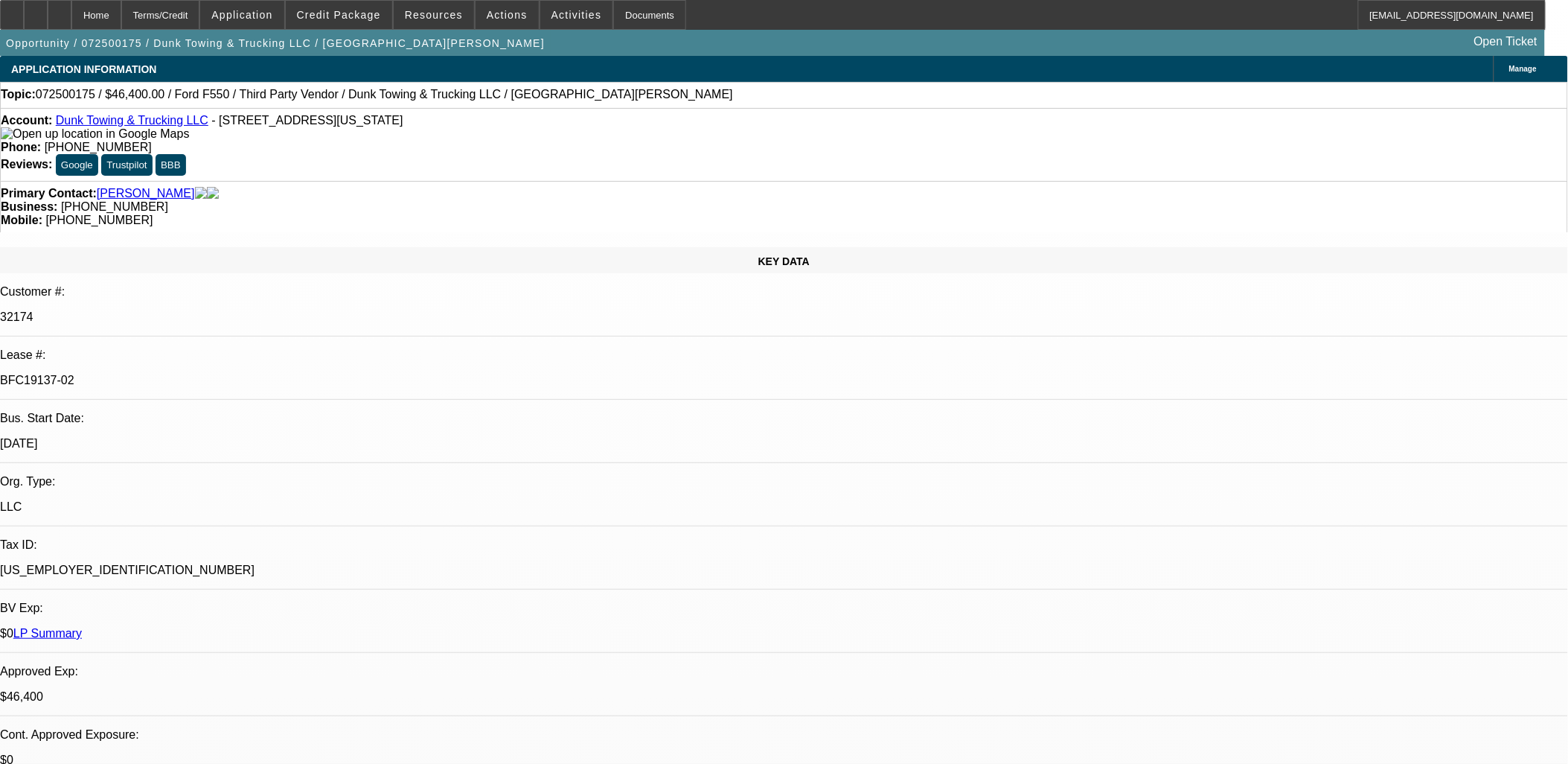
select select "1"
select select "3"
select select "6"
select select "1"
select select "3"
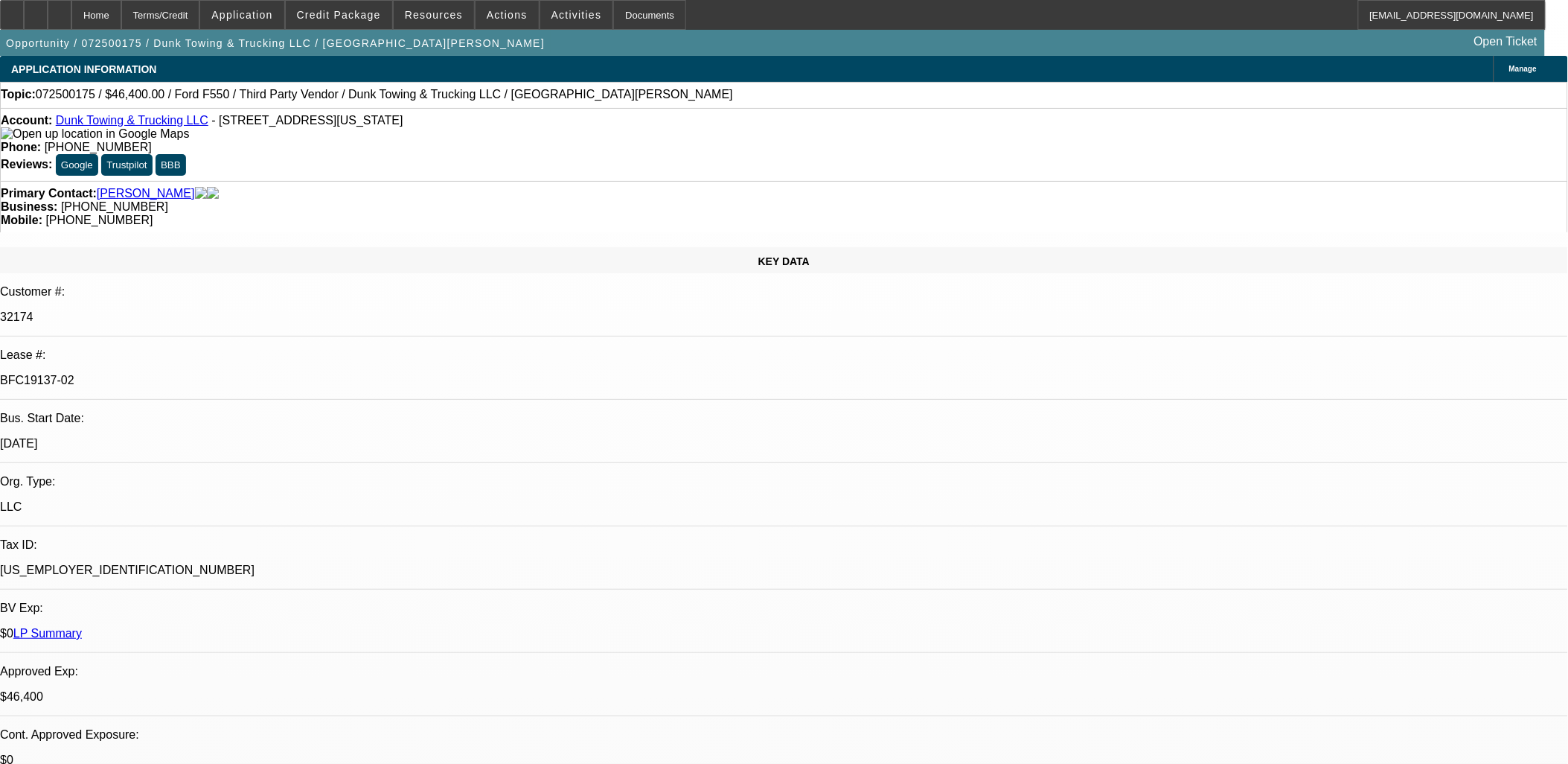
select select "6"
select select "1"
select select "3"
select select "6"
click at [47, 18] on div at bounding box center [35, 15] width 24 height 29
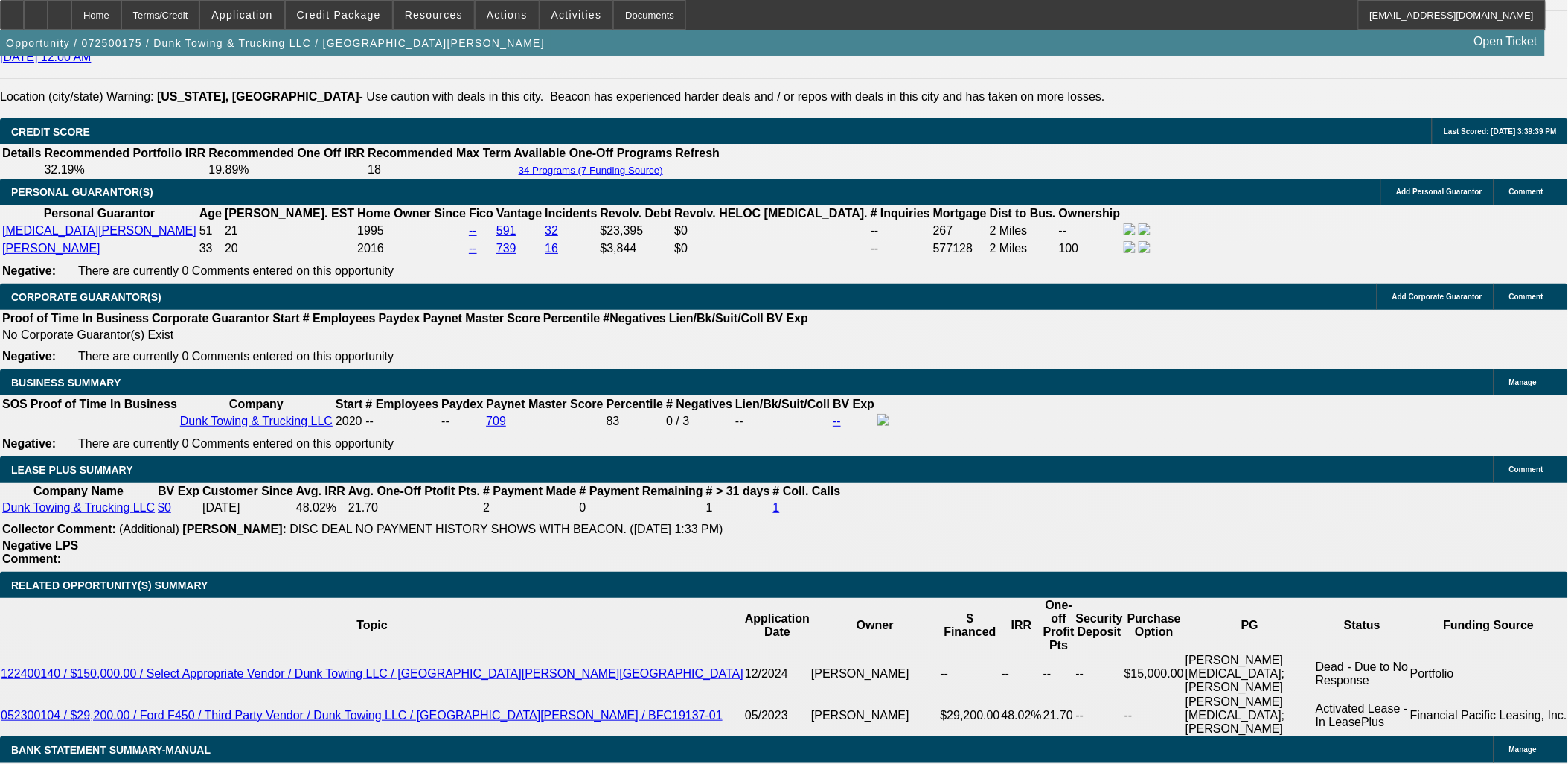
scroll to position [2317, 0]
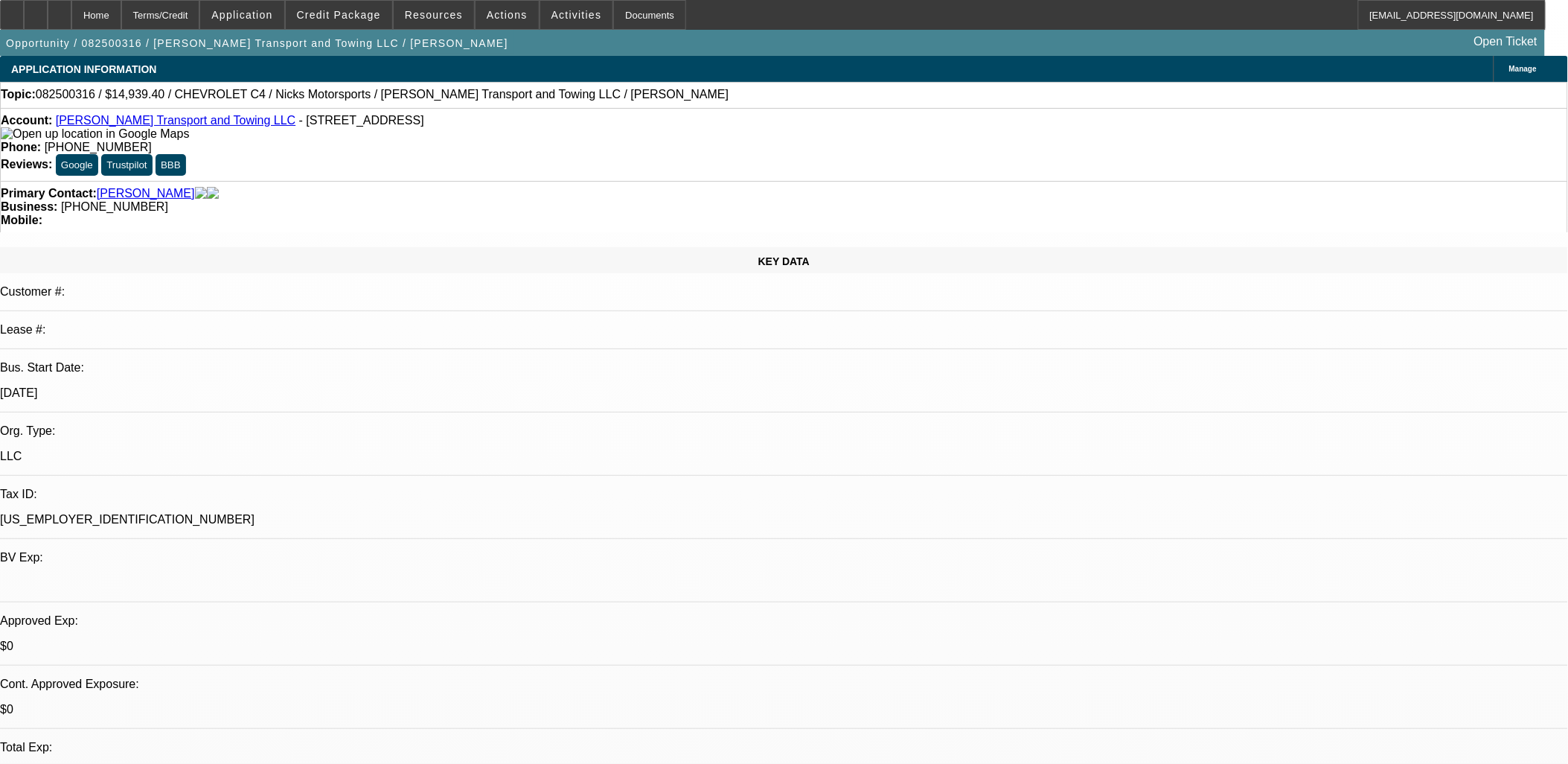
select select "0"
select select "2"
select select "0"
select select "21"
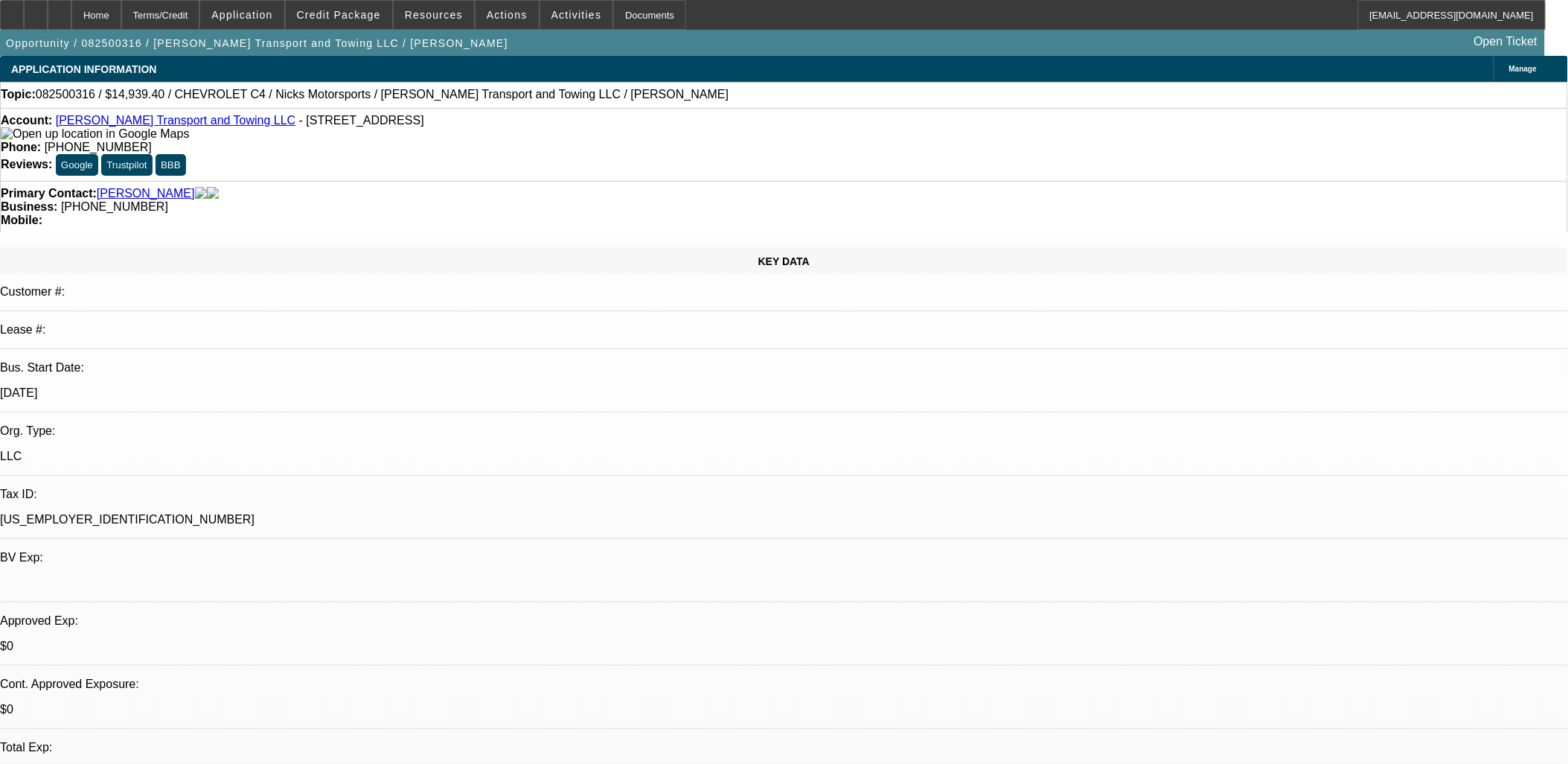
select select "0"
select select "2"
select select "0"
select select "21"
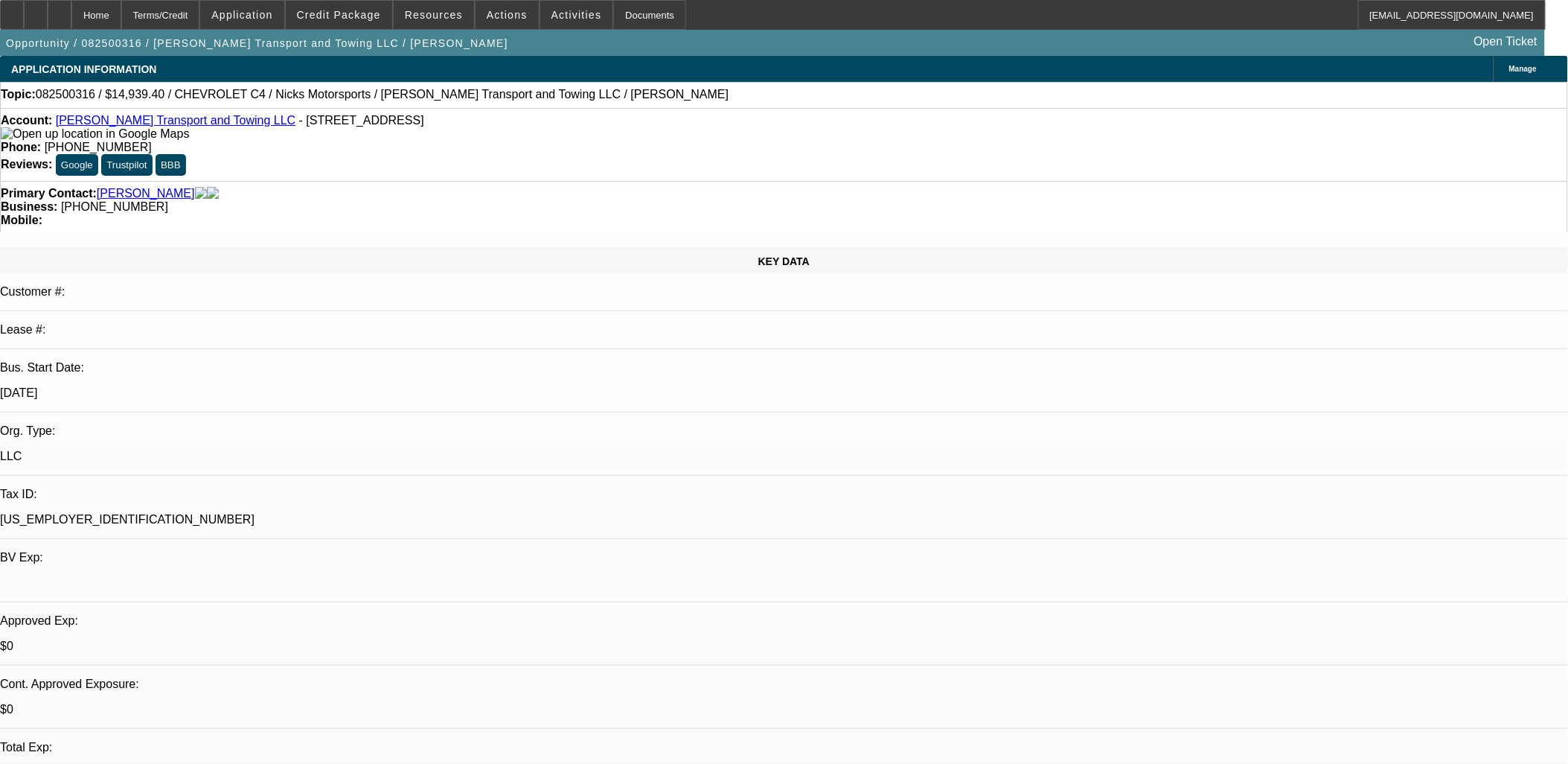
select select "0"
select select "2"
select select "0"
select select "21"
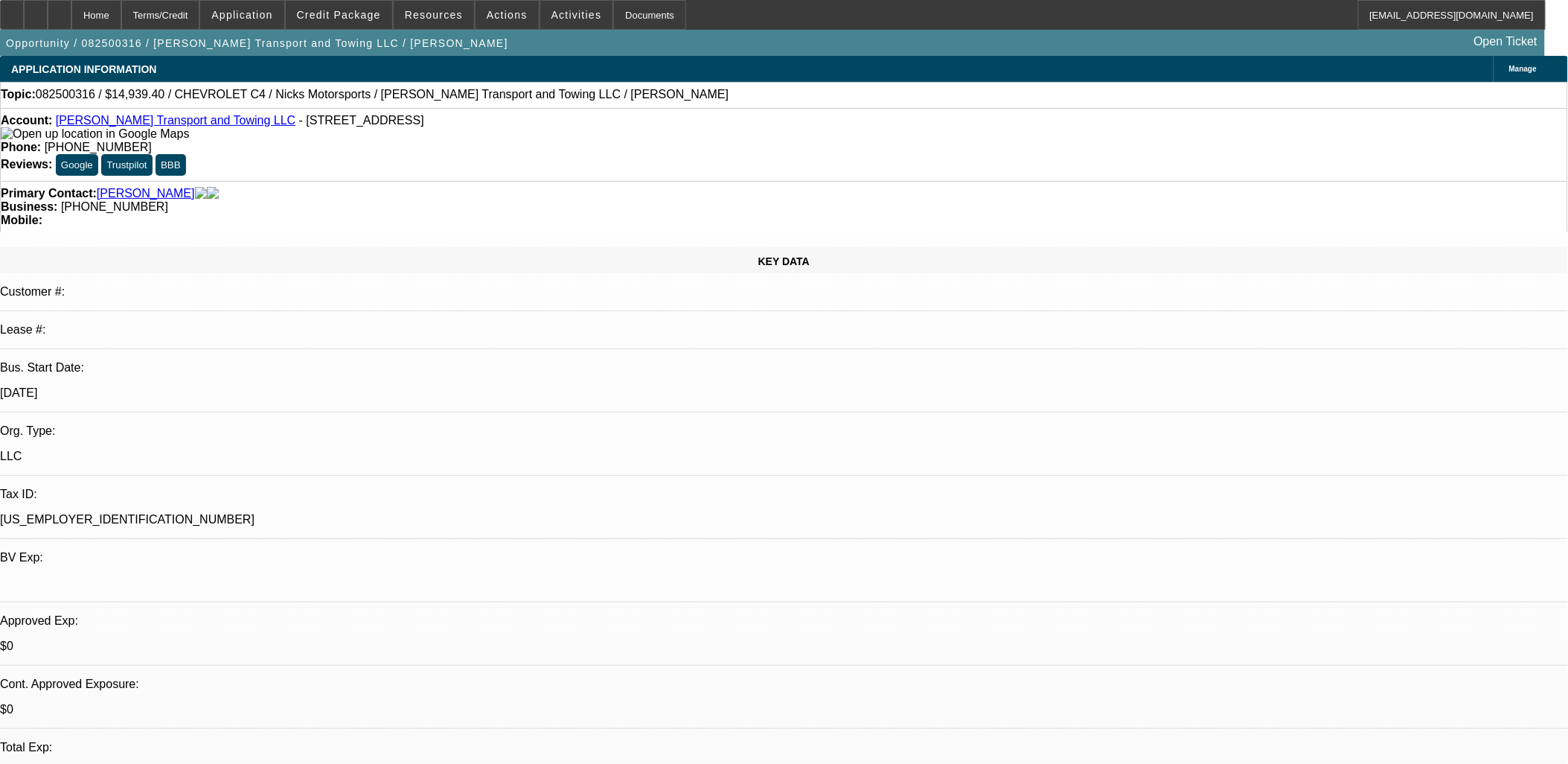
select select "0.15"
select select "2"
select select "0.1"
select select "4"
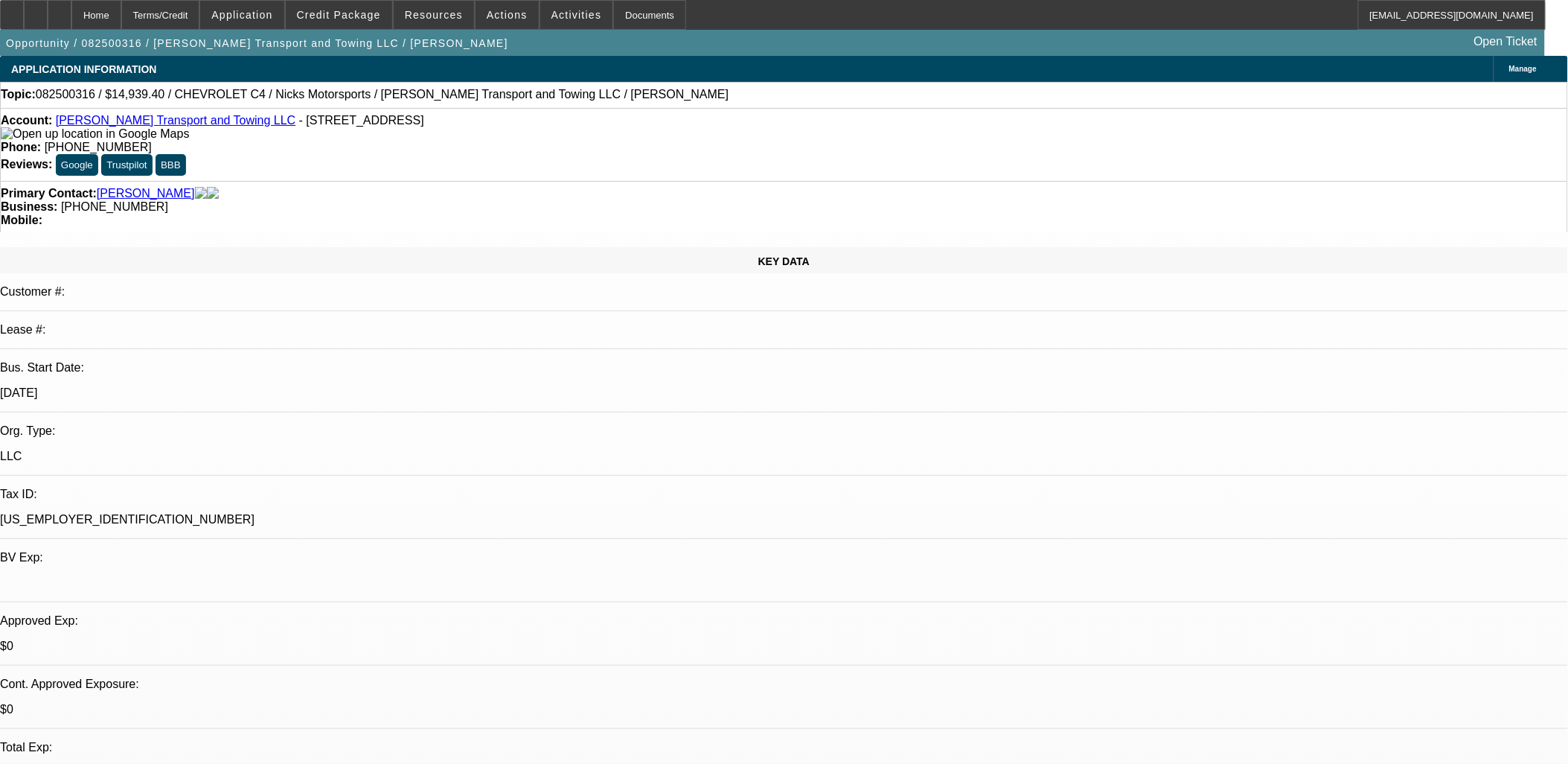
scroll to position [578, 0]
select select "0"
select select "0.1"
select select "0"
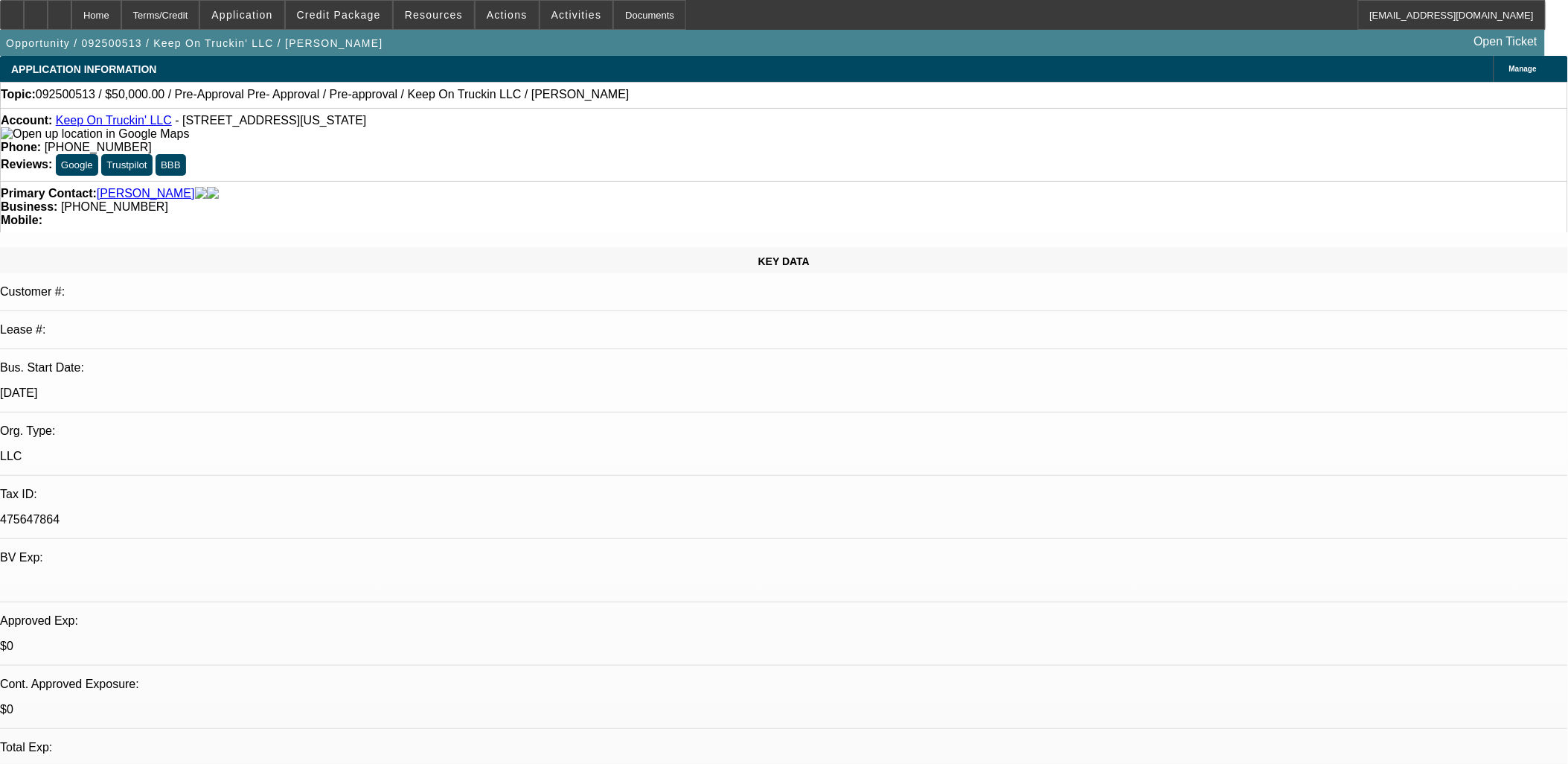
select select "0"
select select "0.1"
select select "0"
select select "2"
select select "0"
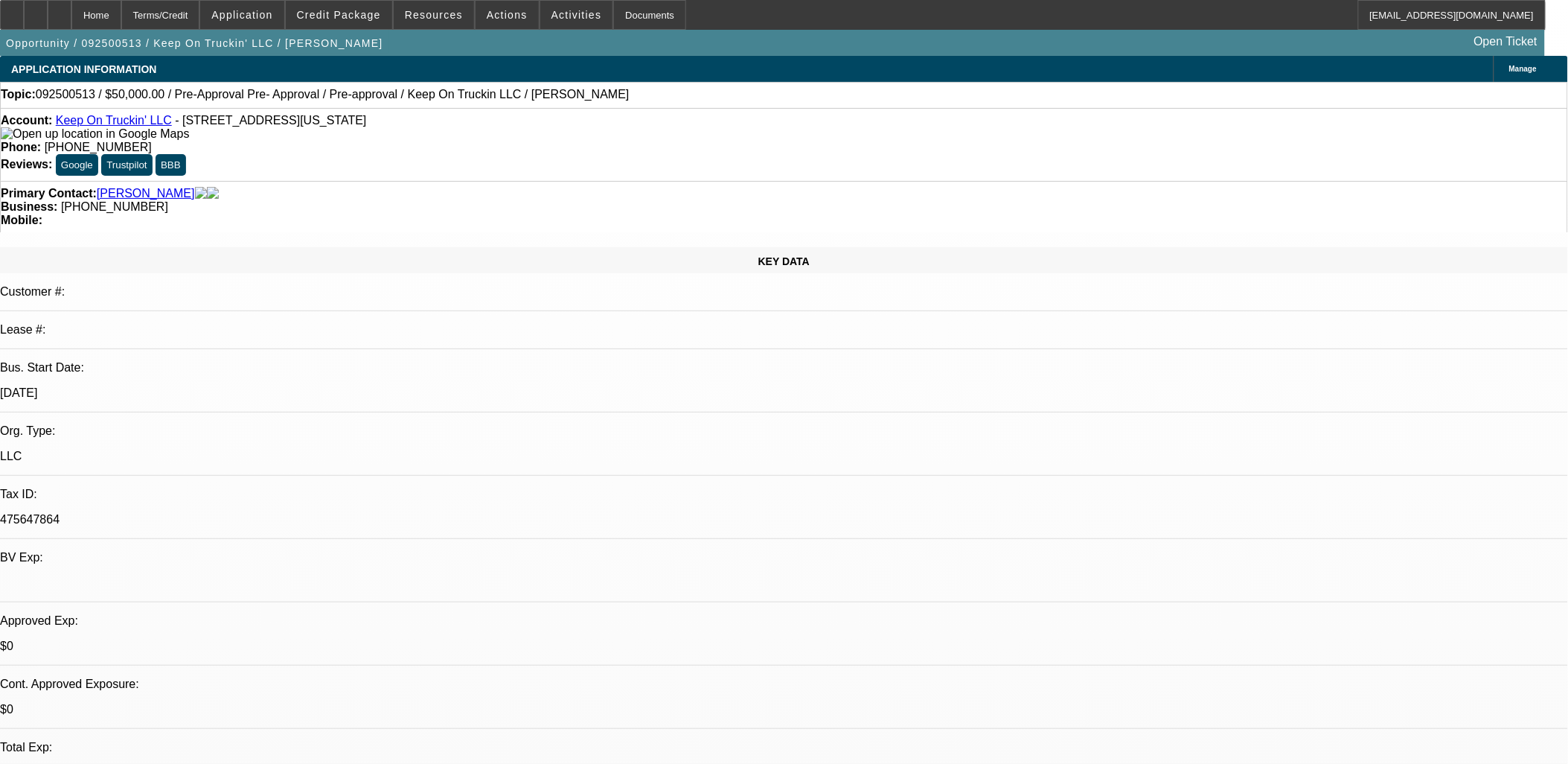
select select "0"
select select "1"
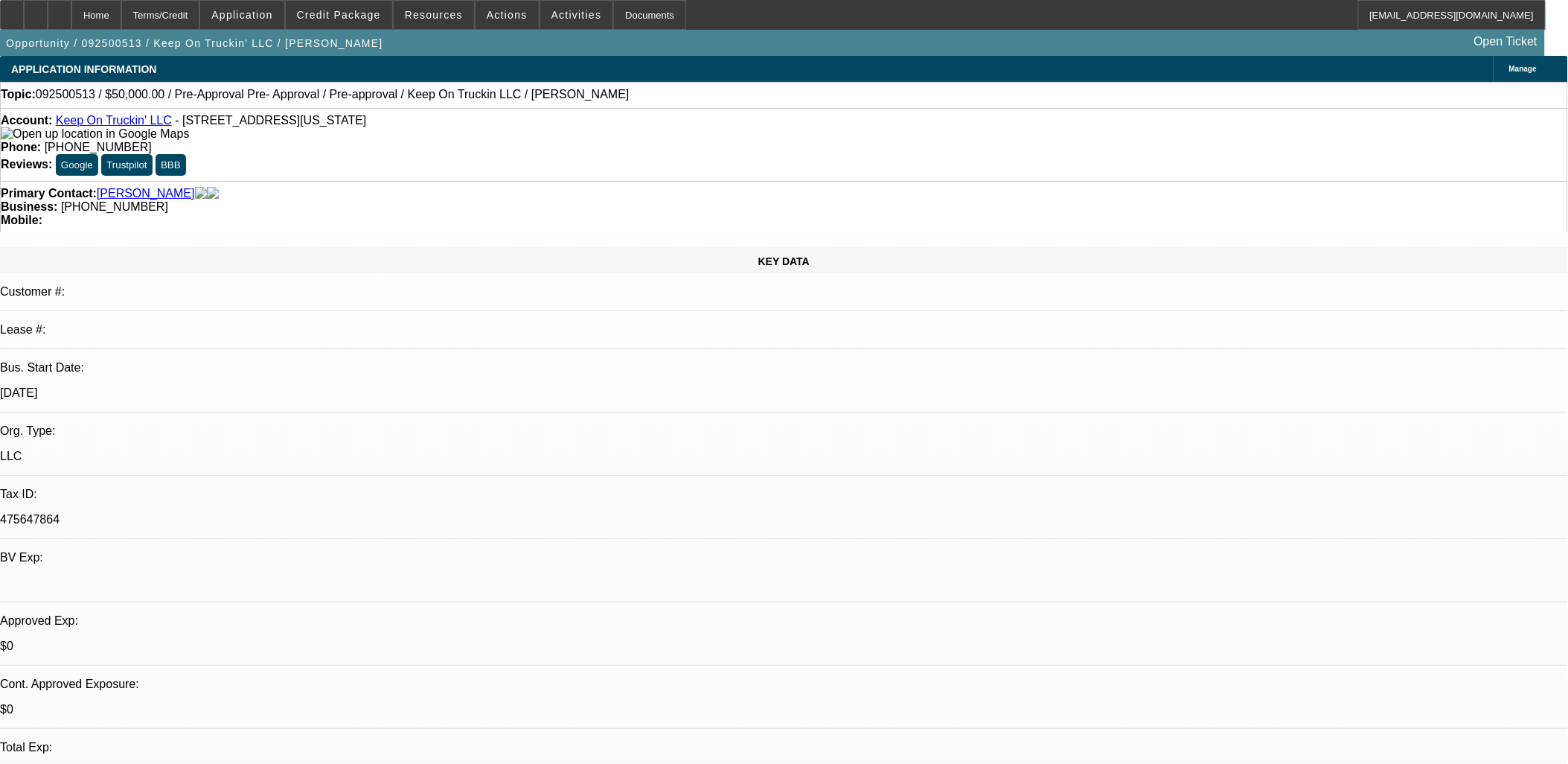
select select "4"
select select "1"
select select "4"
select select "1"
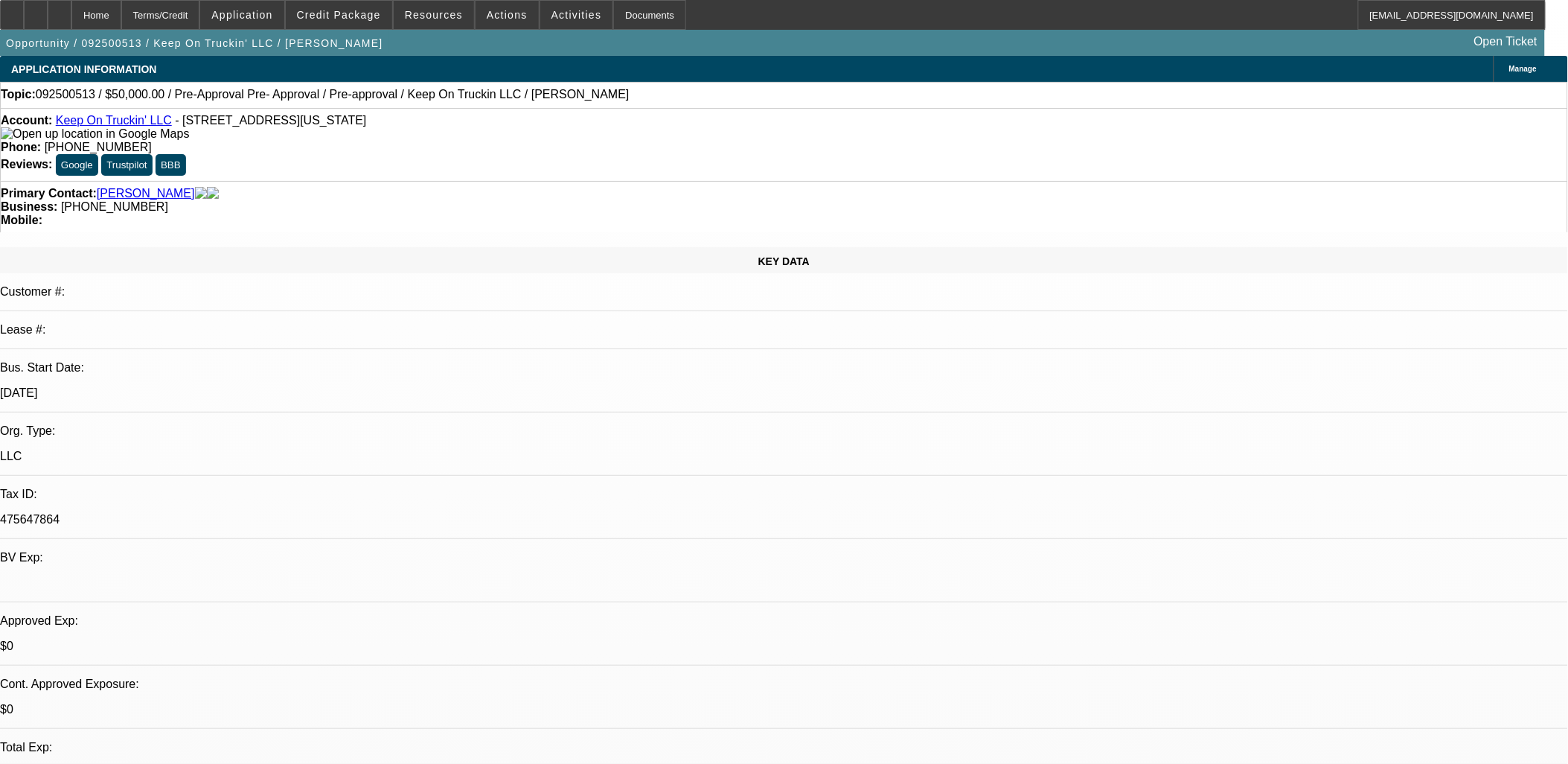
select select "2"
select select "4"
select select "1"
select select "2"
select select "5"
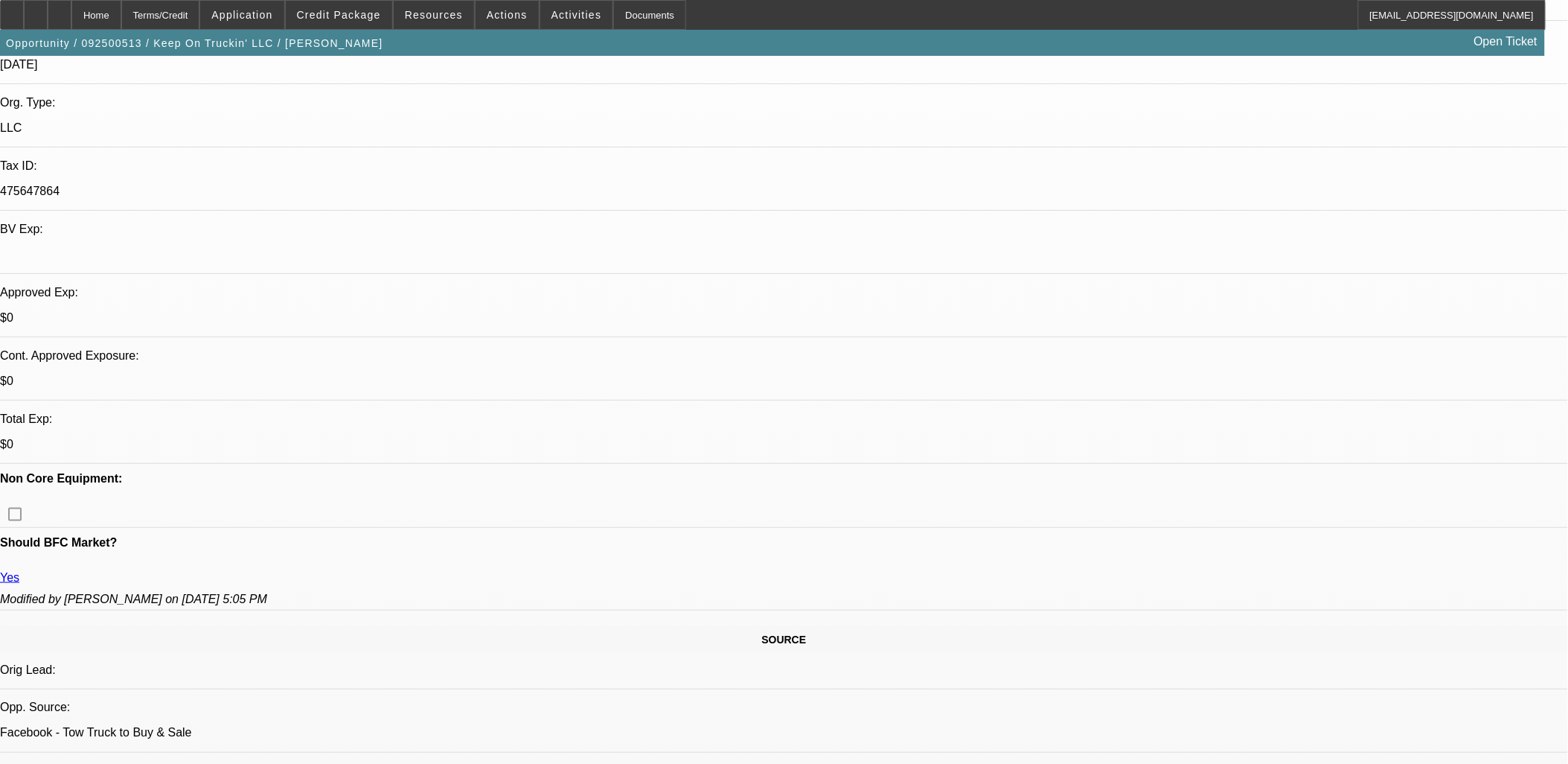
scroll to position [83, 0]
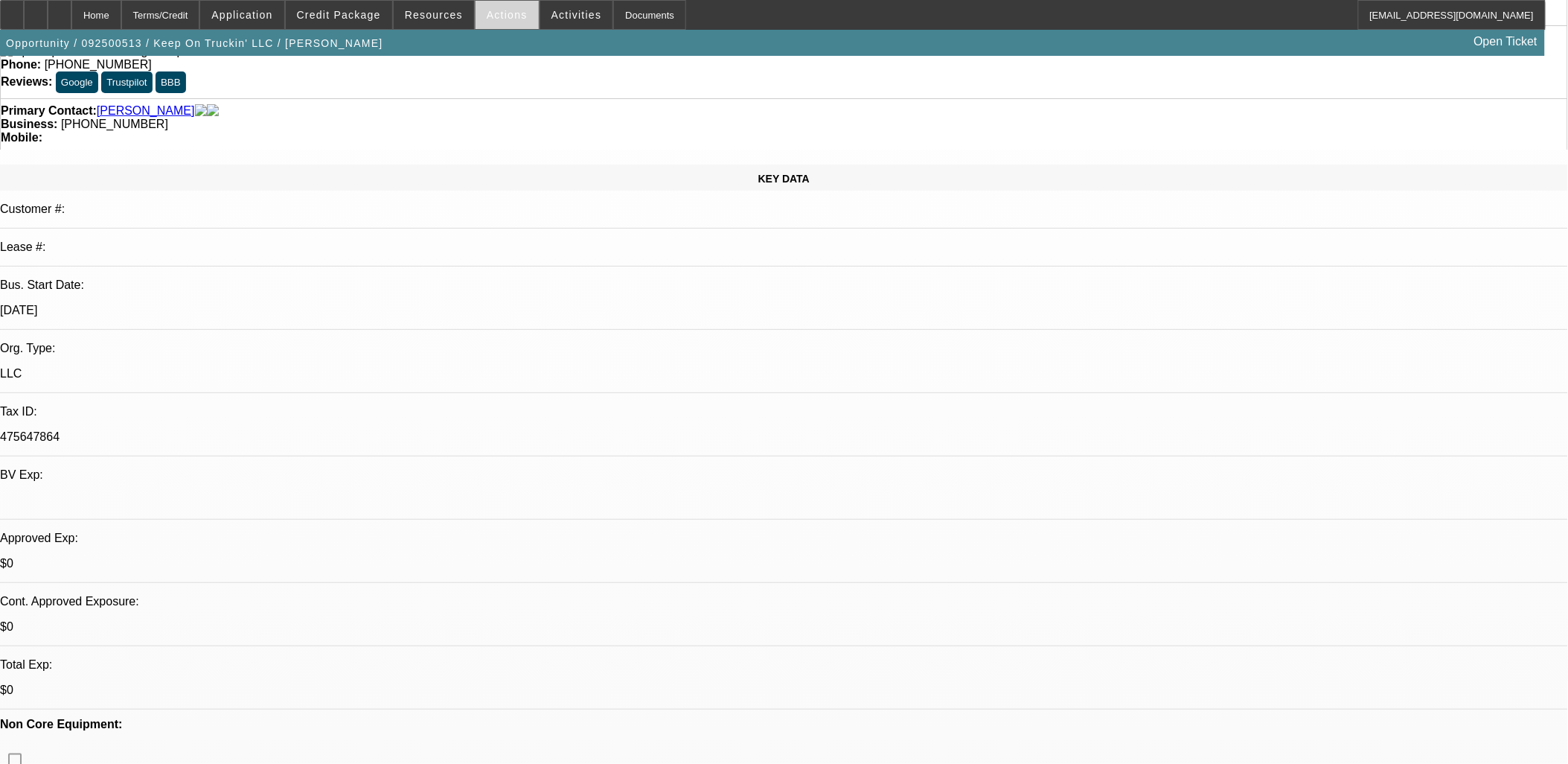
click at [489, 17] on span "Actions" at bounding box center [507, 15] width 41 height 12
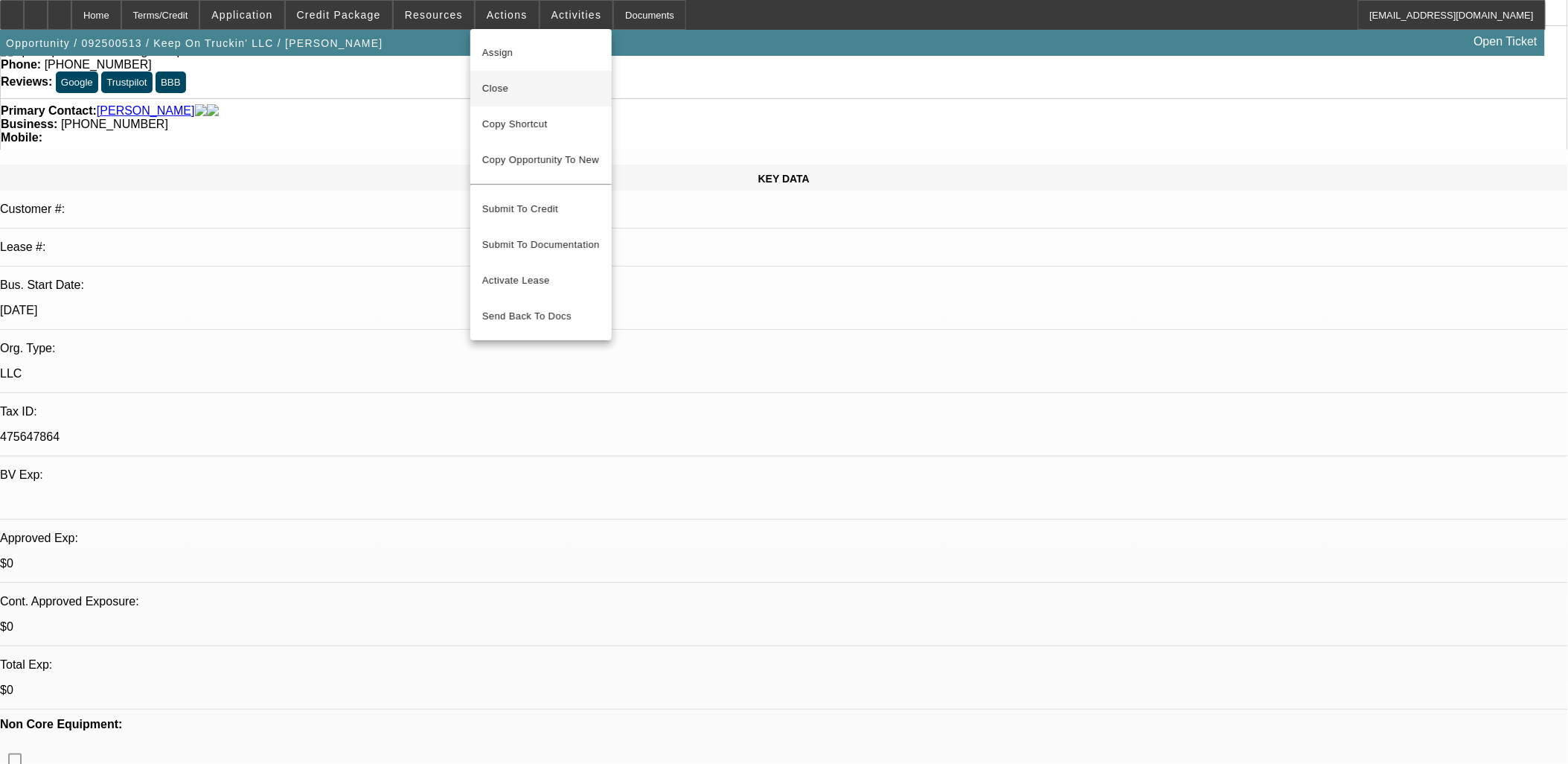
click at [509, 91] on span "Close" at bounding box center [541, 88] width 118 height 18
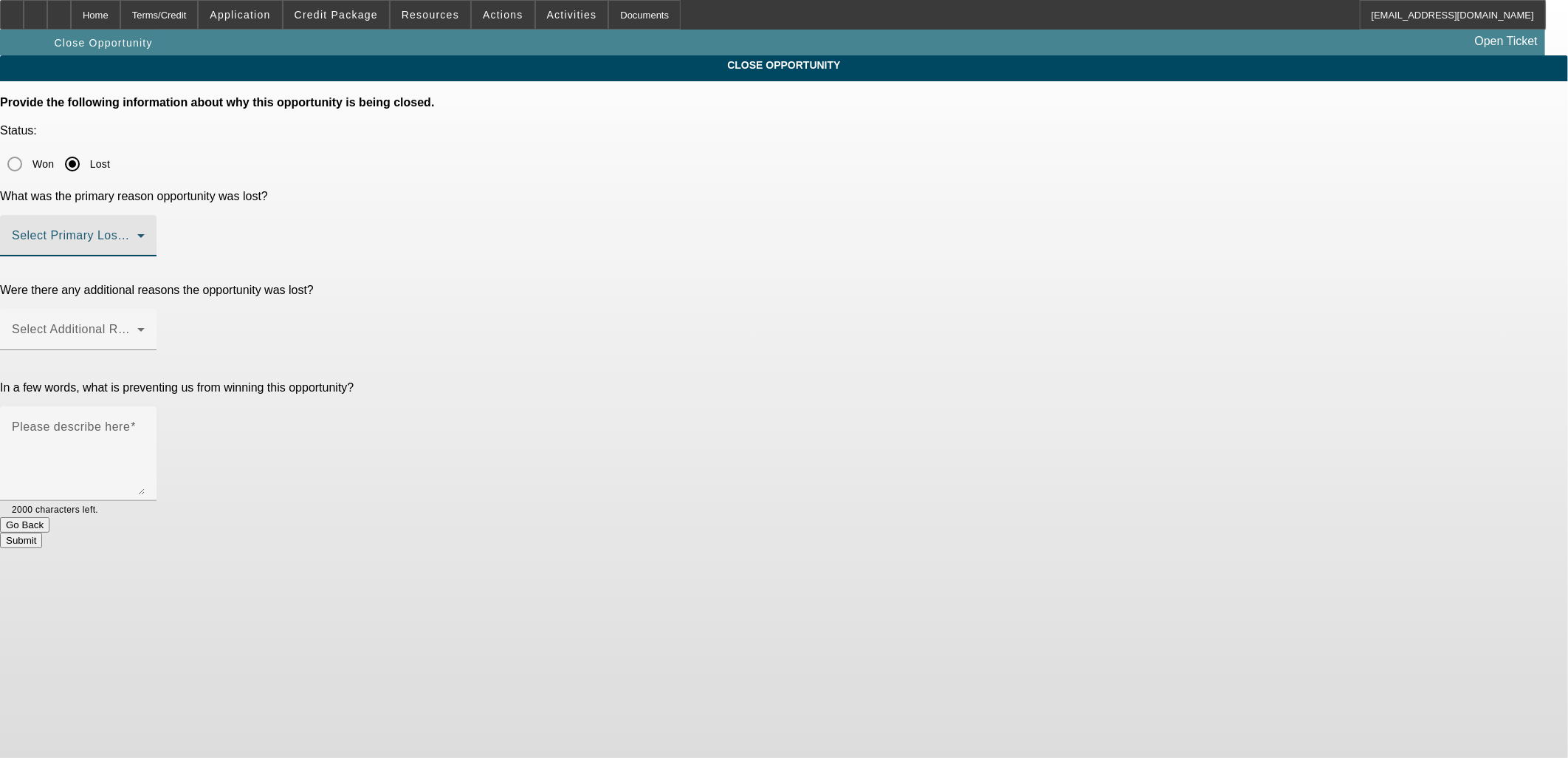
click at [137, 232] on span at bounding box center [75, 241] width 126 height 18
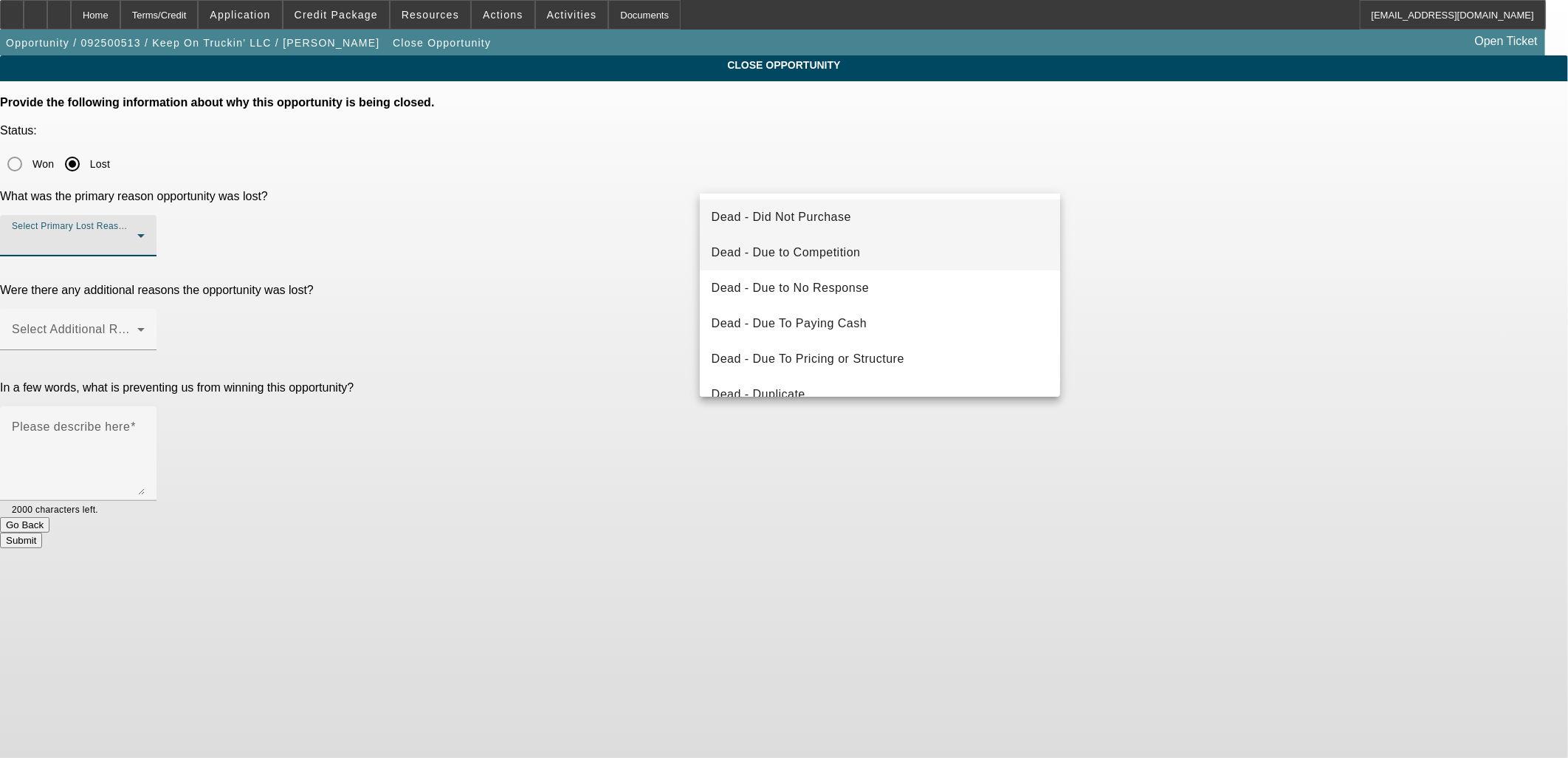
click at [818, 286] on span "Dead - Due to No Response" at bounding box center [791, 288] width 158 height 18
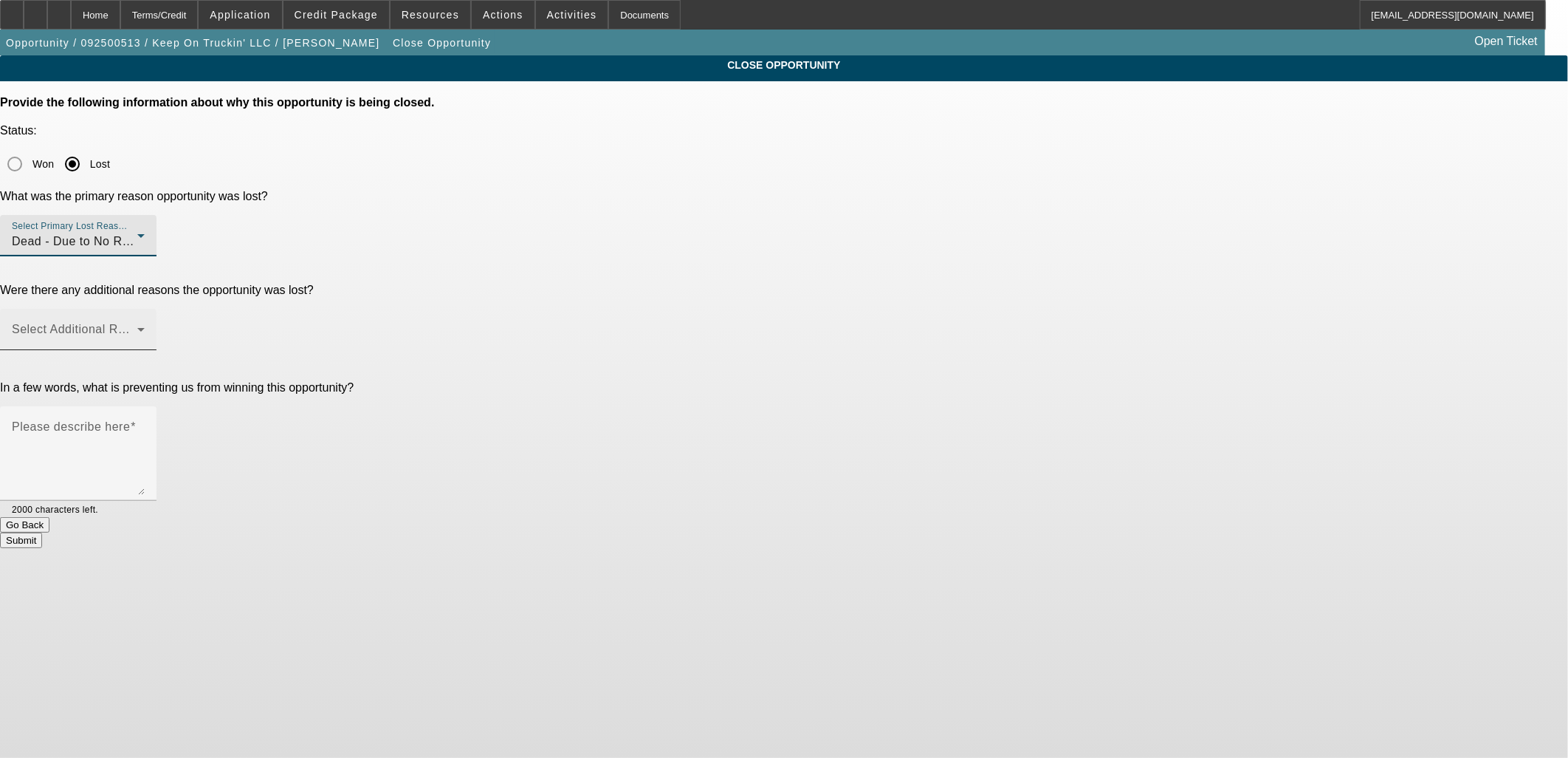
click at [137, 327] on span at bounding box center [75, 336] width 126 height 18
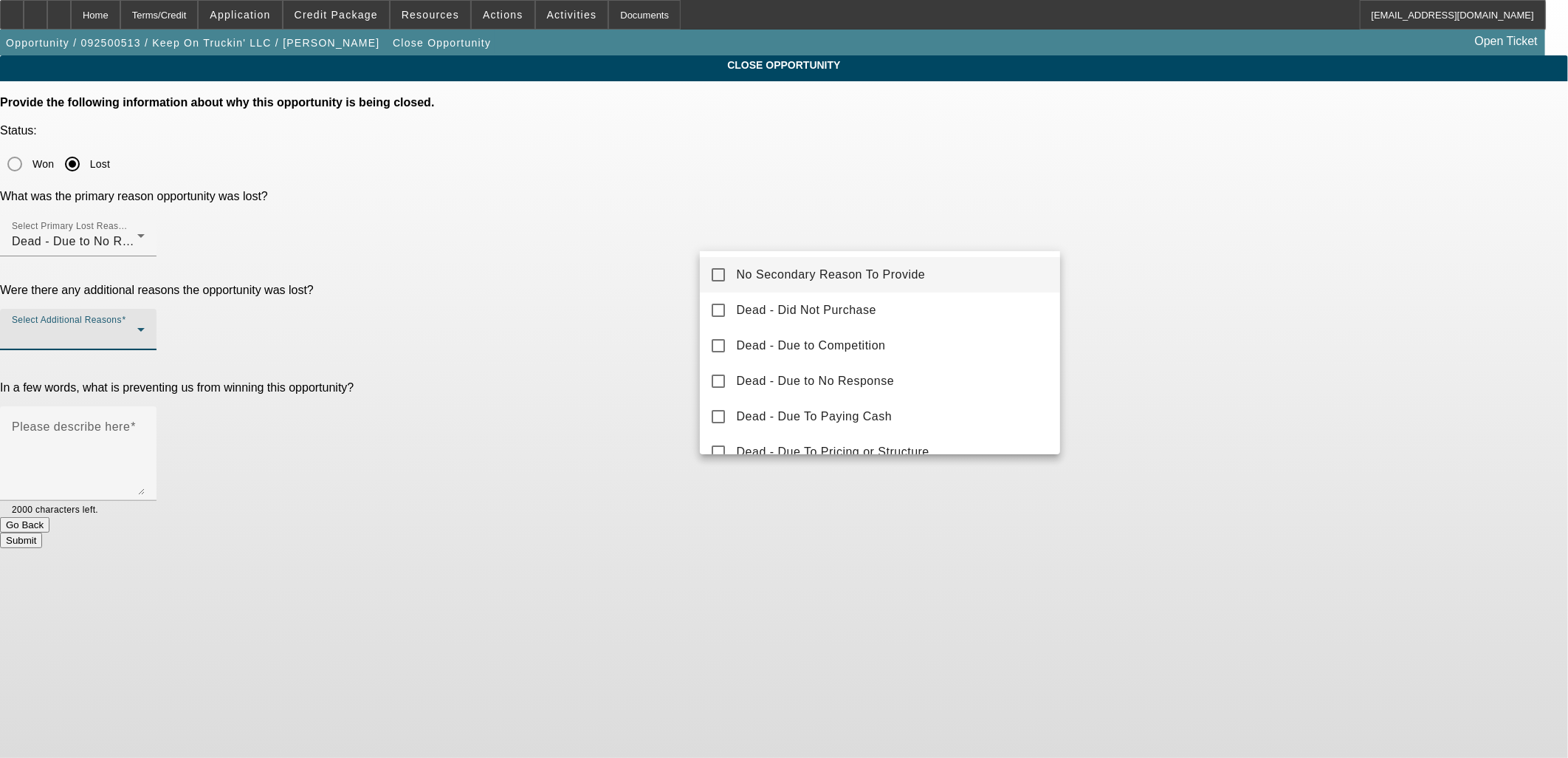
click at [802, 262] on mat-option "No Secondary Reason To Provide" at bounding box center [880, 275] width 361 height 36
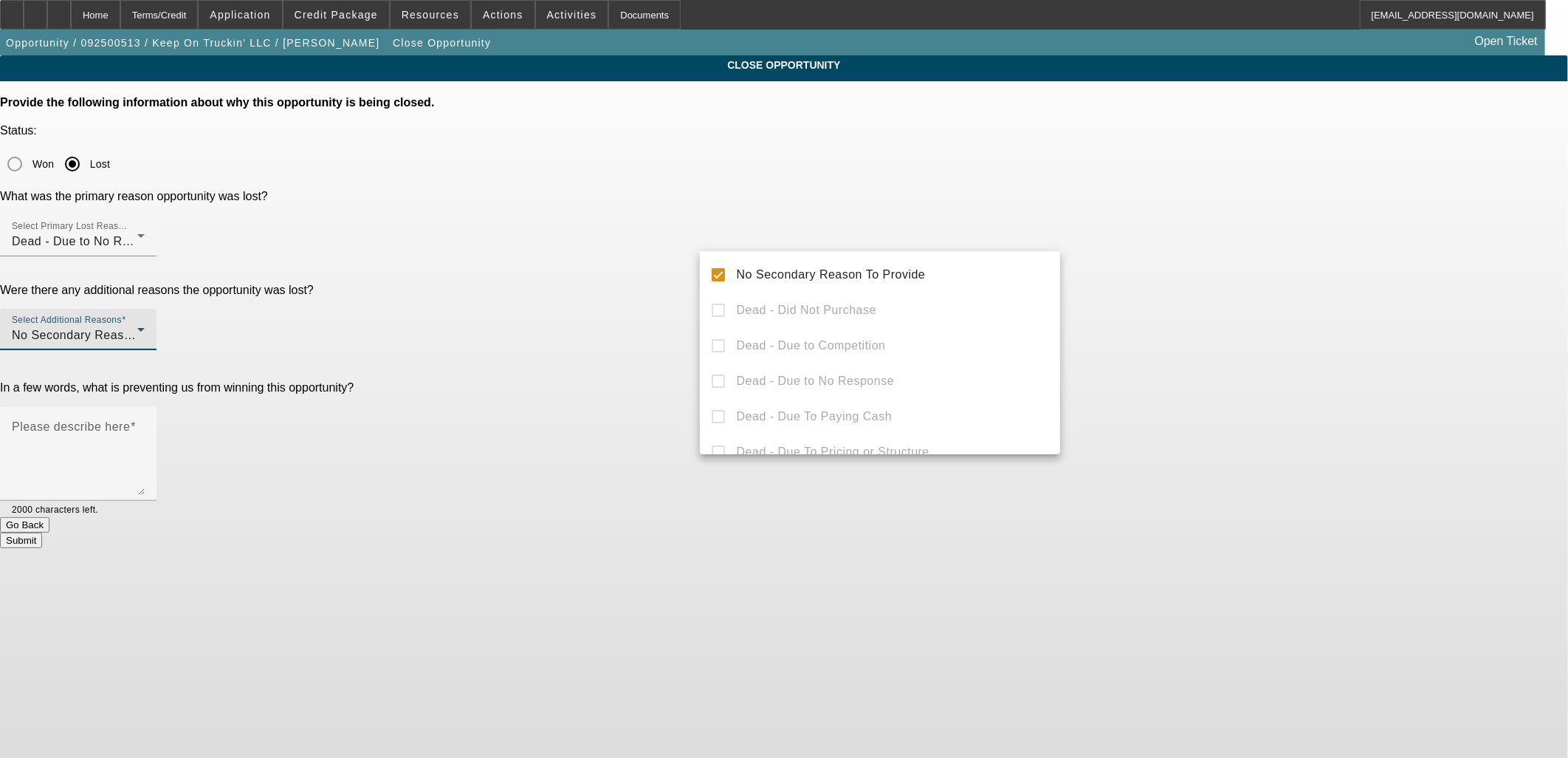
click at [681, 255] on div at bounding box center [784, 379] width 1568 height 758
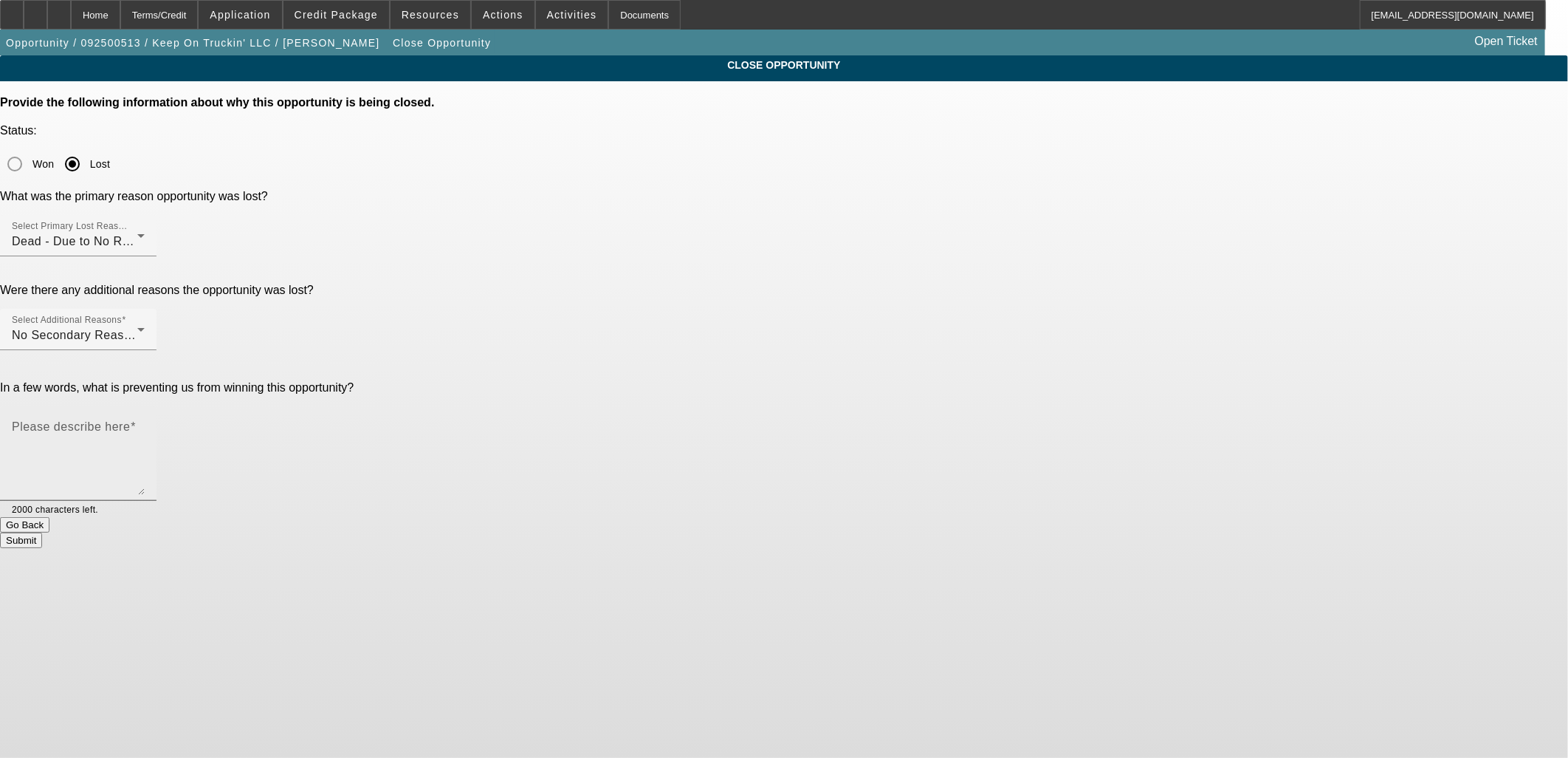
click at [145, 424] on textarea "Please describe here" at bounding box center [79, 459] width 133 height 71
type textarea "n"
click at [42, 533] on button "Submit" at bounding box center [21, 540] width 42 height 15
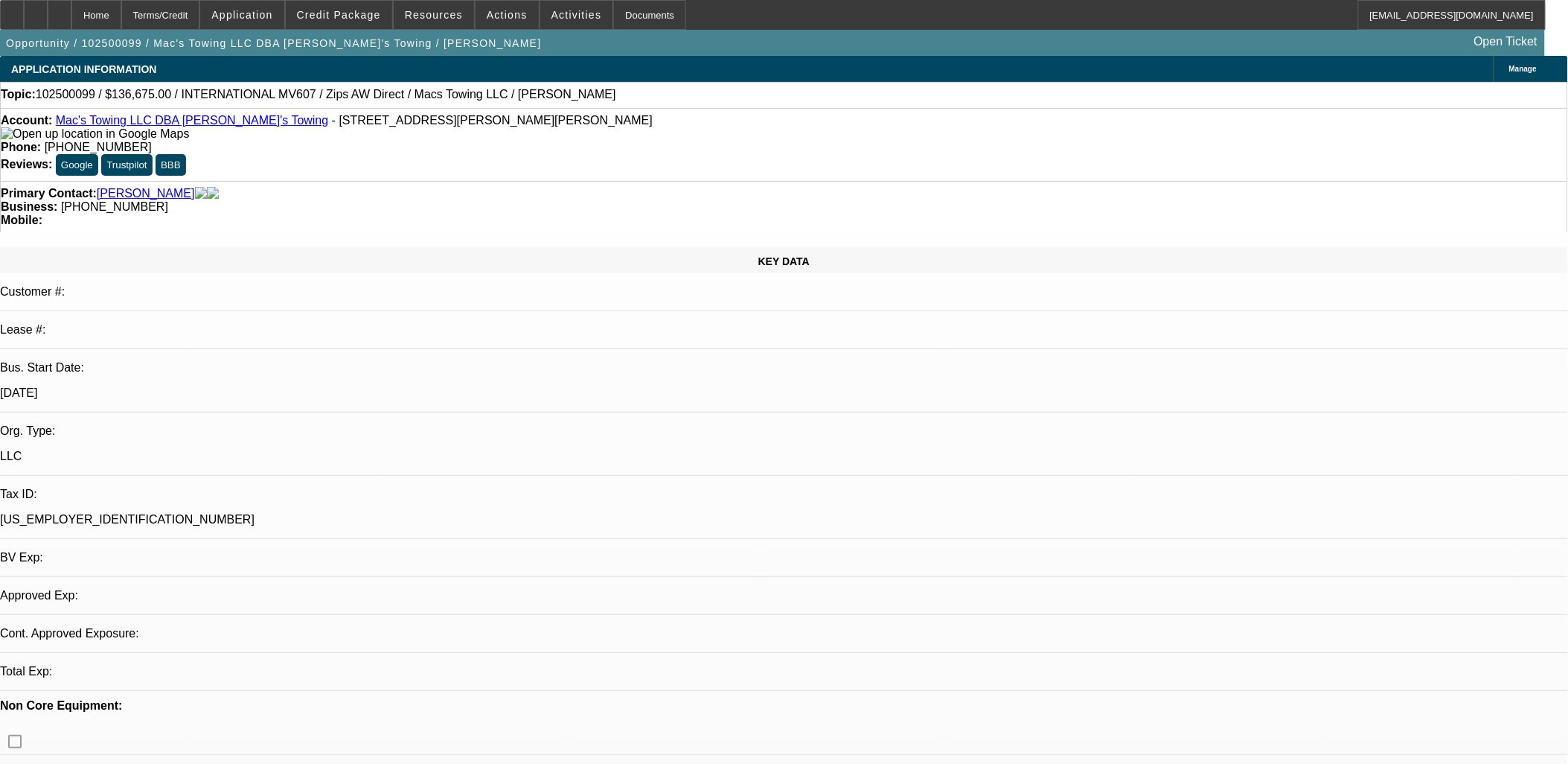
select select "0"
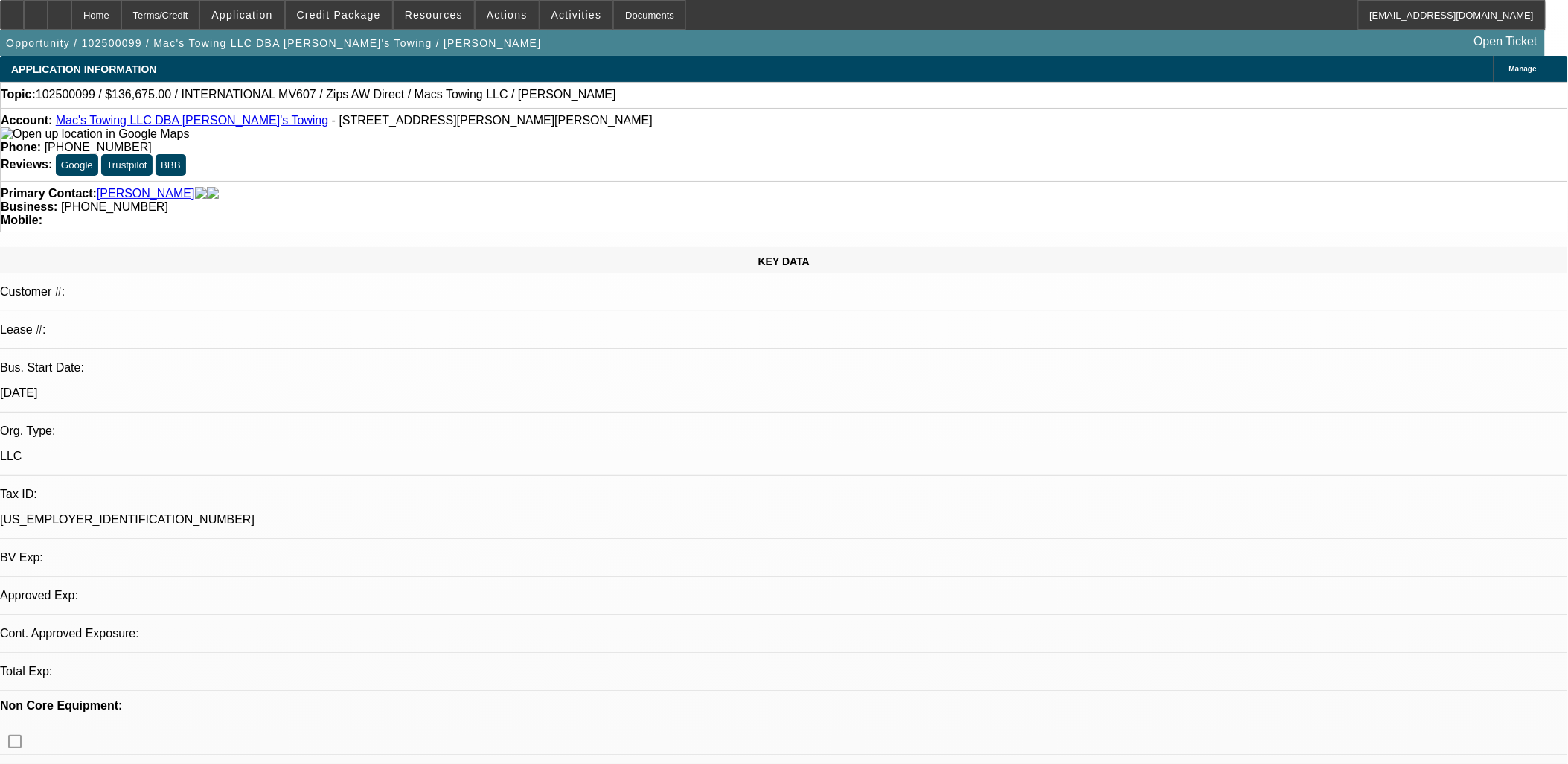
select select "0"
select select "1"
select select "2"
select select "6"
select select "1"
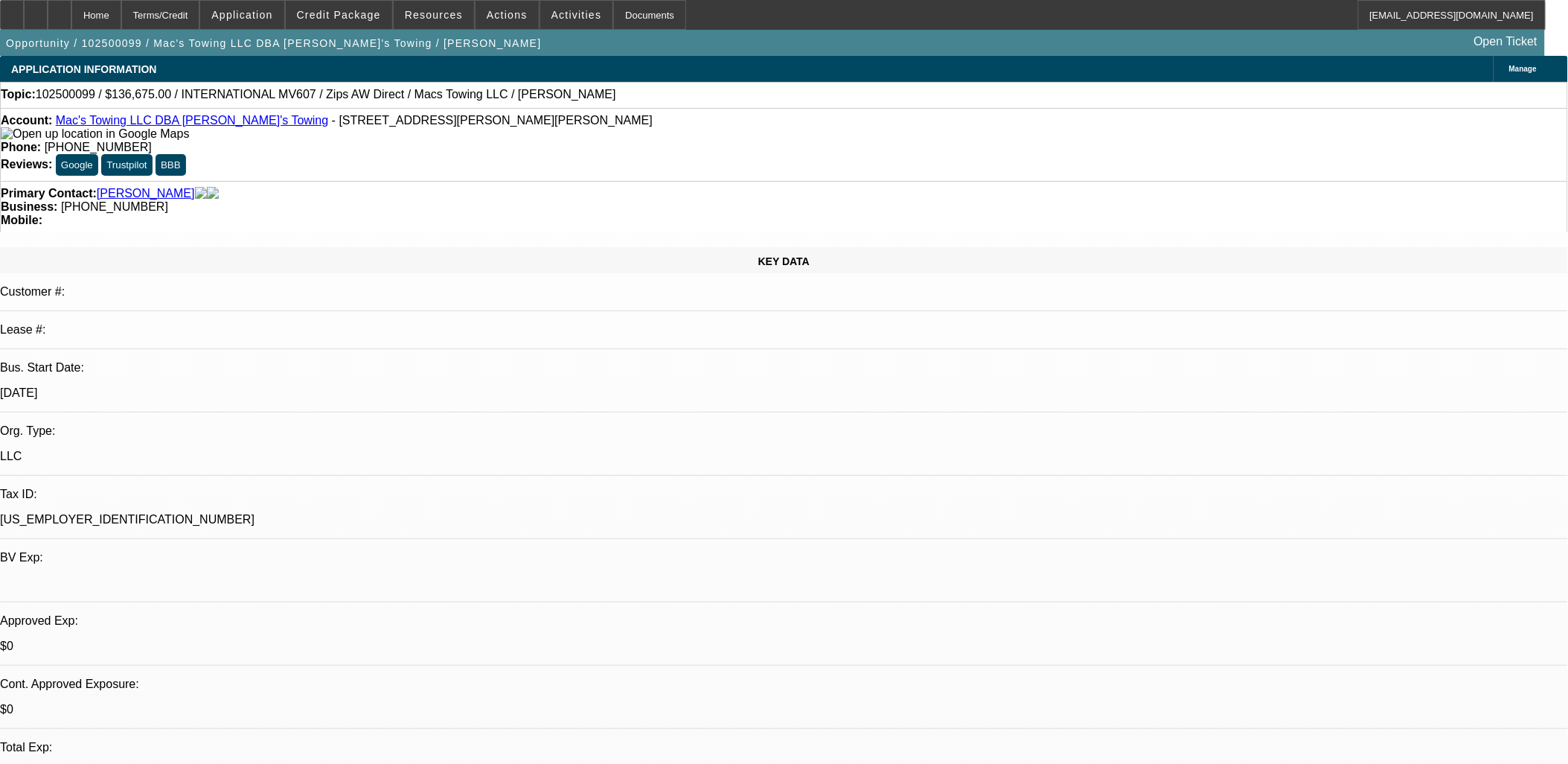
select select "2"
select select "6"
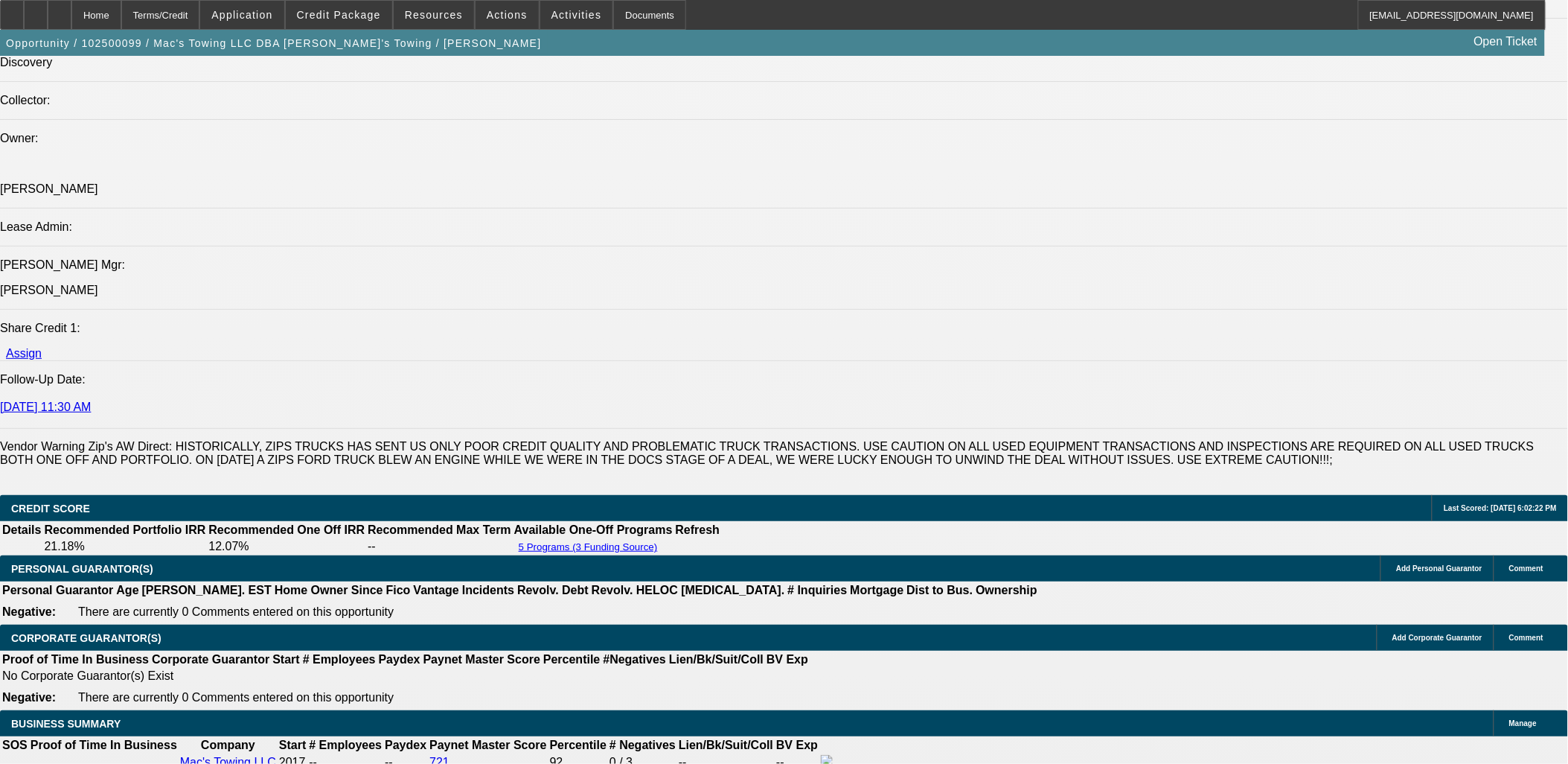
scroll to position [1985, 0]
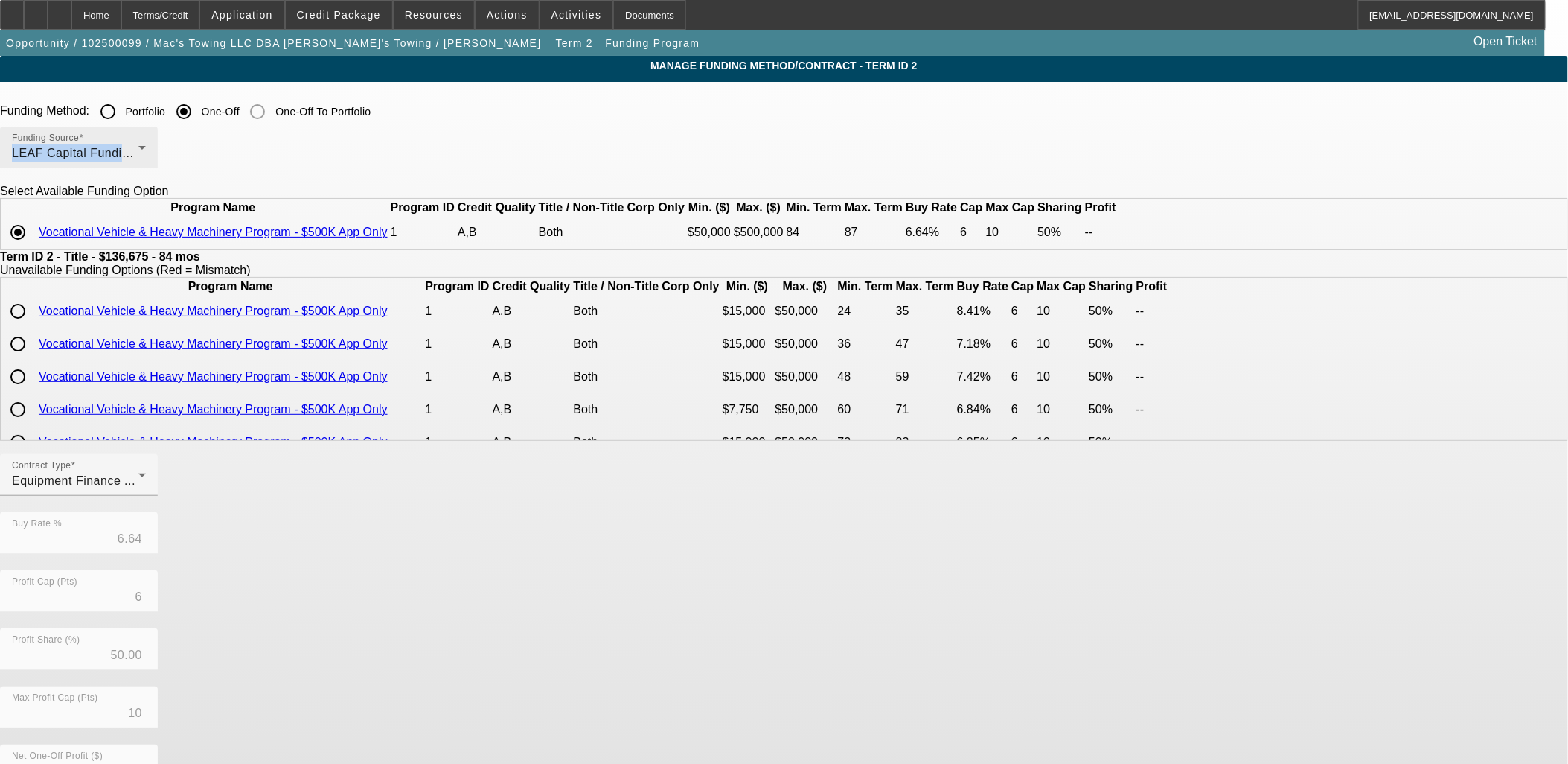
click at [146, 144] on div "Funding Source LEAF Capital Funding, LLC" at bounding box center [79, 147] width 134 height 42
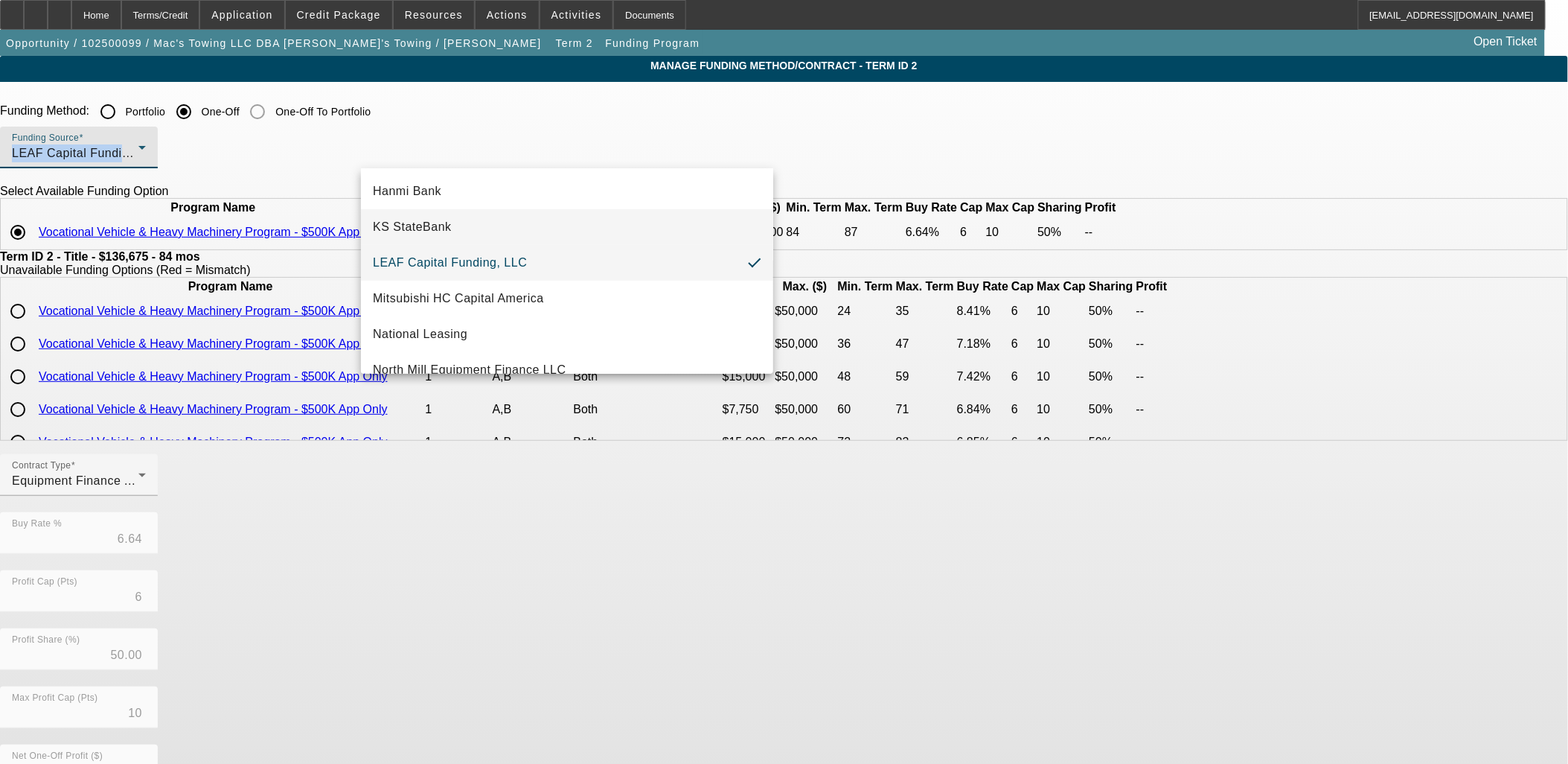
scroll to position [359, 0]
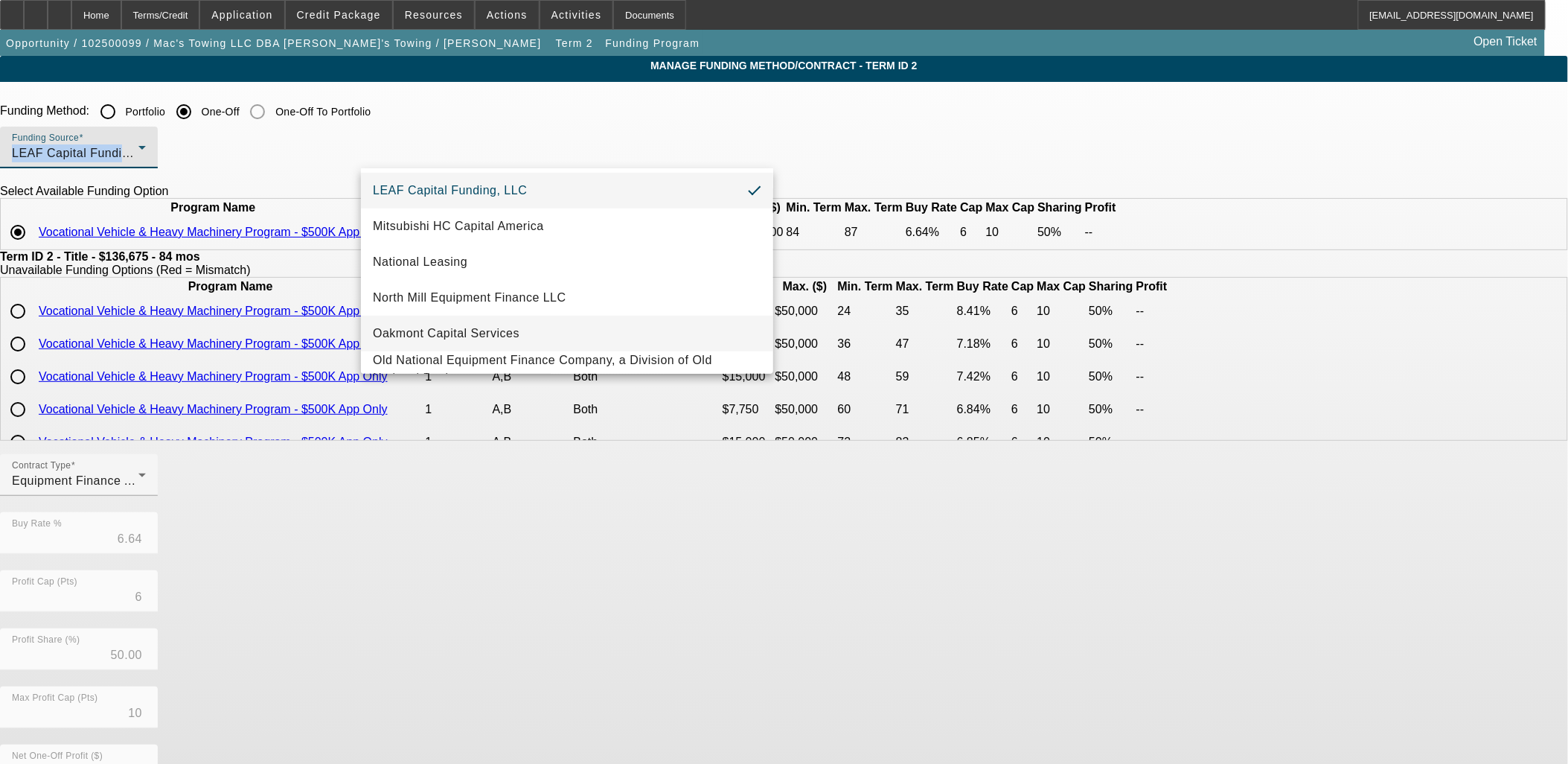
click at [455, 328] on span "Oakmont Capital Services" at bounding box center [446, 333] width 146 height 18
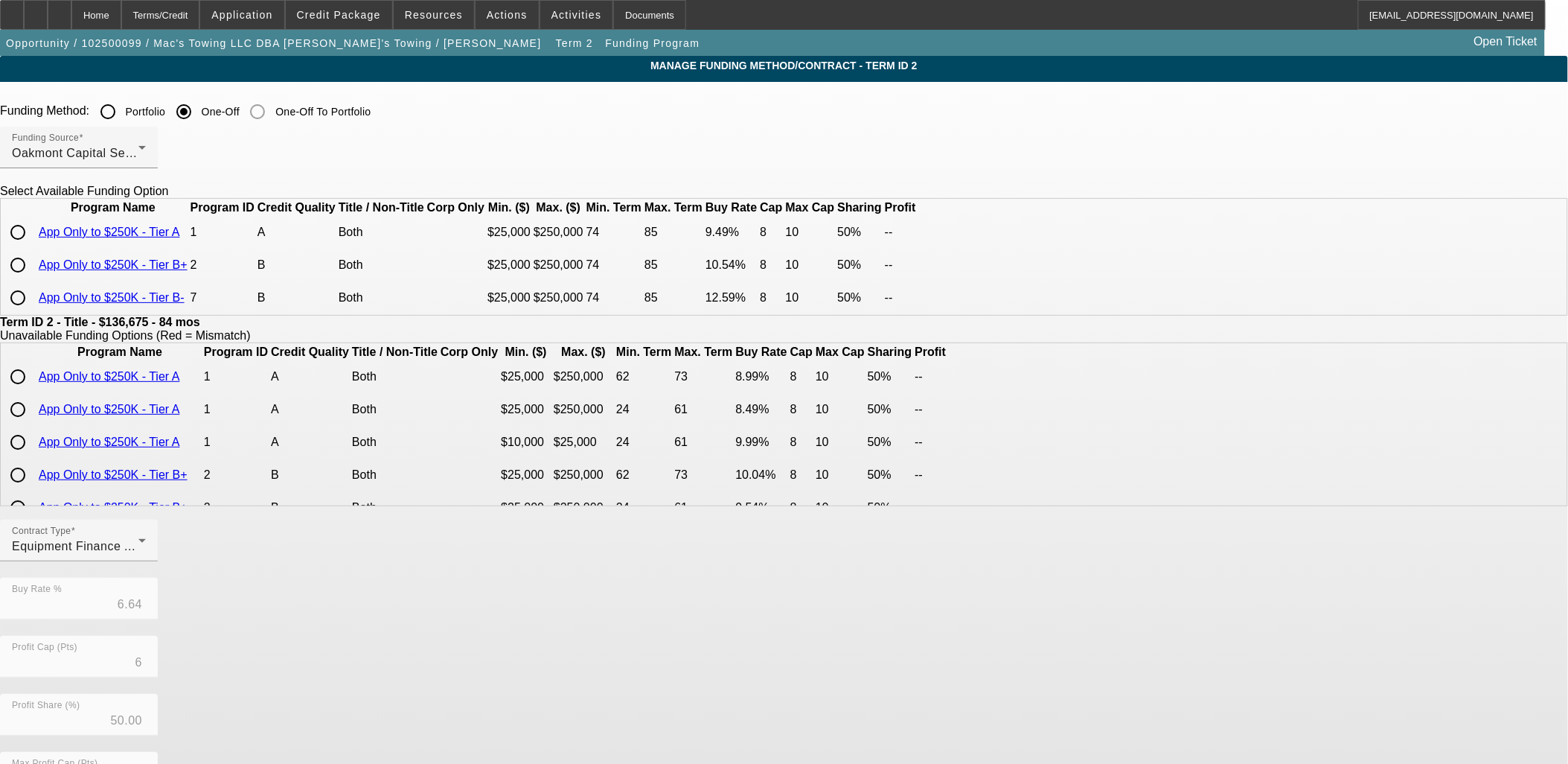
click at [33, 247] on input "radio" at bounding box center [18, 232] width 29 height 29
radio input "true"
type input "9.49"
type input "8"
click at [609, 645] on div "Contract Type Equipment Finance Agreement Buy Rate % 9.49 Profit Cap (Pts) 8 Pr…" at bounding box center [784, 752] width 1568 height 464
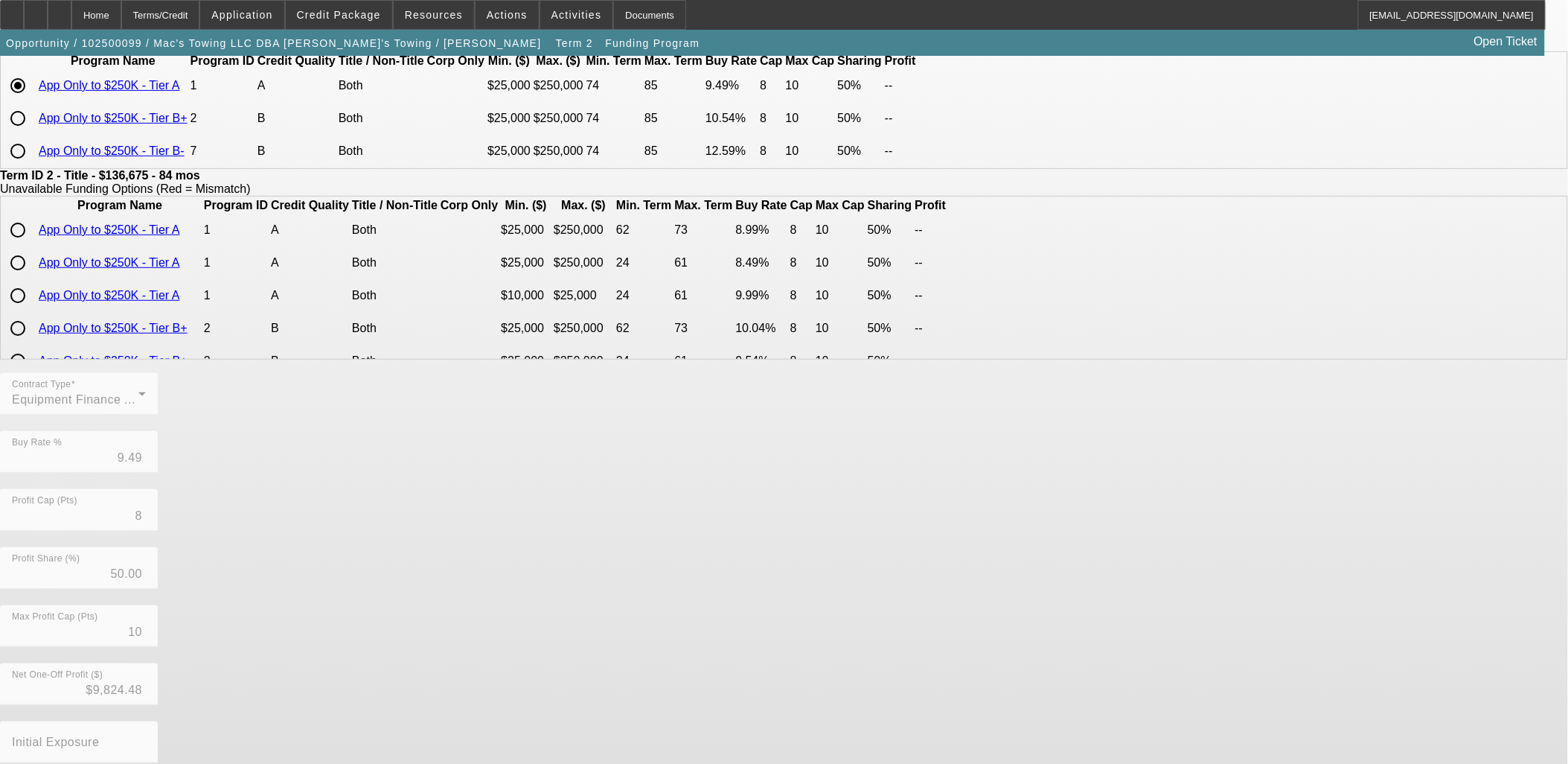
scroll to position [251, 0]
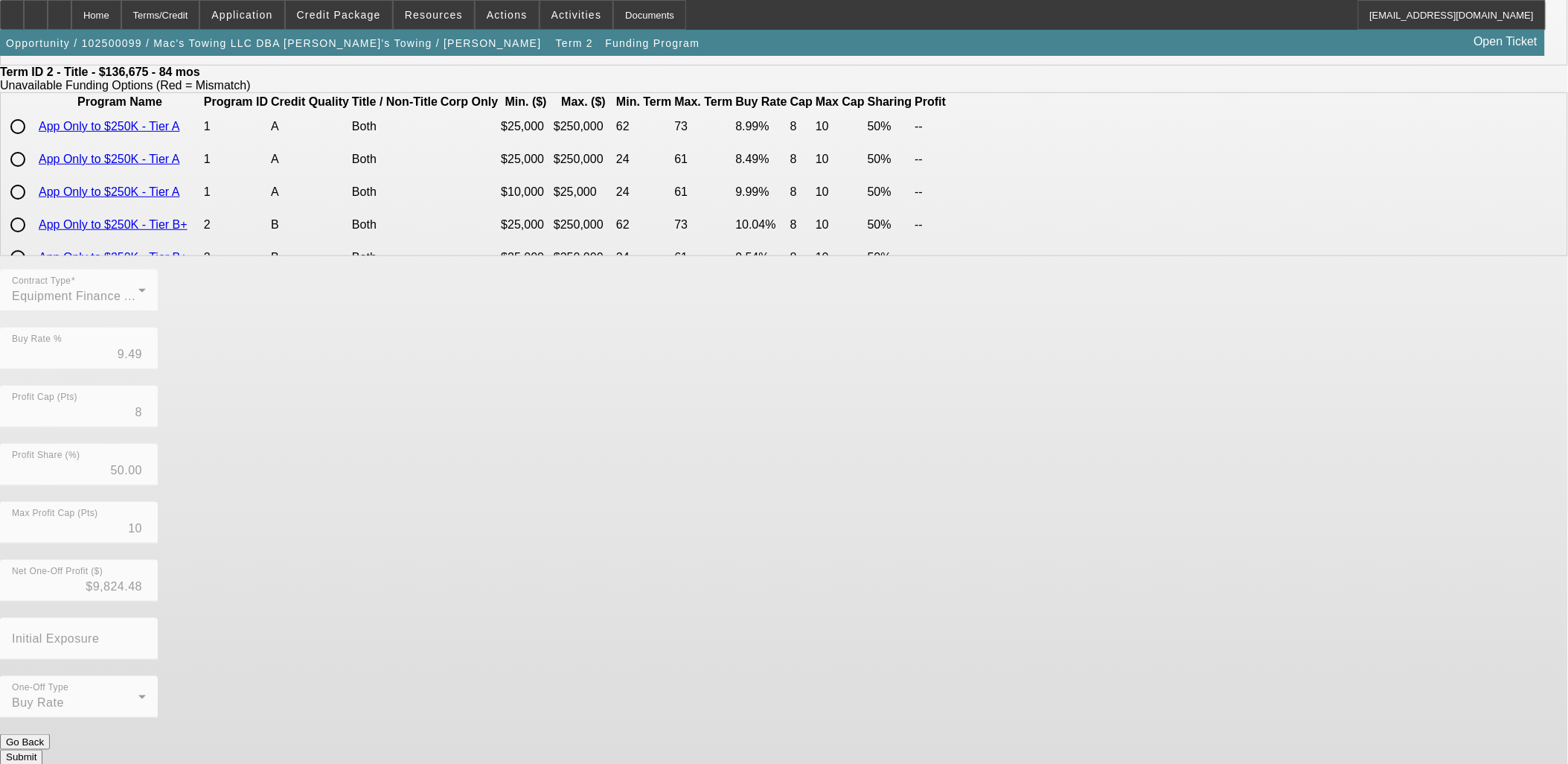
click at [43, 750] on button "Submit" at bounding box center [21, 757] width 43 height 16
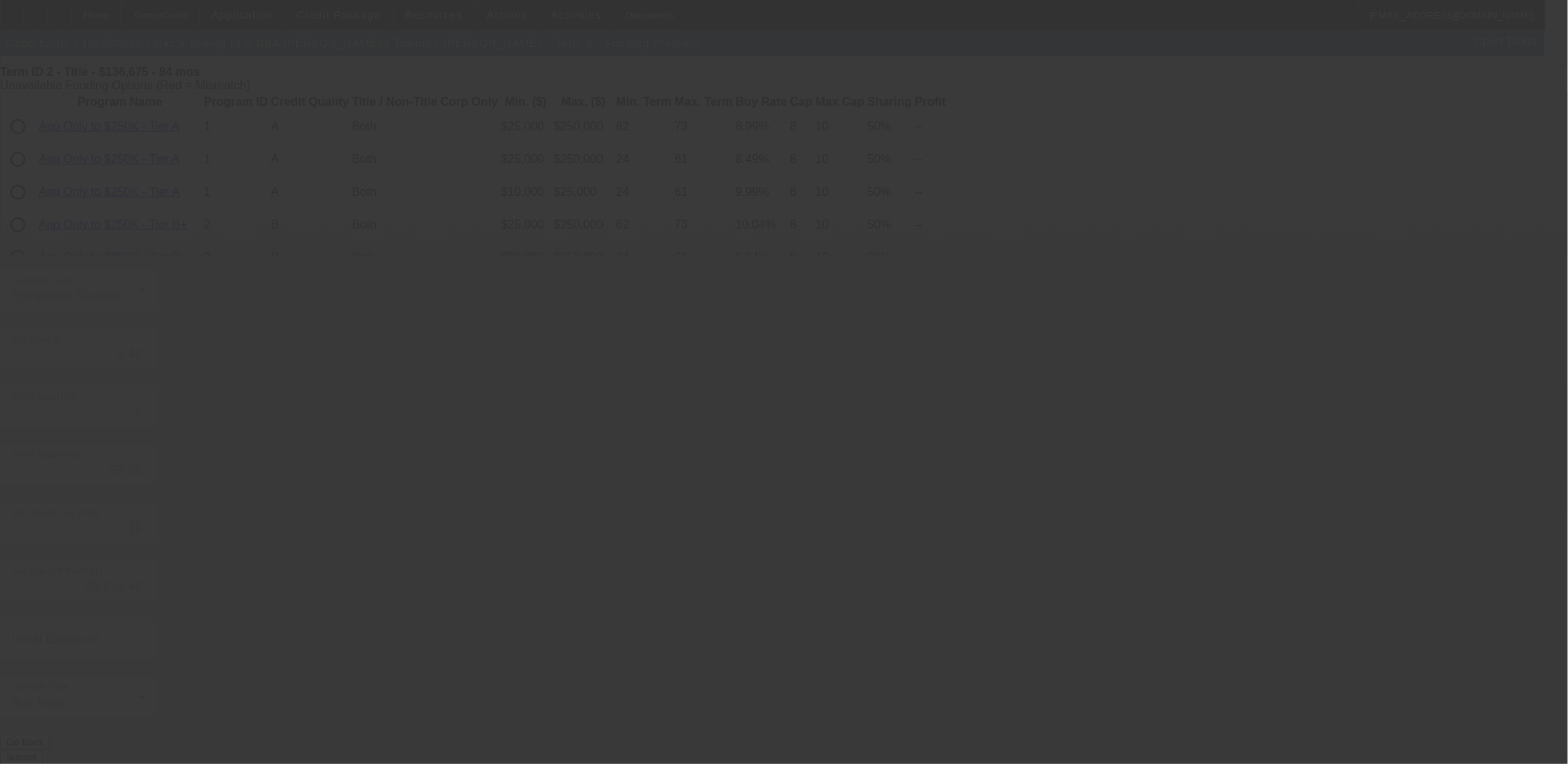
type input "6.64"
type input "6"
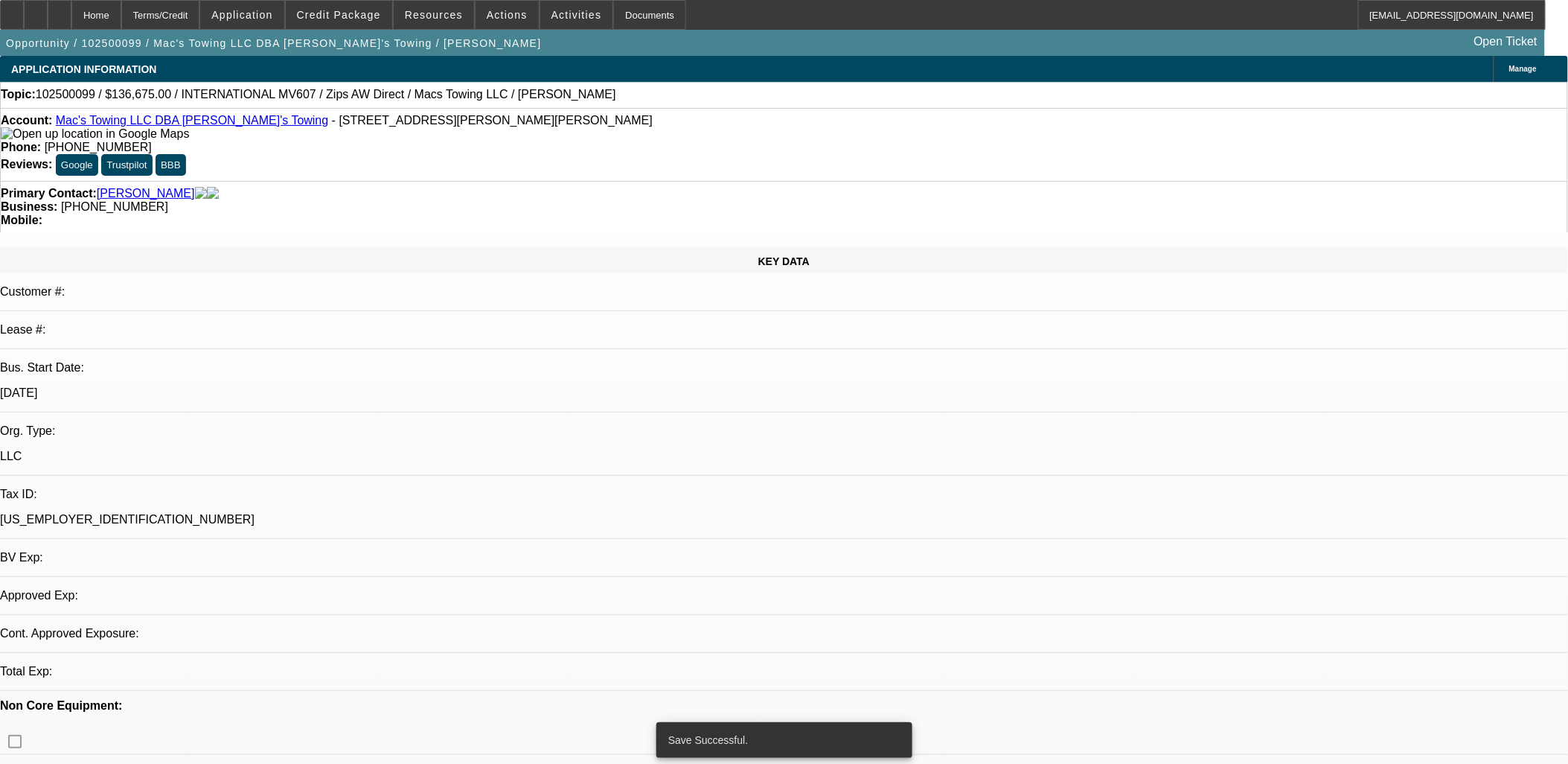
select select "0"
select select "2"
select select "0"
select select "6"
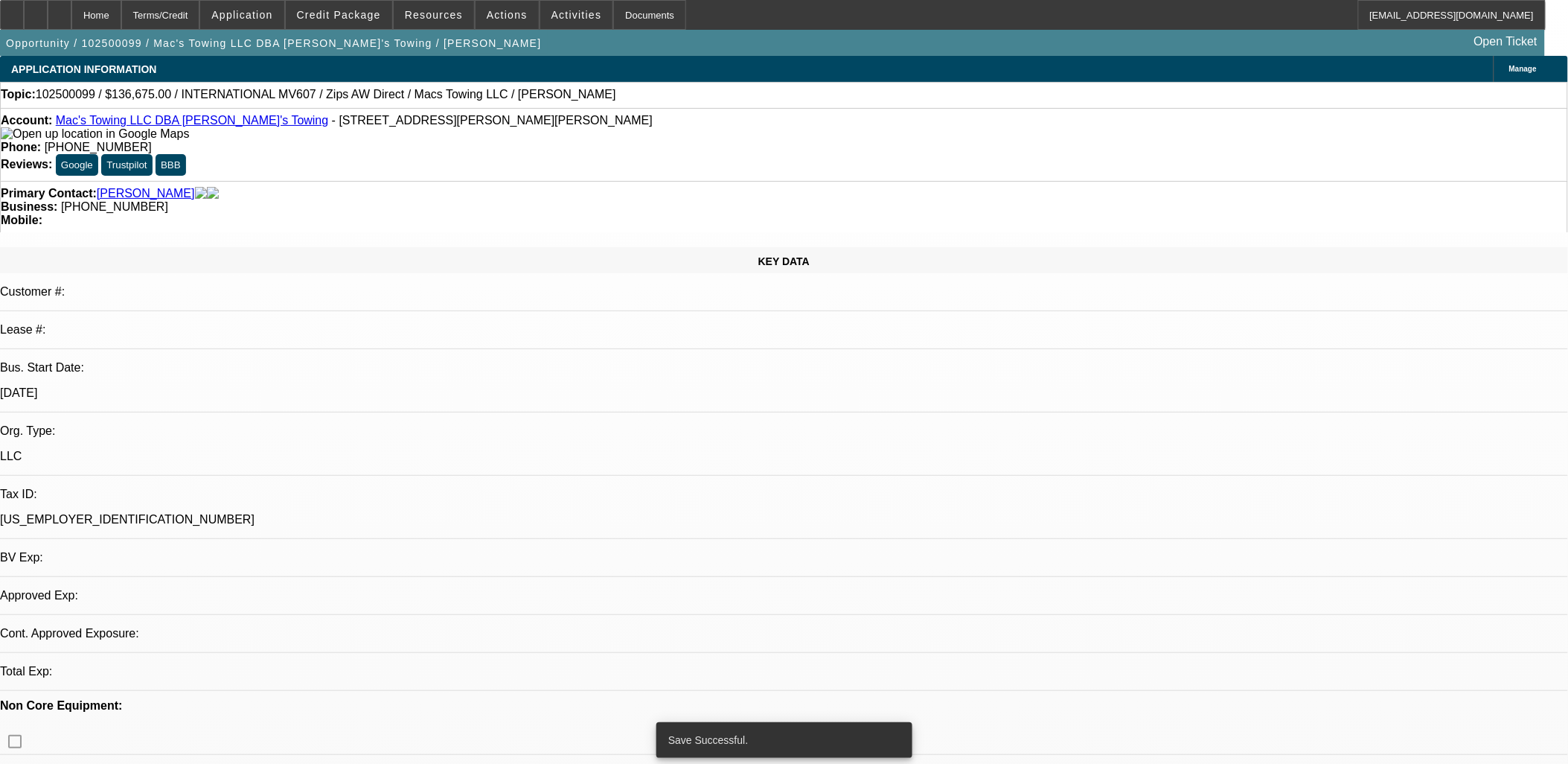
select select "0"
select select "2"
select select "0"
select select "6"
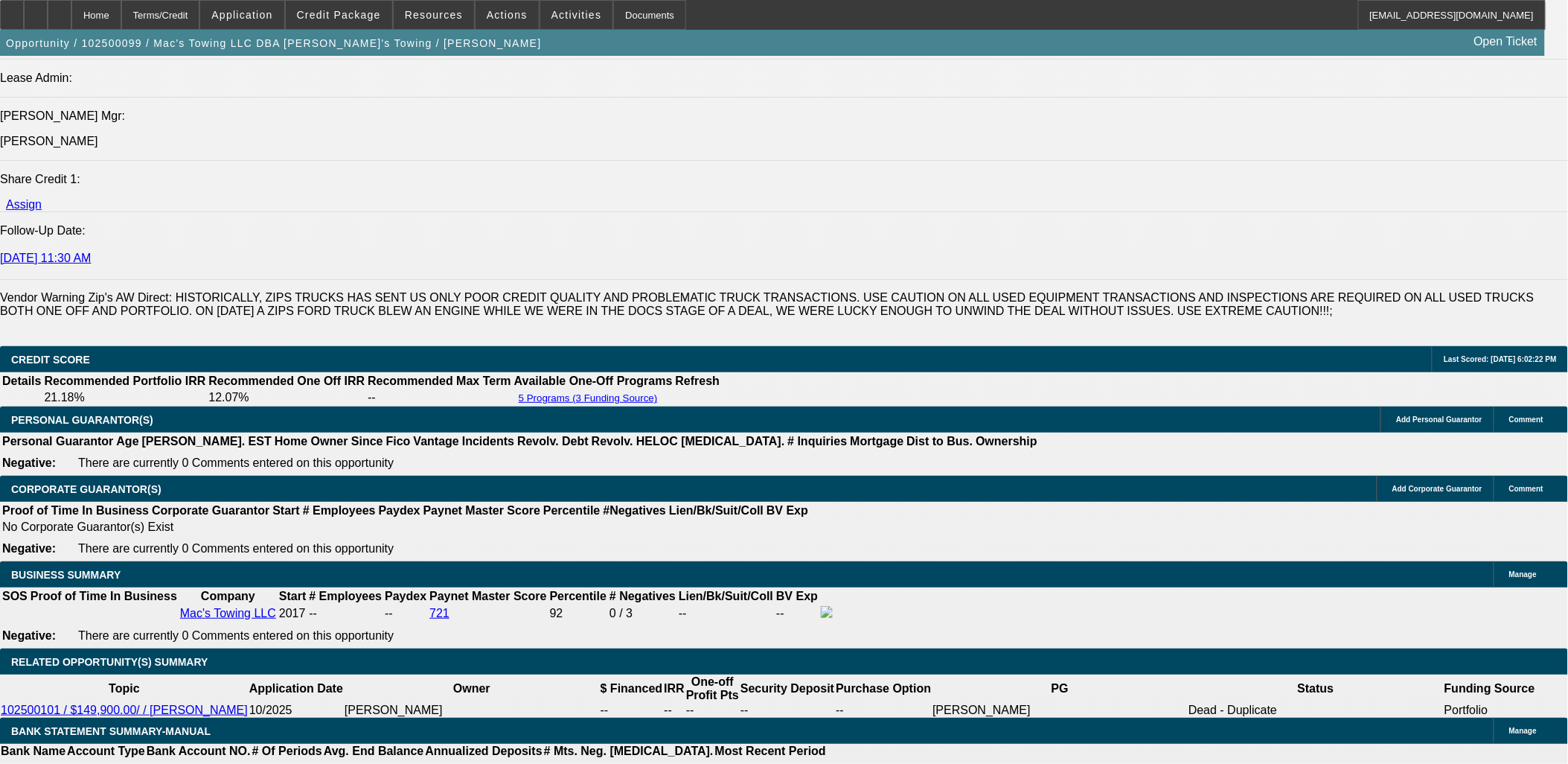
scroll to position [2068, 0]
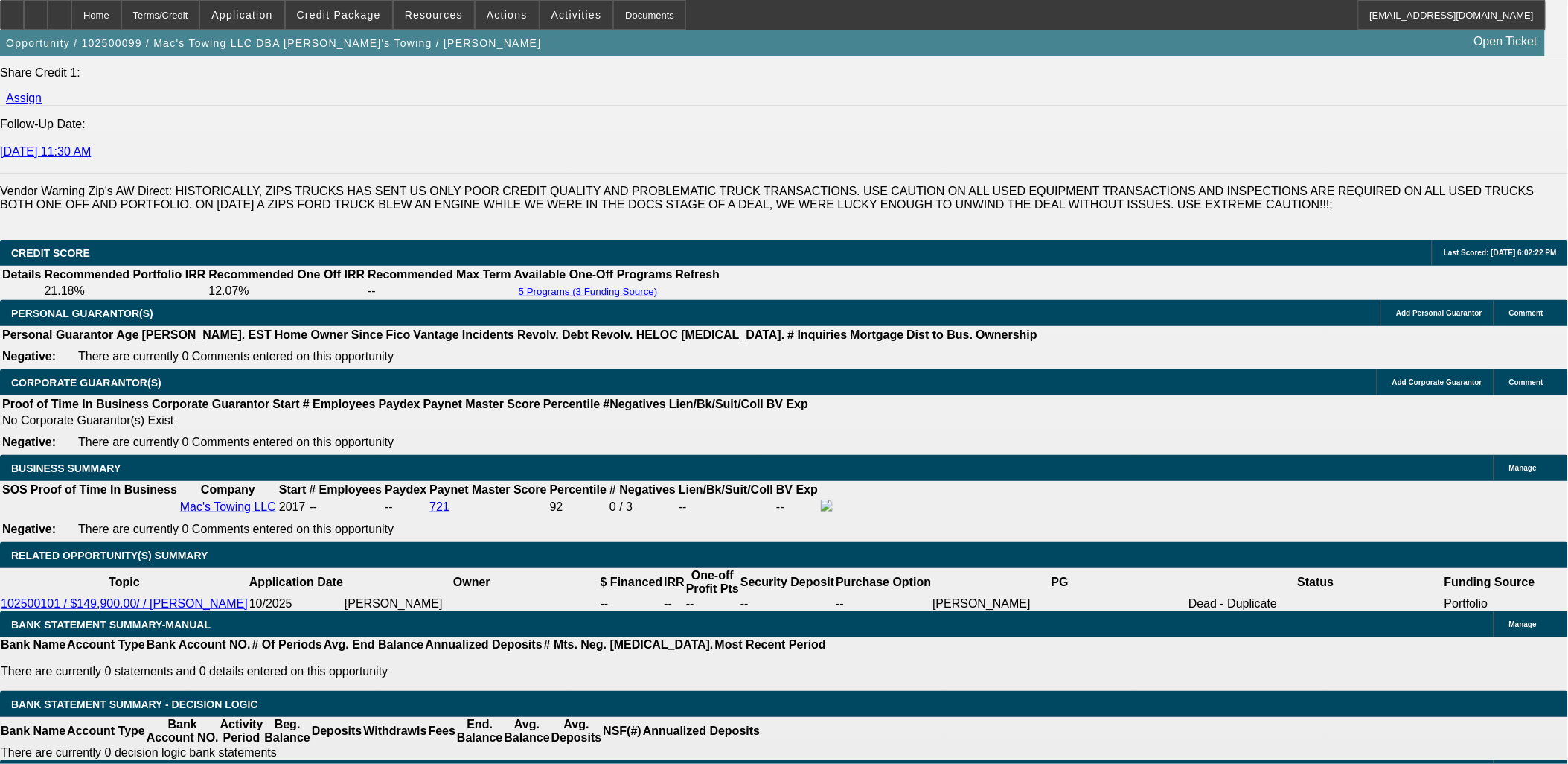
type input "UNKNOWN"
type input "12"
type input "$1,685.37"
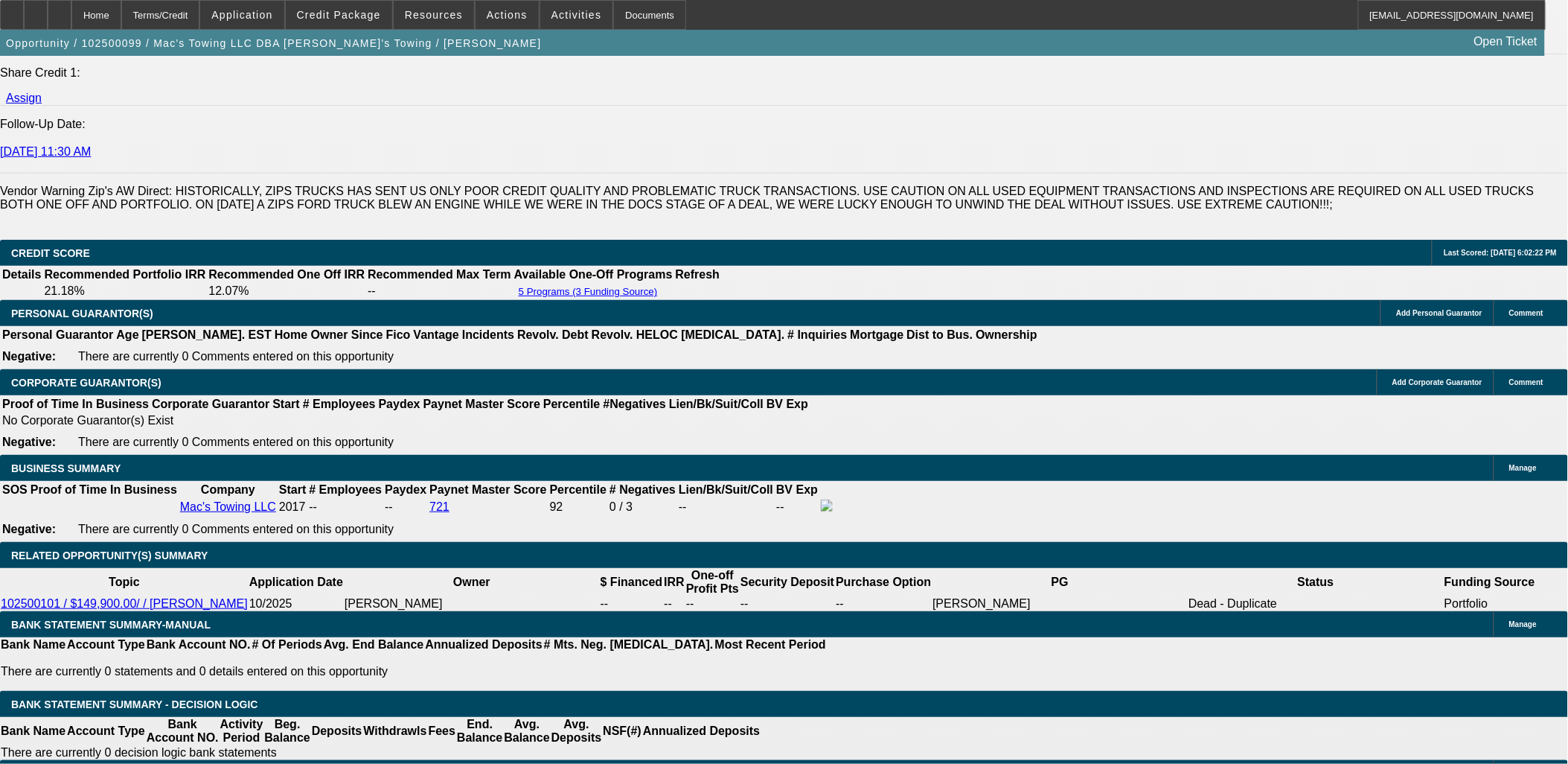
type input "12."
type input "$2,412.69"
type input "12.5"
type input "$2,449.39"
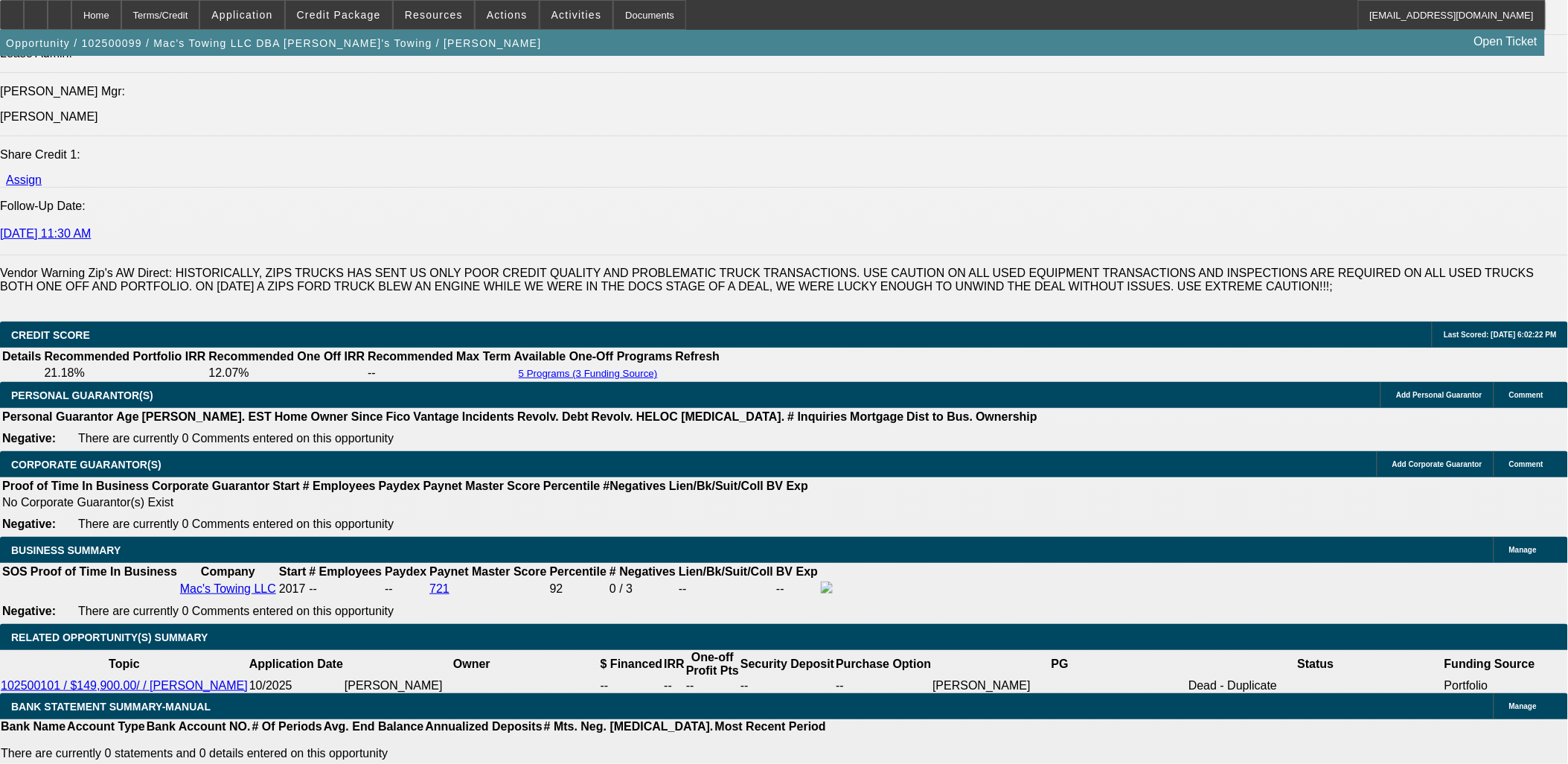
scroll to position [1985, 0]
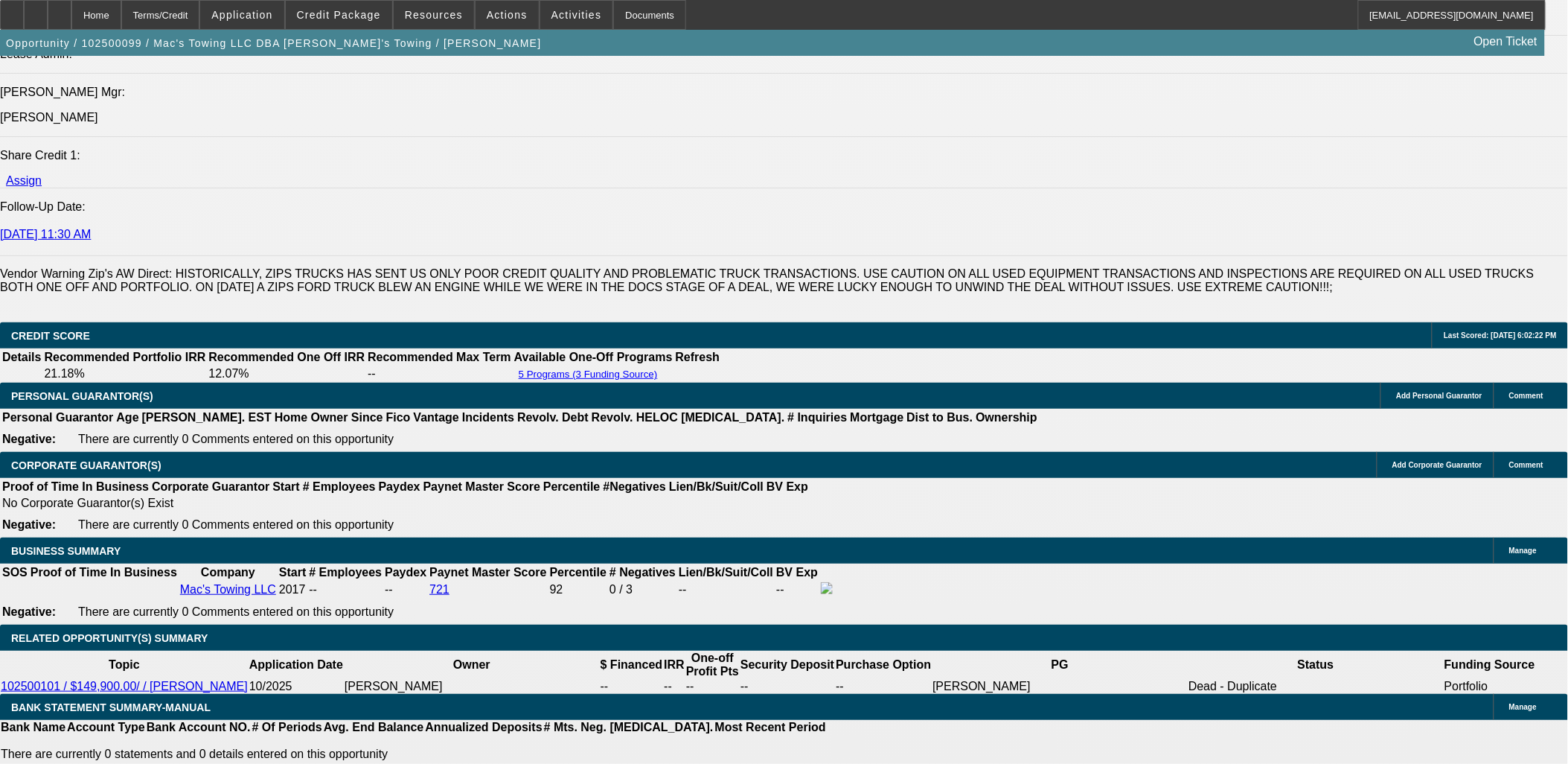
type input "12.5"
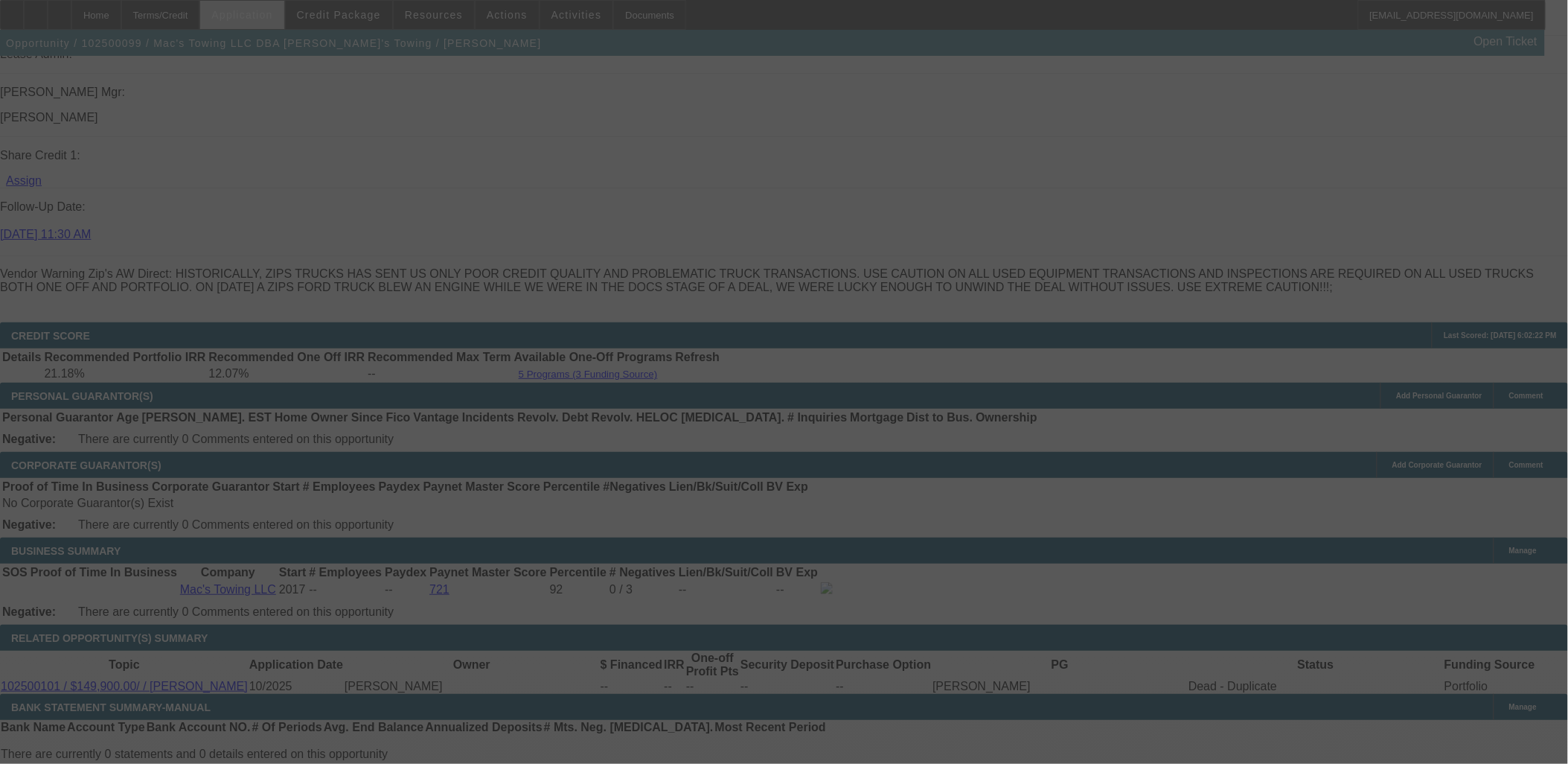
select select "0"
select select "2"
select select "0"
select select "6"
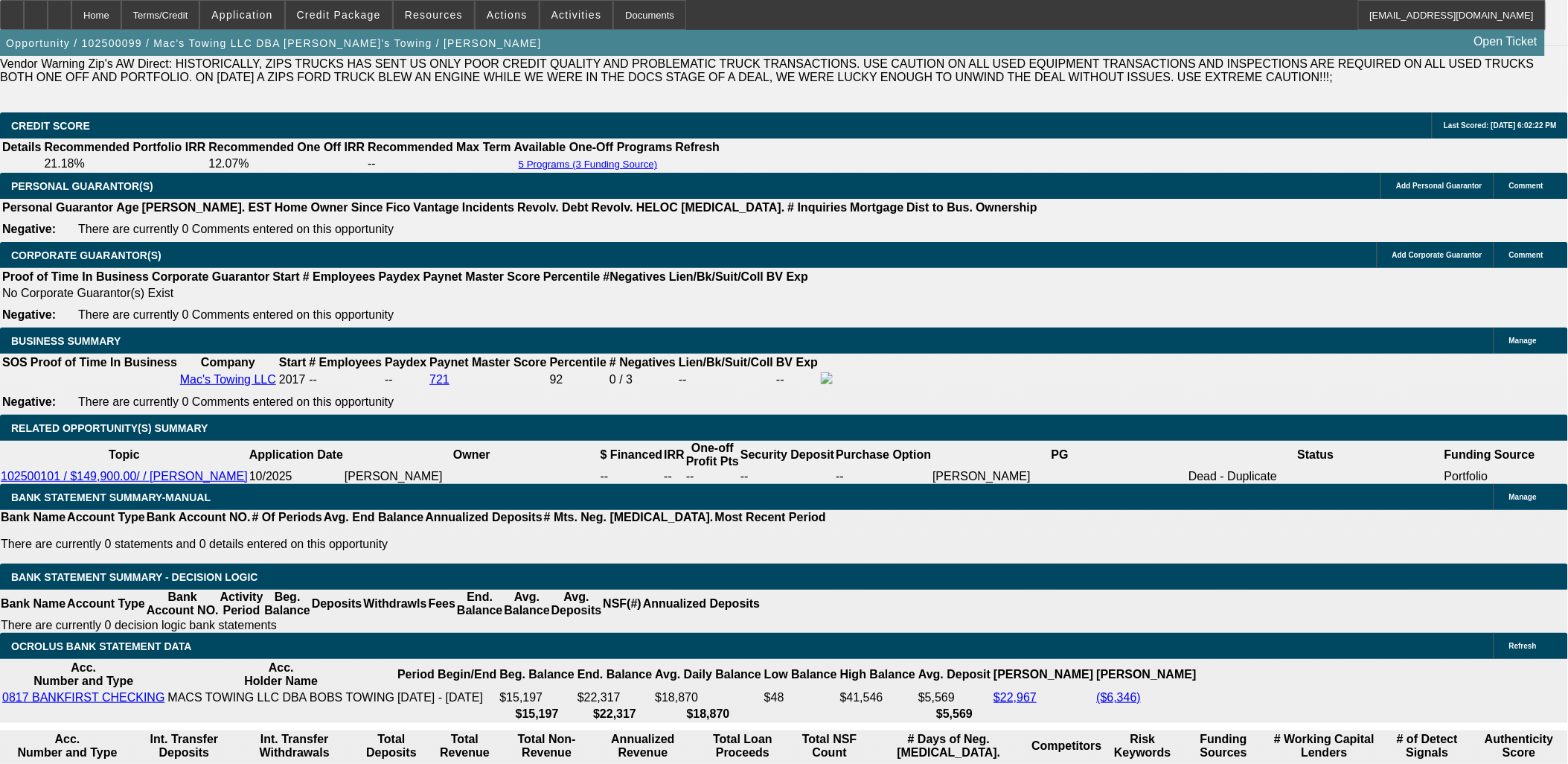
scroll to position [2113, 0]
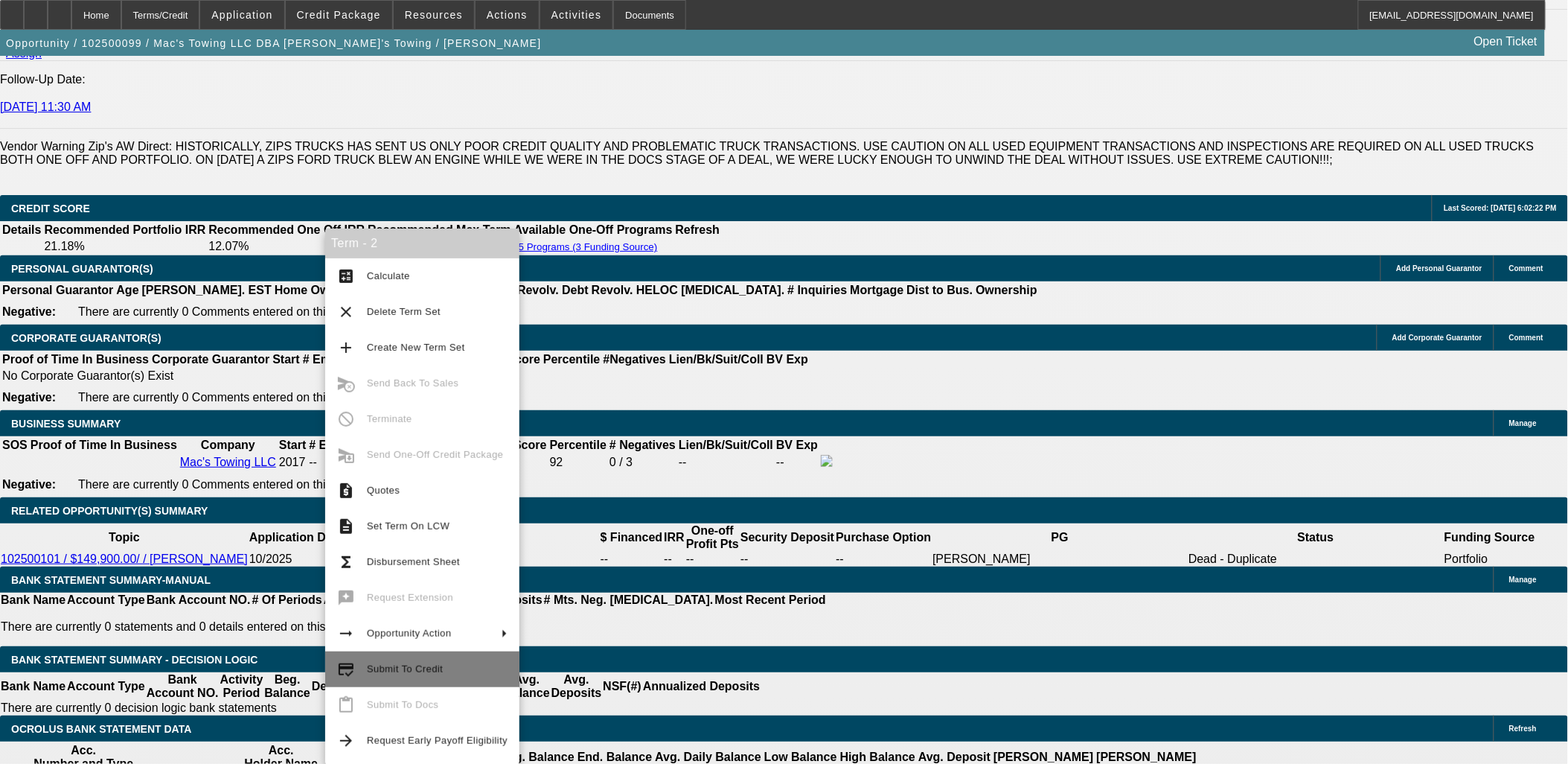
click at [417, 663] on span "Submit To Credit" at bounding box center [404, 669] width 76 height 11
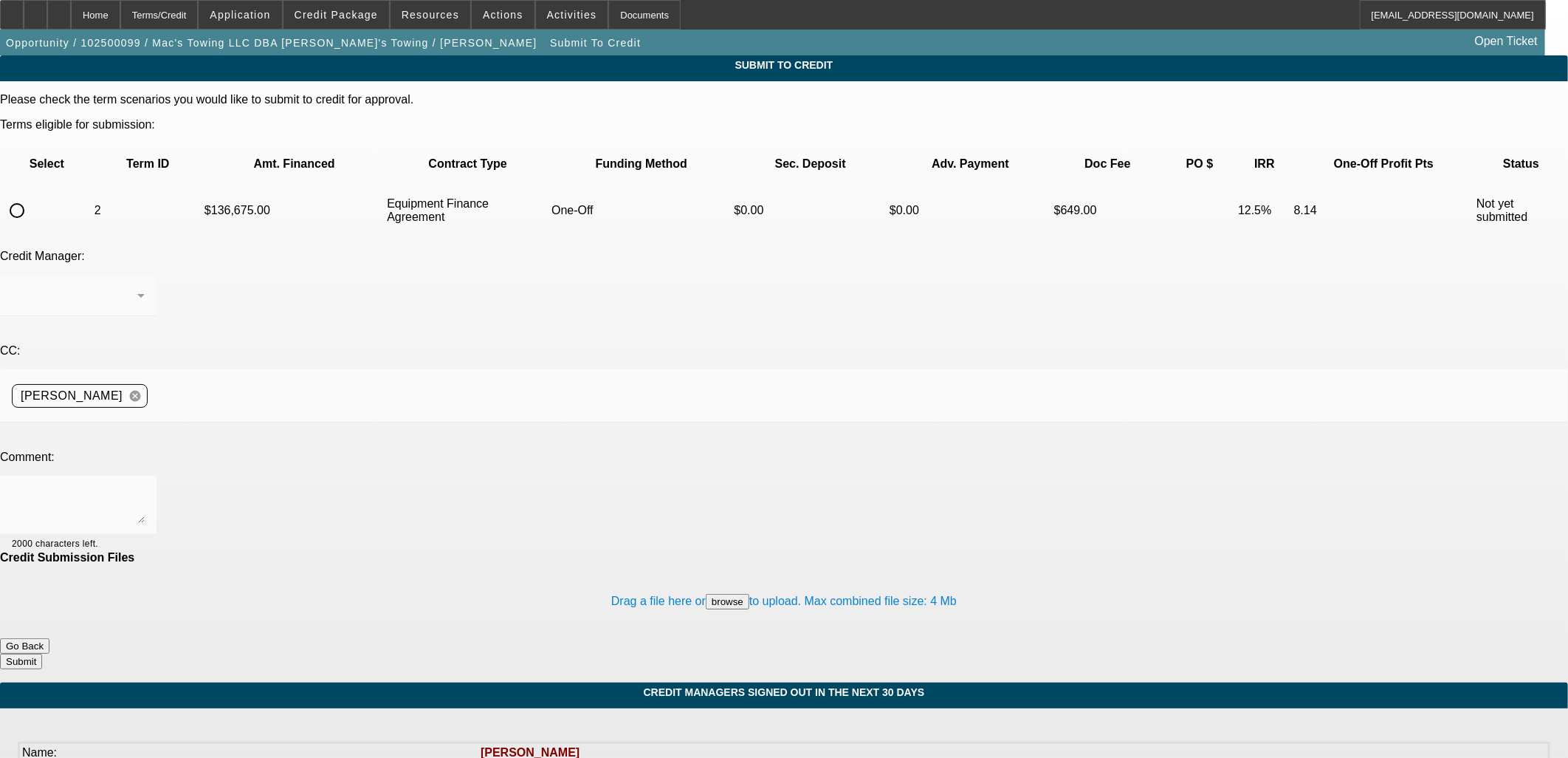
click at [32, 196] on input "radio" at bounding box center [17, 210] width 29 height 29
radio input "true"
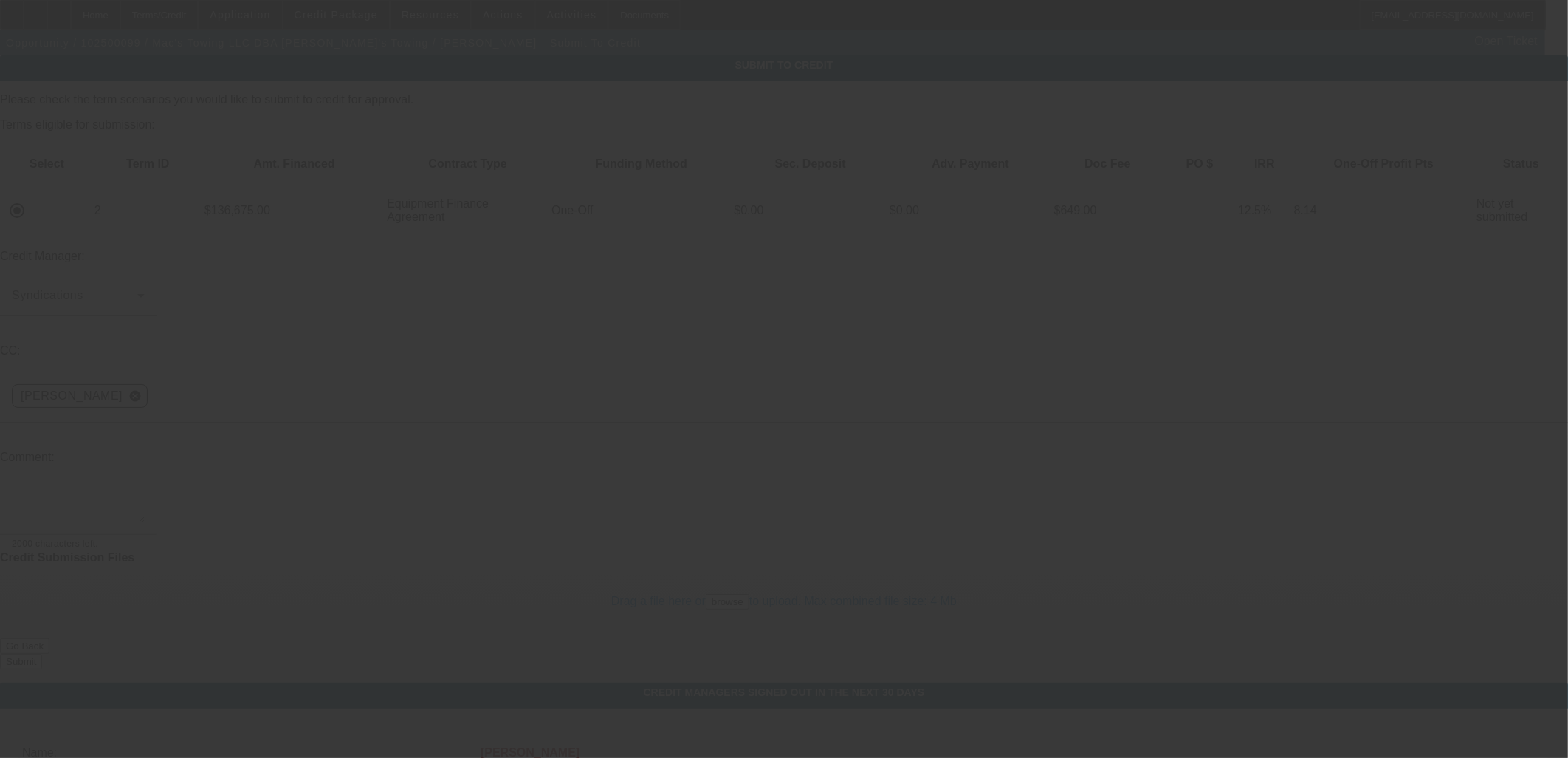
click at [145, 487] on textarea at bounding box center [79, 505] width 133 height 36
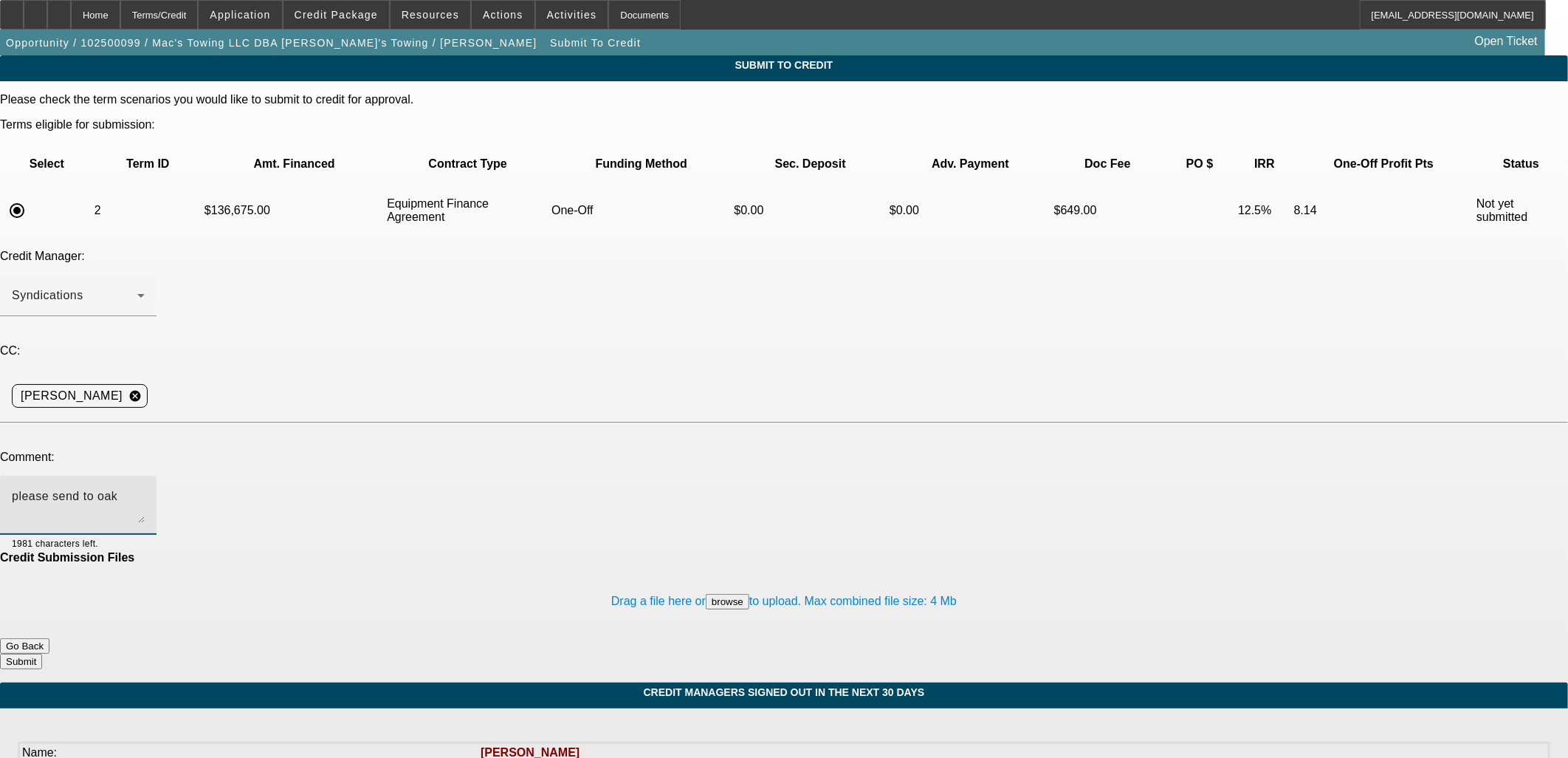
type textarea "please send to oak"
click at [42, 654] on button "Submit" at bounding box center [21, 661] width 42 height 15
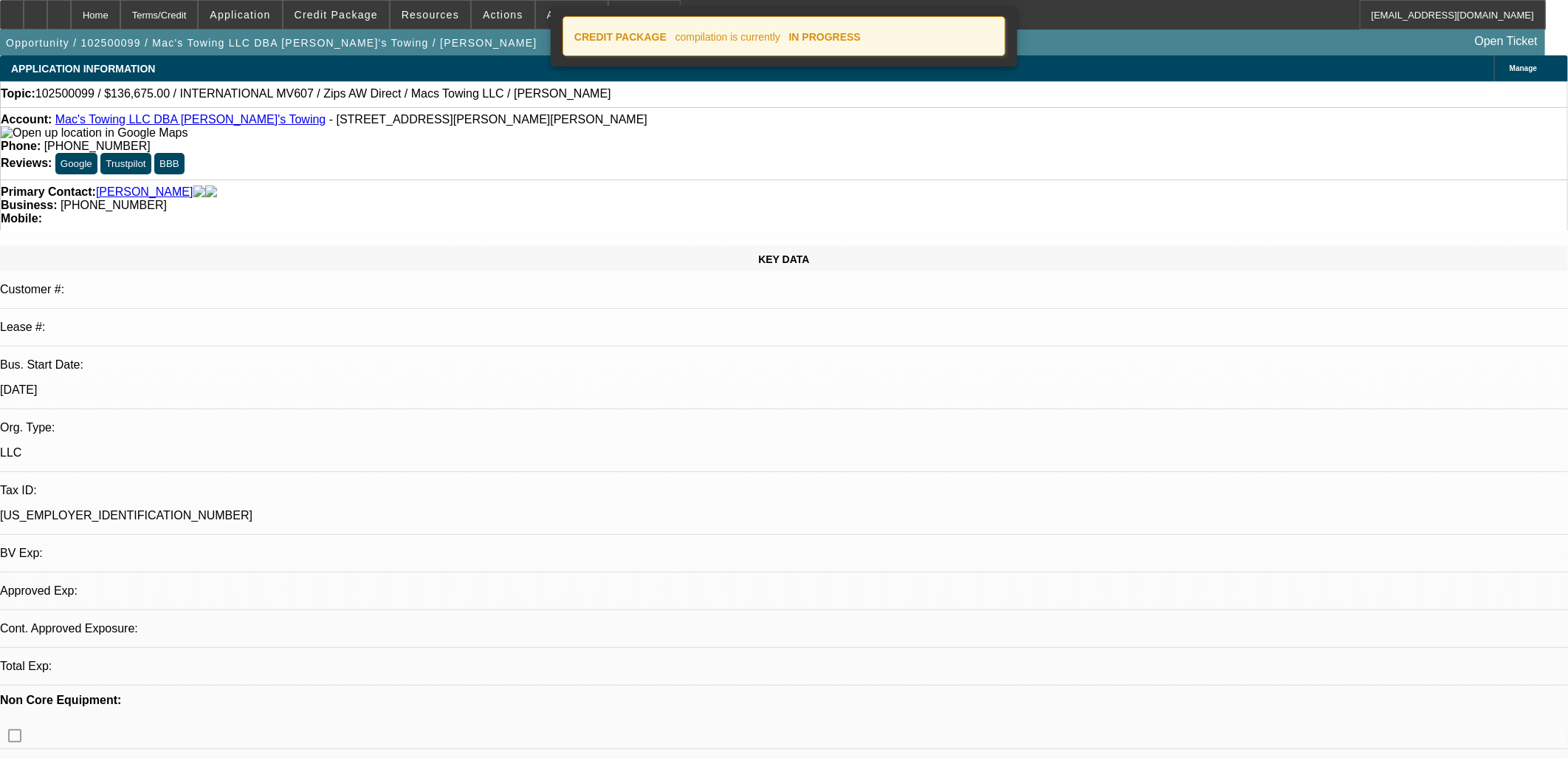
select select "0"
select select "2"
select select "0"
select select "6"
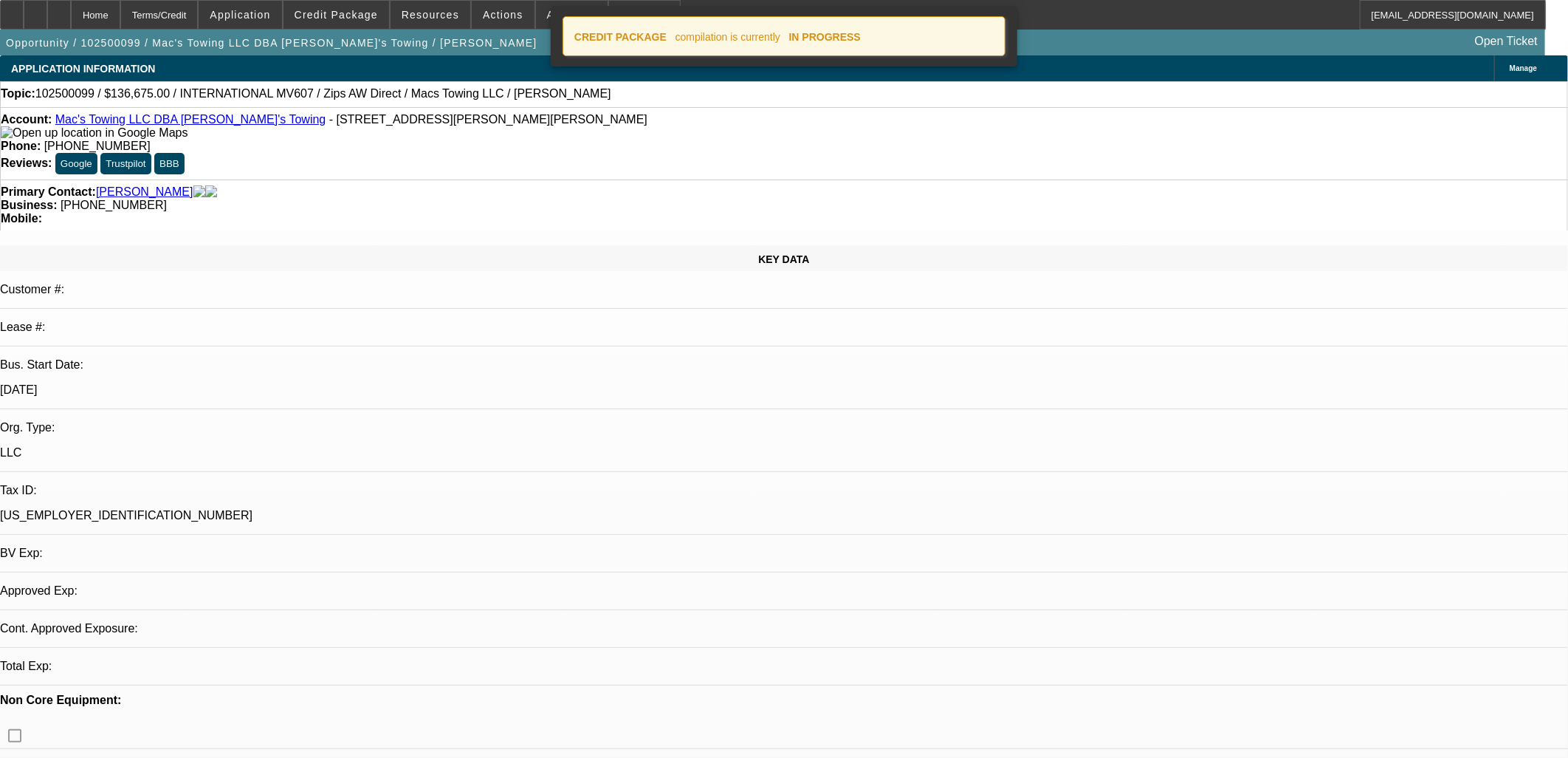
select select "0"
select select "2"
select select "0"
select select "6"
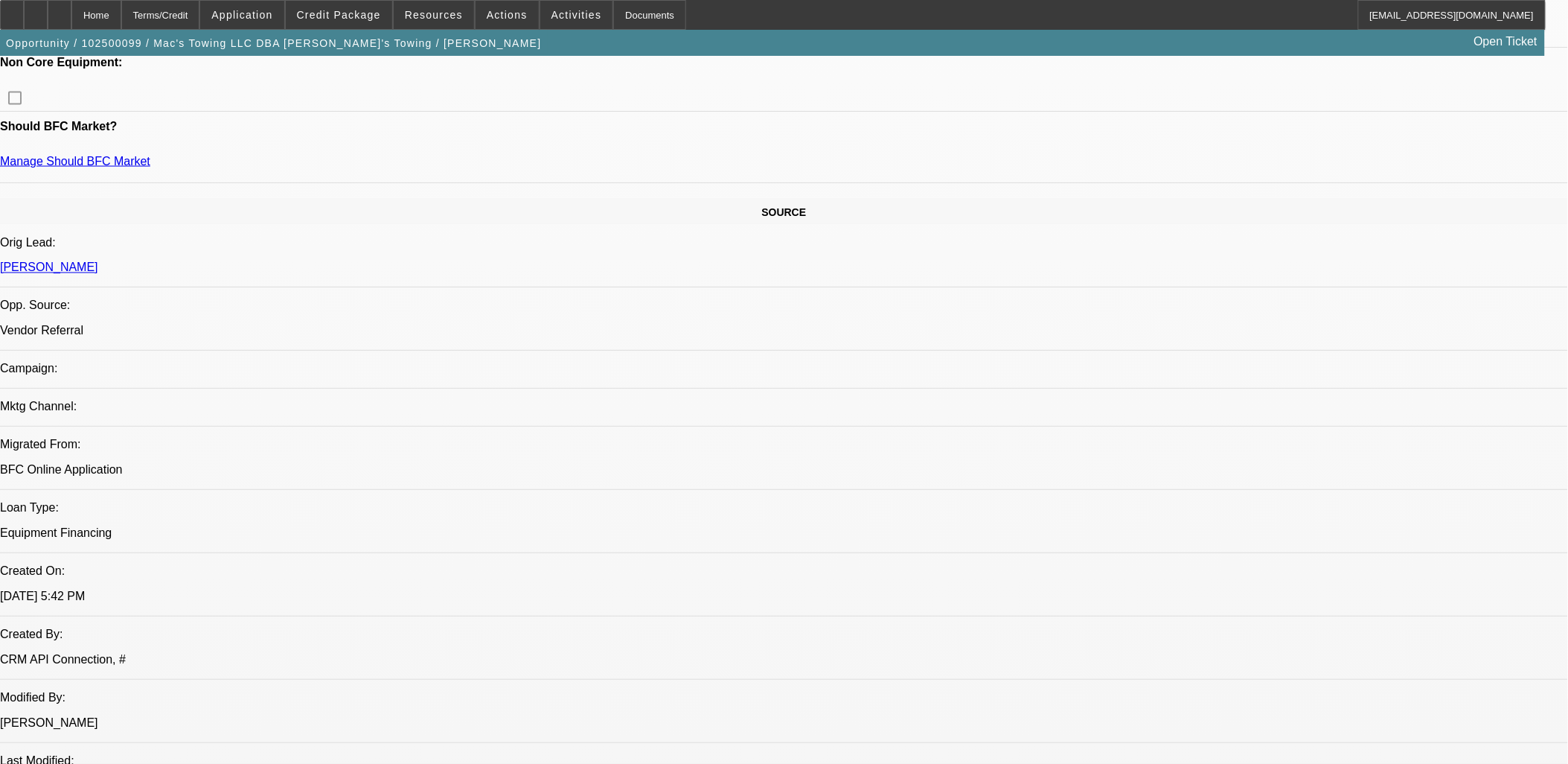
scroll to position [1902, 0]
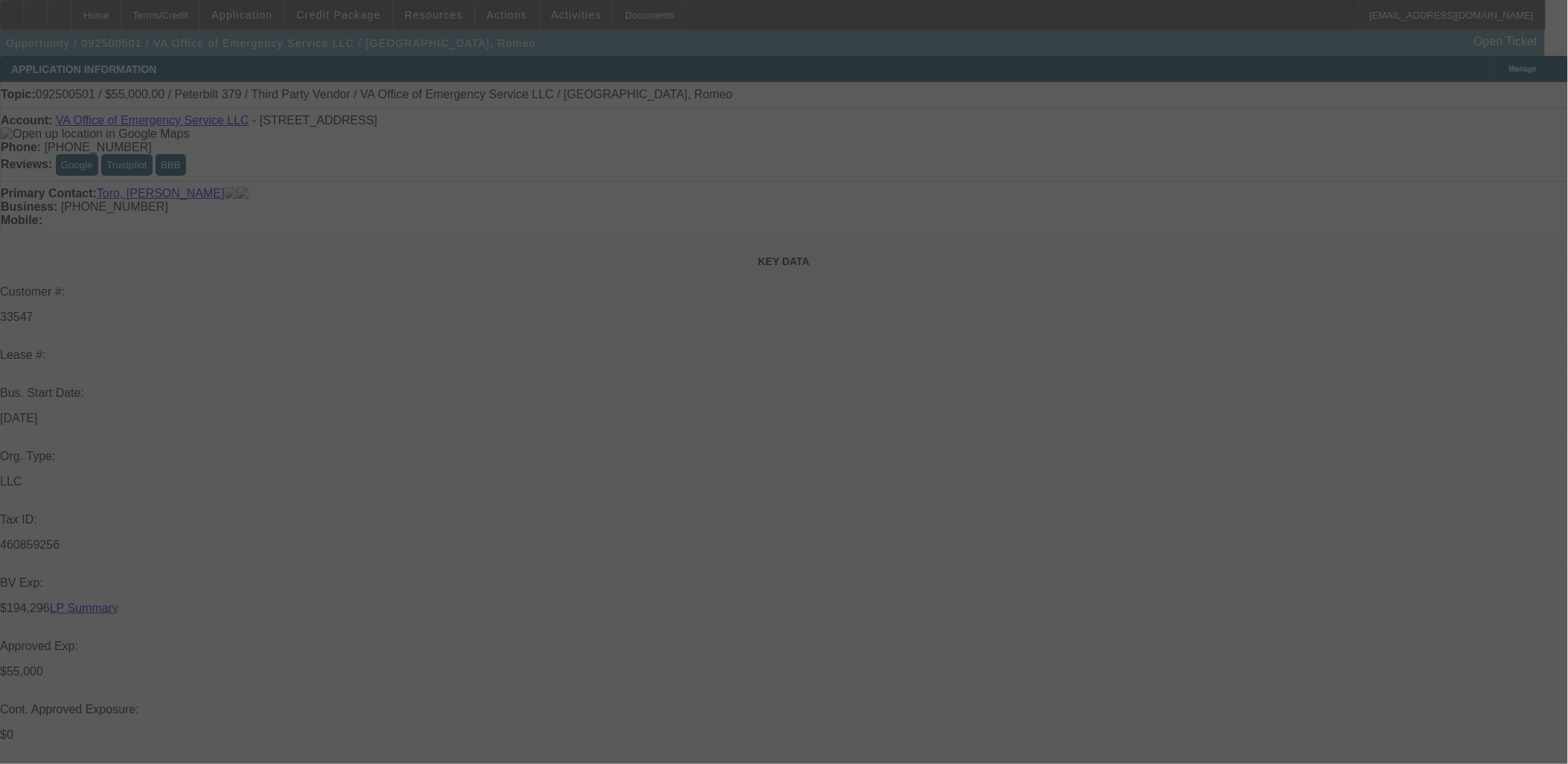
select select "0"
select select "2"
select select "0"
select select "2"
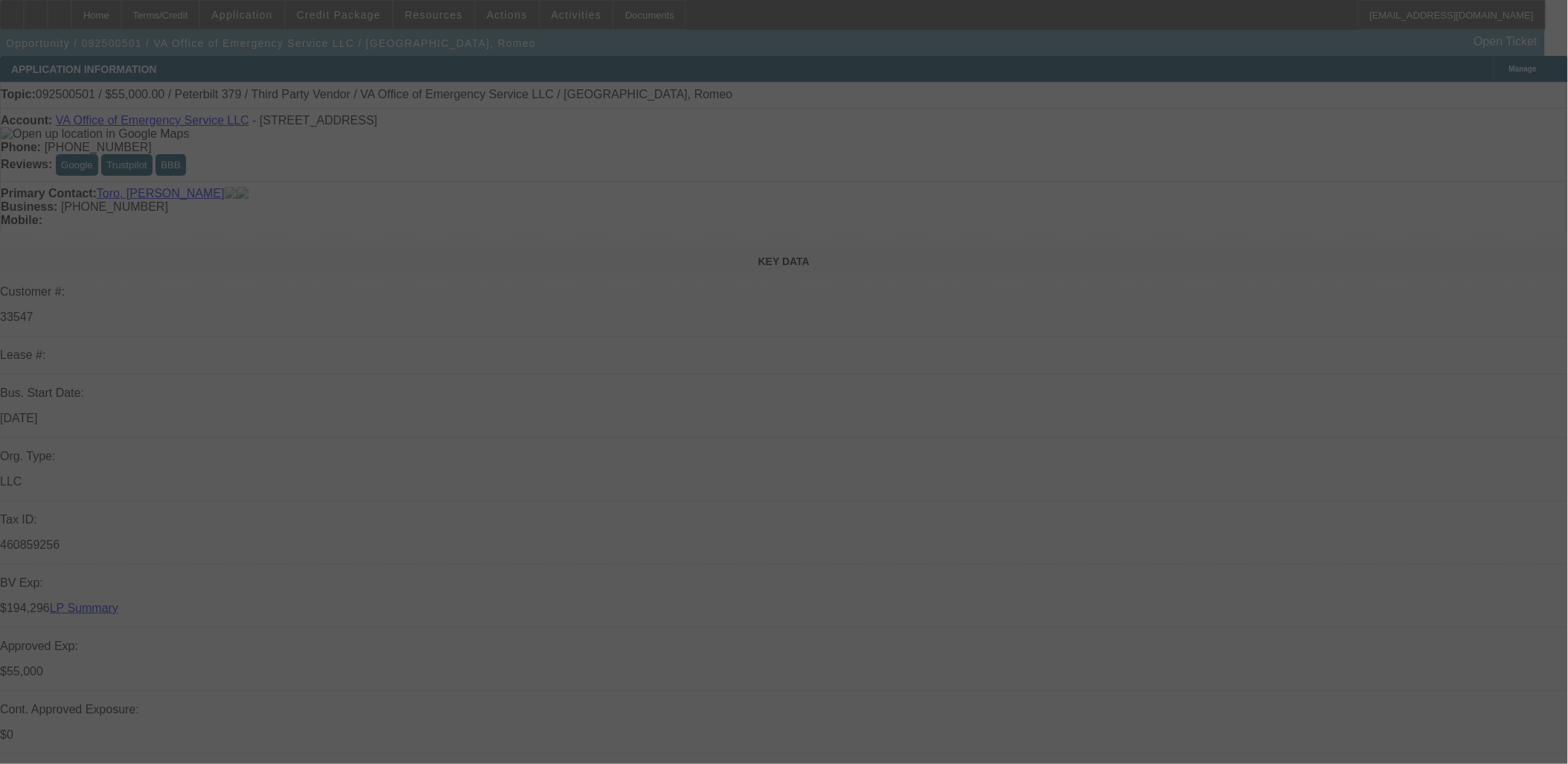
select select "0"
select select "2"
select select "0"
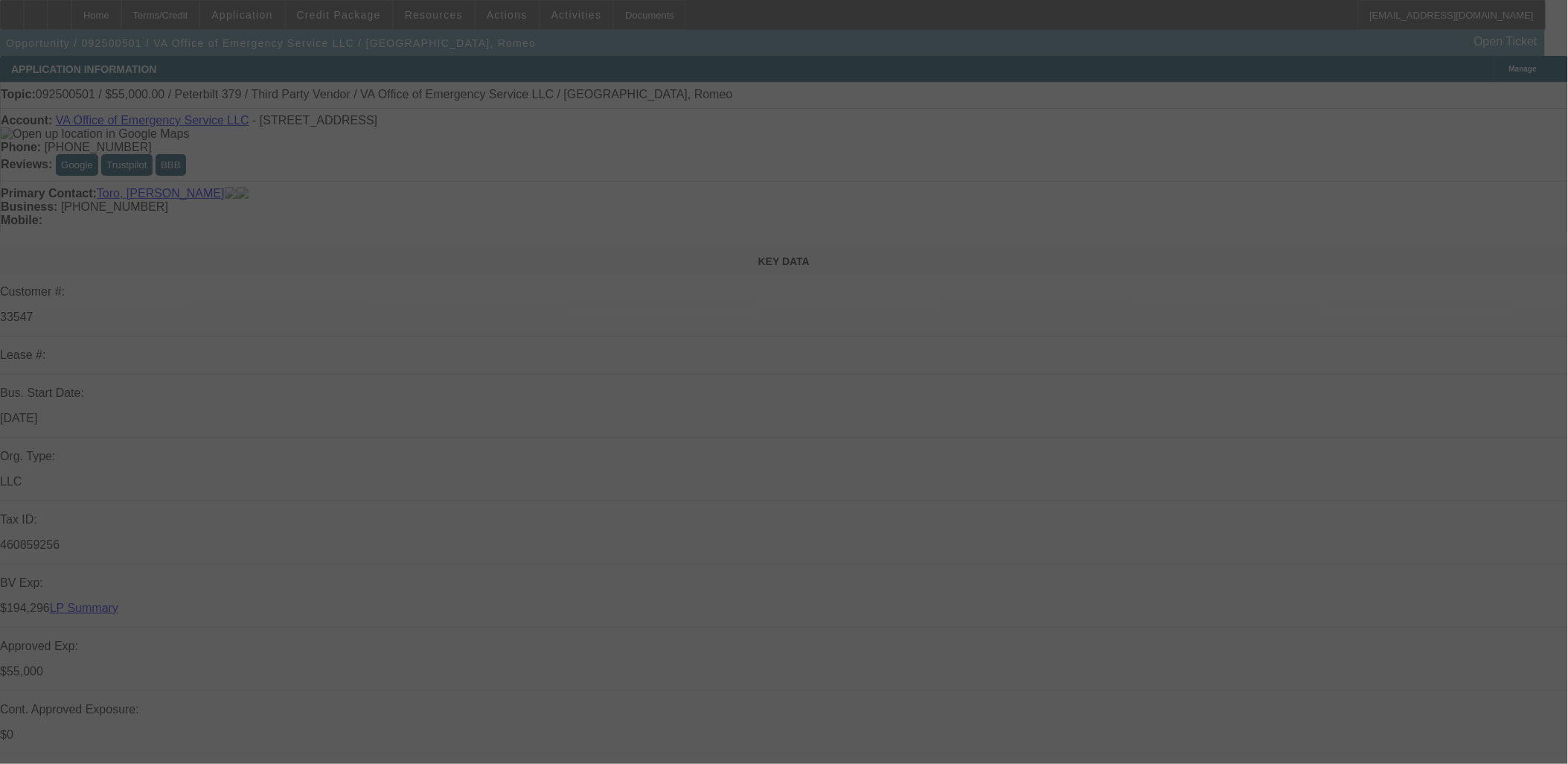
select select "2"
select select "0"
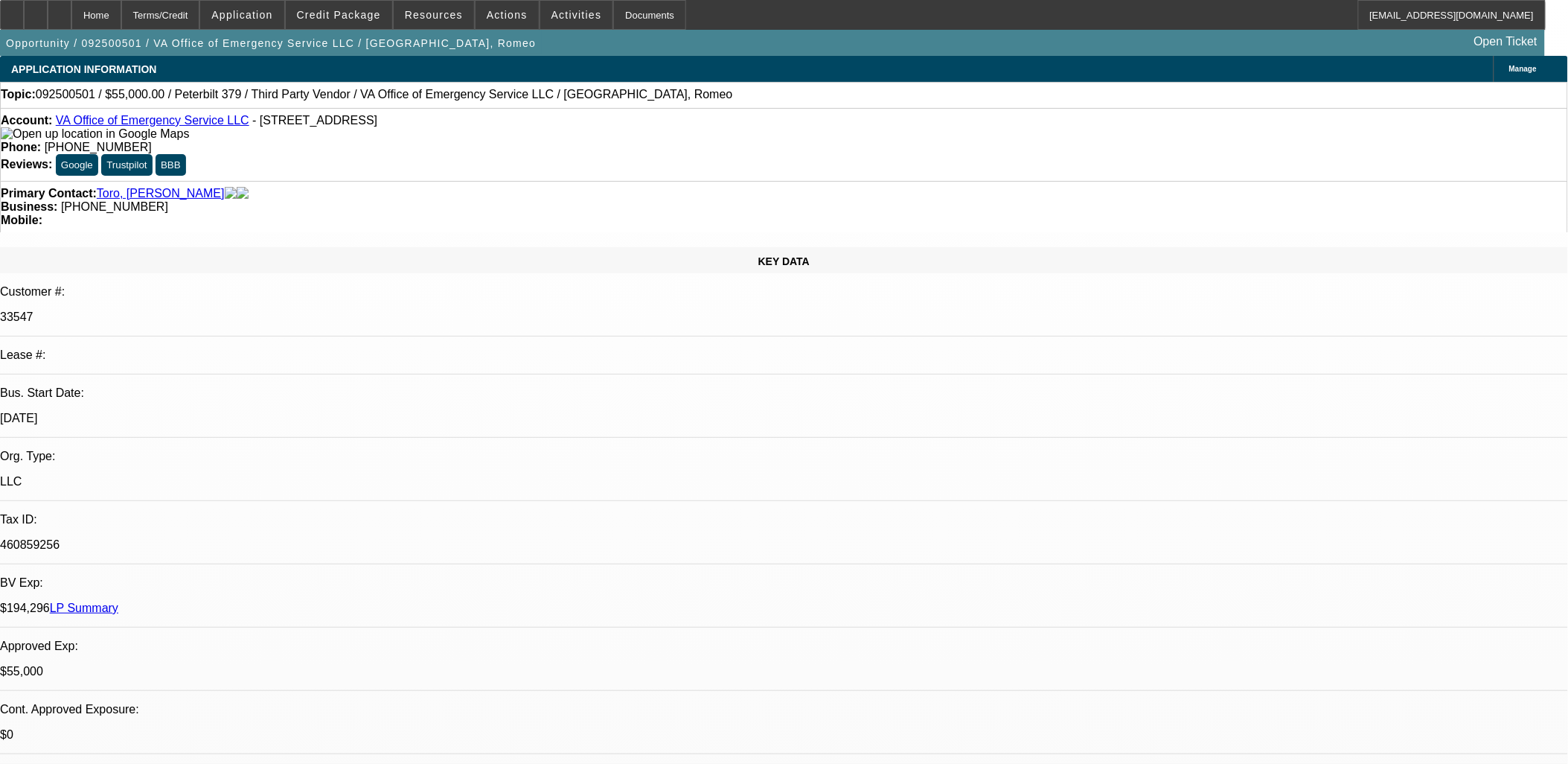
select select "1"
select select "2"
select select "6"
select select "1"
select select "2"
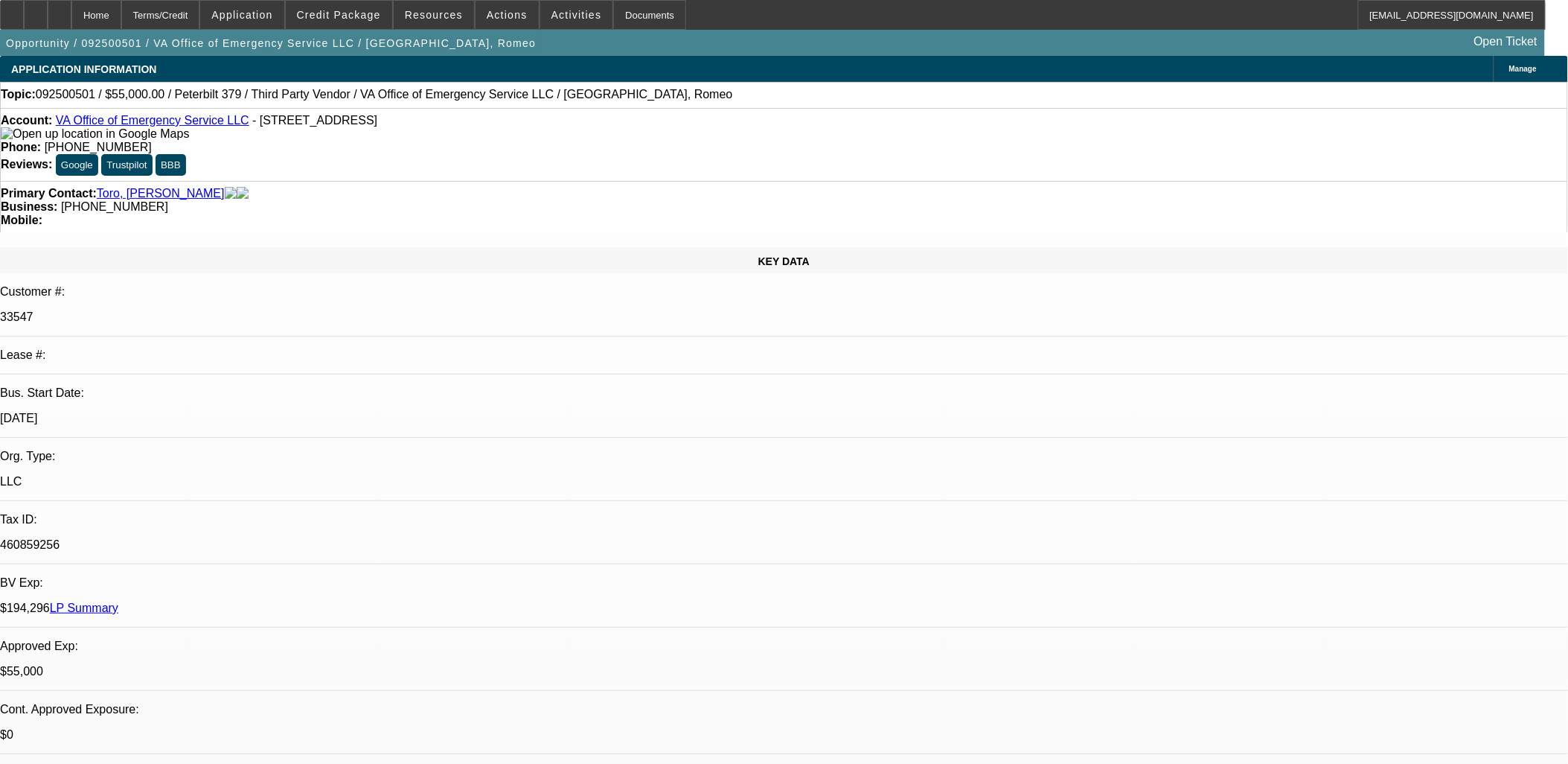
select select "6"
select select "1"
select select "2"
select select "6"
select select "1"
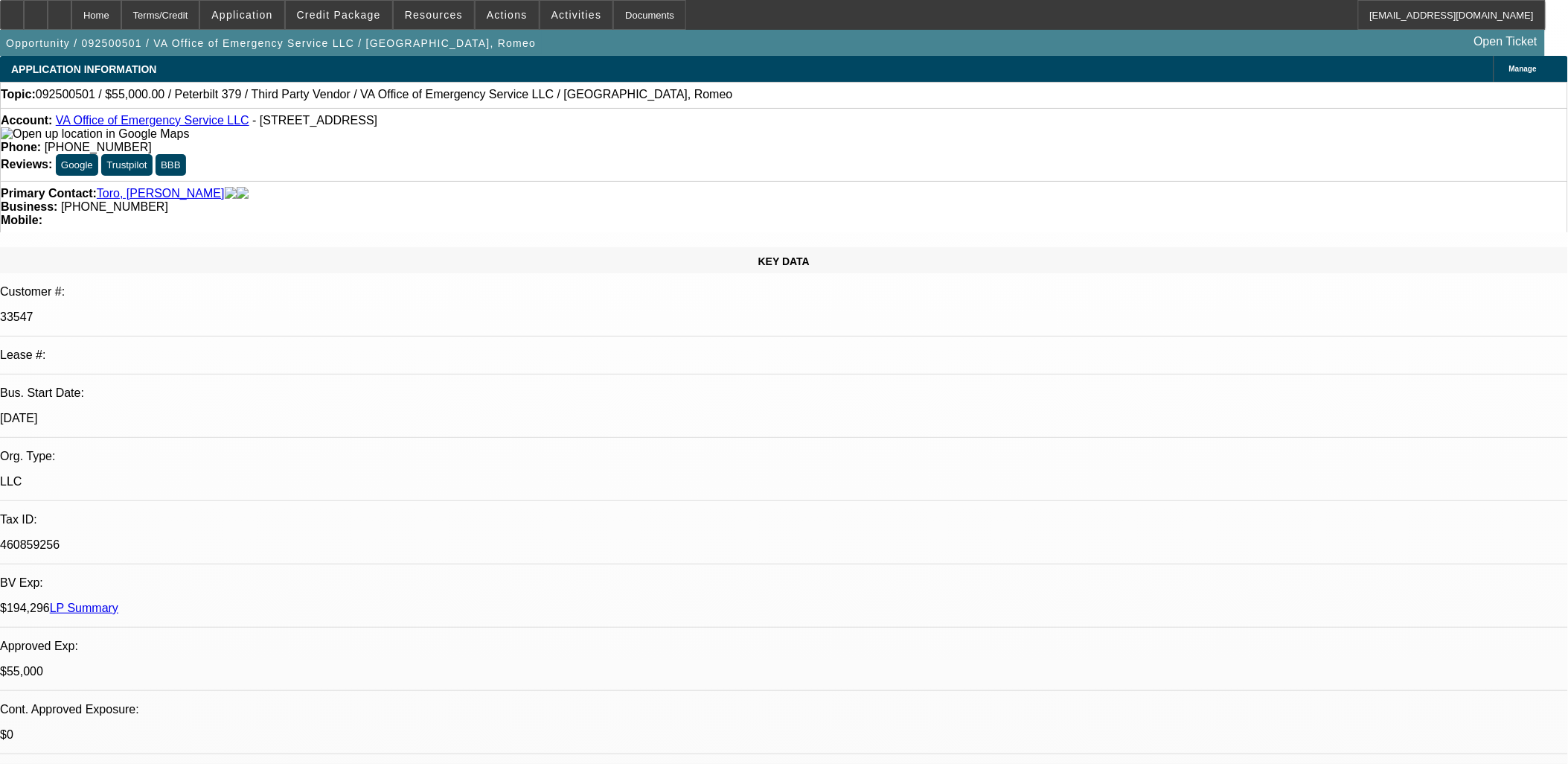
select select "2"
select select "6"
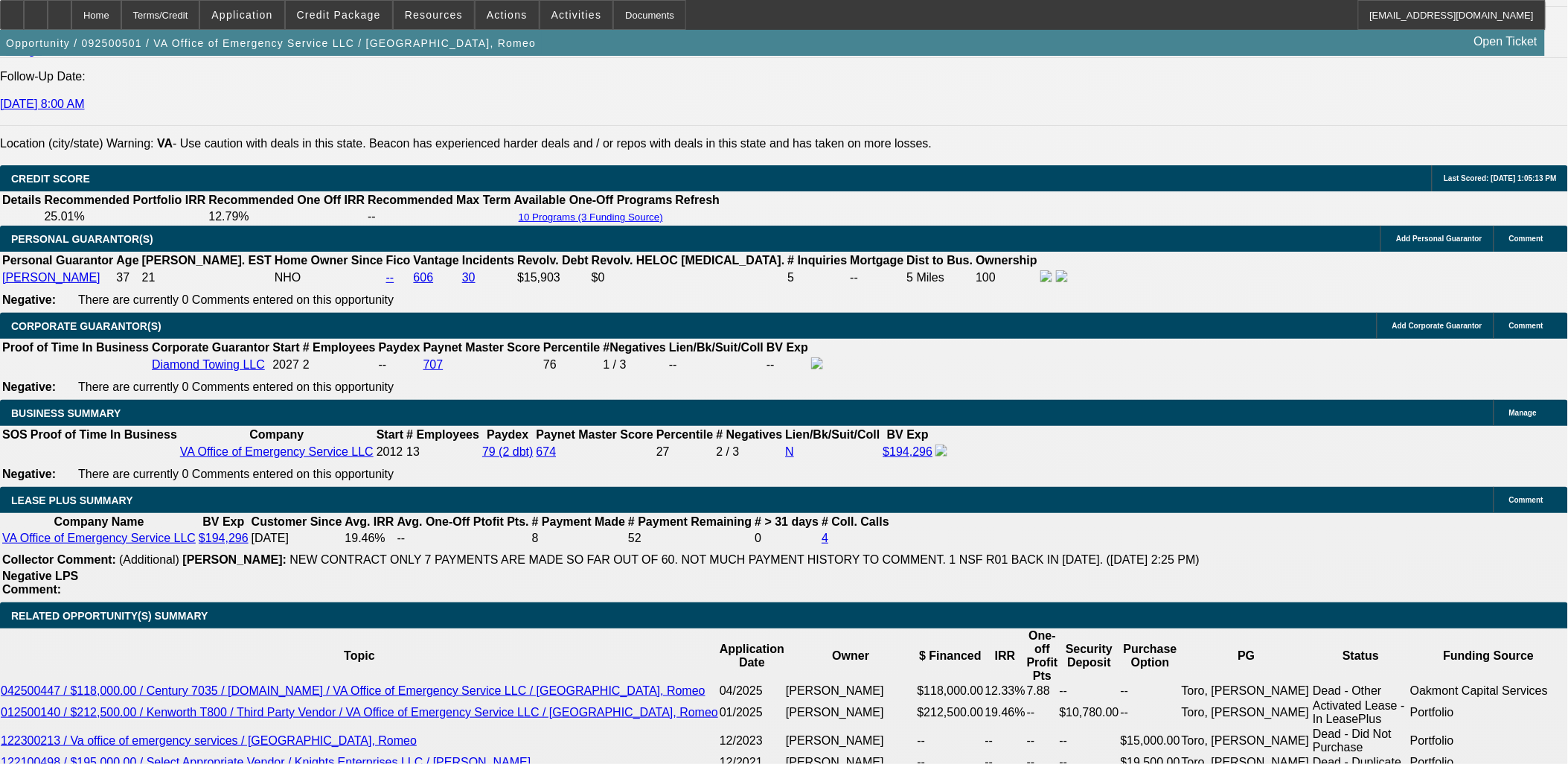
scroll to position [2068, 0]
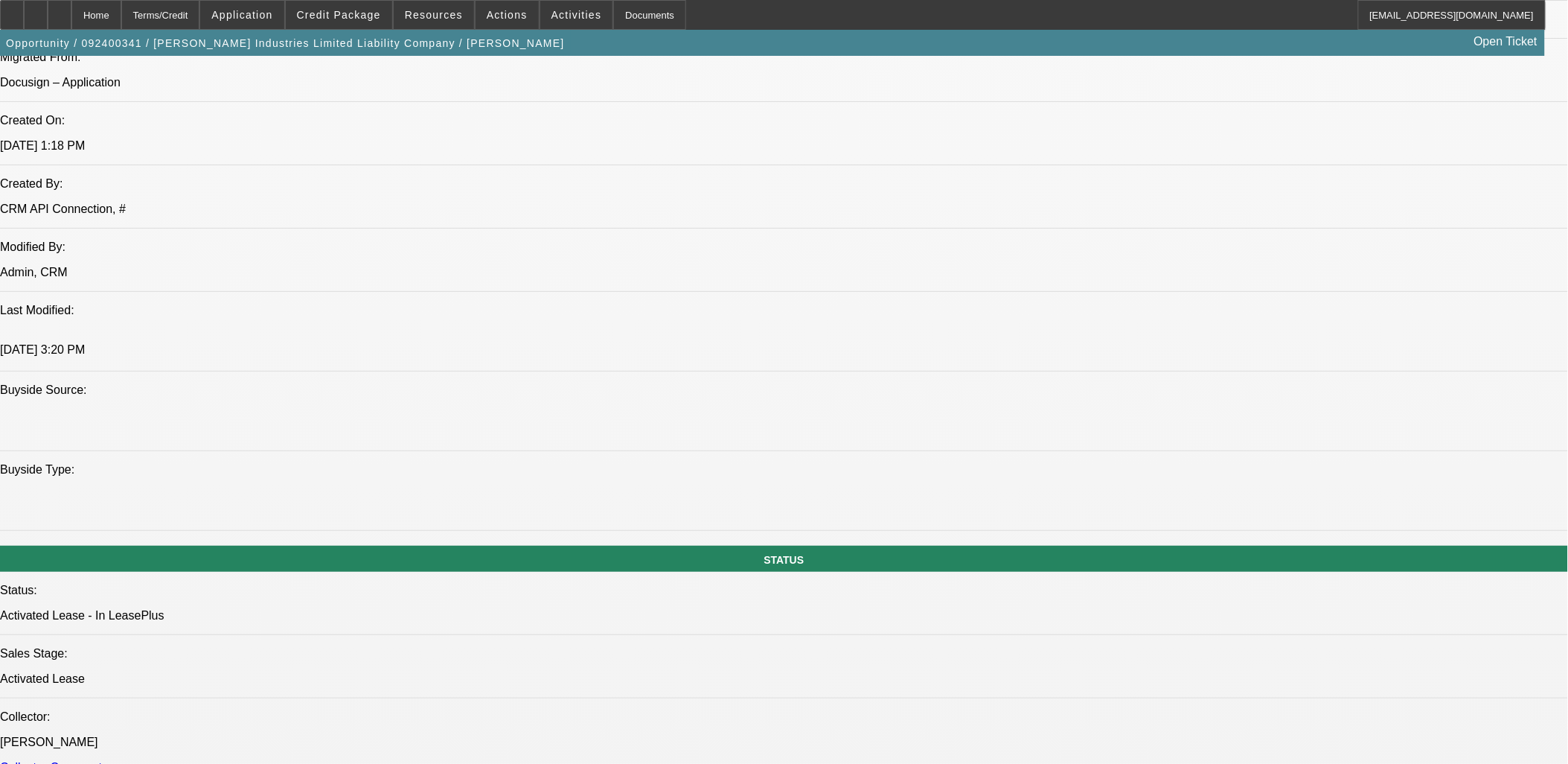
select select "0"
select select "2"
select select "0.1"
select select "0"
select select "2"
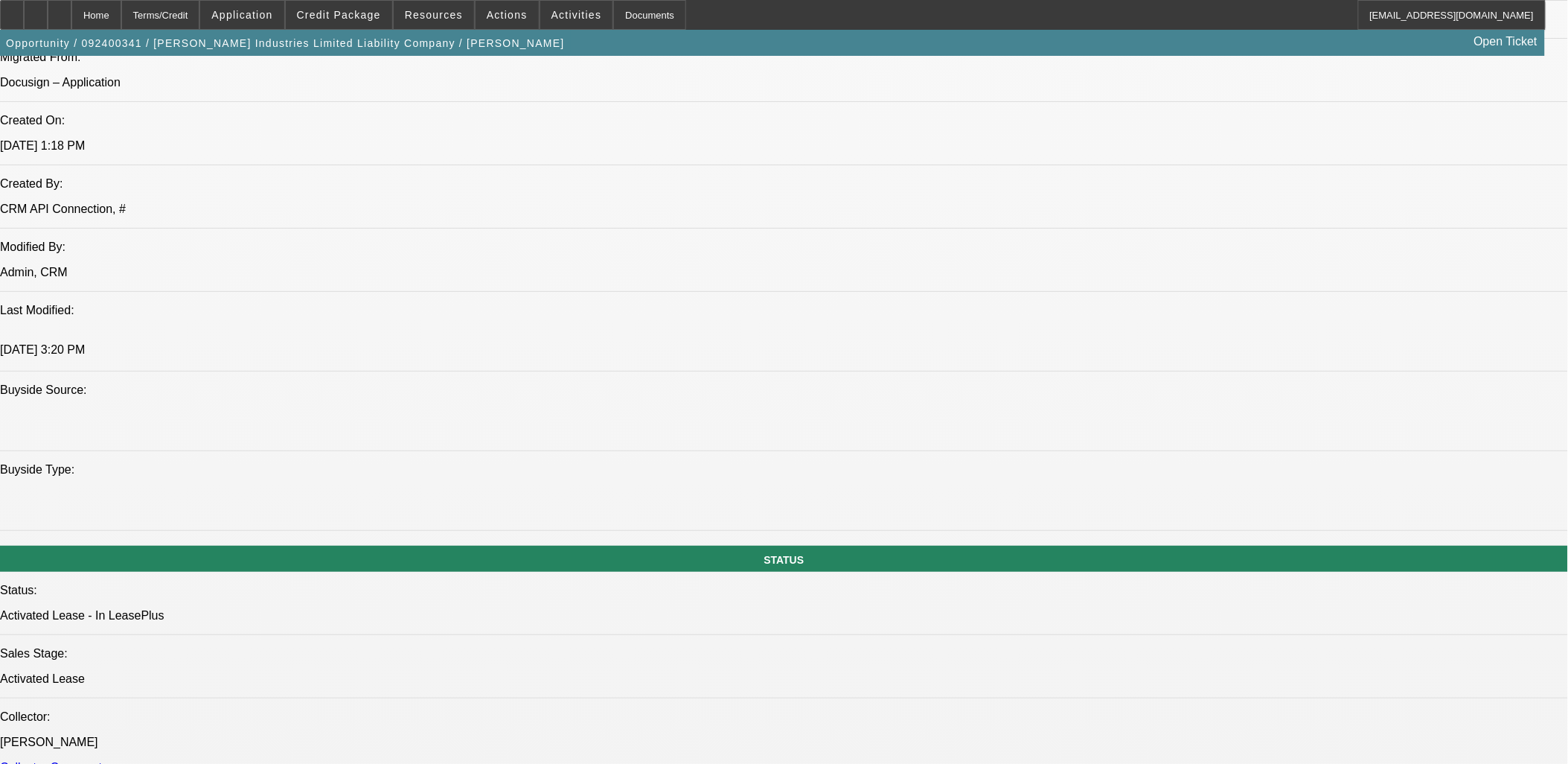
select select "0.1"
select select "0"
select select "2"
select select "0.1"
select select "0"
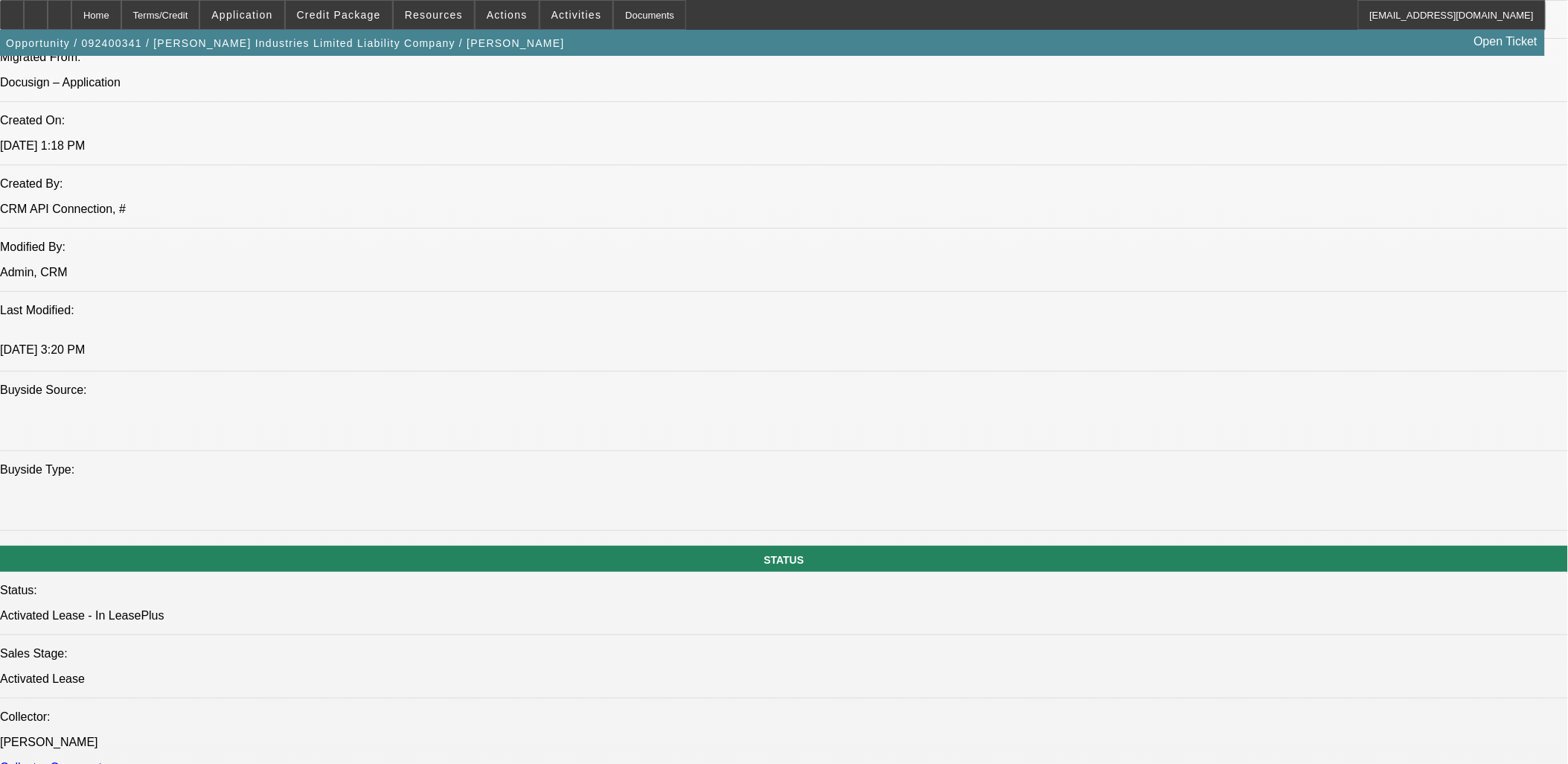
select select "2"
select select "0.1"
select select "1"
select select "2"
select select "4"
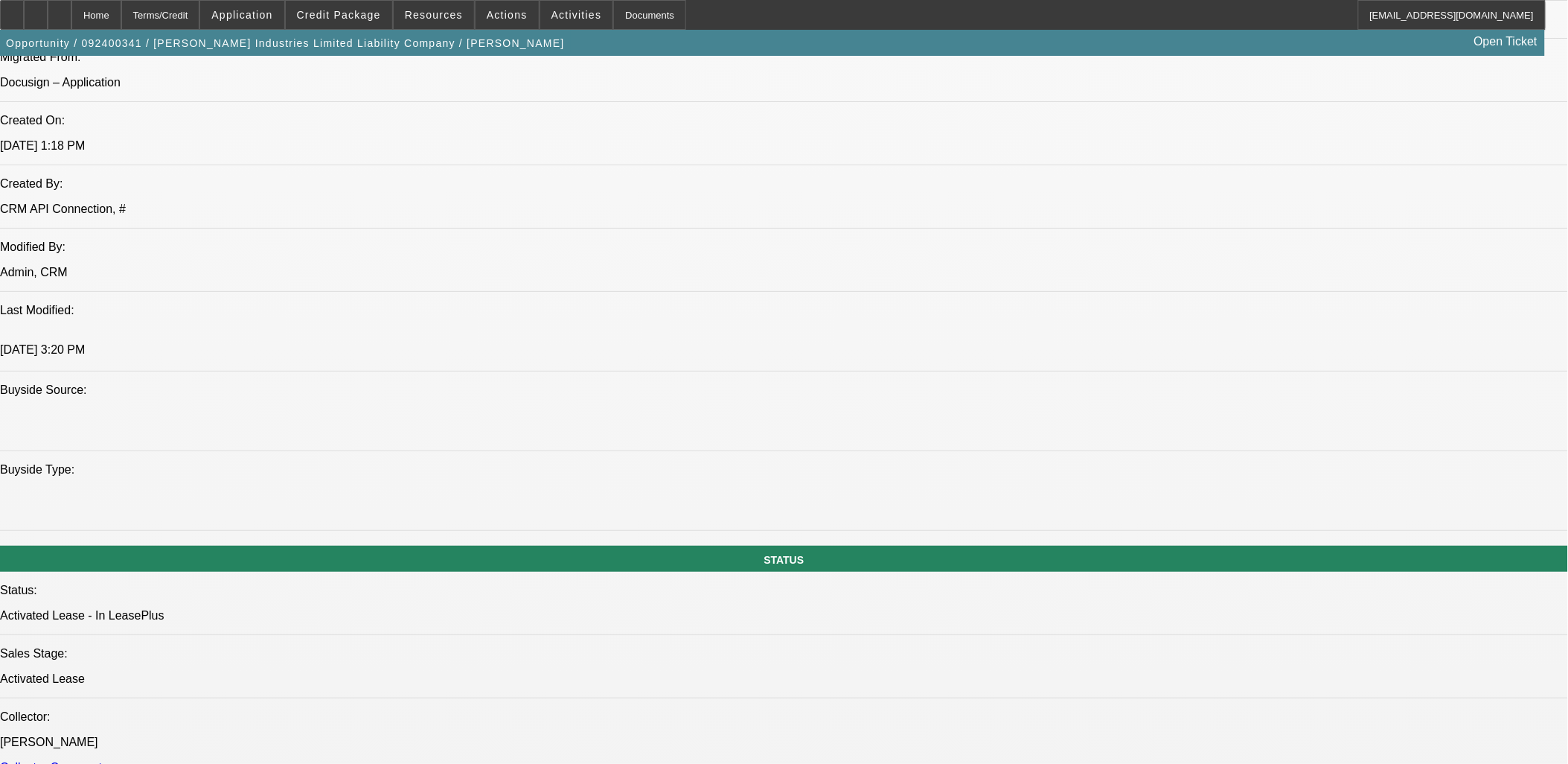
select select "1"
select select "2"
select select "4"
select select "1"
select select "2"
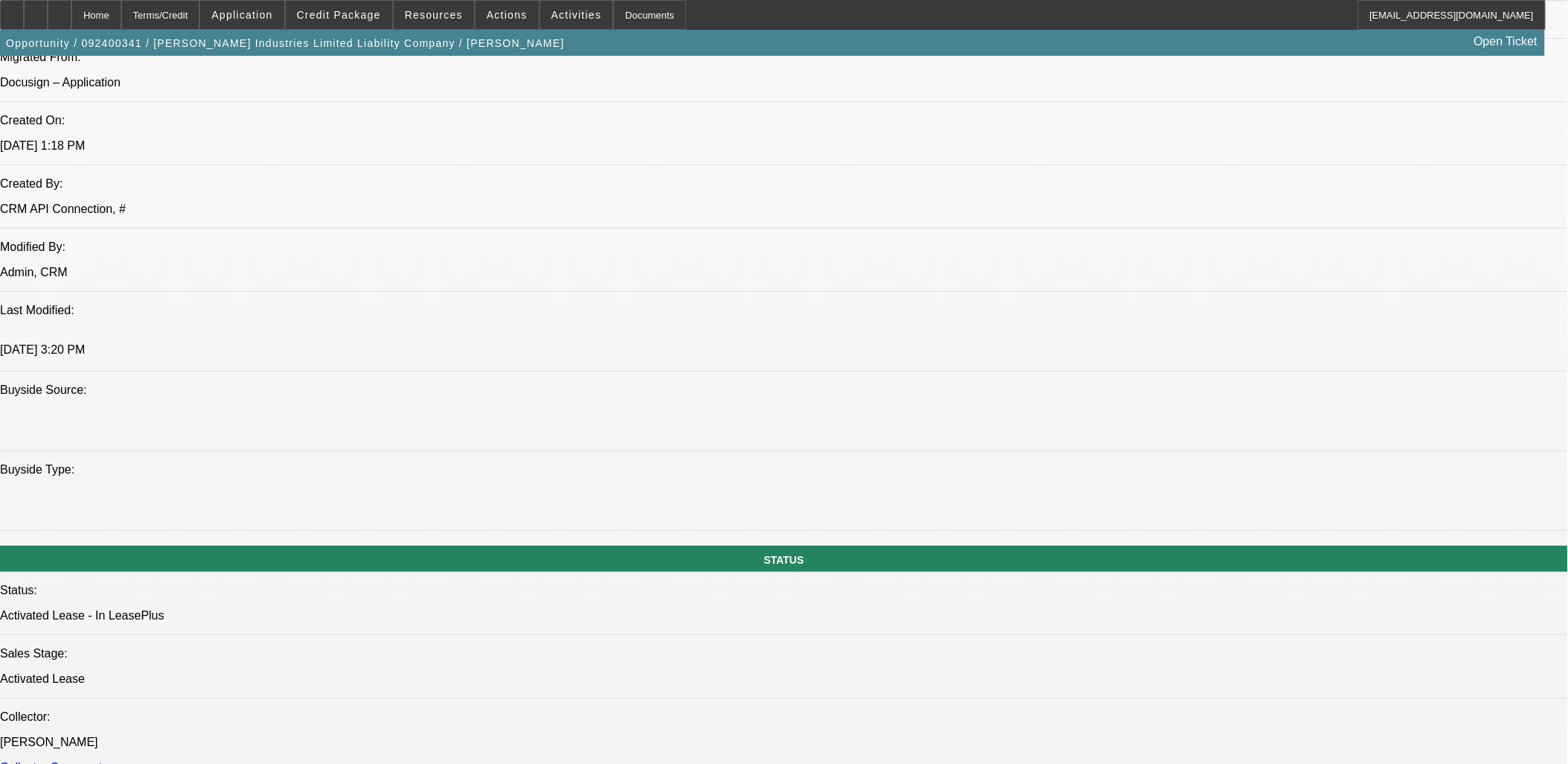
select select "4"
select select "1"
select select "2"
select select "4"
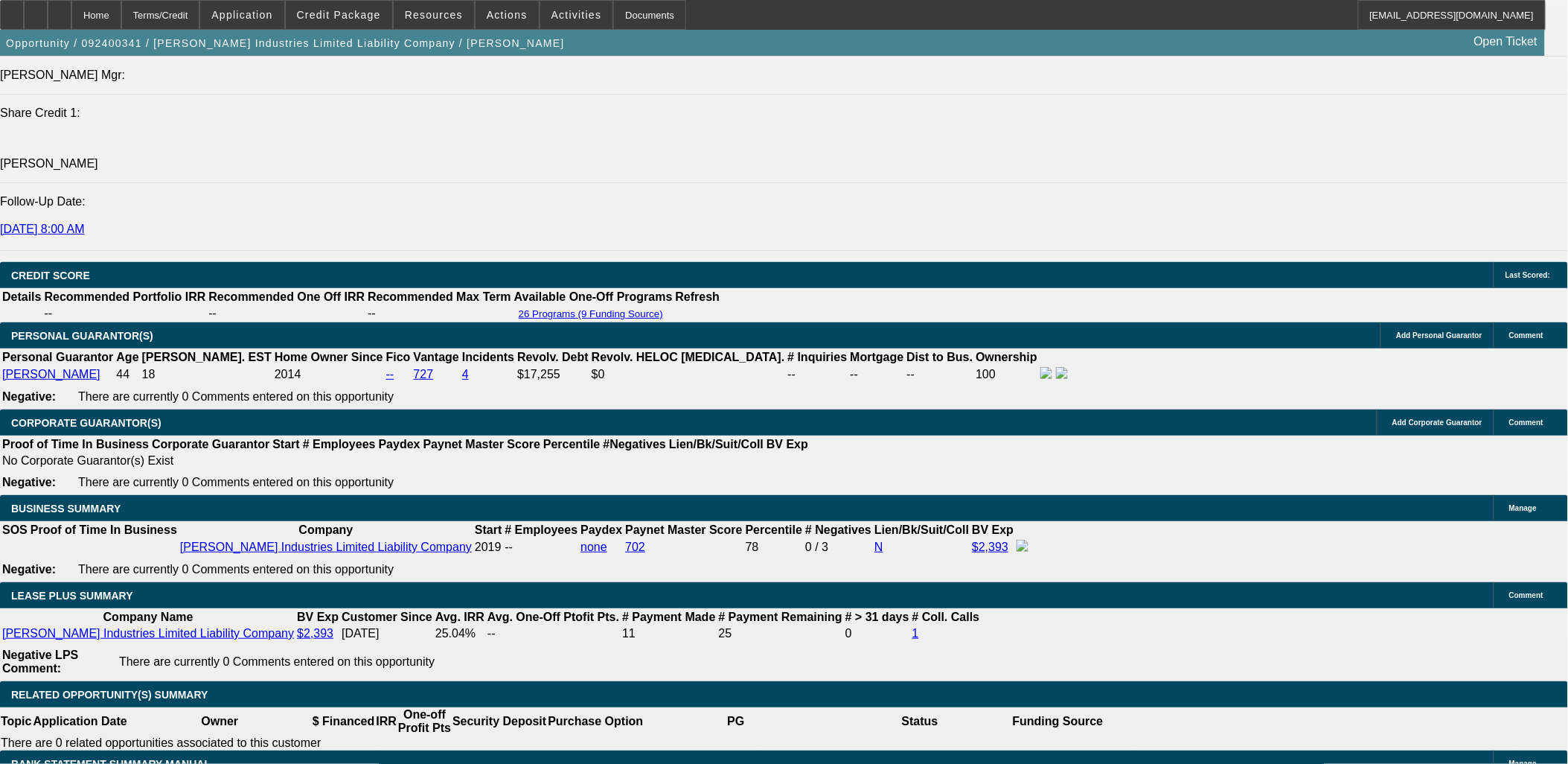
scroll to position [2150, 0]
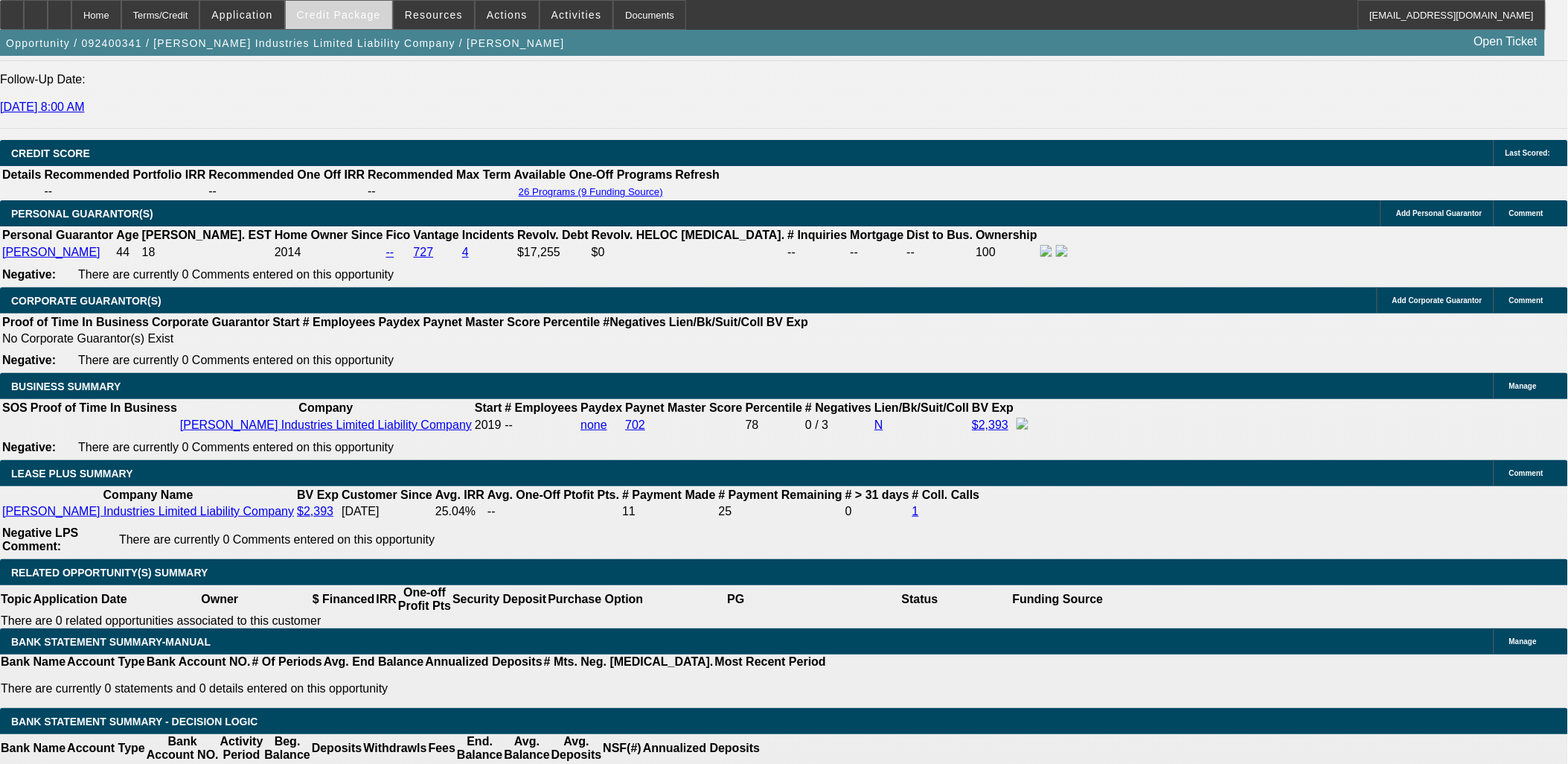
click at [363, 16] on span "Credit Package" at bounding box center [339, 15] width 84 height 12
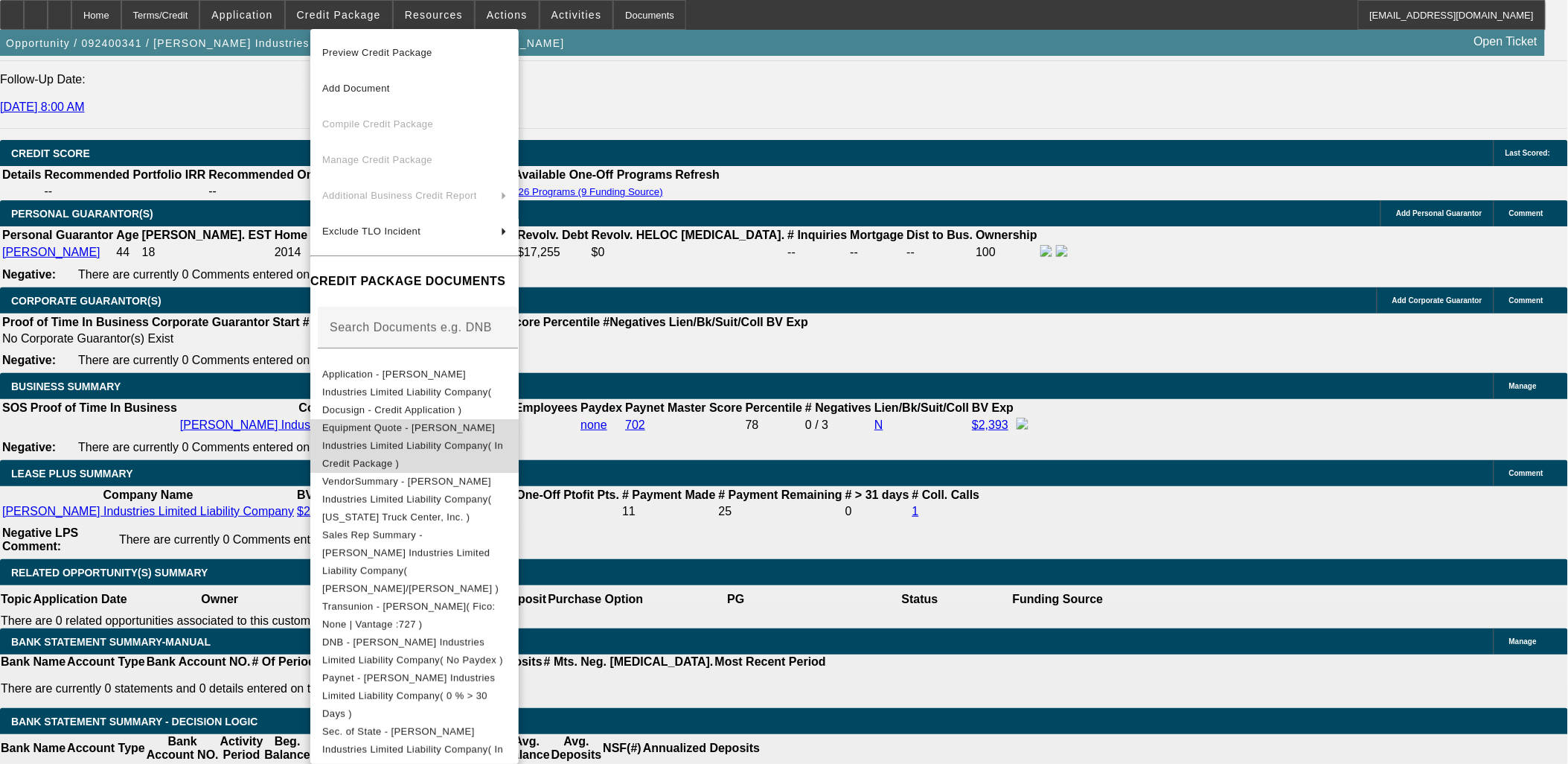
click at [489, 418] on button "Equipment Quote - Beard Industries Limited Liability Company( In Credit Package…" at bounding box center [414, 445] width 209 height 53
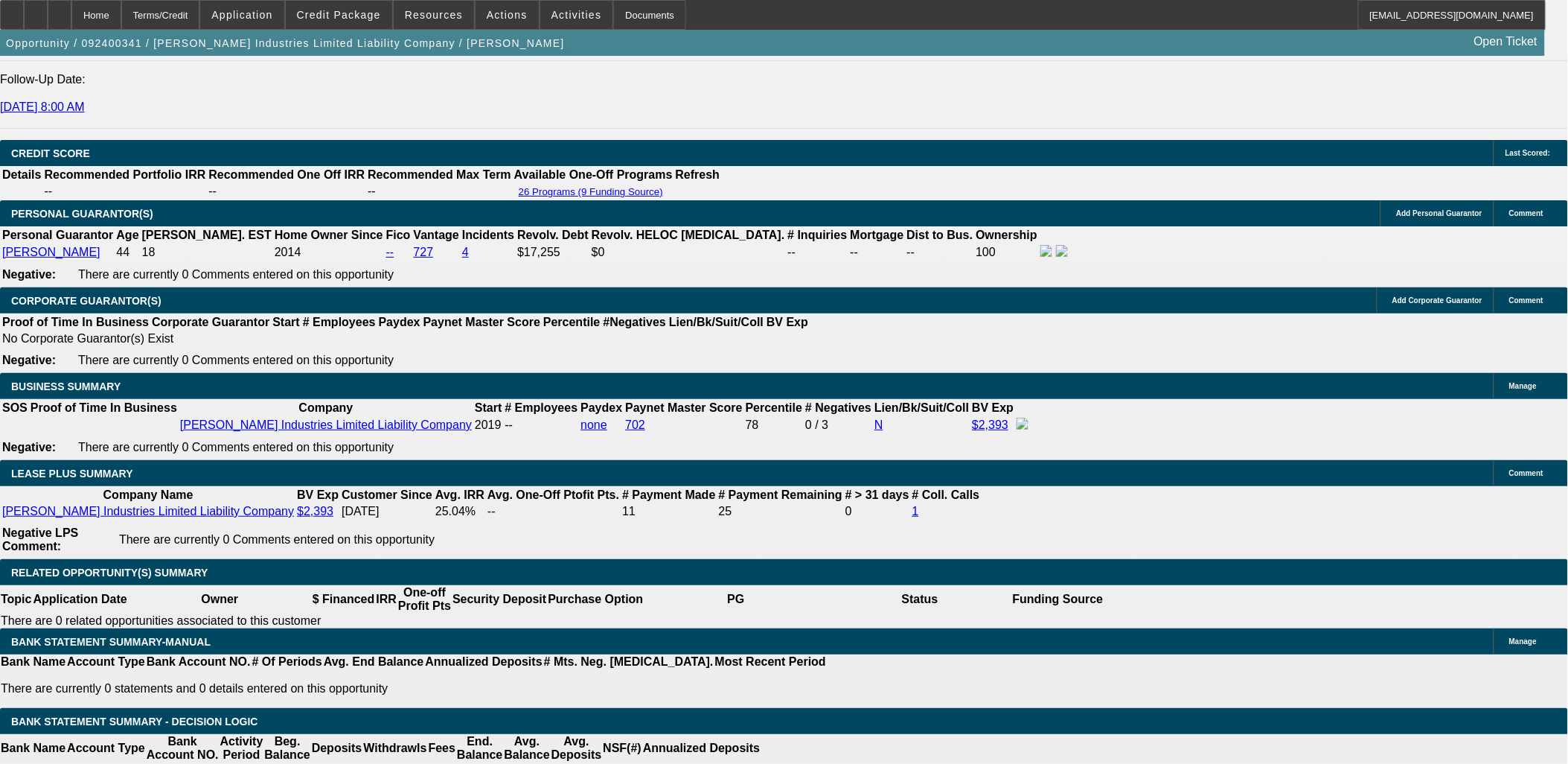
drag, startPoint x: 881, startPoint y: 723, endPoint x: 890, endPoint y: 723, distance: 9.0
click at [881, 735] on span "X" at bounding box center [882, 740] width 8 height 12
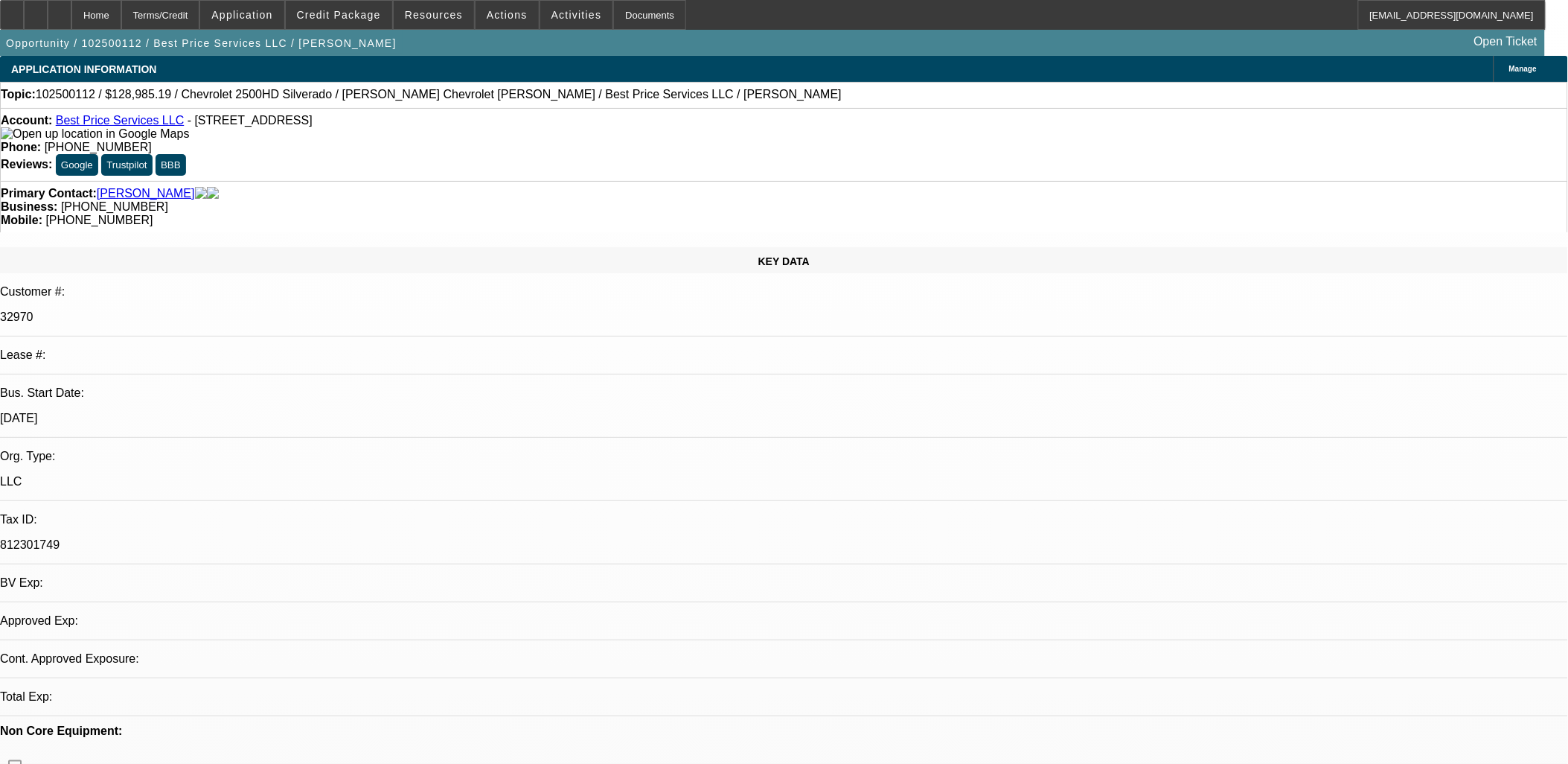
select select "0.1"
select select "2"
select select "0.1"
select select "1"
select select "2"
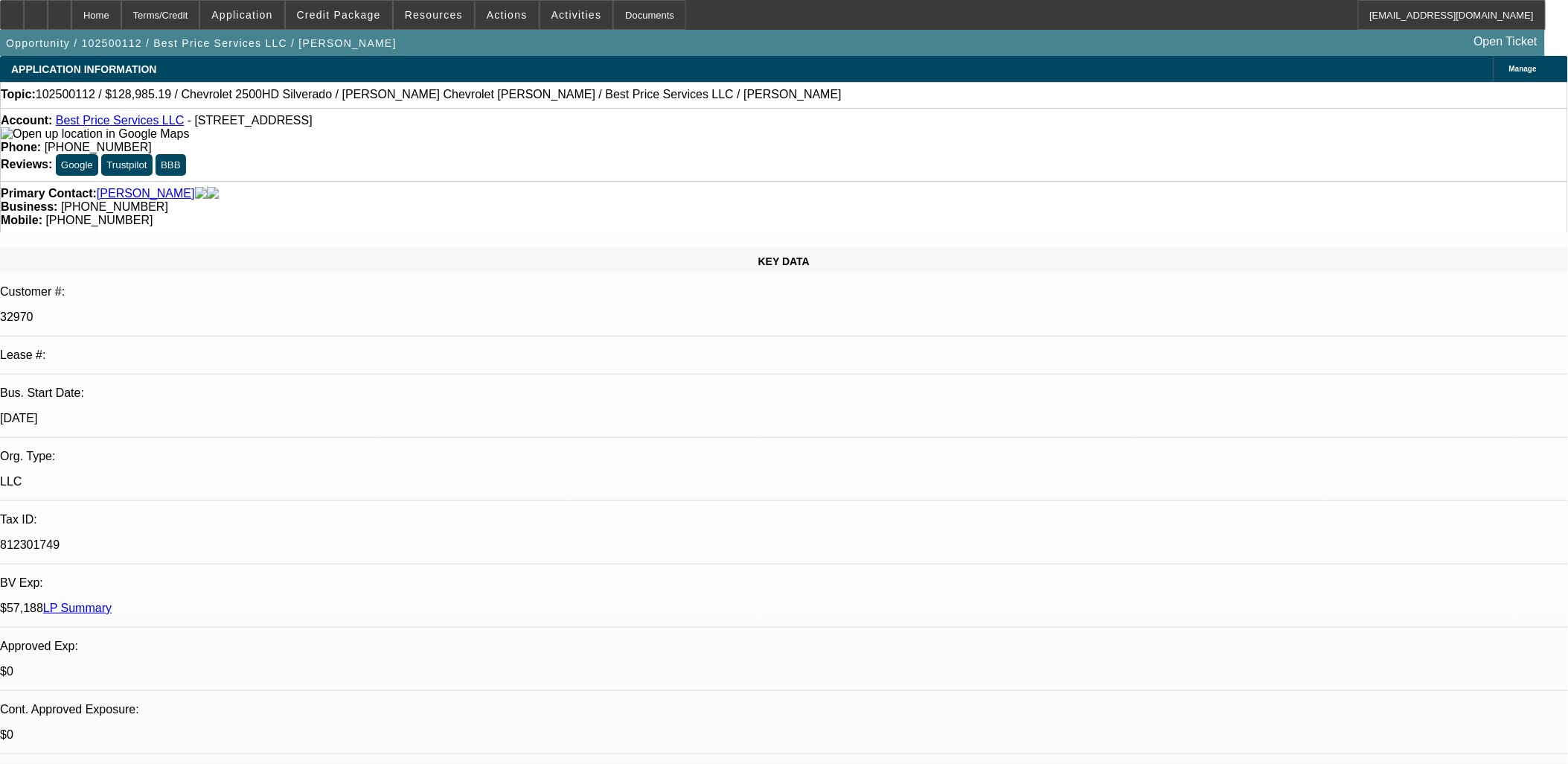
select select "4"
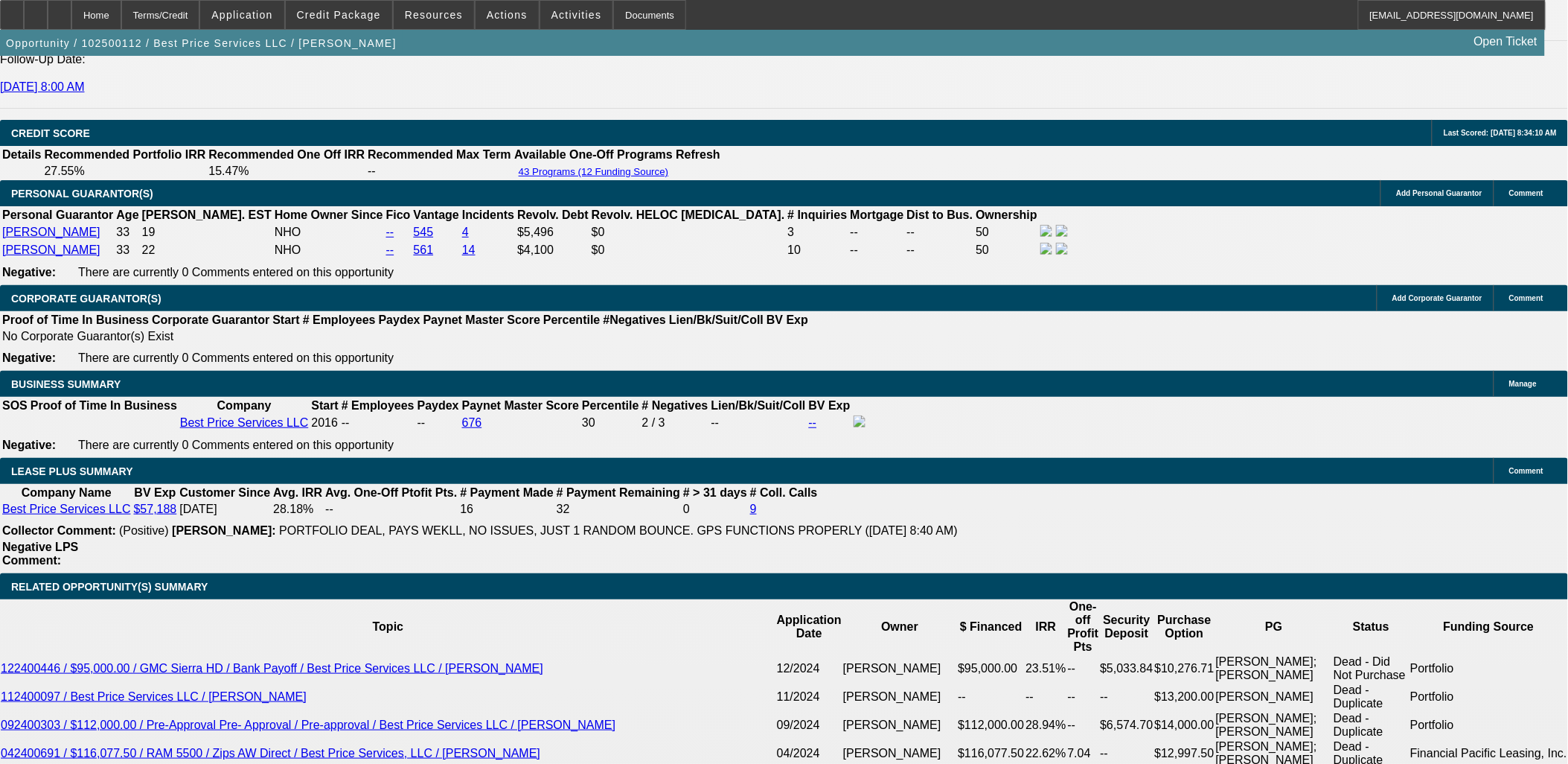
scroll to position [2234, 0]
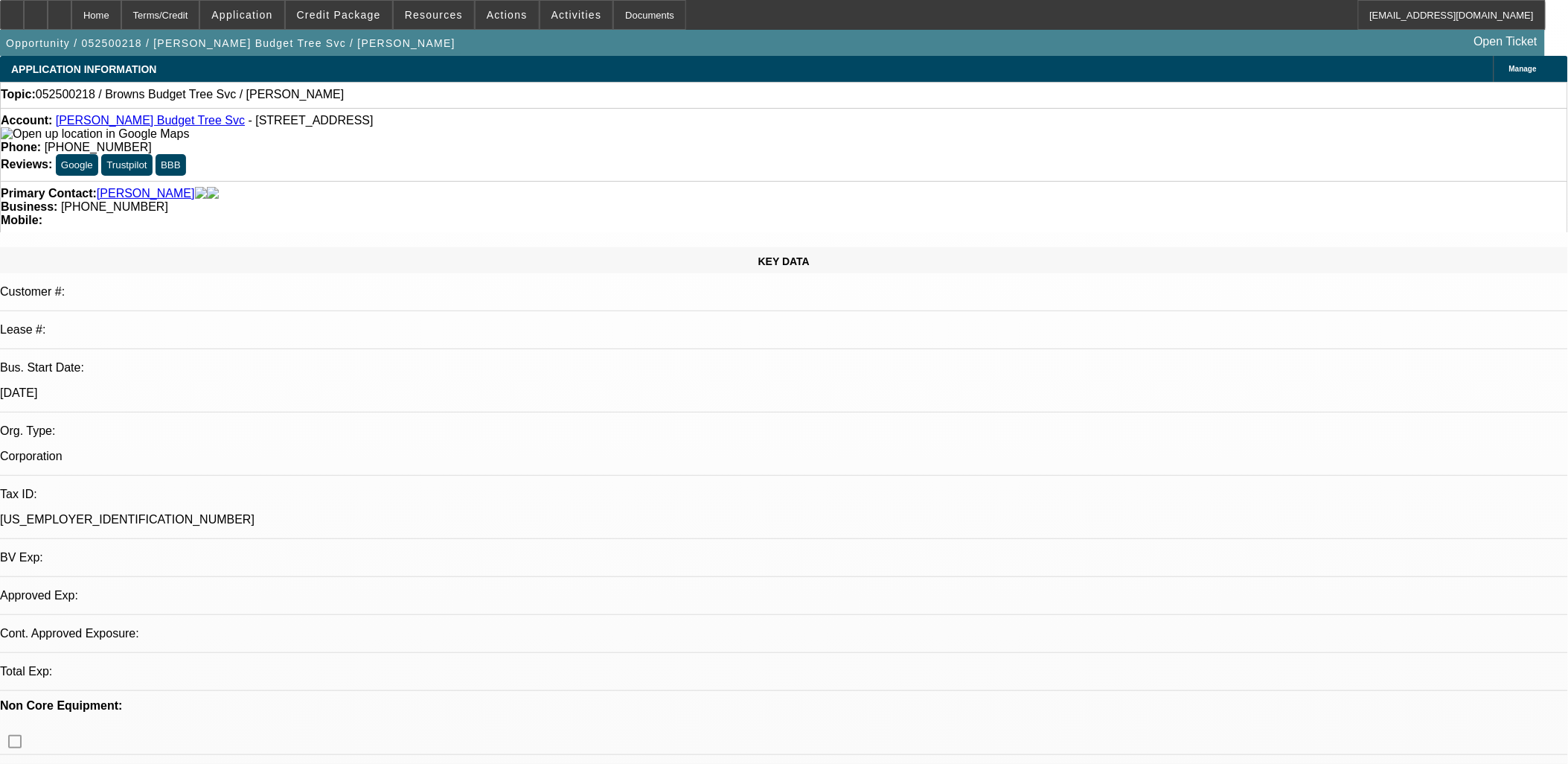
select select "0"
select select "2"
select select "0.1"
select select "4"
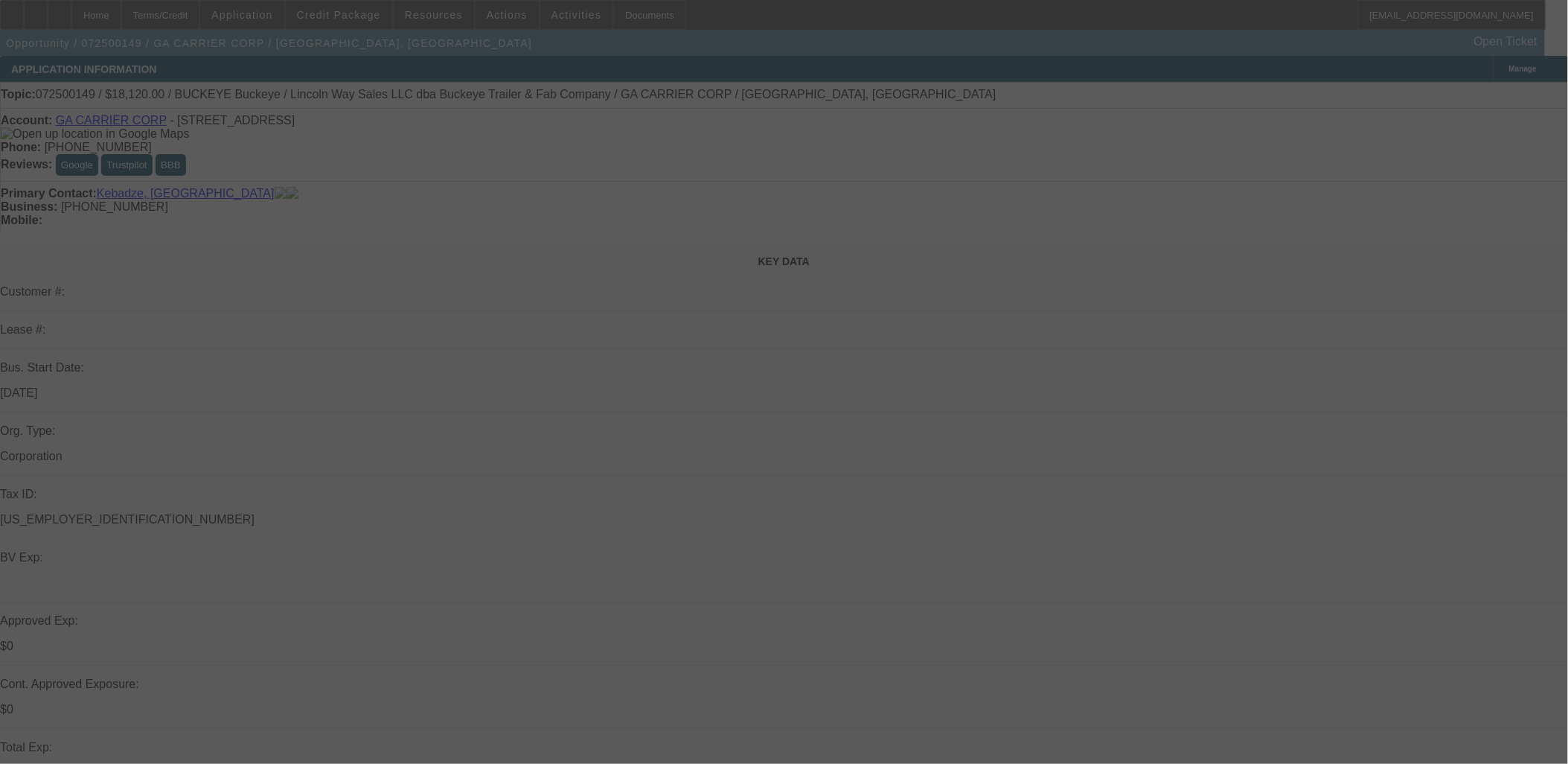
select select "0"
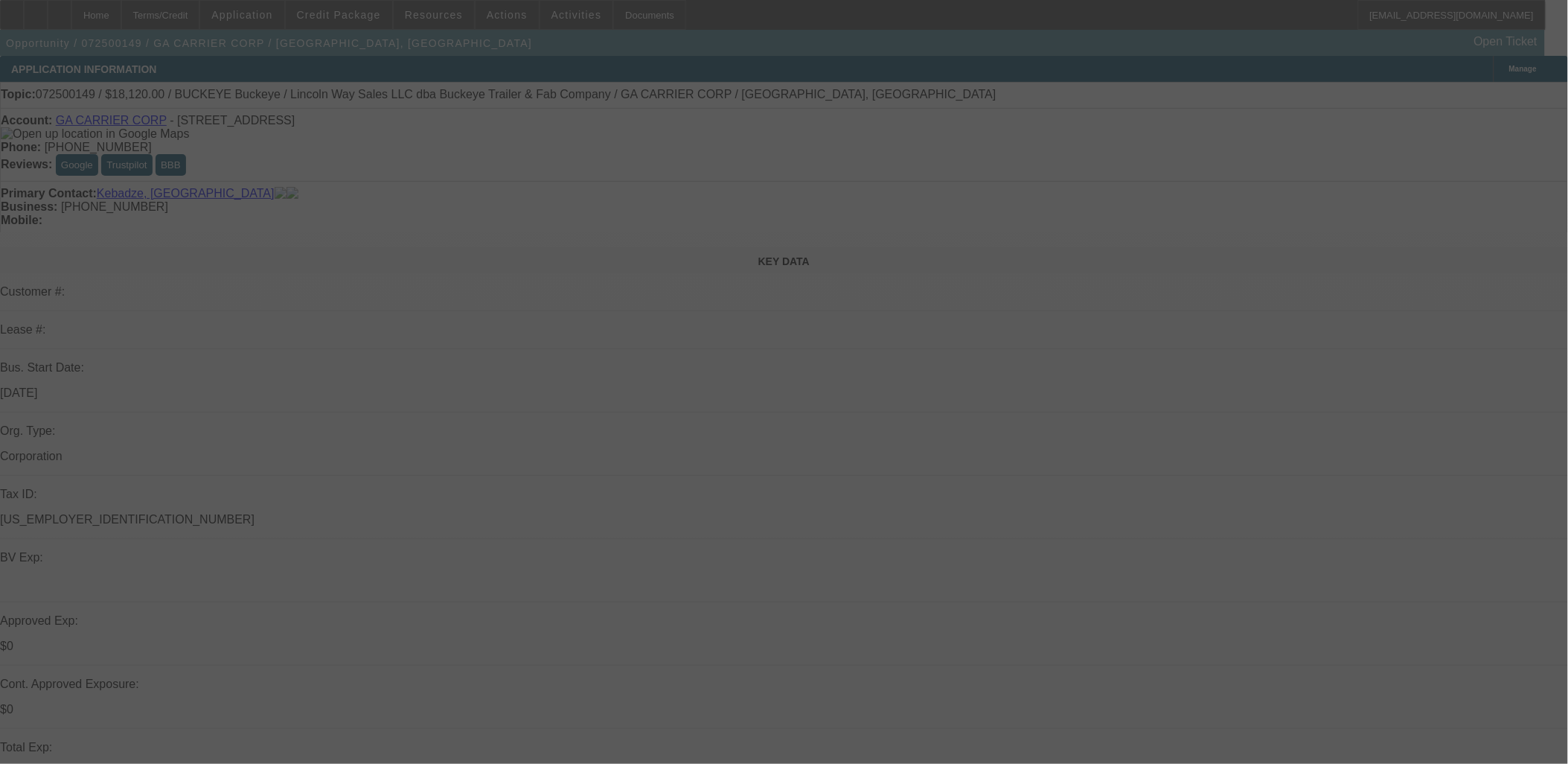
select select "0"
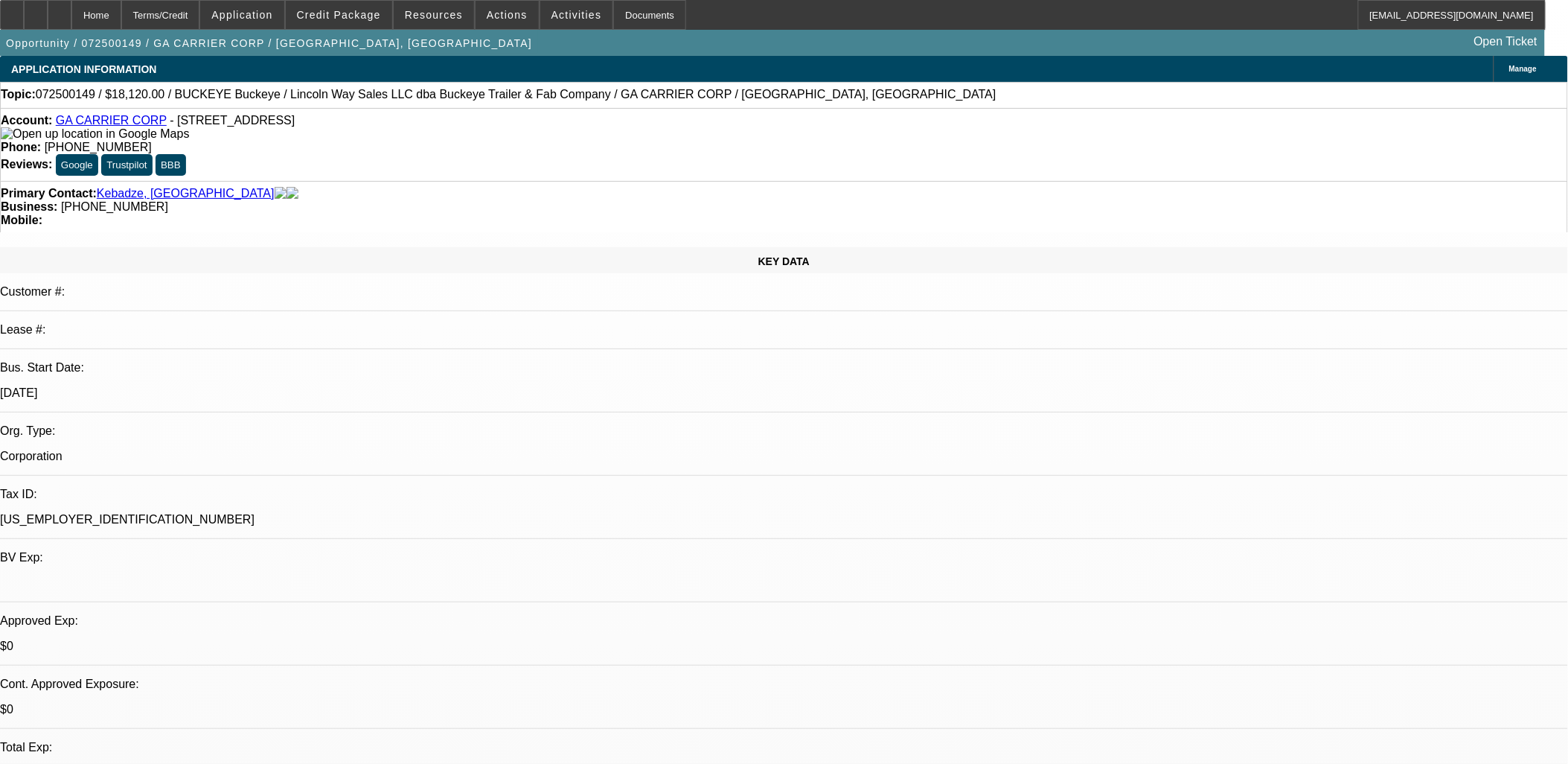
select select "1"
select select "2"
select select "1"
select select "2"
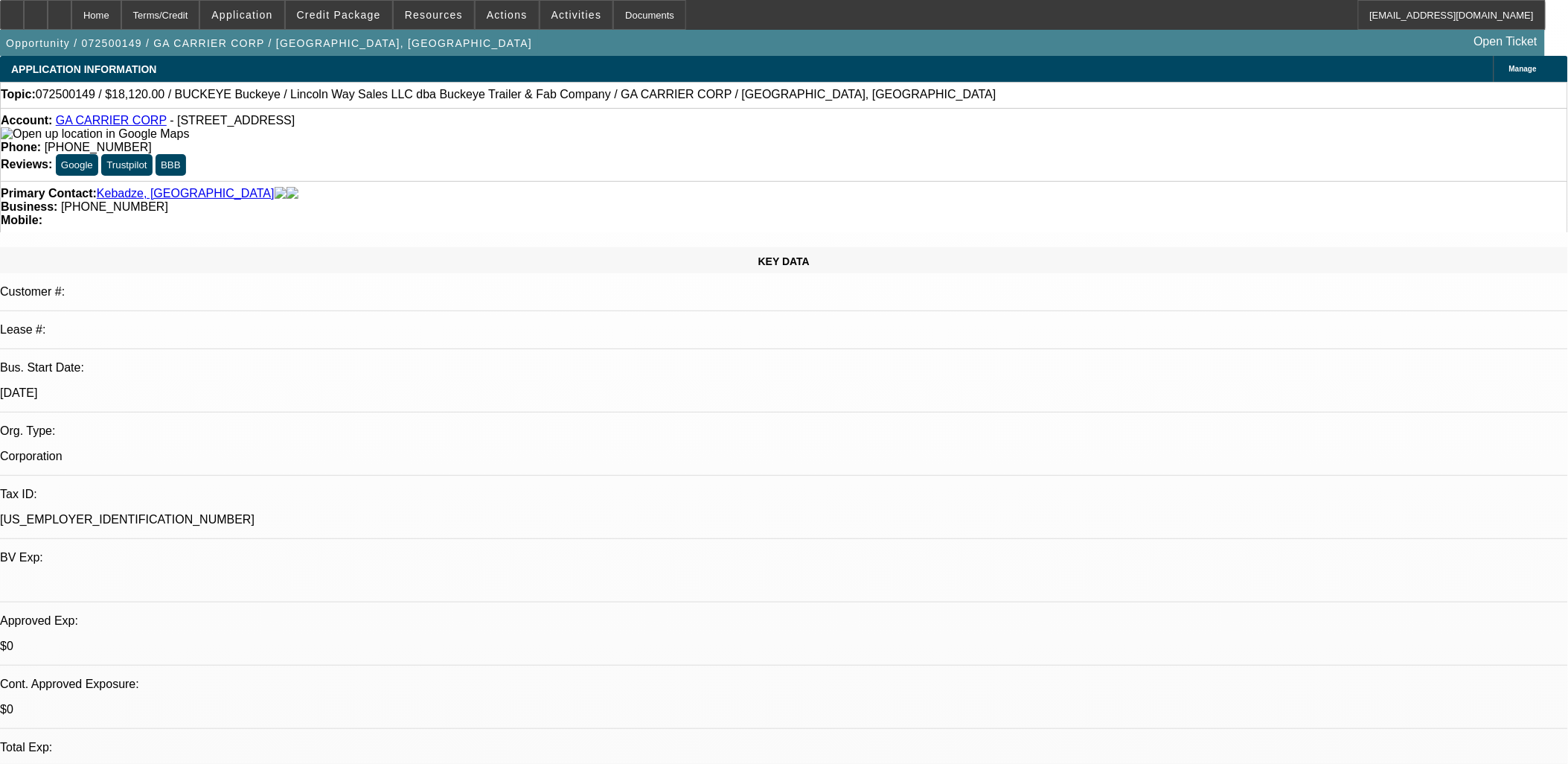
select select "1"
select select "6"
click at [494, 22] on span at bounding box center [507, 15] width 63 height 36
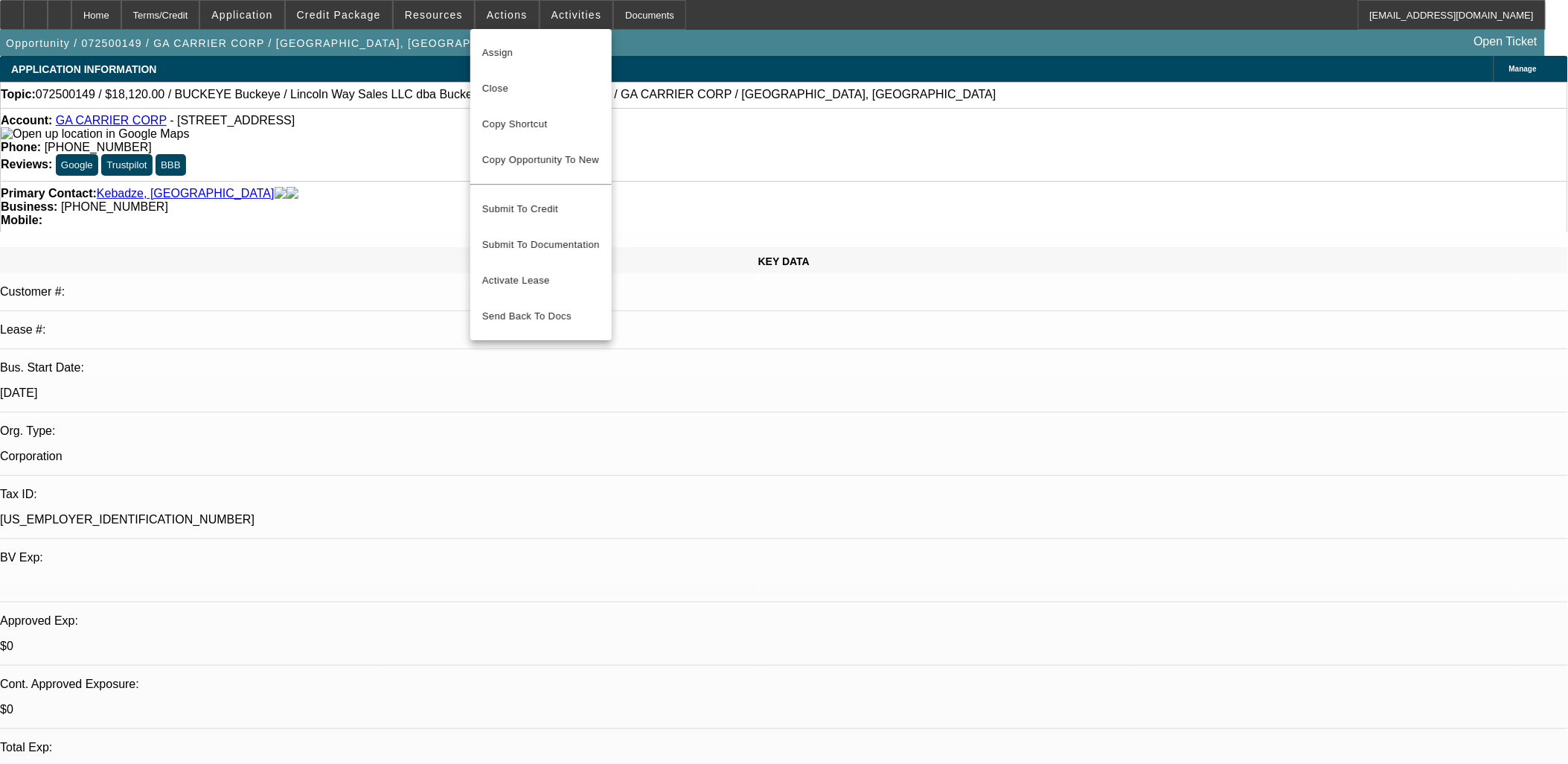
click at [708, 409] on div at bounding box center [784, 382] width 1568 height 764
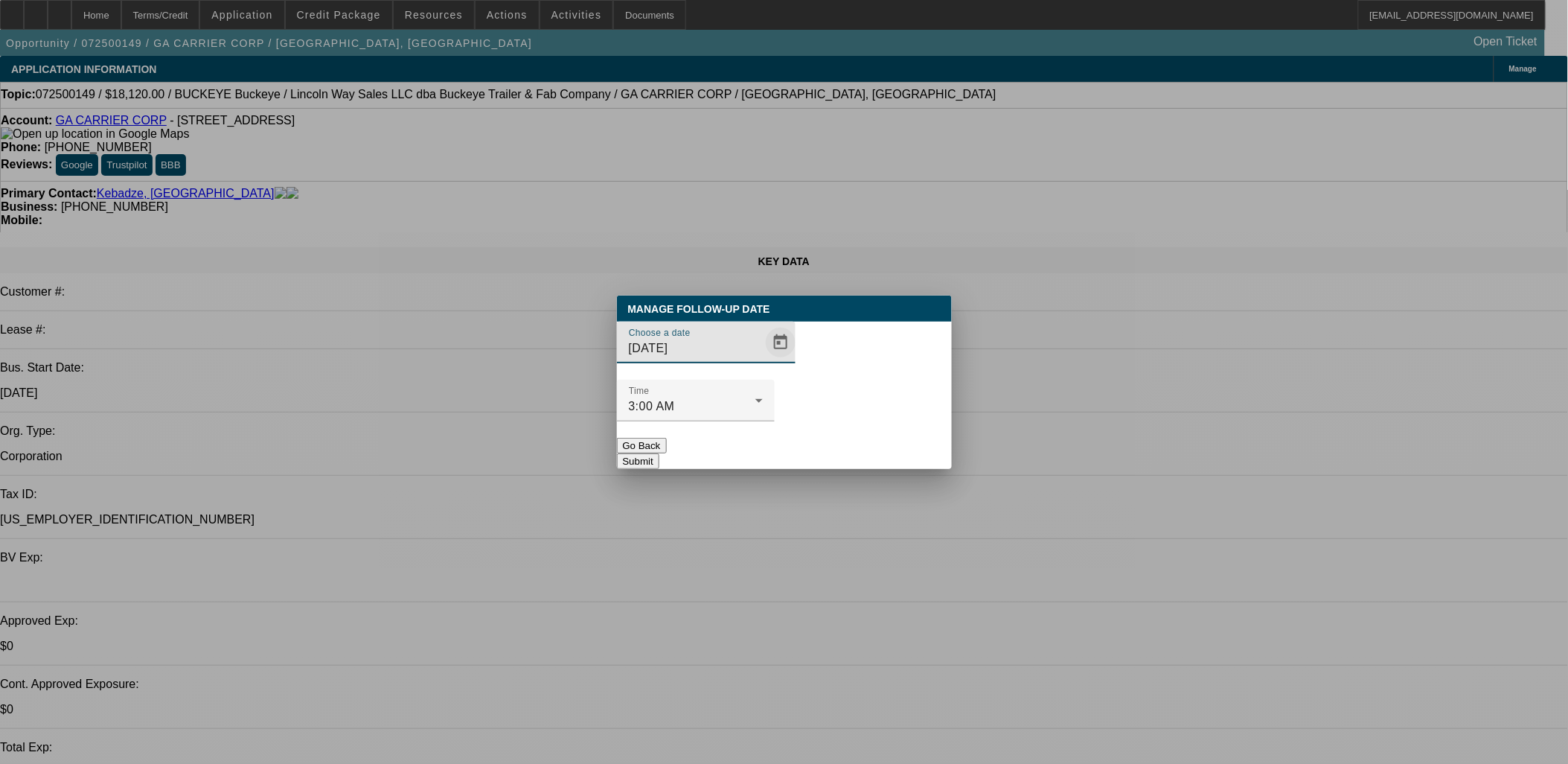
click at [763, 360] on span "Open calendar" at bounding box center [781, 342] width 36 height 36
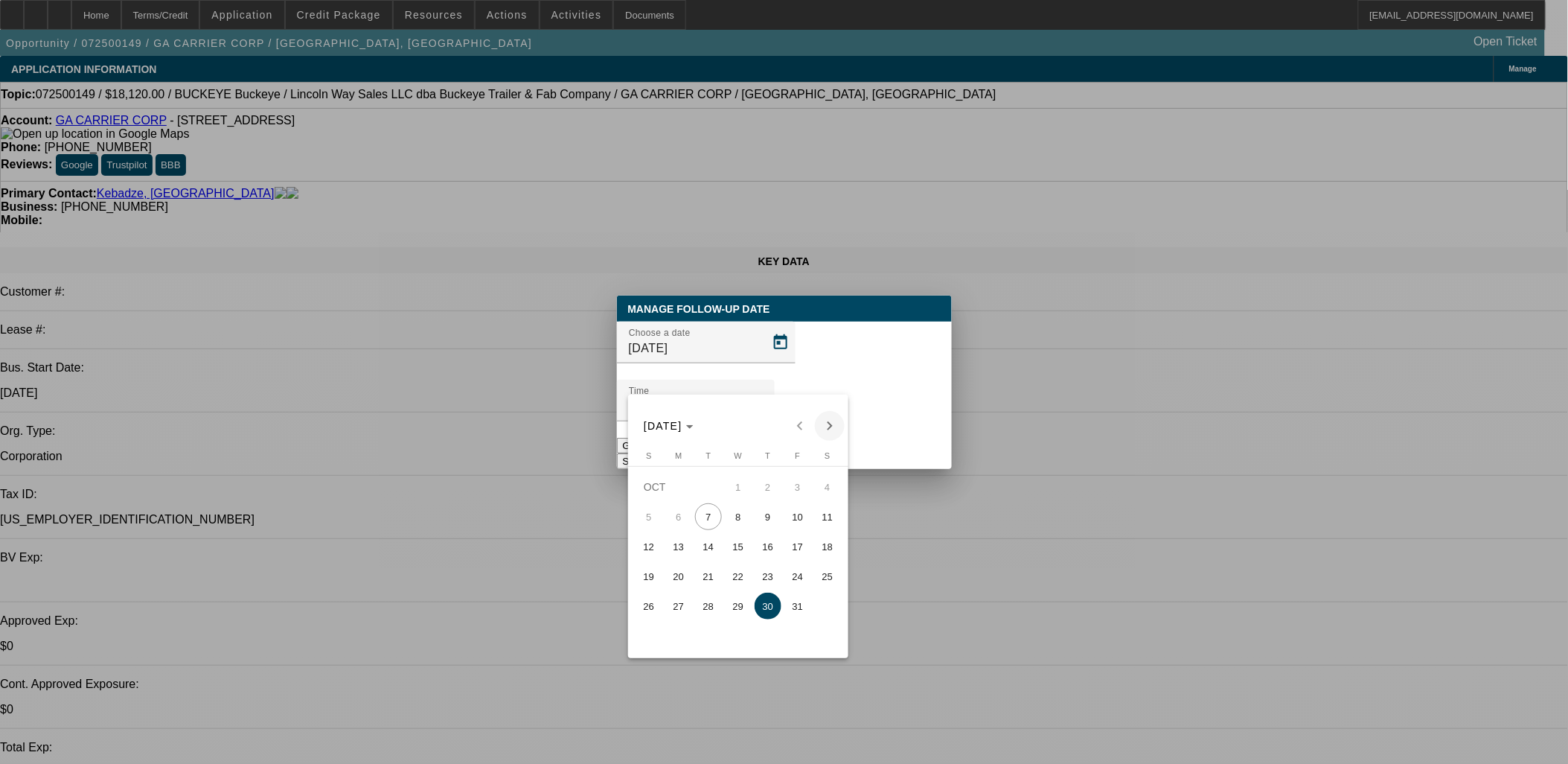
click at [830, 422] on span "Next month" at bounding box center [830, 426] width 29 height 29
click at [771, 522] on span "6" at bounding box center [768, 517] width 27 height 27
type input "[DATE]"
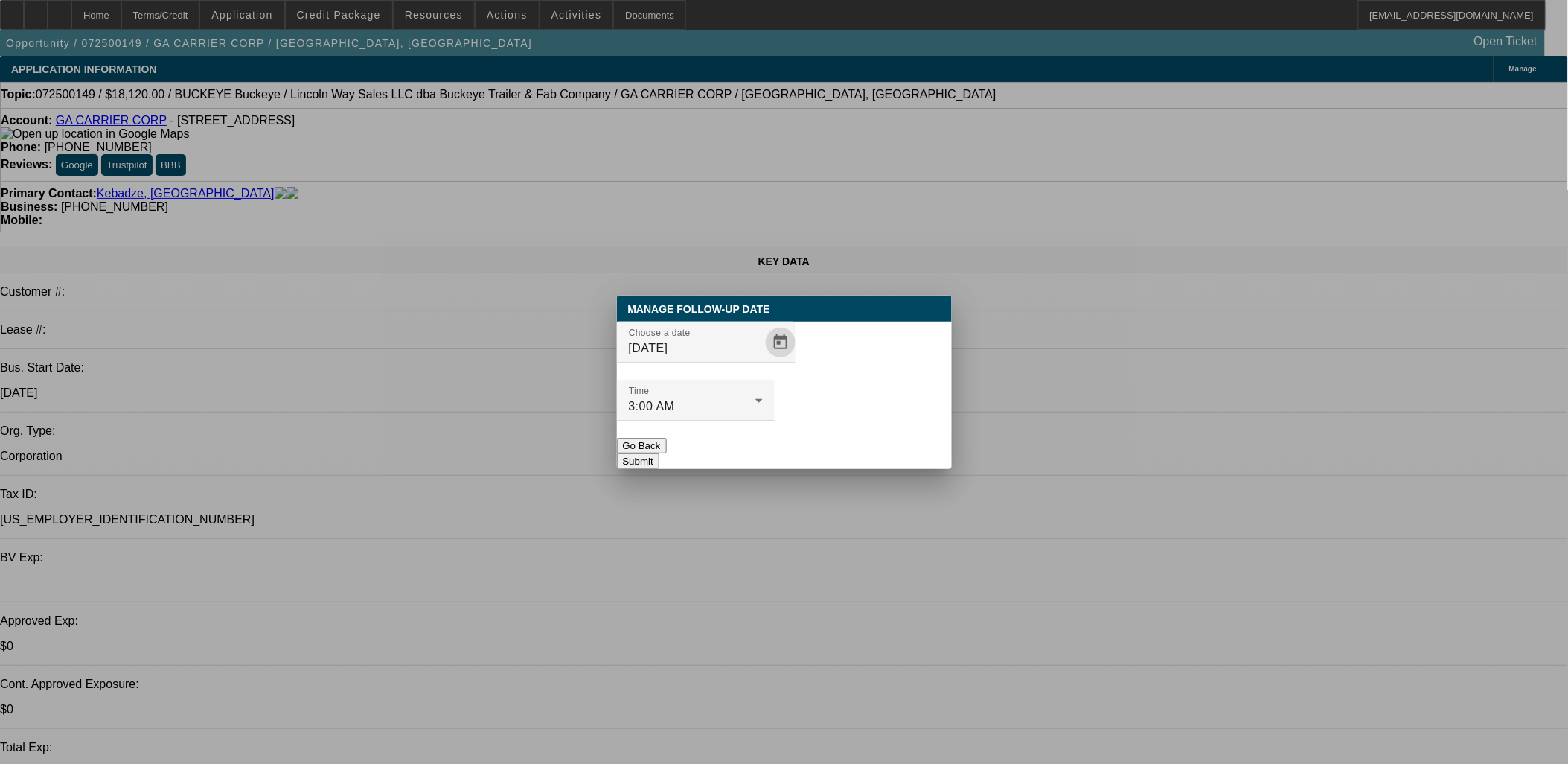
click at [660, 454] on button "Submit" at bounding box center [638, 461] width 43 height 16
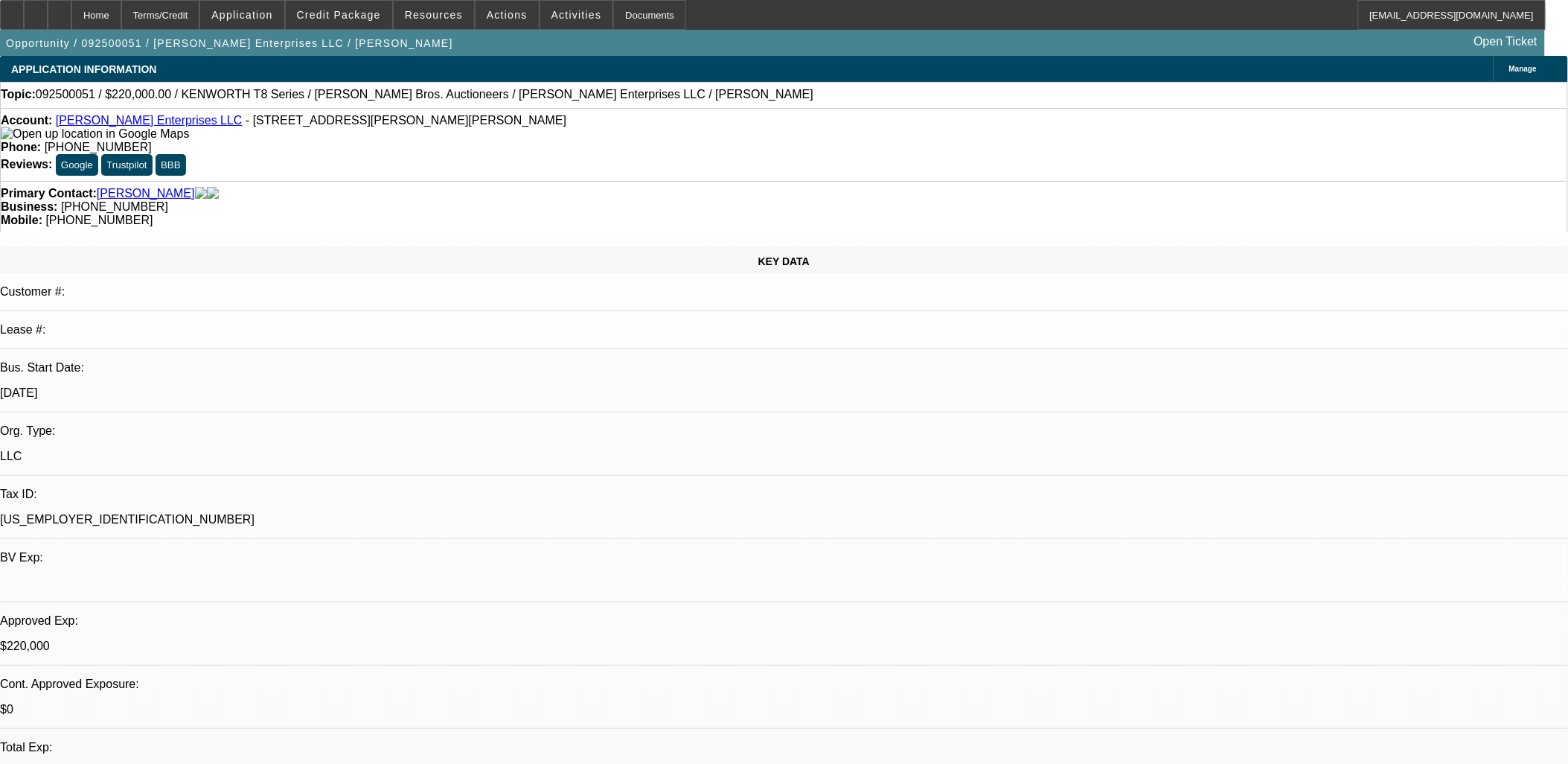
select select "0"
select select "0.1"
select select "0"
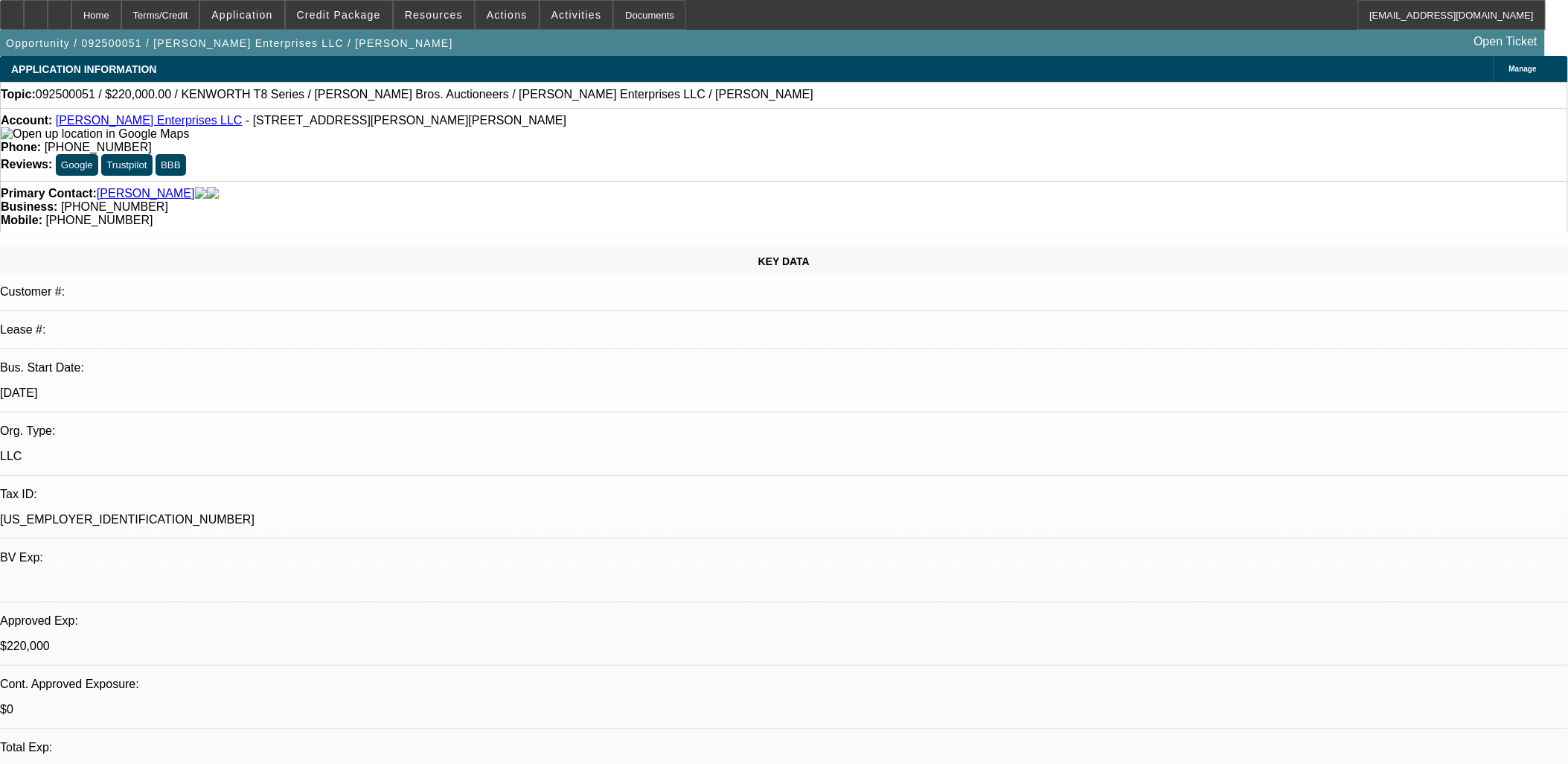
select select "0"
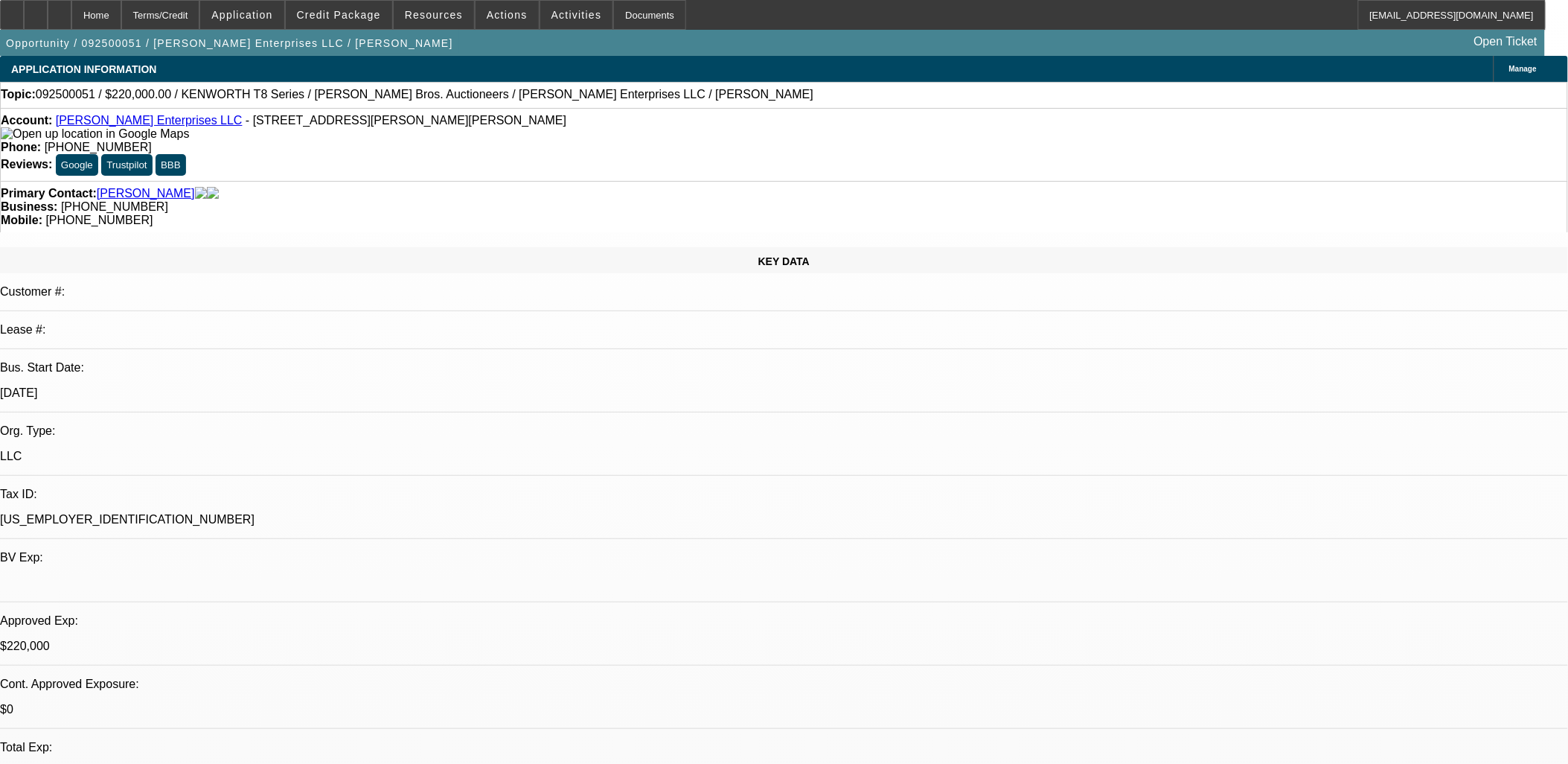
select select "0"
select select "1"
select select "3"
select select "6"
select select "1"
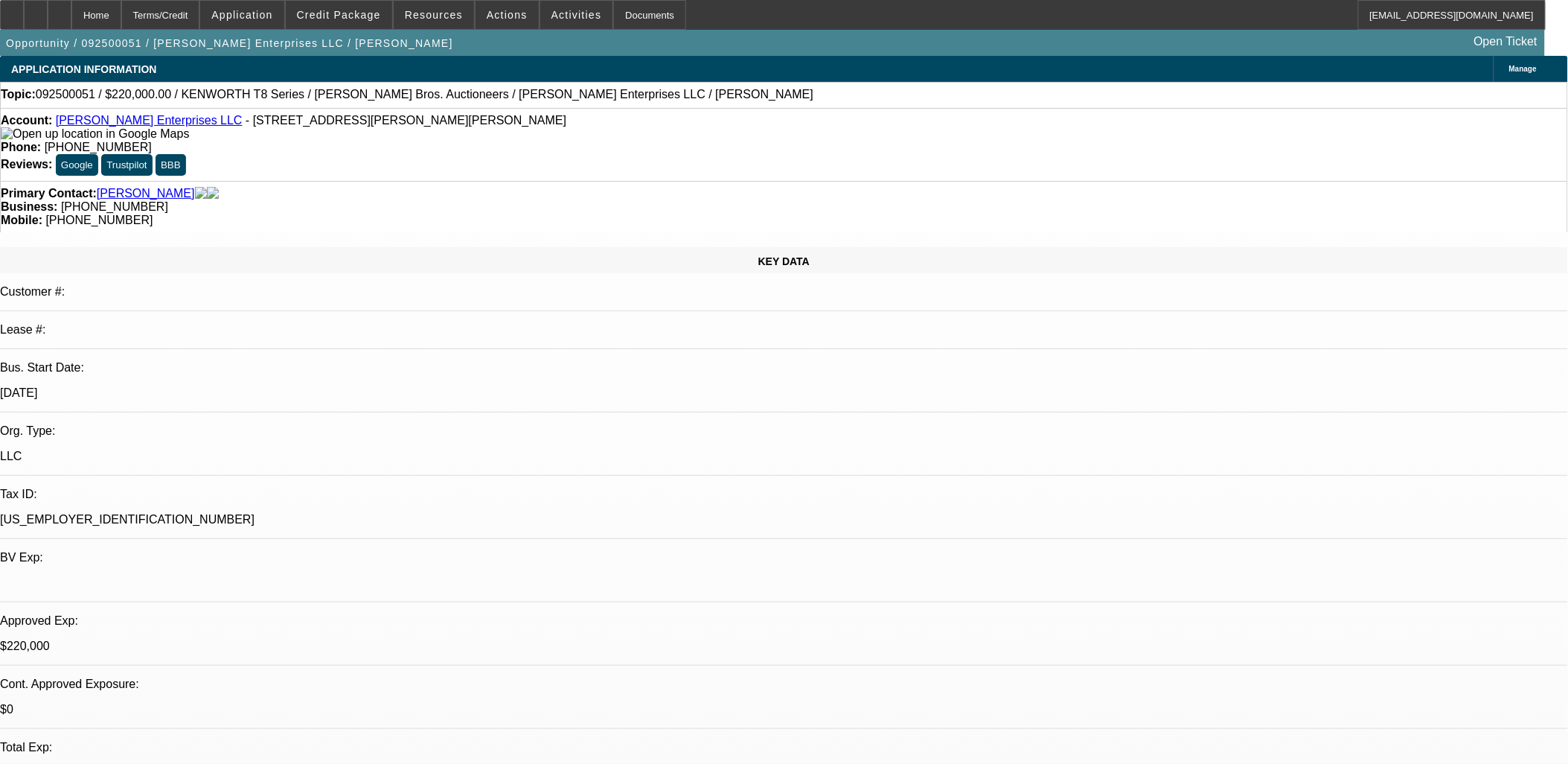
select select "3"
select select "6"
select select "1"
select select "3"
select select "6"
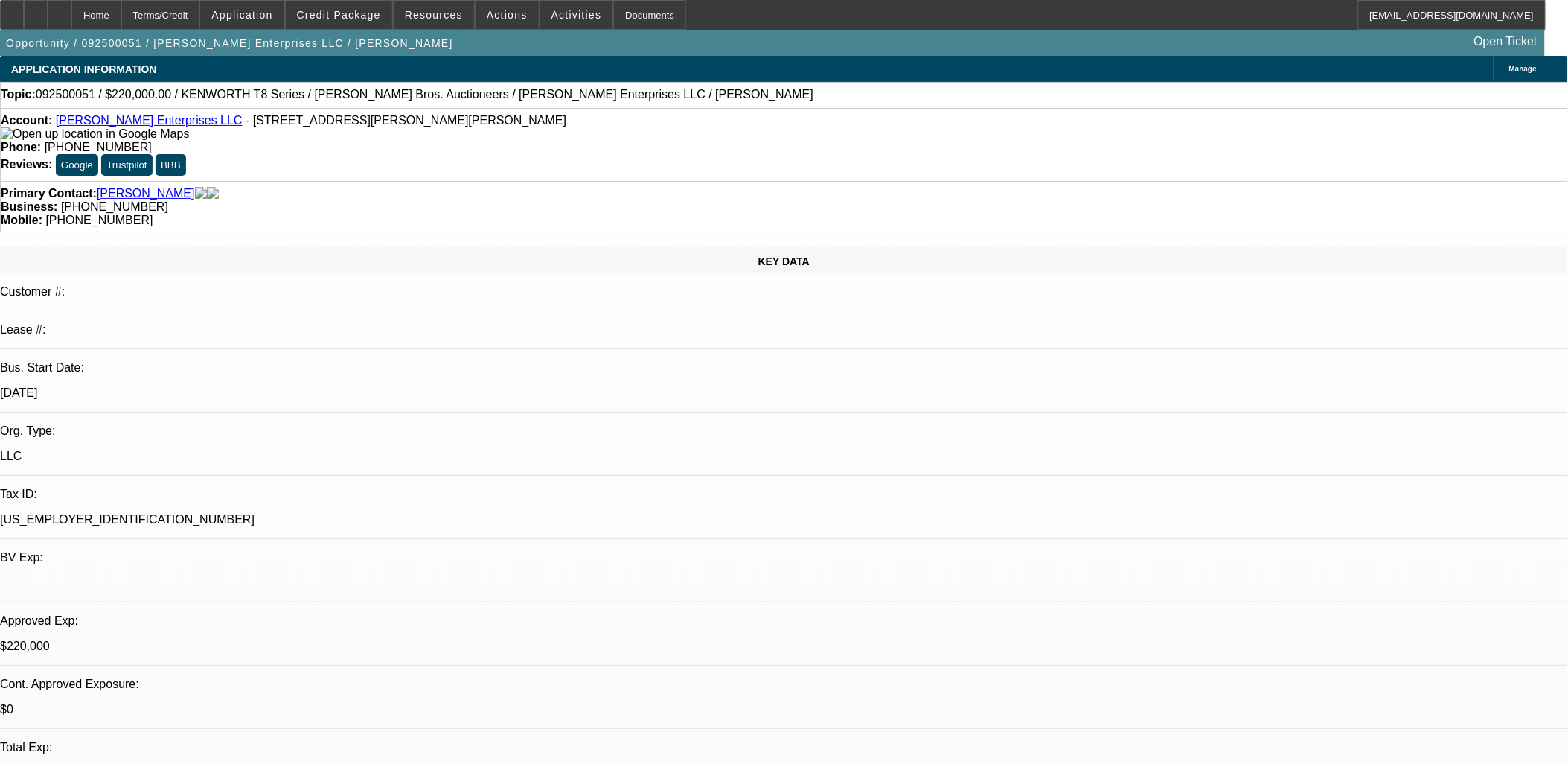
select select "1"
select select "3"
select select "6"
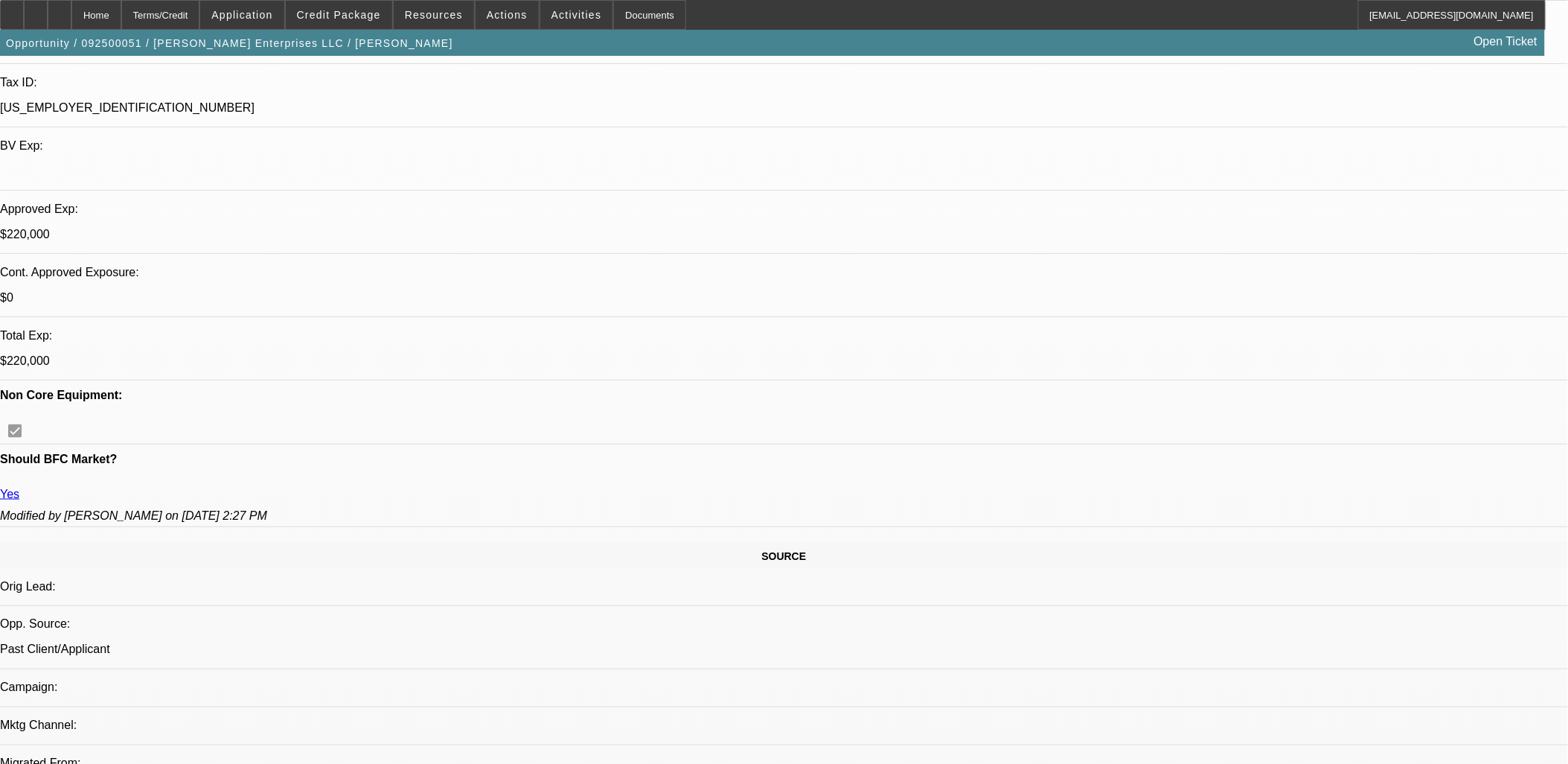
scroll to position [165, 0]
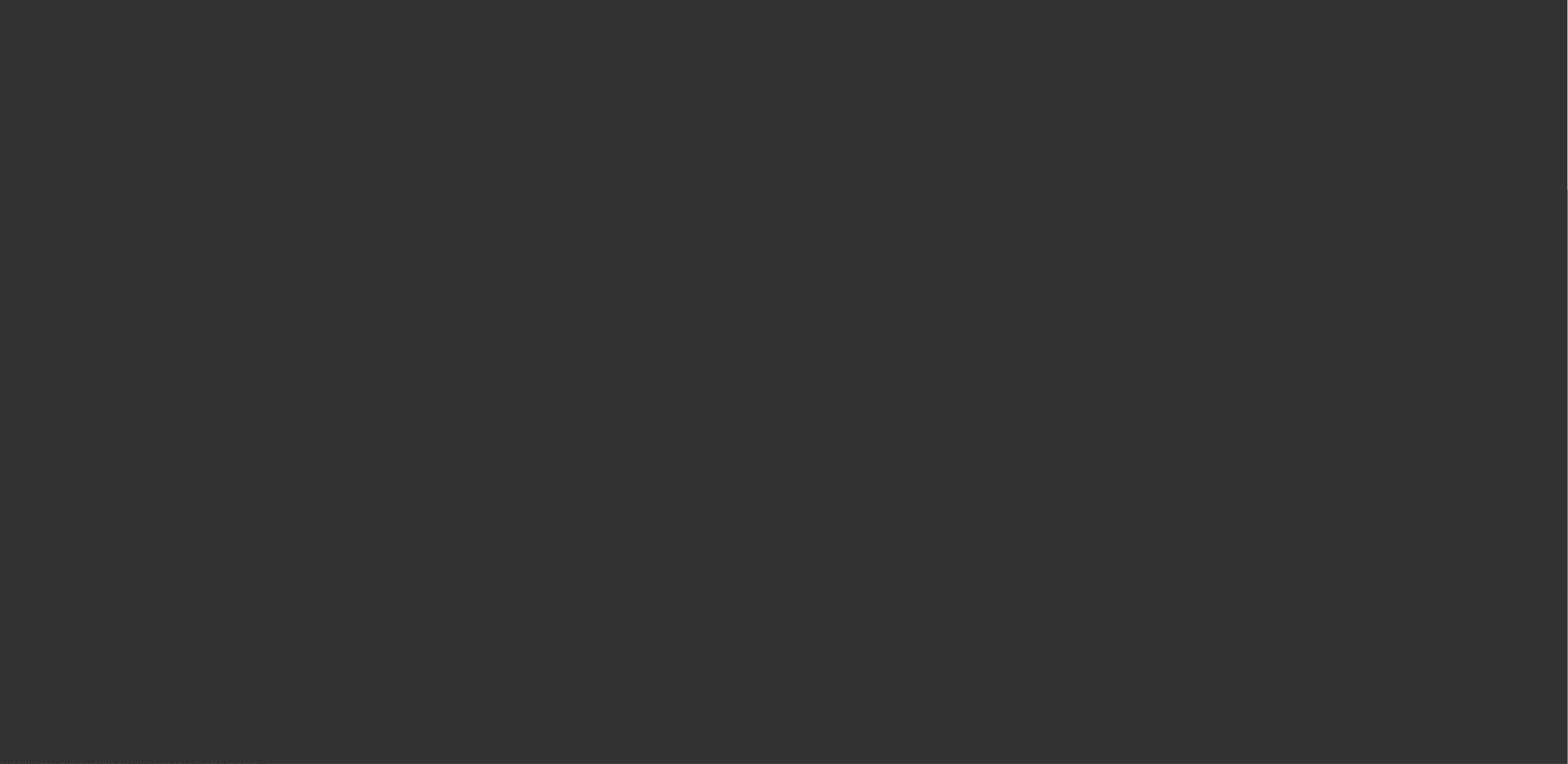
scroll to position [0, 0]
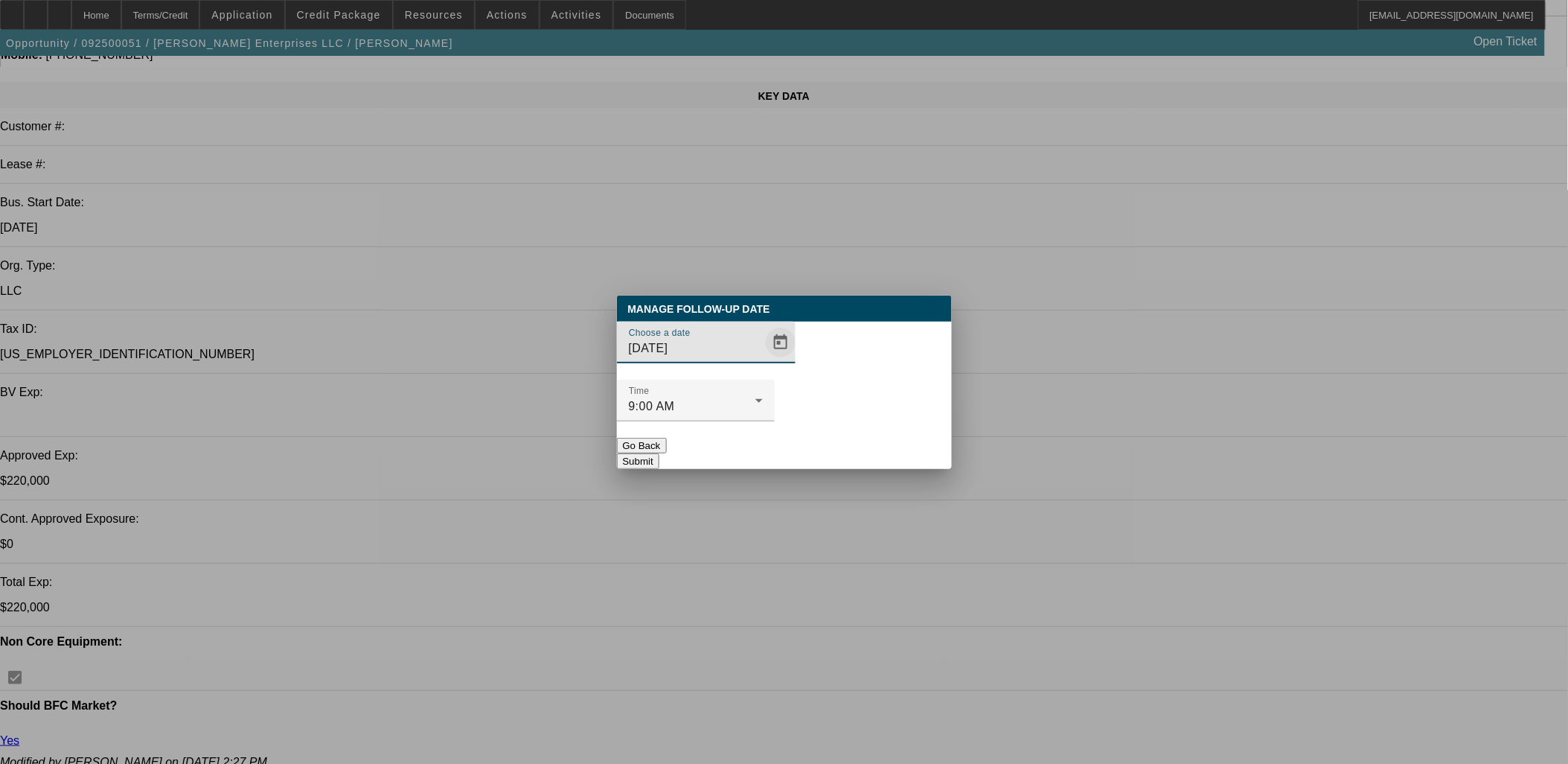
click at [763, 360] on span "Open calendar" at bounding box center [781, 342] width 36 height 36
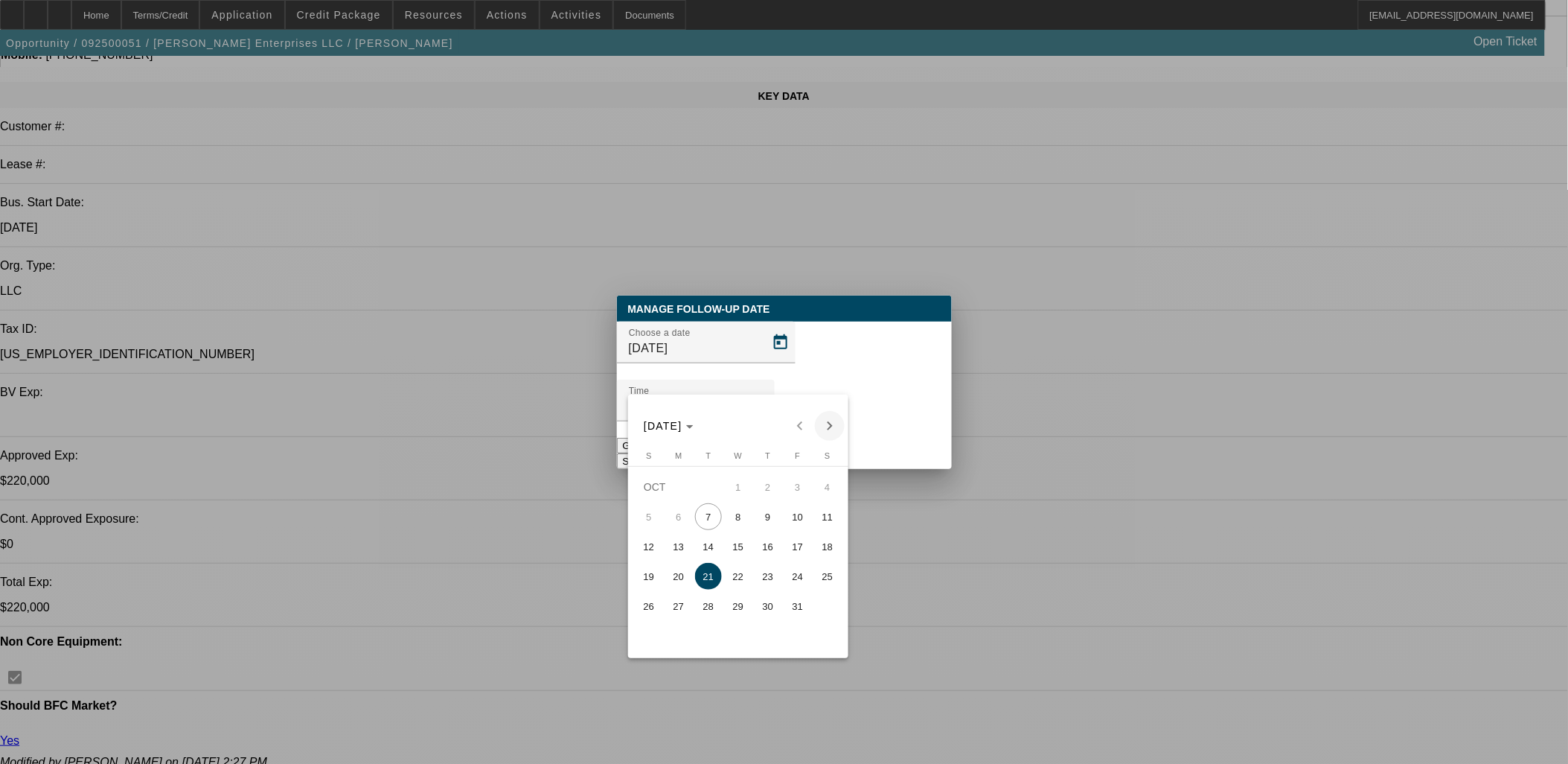
click at [831, 432] on span "Next month" at bounding box center [830, 426] width 29 height 29
click at [759, 522] on span "6" at bounding box center [768, 517] width 27 height 27
type input "11/6/2025"
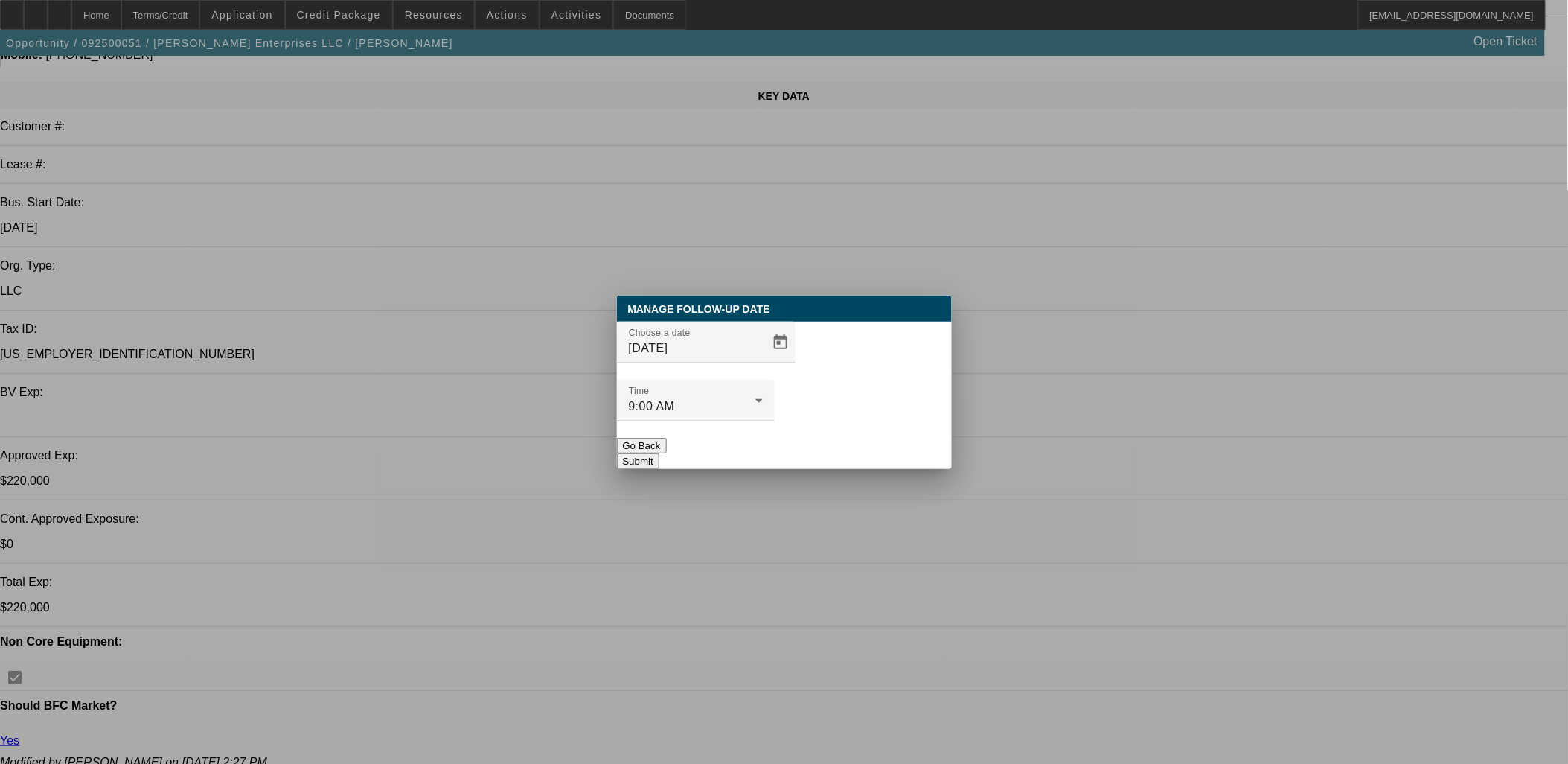
click at [768, 521] on div at bounding box center [784, 382] width 1568 height 764
click at [660, 454] on button "Submit" at bounding box center [638, 461] width 43 height 16
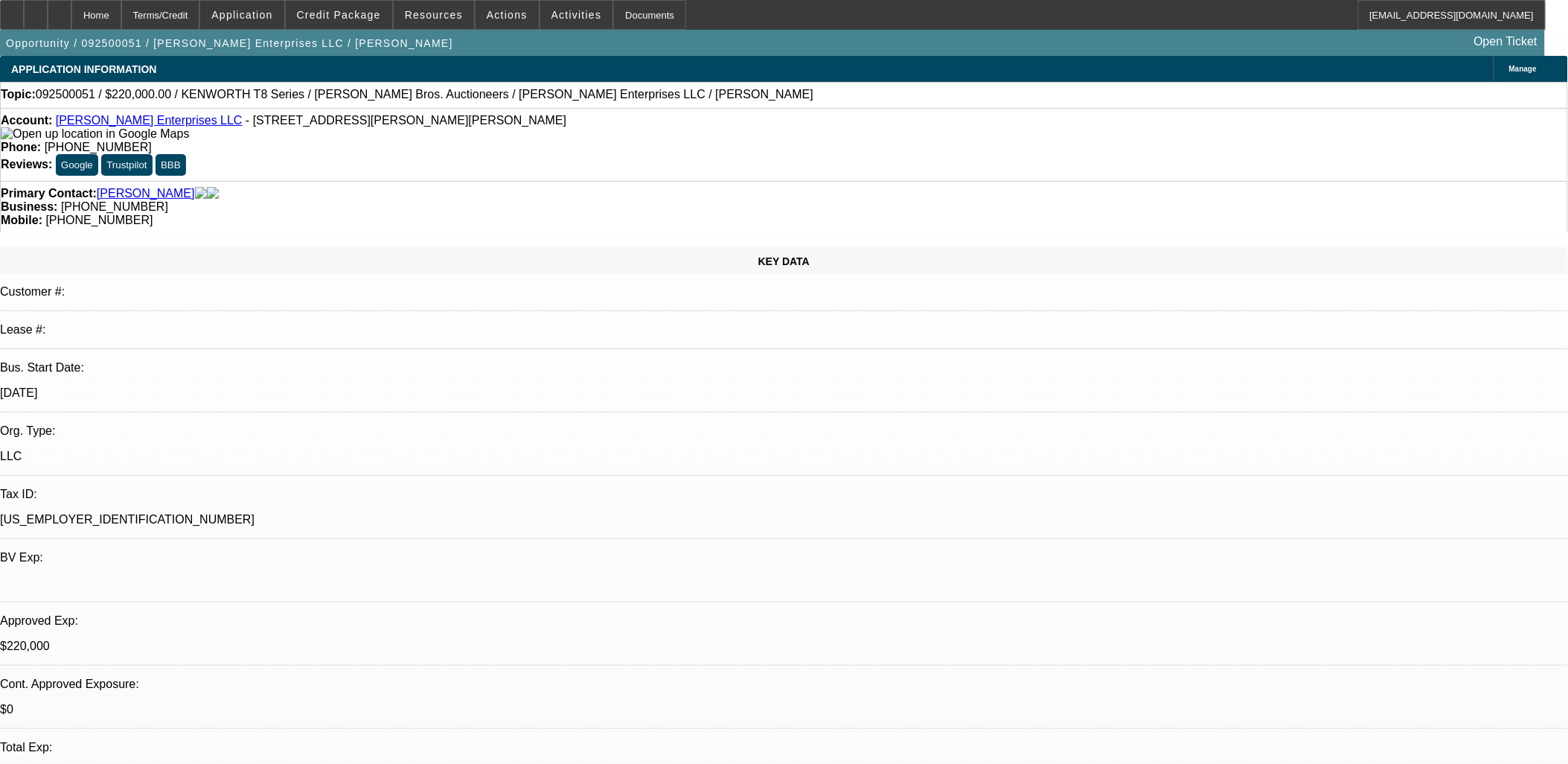
scroll to position [165, 0]
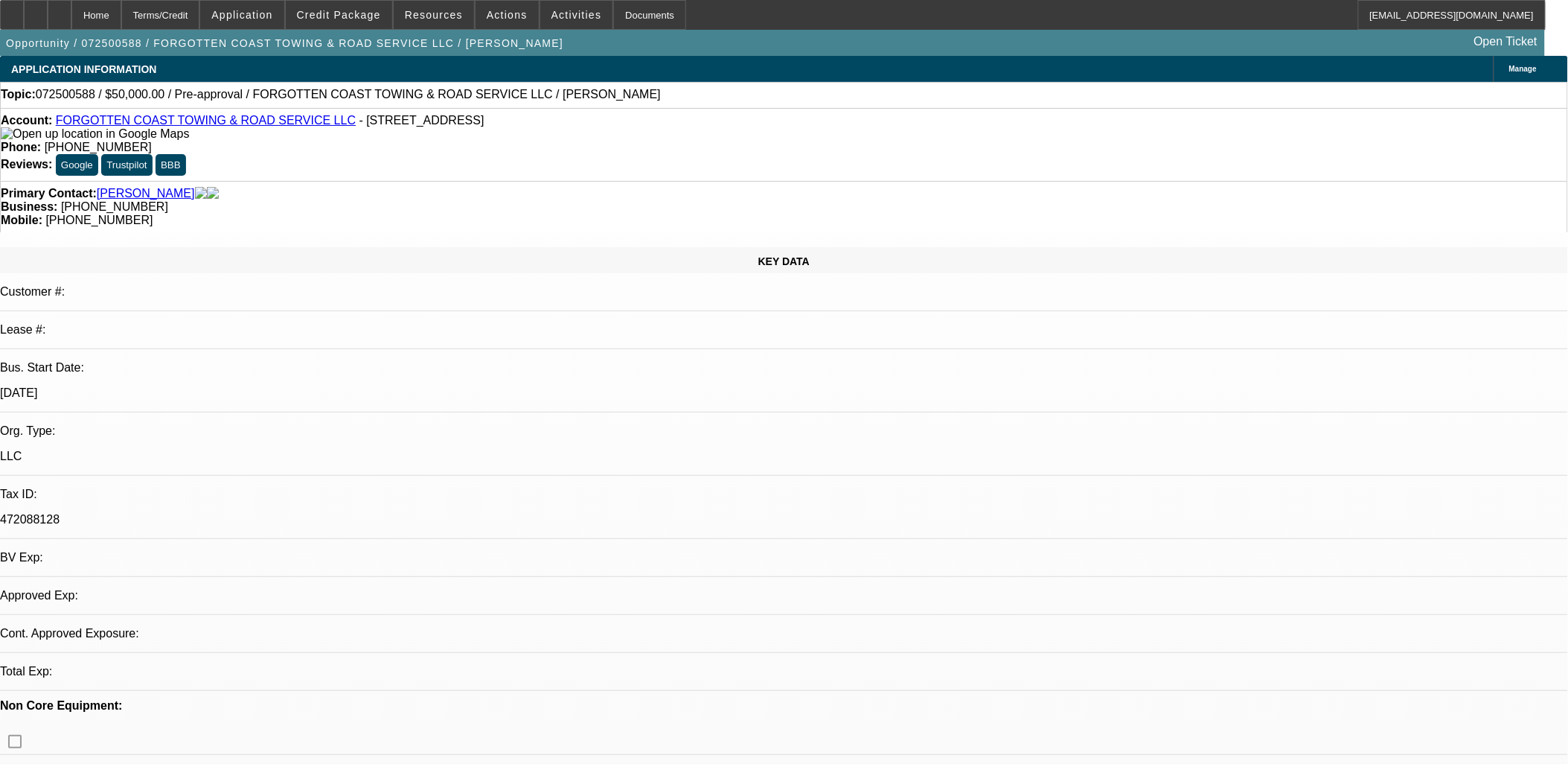
select select "0"
select select "2"
select select "0.1"
select select "1"
select select "2"
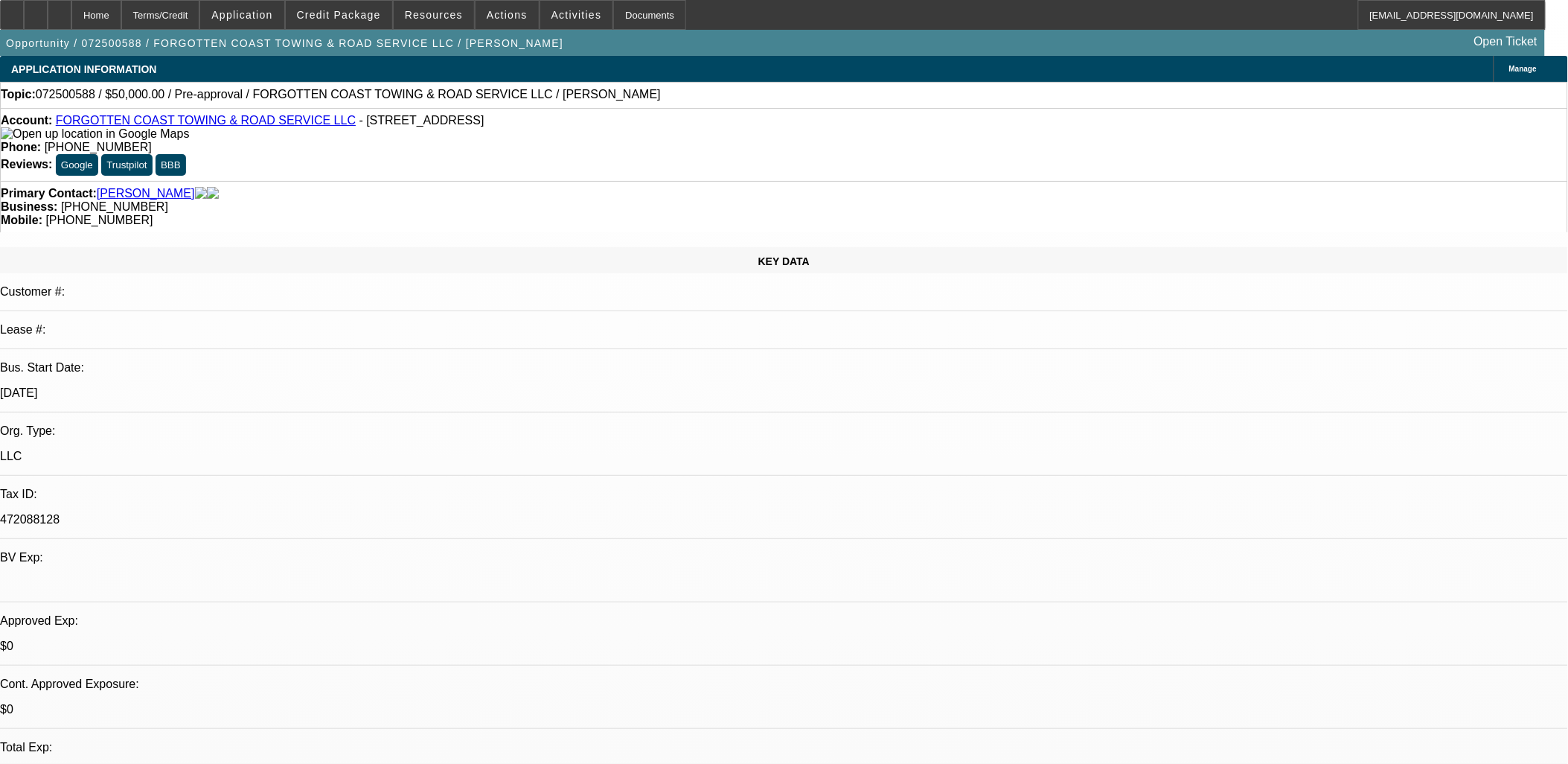
select select "4"
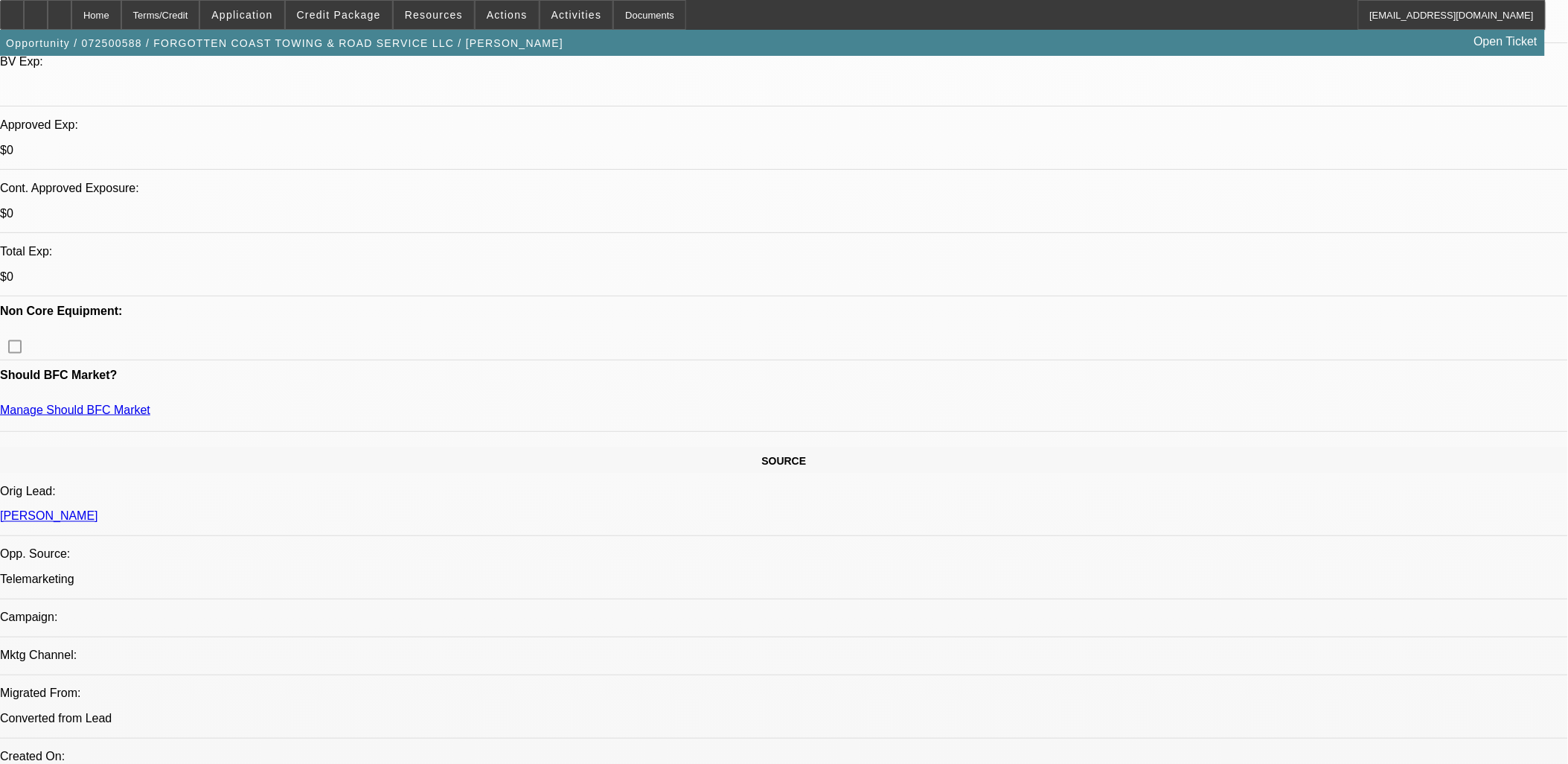
scroll to position [83, 0]
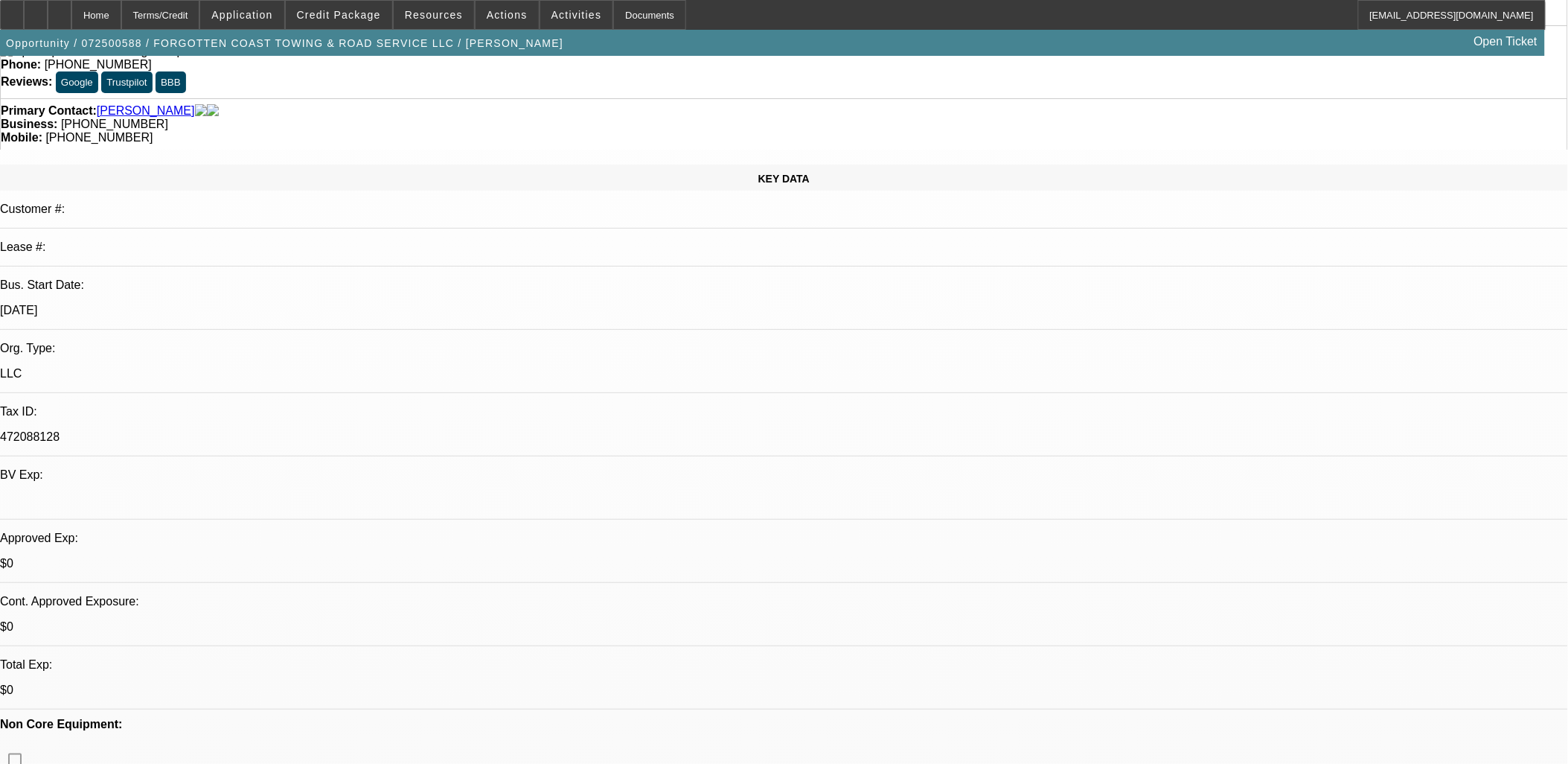
drag, startPoint x: 1153, startPoint y: 300, endPoint x: 1151, endPoint y: 289, distance: 11.2
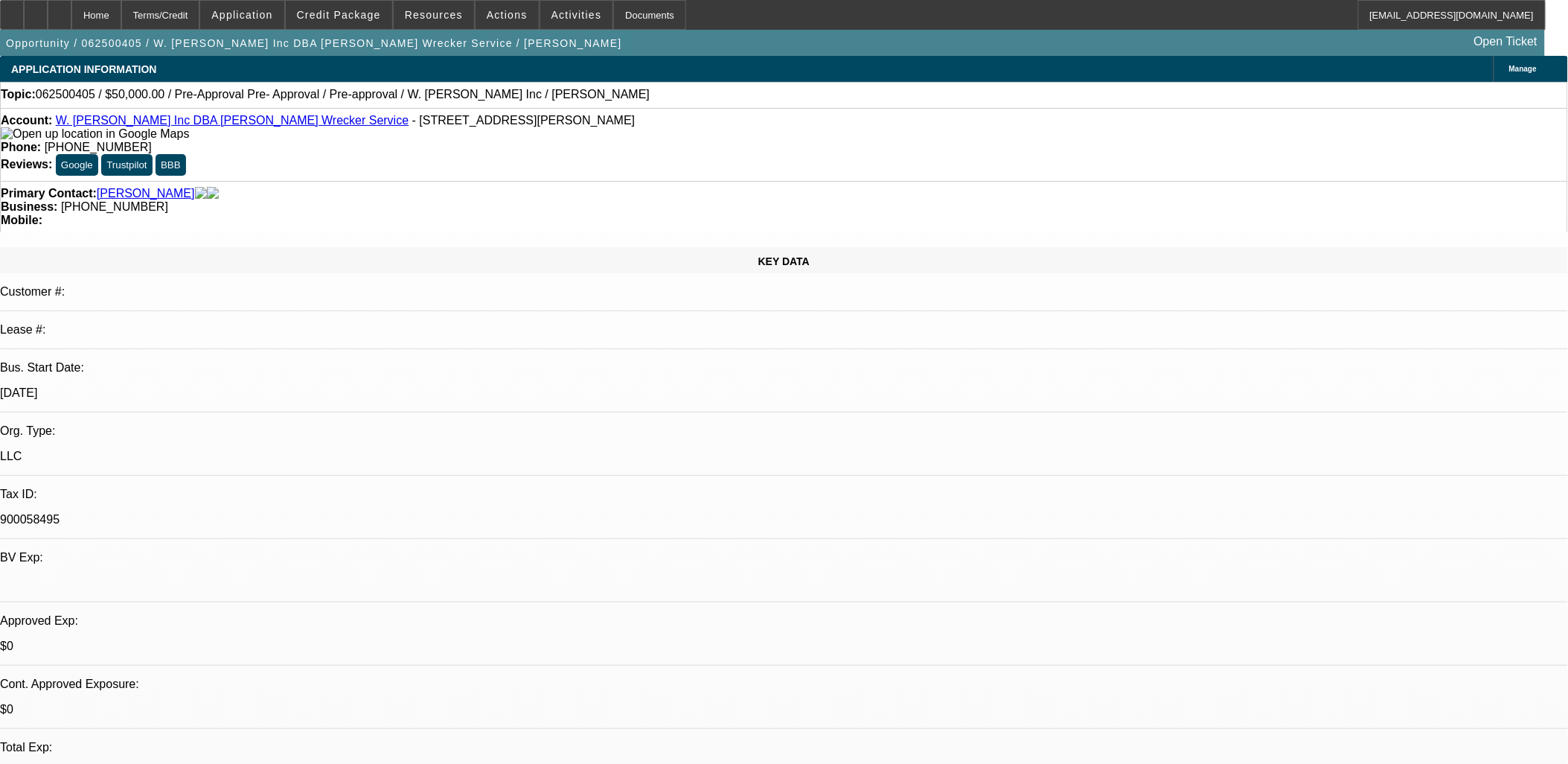
select select "0"
select select "0.1"
select select "0"
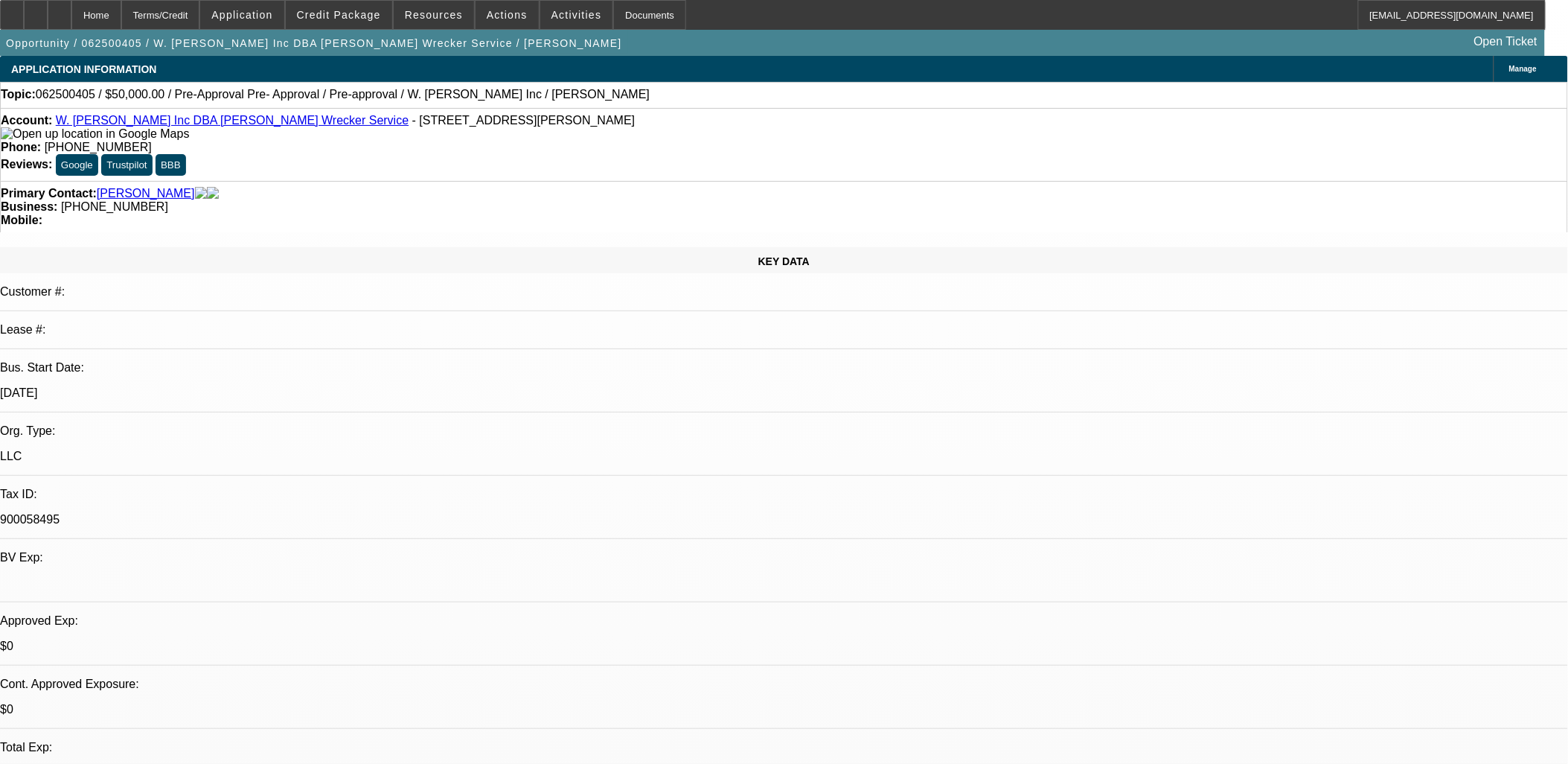
select select "0.1"
select select "0.15"
select select "2"
select select "0.1"
select select "2"
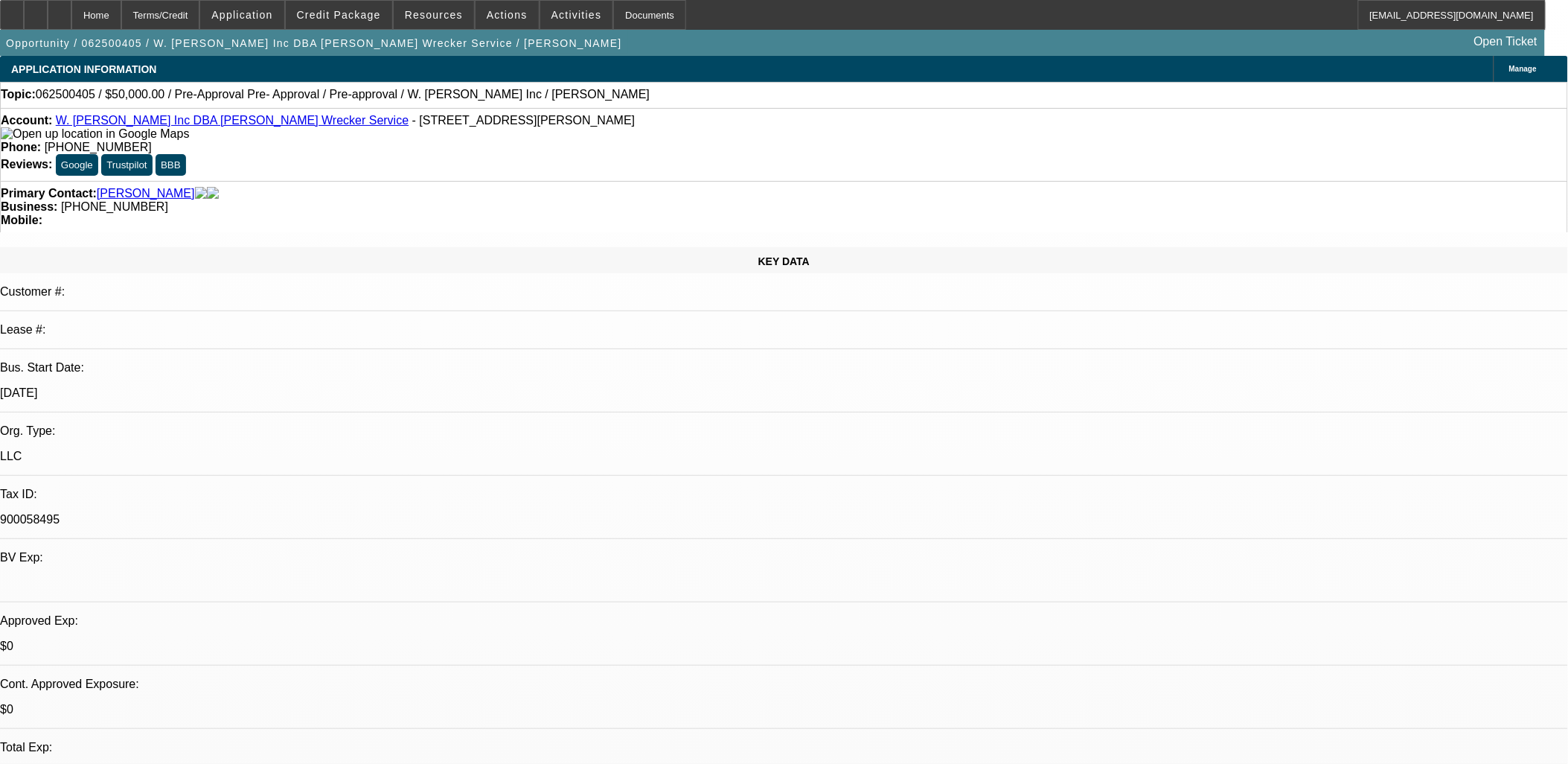
select select "0.1"
select select "1"
select select "4"
select select "1"
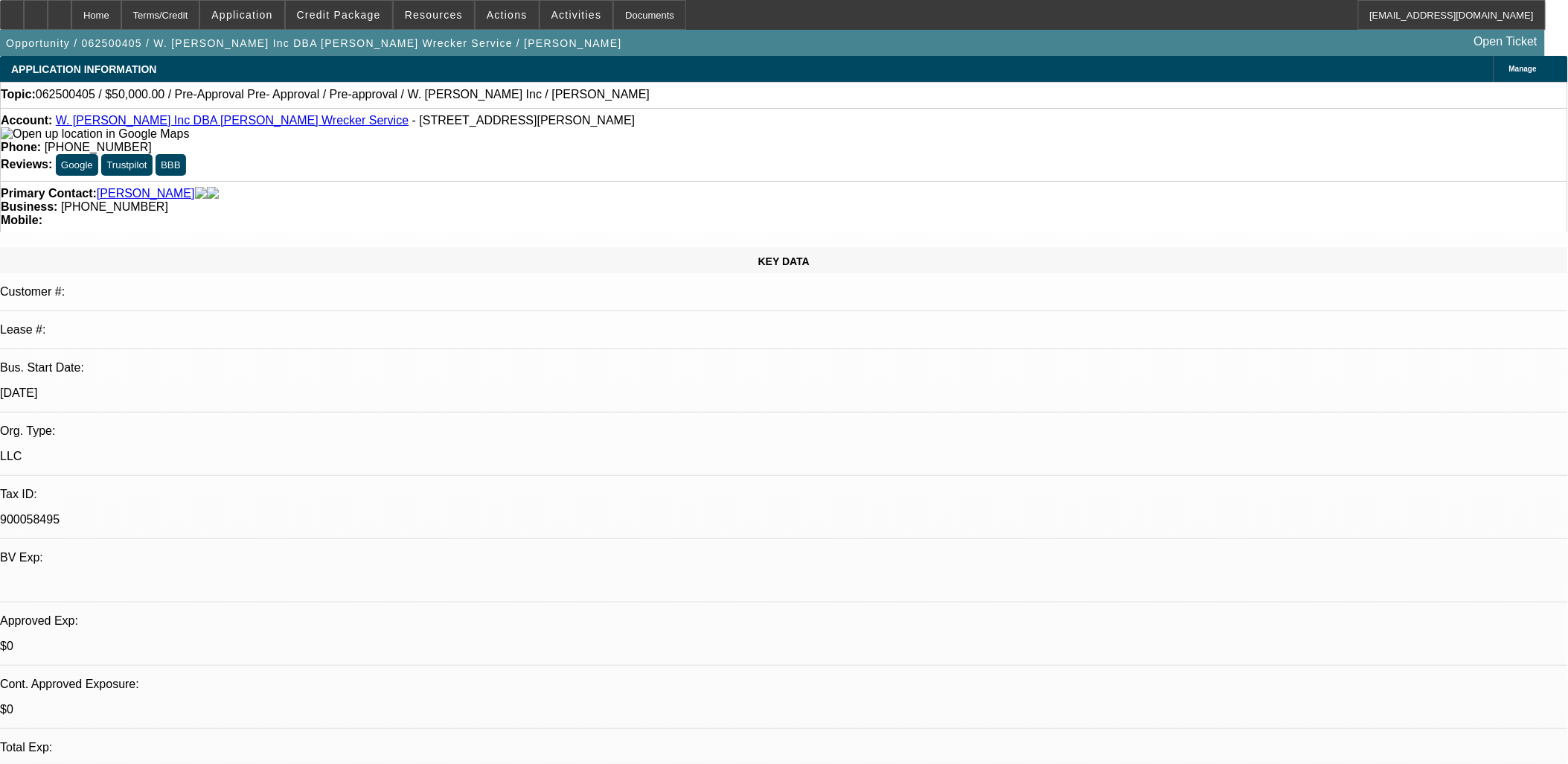
select select "1"
select select "4"
select select "1"
select select "2"
select select "4"
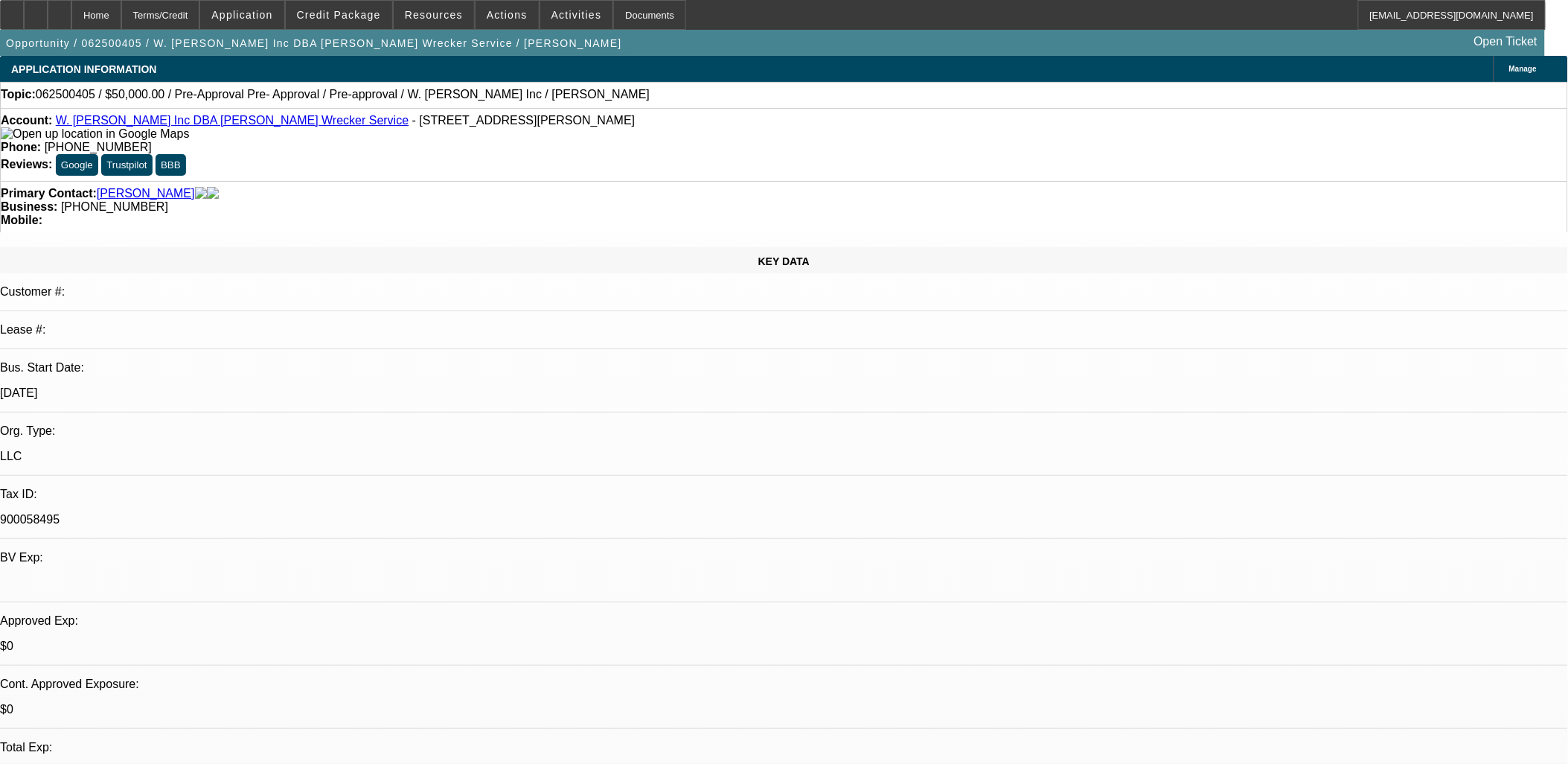
select select "1"
select select "2"
select select "4"
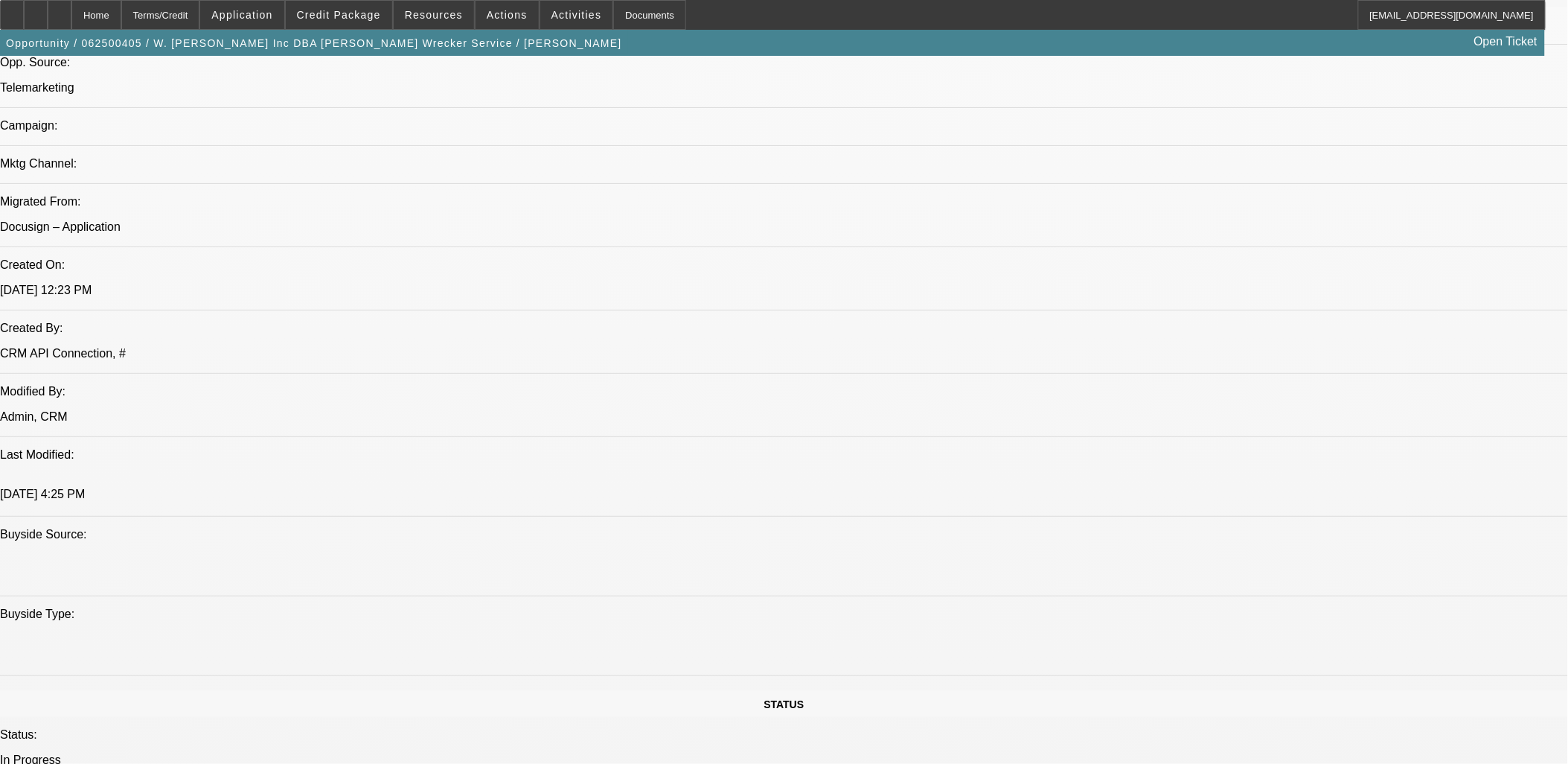
scroll to position [1158, 0]
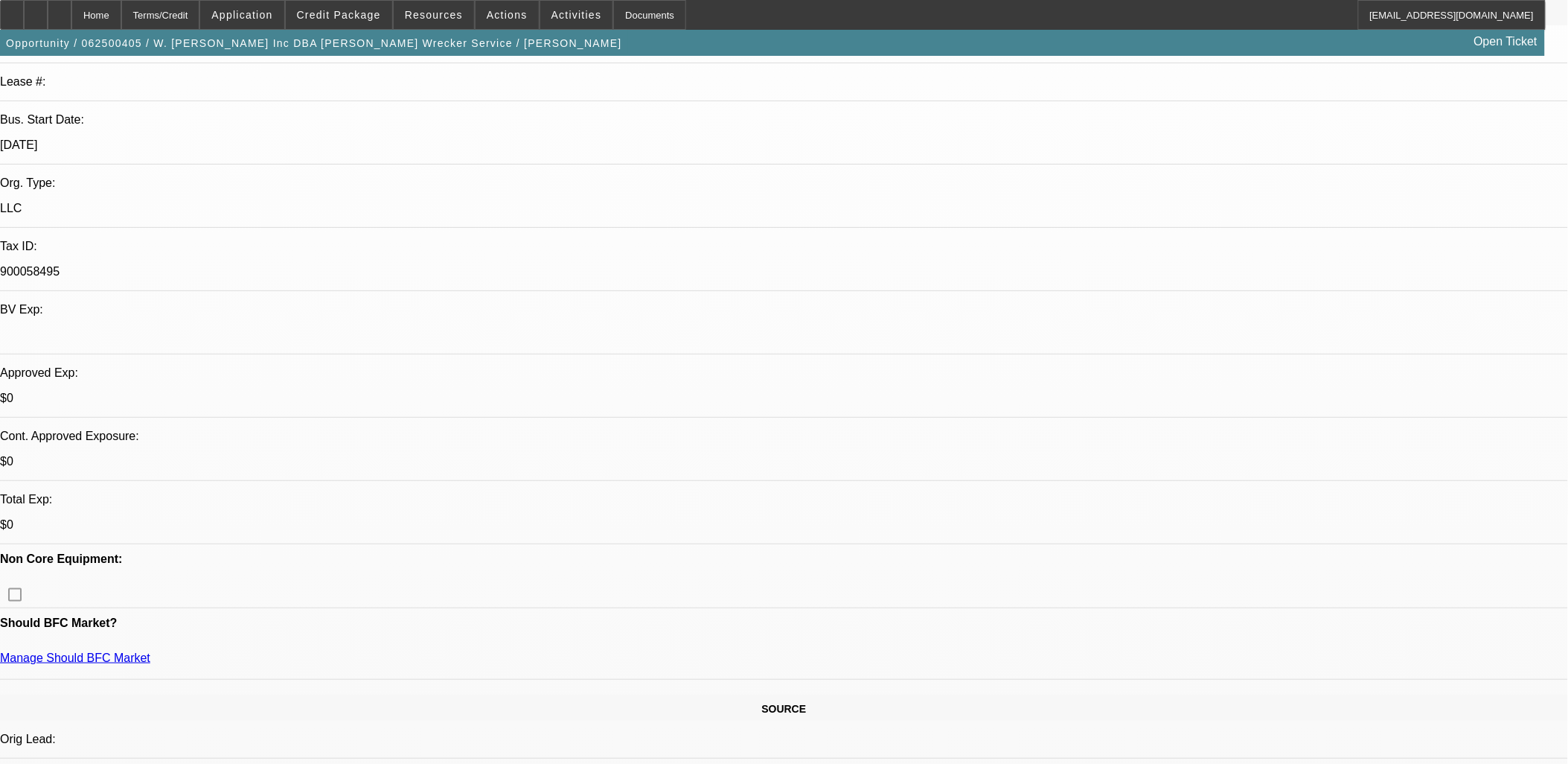
scroll to position [0, 0]
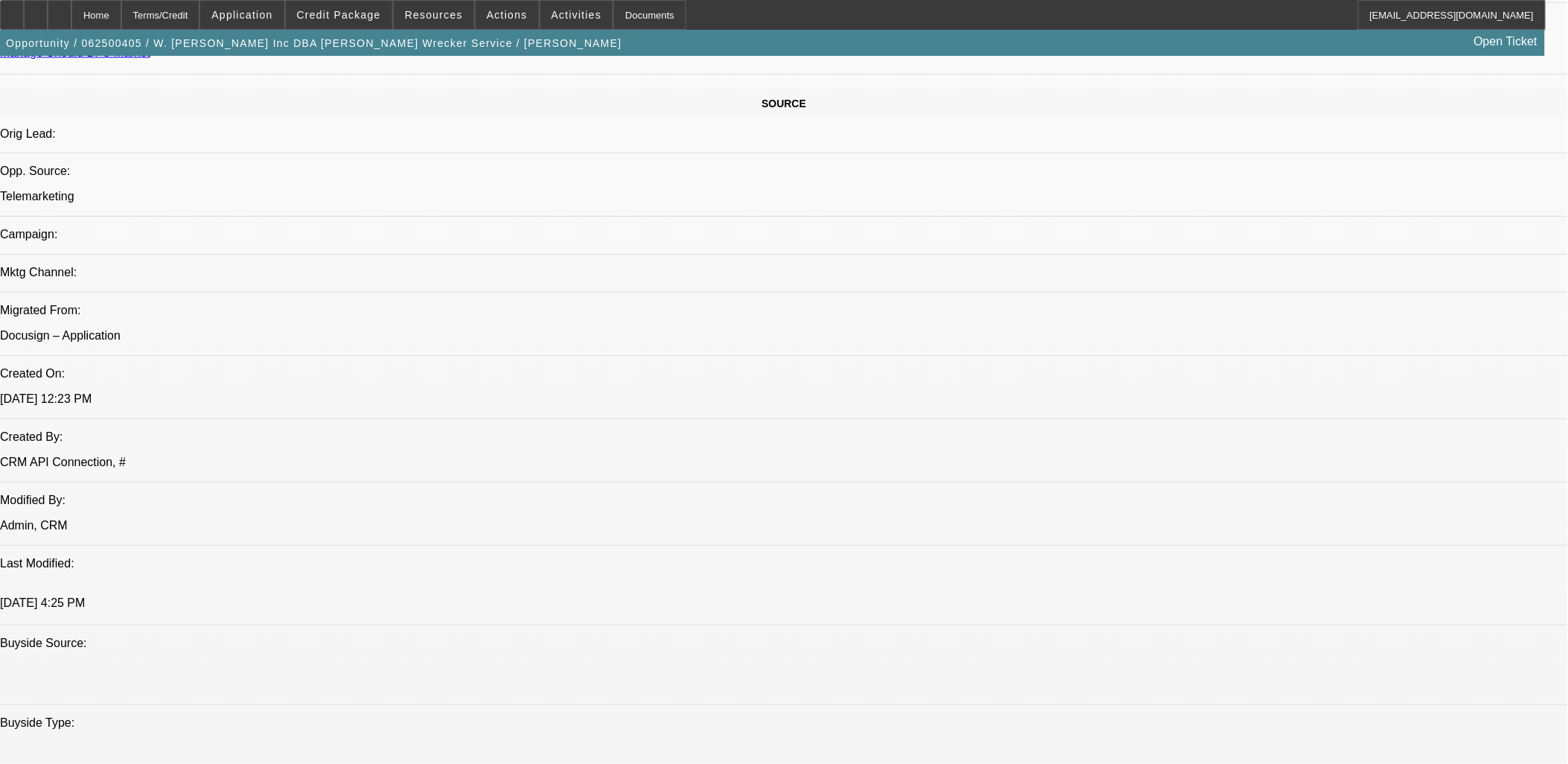
scroll to position [1075, 0]
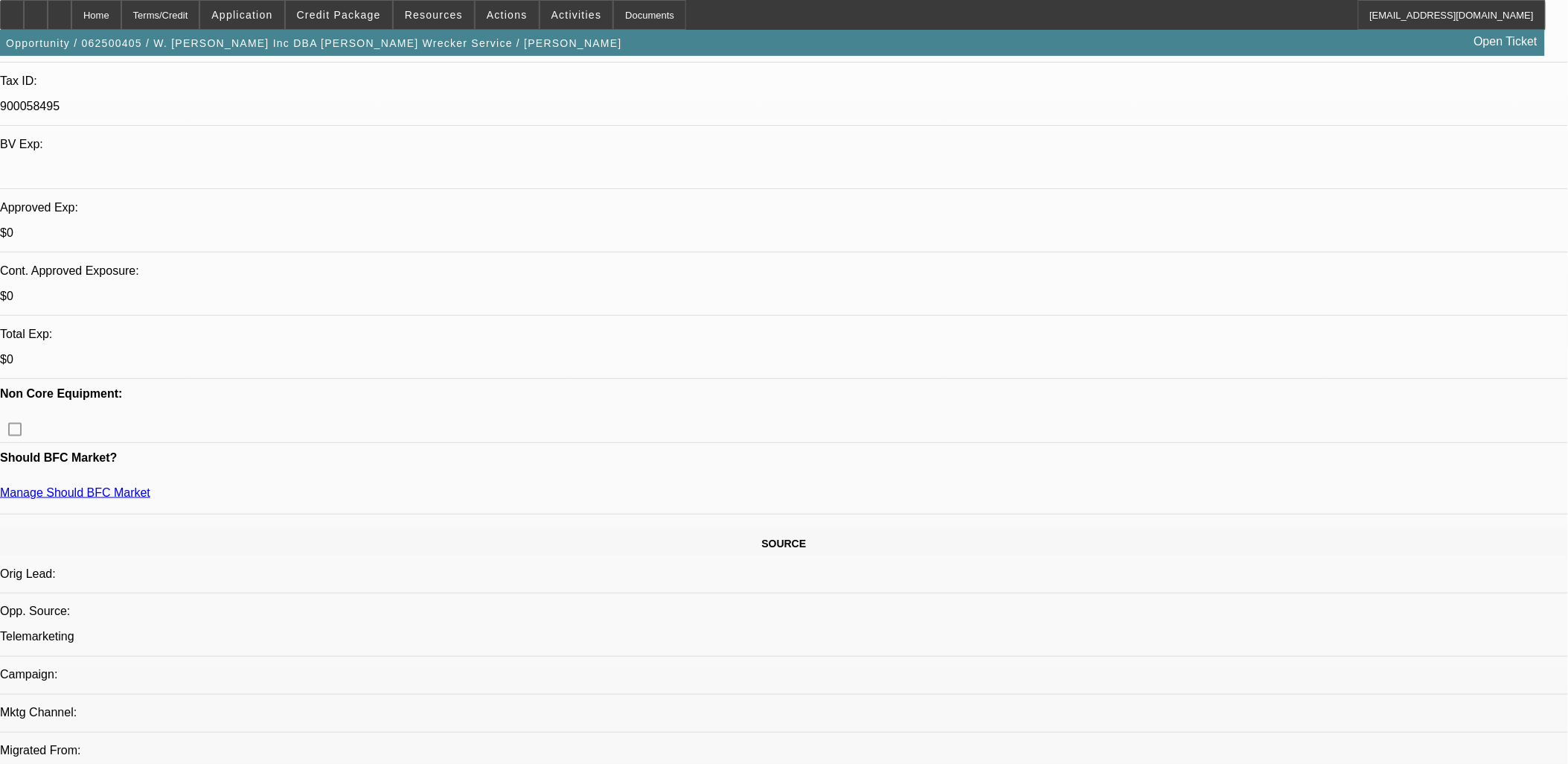
scroll to position [0, 0]
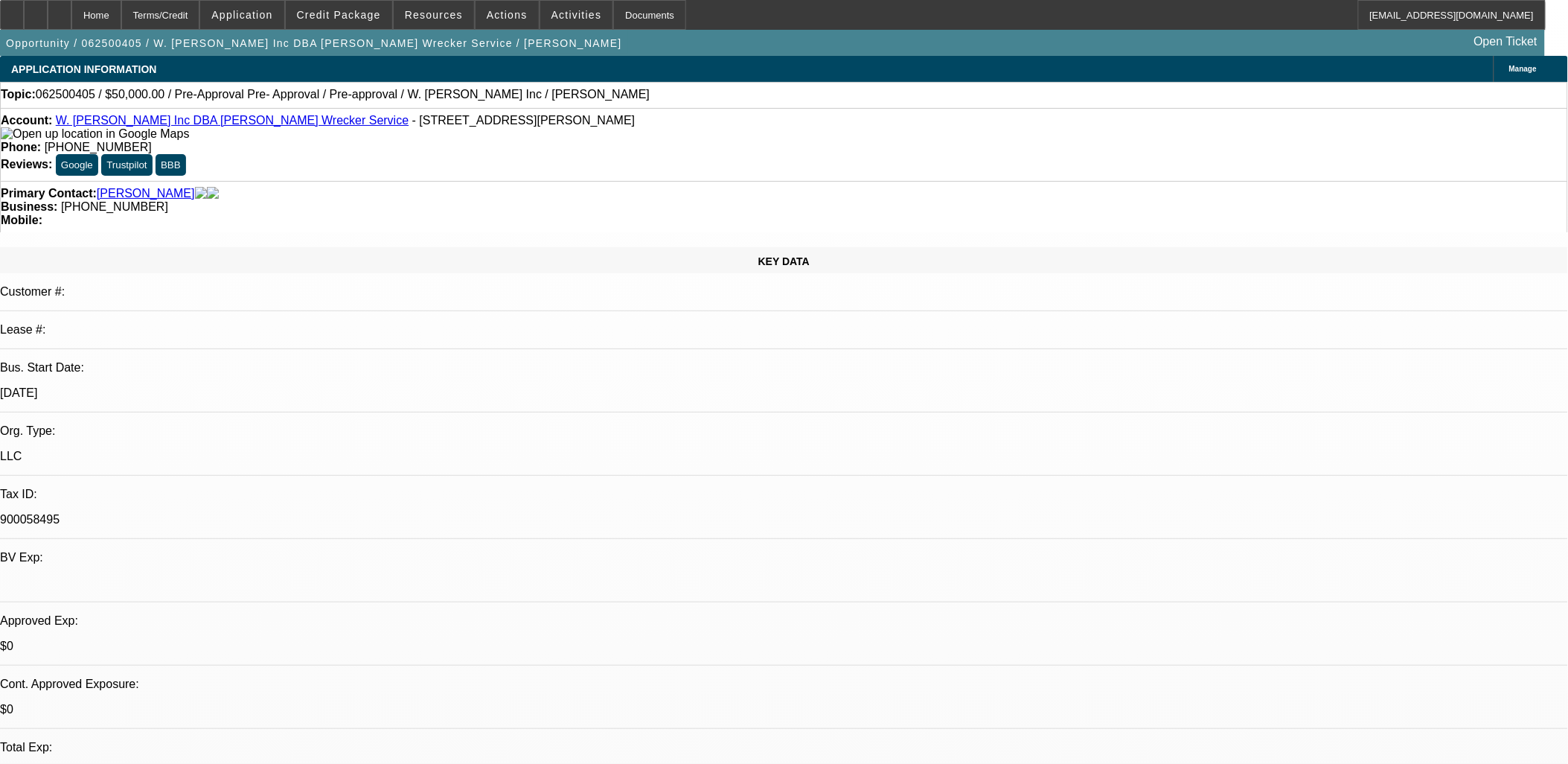
drag, startPoint x: 1424, startPoint y: 497, endPoint x: 1471, endPoint y: 495, distance: 47.0
drag, startPoint x: 1125, startPoint y: 516, endPoint x: 1214, endPoint y: 525, distance: 89.5
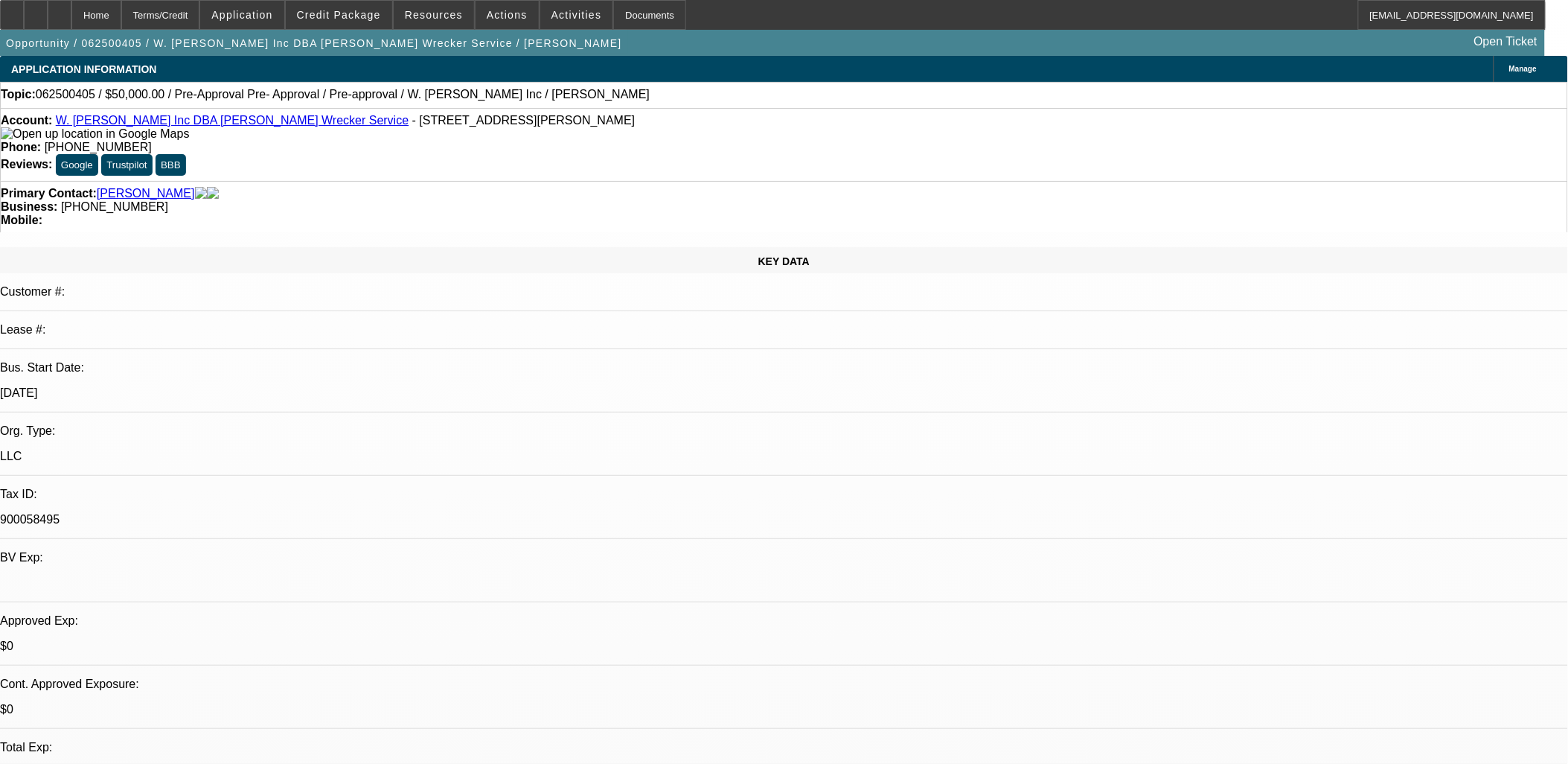
drag, startPoint x: 1264, startPoint y: 508, endPoint x: 1350, endPoint y: 516, distance: 86.4
drag, startPoint x: 1324, startPoint y: 504, endPoint x: 1371, endPoint y: 515, distance: 48.3
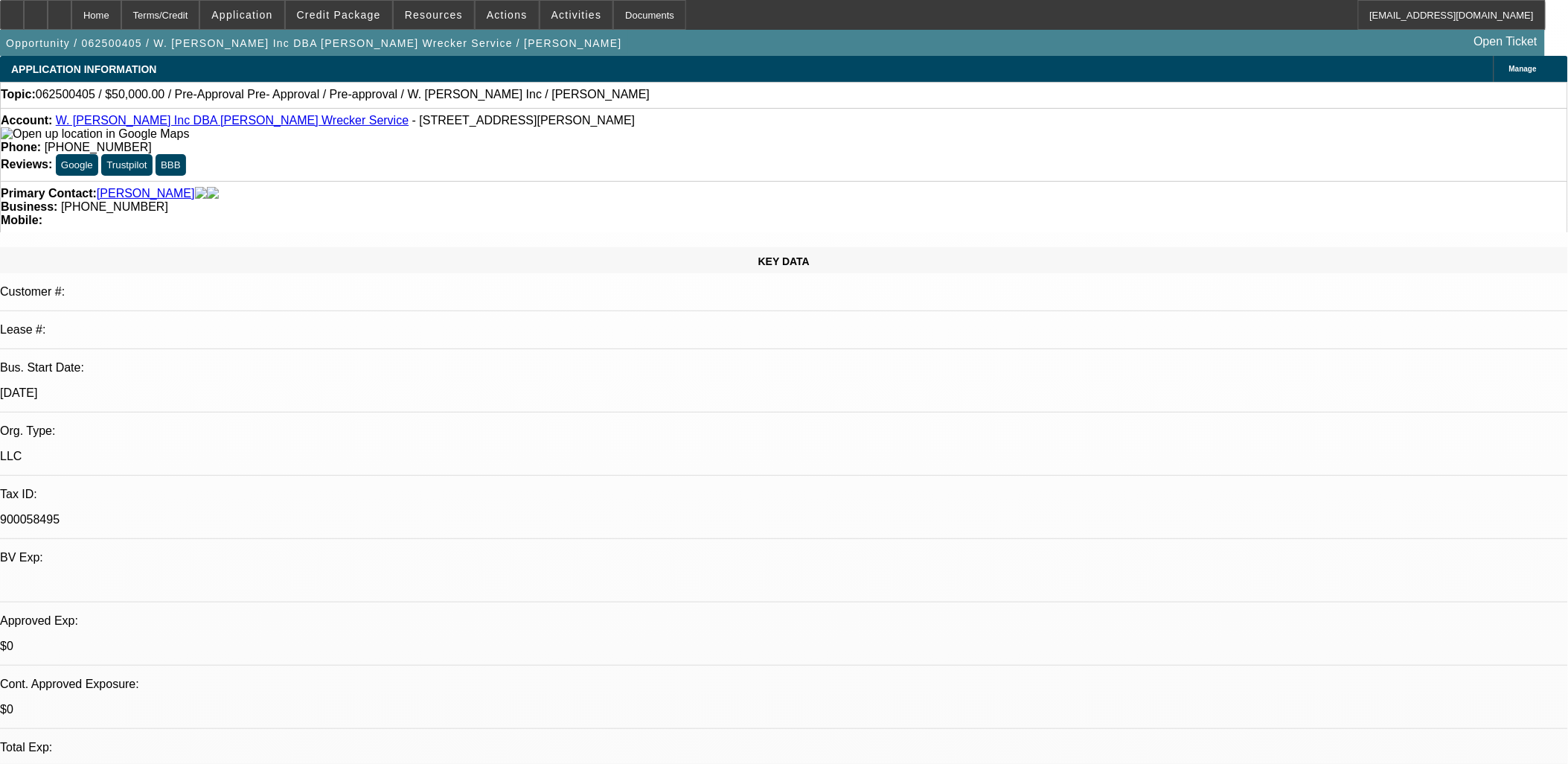
drag, startPoint x: 1231, startPoint y: 525, endPoint x: 1300, endPoint y: 525, distance: 69.0
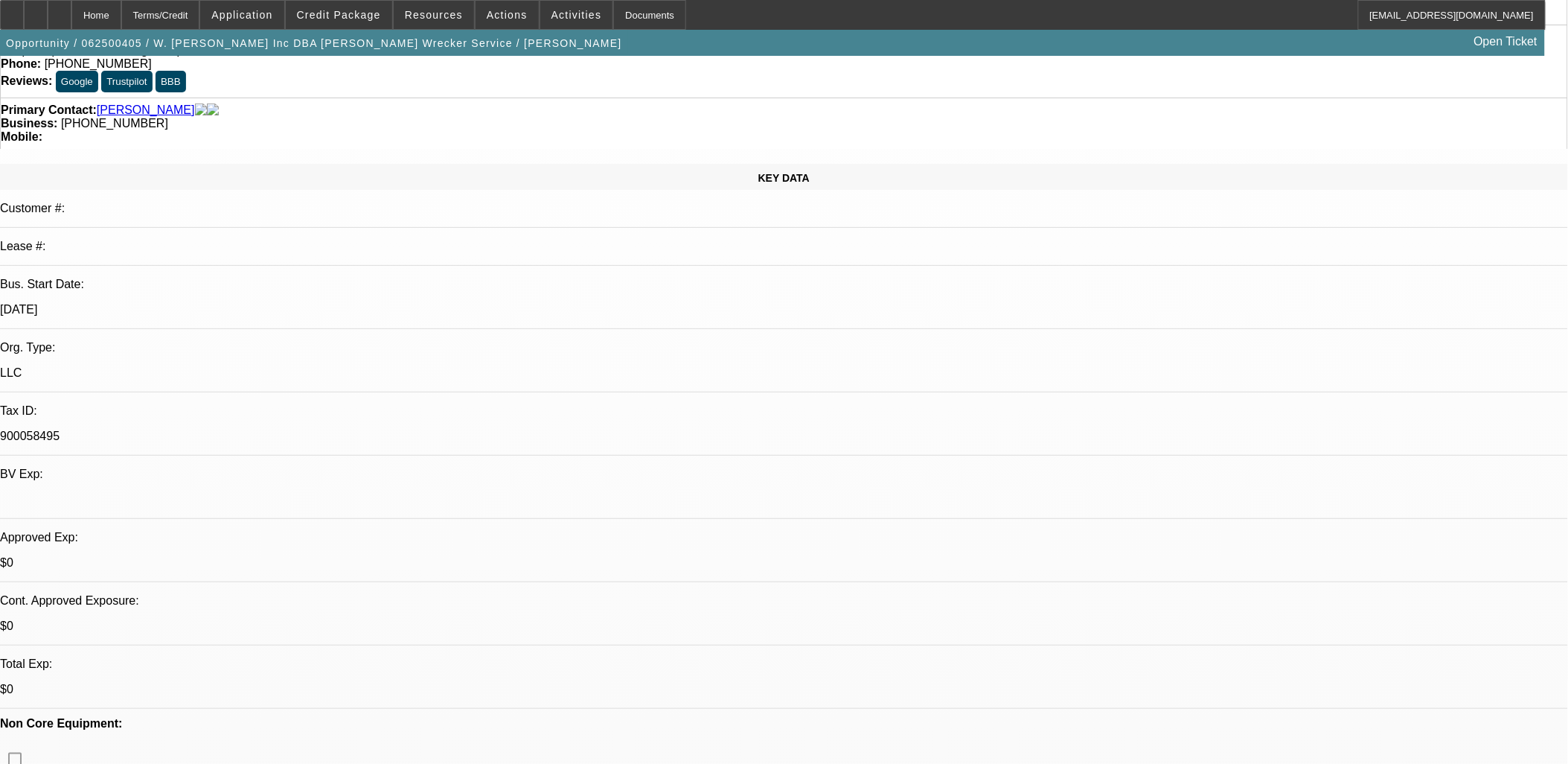
scroll to position [83, 0]
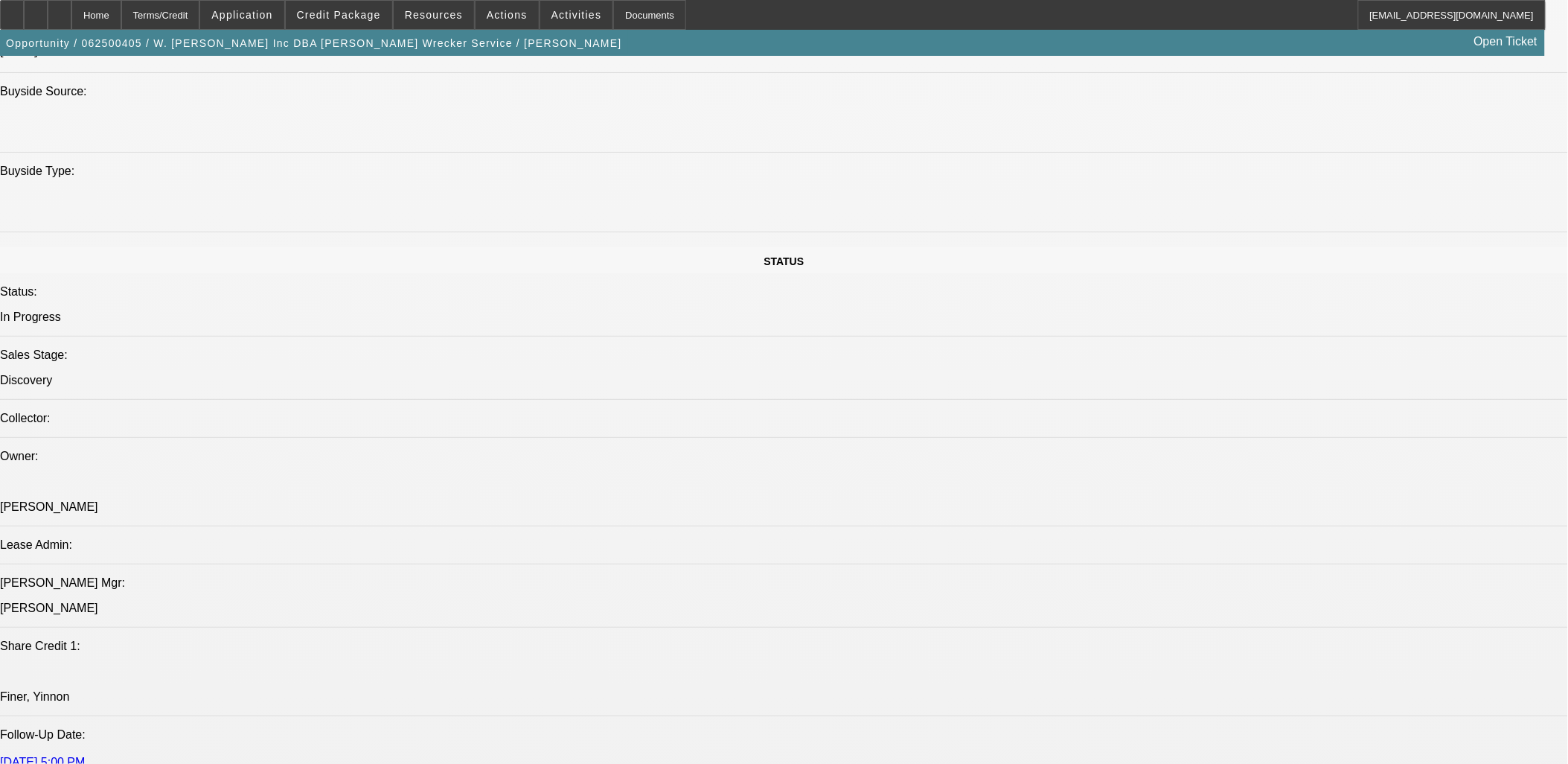
scroll to position [992, 0]
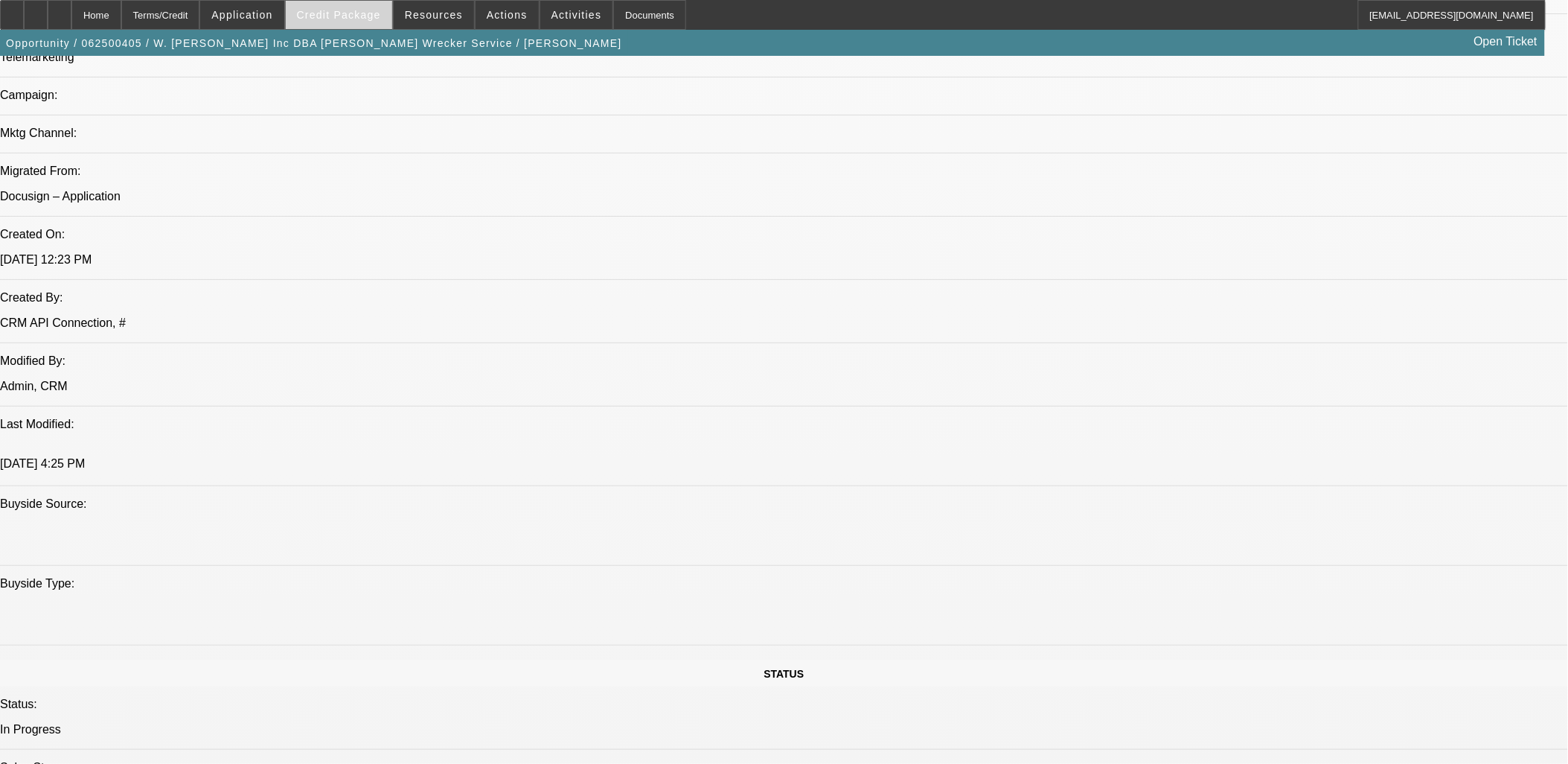
click at [345, 20] on span at bounding box center [339, 15] width 106 height 36
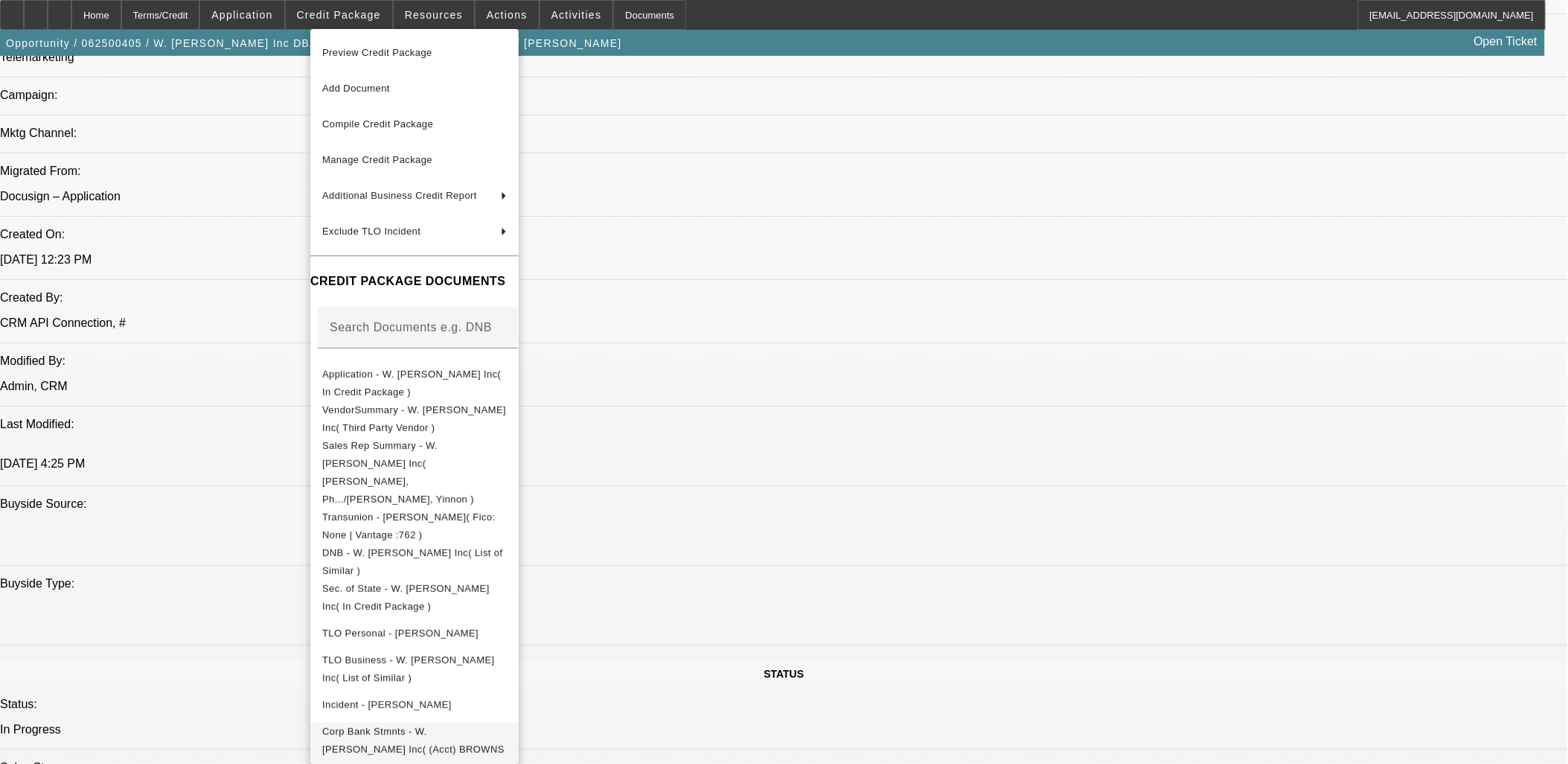
click at [482, 722] on span "Corp Bank Stmnts - W. David Brown Inc( (Acct) BROWNS WRECKER SVC )" at bounding box center [414, 748] width 184 height 53
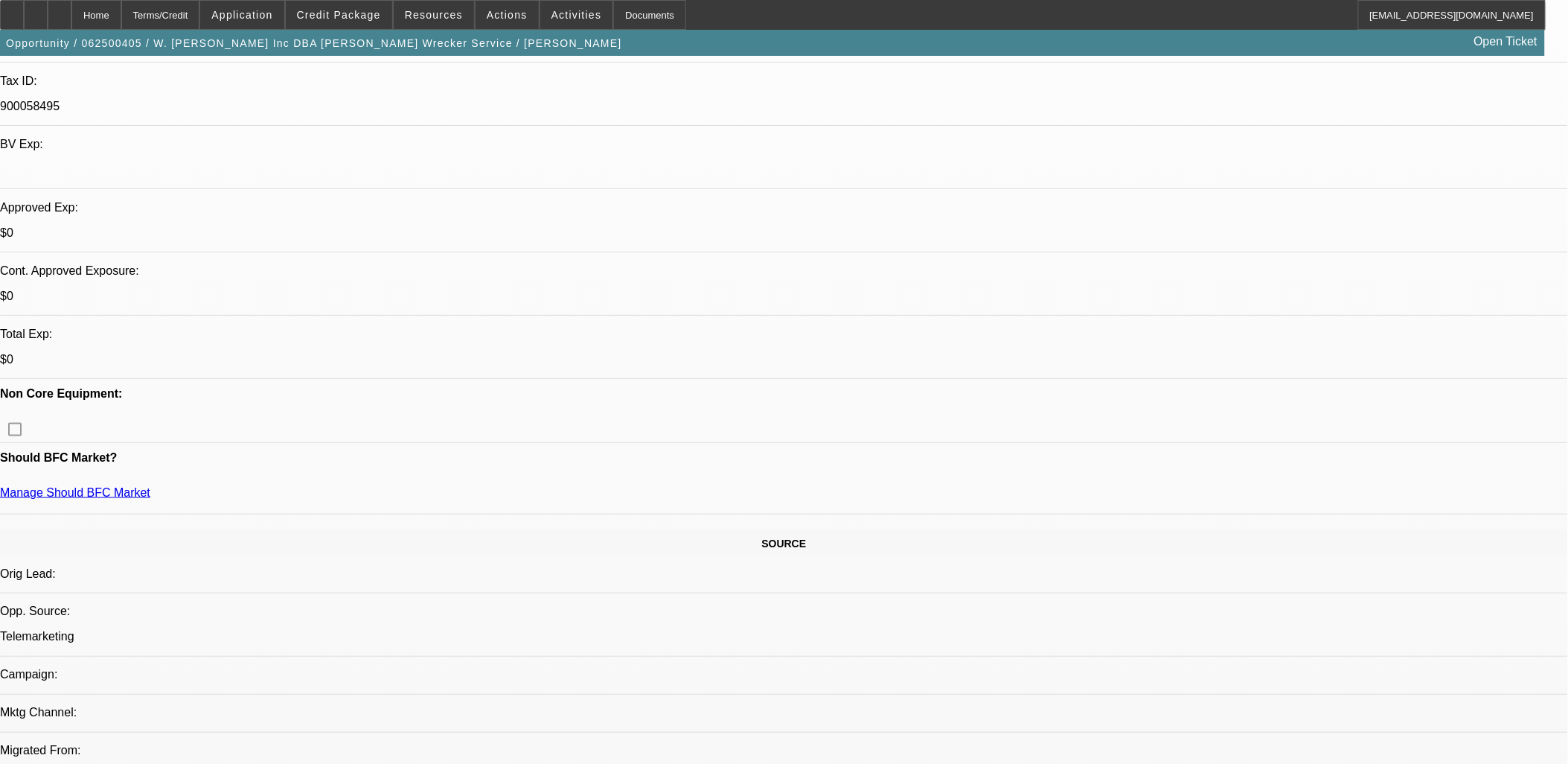
scroll to position [0, 0]
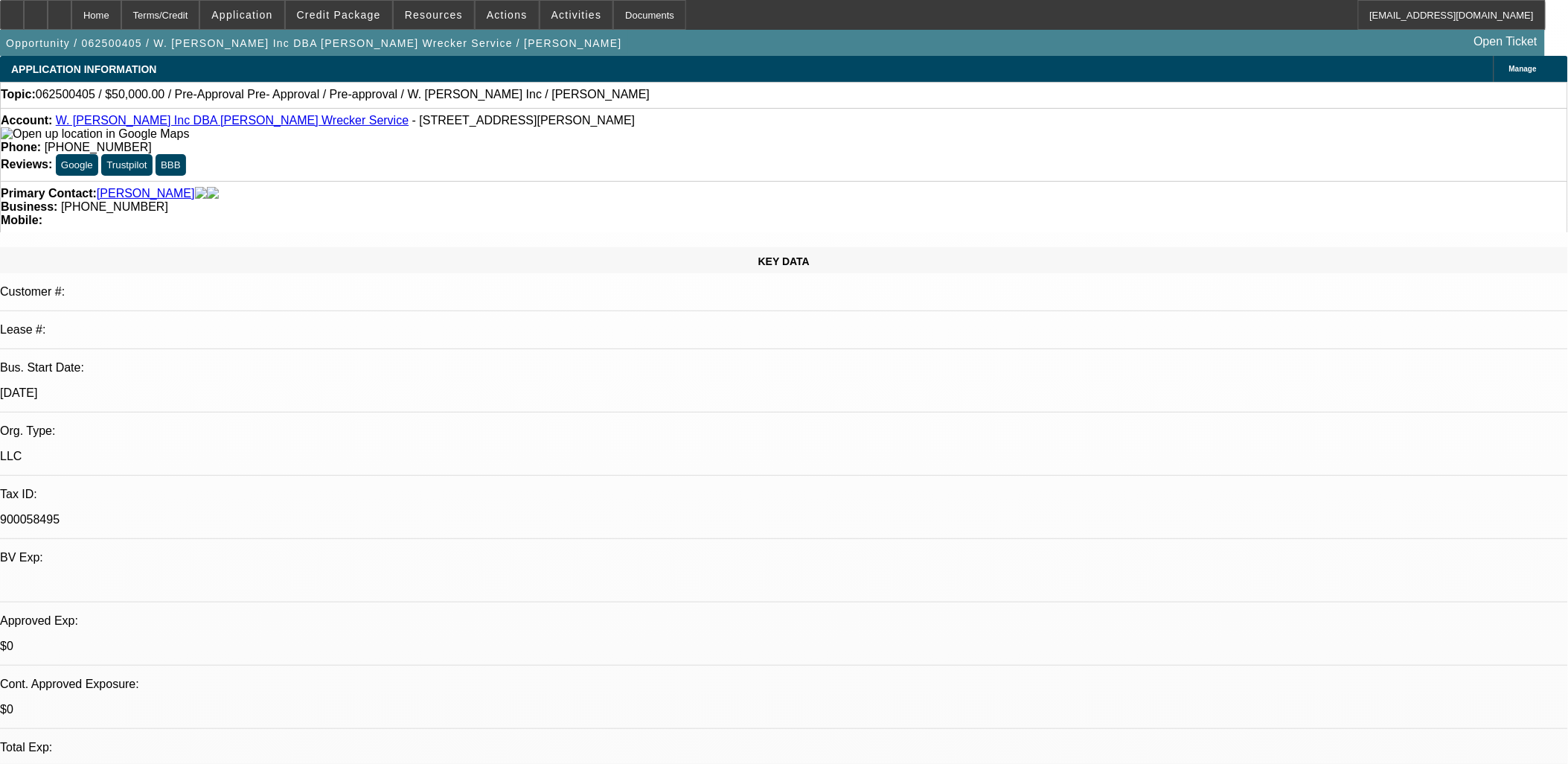
click at [559, 11] on span "Activities" at bounding box center [577, 15] width 51 height 12
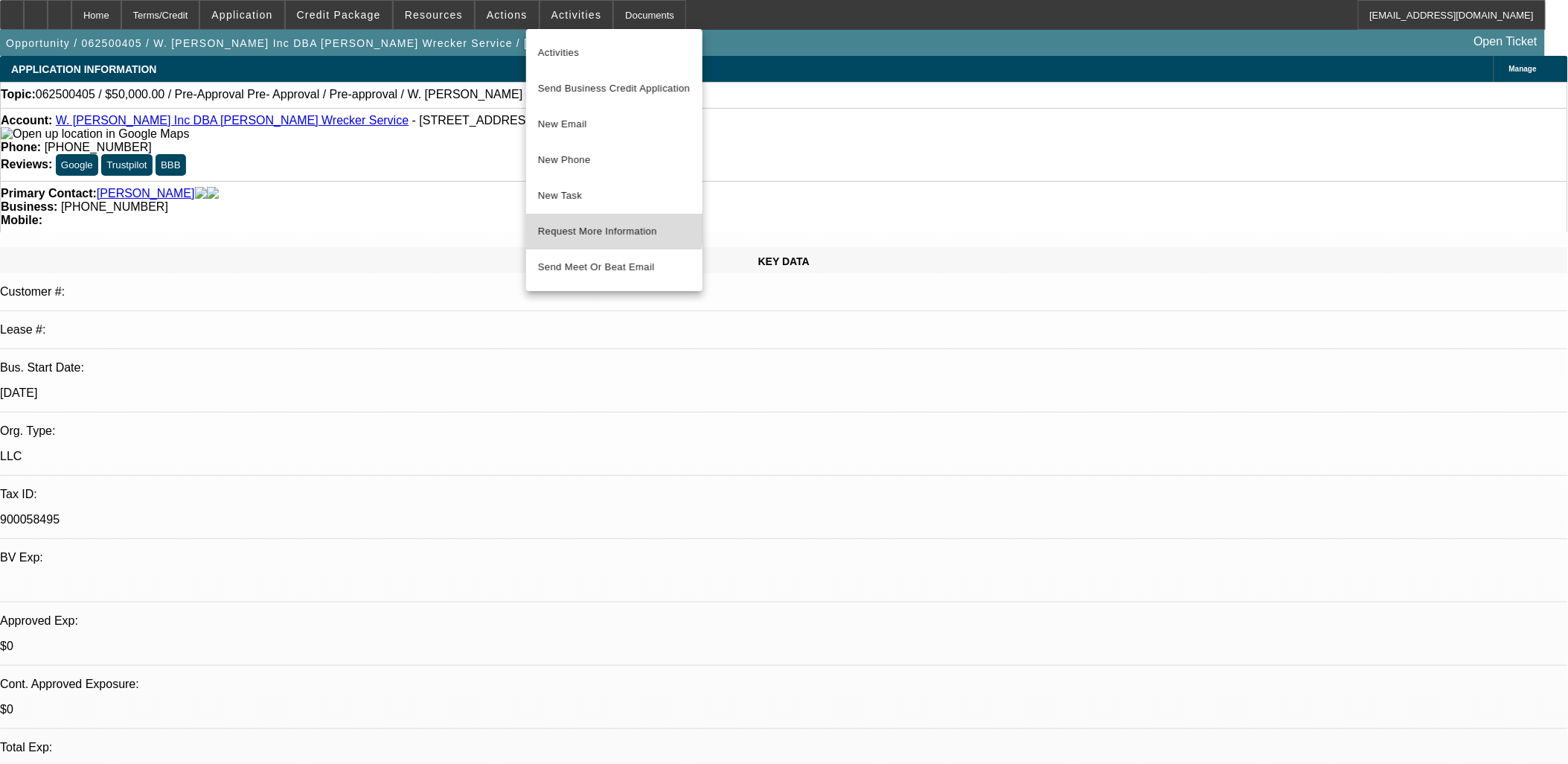
click at [595, 226] on span "Request More Information" at bounding box center [614, 232] width 152 height 18
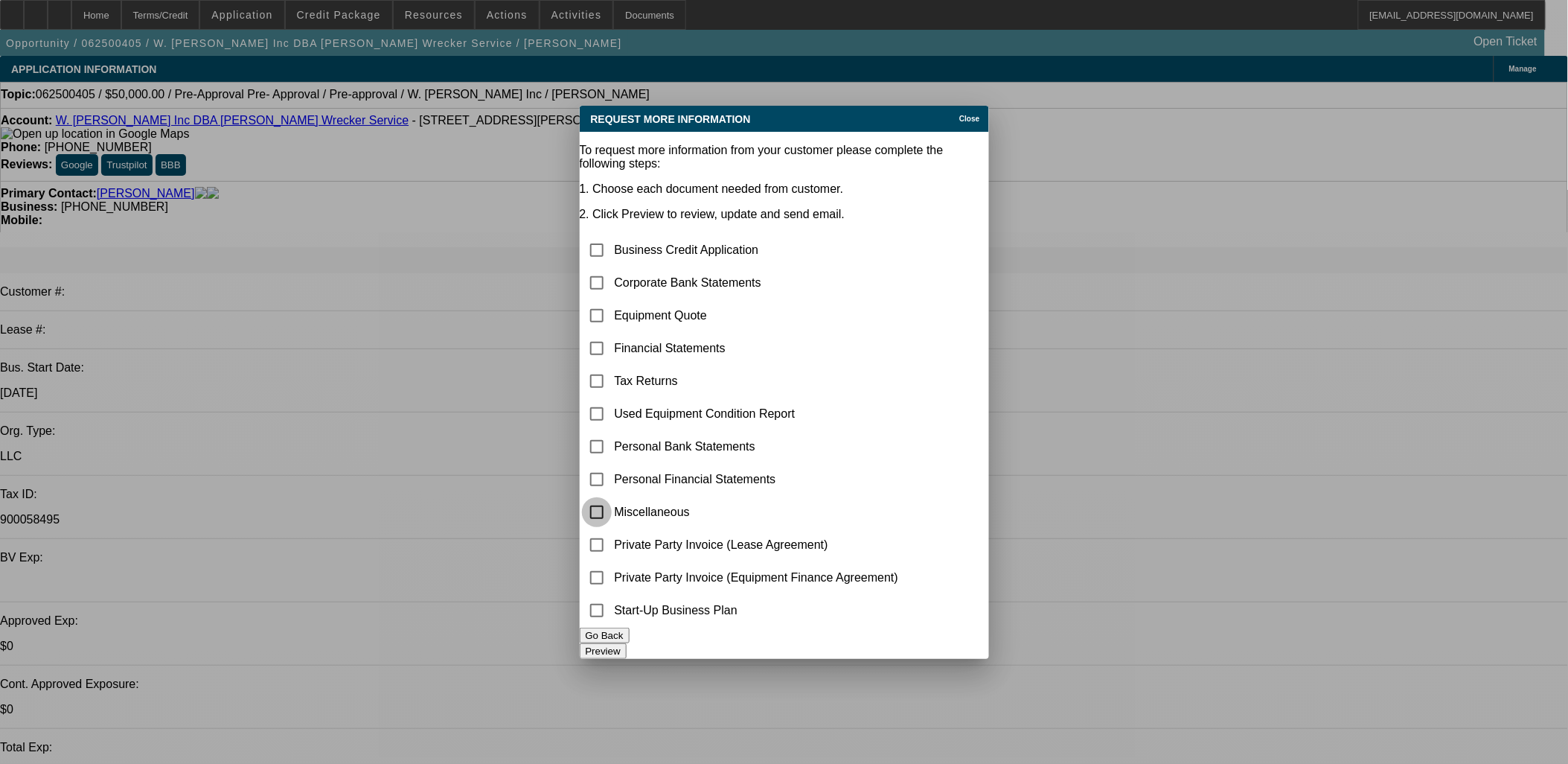
click at [611, 497] on input "checkbox" at bounding box center [597, 512] width 29 height 29
checkbox input "true"
click at [627, 644] on button "Preview" at bounding box center [602, 651] width 47 height 16
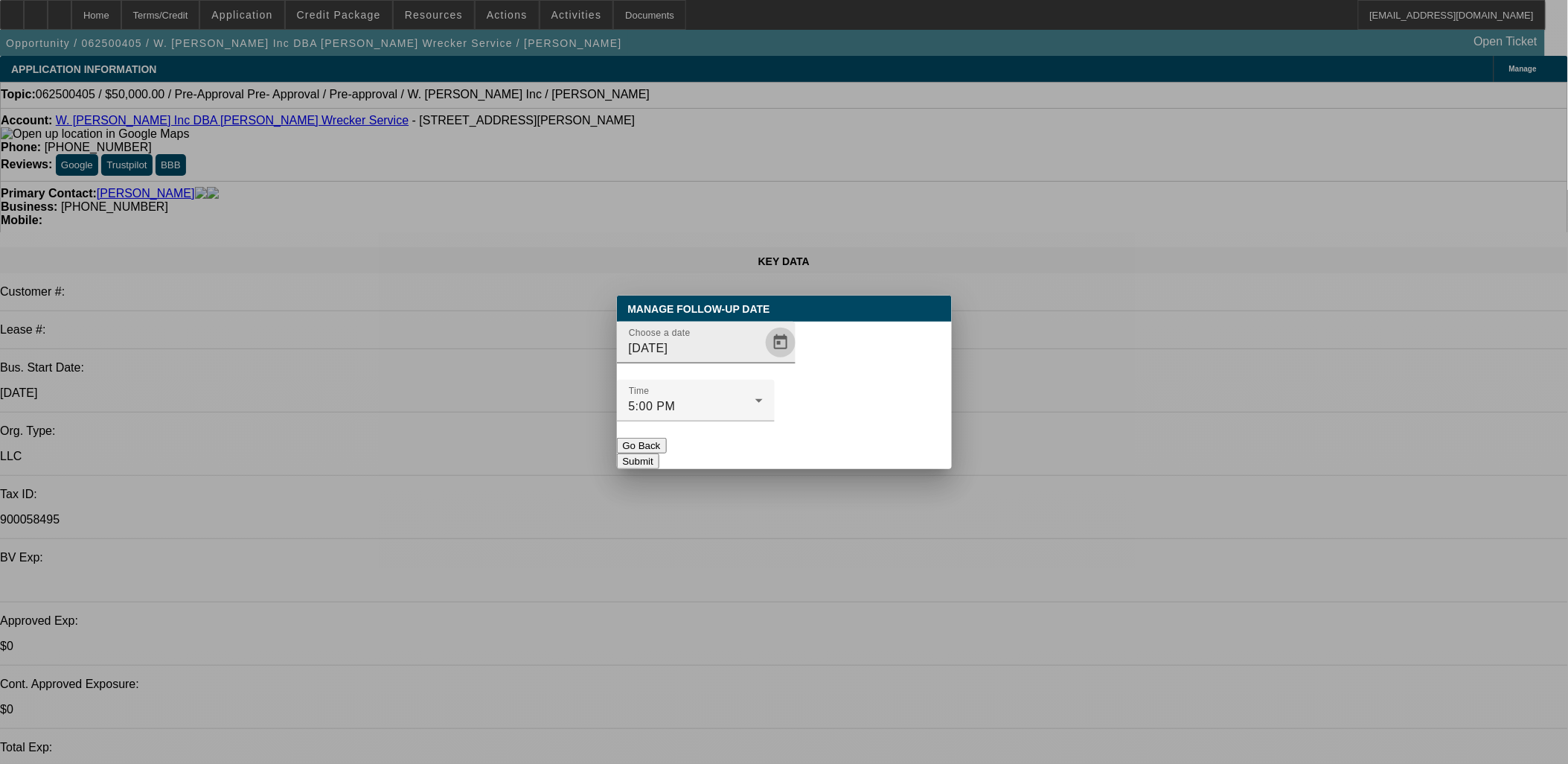
click at [764, 360] on span "Open calendar" at bounding box center [781, 342] width 36 height 36
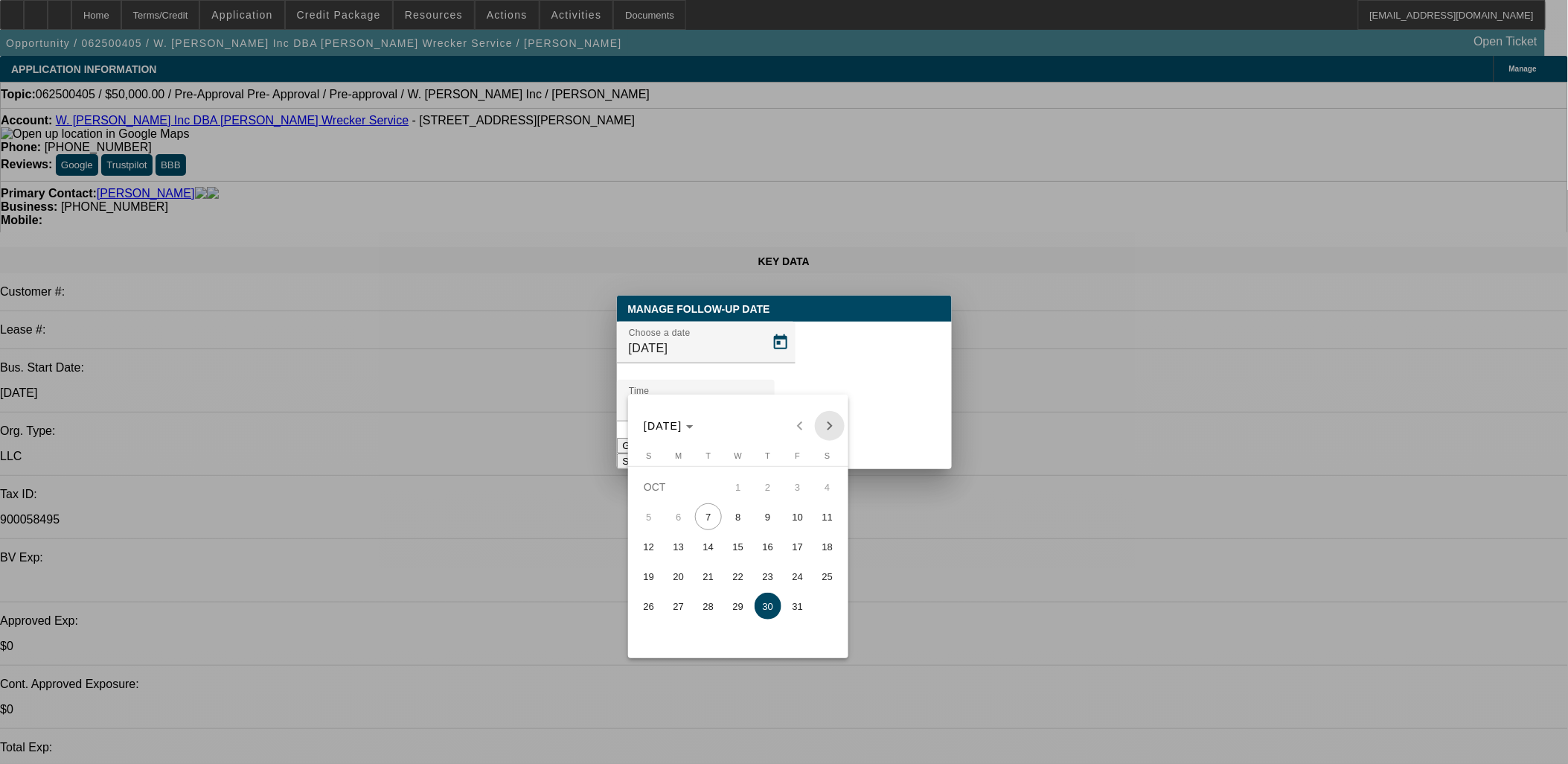
click at [831, 422] on span "Next month" at bounding box center [830, 426] width 29 height 29
click at [759, 514] on span "6" at bounding box center [768, 517] width 27 height 27
type input "11/6/2025"
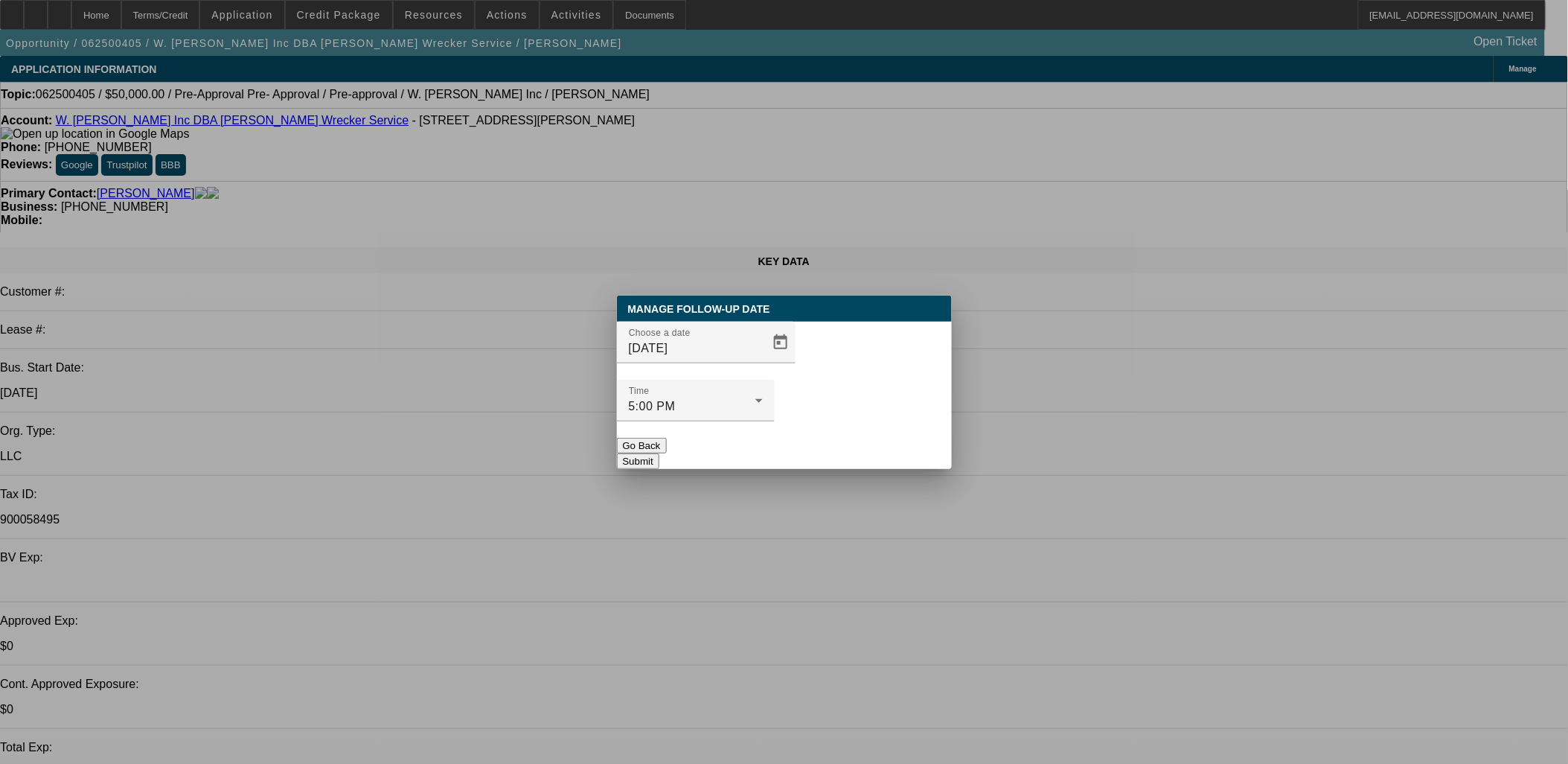
click at [660, 454] on button "Submit" at bounding box center [638, 461] width 43 height 16
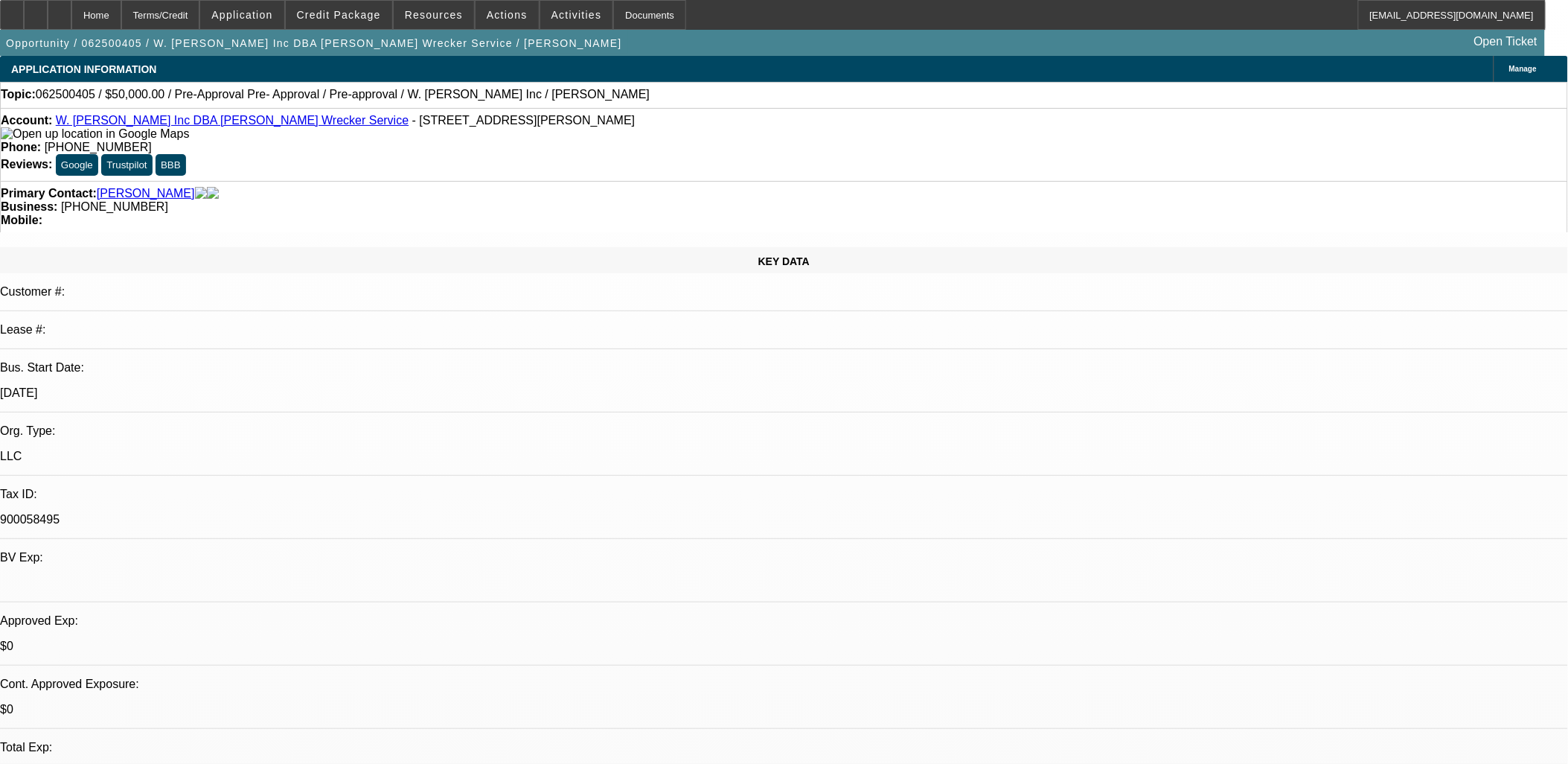
drag, startPoint x: 875, startPoint y: 442, endPoint x: 644, endPoint y: 406, distance: 233.8
select select "0"
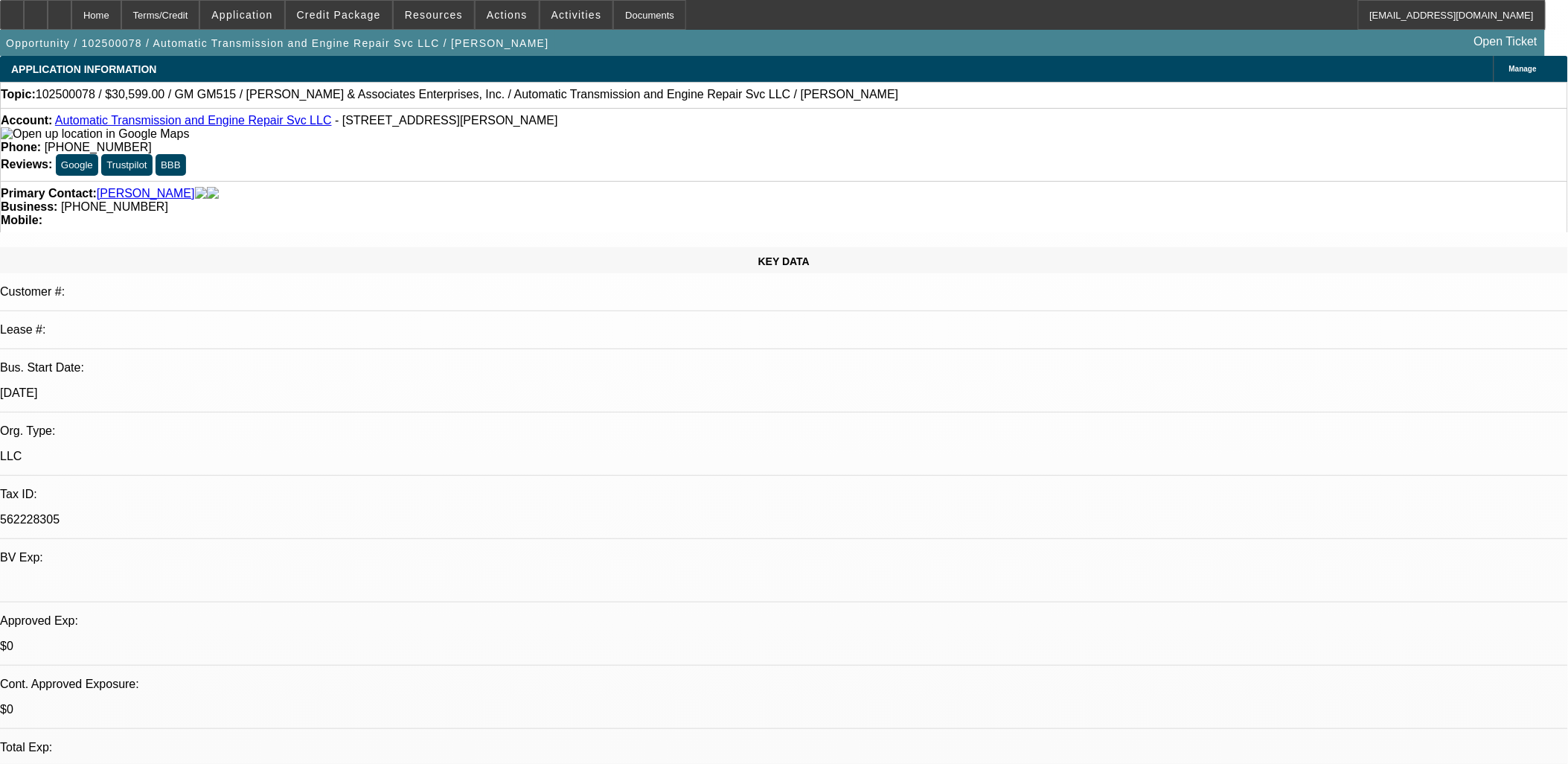
select select "0"
select select "1"
select select "2"
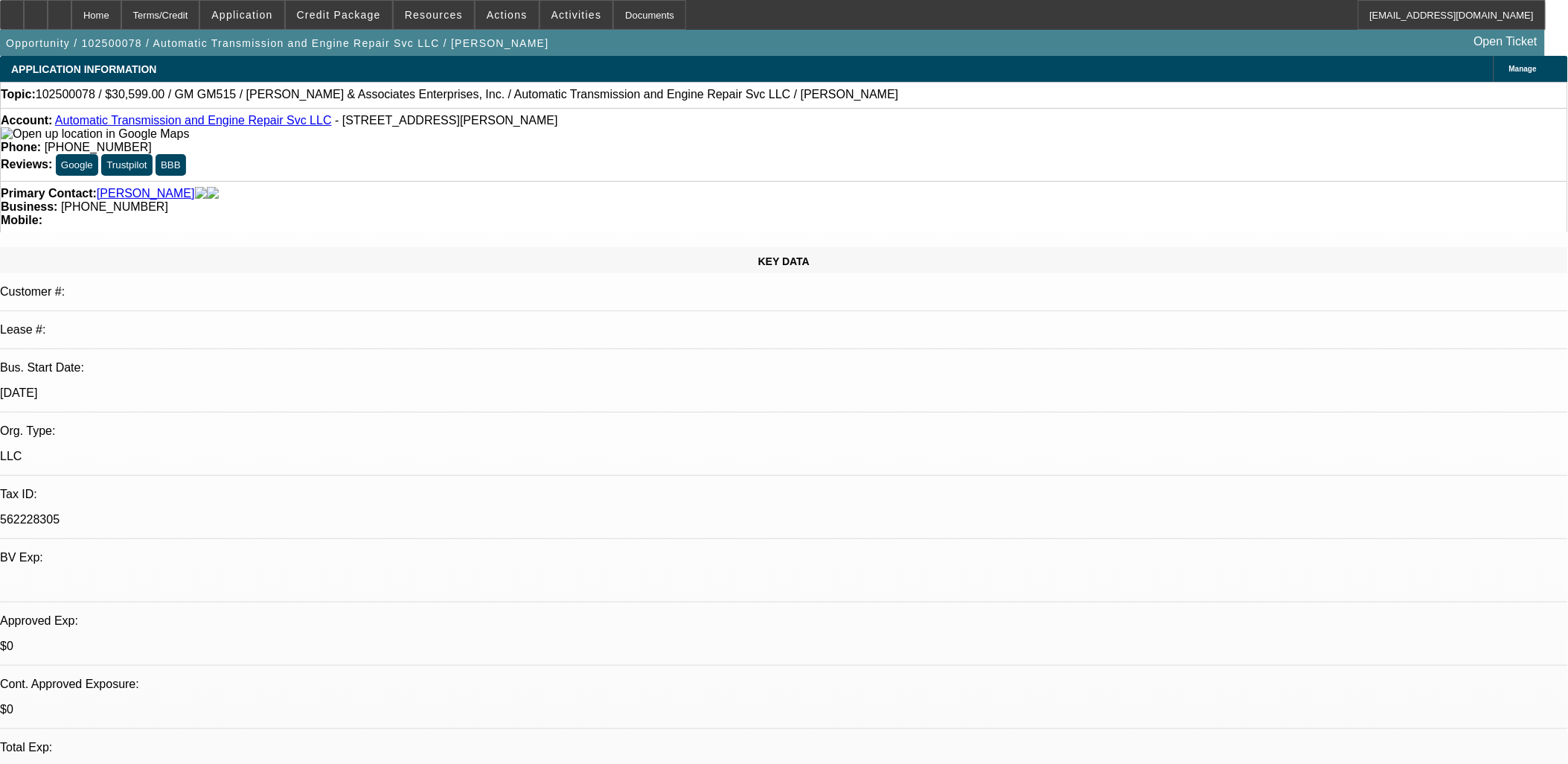
select select "5"
select select "1"
select select "2"
select select "5"
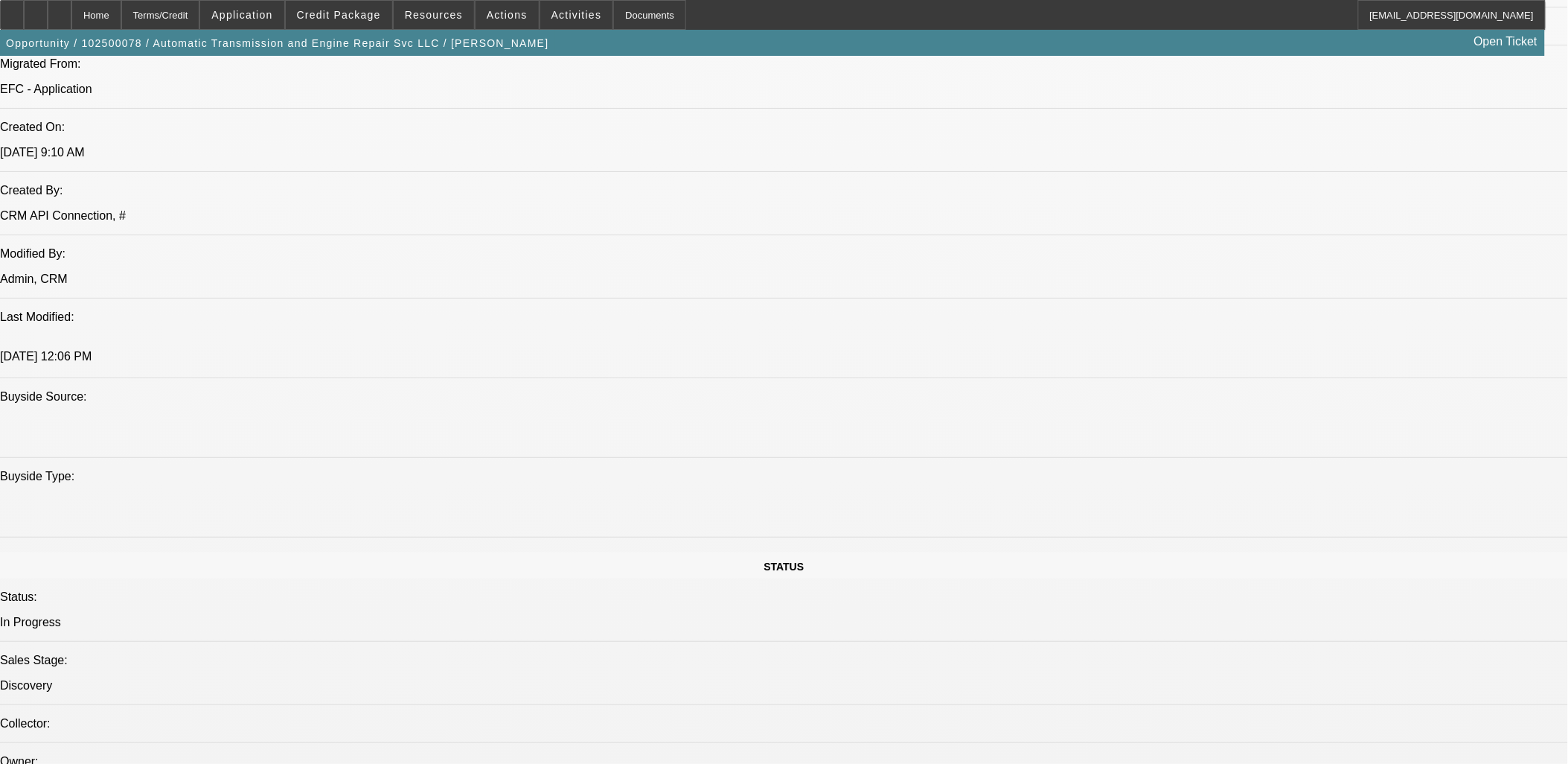
scroll to position [1158, 0]
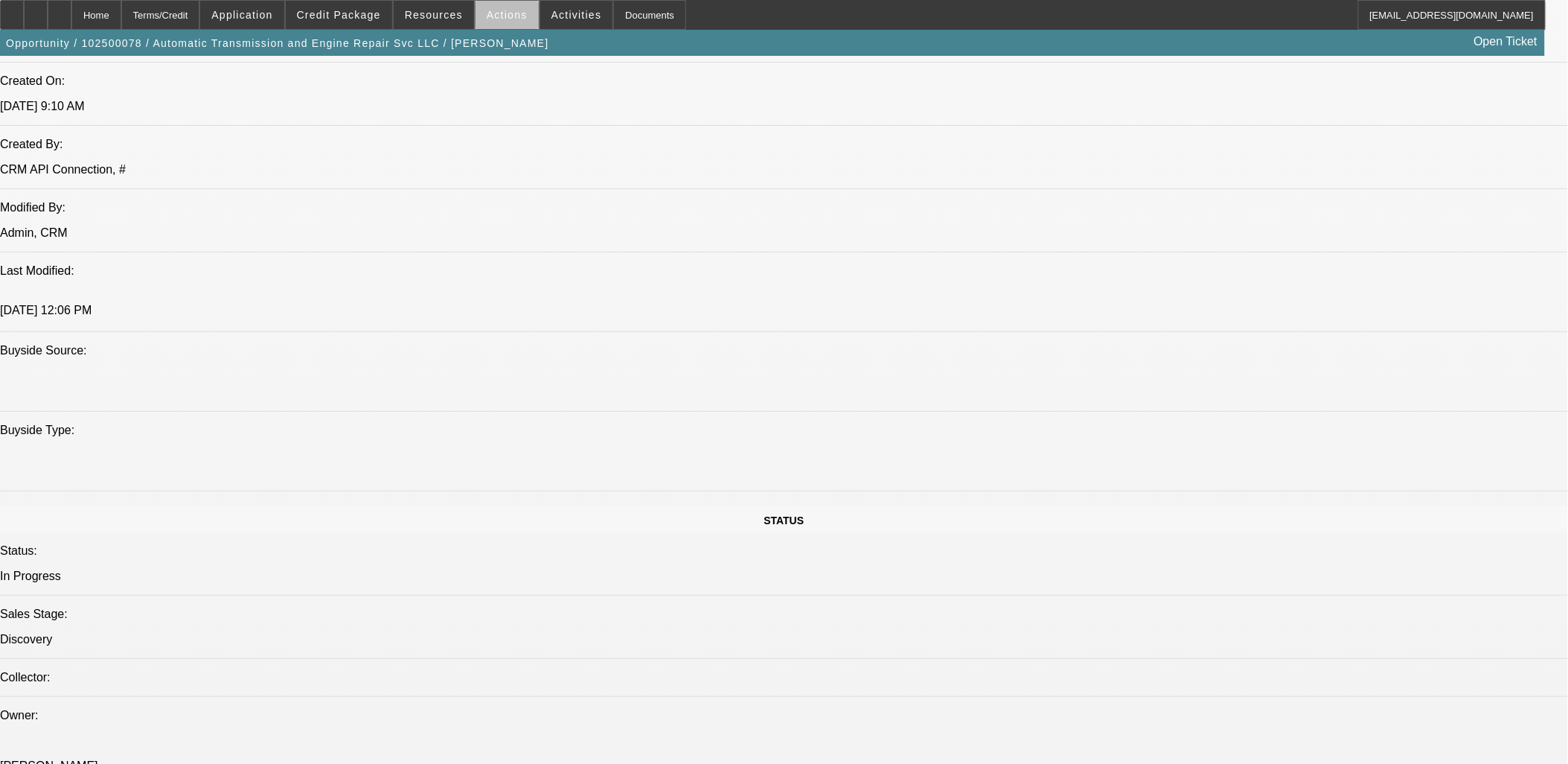
click at [504, 19] on span "Actions" at bounding box center [507, 15] width 41 height 12
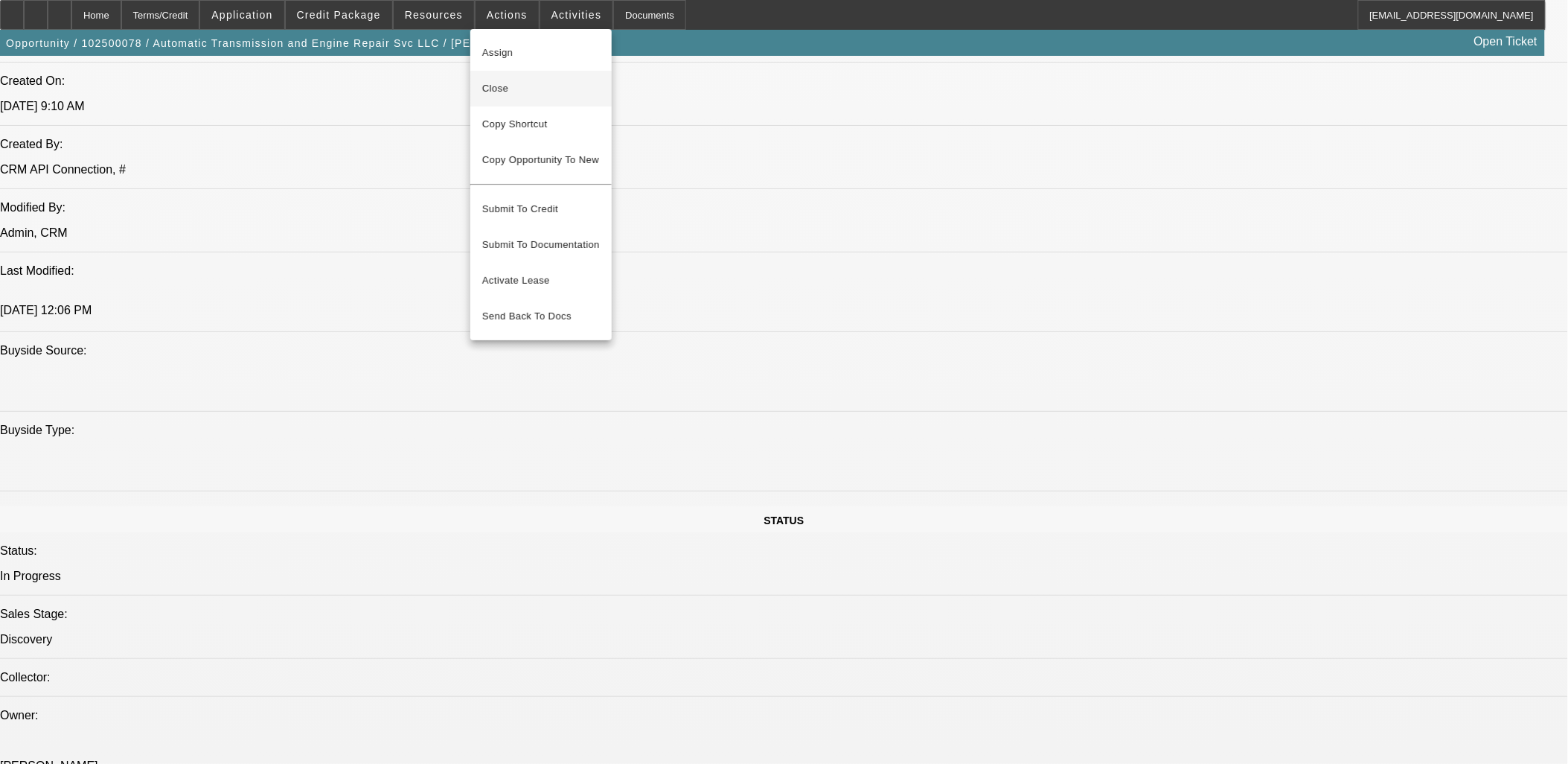
click at [522, 83] on span "Close" at bounding box center [541, 88] width 118 height 18
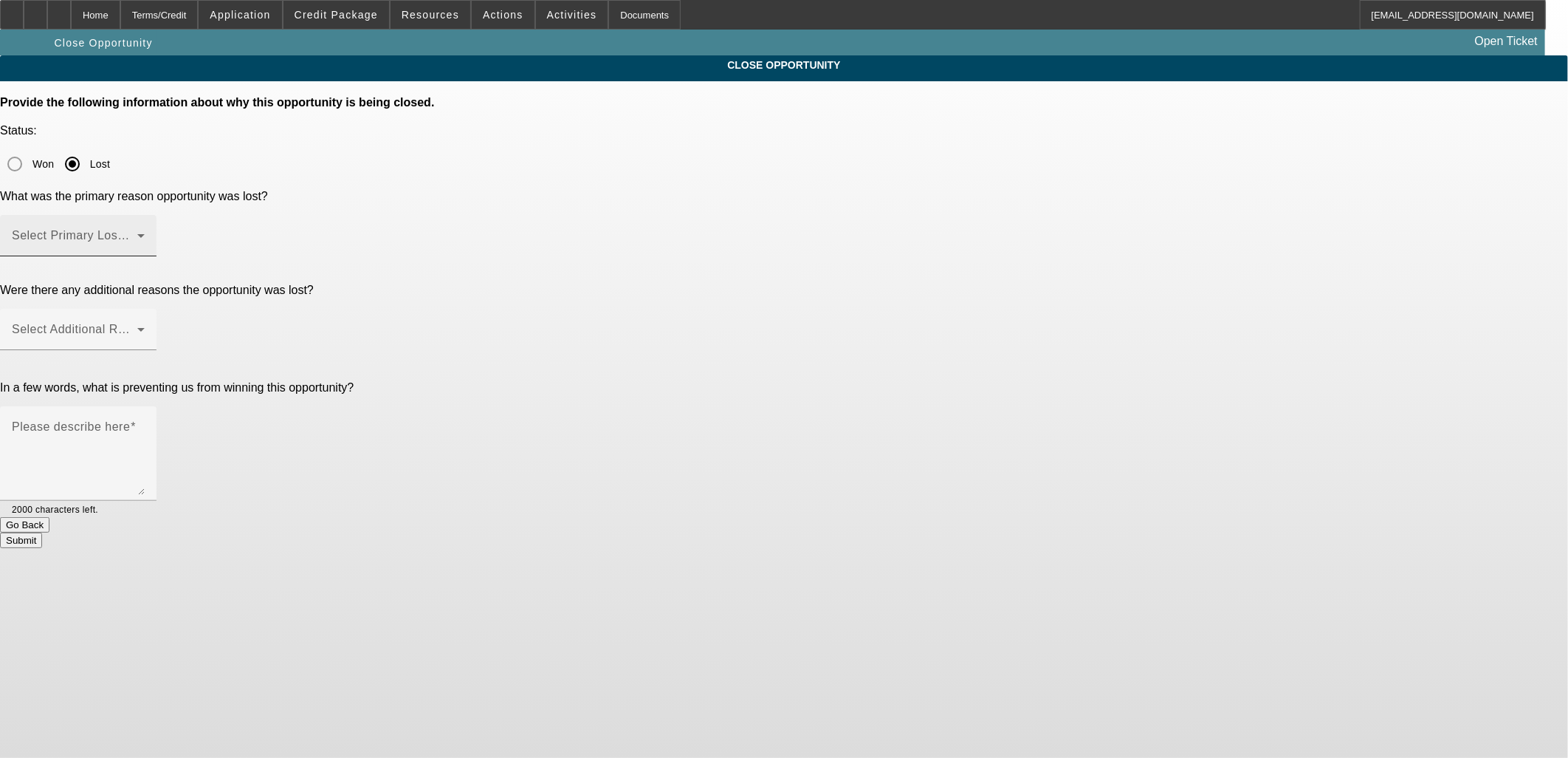
click at [167, 229] on mat-label "Select Primary Lost Reason" at bounding box center [90, 235] width 156 height 12
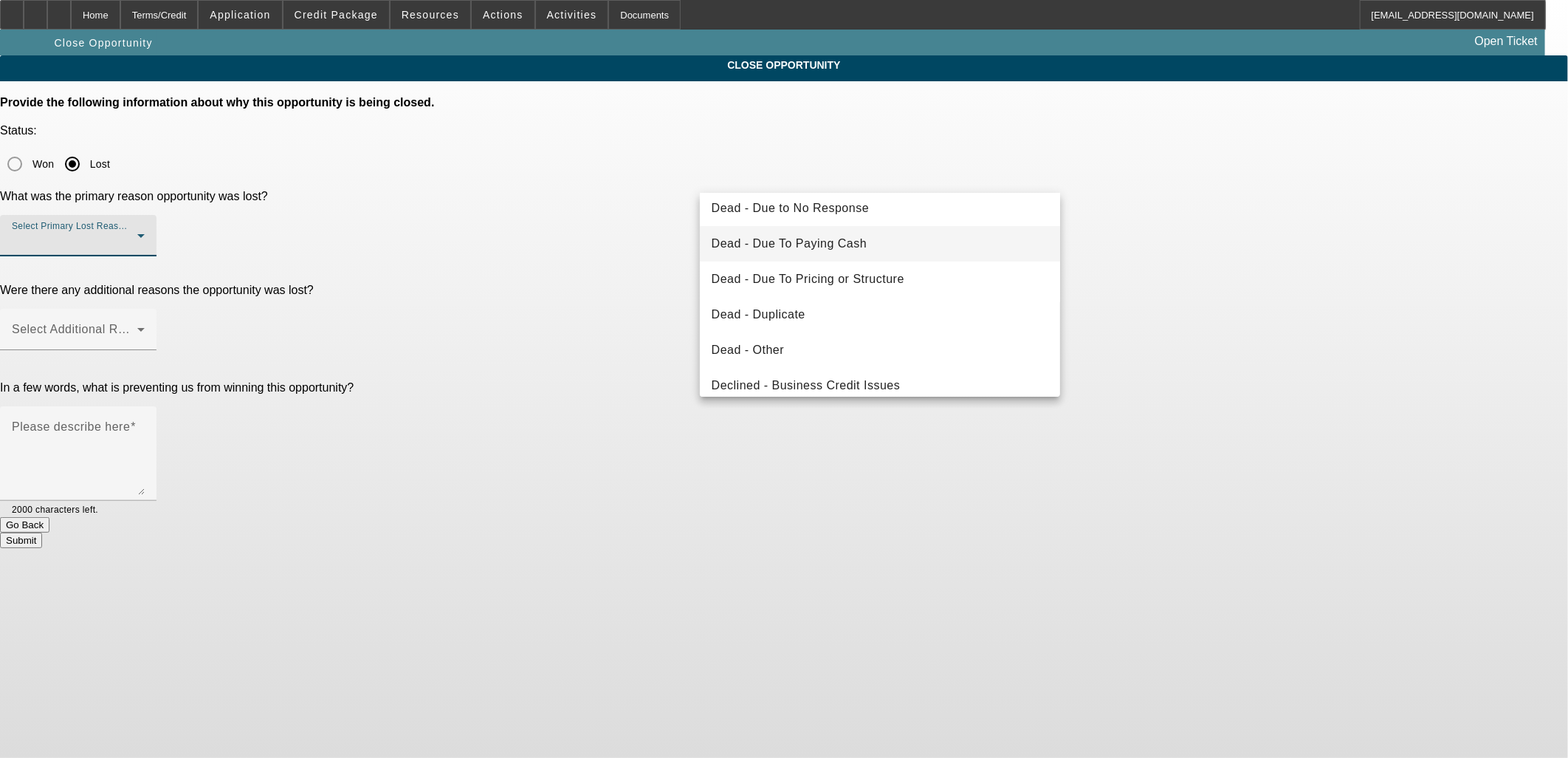
scroll to position [197, 0]
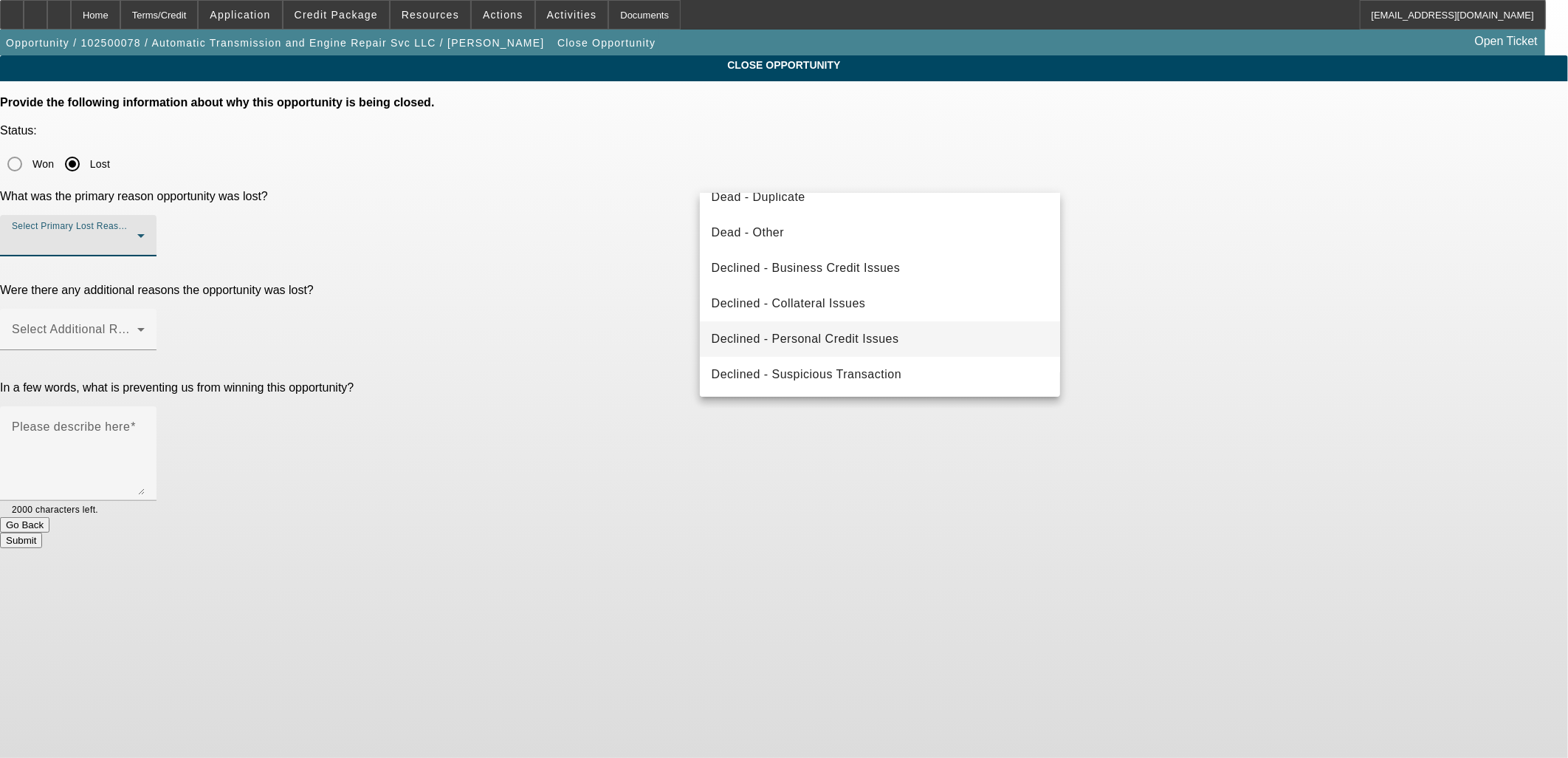
drag, startPoint x: 796, startPoint y: 341, endPoint x: 796, endPoint y: 328, distance: 13.0
click at [797, 340] on span "Declined - Personal Credit Issues" at bounding box center [806, 339] width 188 height 18
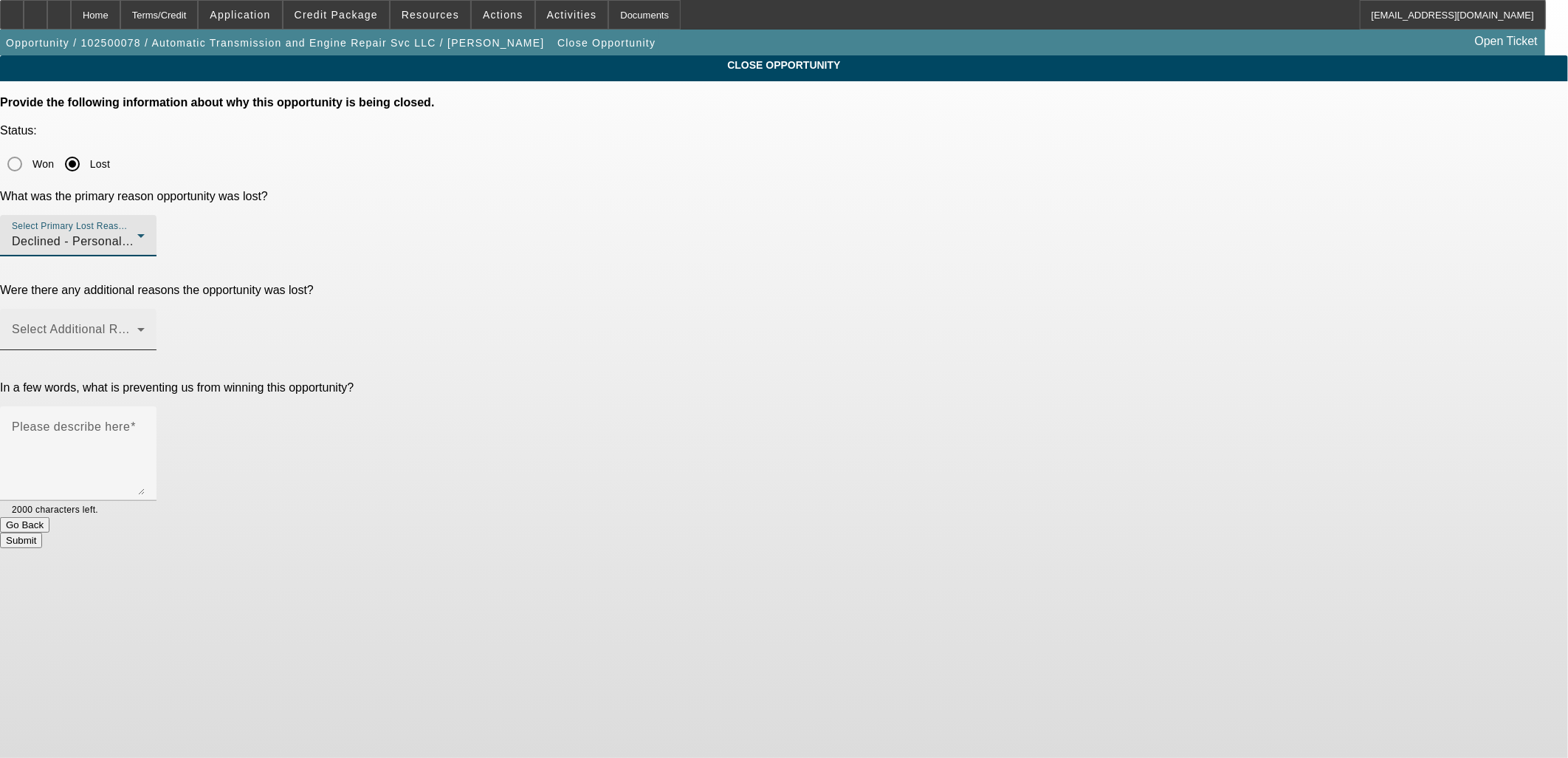
click at [137, 327] on span at bounding box center [75, 336] width 126 height 18
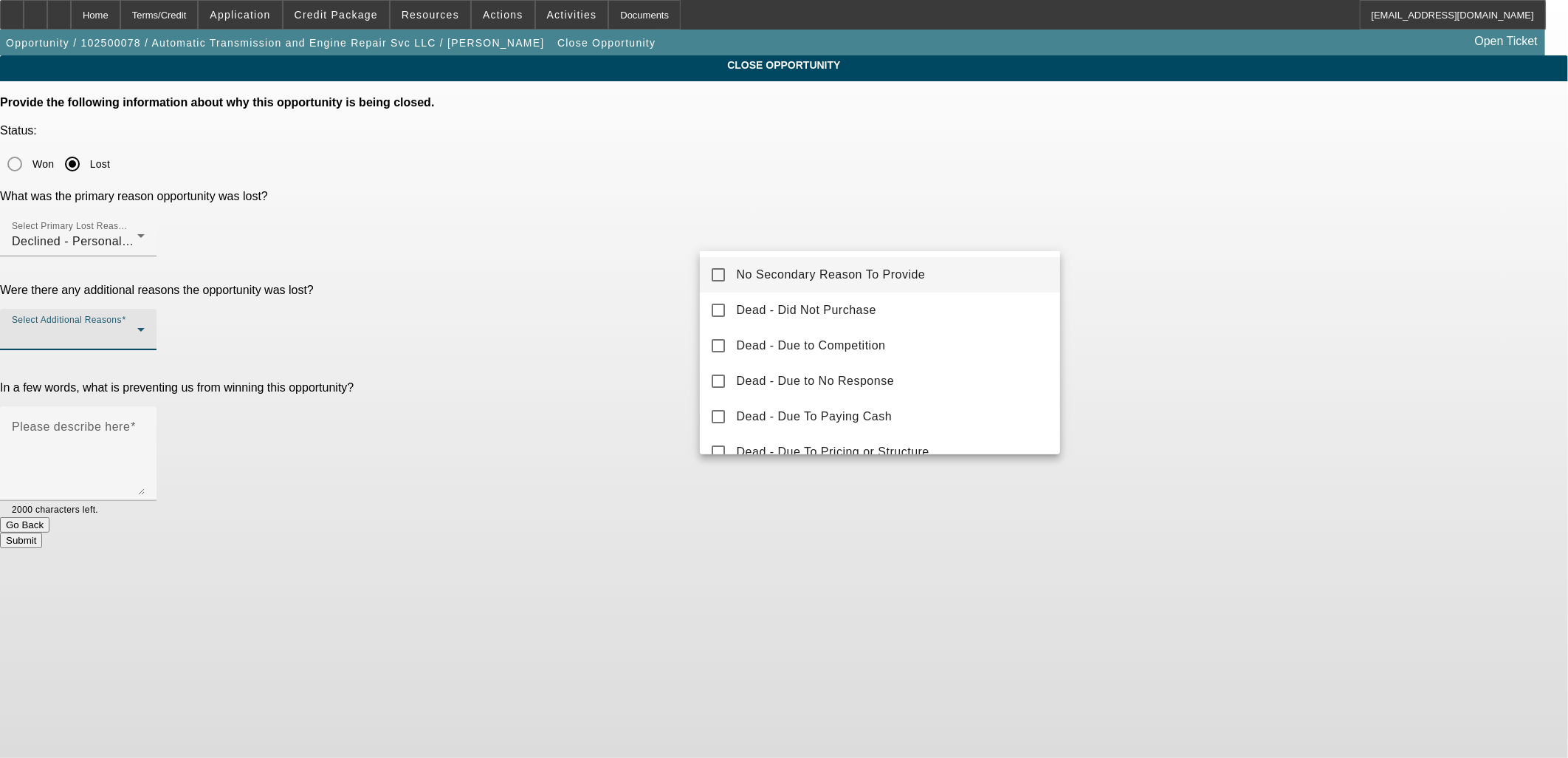
click at [790, 279] on span "No Secondary Reason To Provide" at bounding box center [831, 275] width 189 height 18
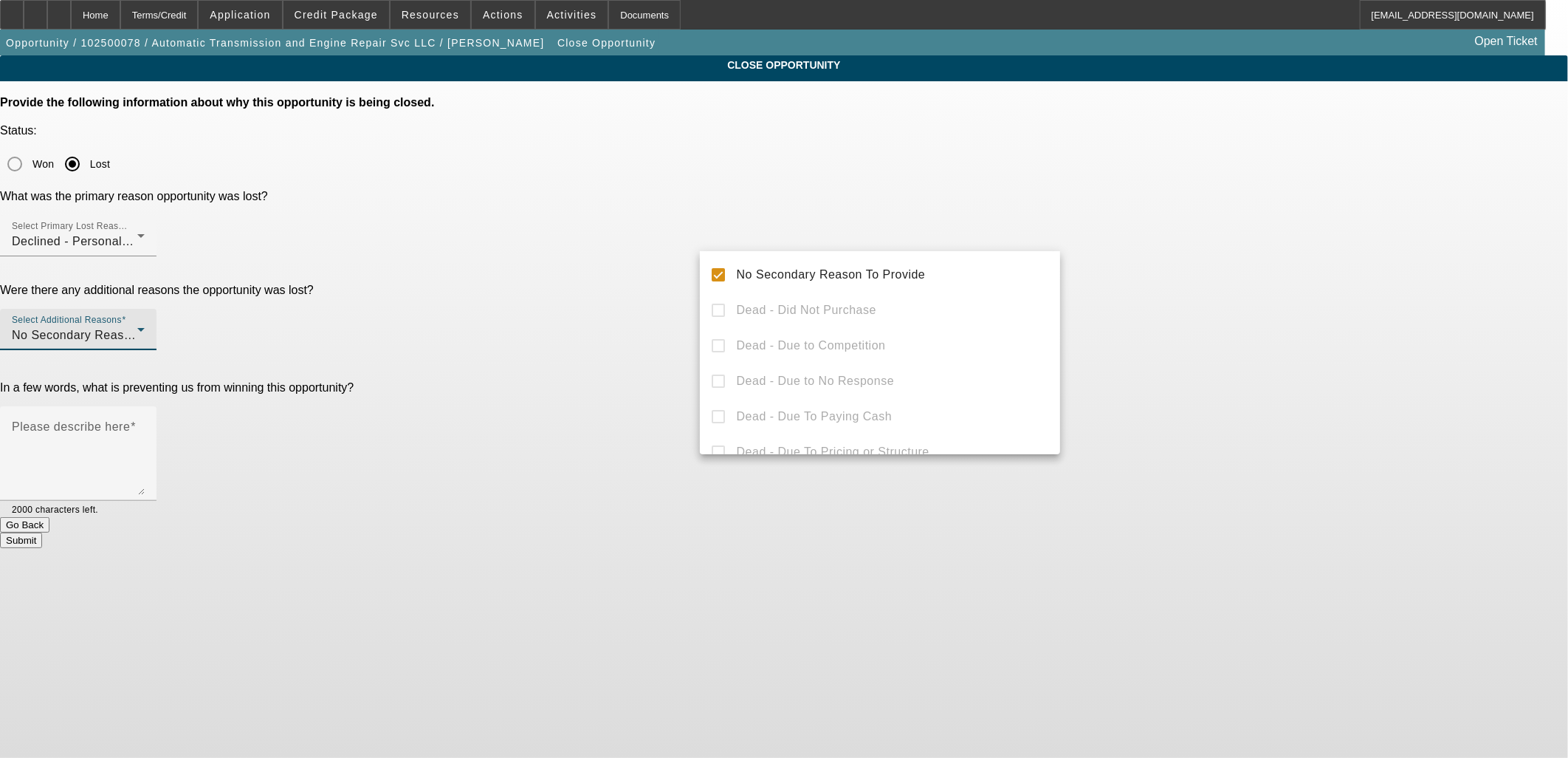
click at [646, 259] on div at bounding box center [784, 379] width 1568 height 758
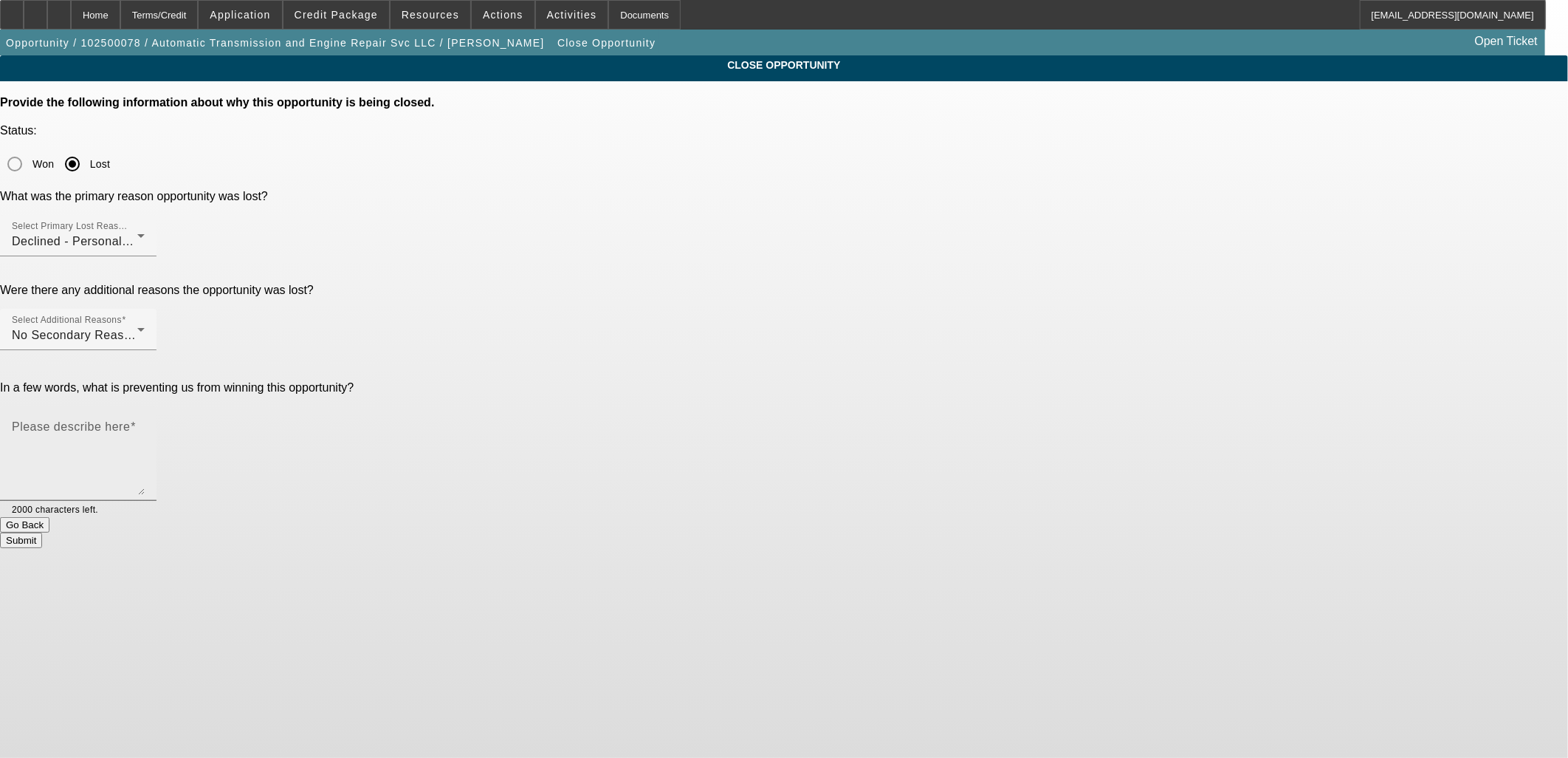
click at [145, 424] on textarea "Please describe here" at bounding box center [79, 459] width 133 height 71
type textarea "f"
type textarea "d"
click at [42, 533] on button "Submit" at bounding box center [21, 540] width 42 height 15
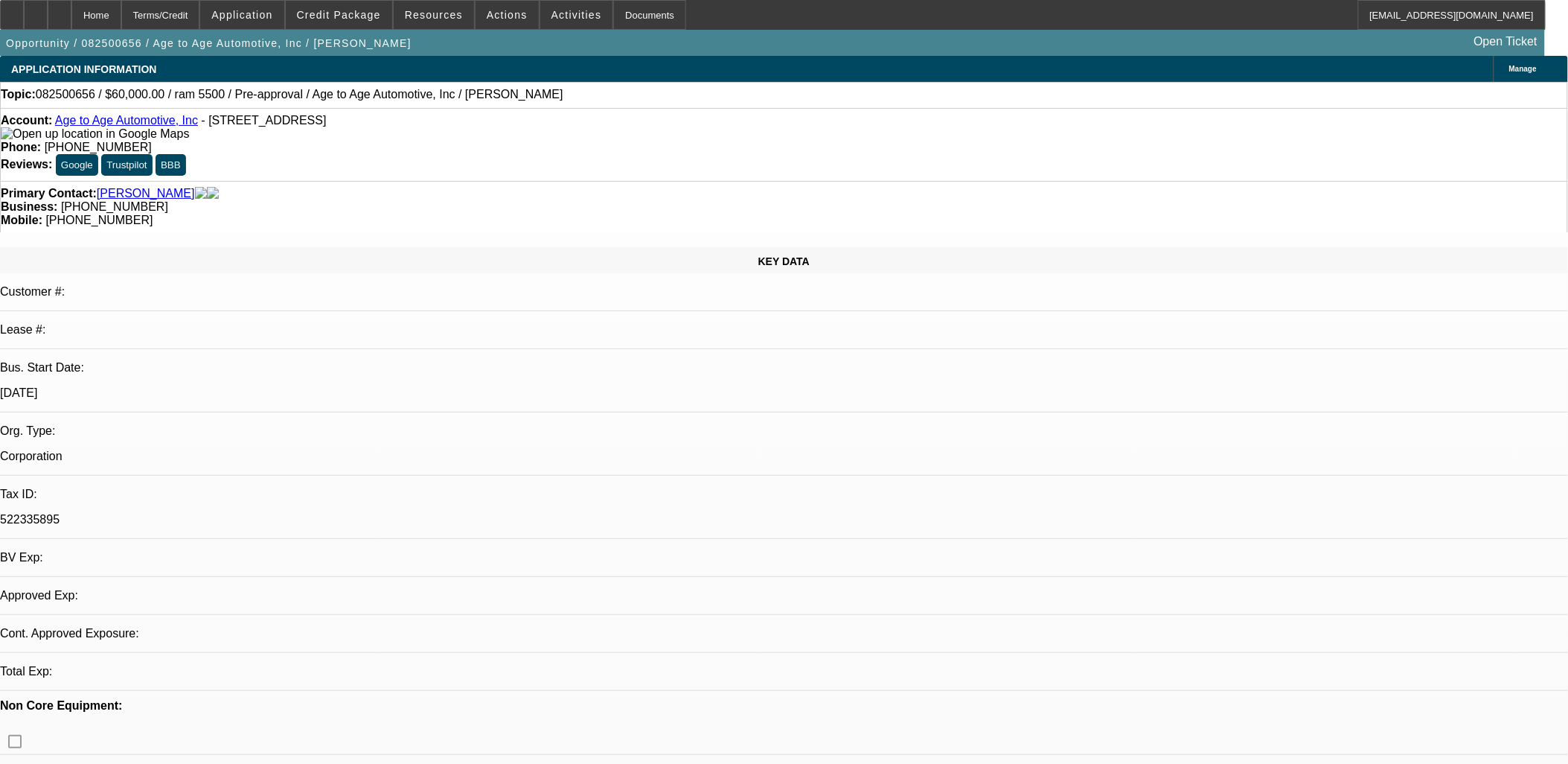
select select "0"
select select "2"
select select "0.1"
select select "1"
select select "2"
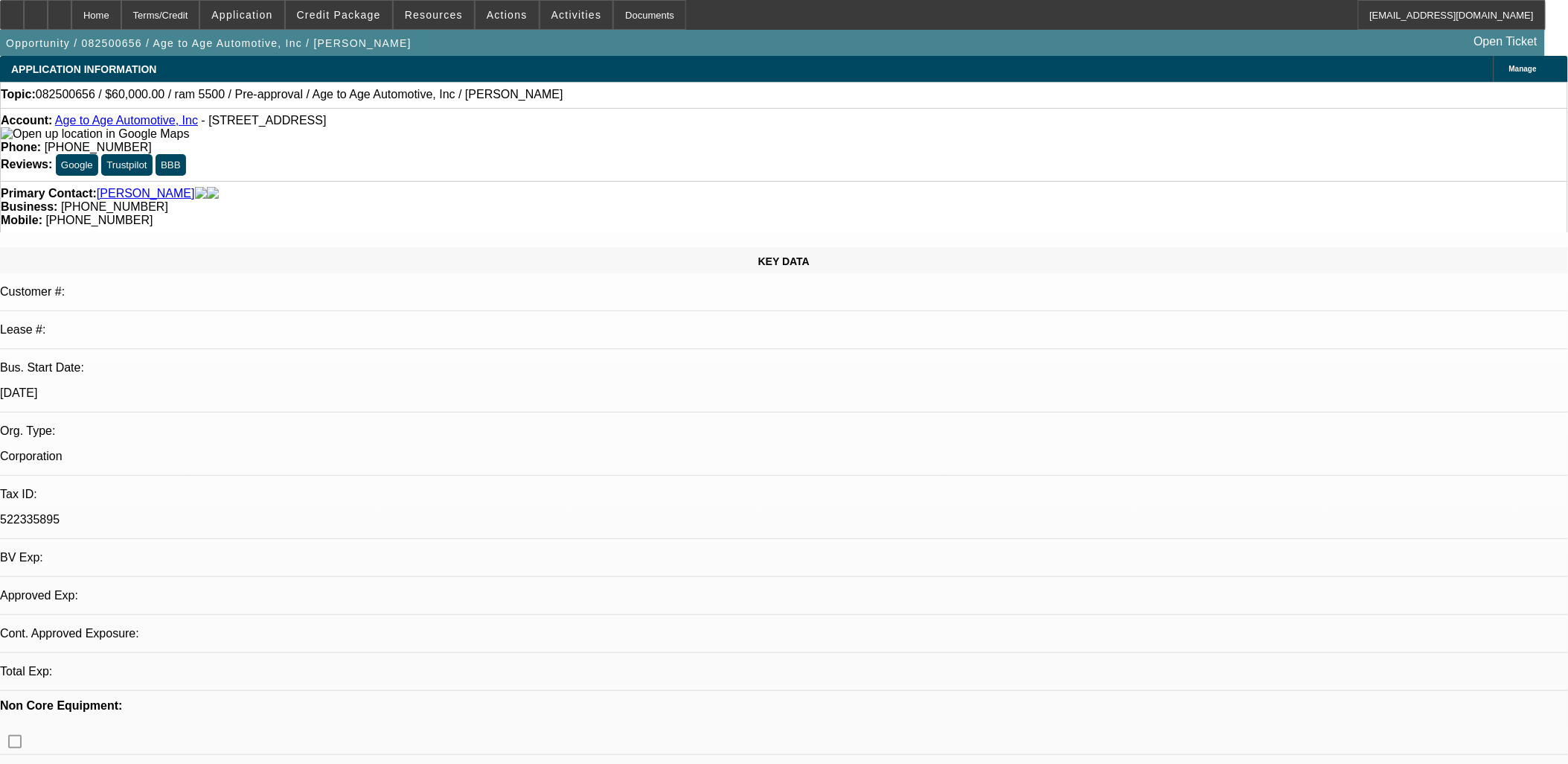
select select "4"
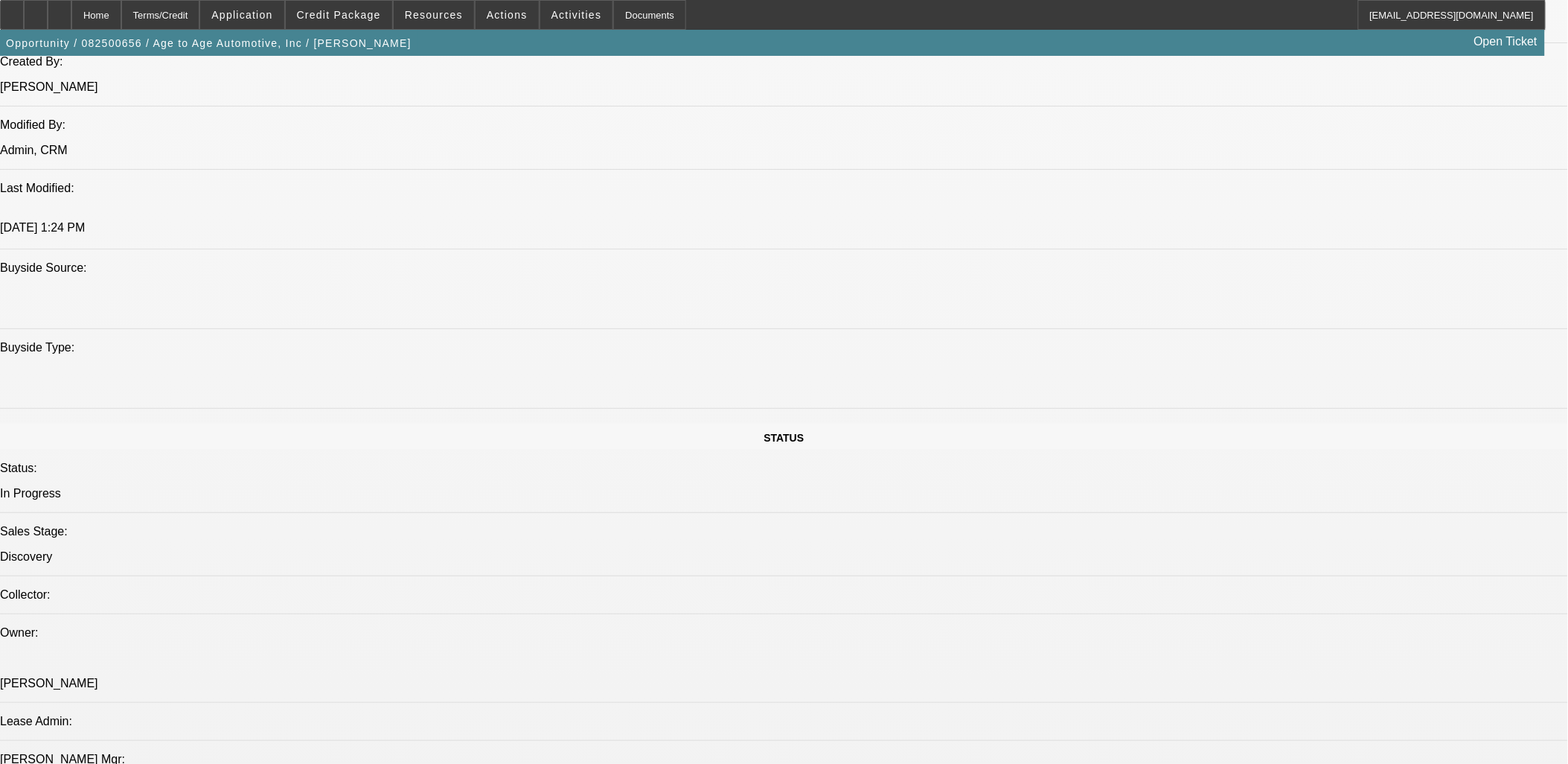
scroll to position [165, 0]
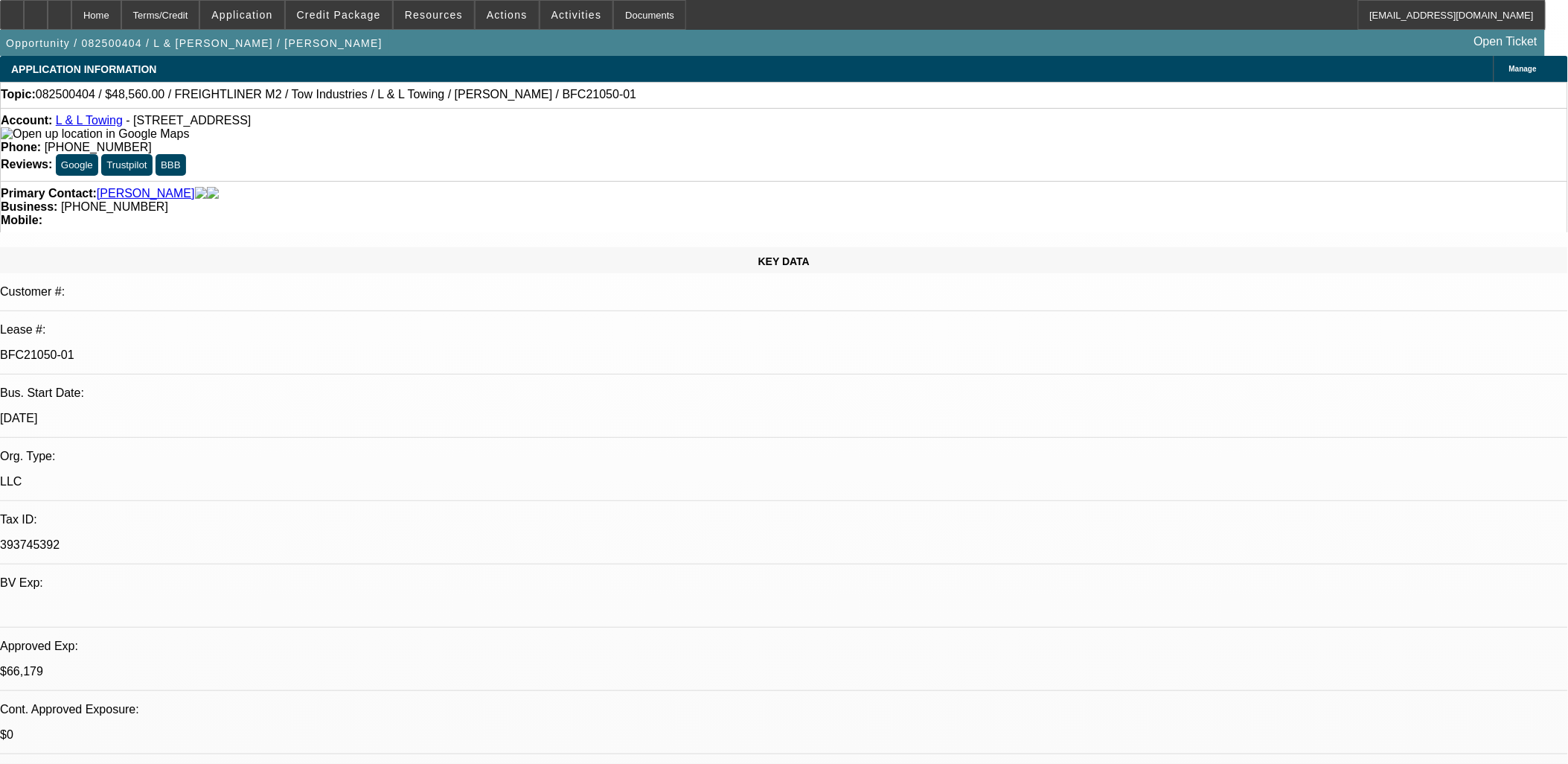
select select "0"
select select "2"
select select "0.1"
select select "0"
select select "2"
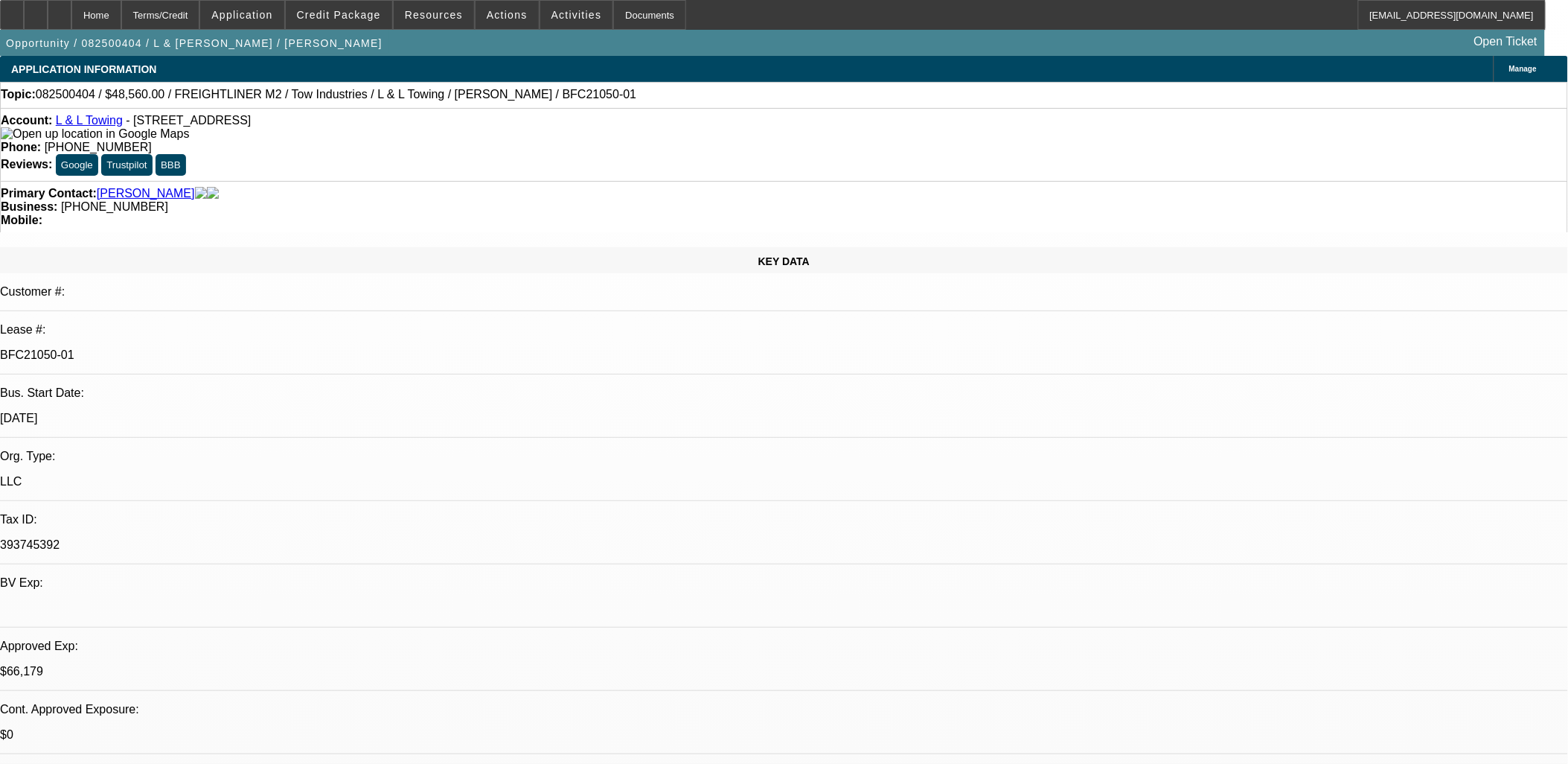
select select "0.1"
select select "0"
select select "2"
select select "0.1"
select select "0"
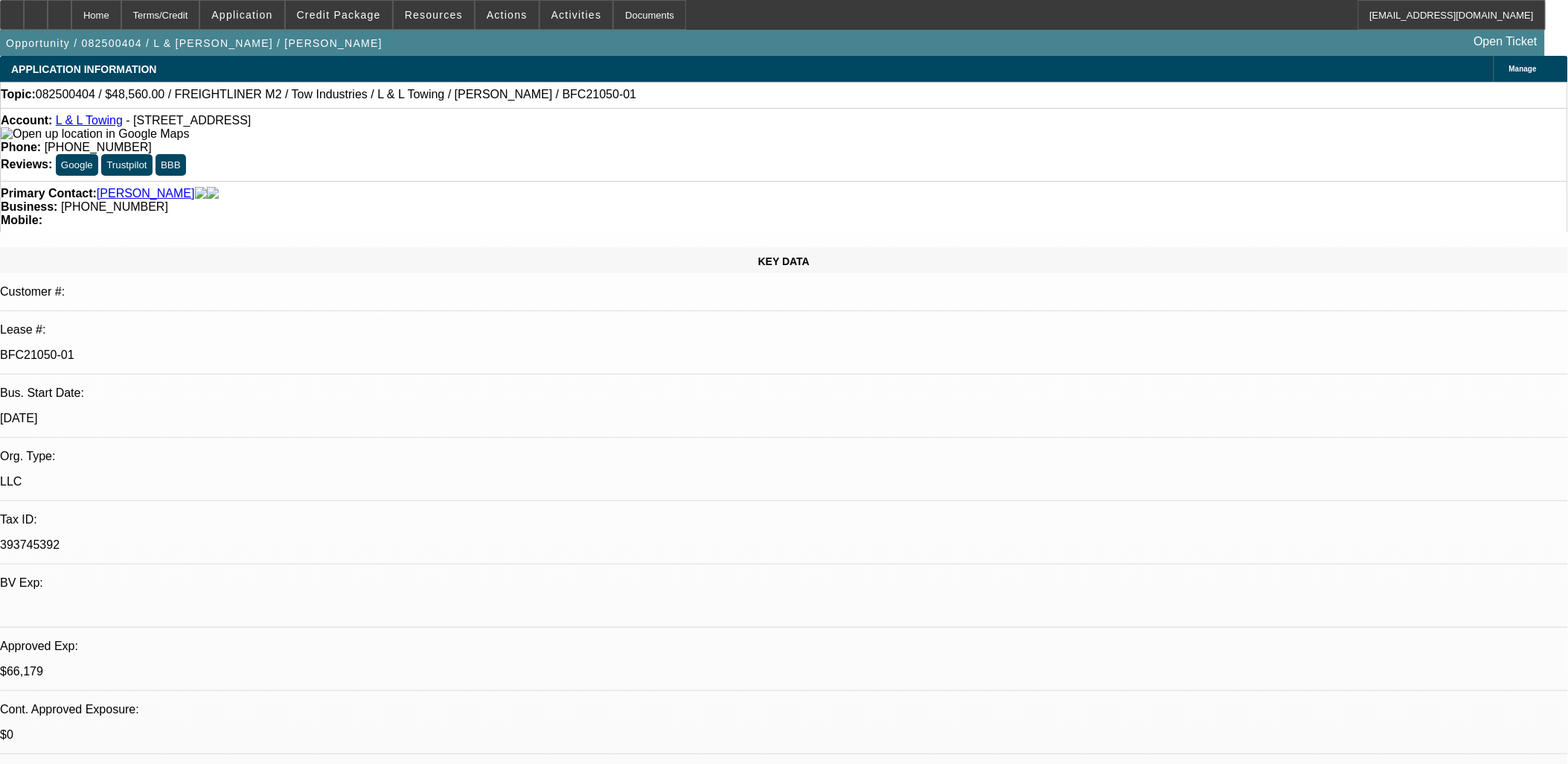
select select "2"
select select "0.1"
select select "1"
select select "2"
select select "4"
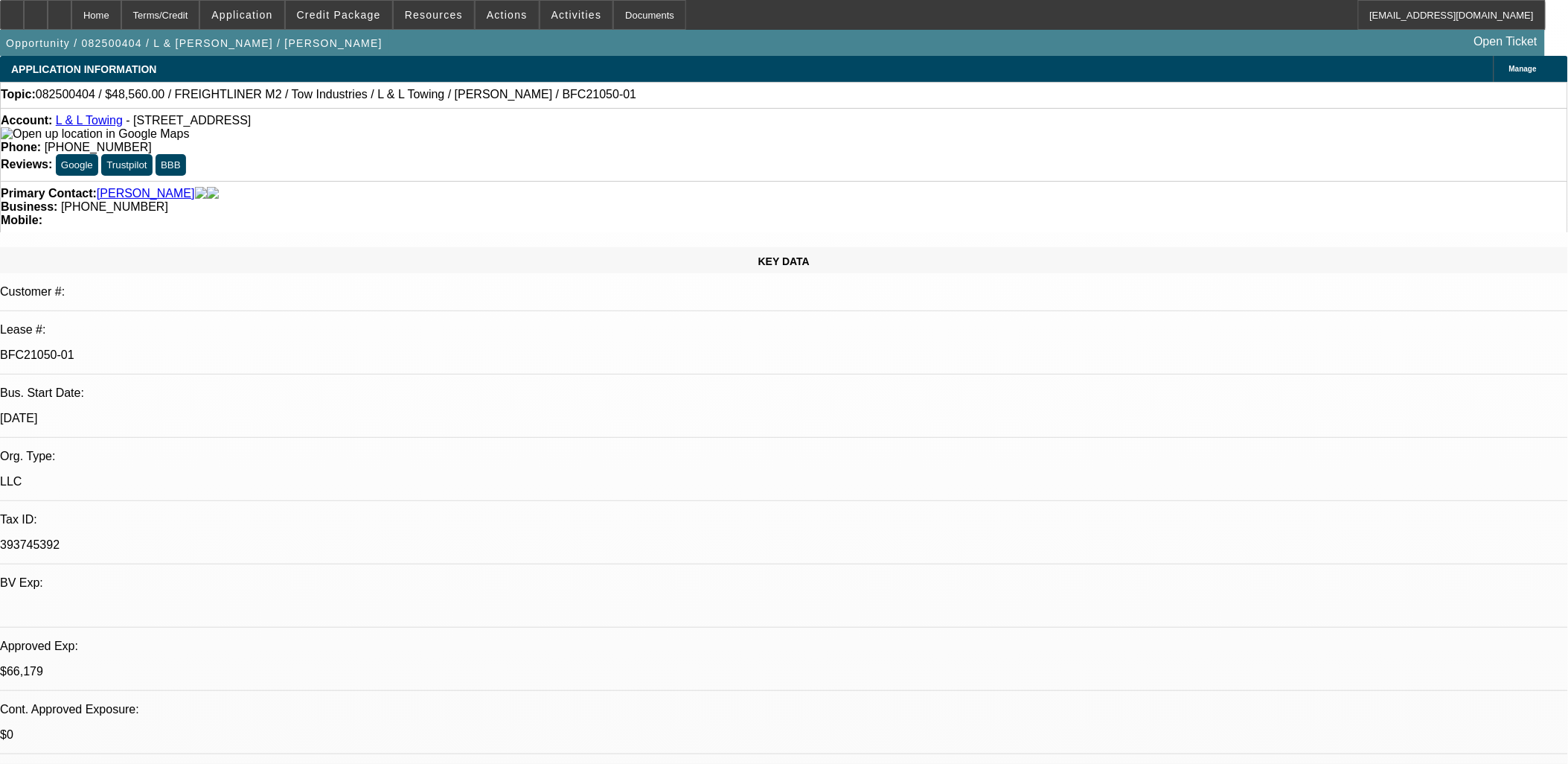
select select "1"
select select "2"
select select "4"
select select "1"
select select "2"
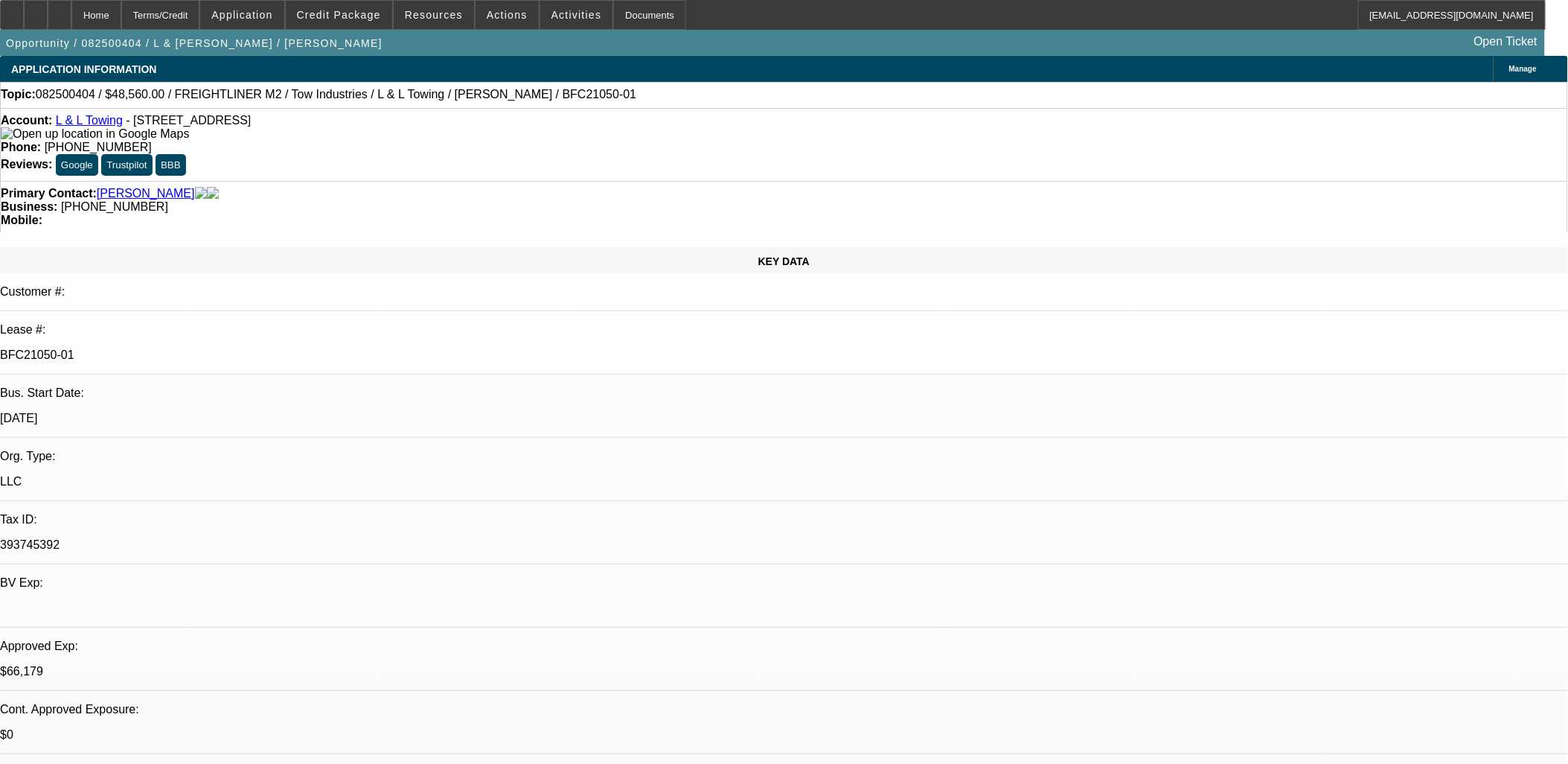
select select "4"
select select "1"
select select "2"
select select "4"
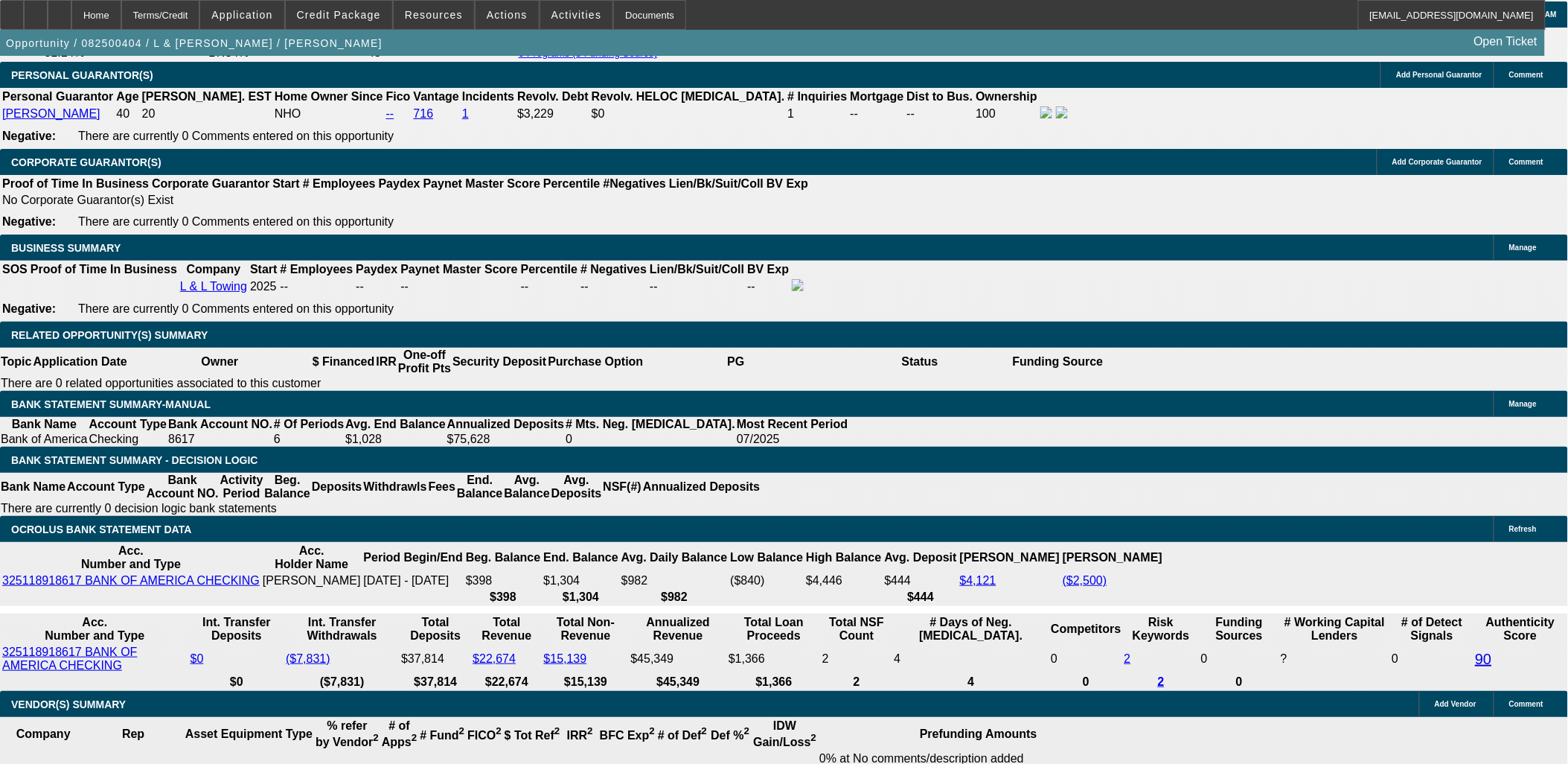
scroll to position [2068, 0]
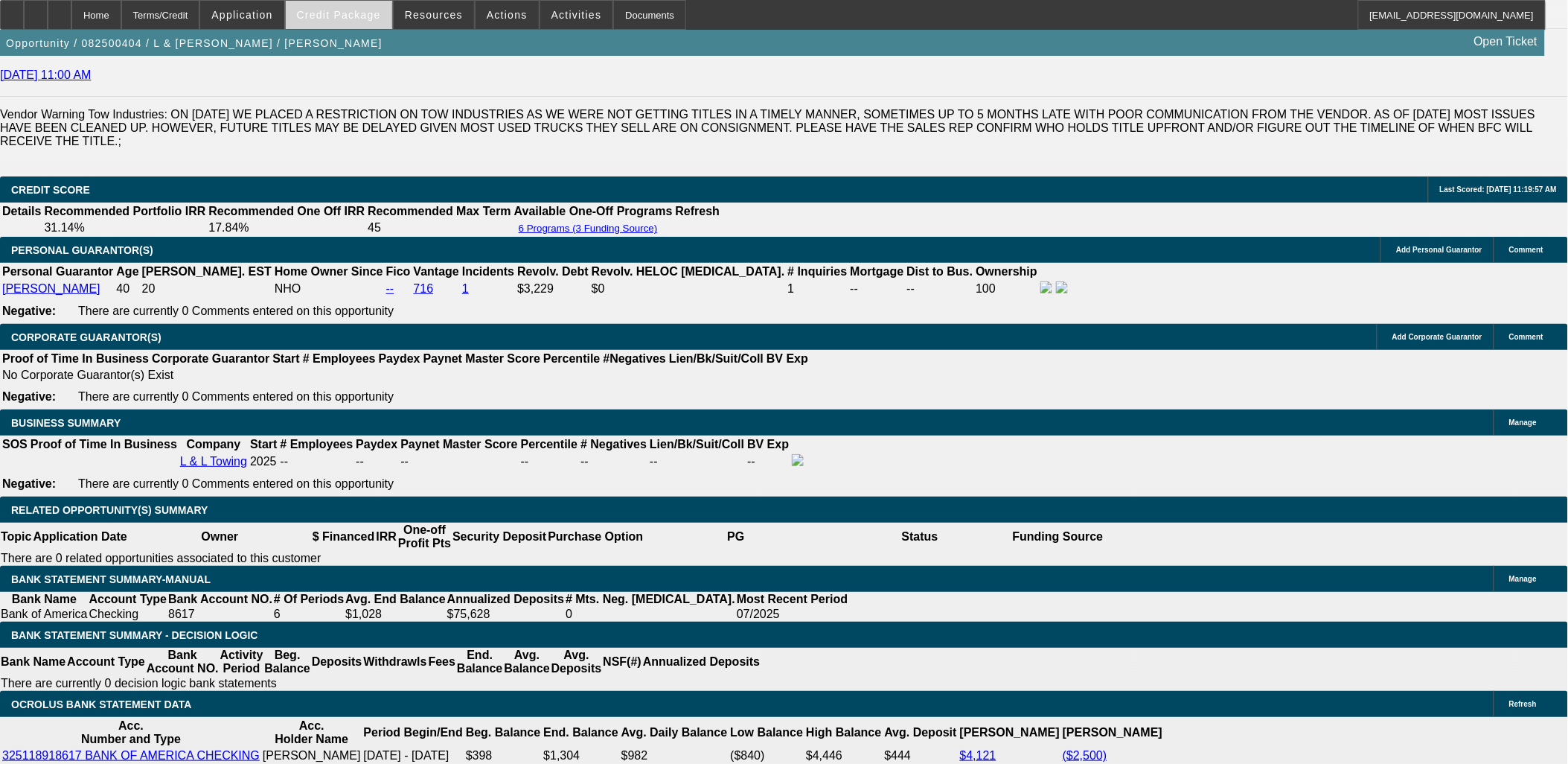
click at [373, 12] on span "Credit Package" at bounding box center [339, 15] width 84 height 12
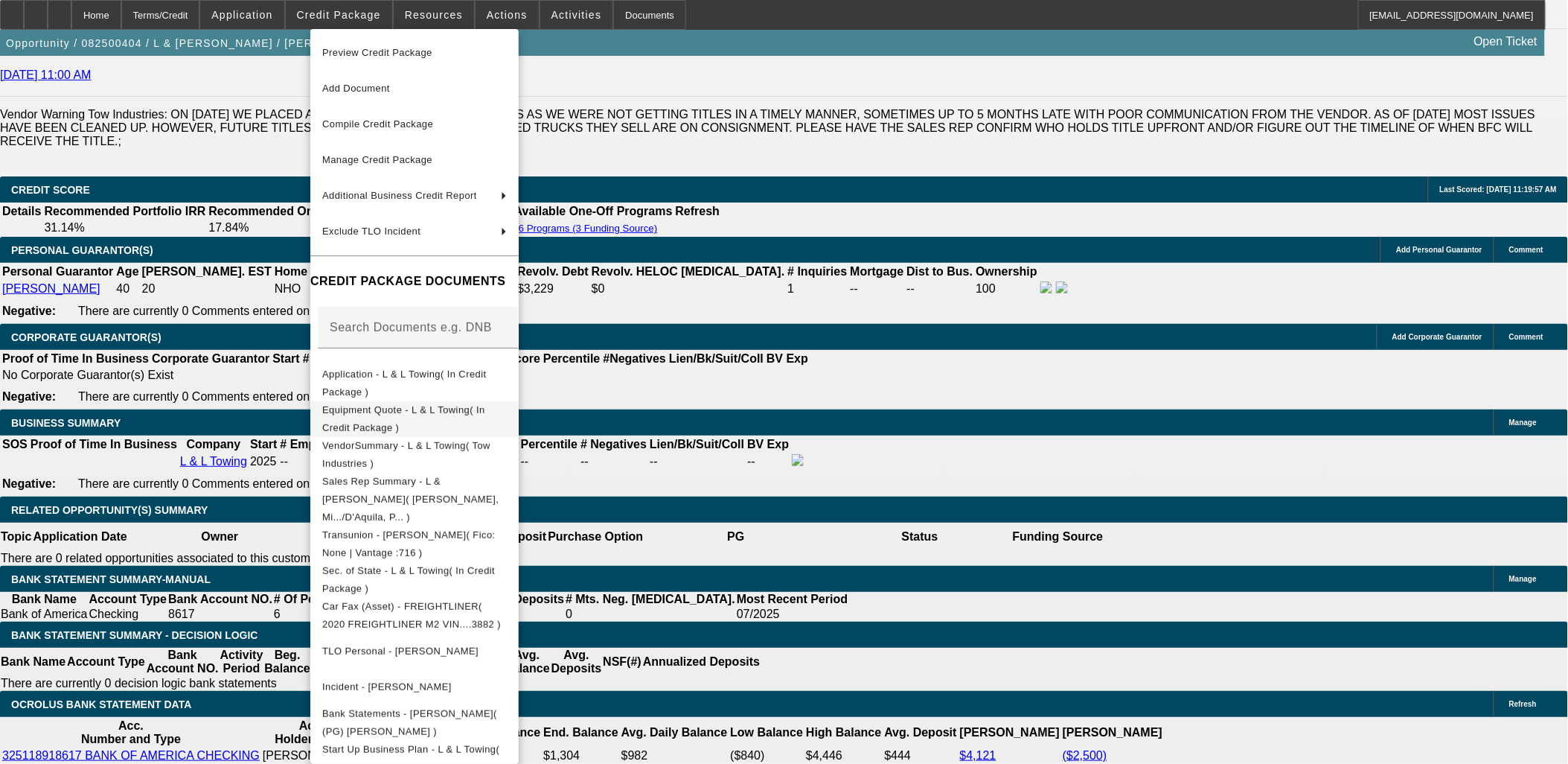
click at [392, 417] on span "Equipment Quote - L & L Towing( In Credit Package )" at bounding box center [403, 418] width 163 height 29
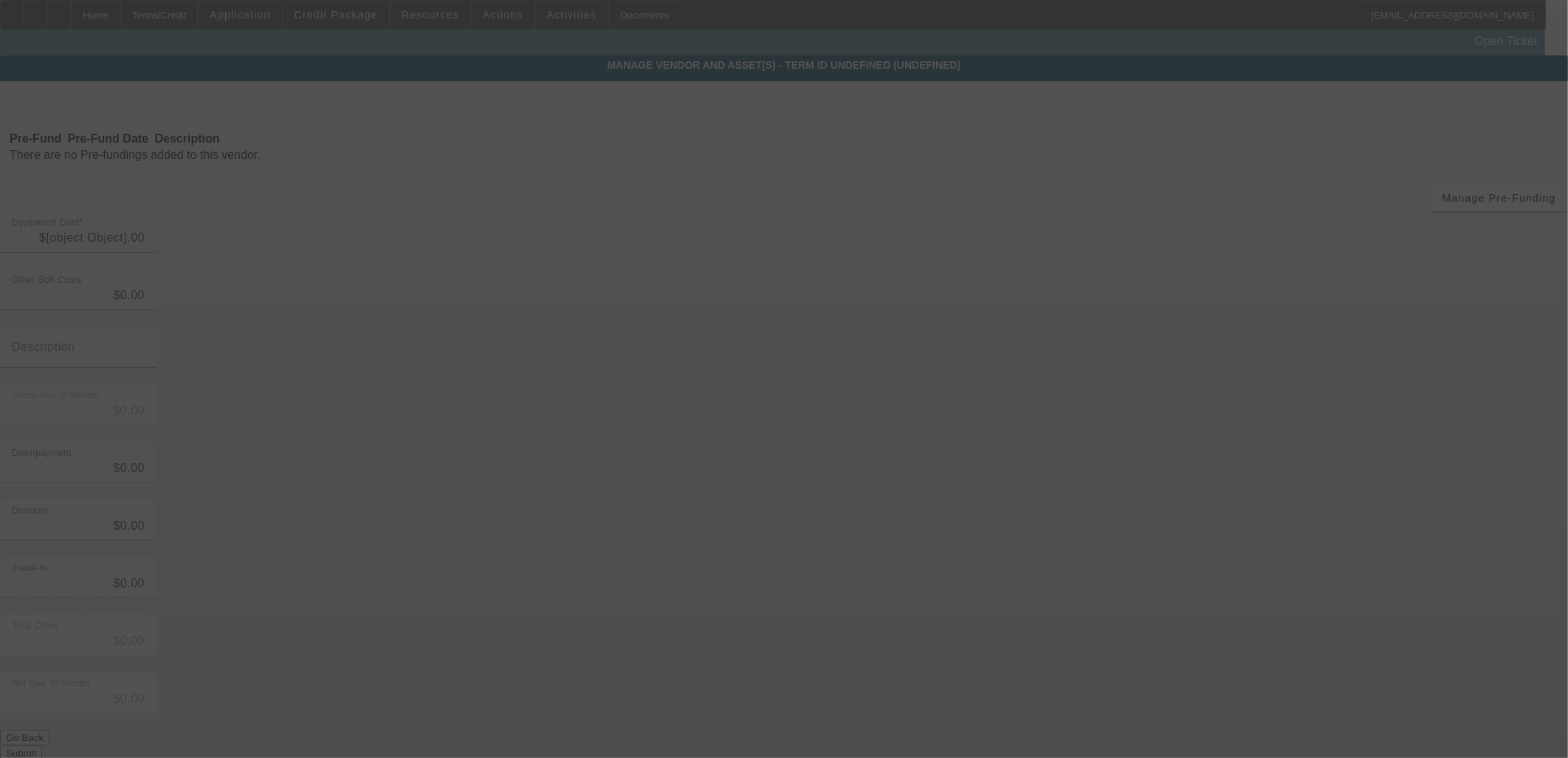
type input "$73,560.00"
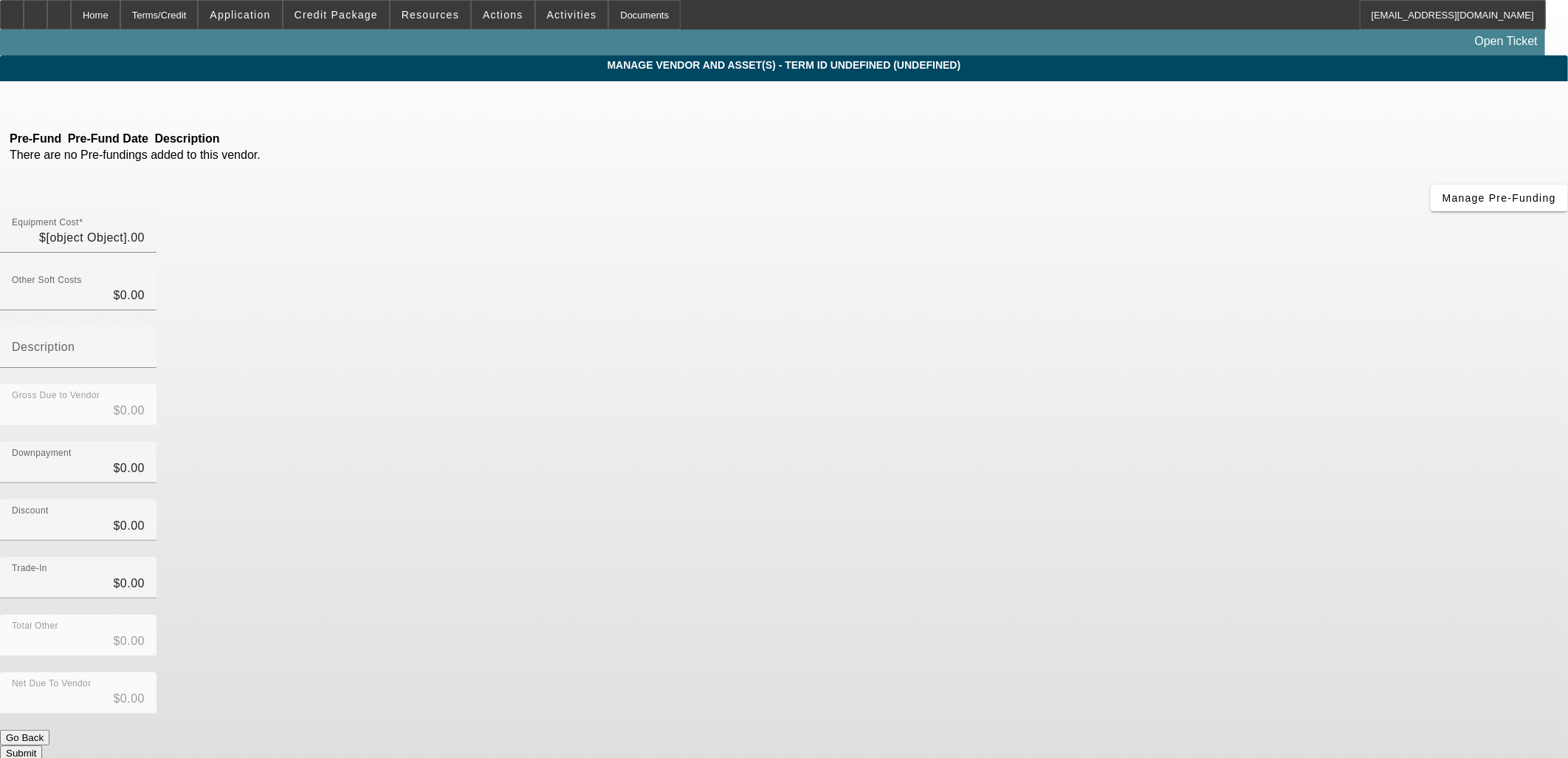
type input "$73,560.00"
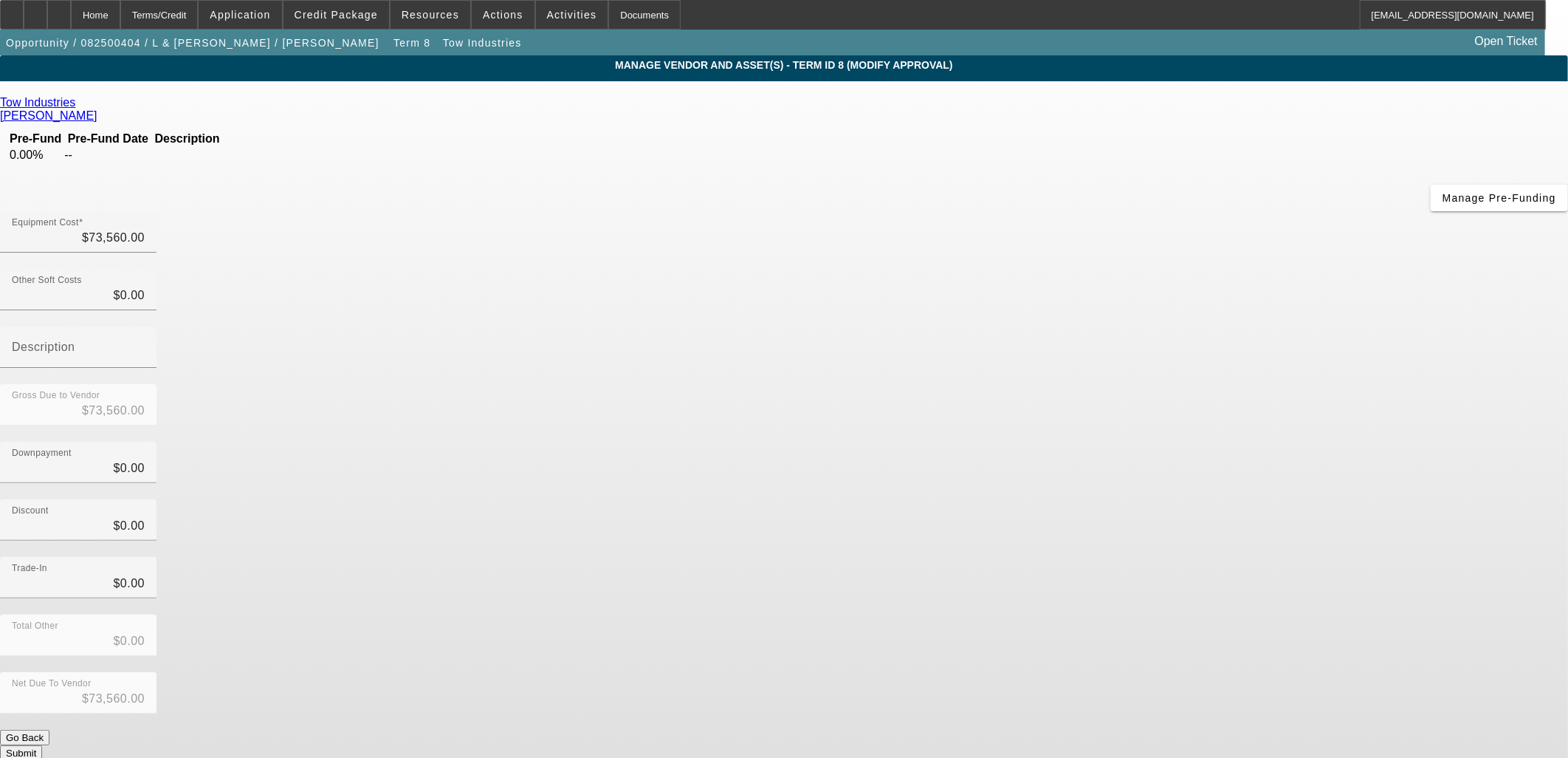
click at [378, 342] on div "Tow Industries Trigueros, Jessica Pre-Fund Pre-Fund Date Description 0.00% -- M…" at bounding box center [784, 428] width 1568 height 665
click at [142, 175] on app-vendor-asset-manage "MANAGE VENDOR AND ASSET(S) - Term ID 8 (Modify Approval) Remove Vendor Tow Indu…" at bounding box center [784, 452] width 1568 height 794
click at [120, 20] on div "Home" at bounding box center [95, 15] width 50 height 29
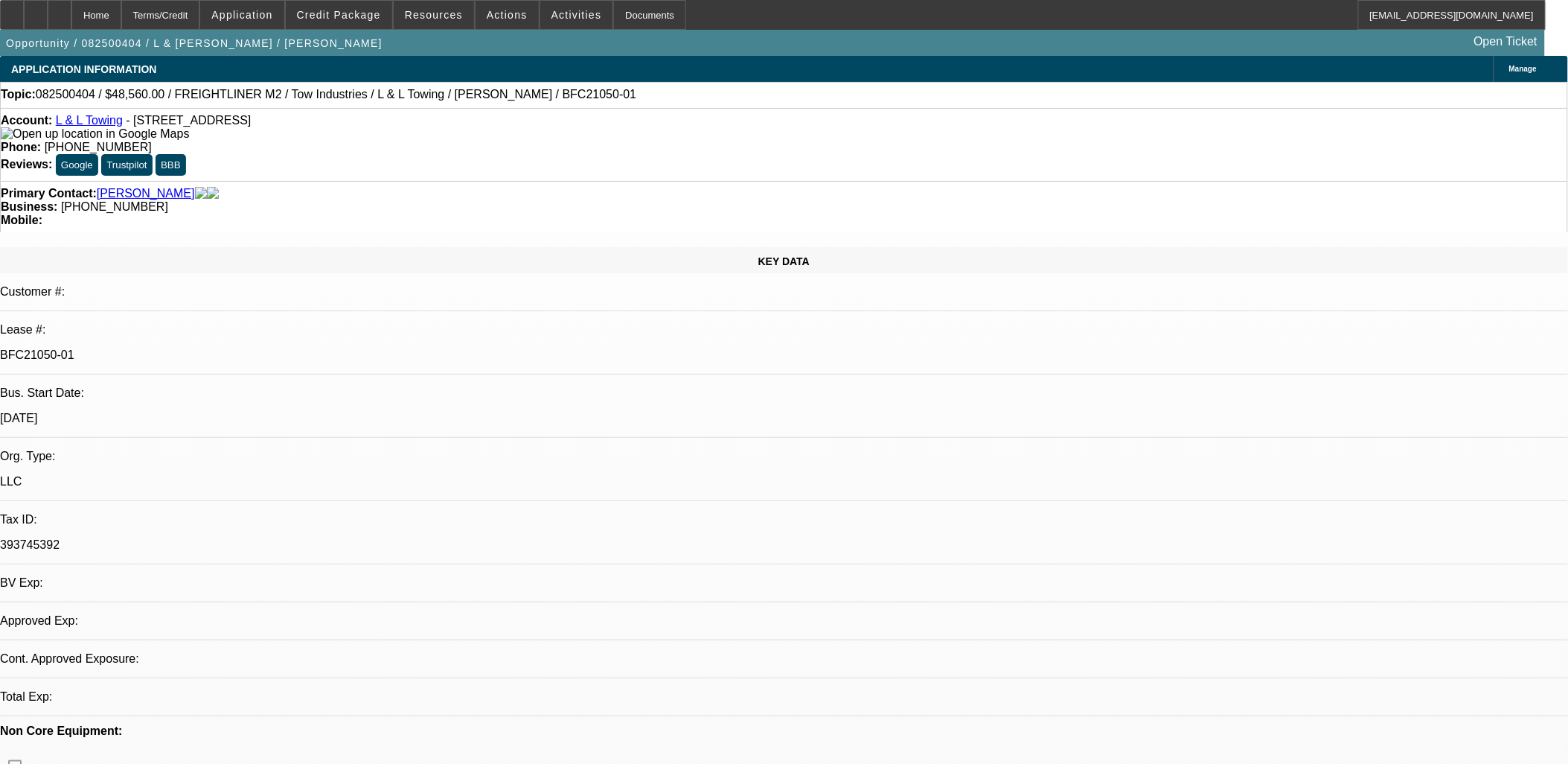
select select "0"
select select "2"
select select "0.1"
select select "4"
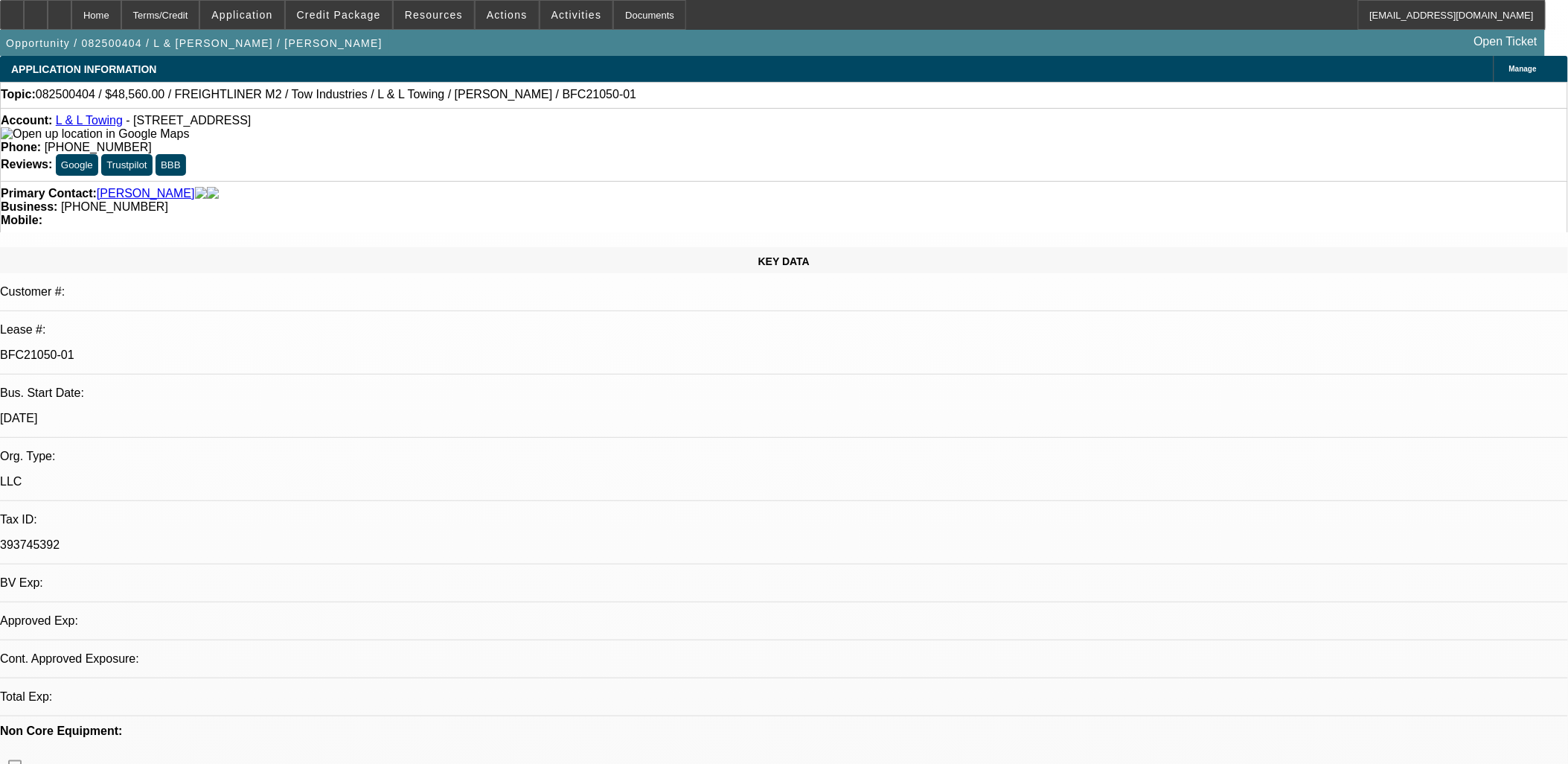
select select "0"
select select "2"
select select "0.1"
select select "4"
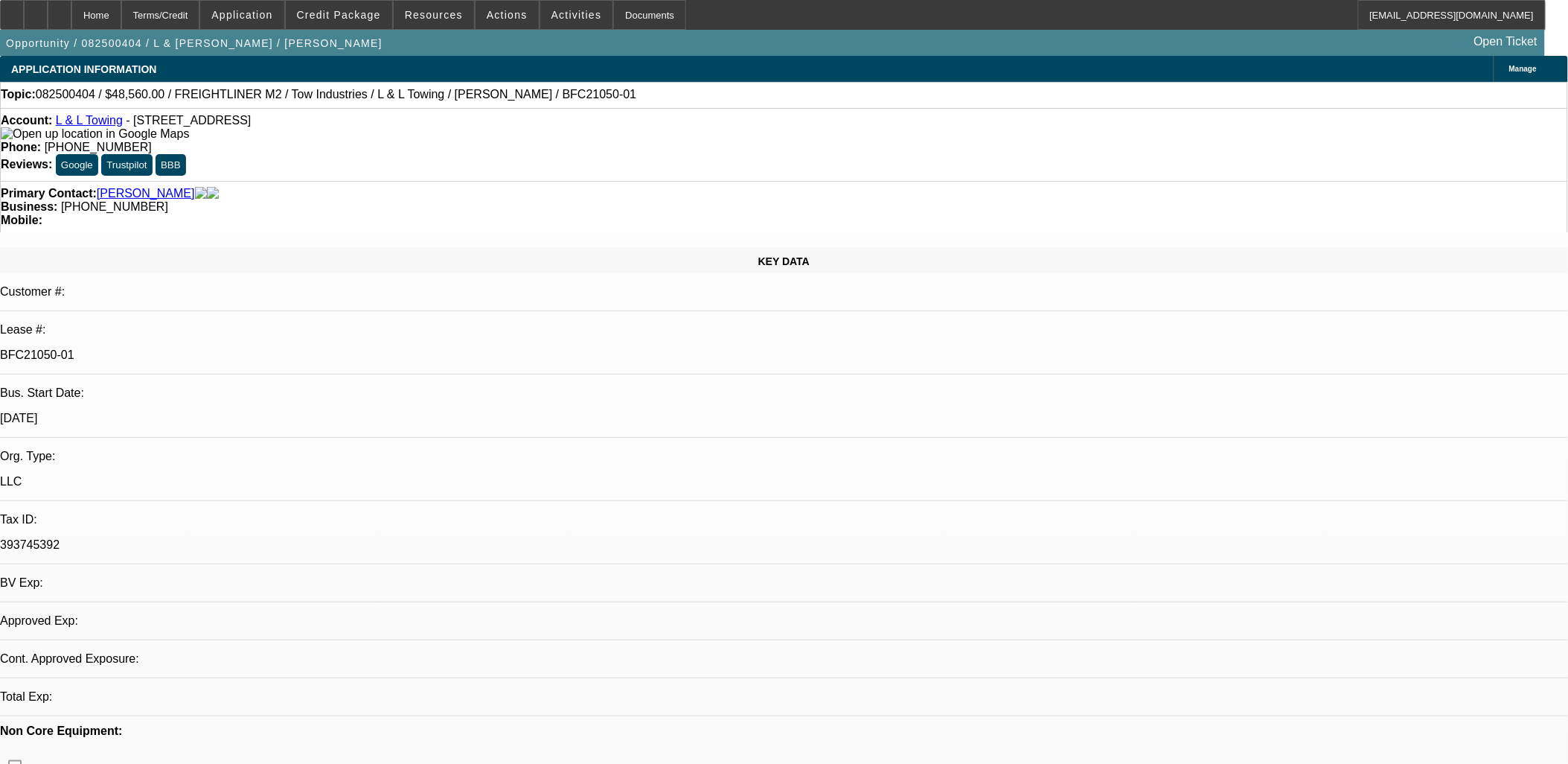
select select "0"
select select "2"
select select "0.1"
select select "4"
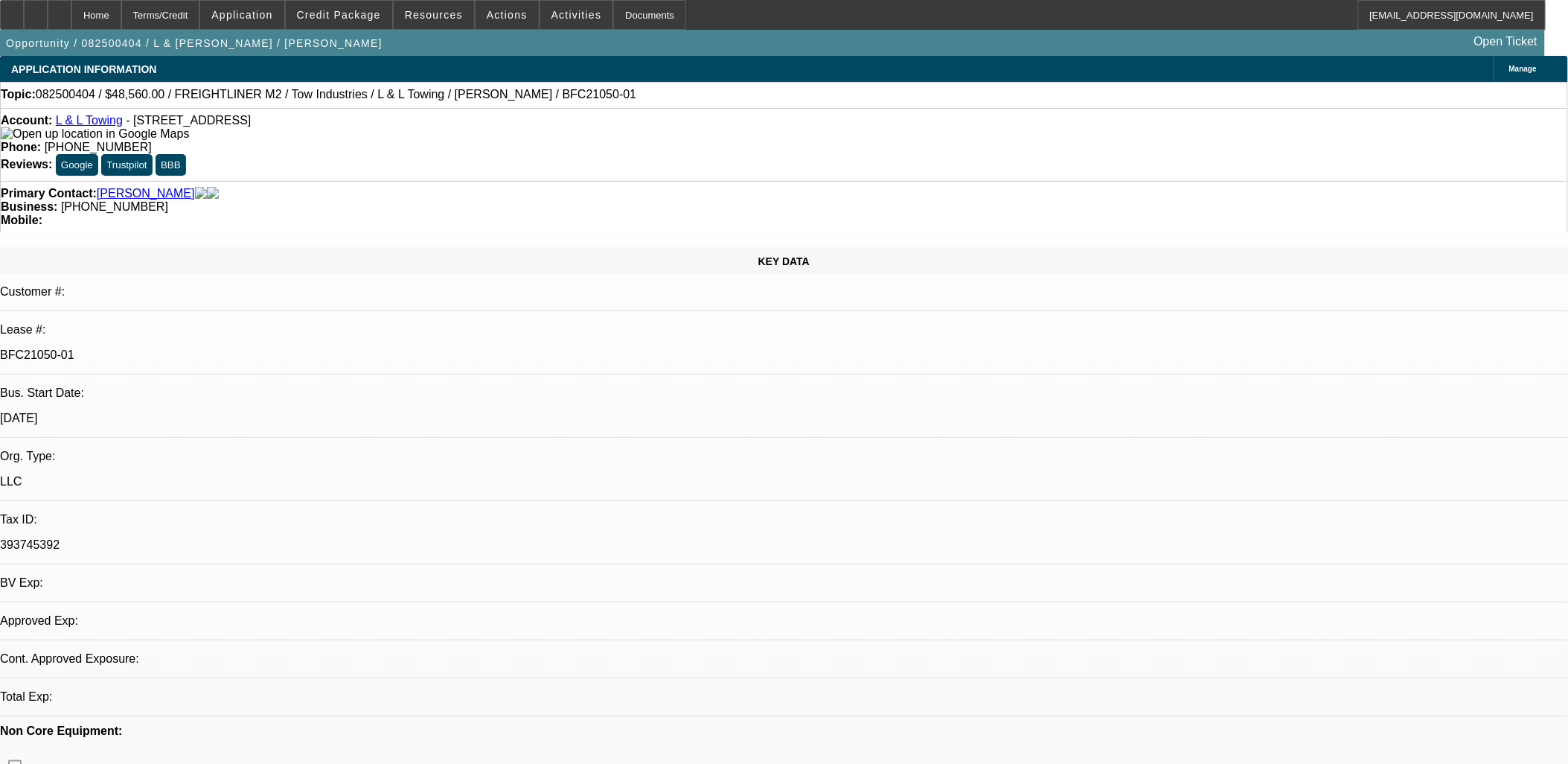
select select "0"
select select "2"
select select "0.1"
select select "4"
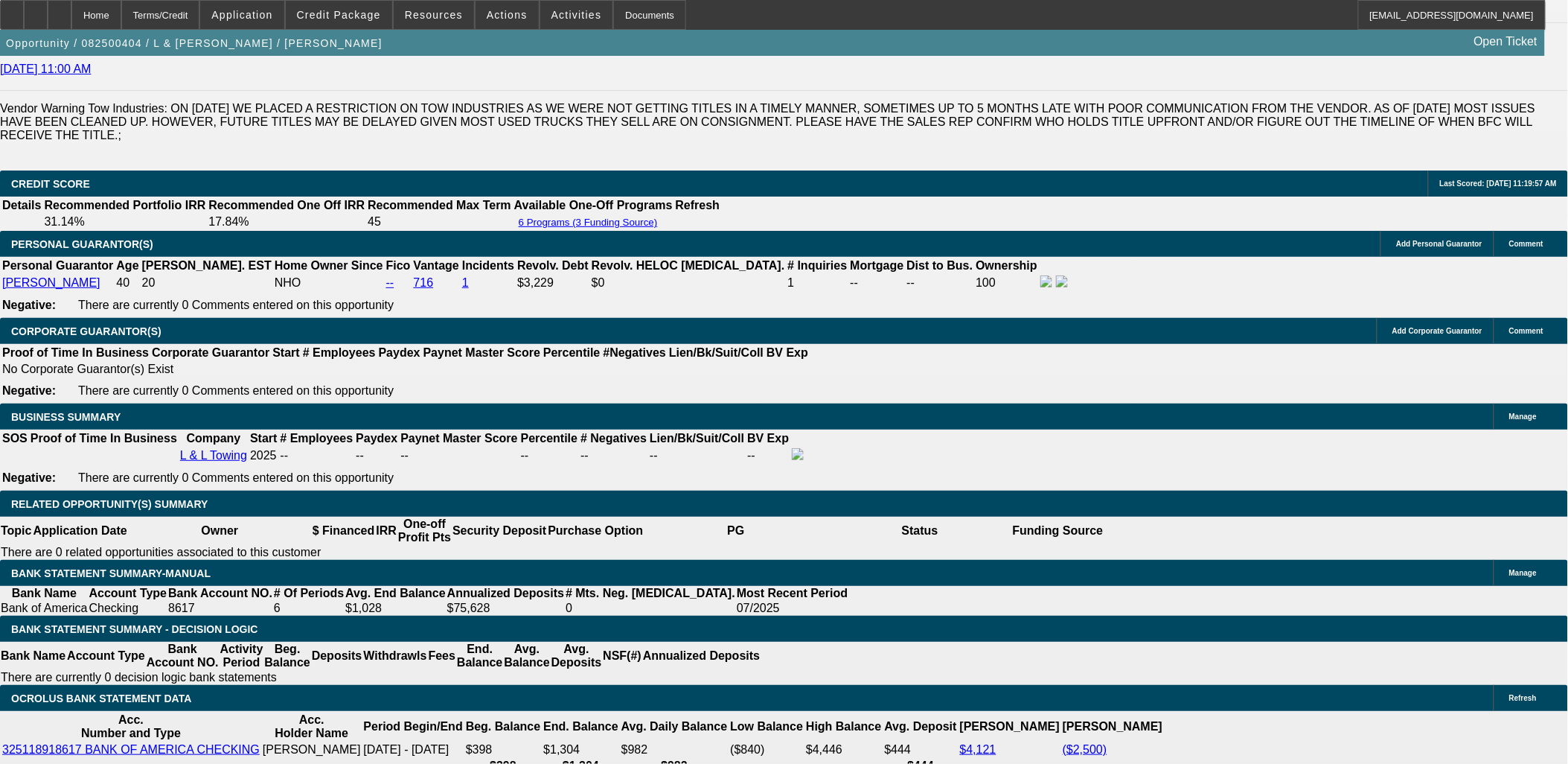
scroll to position [2195, 0]
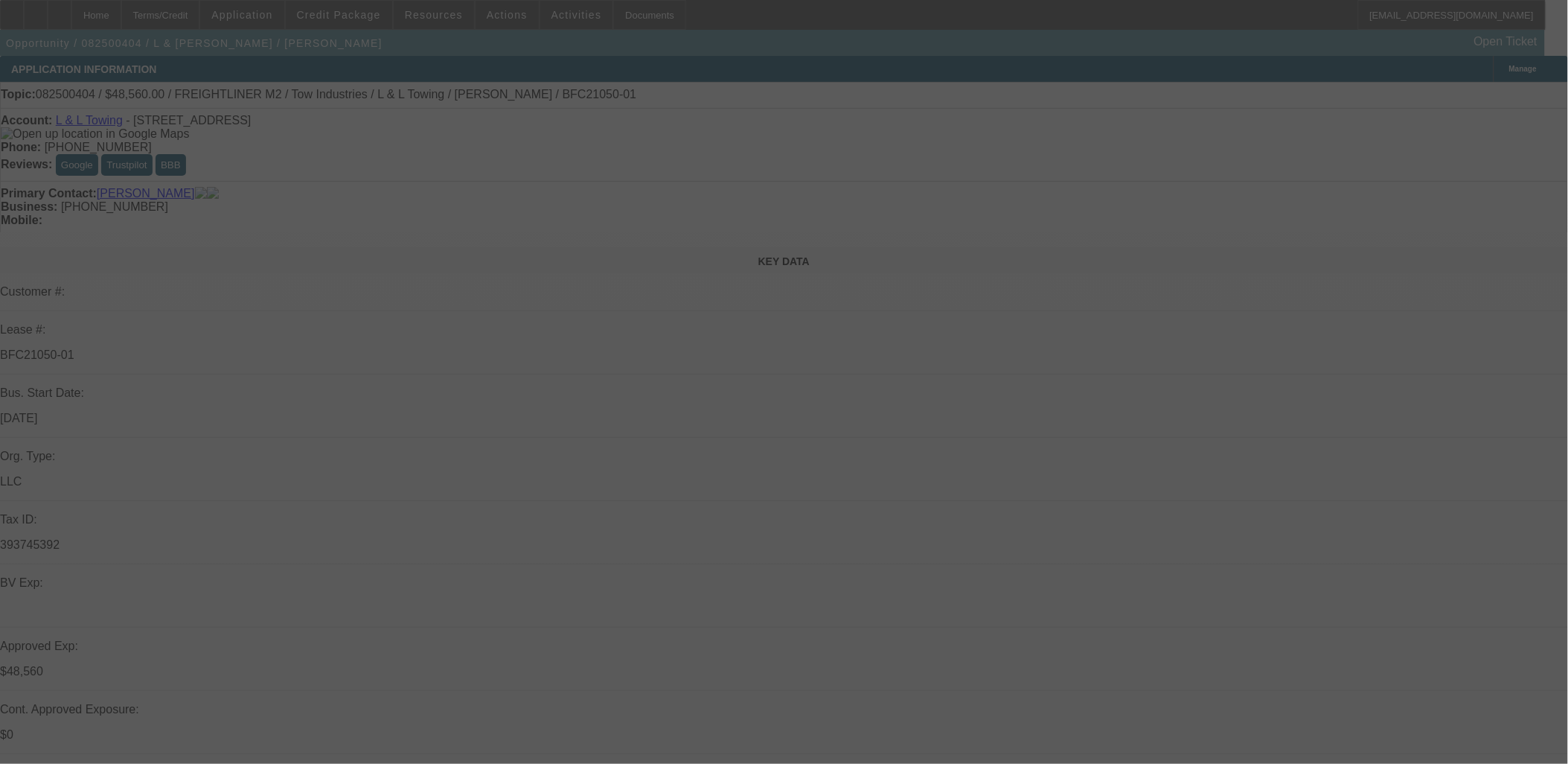
select select "0"
select select "2"
select select "0.1"
select select "0"
select select "2"
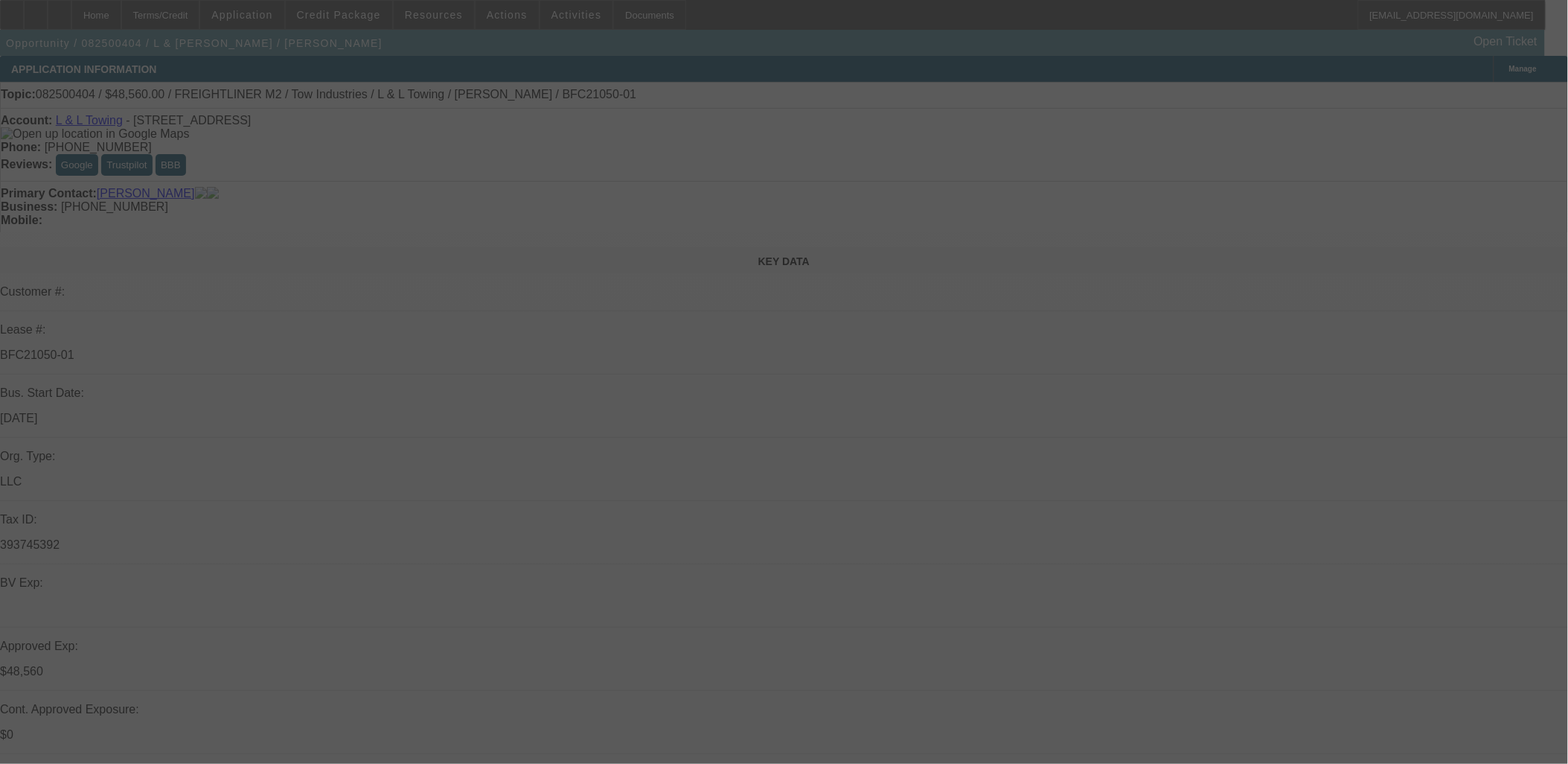
select select "0.1"
select select "0"
select select "2"
select select "0.1"
select select "0"
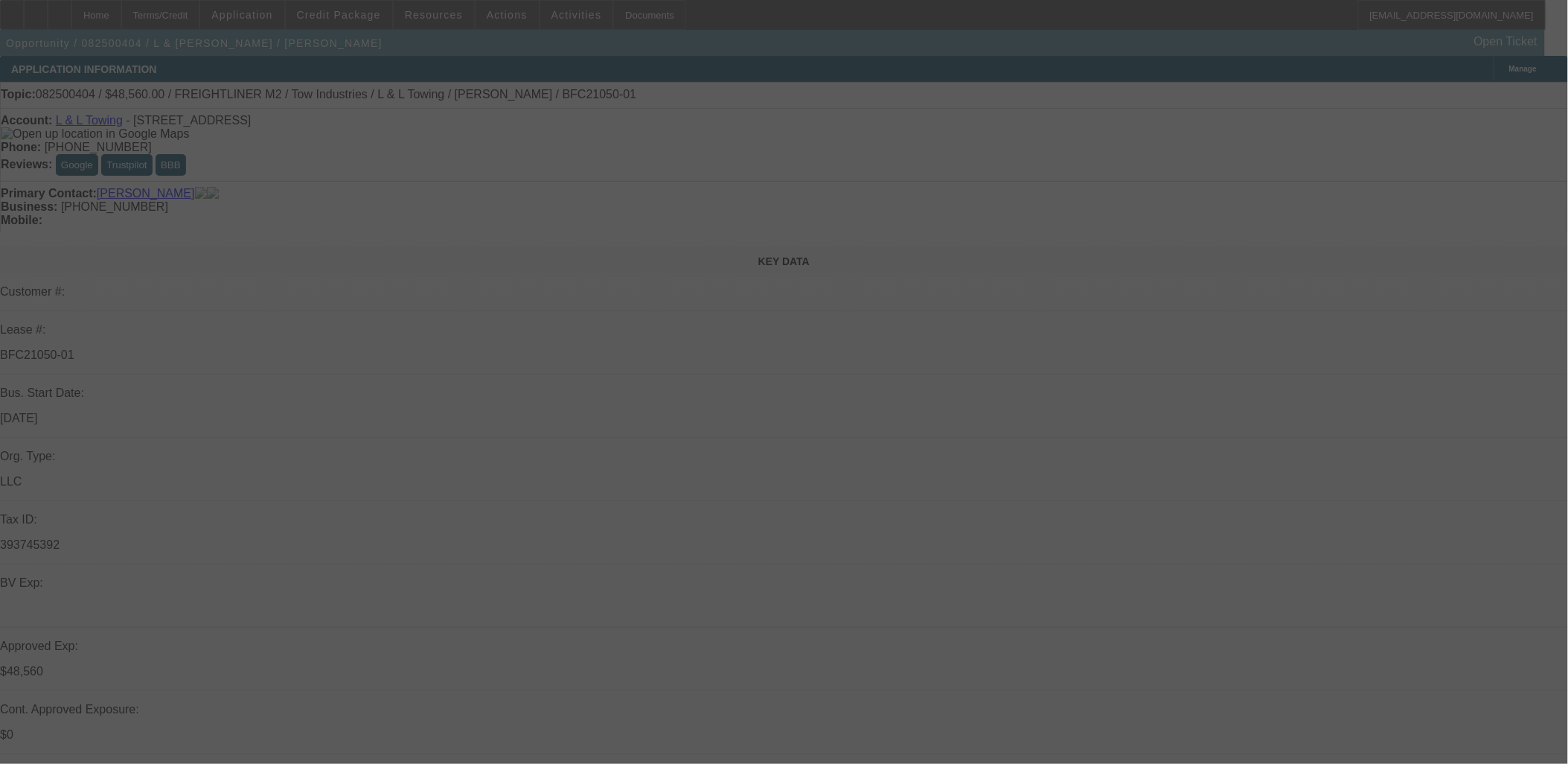
select select "2"
select select "0.1"
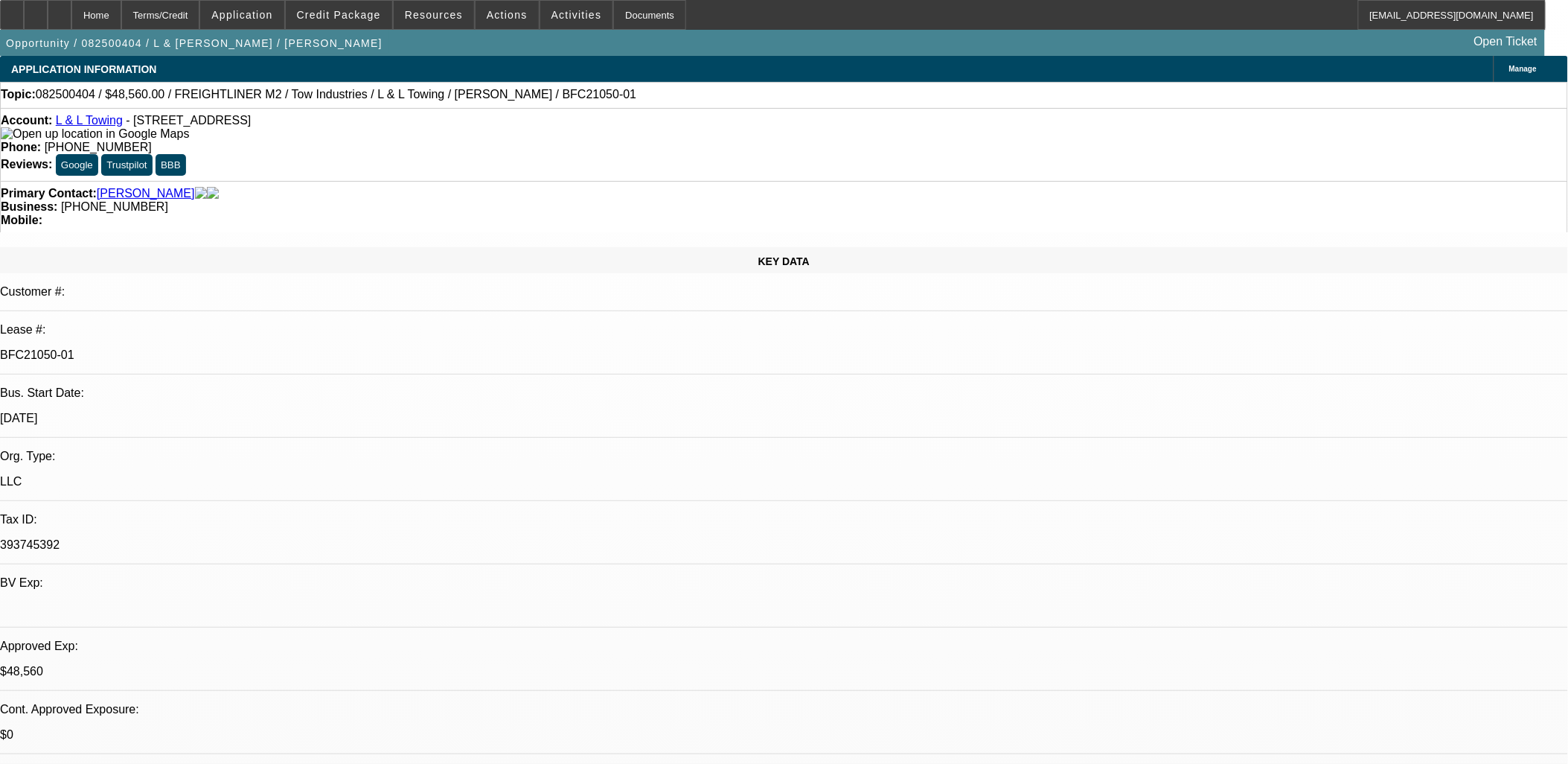
select select "1"
select select "2"
select select "4"
select select "1"
select select "2"
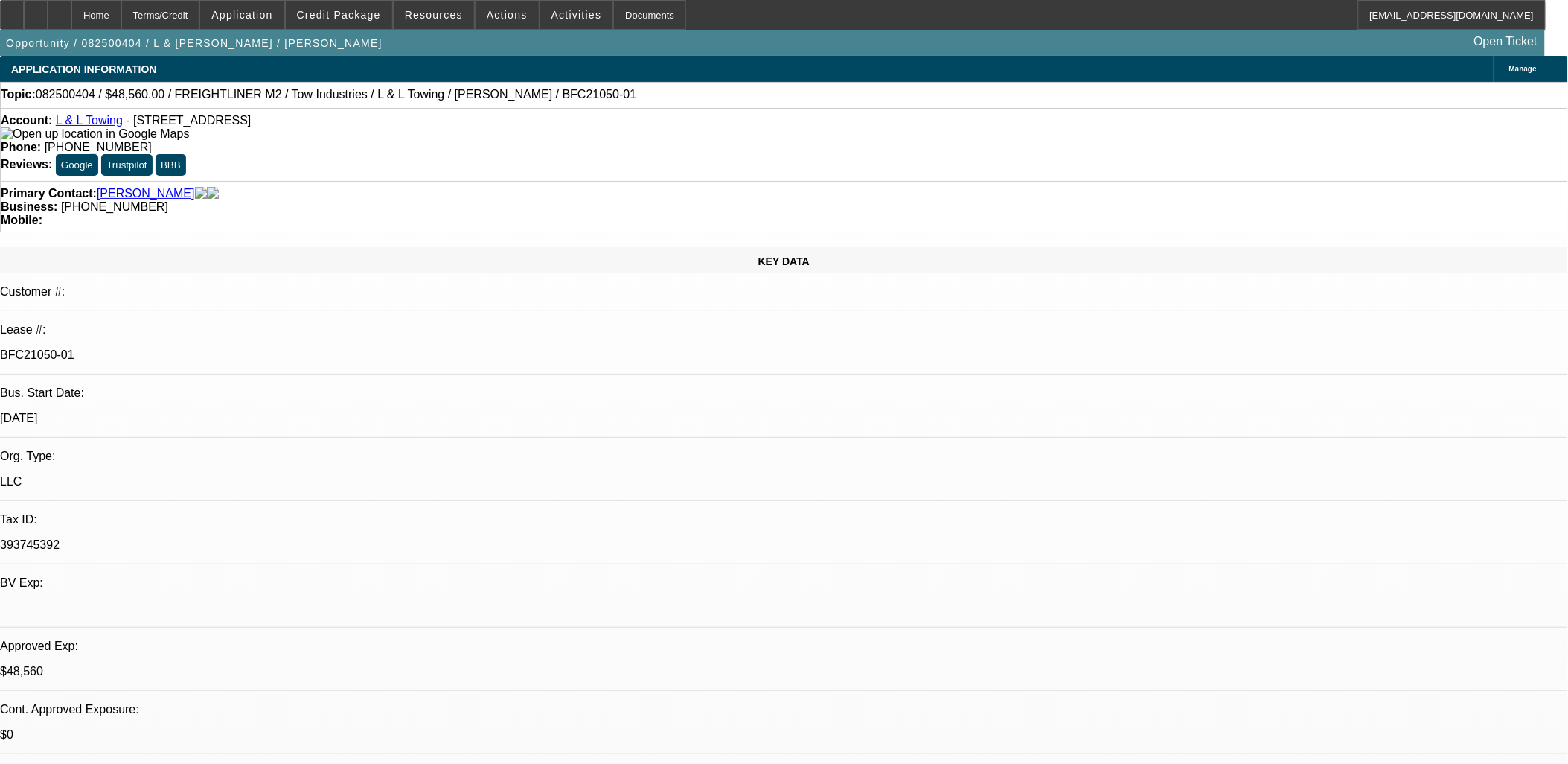
select select "4"
select select "1"
select select "2"
select select "4"
select select "1"
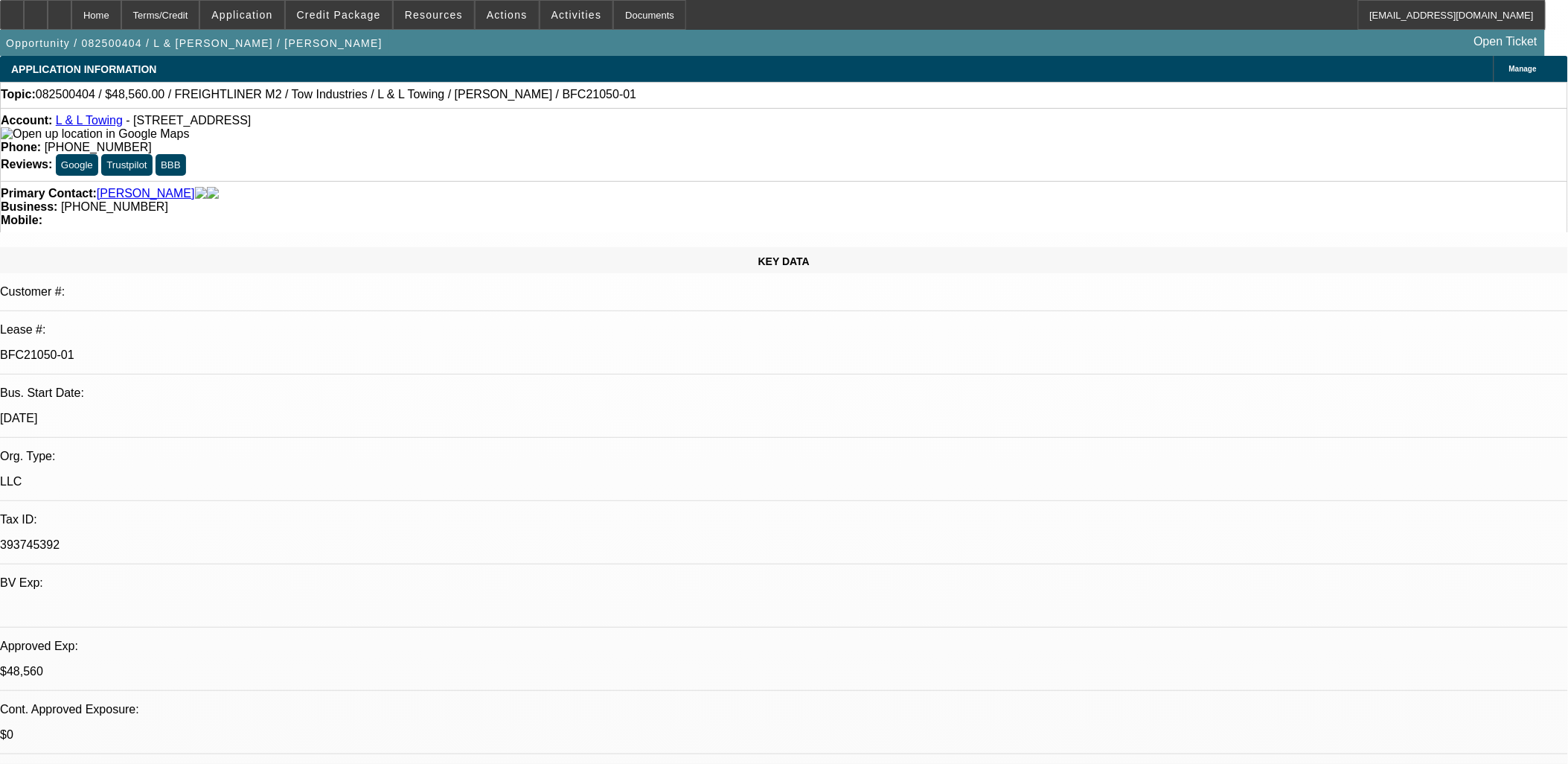
select select "2"
select select "4"
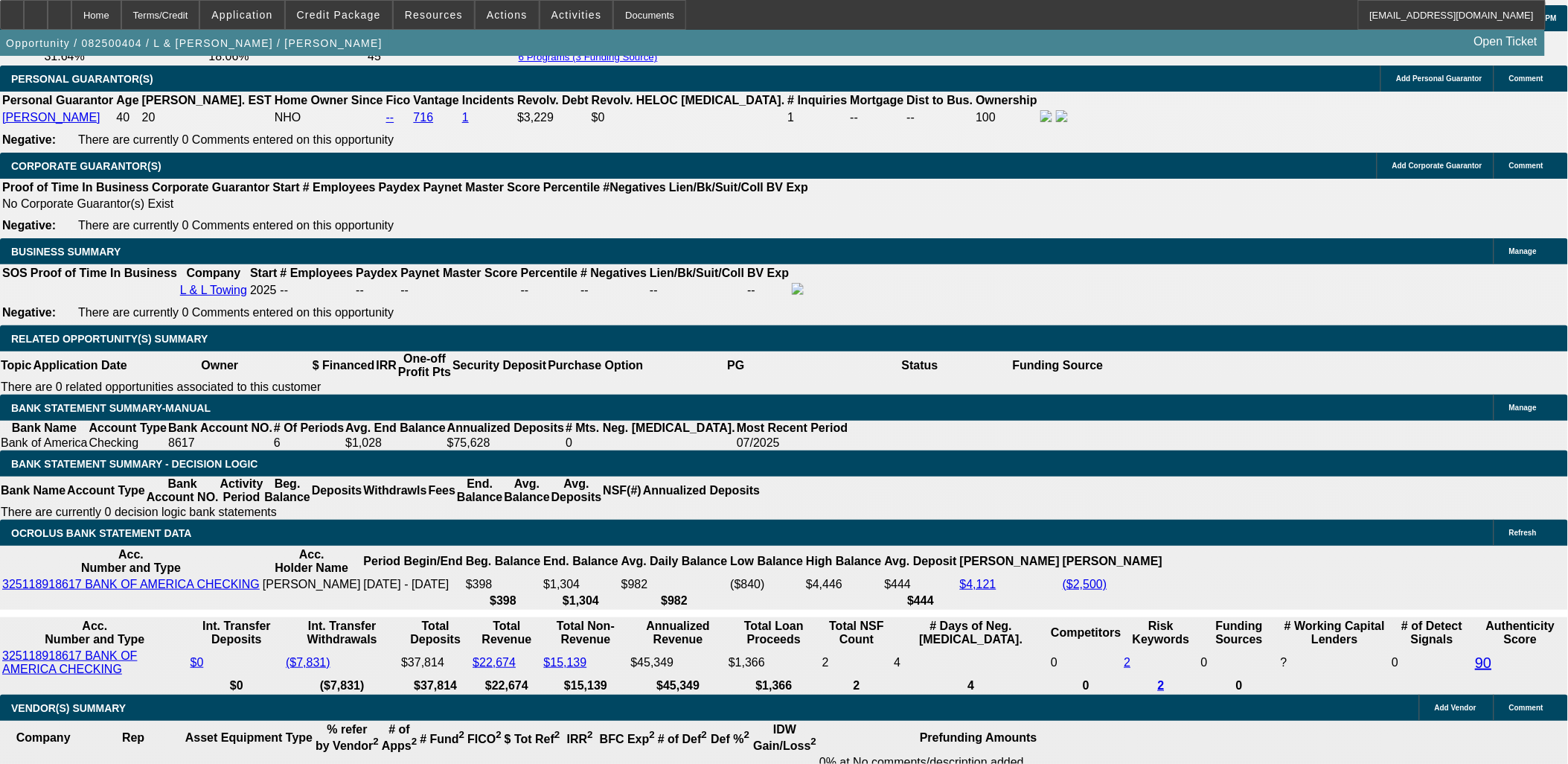
scroll to position [2317, 0]
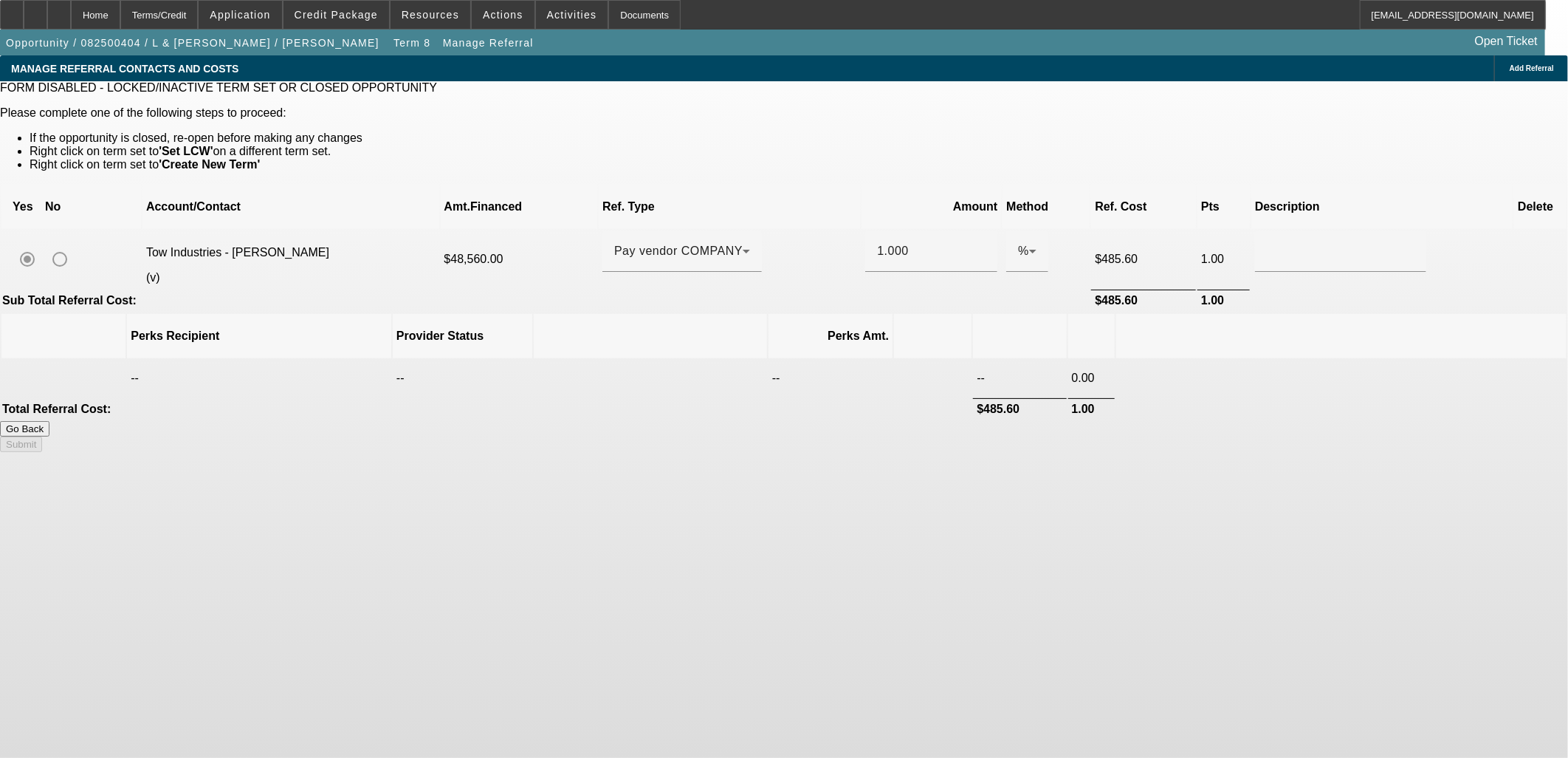
click at [50, 421] on button "Go Back" at bounding box center [24, 428] width 50 height 15
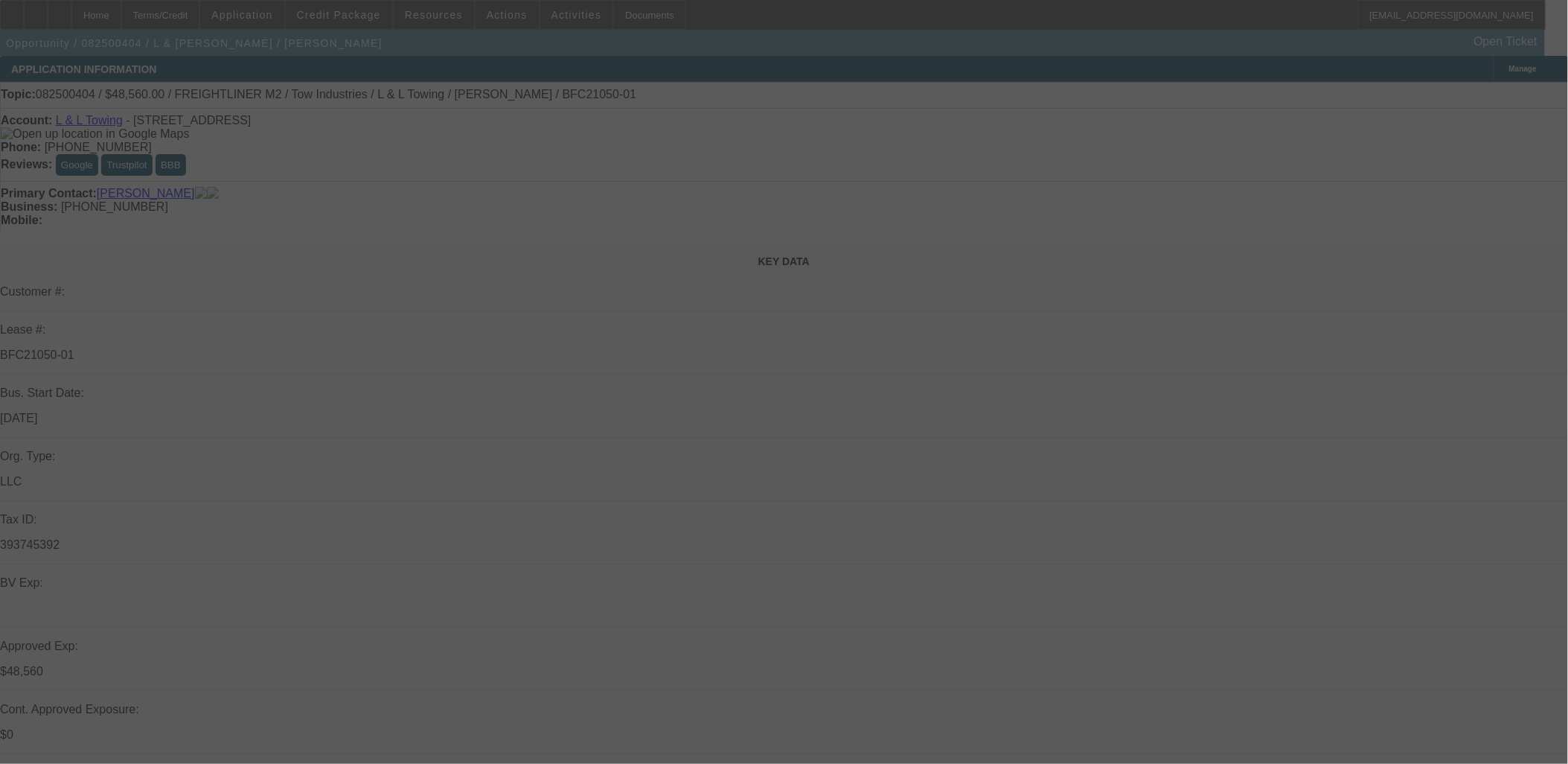
select select "0"
select select "2"
select select "0.1"
select select "4"
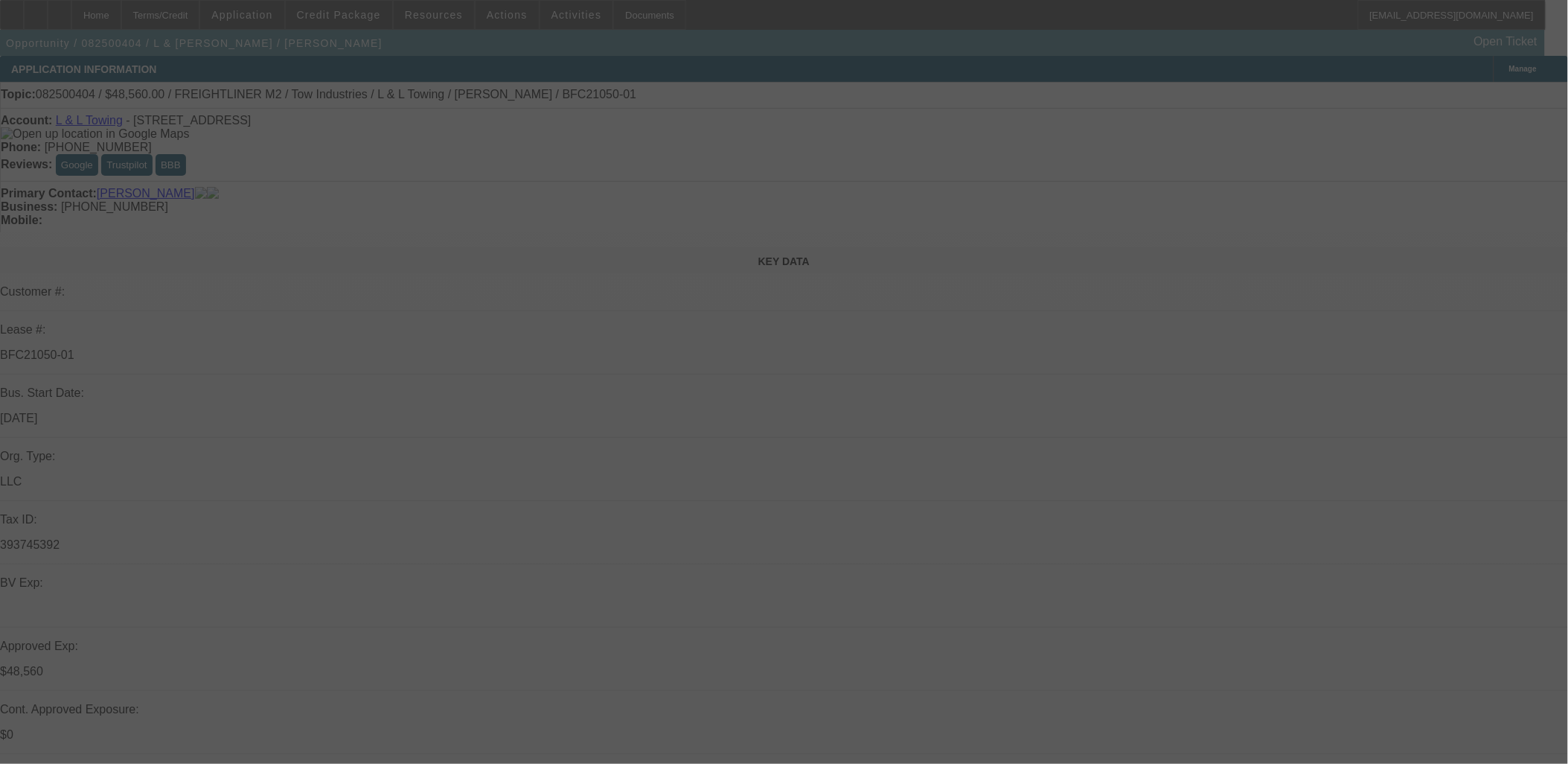
select select "0"
select select "2"
select select "0.1"
select select "4"
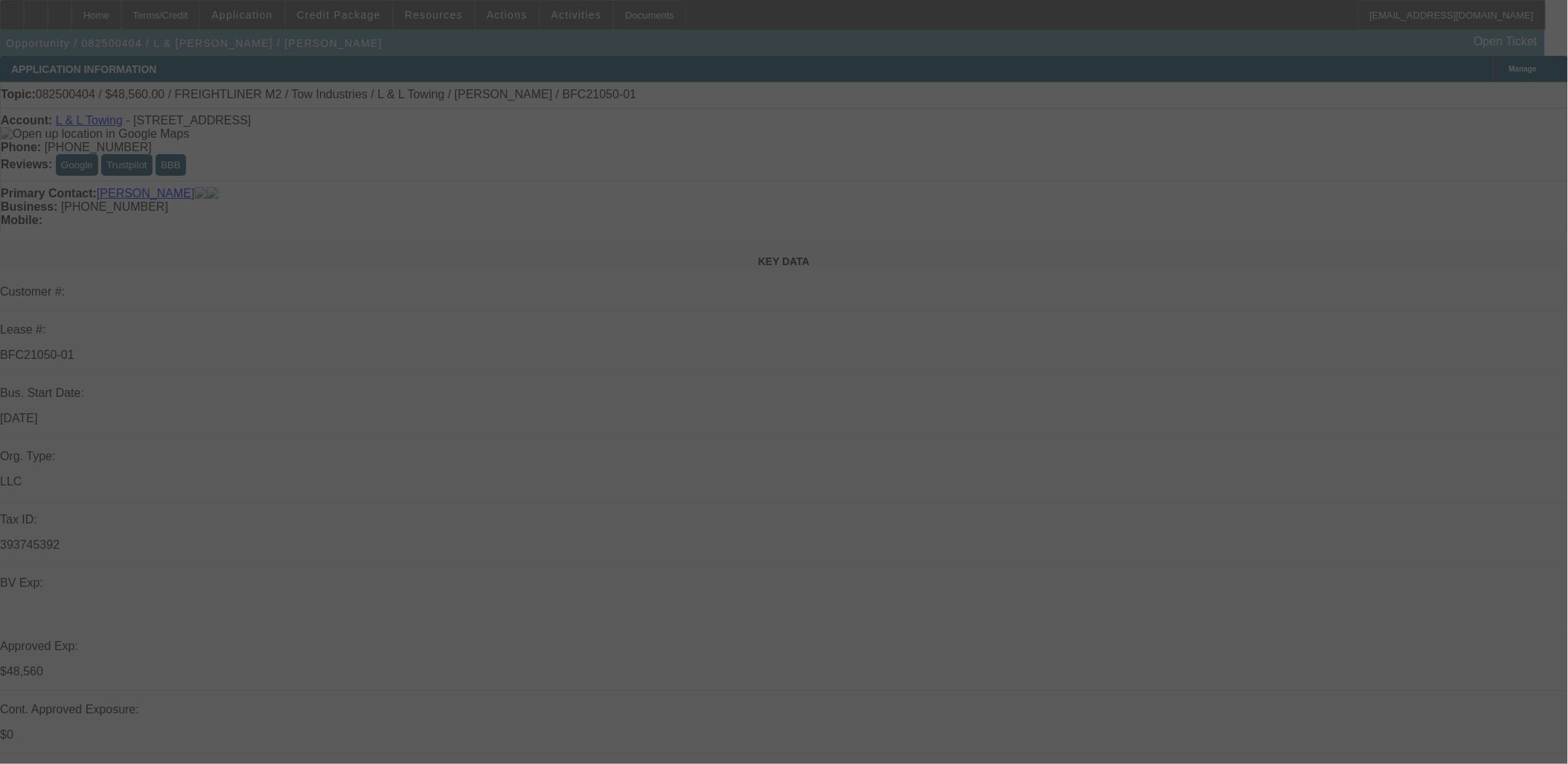
select select "0"
select select "2"
select select "0.1"
select select "4"
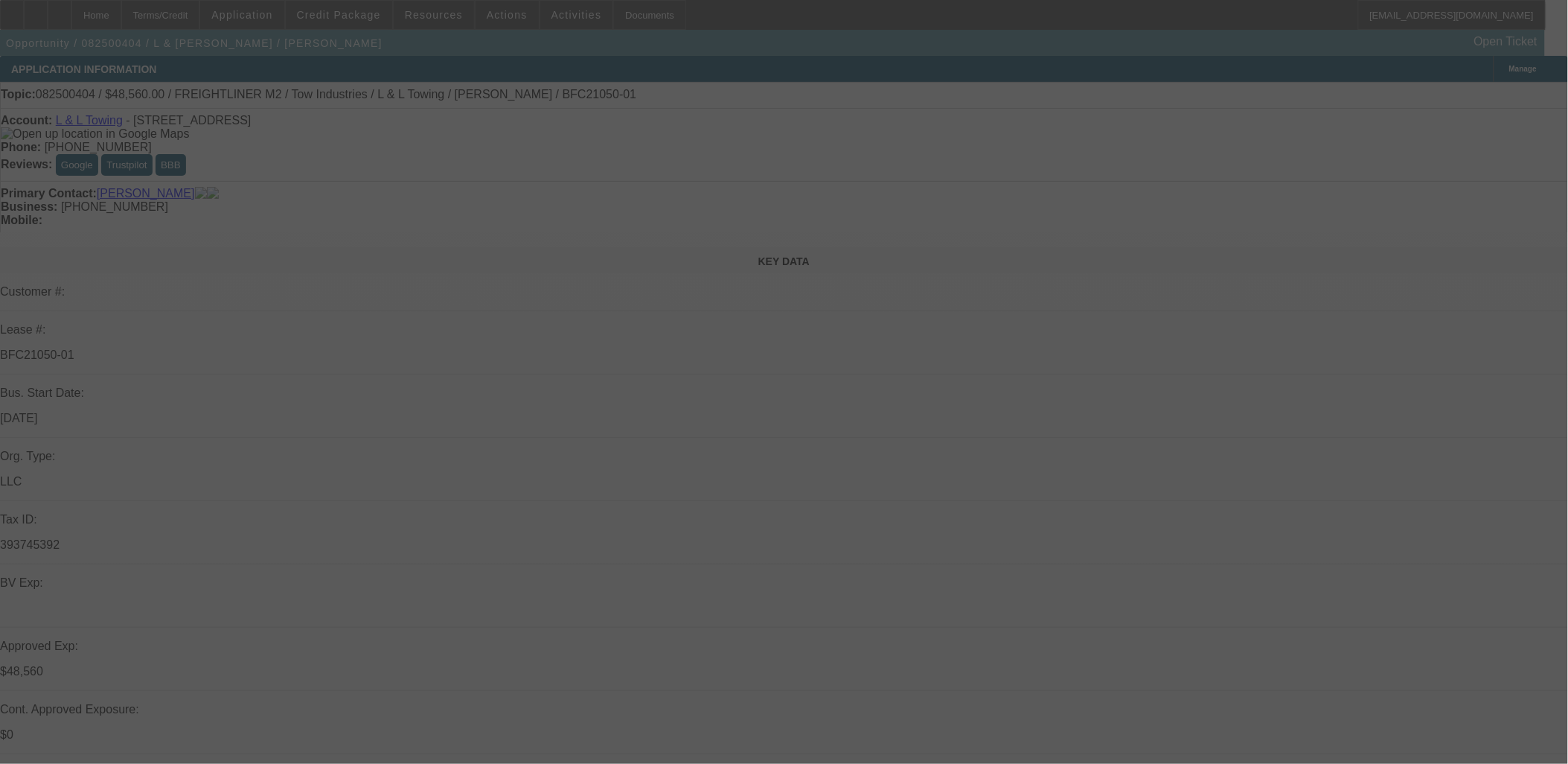
select select "0"
select select "2"
select select "0.1"
select select "4"
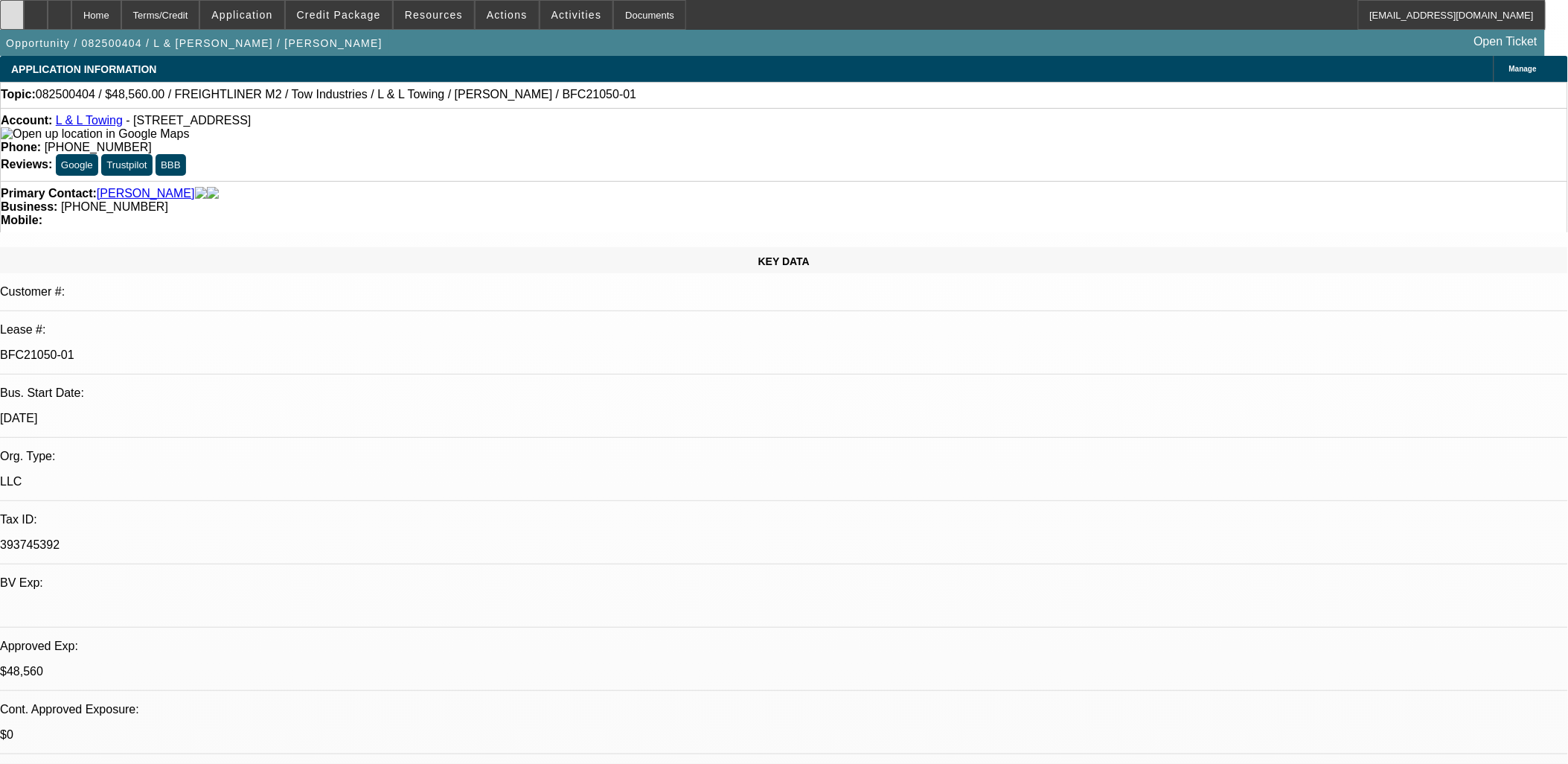
click at [24, 22] on div at bounding box center [11, 15] width 24 height 29
